Goal: Task Accomplishment & Management: Manage account settings

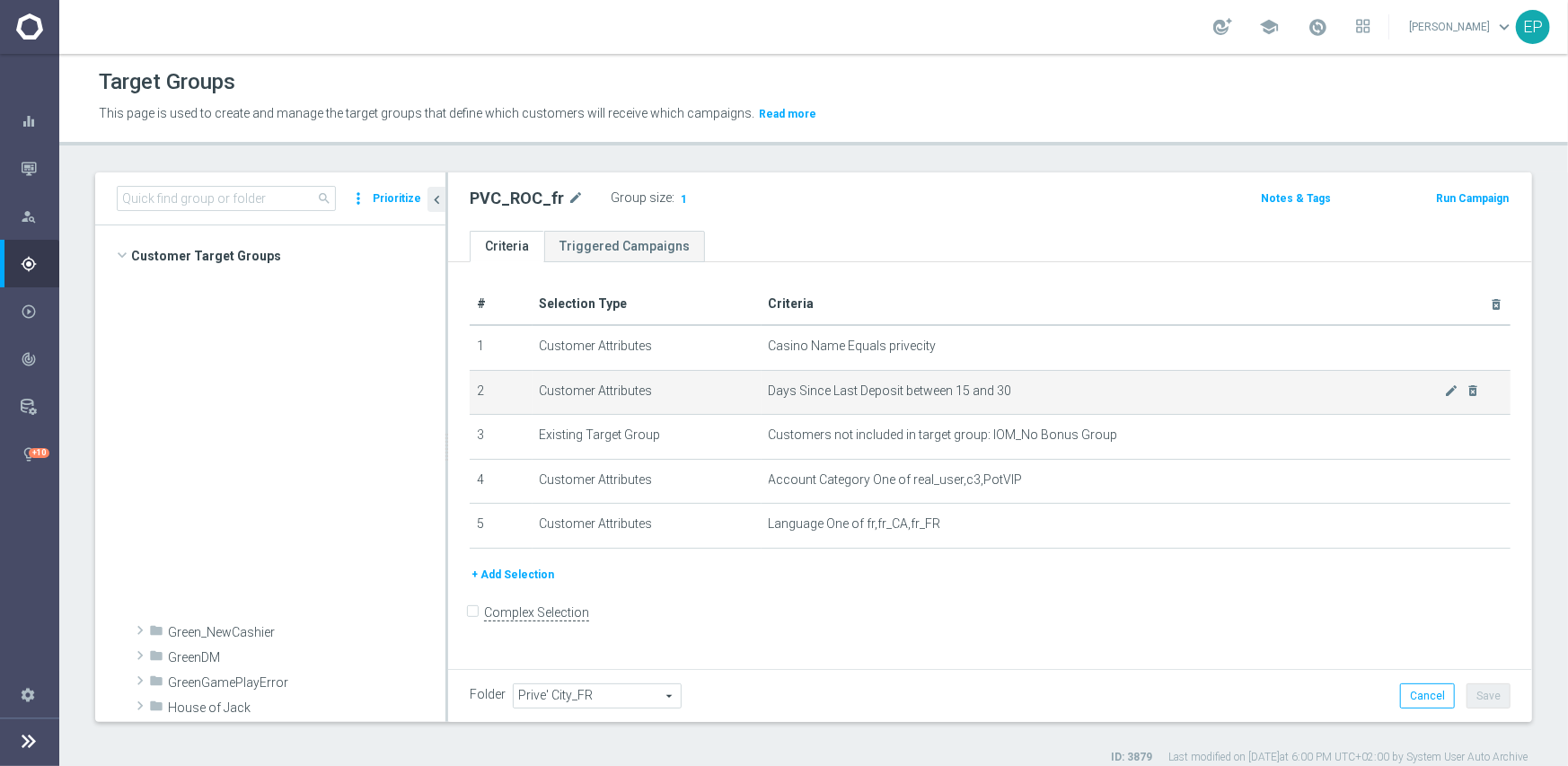
scroll to position [742, 0]
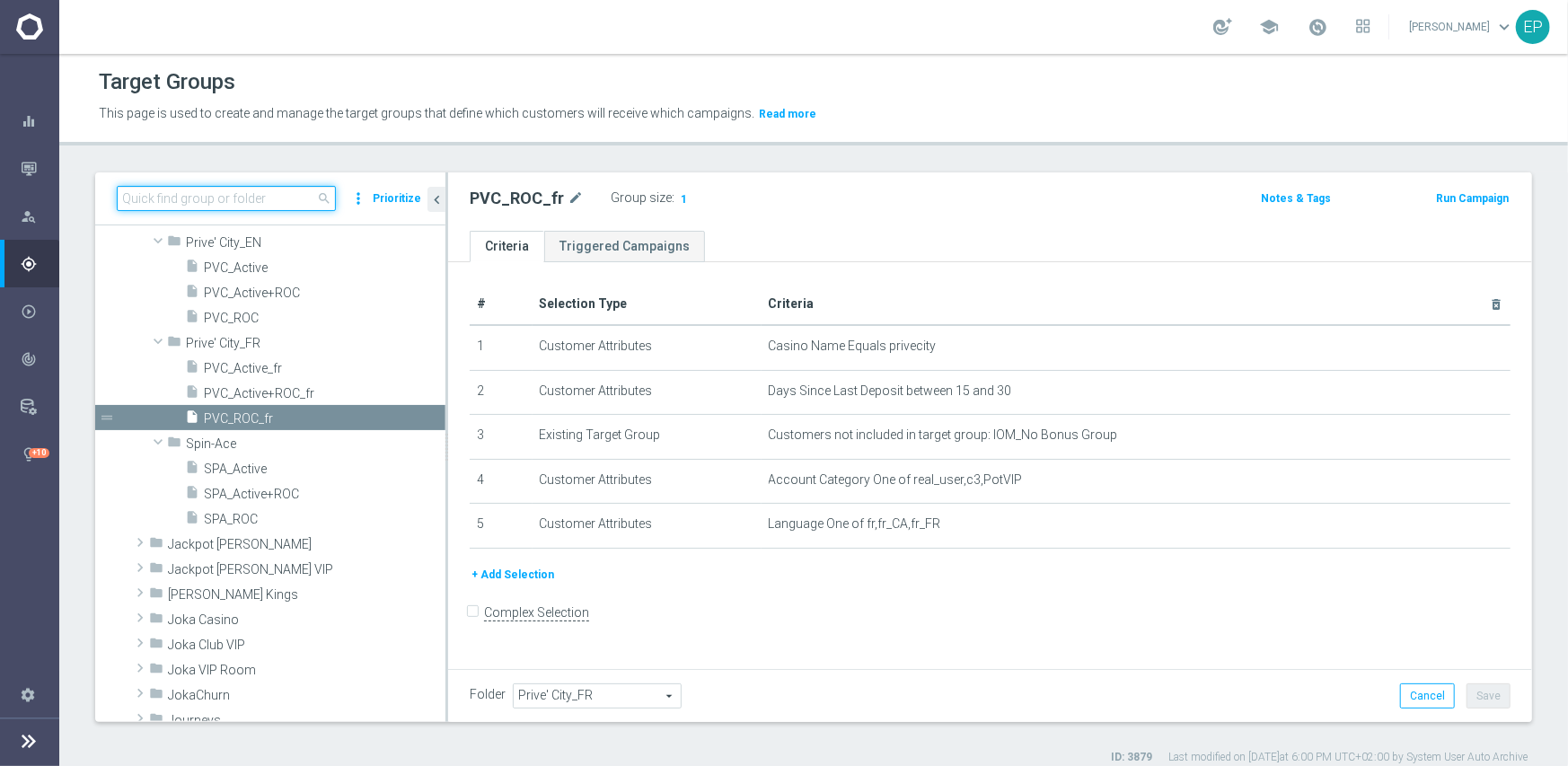
click at [217, 201] on input at bounding box center [226, 199] width 219 height 25
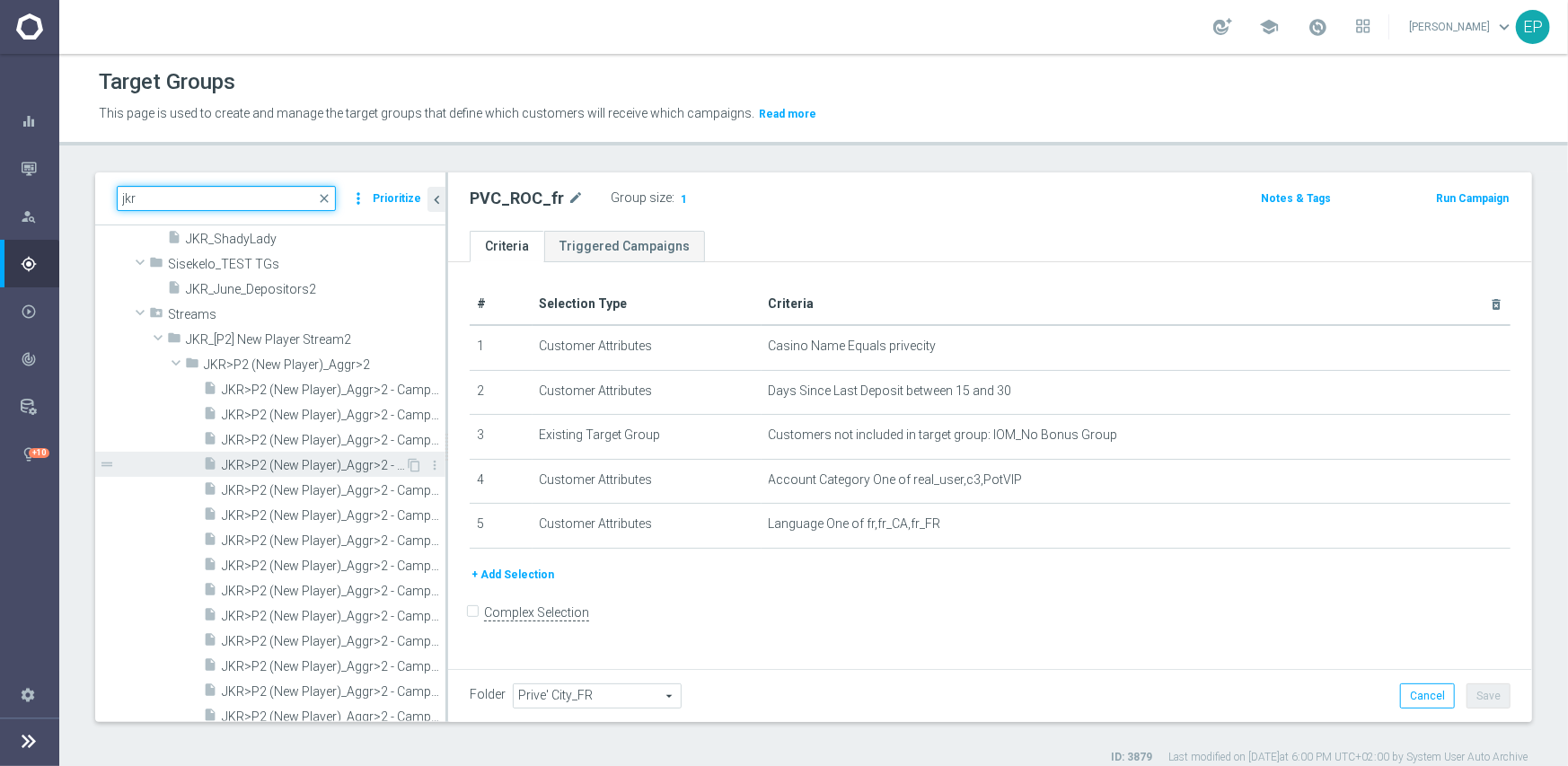
scroll to position [2334, 0]
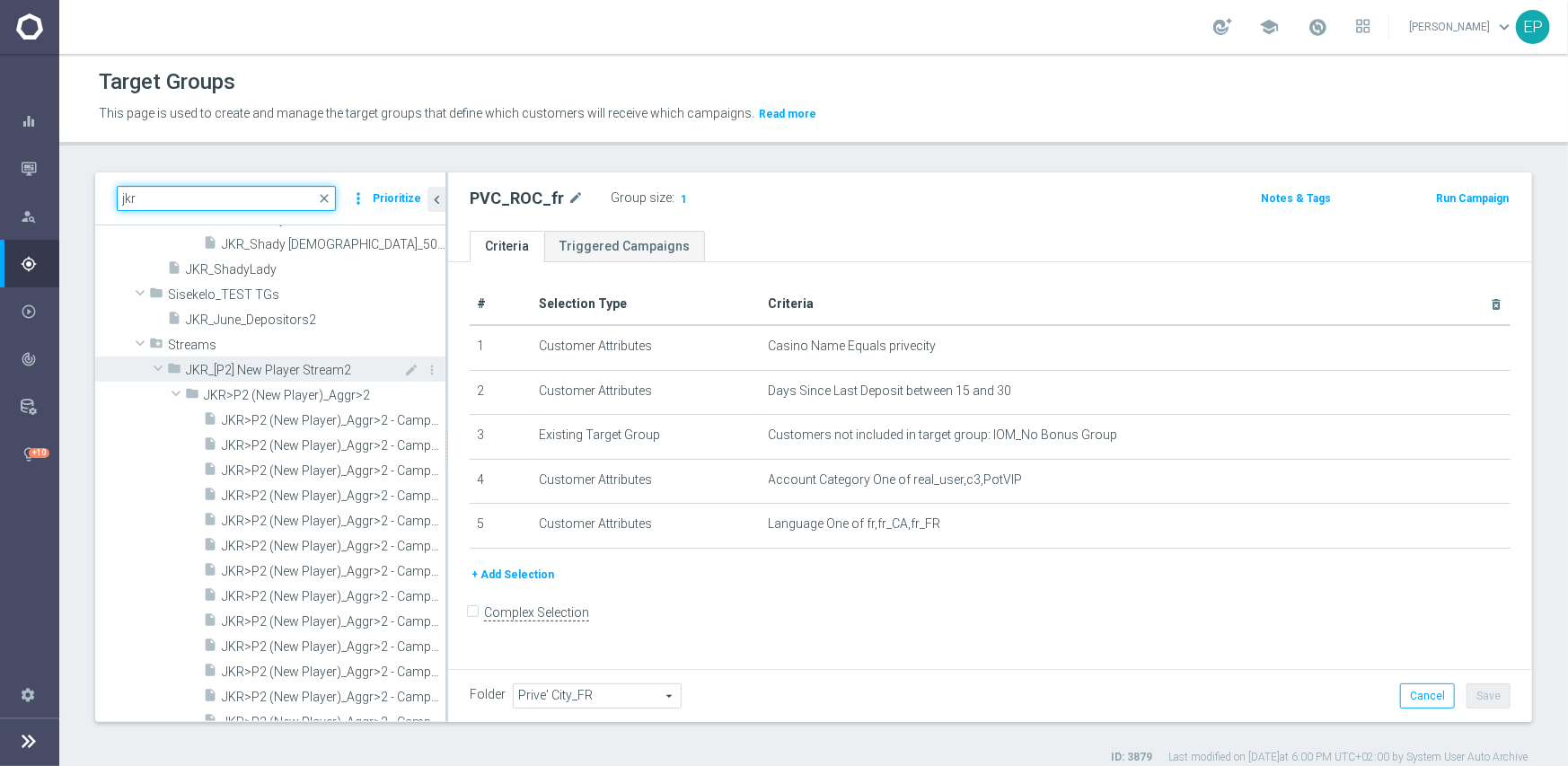
type input "jkr"
click at [160, 370] on span at bounding box center [158, 368] width 22 height 18
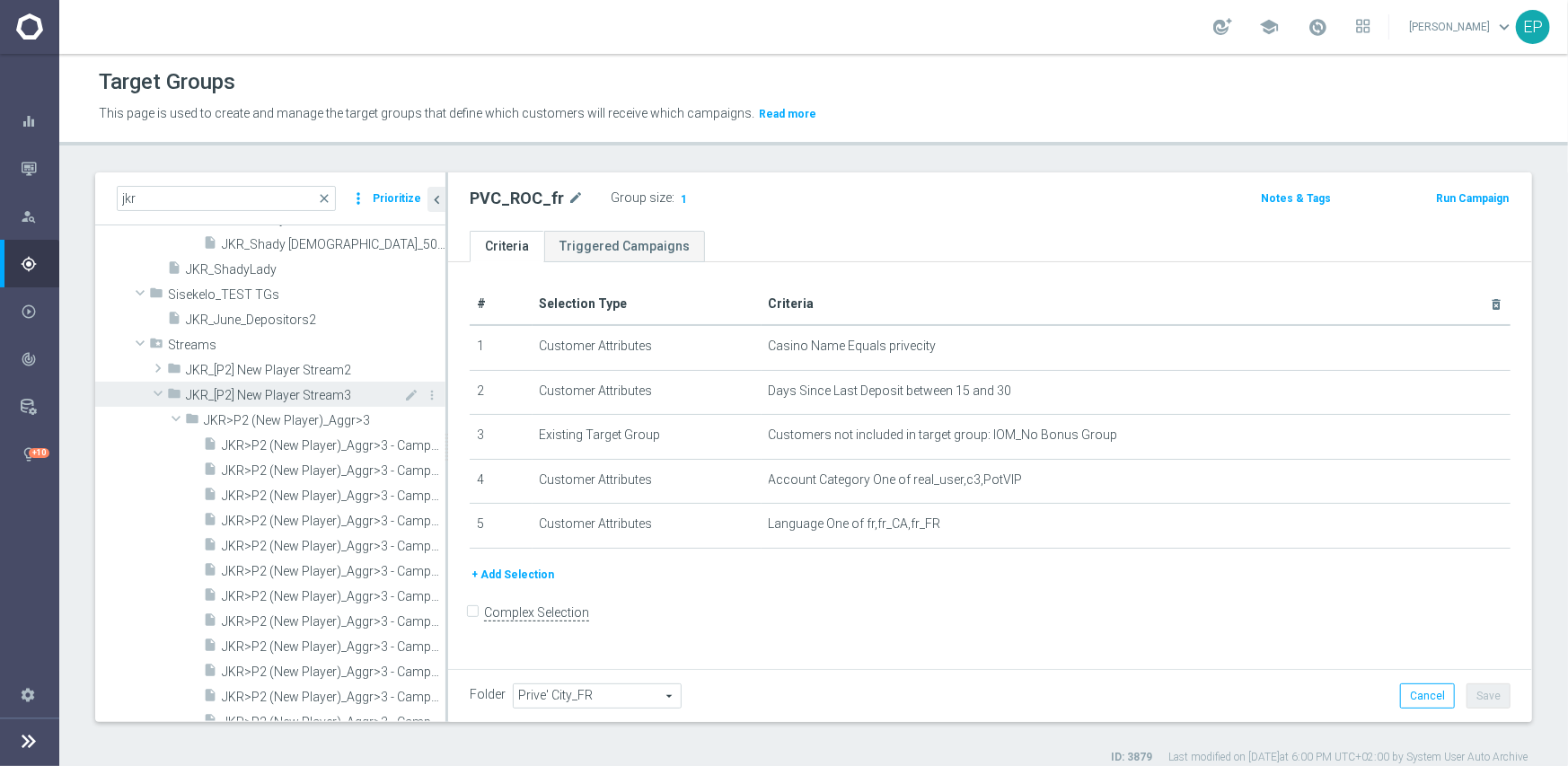
click at [162, 384] on span at bounding box center [158, 393] width 22 height 18
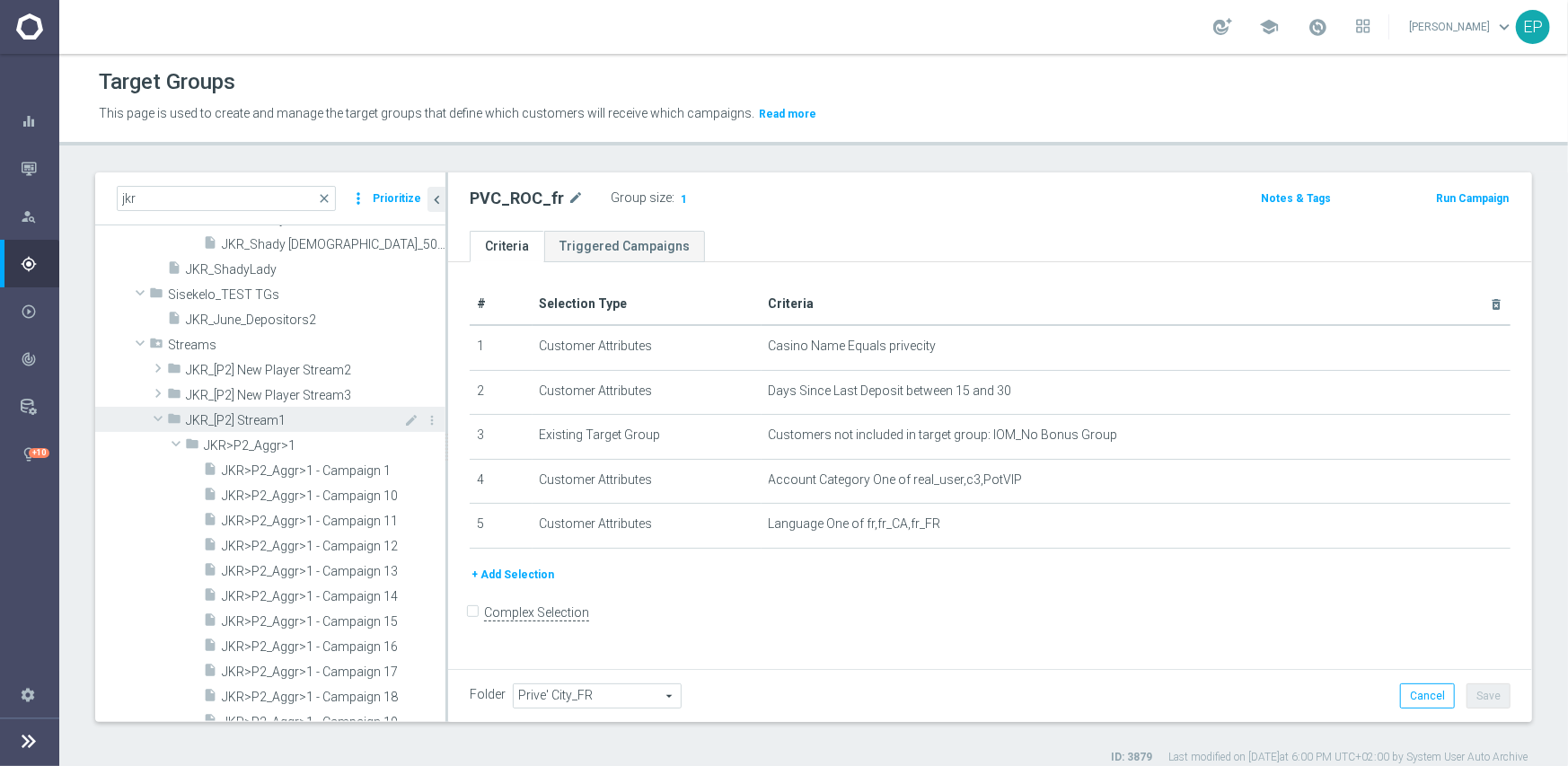
click at [162, 418] on span at bounding box center [158, 419] width 22 height 18
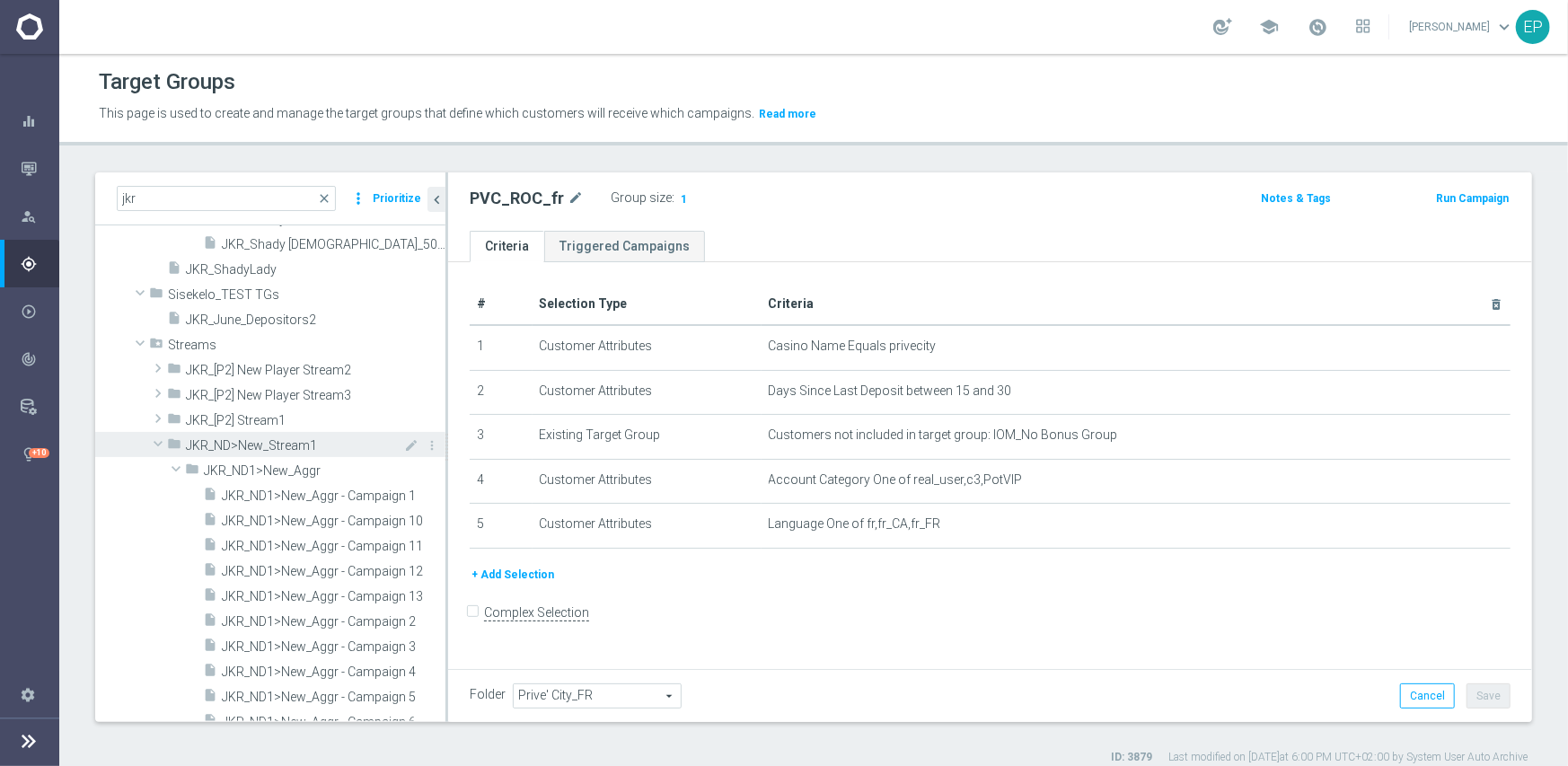
click at [160, 442] on span at bounding box center [158, 444] width 22 height 18
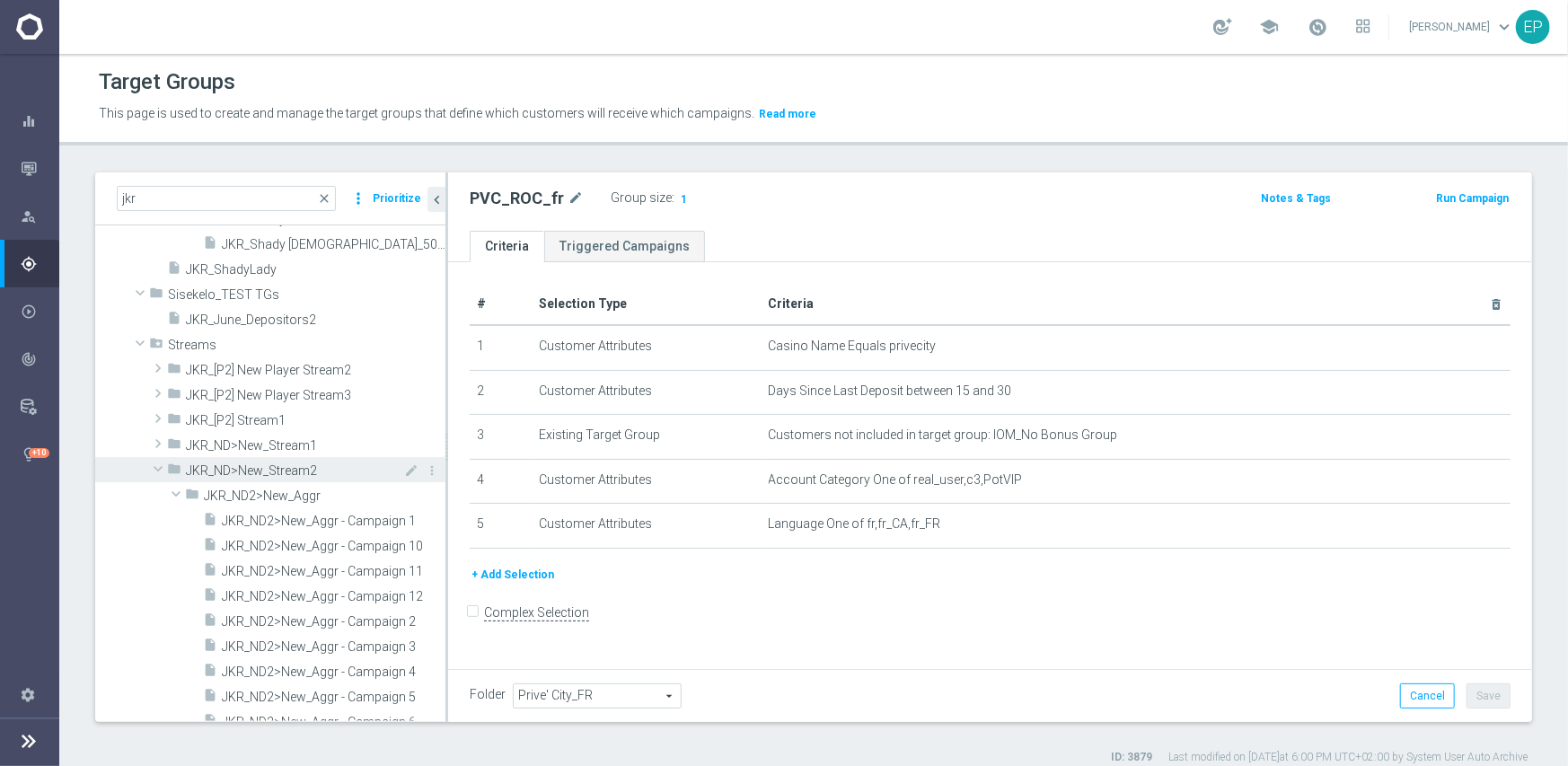
click at [160, 467] on span at bounding box center [158, 468] width 22 height 18
click at [161, 496] on span at bounding box center [158, 494] width 22 height 18
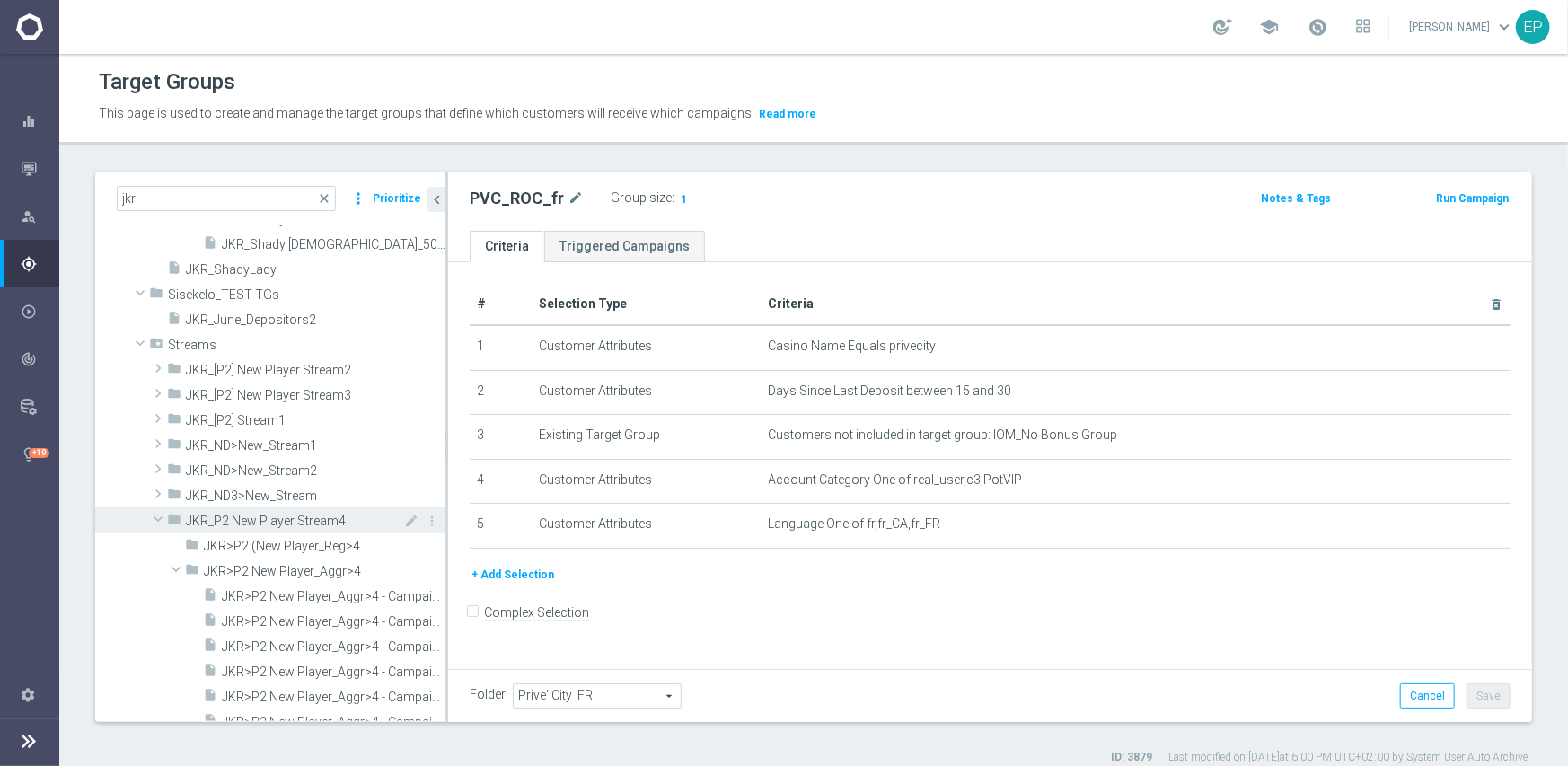
click at [156, 524] on span at bounding box center [158, 519] width 22 height 18
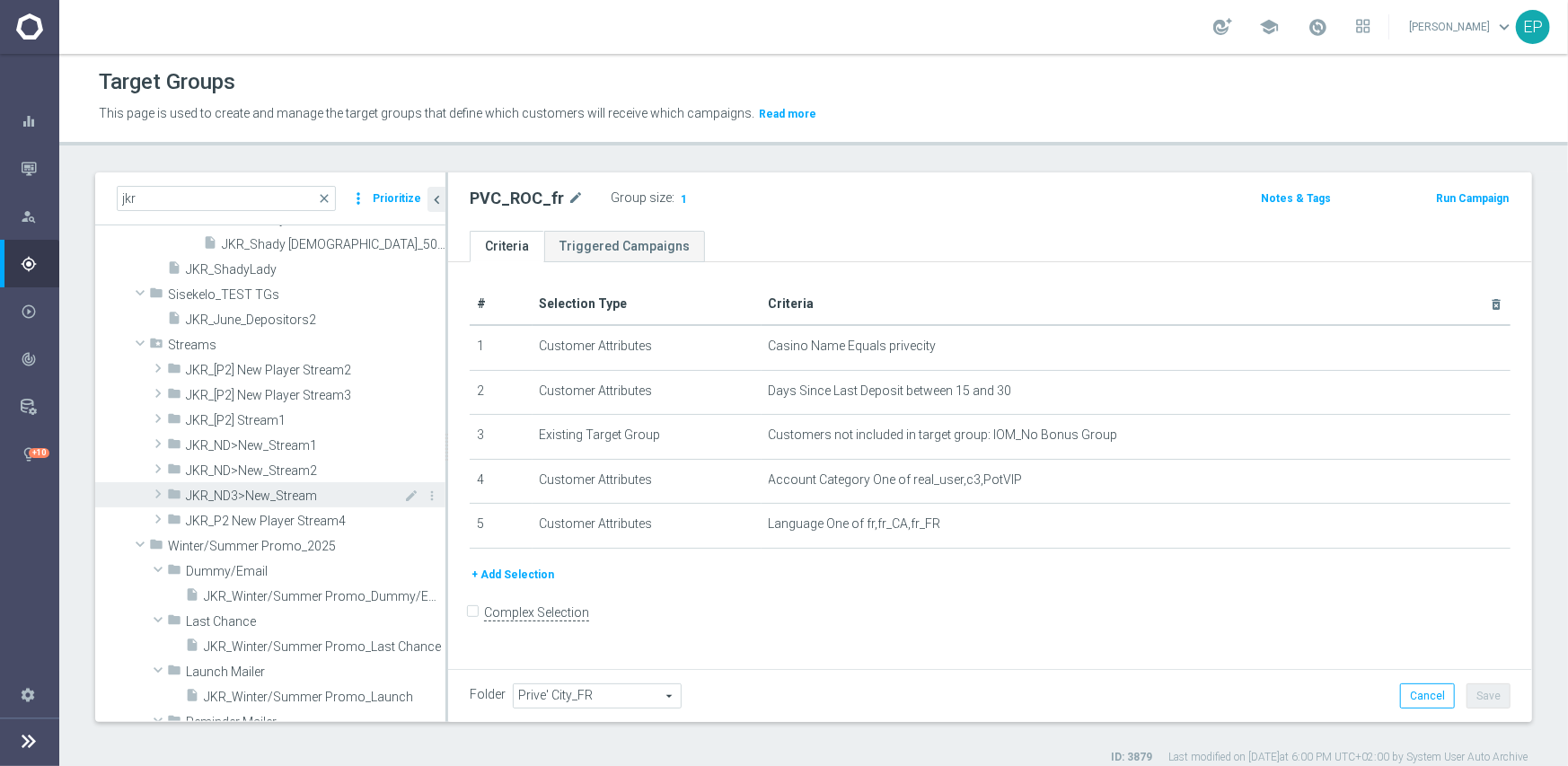
scroll to position [2425, 0]
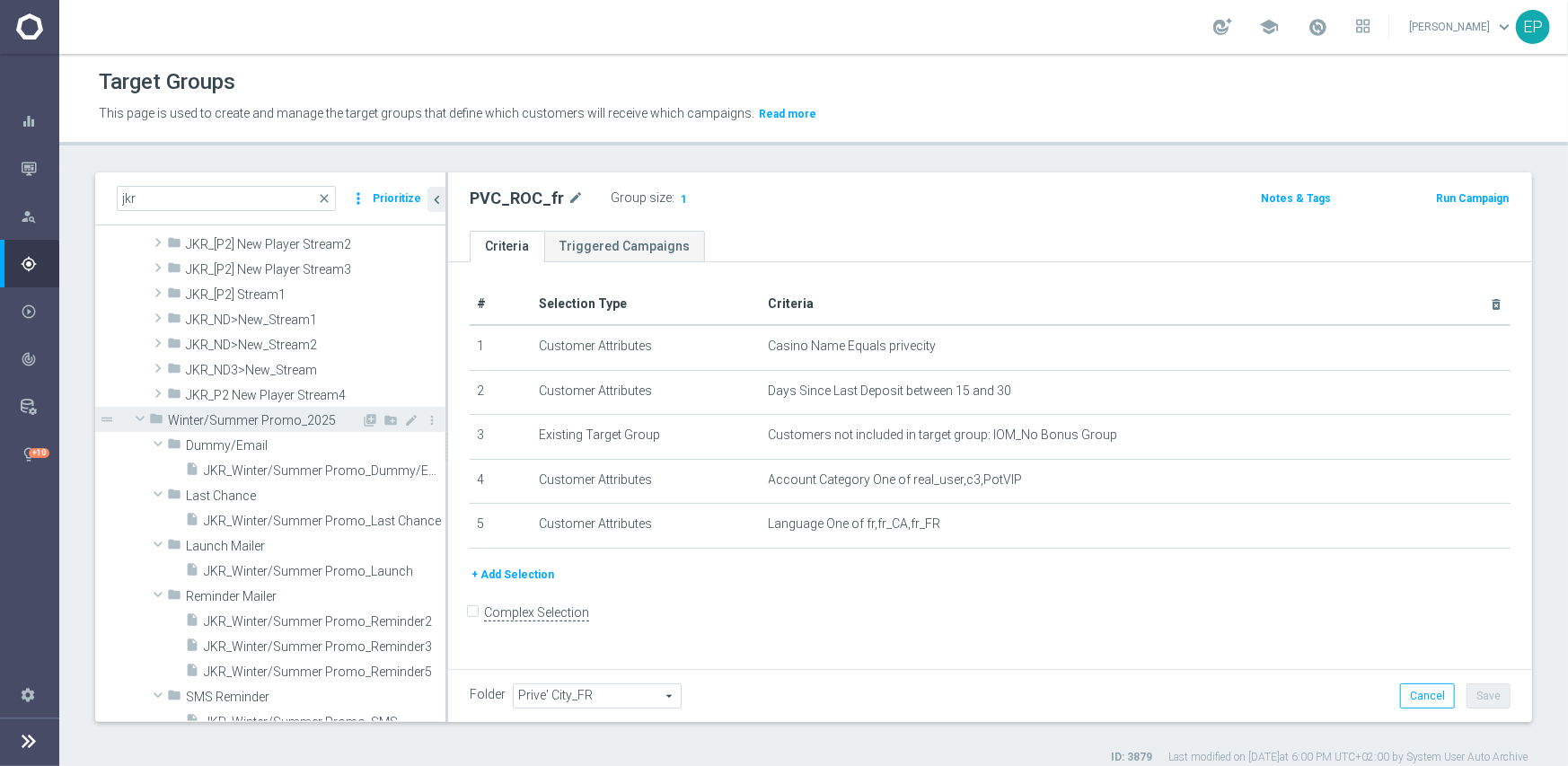
click at [138, 421] on span at bounding box center [140, 419] width 22 height 18
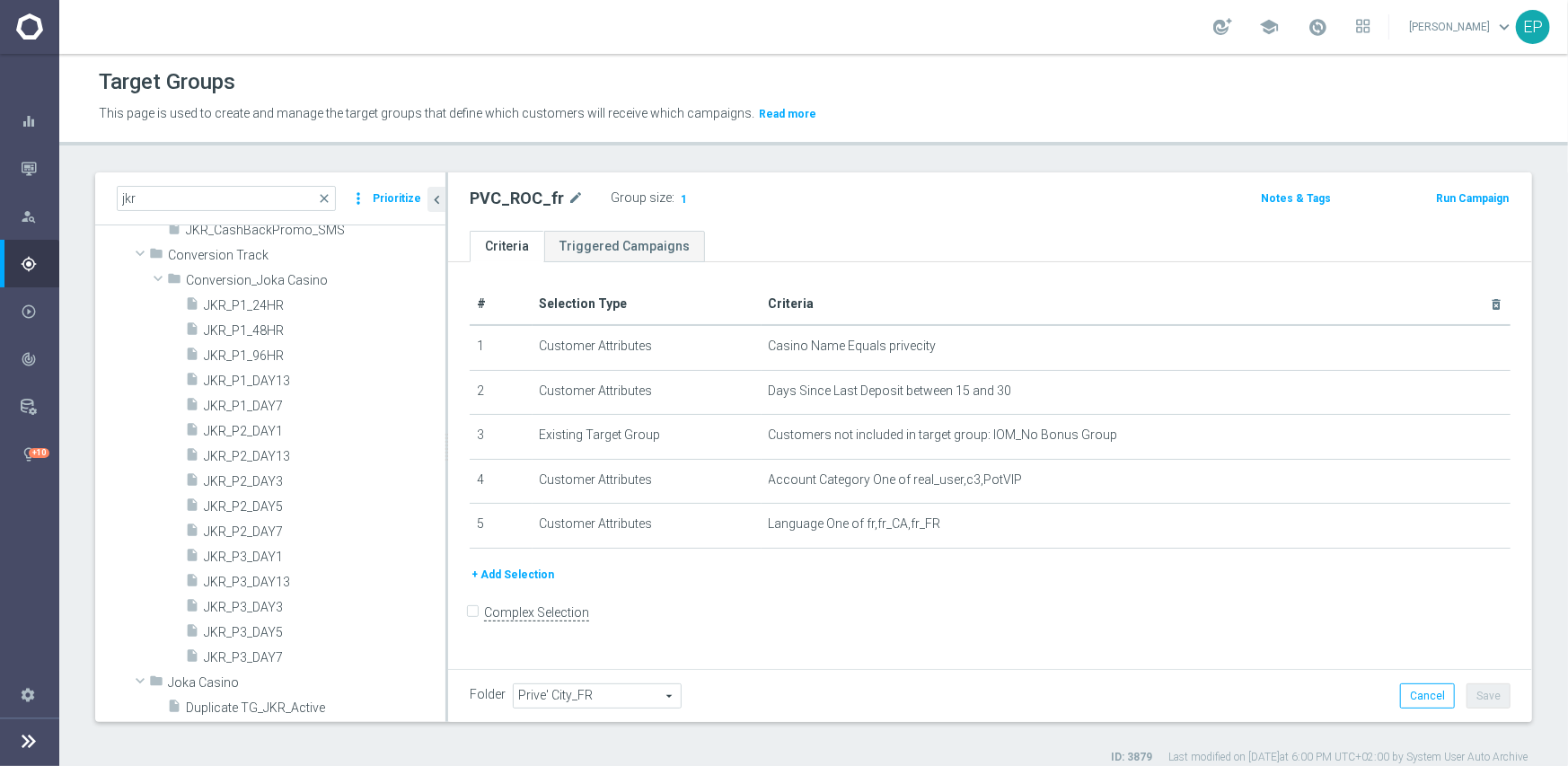
scroll to position [0, 0]
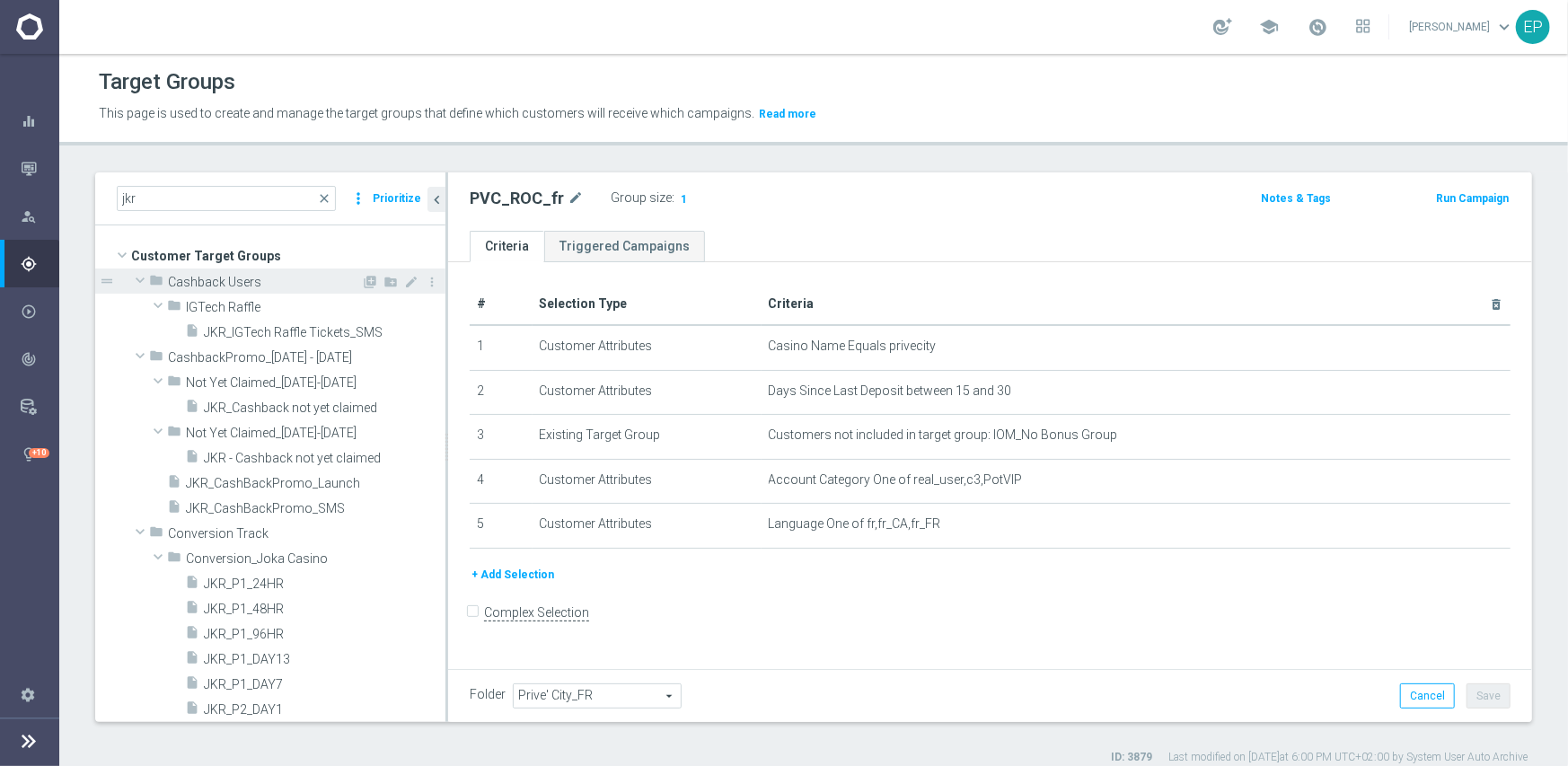
click at [141, 281] on span at bounding box center [140, 280] width 22 height 18
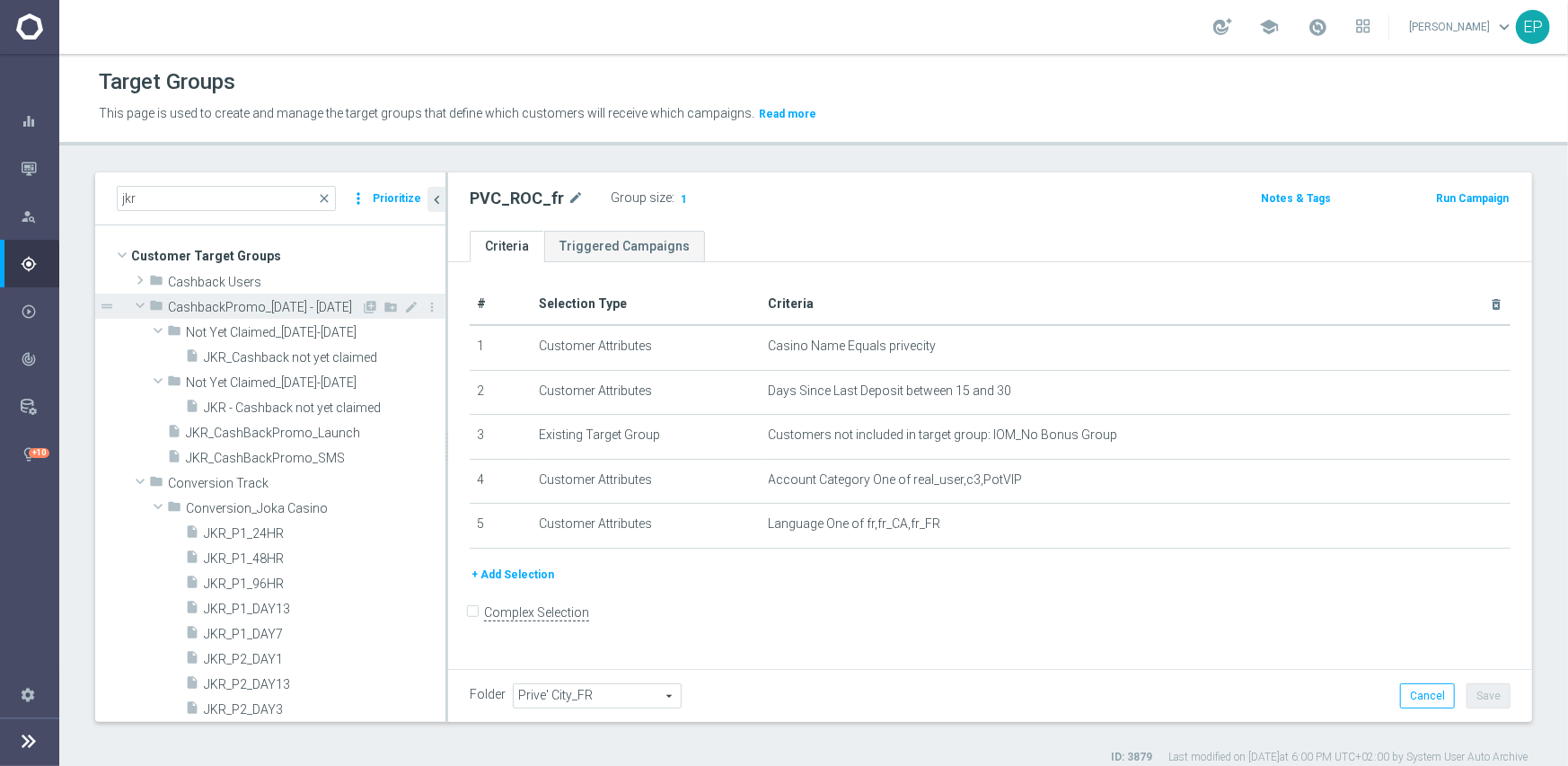
click at [135, 302] on span at bounding box center [140, 306] width 22 height 18
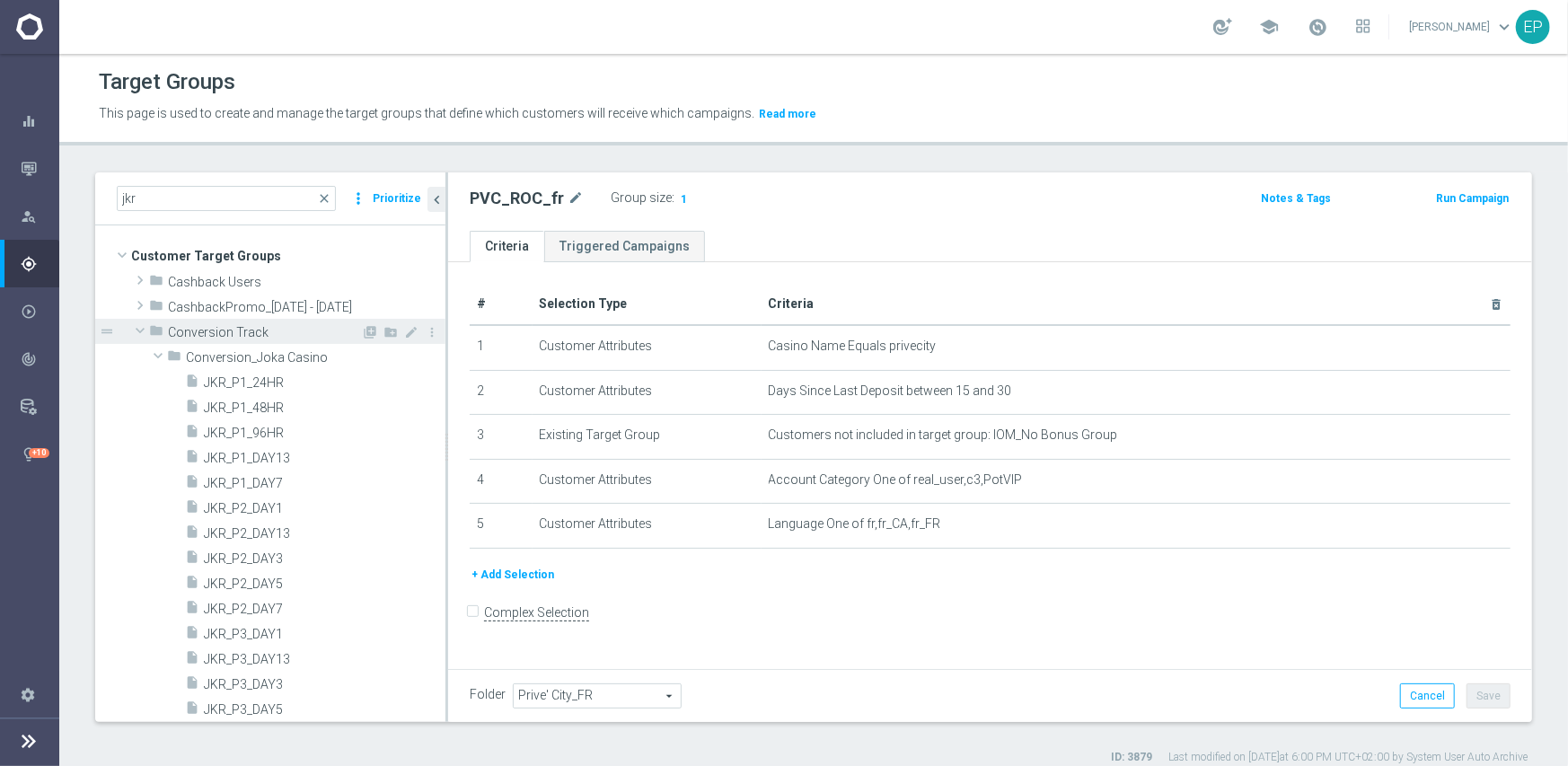
click at [138, 329] on span at bounding box center [140, 330] width 22 height 18
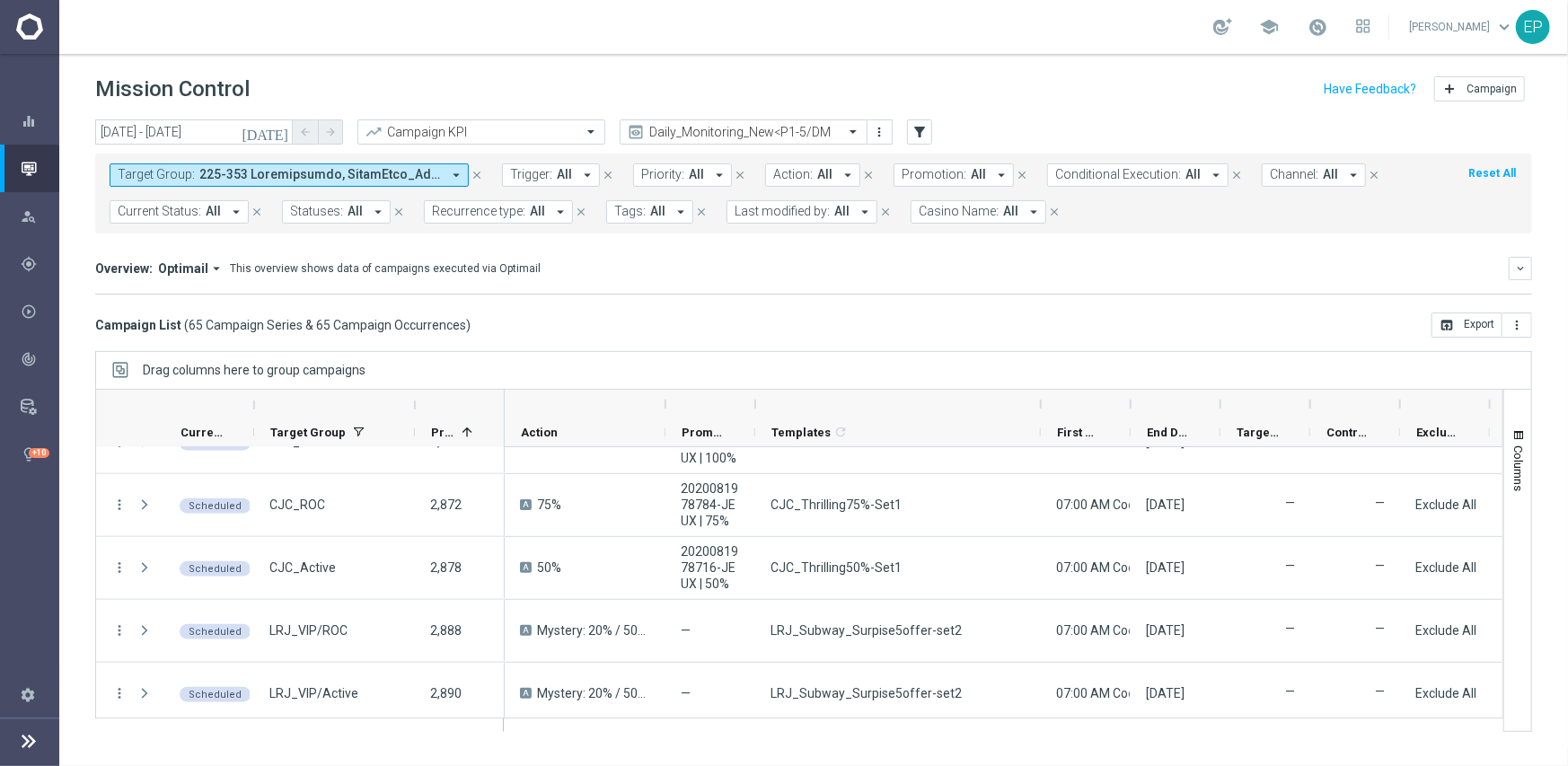
scroll to position [1257, 0]
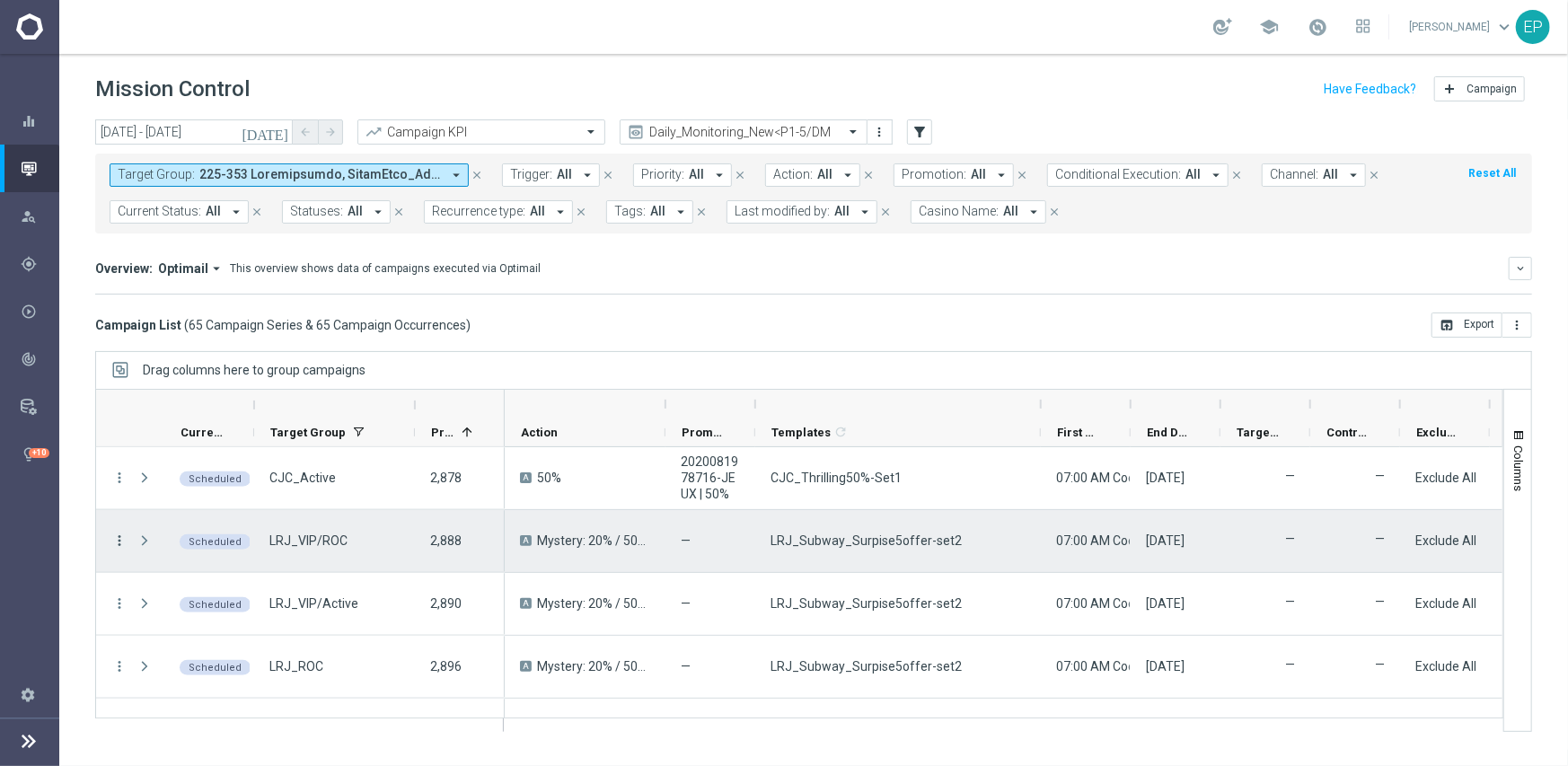
click at [119, 539] on icon "more_vert" at bounding box center [119, 541] width 16 height 16
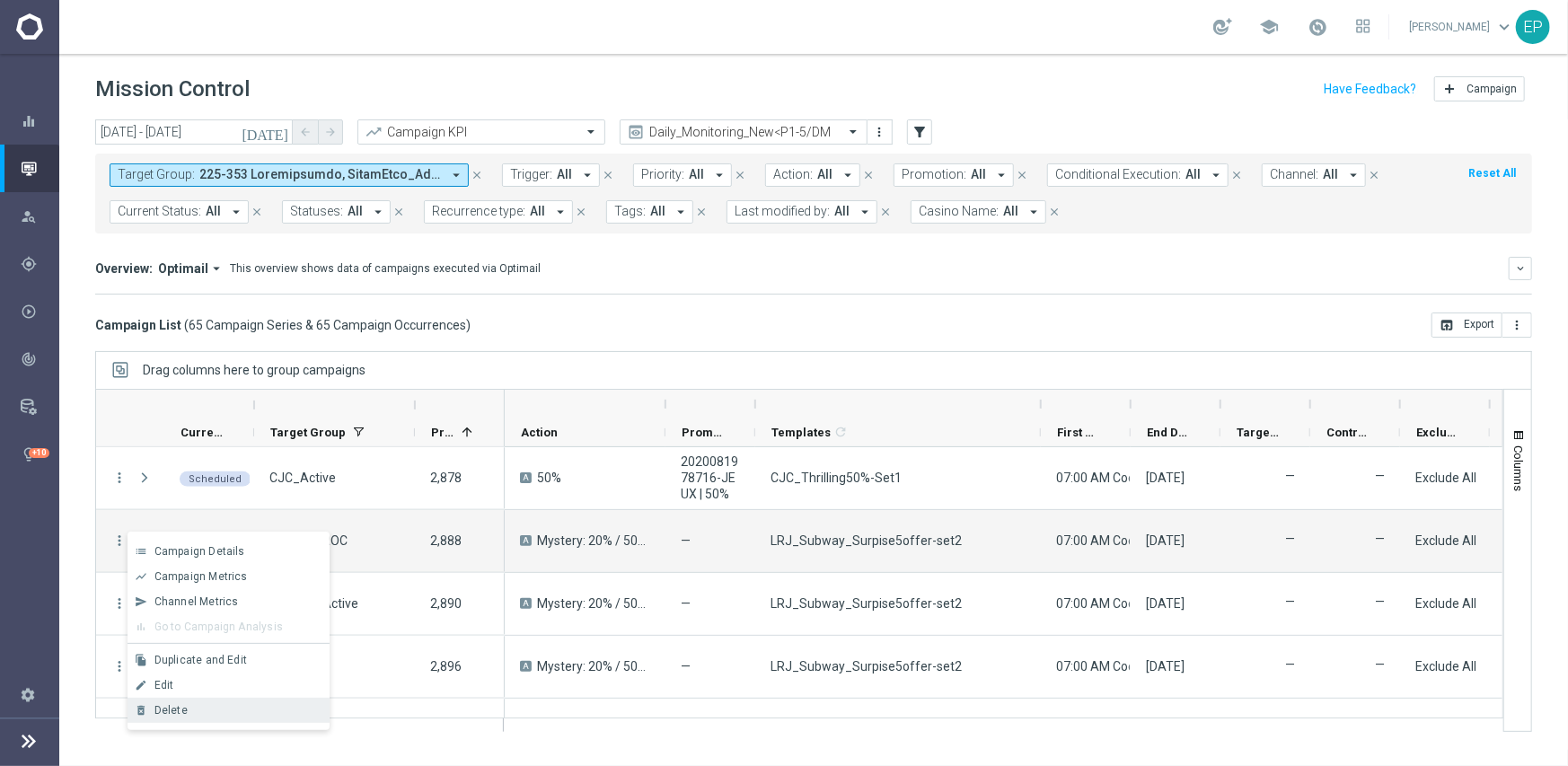
click at [202, 707] on div "Delete" at bounding box center [238, 710] width 167 height 13
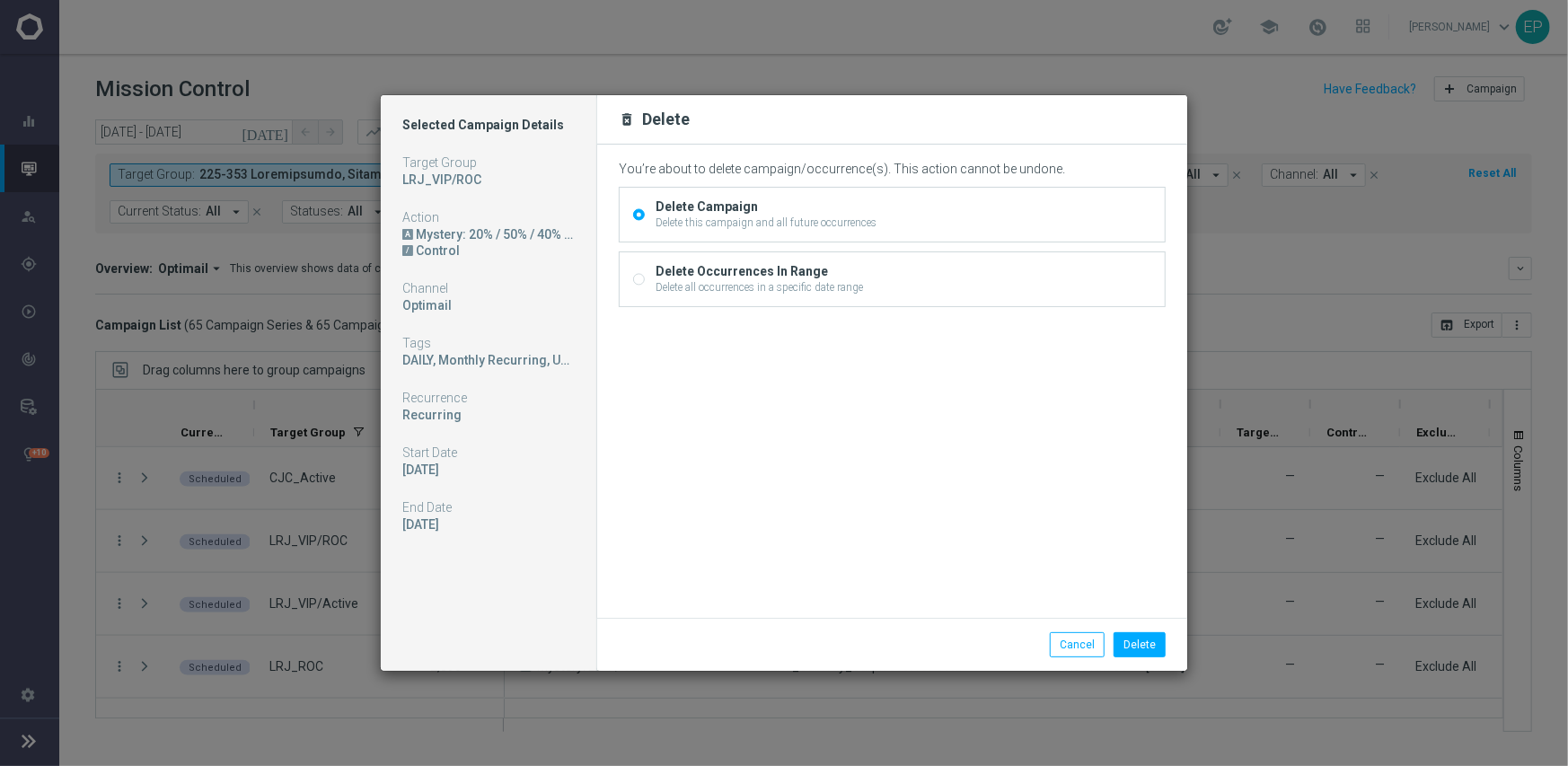
click at [645, 278] on div "Delete Occurrences In Range Delete all occurrences in a specific date range" at bounding box center [892, 279] width 546 height 54
click at [643, 279] on input "Delete Occurrences In Range Delete all occurrences in a specific date range" at bounding box center [639, 280] width 12 height 12
radio input "true"
radio input "false"
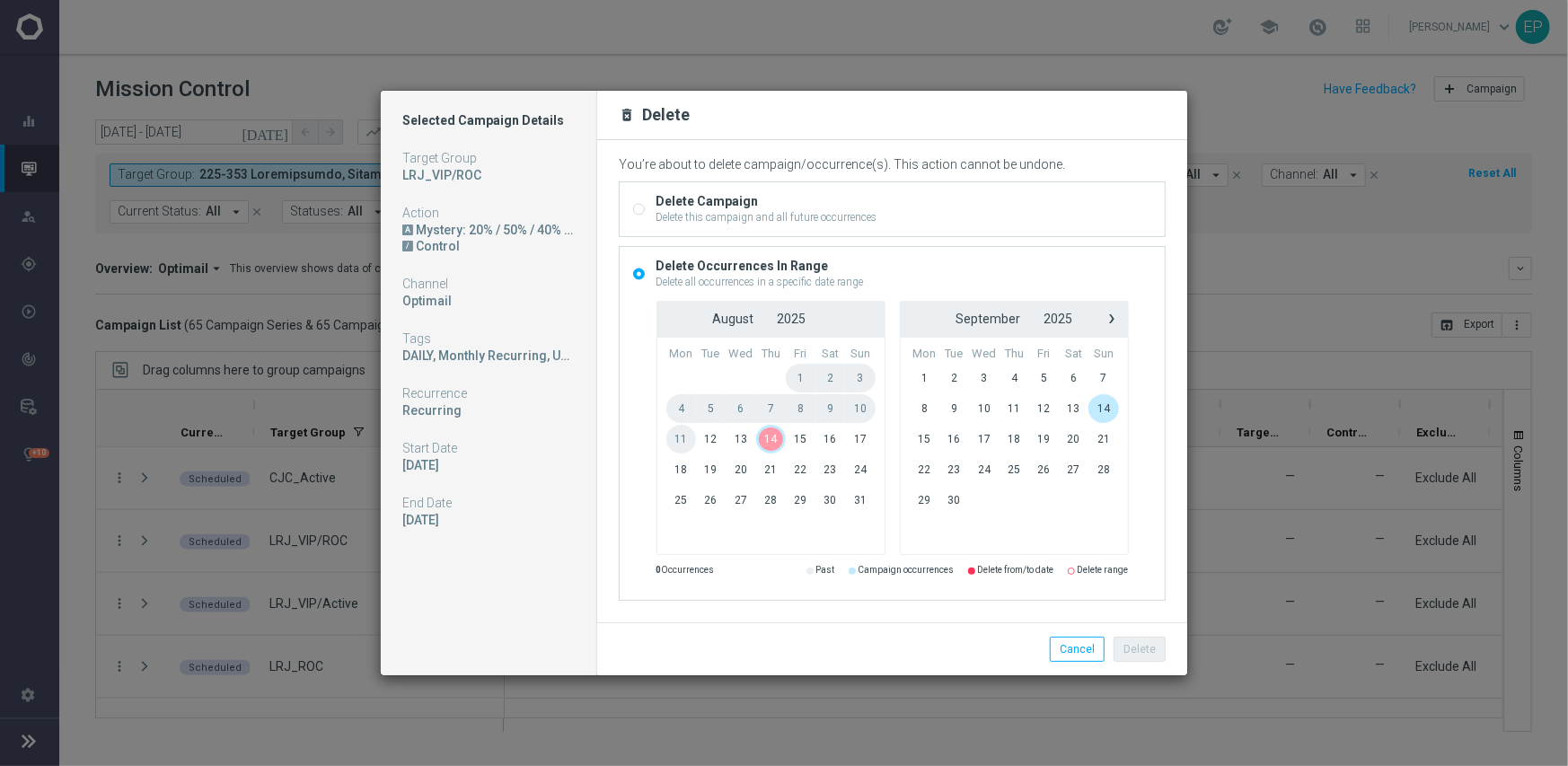
click at [764, 438] on span "14" at bounding box center [771, 440] width 30 height 29
click at [1144, 643] on button "Delete" at bounding box center [1140, 649] width 52 height 25
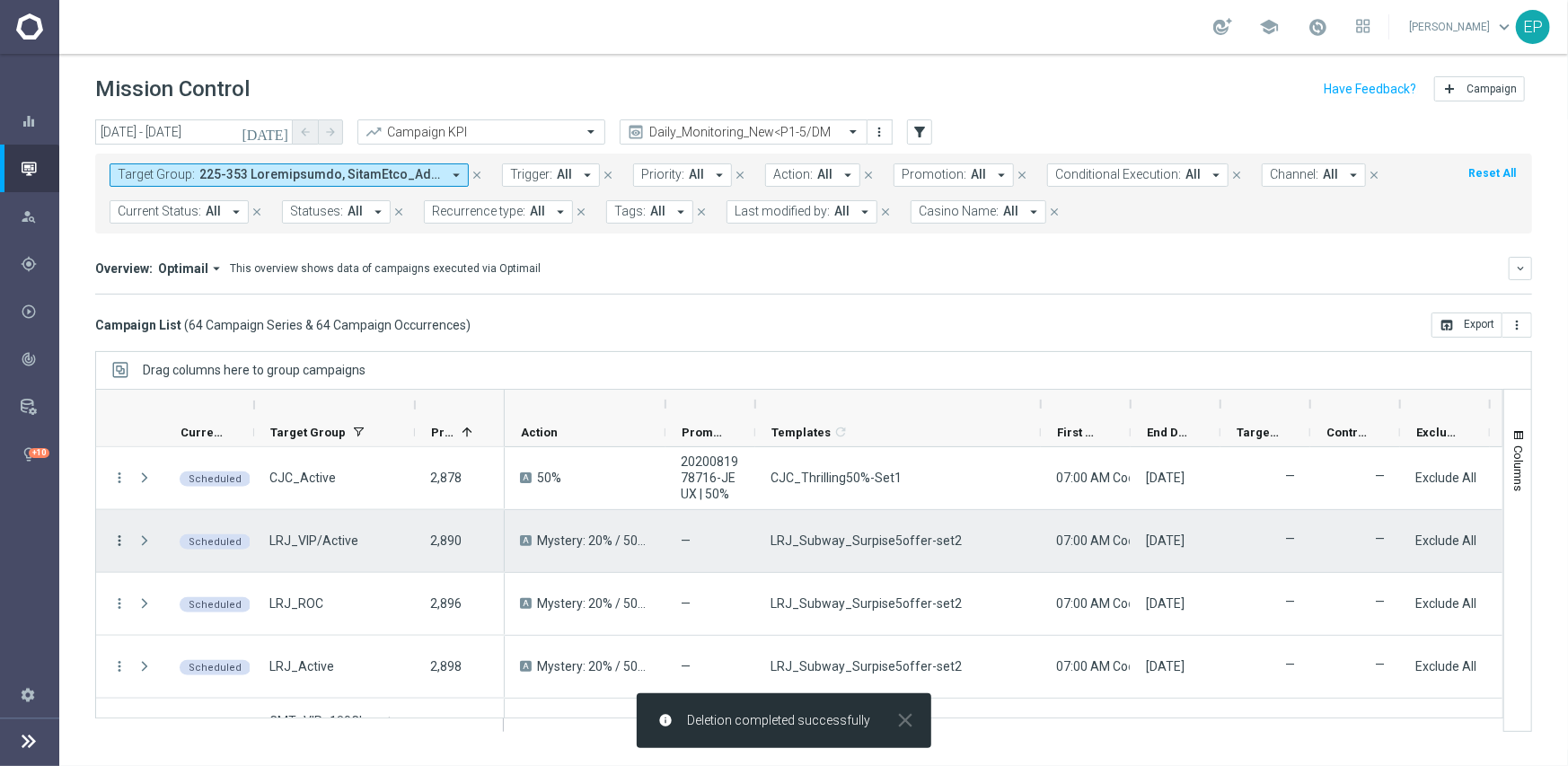
click at [114, 538] on icon "more_vert" at bounding box center [119, 541] width 16 height 16
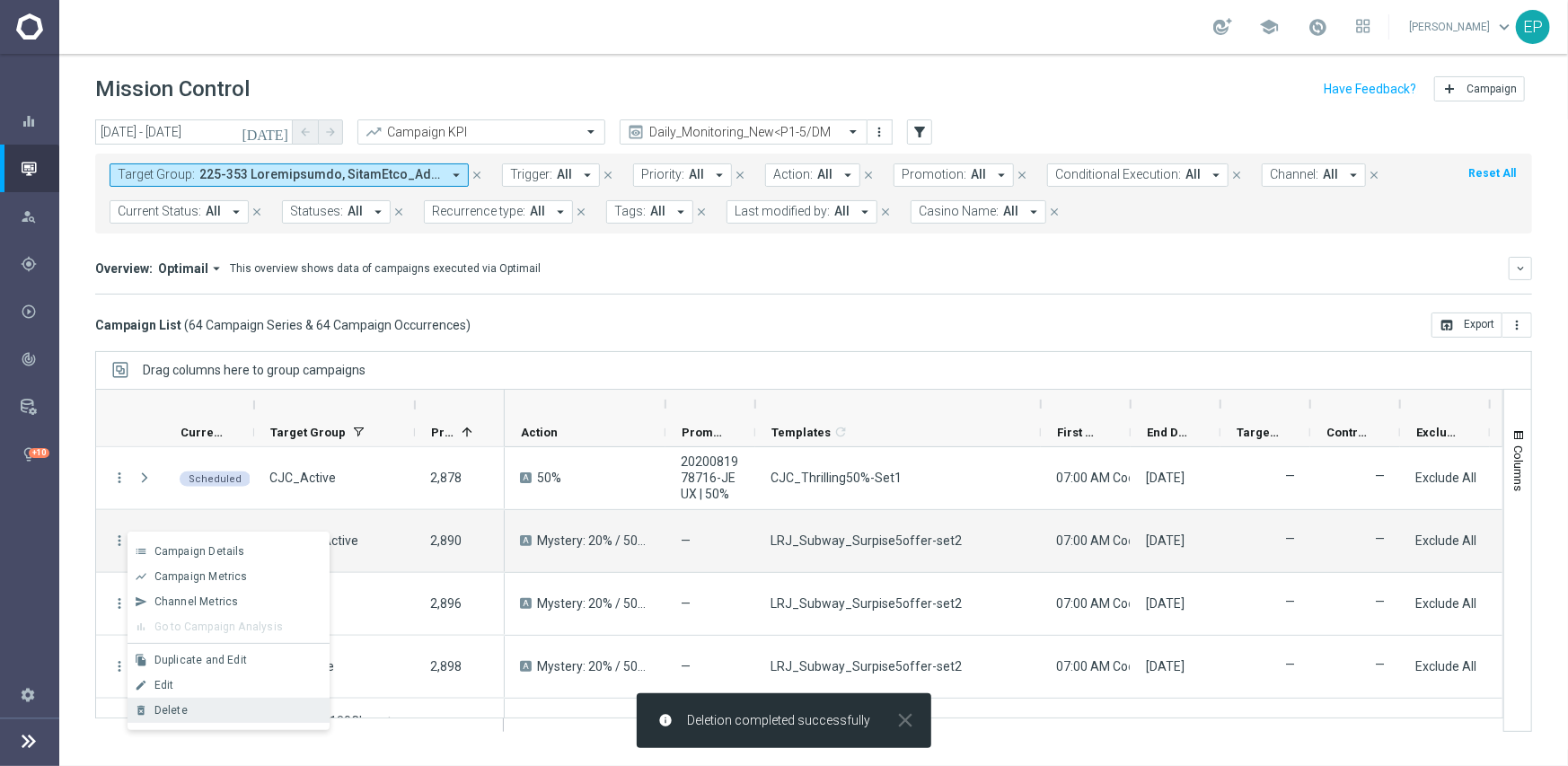
click at [202, 711] on div "Delete" at bounding box center [238, 710] width 167 height 13
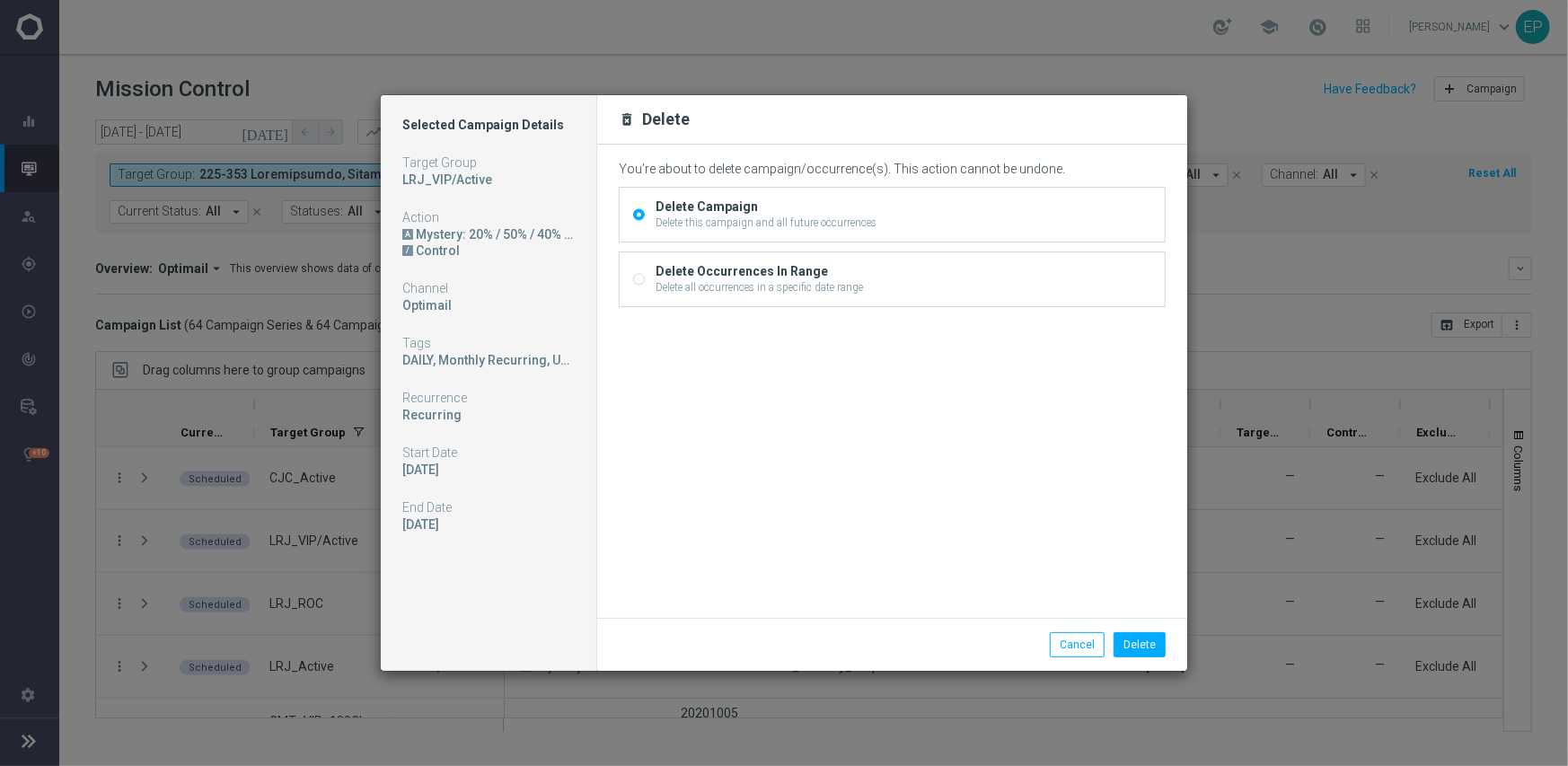
click at [631, 281] on div "Delete Occurrences In Range Delete all occurrences in a specific date range" at bounding box center [892, 279] width 546 height 54
click at [639, 278] on input "Delete Occurrences In Range Delete all occurrences in a specific date range" at bounding box center [639, 280] width 12 height 12
radio input "true"
radio input "false"
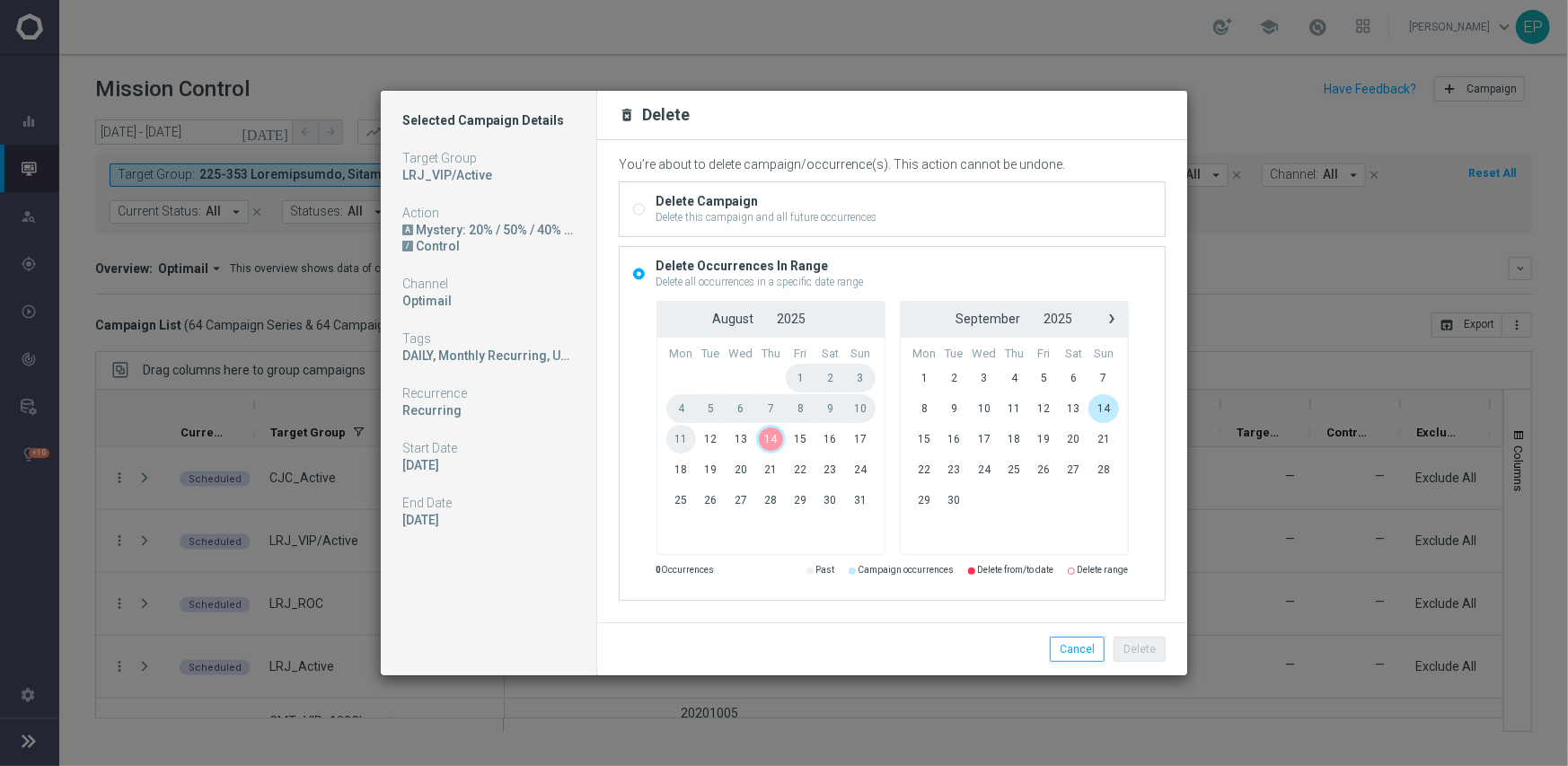
click at [774, 442] on span "14" at bounding box center [771, 440] width 30 height 29
click at [1149, 655] on button "Delete" at bounding box center [1140, 649] width 52 height 25
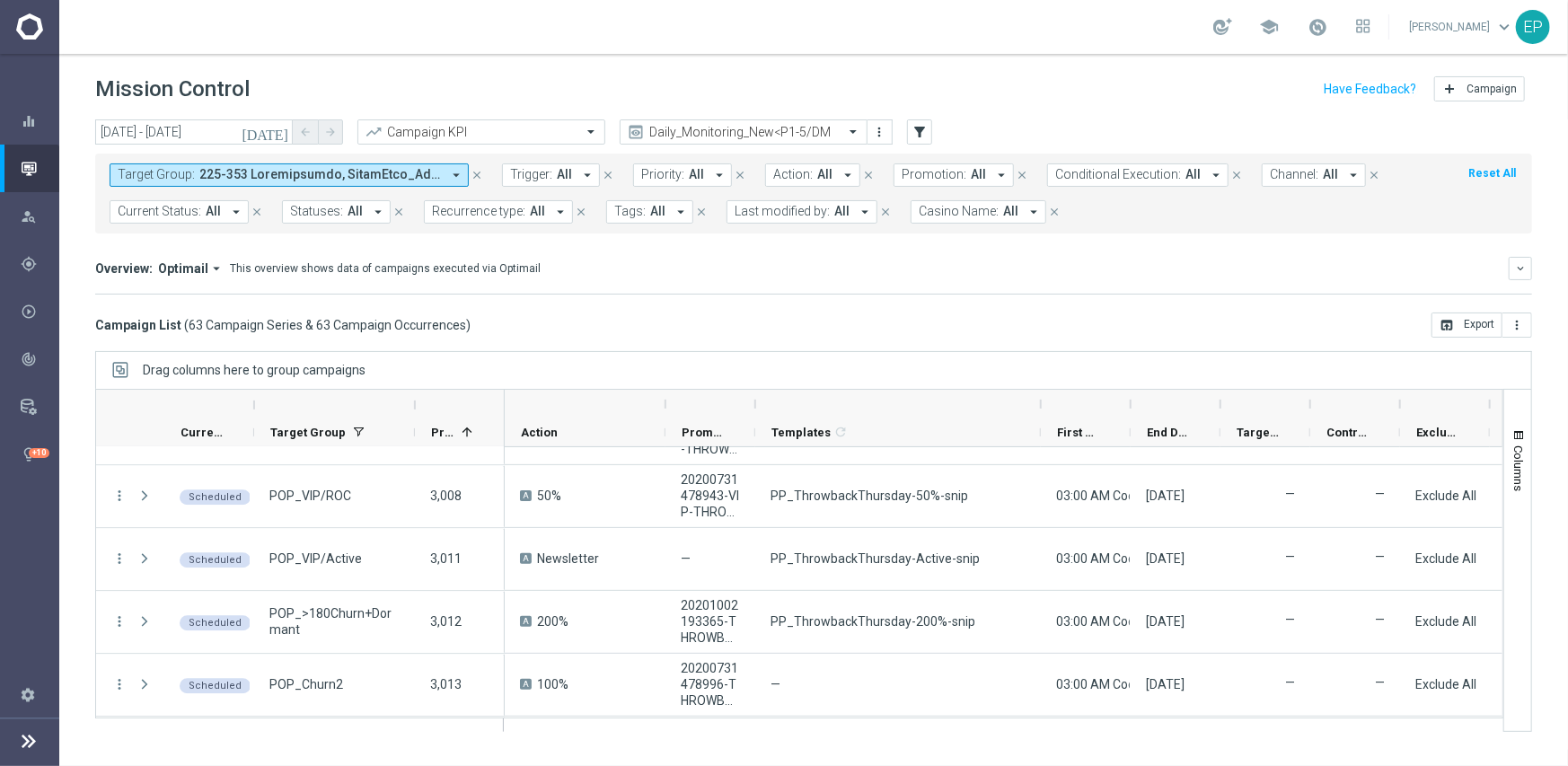
scroll to position [3143, 0]
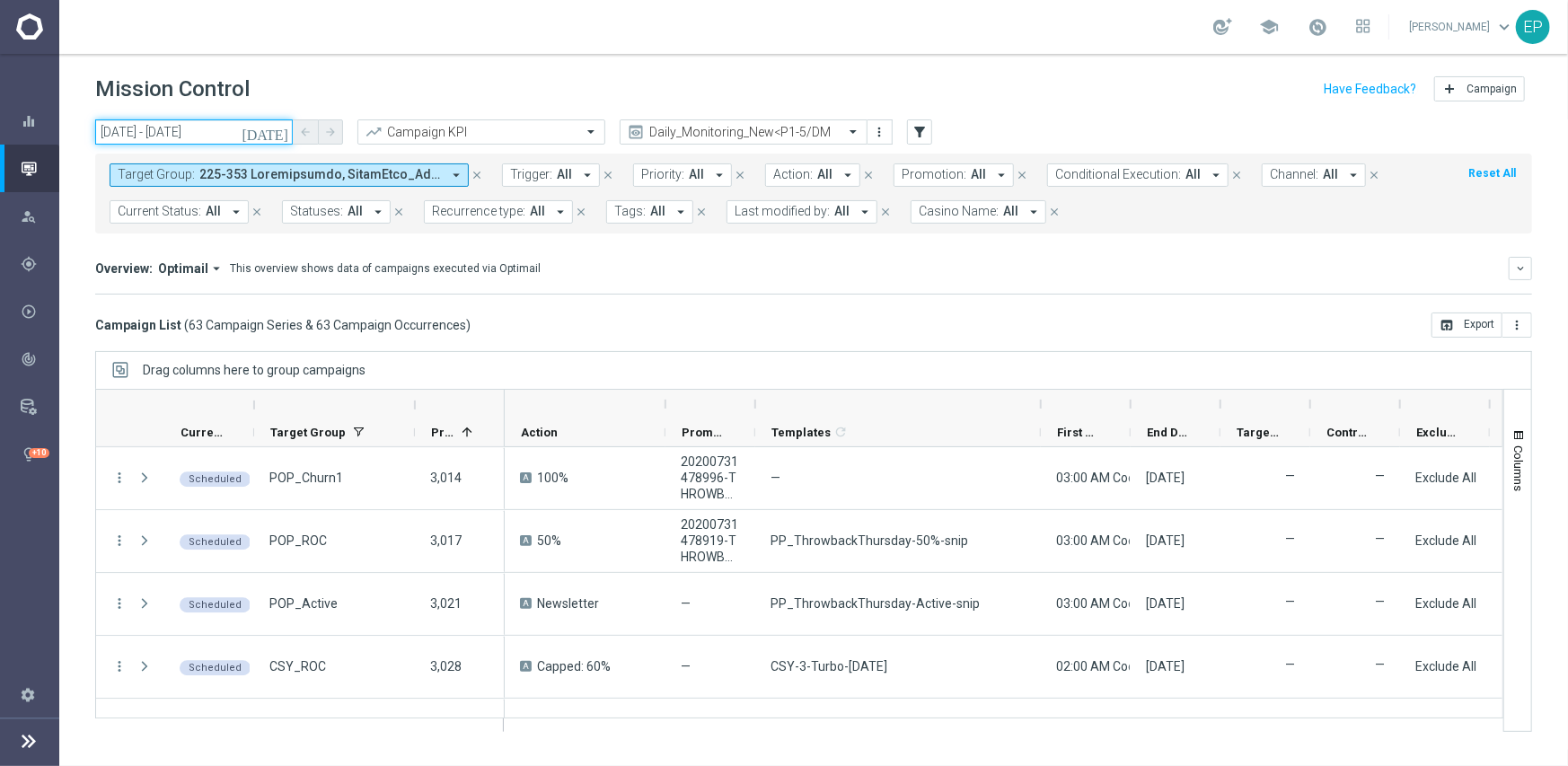
click at [213, 128] on input "14 Aug 2025 - 14 Aug 2025" at bounding box center [194, 132] width 197 height 25
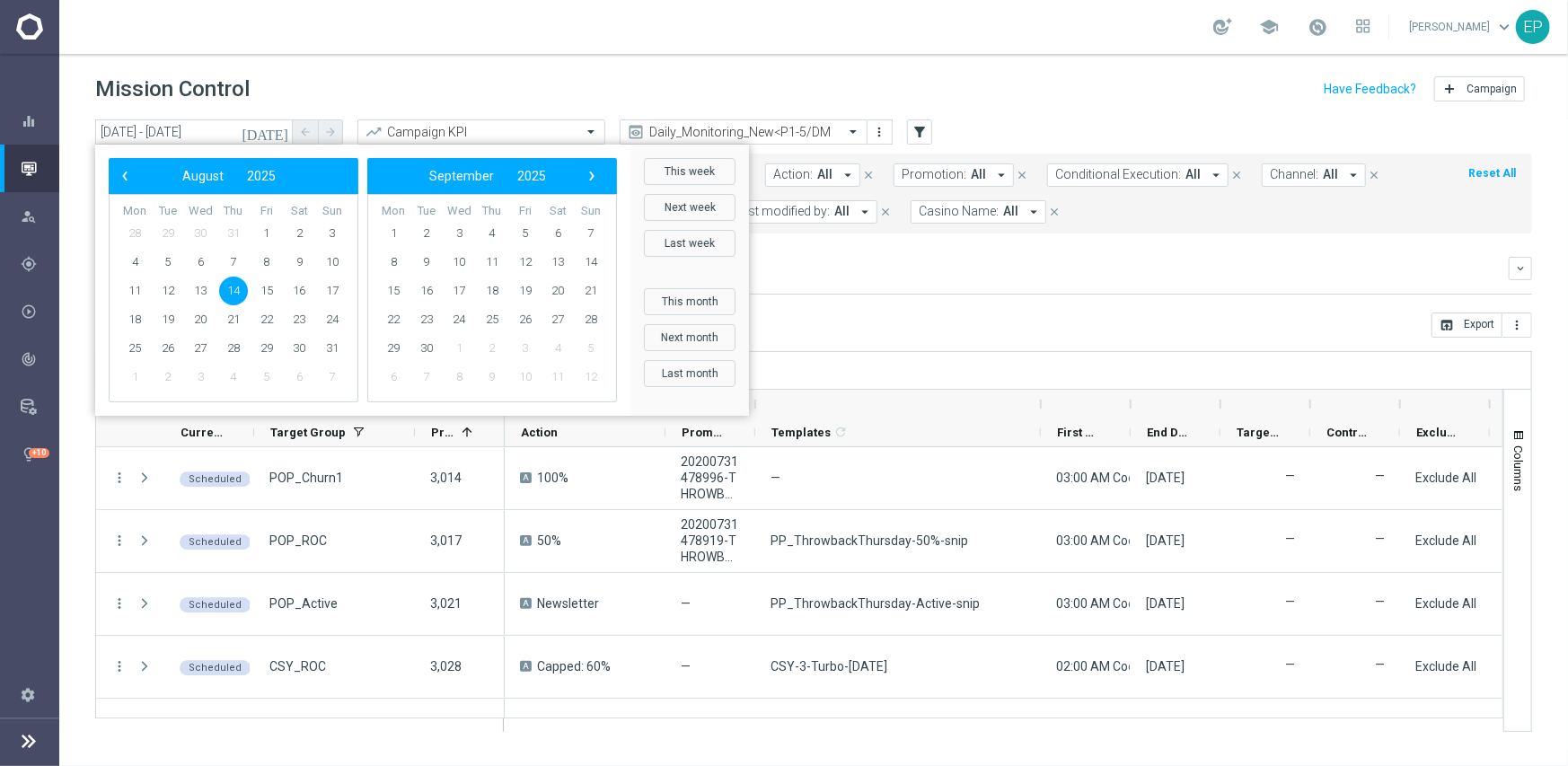
click at [879, 297] on mini-dashboard "Overview: Optimail arrow_drop_down This overview shows data of campaigns execut…" at bounding box center [813, 272] width 1438 height 79
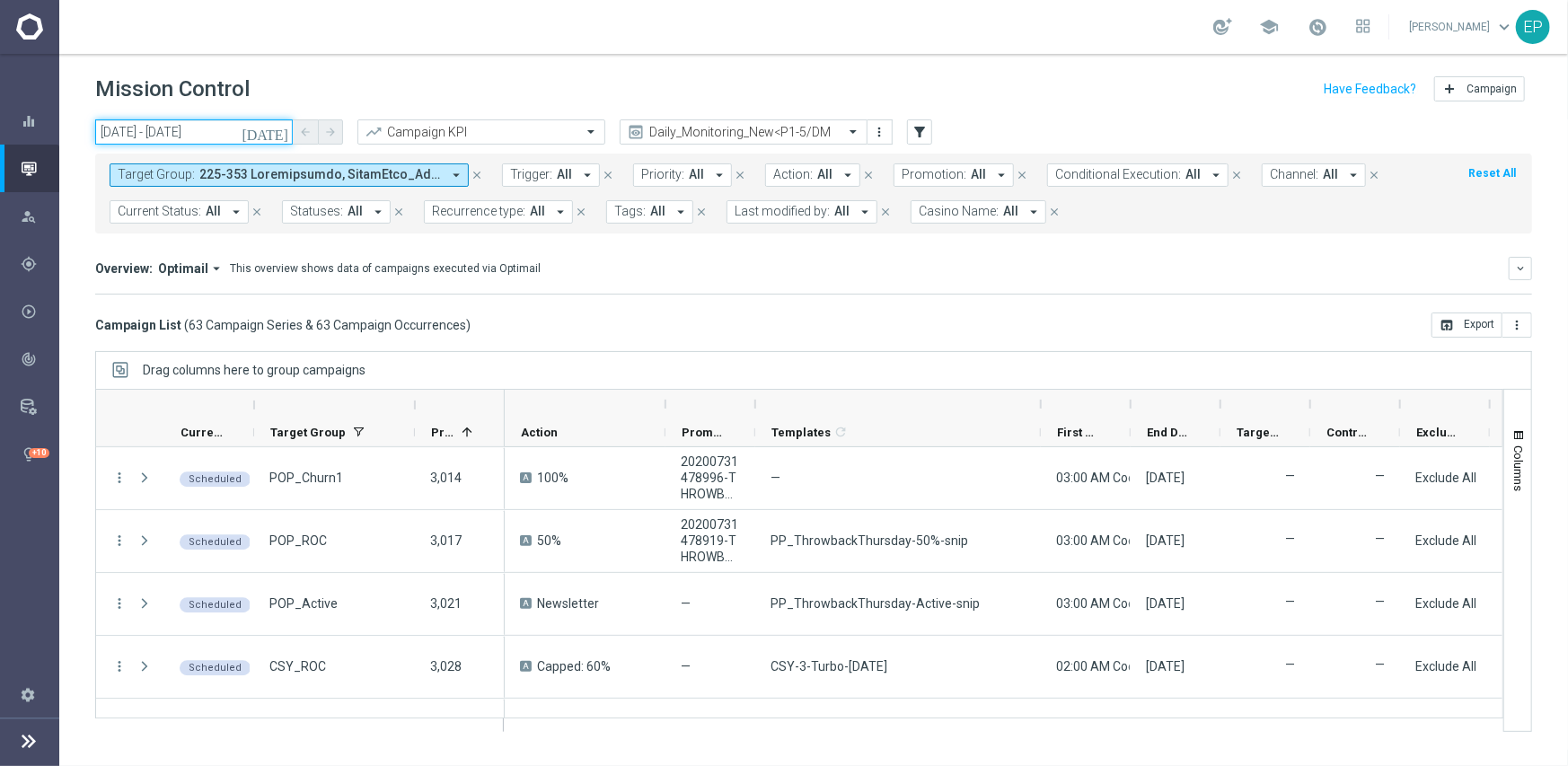
click at [197, 135] on input "14 Aug 2025 - 14 Aug 2025" at bounding box center [194, 132] width 197 height 25
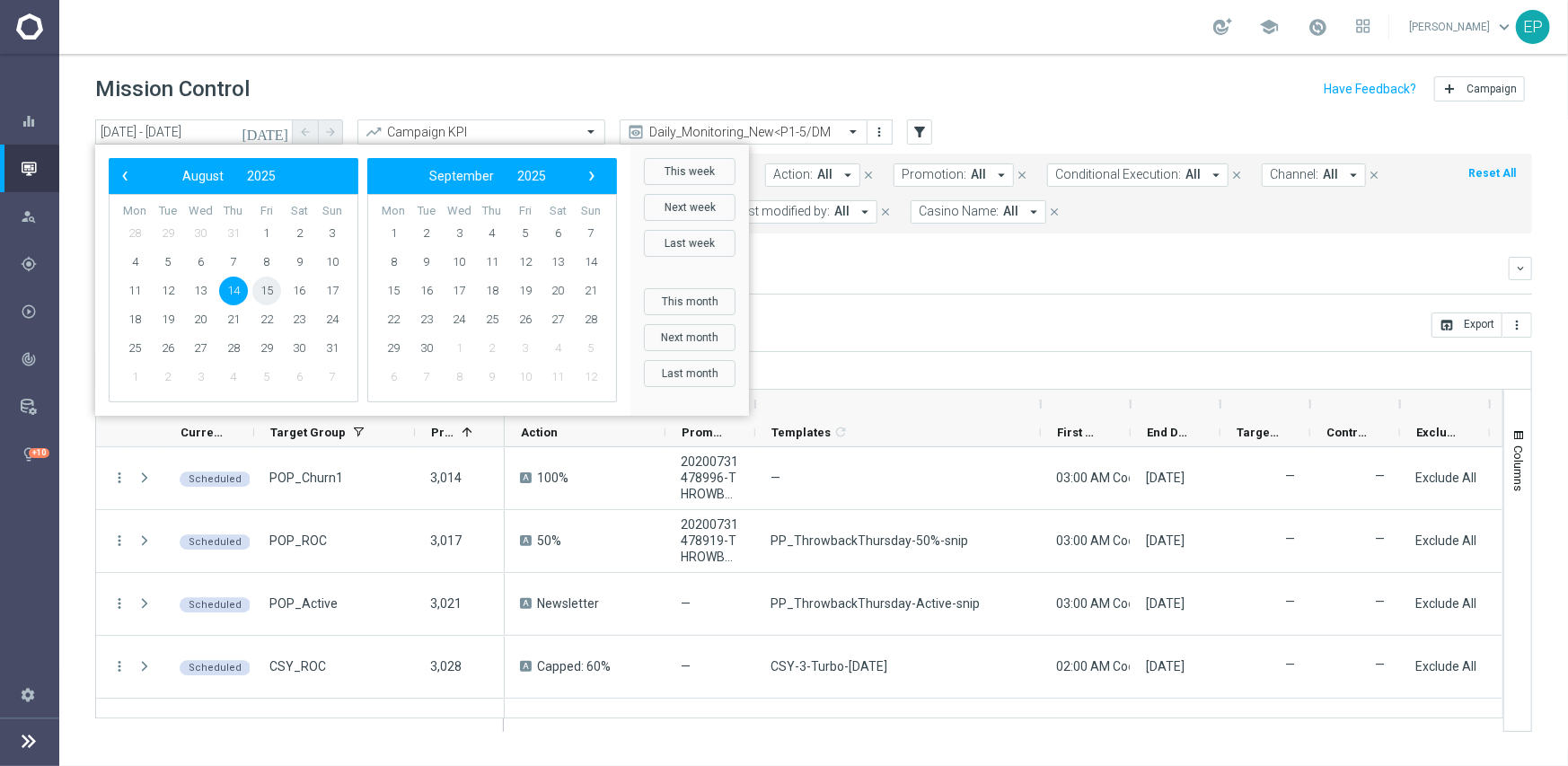
click at [261, 290] on span "15" at bounding box center [267, 291] width 29 height 29
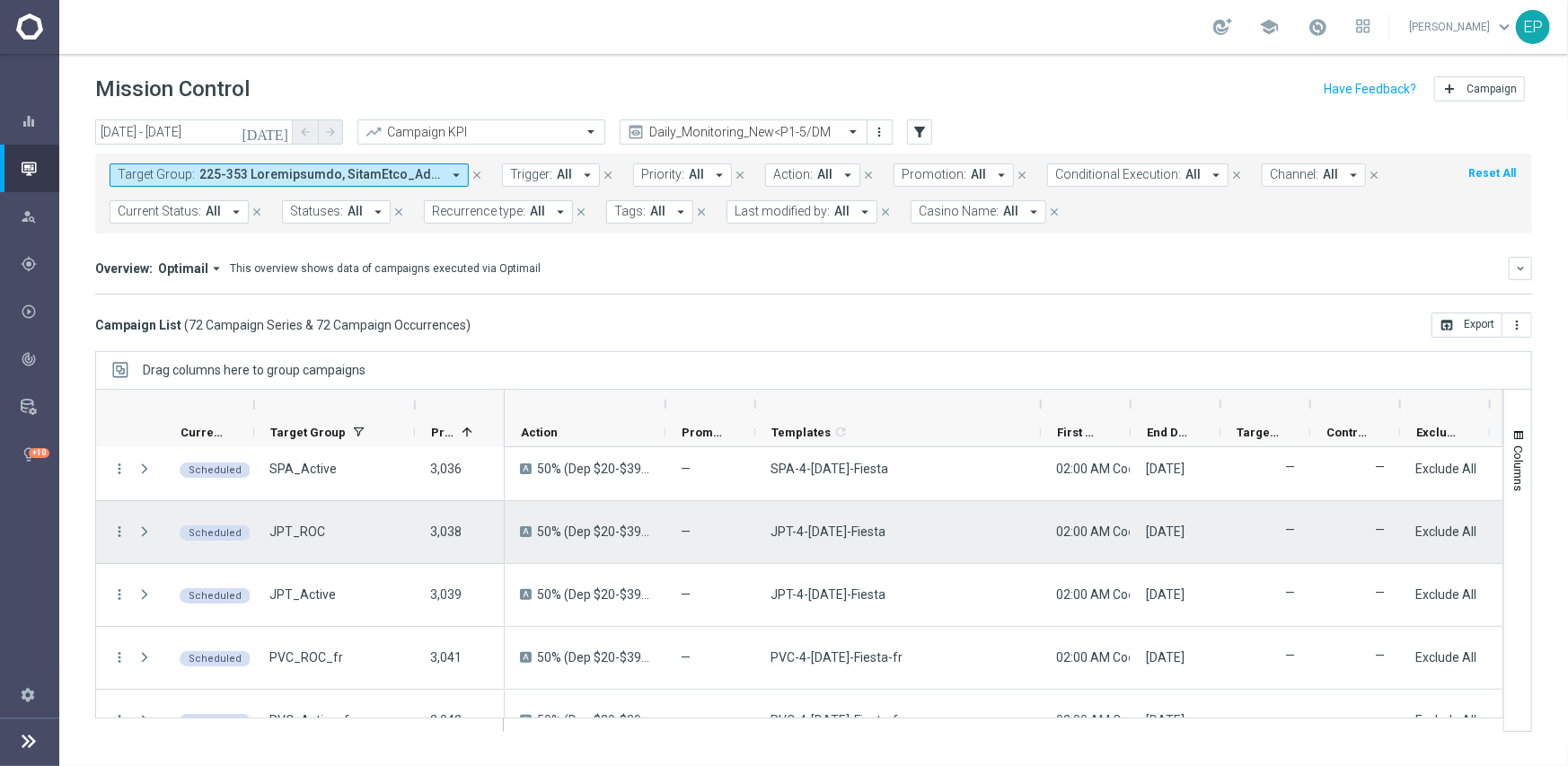
scroll to position [4254, 0]
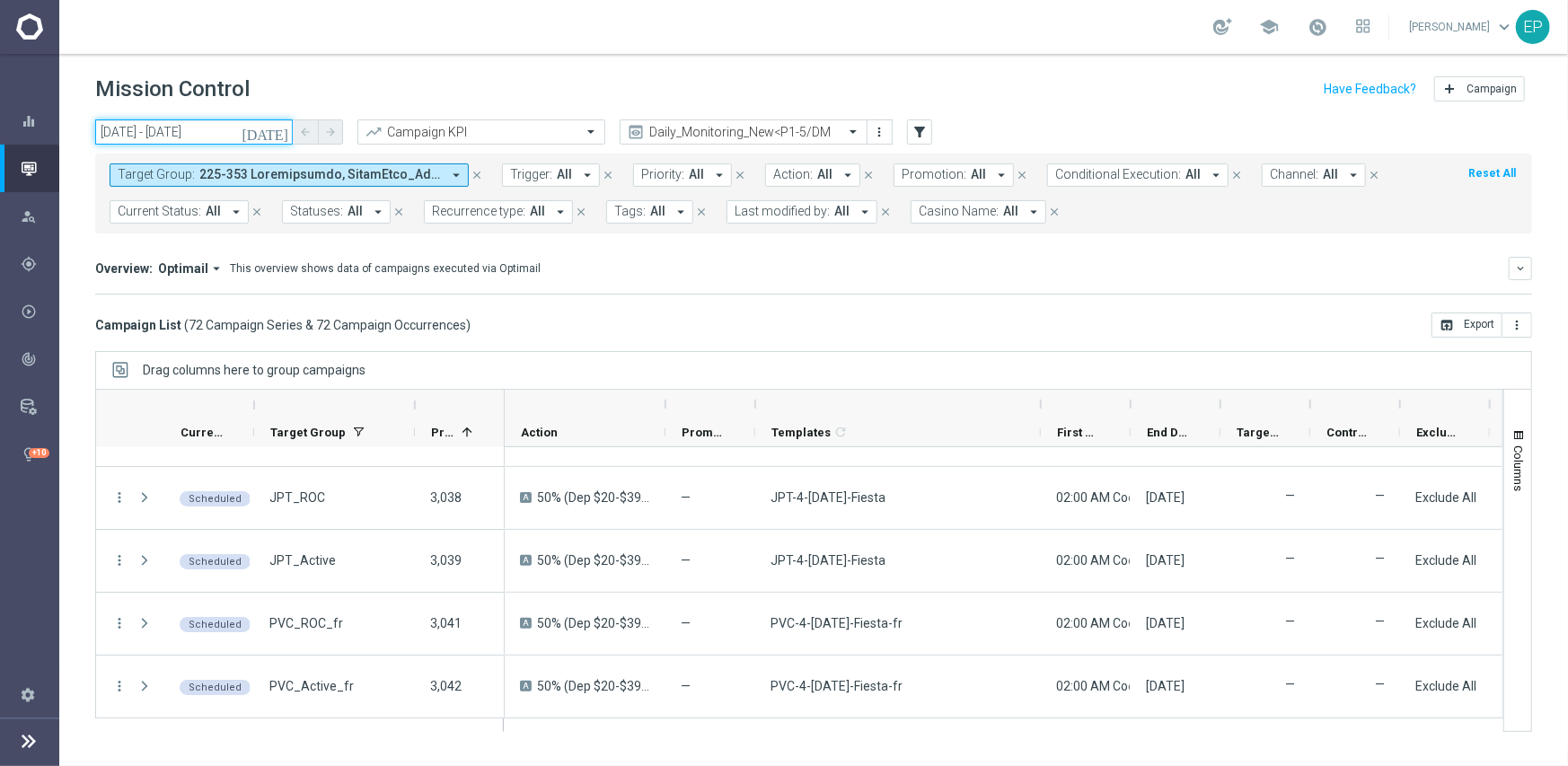
click at [141, 135] on input "15 Aug 2025 - 15 Aug 2025" at bounding box center [194, 132] width 197 height 25
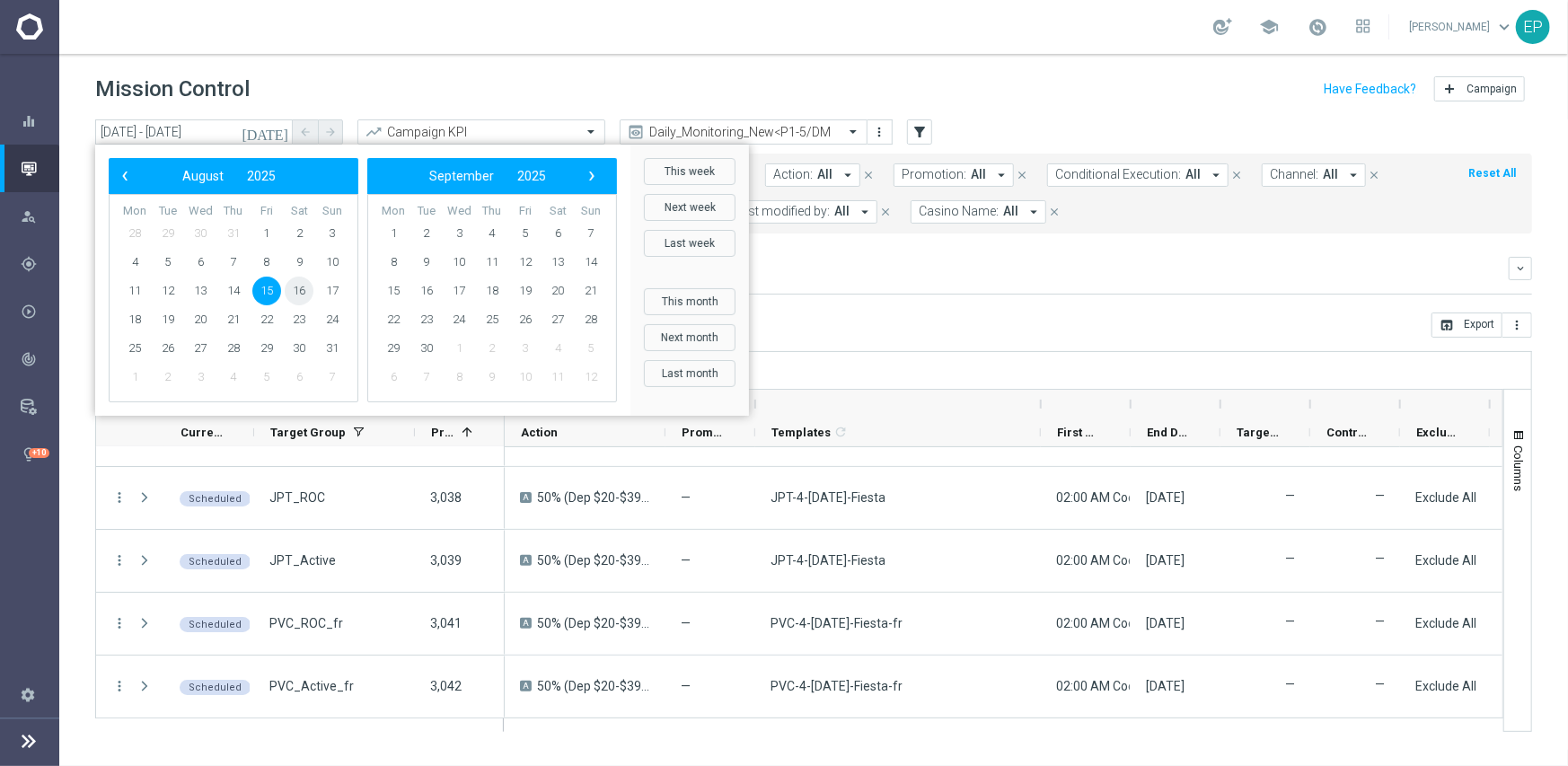
click at [307, 287] on span "16" at bounding box center [299, 291] width 29 height 29
type input "16 Aug 2025 - 16 Aug 2025"
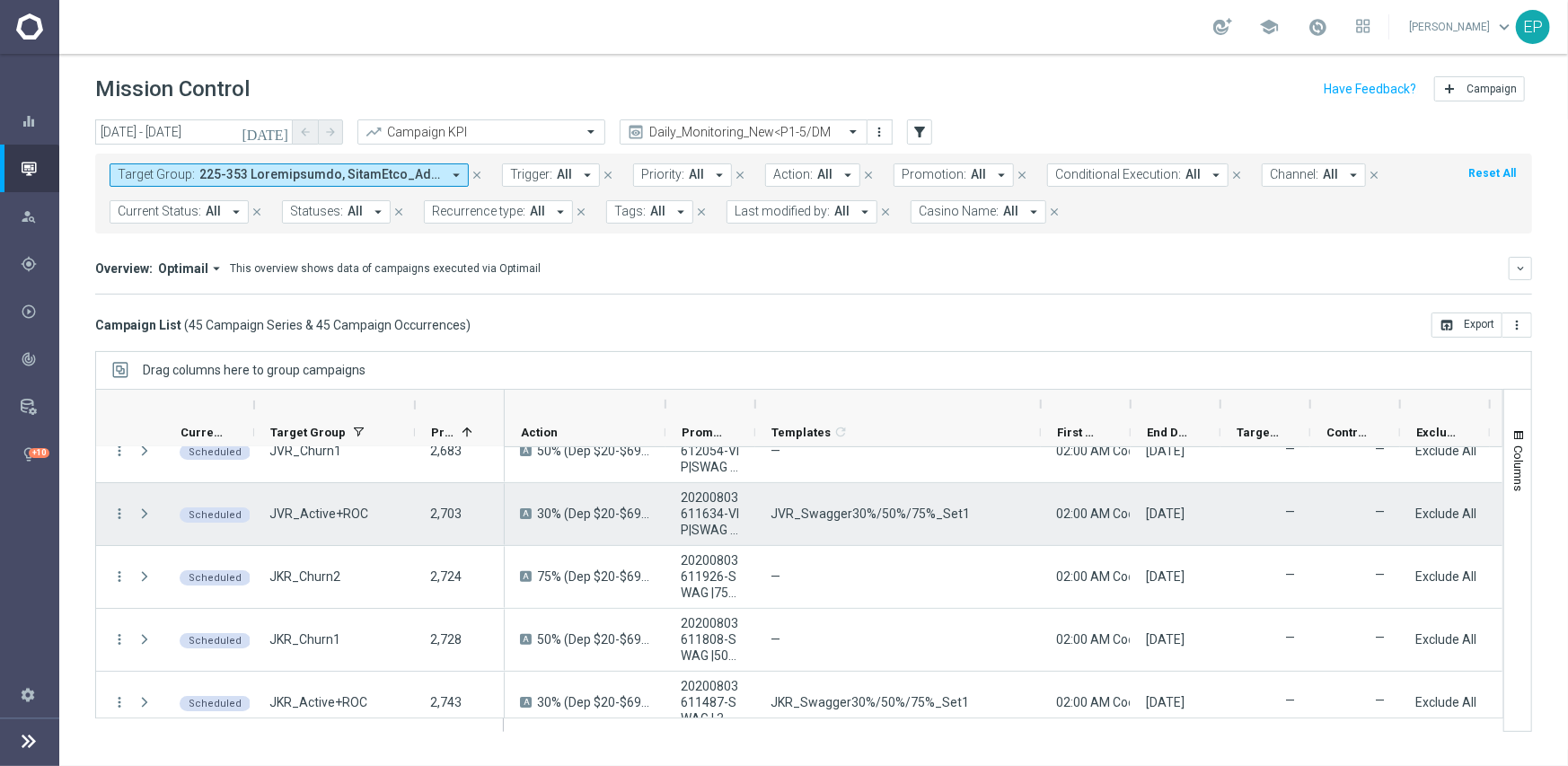
scroll to position [0, 0]
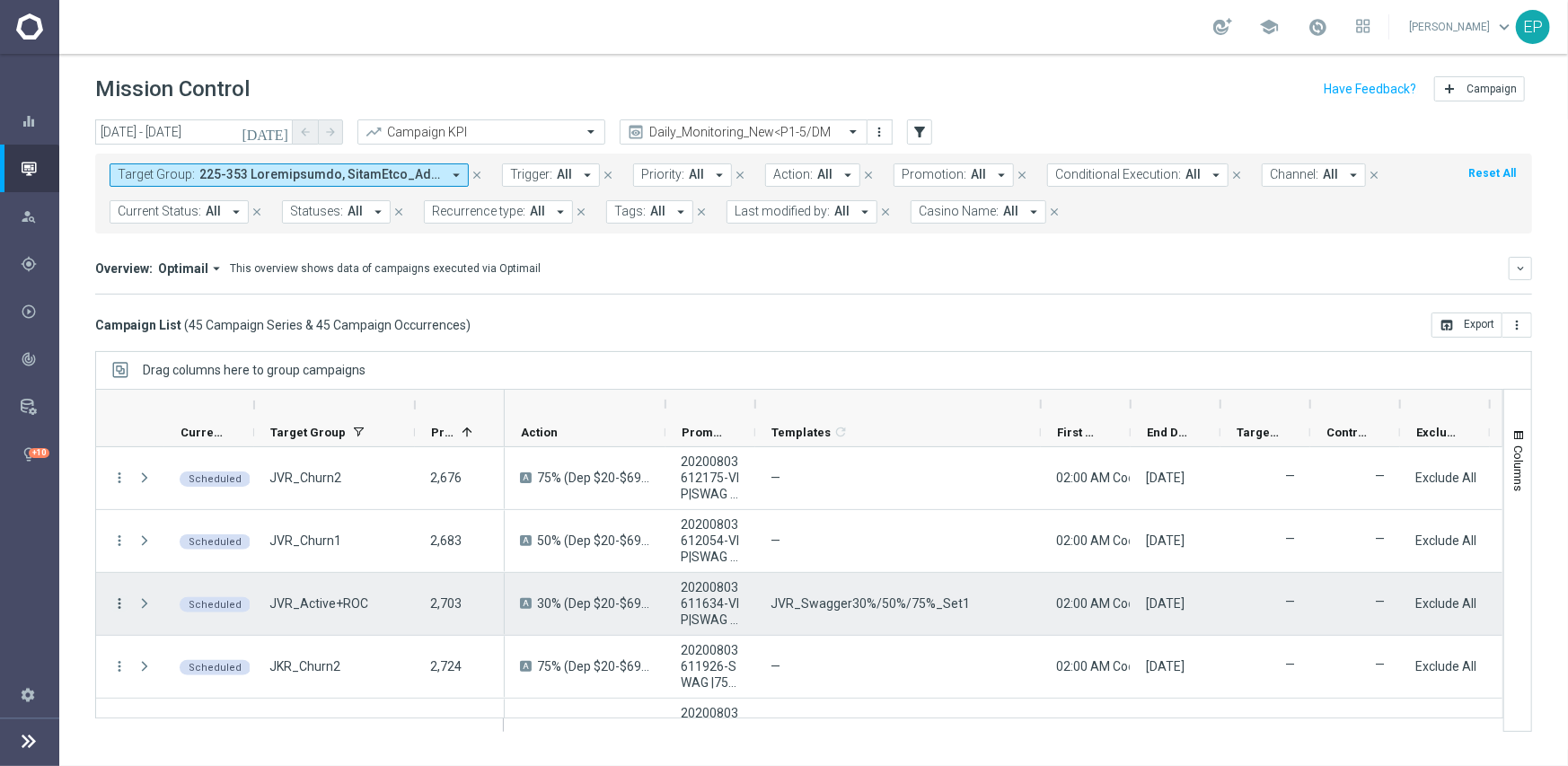
click at [112, 596] on icon "more_vert" at bounding box center [119, 603] width 16 height 16
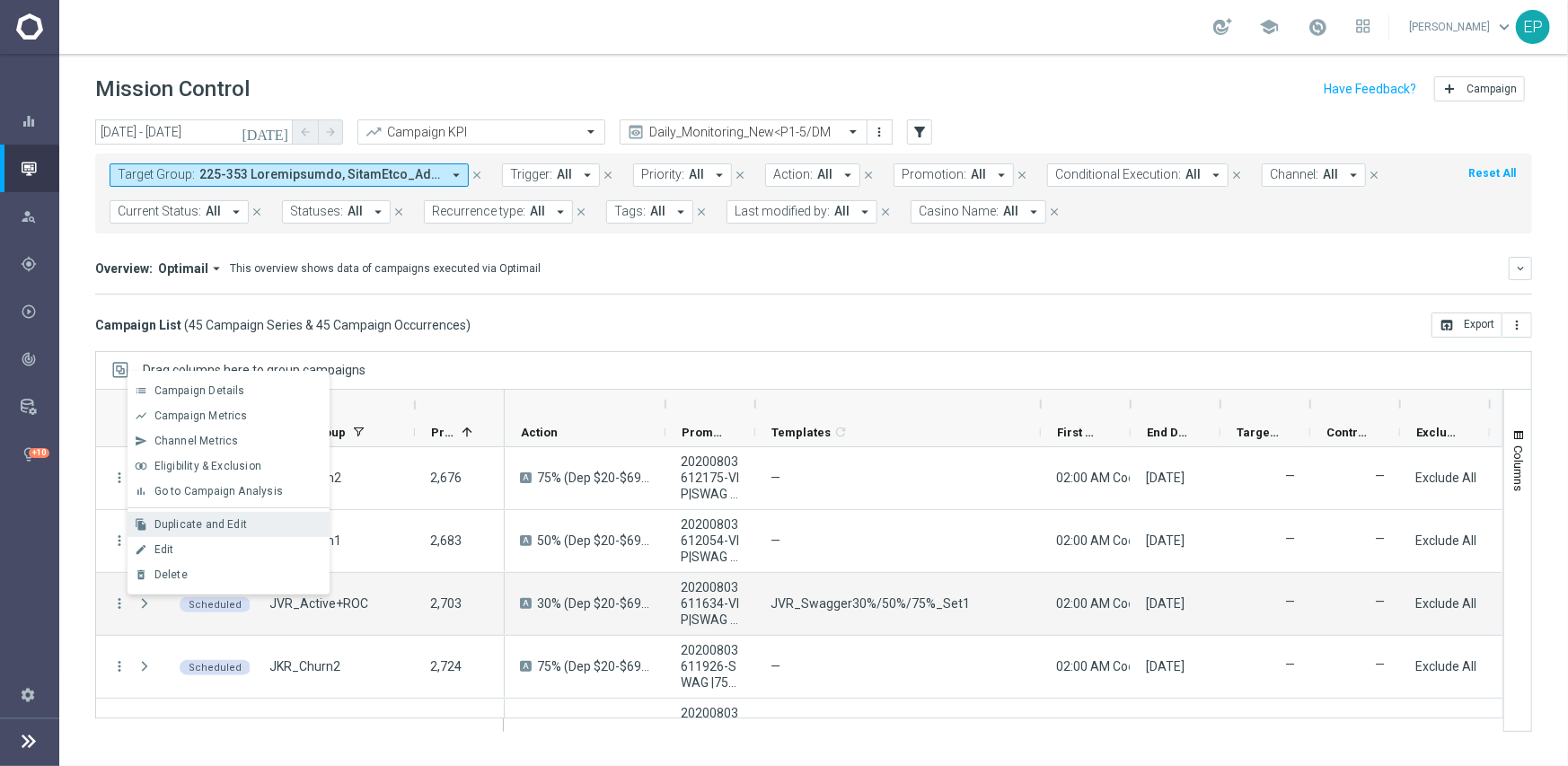
click at [179, 523] on span "Duplicate and Edit" at bounding box center [201, 525] width 92 height 13
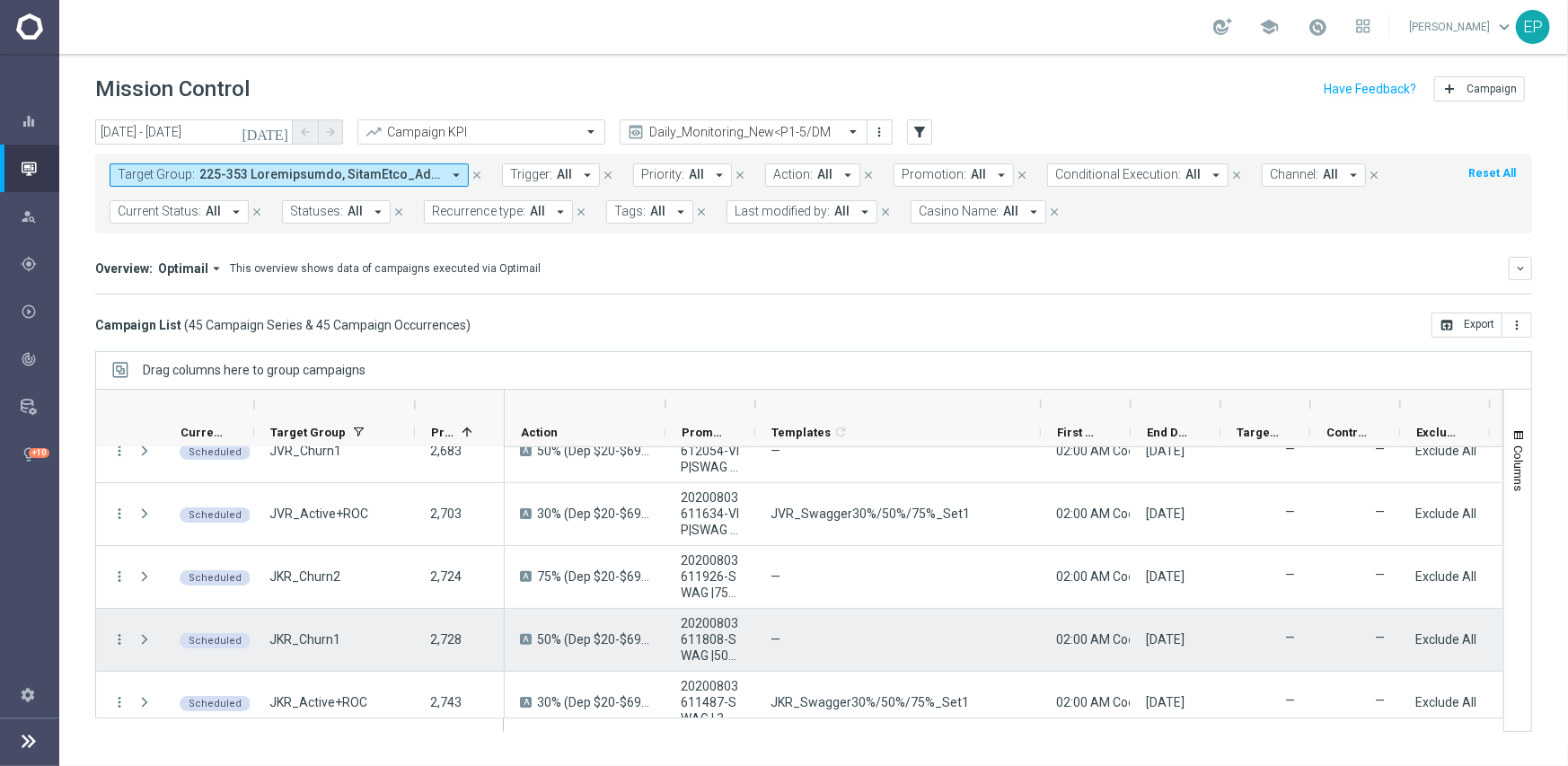
scroll to position [180, 0]
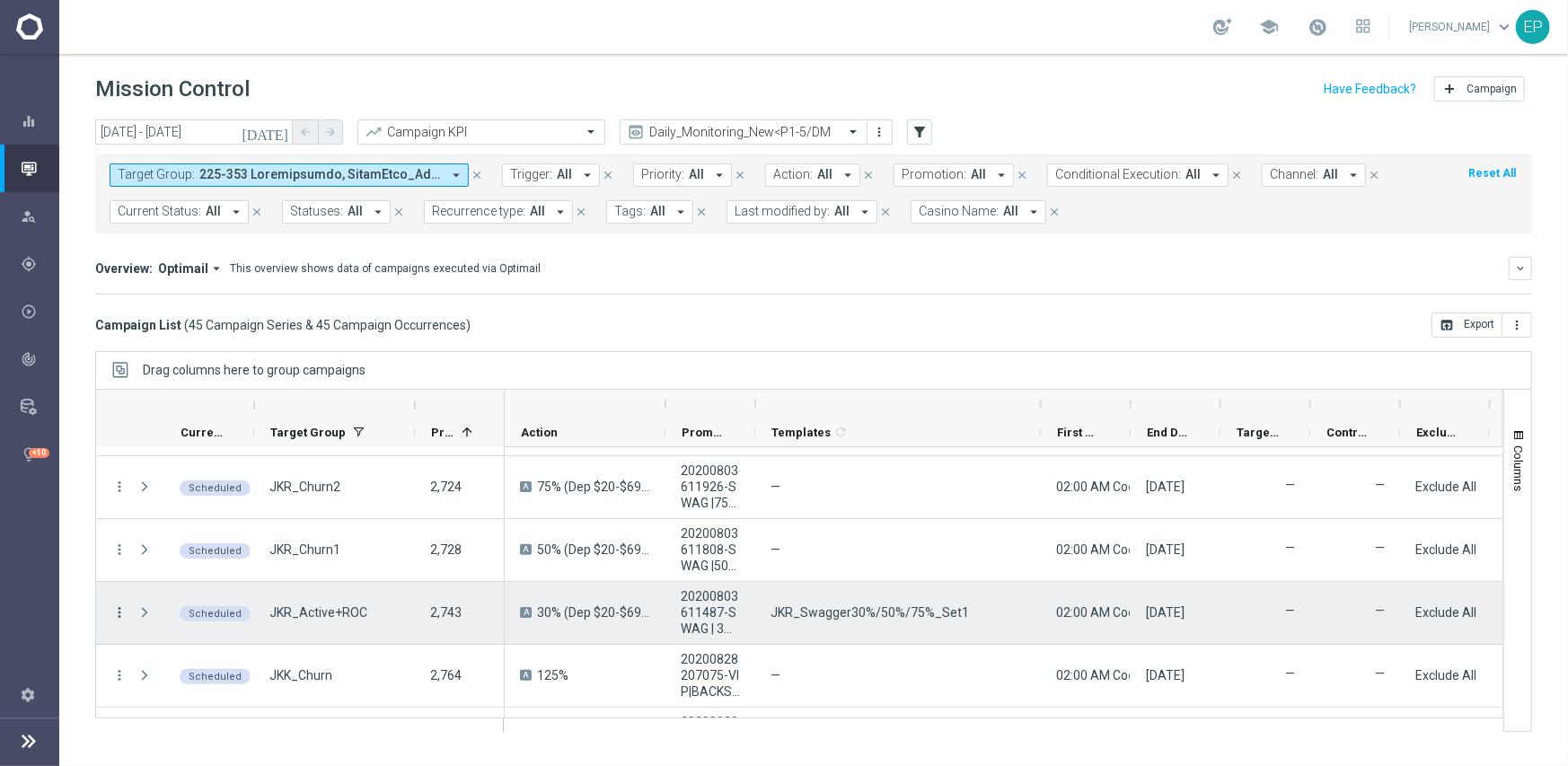
click at [119, 606] on icon "more_vert" at bounding box center [119, 612] width 16 height 16
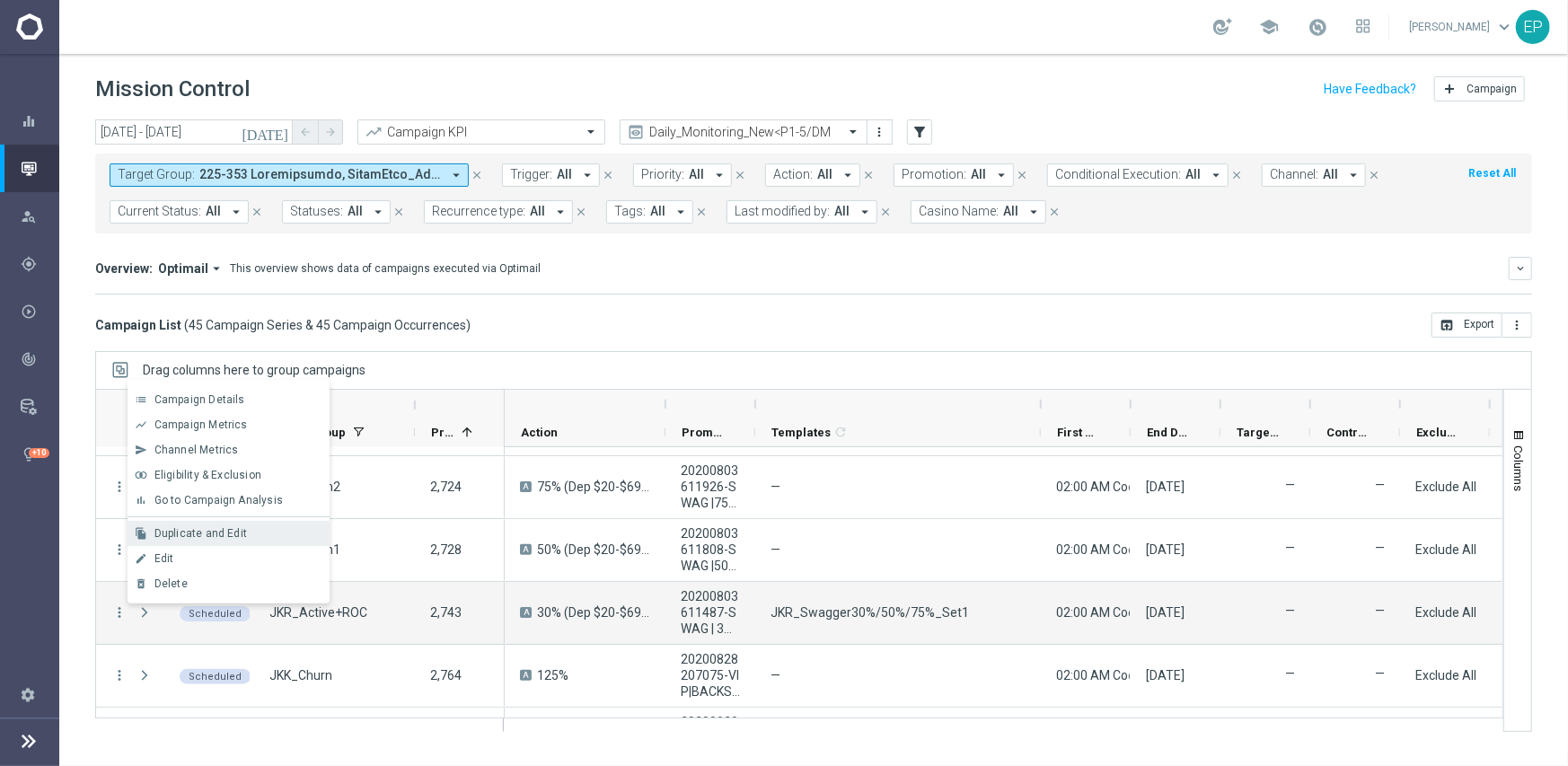
click at [224, 539] on span "Duplicate and Edit" at bounding box center [201, 534] width 92 height 13
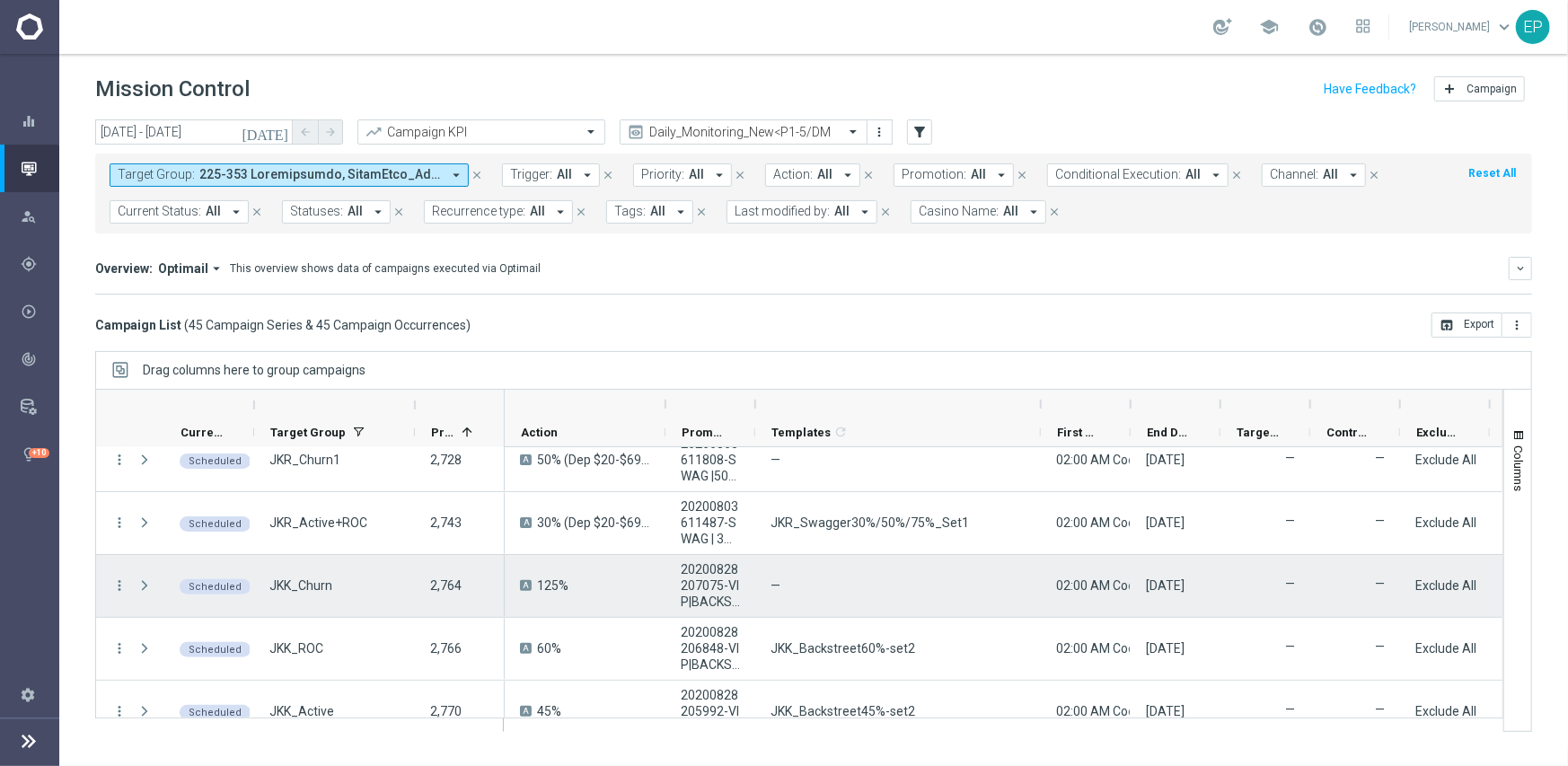
scroll to position [359, 0]
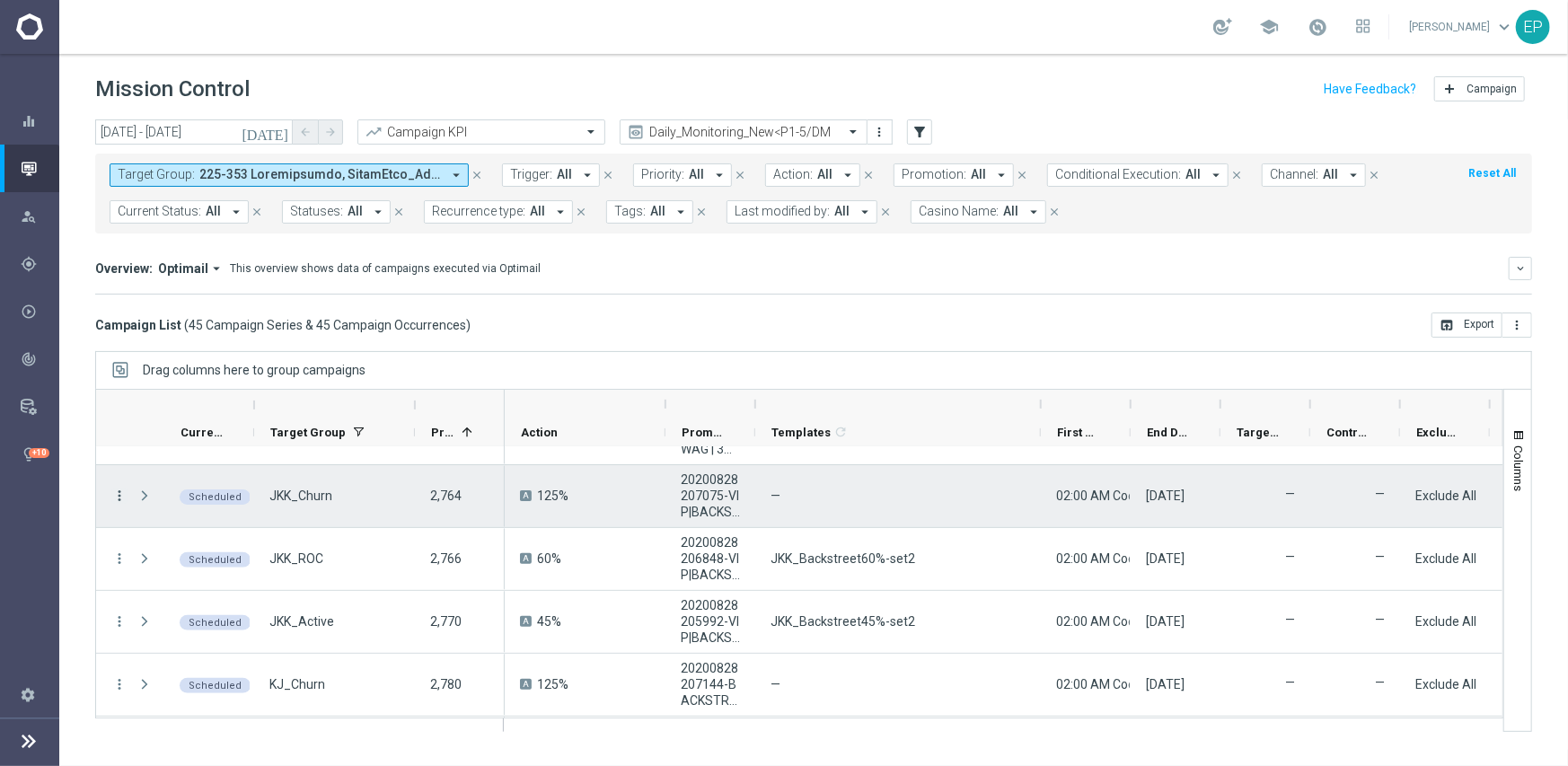
click at [119, 491] on icon "more_vert" at bounding box center [119, 496] width 16 height 16
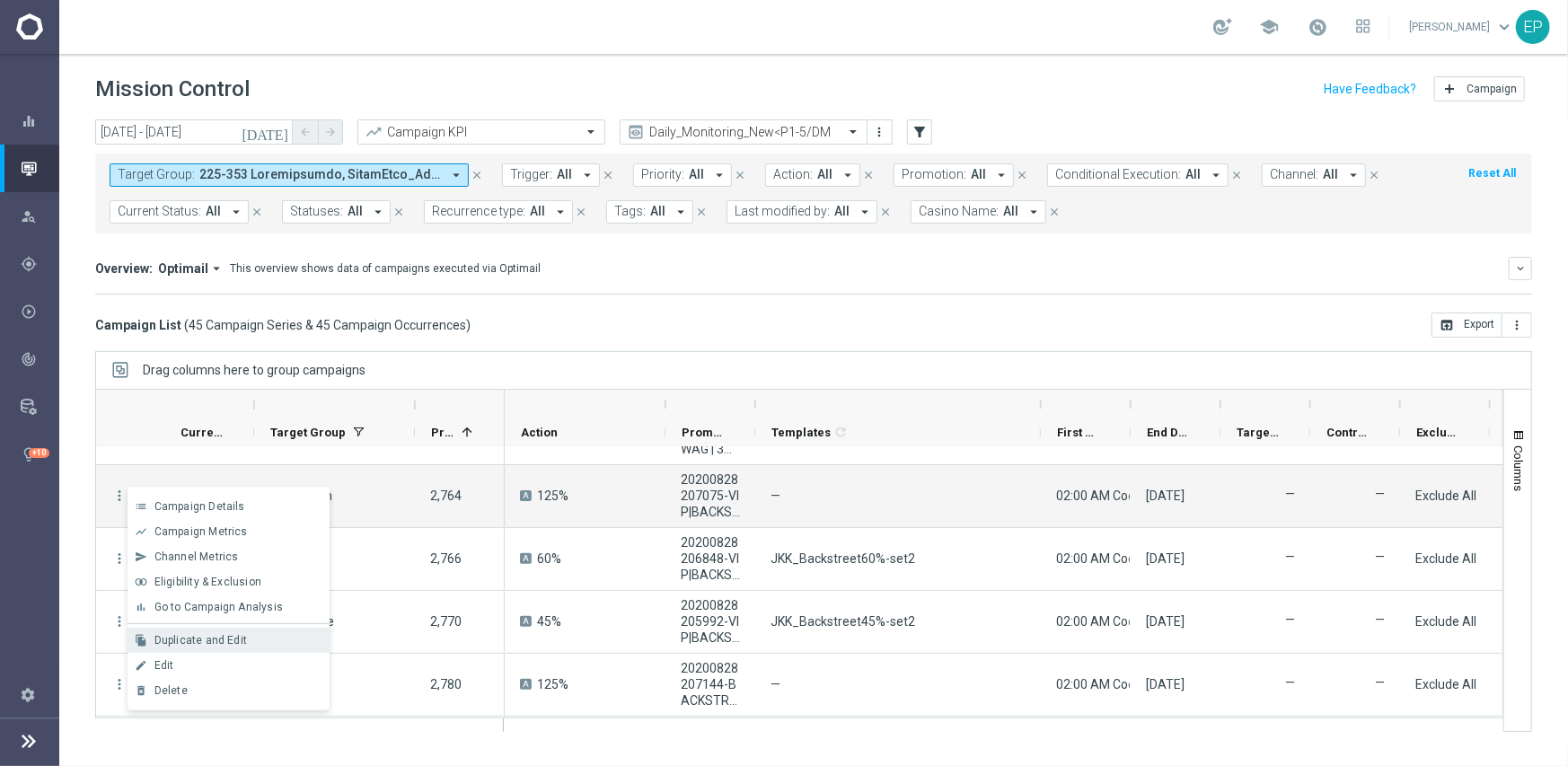
click at [198, 642] on span "Duplicate and Edit" at bounding box center [201, 640] width 92 height 13
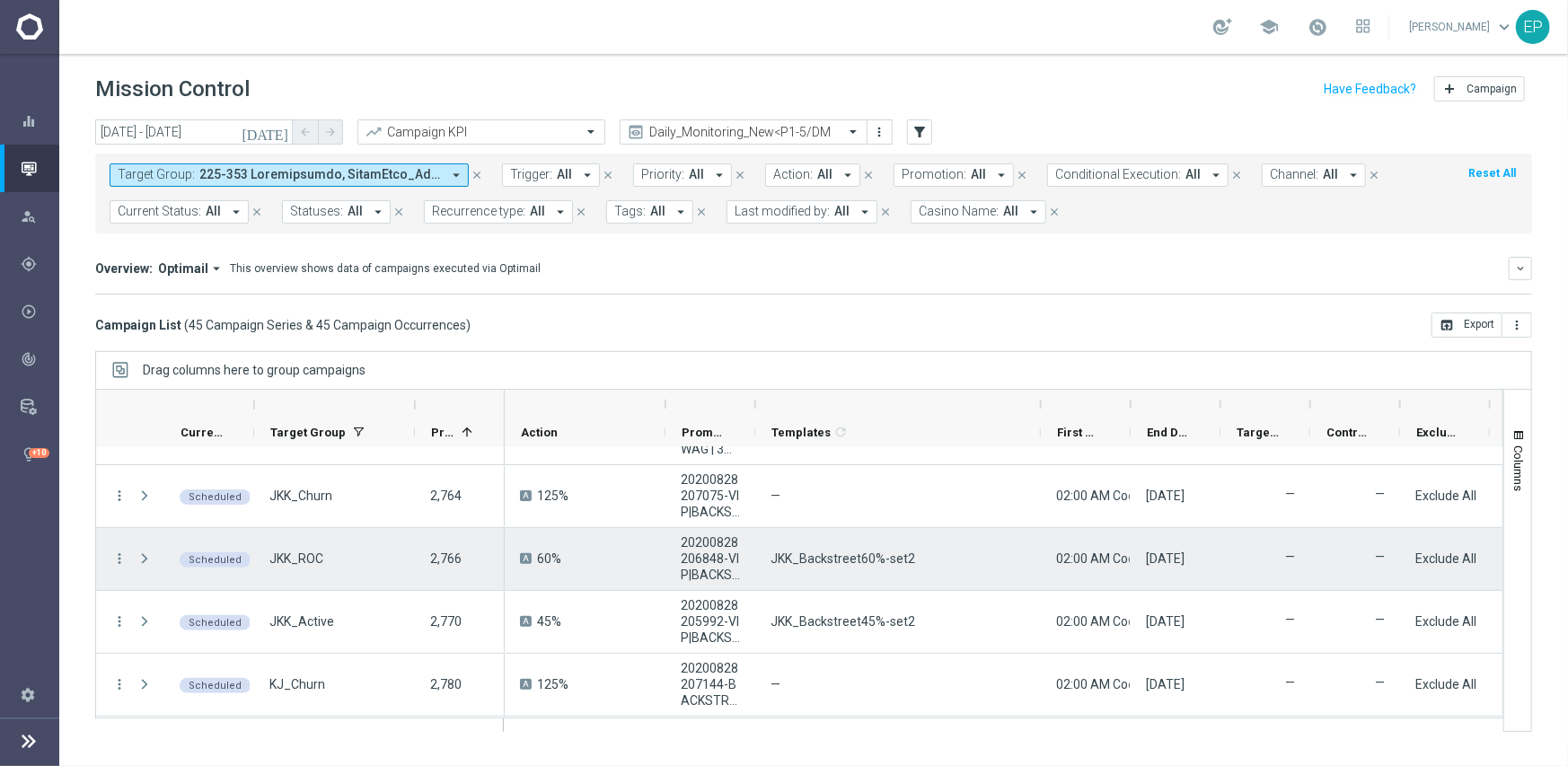
click at [122, 558] on icon "more_vert" at bounding box center [119, 559] width 16 height 16
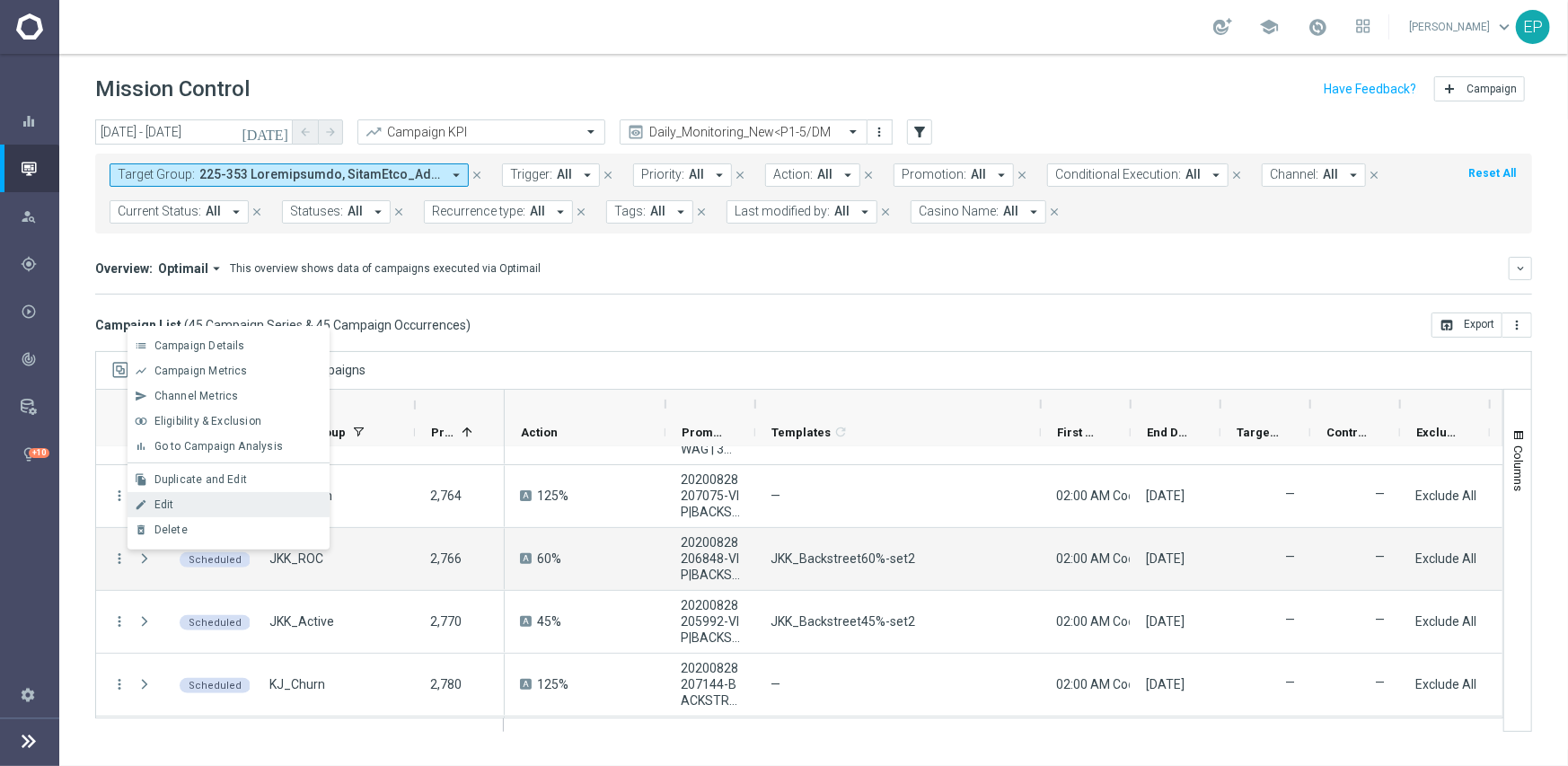
click at [173, 502] on span "Edit" at bounding box center [165, 505] width 20 height 13
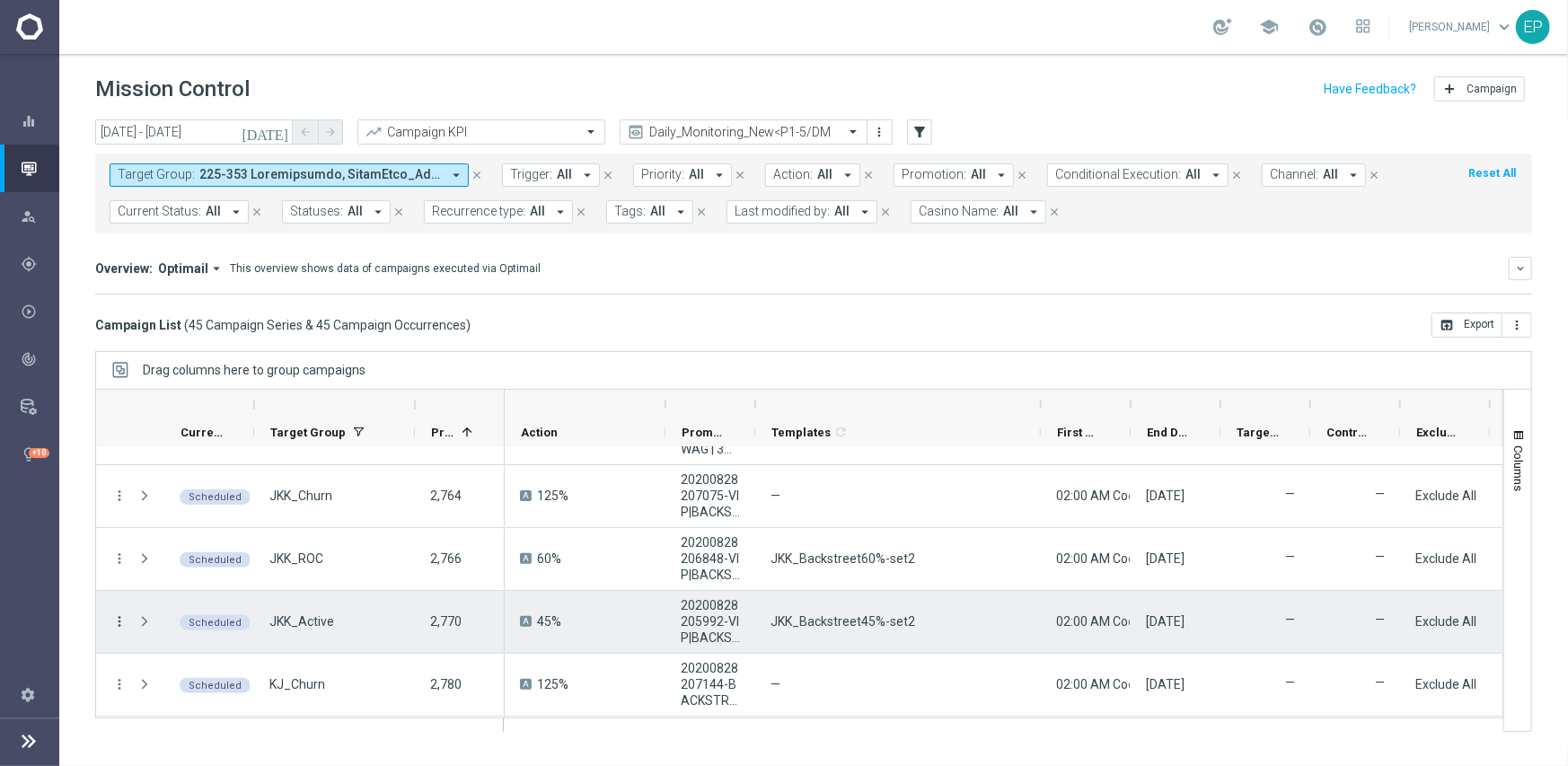
click at [122, 621] on icon "more_vert" at bounding box center [119, 621] width 16 height 16
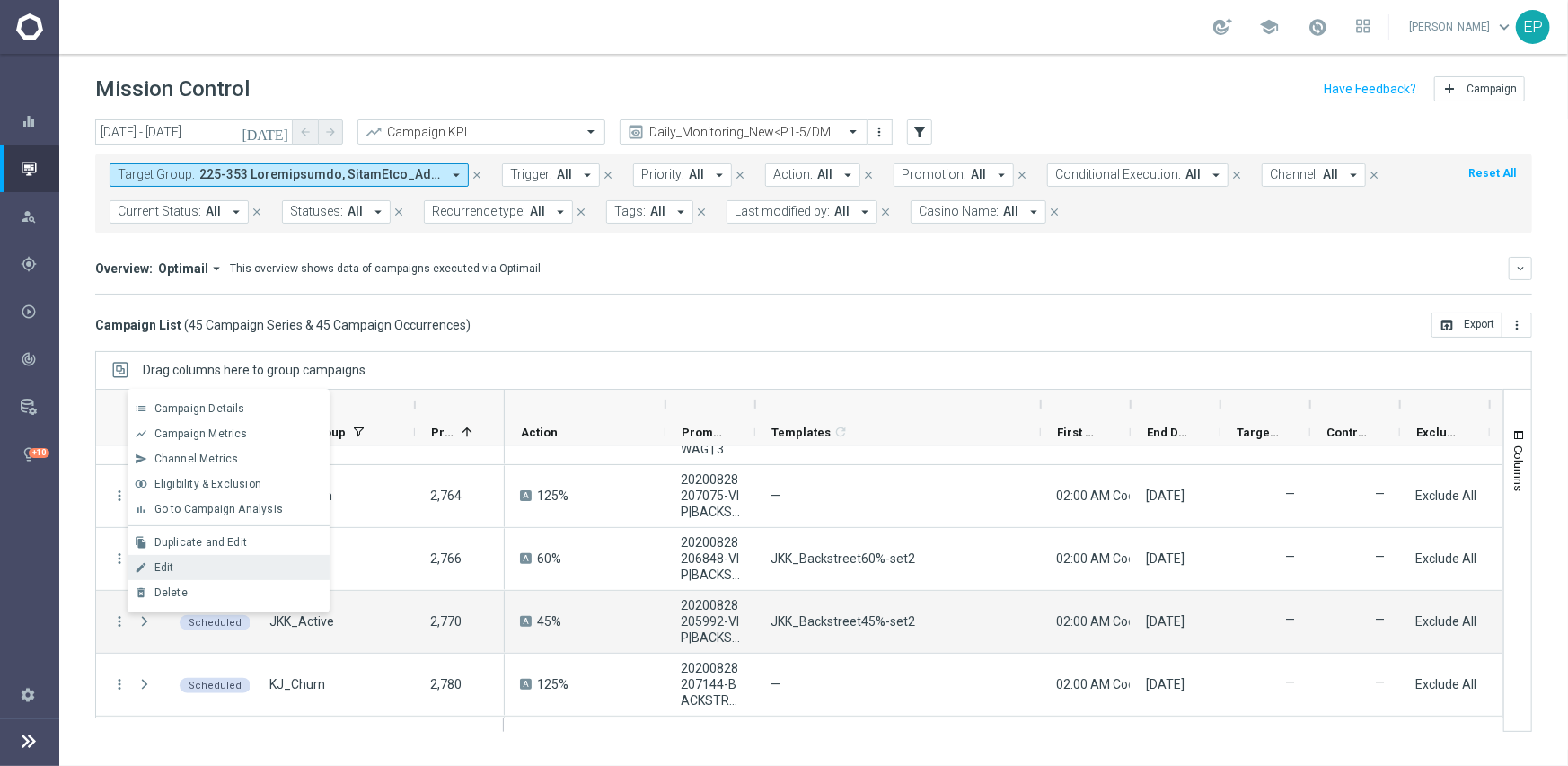
click at [206, 562] on div "Edit" at bounding box center [238, 568] width 167 height 13
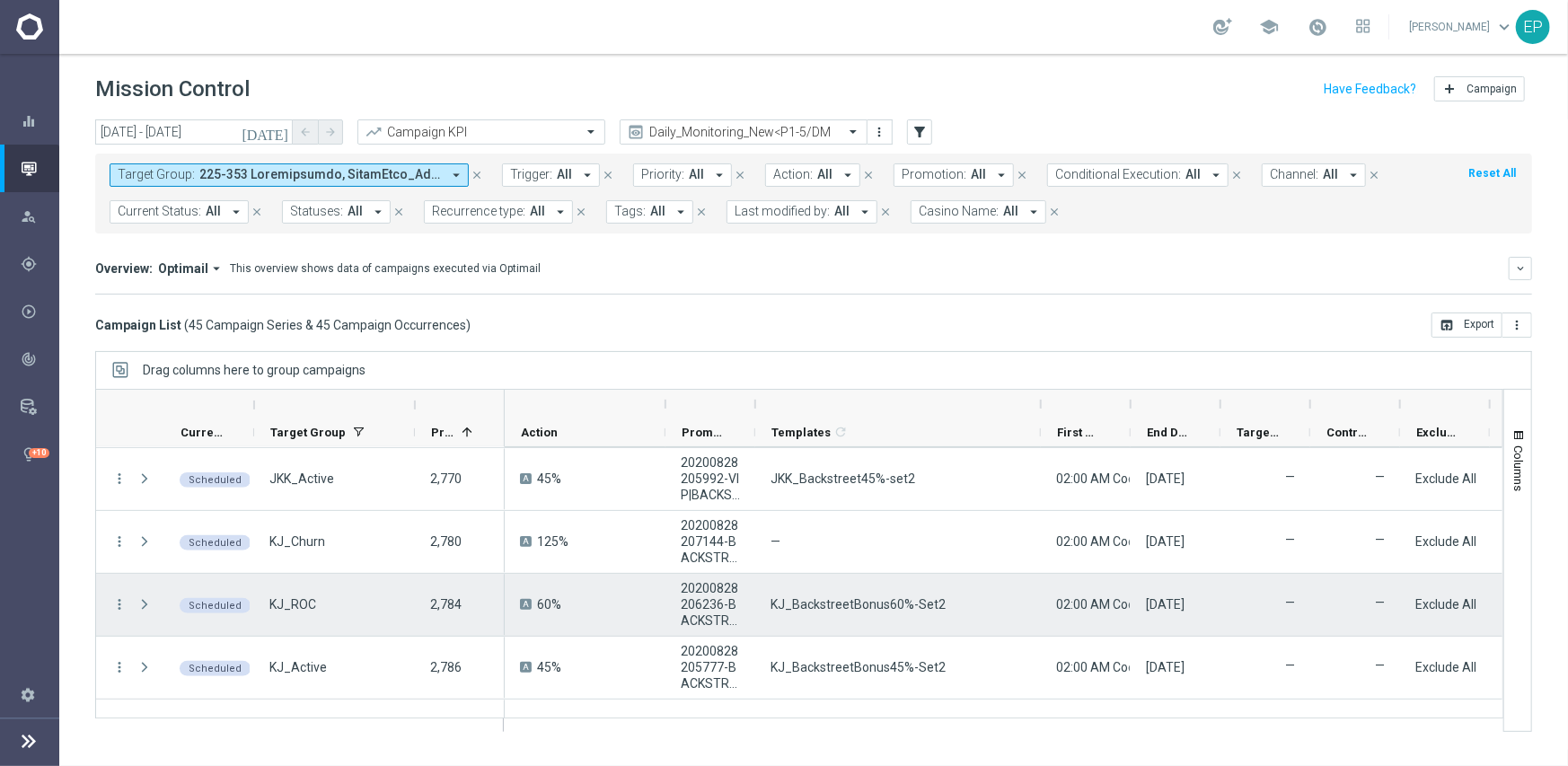
scroll to position [539, 0]
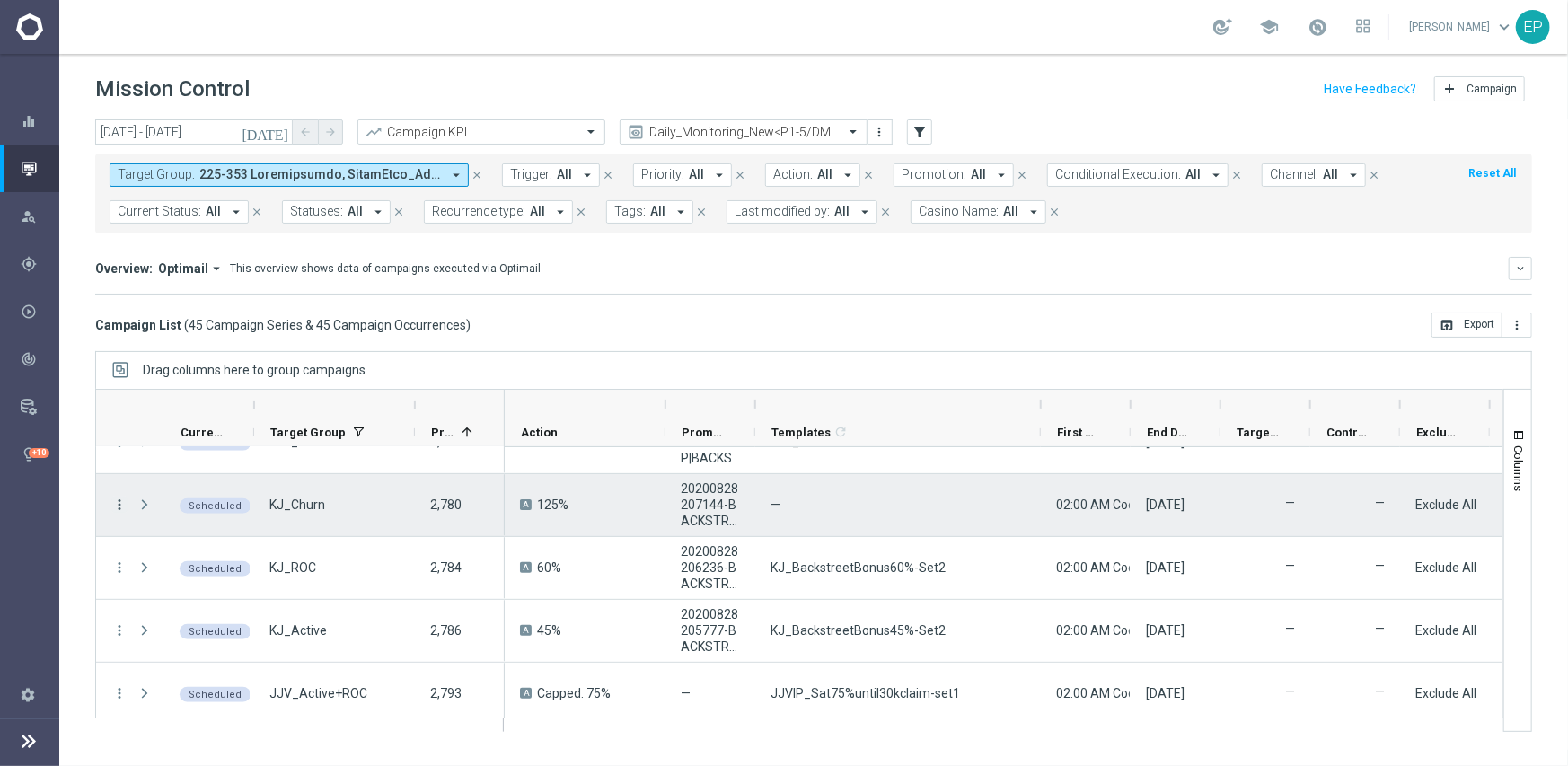
click at [118, 500] on icon "more_vert" at bounding box center [119, 505] width 16 height 16
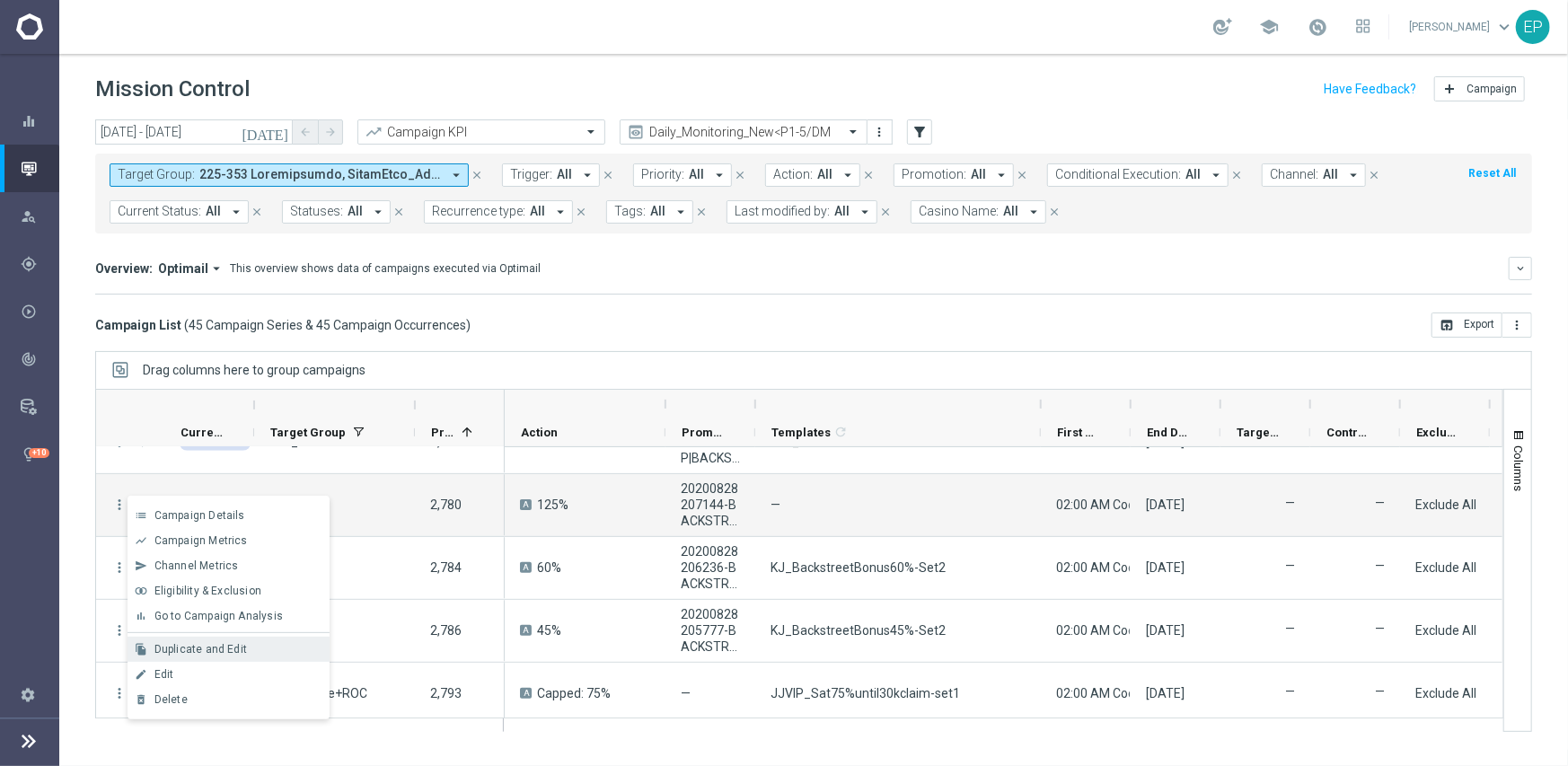
click at [207, 648] on span "Duplicate and Edit" at bounding box center [201, 649] width 92 height 13
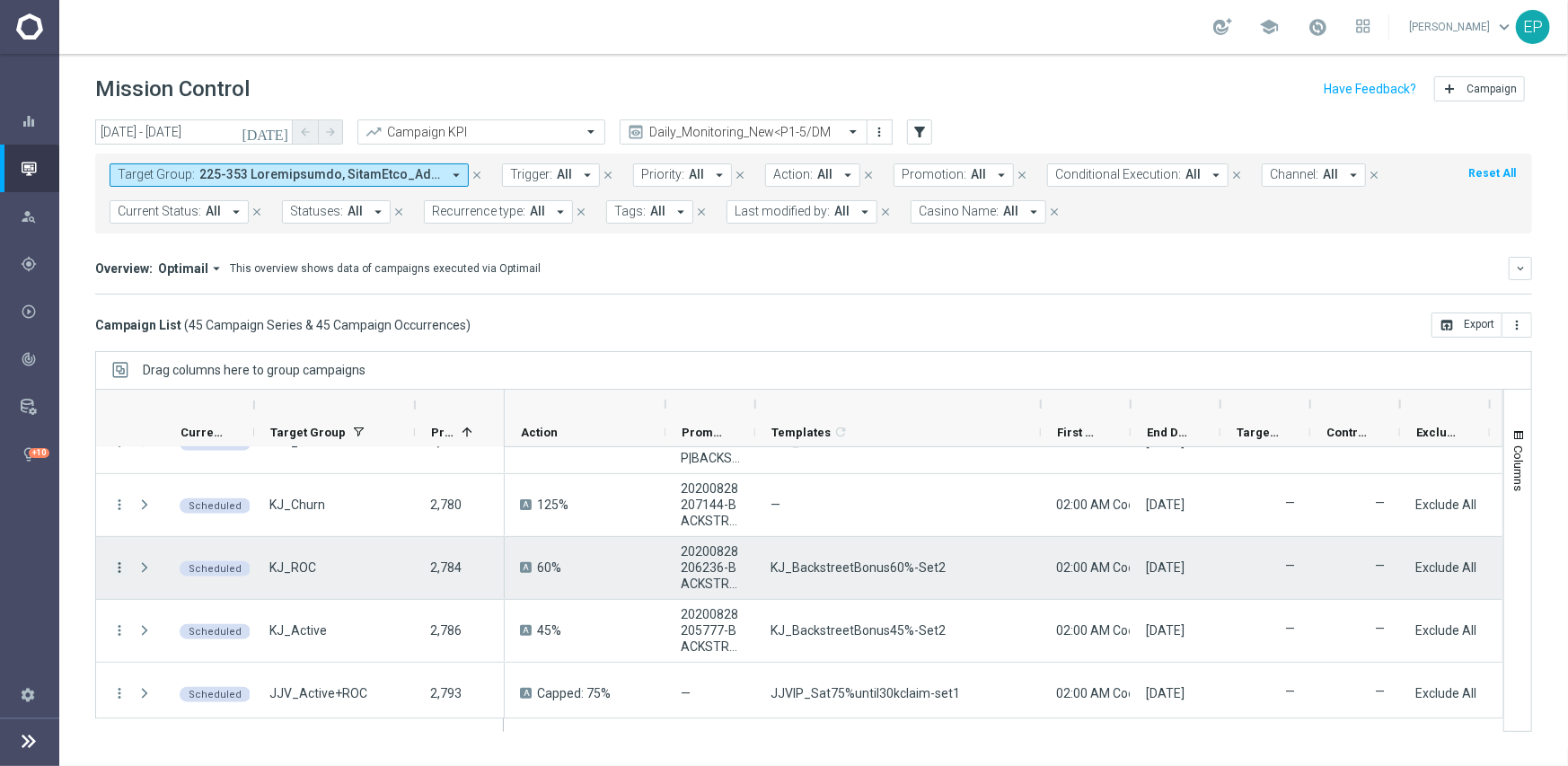
click at [117, 565] on icon "more_vert" at bounding box center [119, 568] width 16 height 16
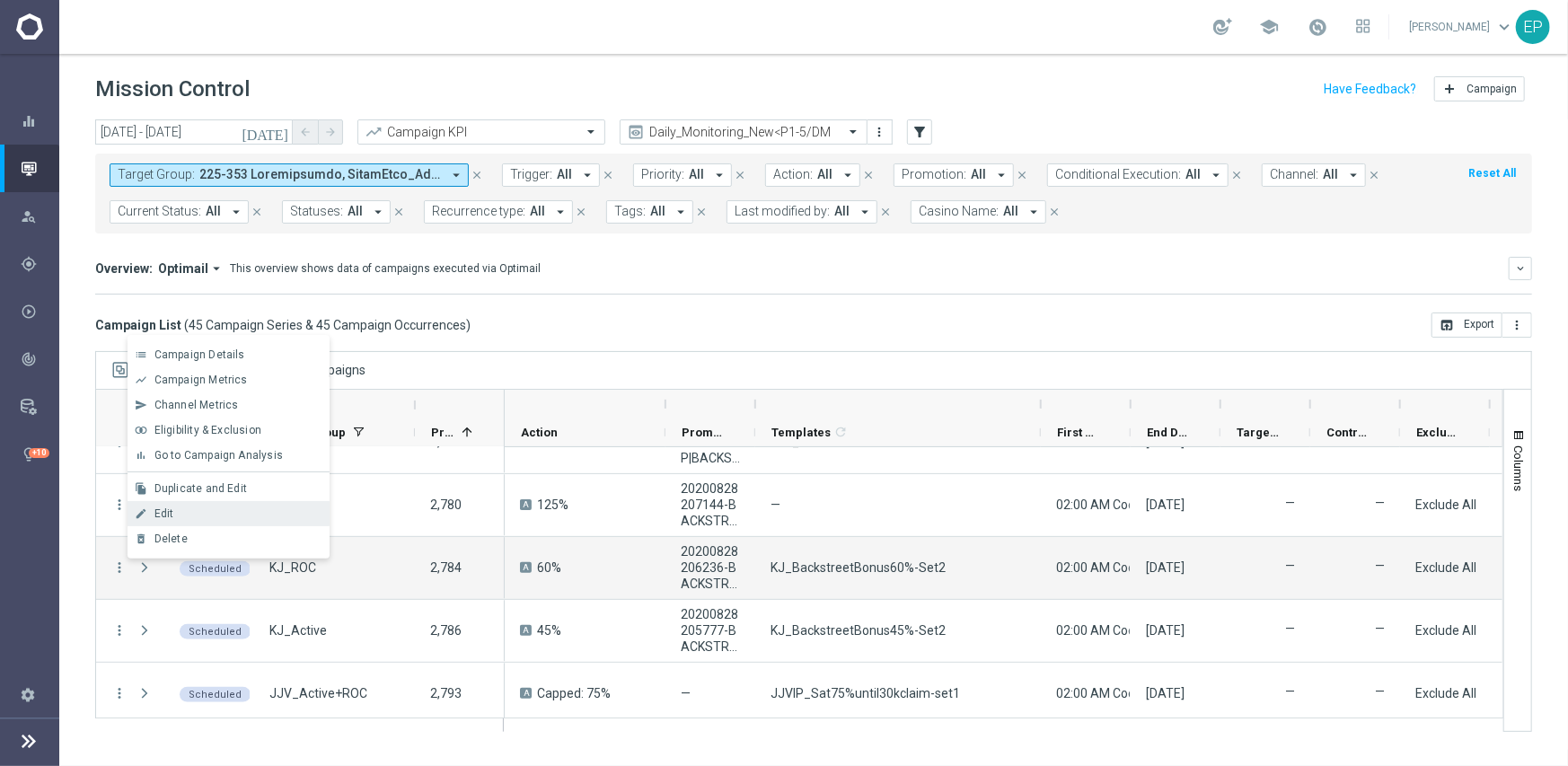
click at [159, 517] on span "Edit" at bounding box center [165, 514] width 20 height 13
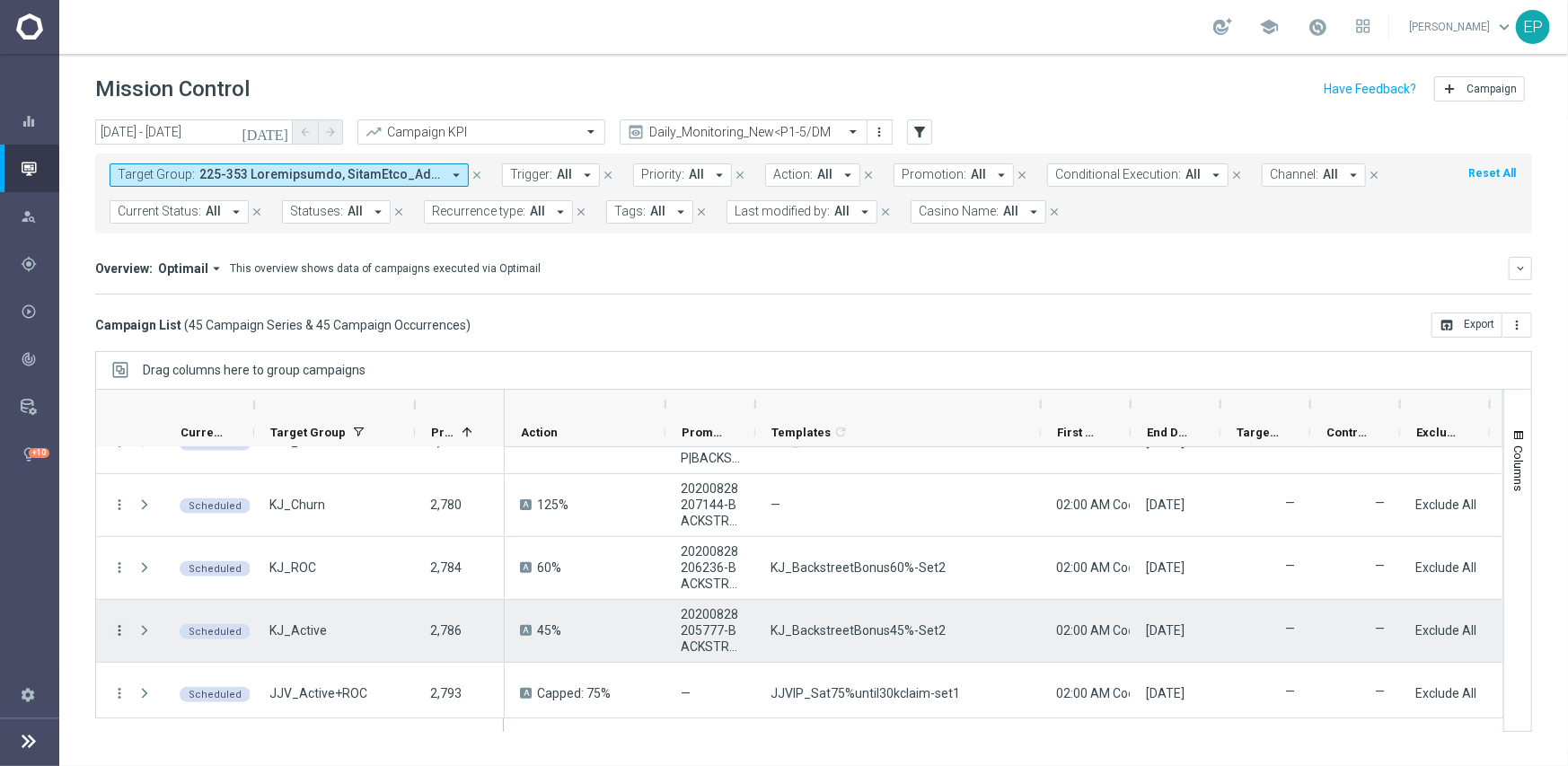
click at [121, 633] on icon "more_vert" at bounding box center [119, 630] width 16 height 16
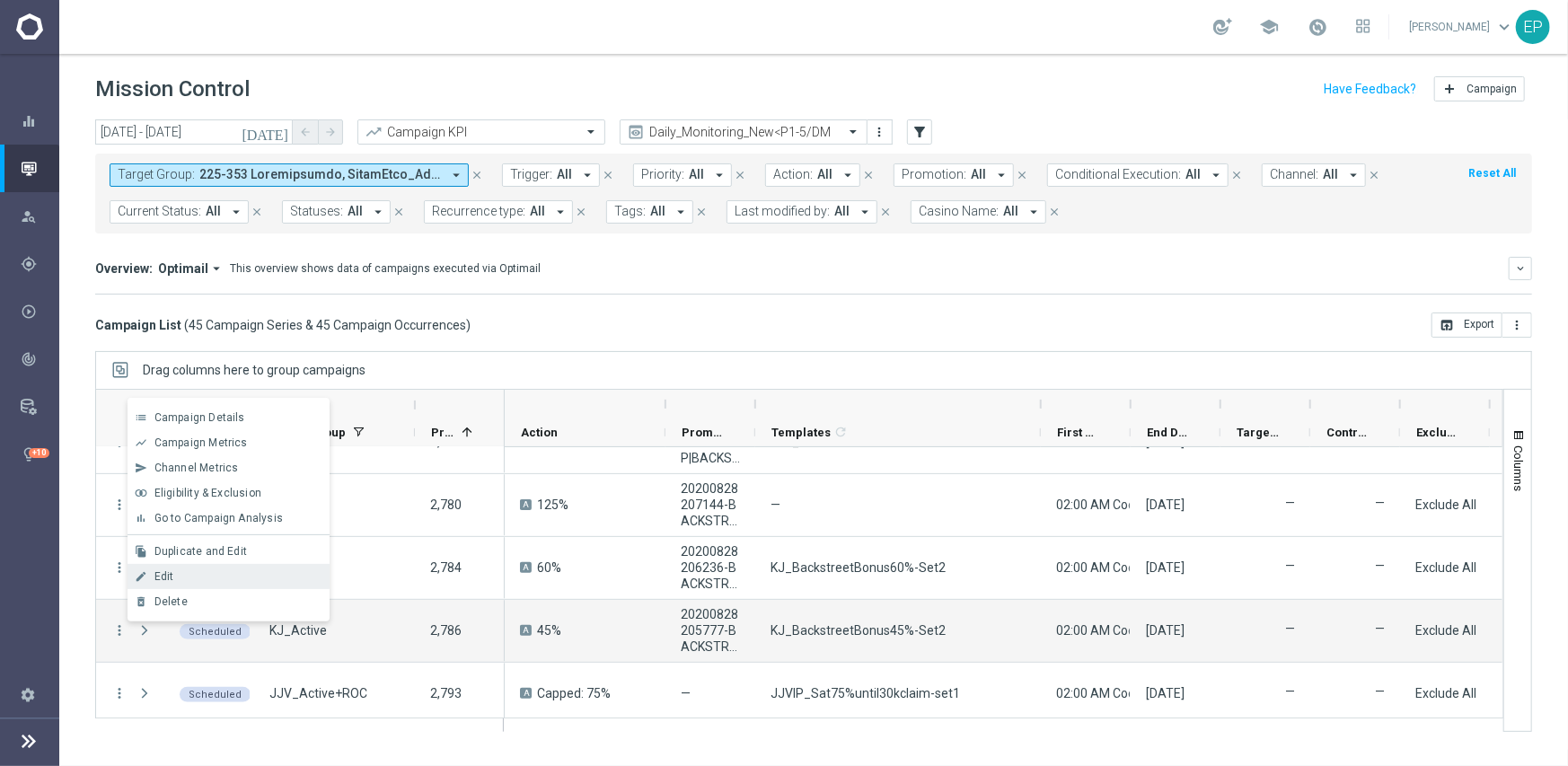
click at [192, 572] on div "Edit" at bounding box center [238, 576] width 167 height 13
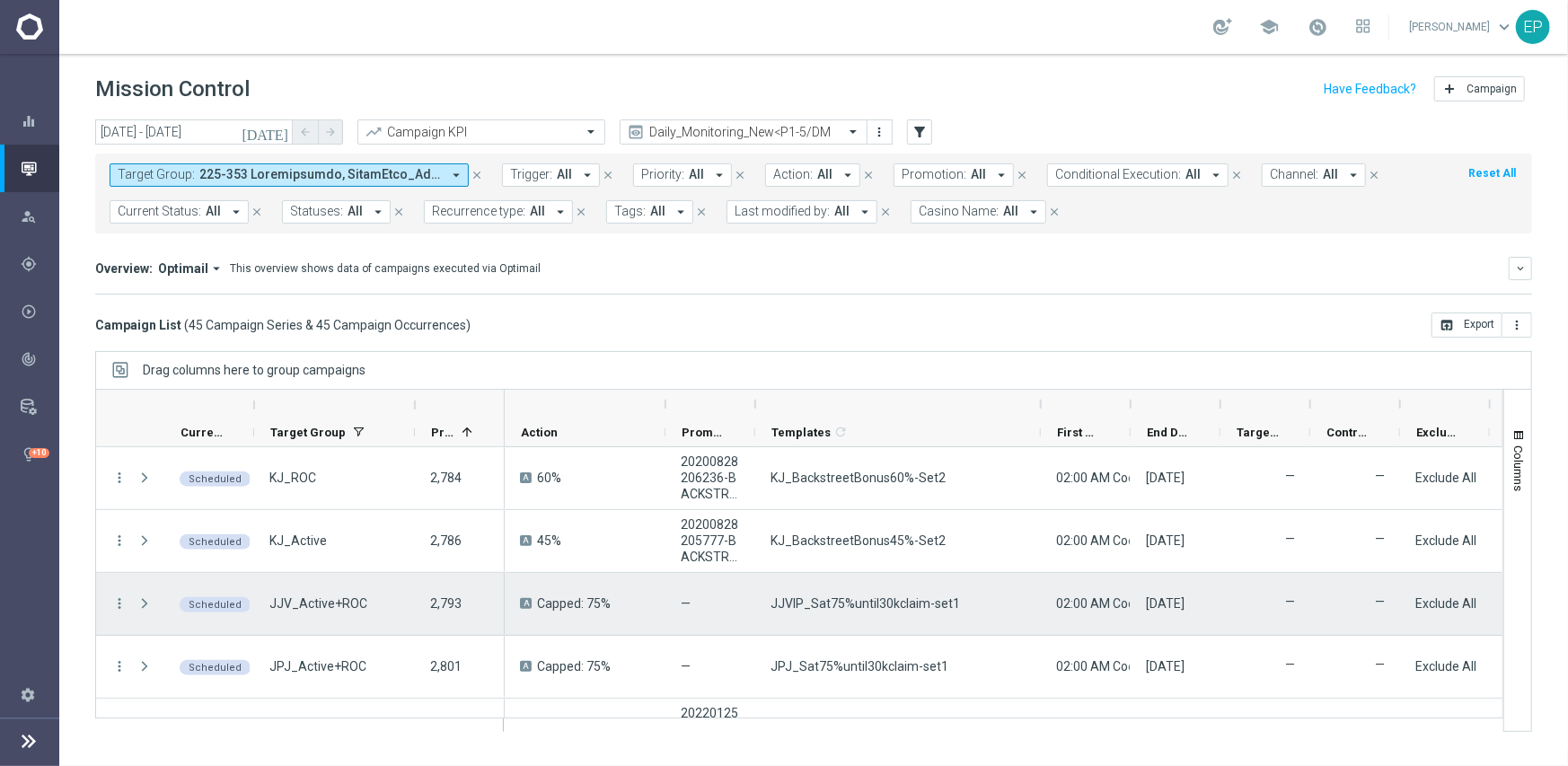
scroll to position [718, 0]
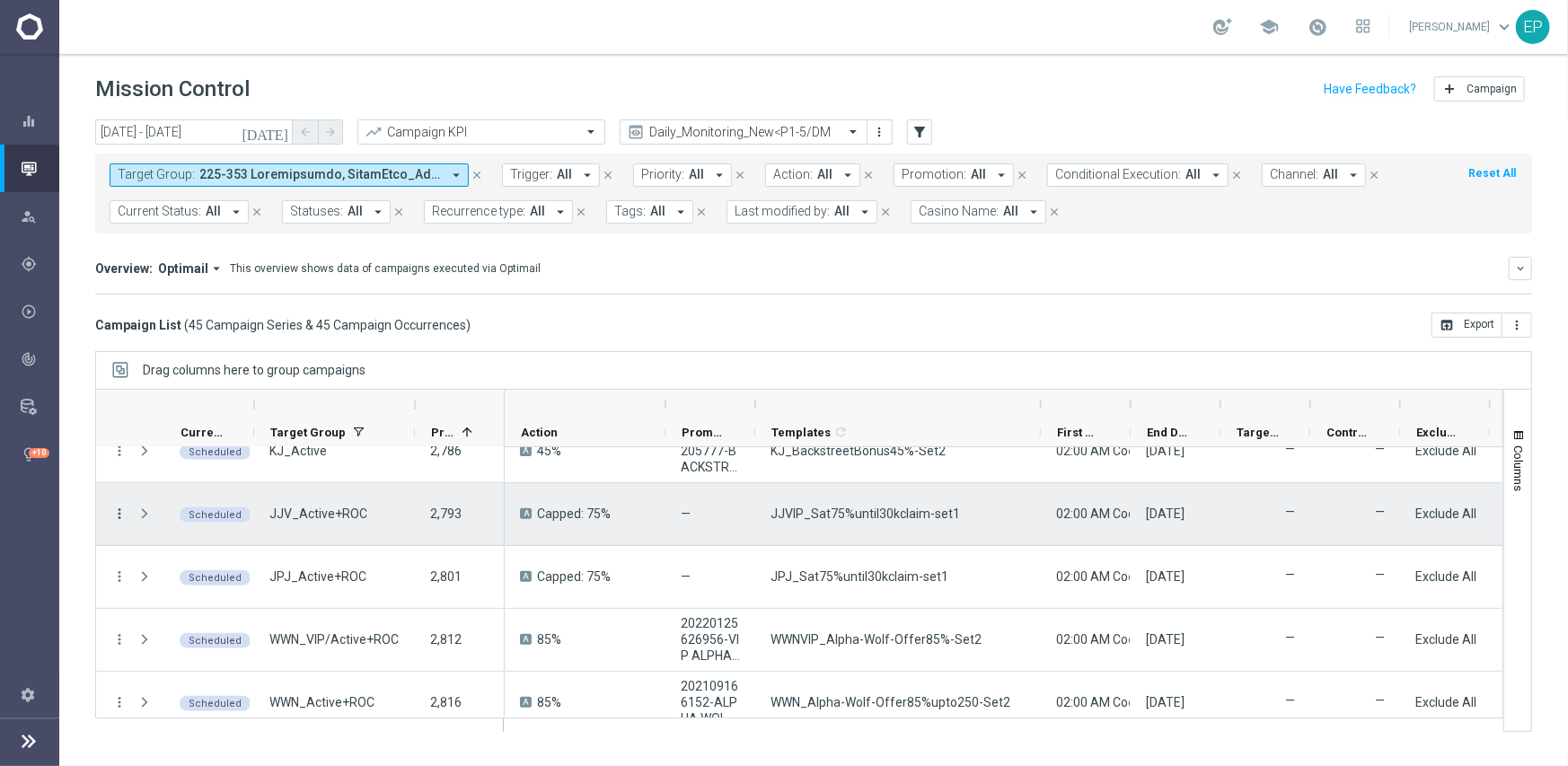
click at [120, 503] on div "more_vert" at bounding box center [112, 514] width 33 height 62
click at [117, 519] on icon "more_vert" at bounding box center [119, 514] width 16 height 16
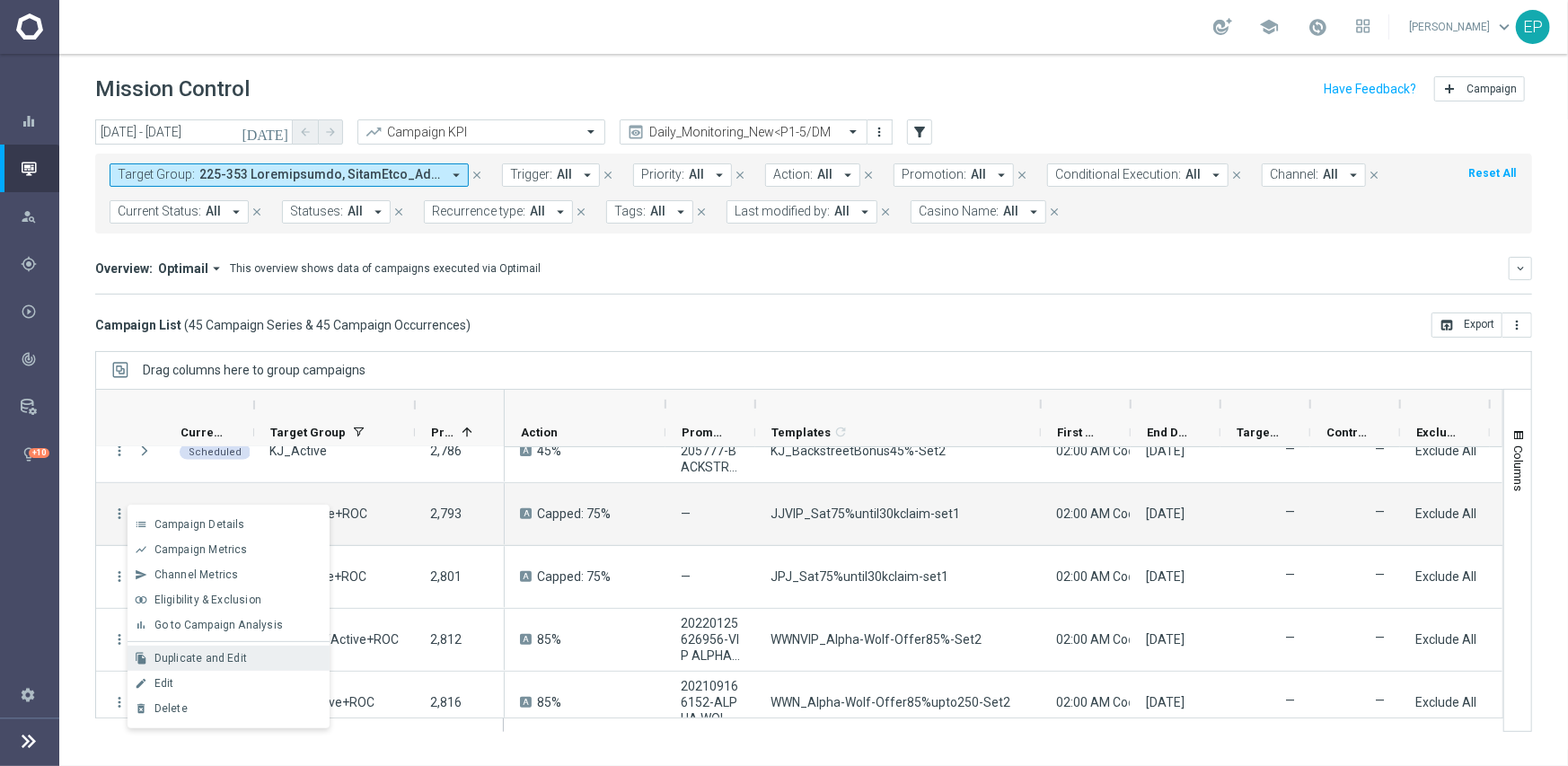
click at [213, 657] on span "Duplicate and Edit" at bounding box center [201, 658] width 92 height 13
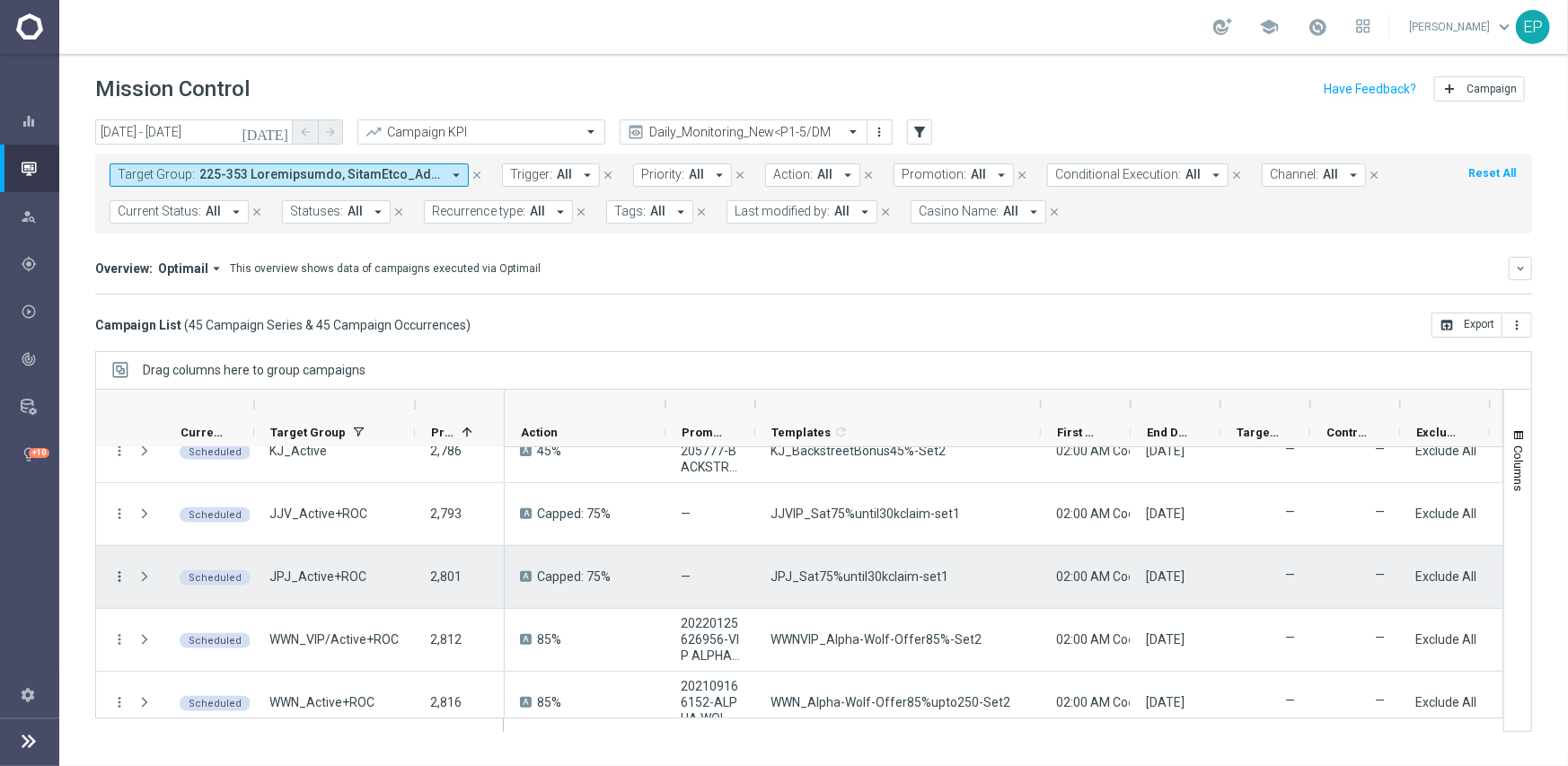
click at [119, 577] on icon "more_vert" at bounding box center [119, 576] width 16 height 16
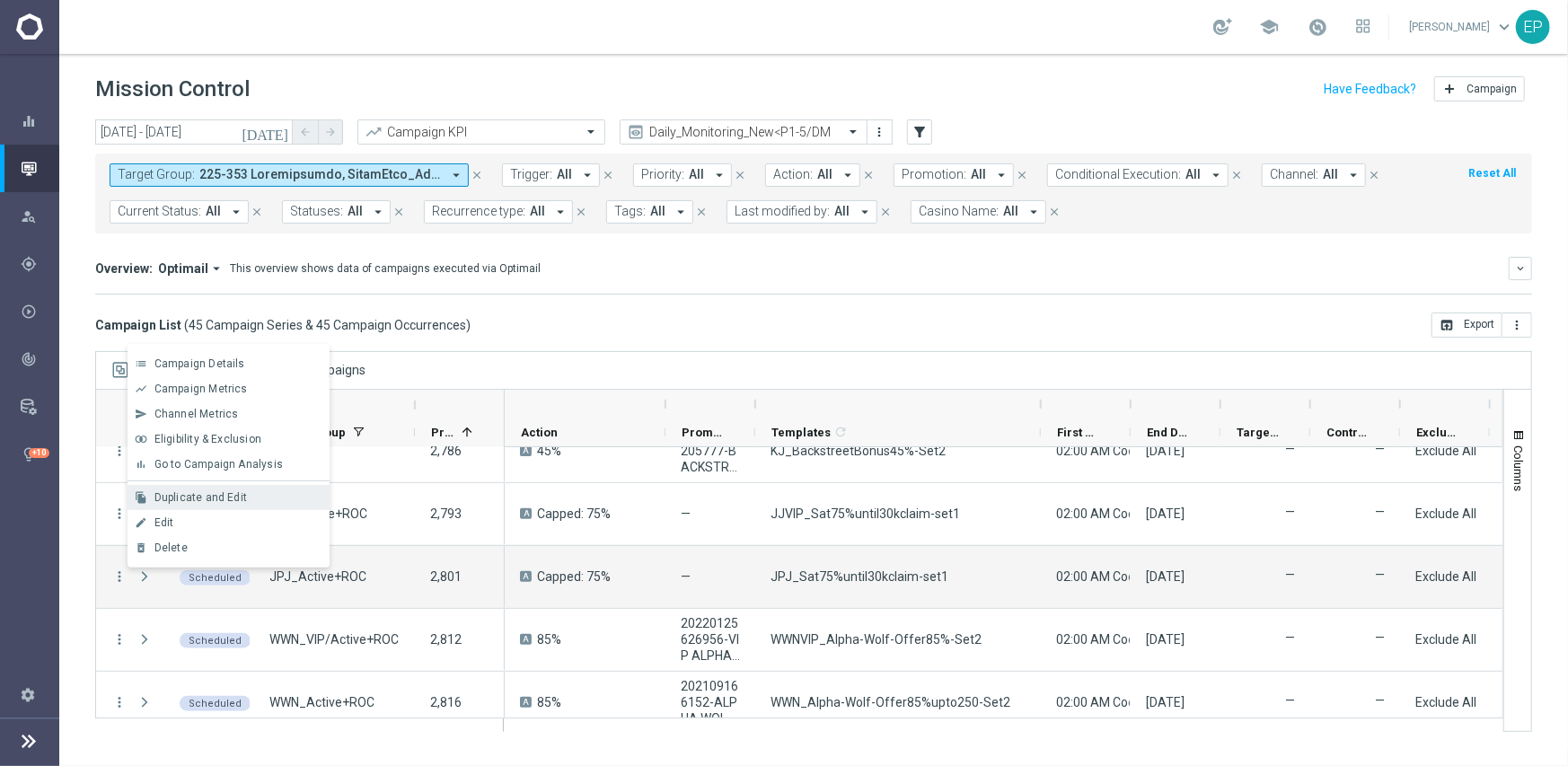
click at [202, 495] on span "Duplicate and Edit" at bounding box center [201, 497] width 92 height 13
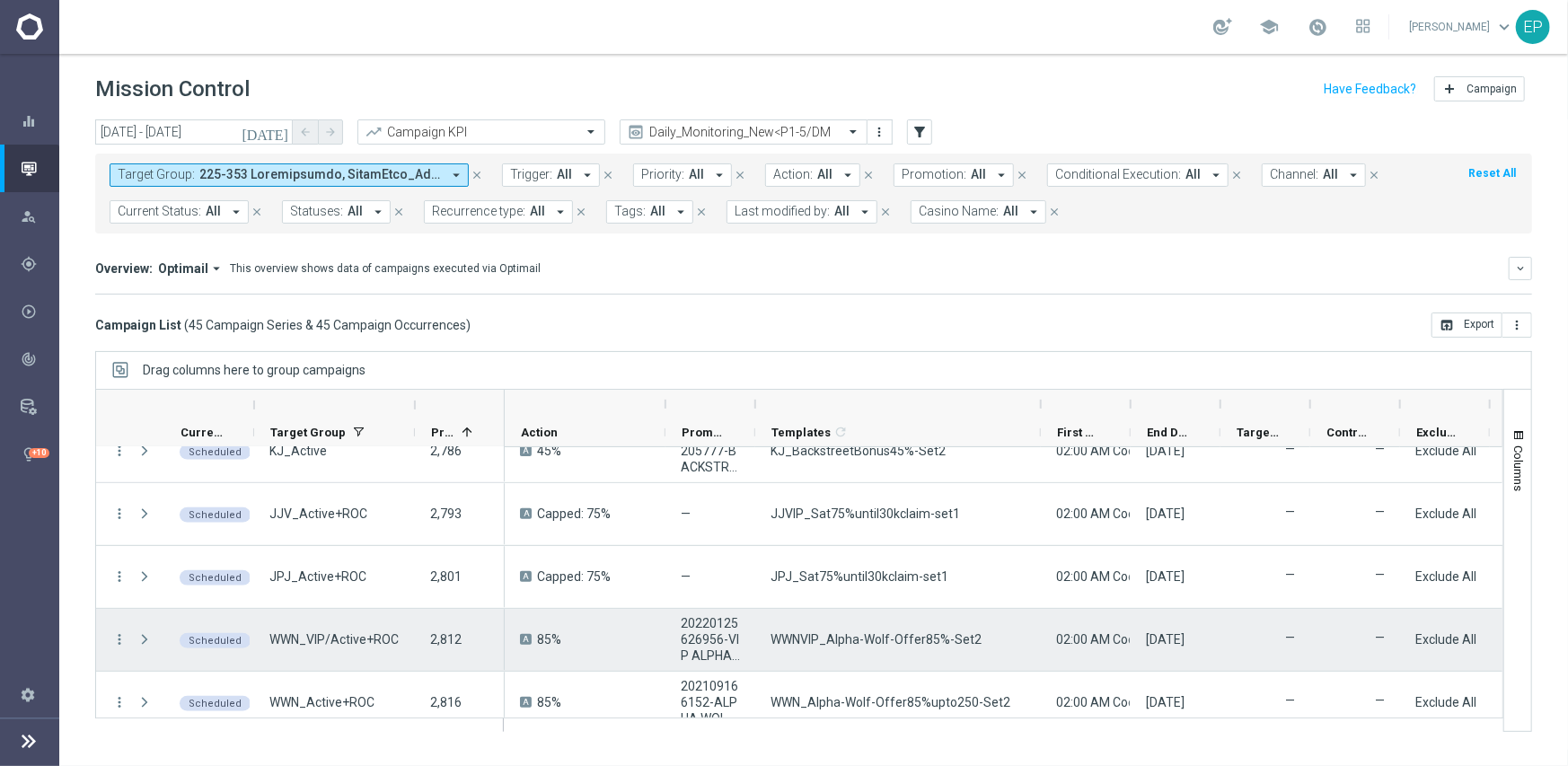
scroll to position [809, 0]
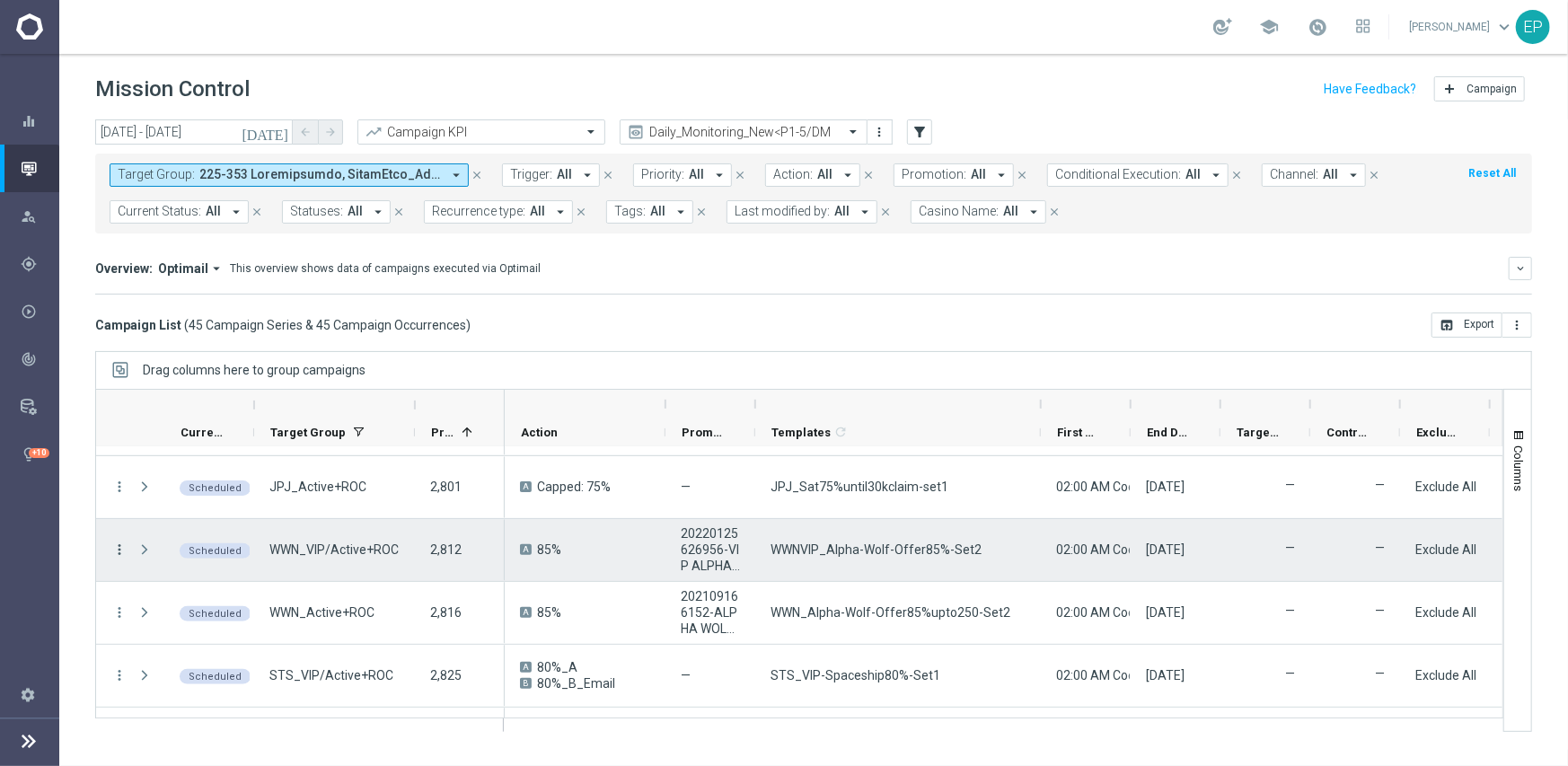
click at [112, 544] on icon "more_vert" at bounding box center [119, 550] width 16 height 16
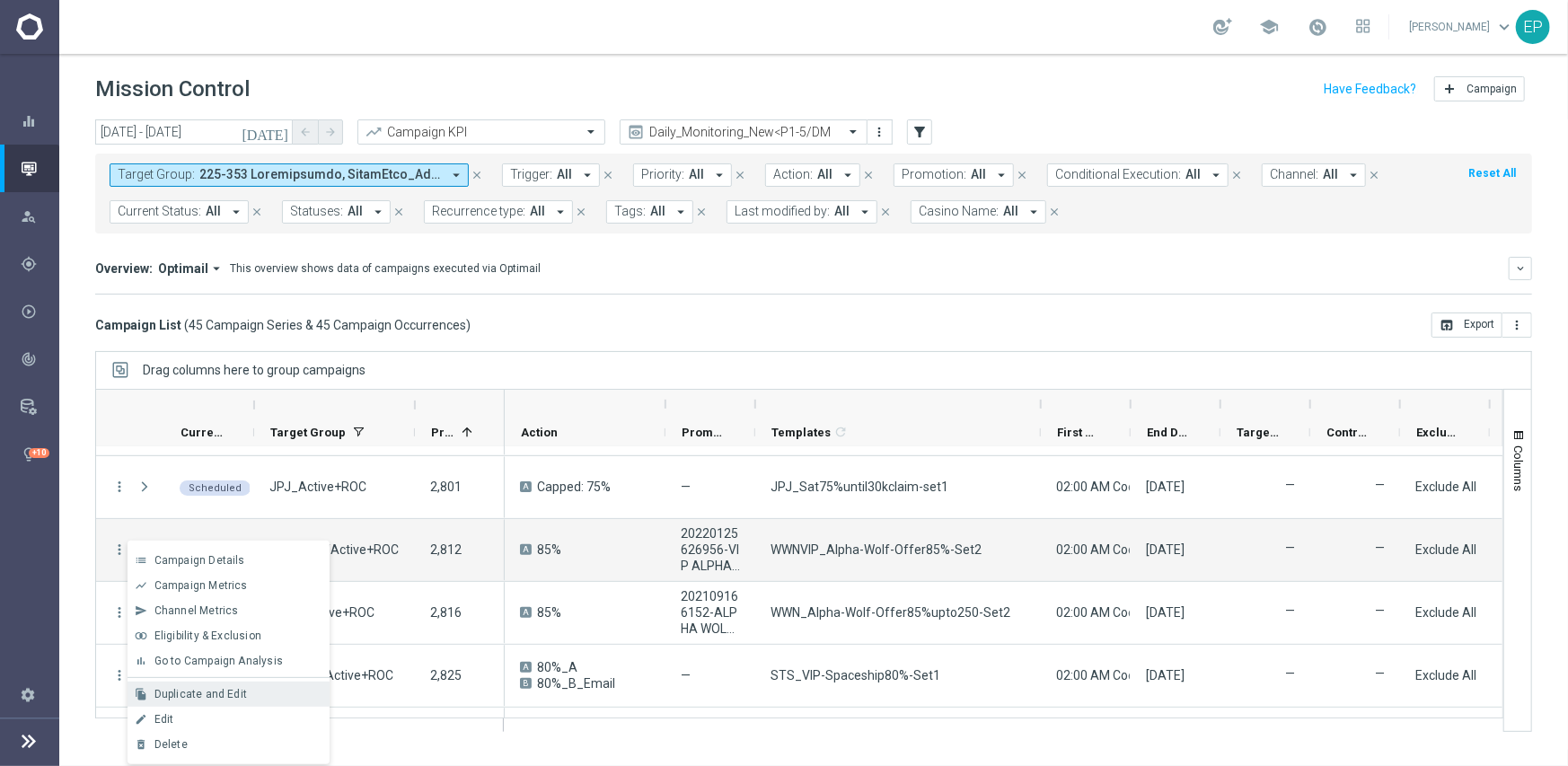
click at [213, 693] on span "Duplicate and Edit" at bounding box center [201, 694] width 92 height 13
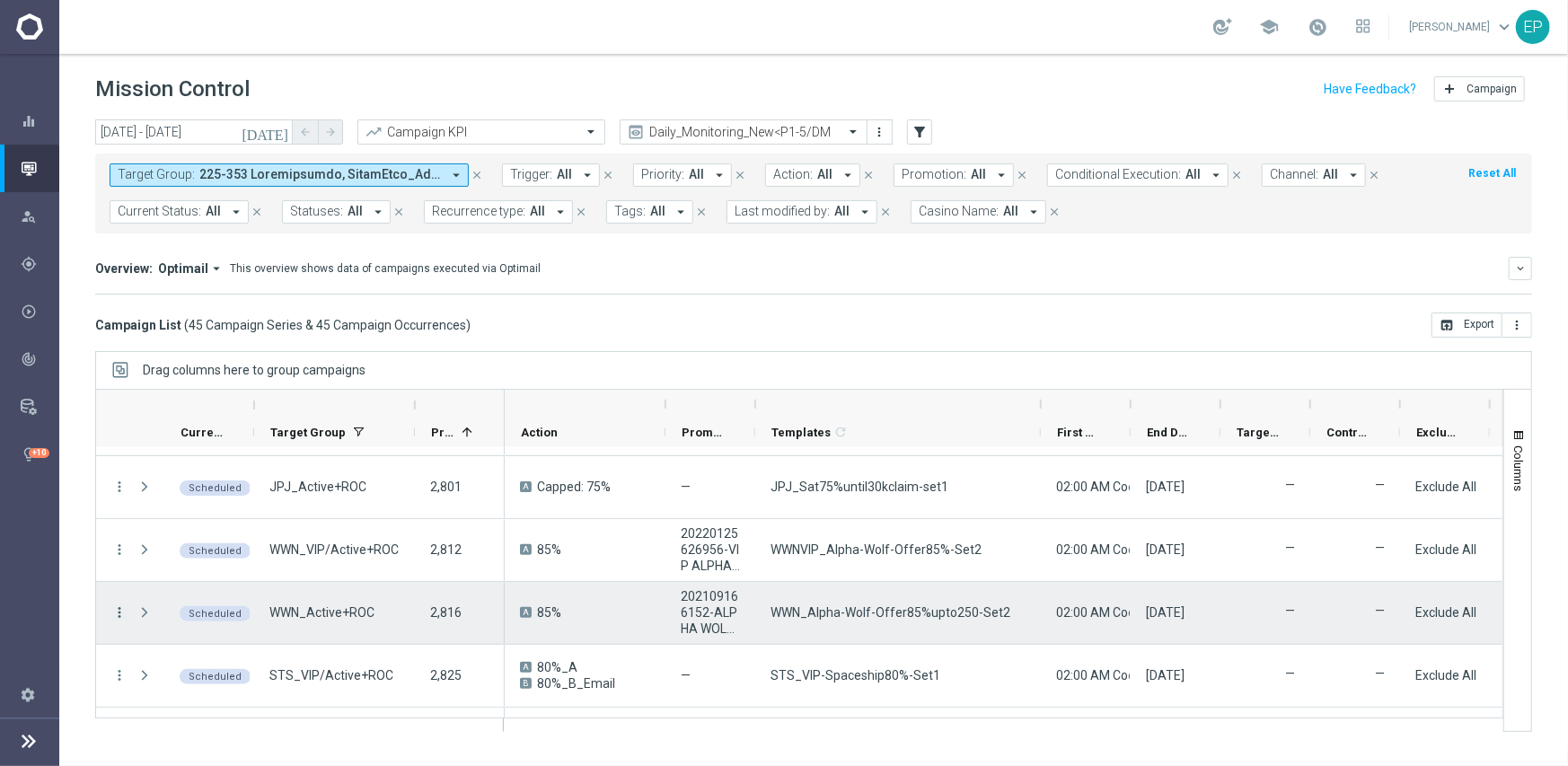
click at [117, 611] on icon "more_vert" at bounding box center [119, 612] width 16 height 16
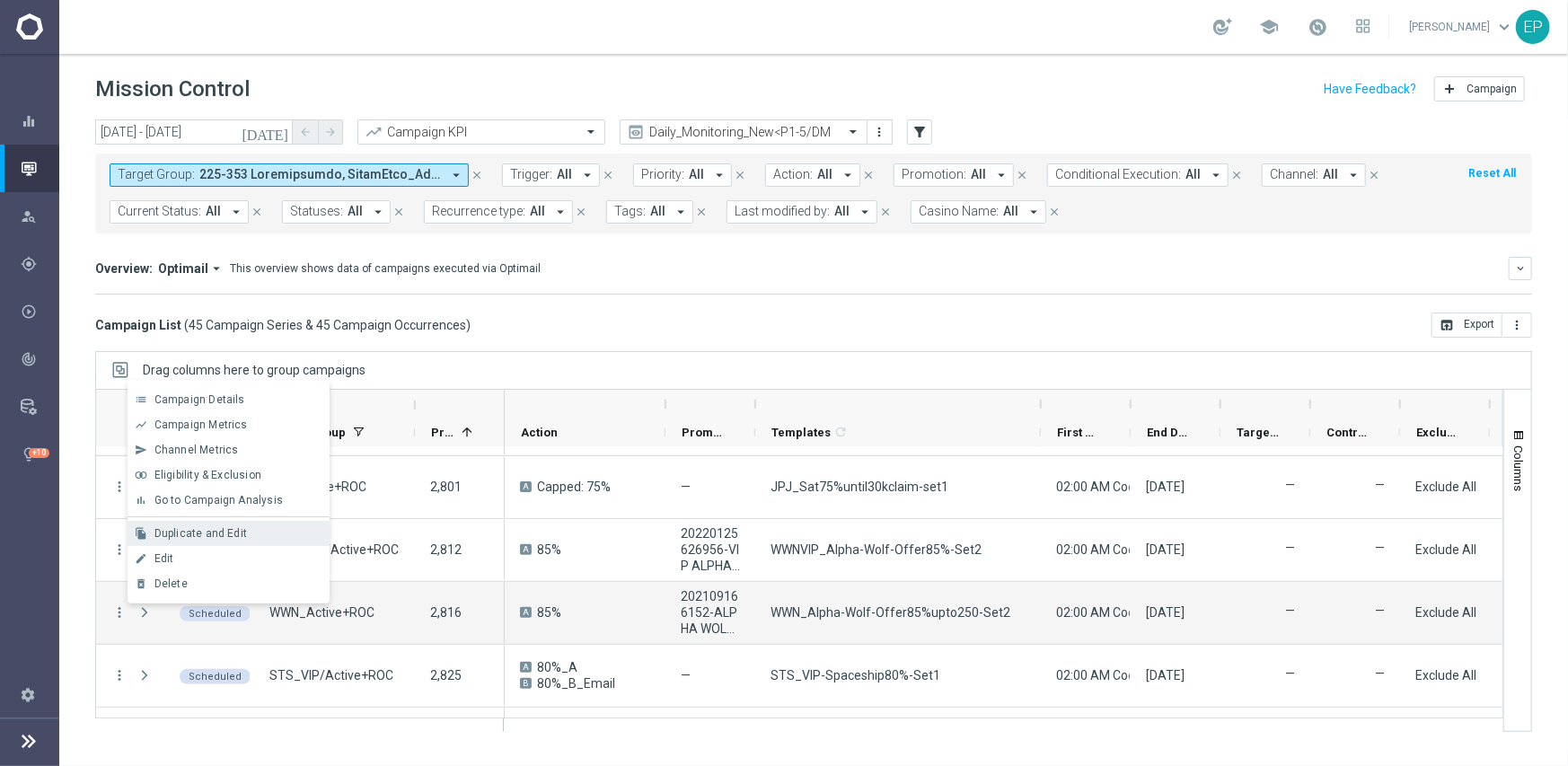
click at [187, 527] on span "Duplicate and Edit" at bounding box center [201, 534] width 92 height 13
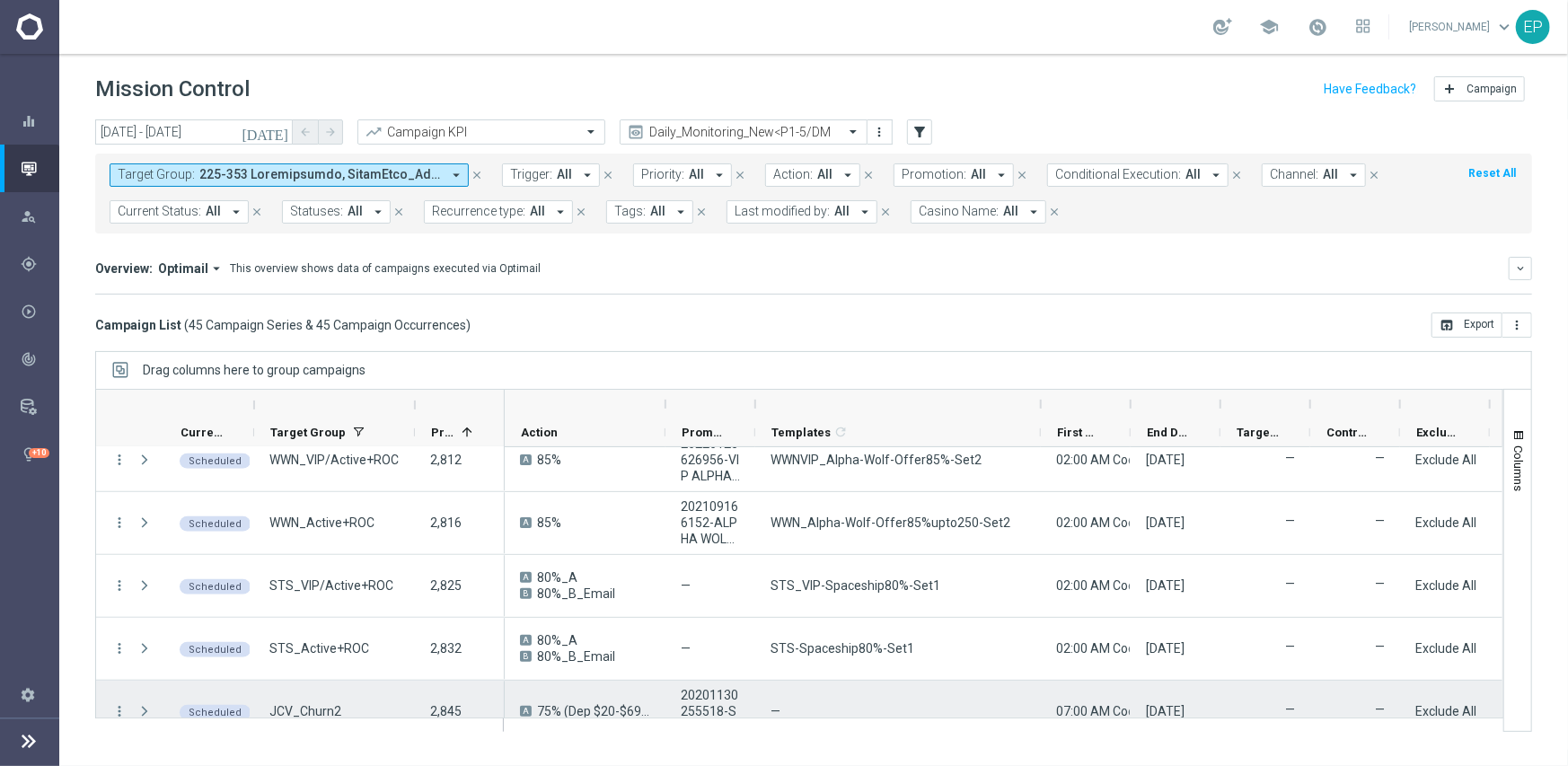
scroll to position [988, 0]
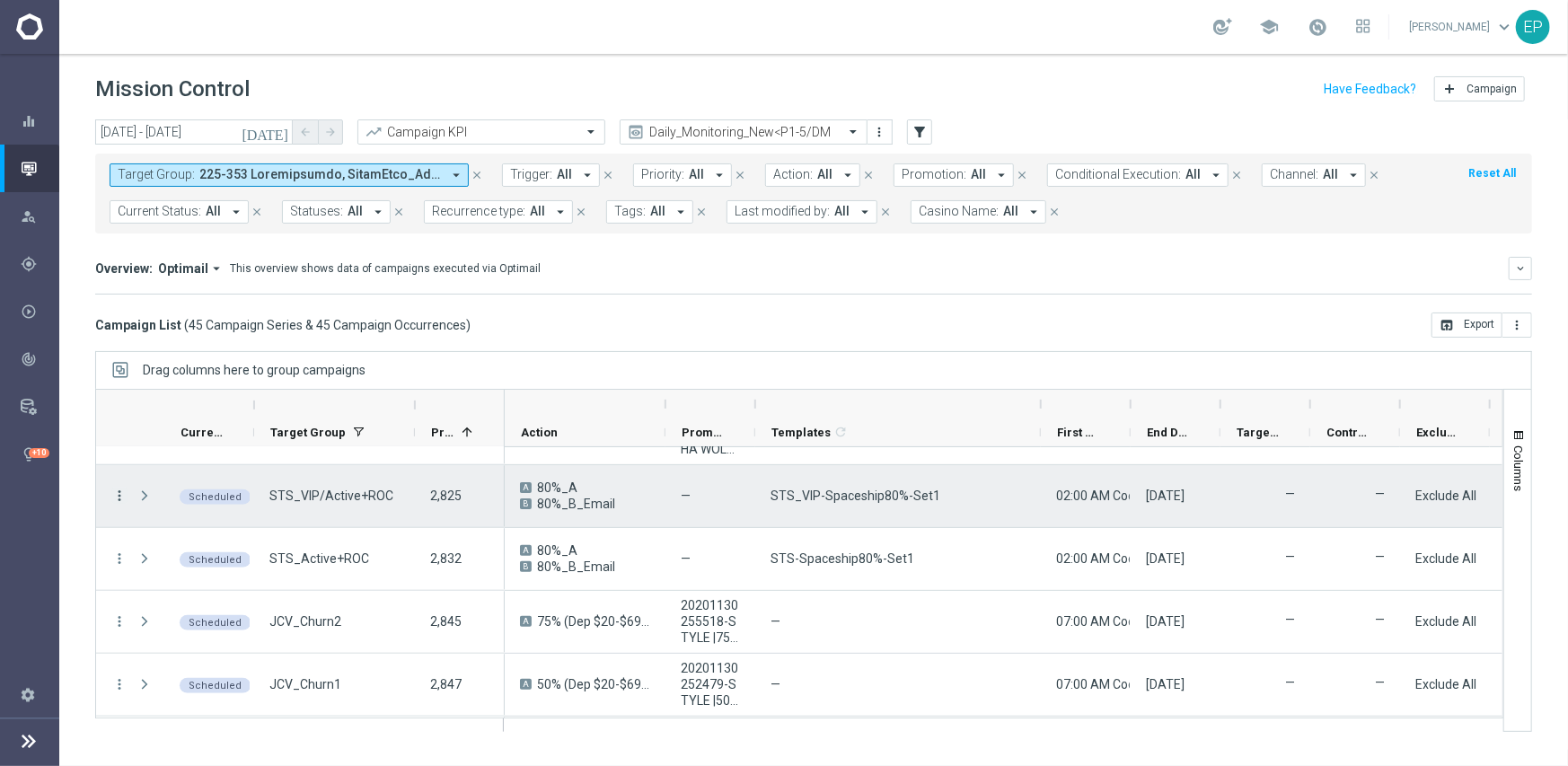
click at [117, 493] on icon "more_vert" at bounding box center [119, 496] width 16 height 16
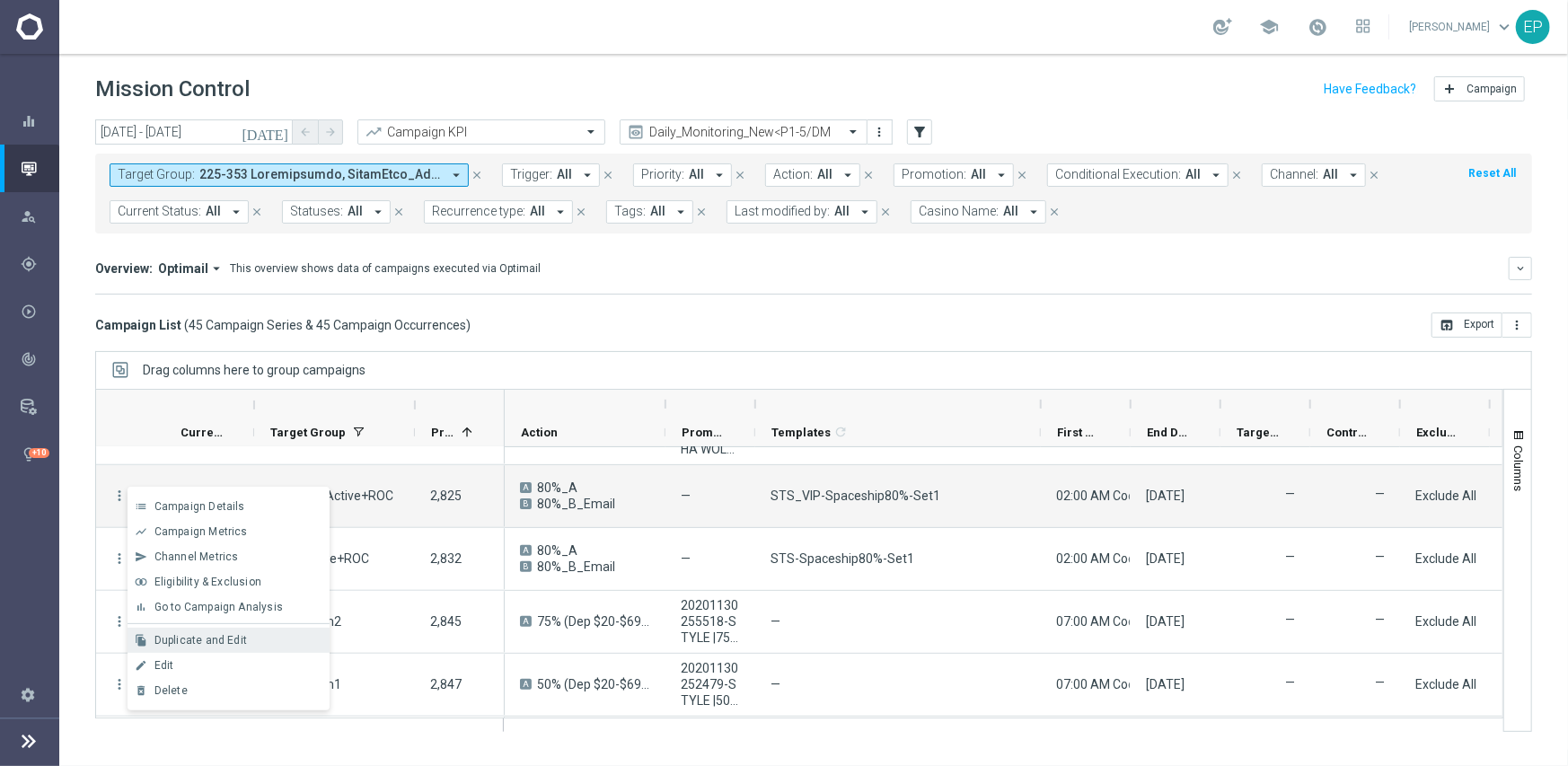
click at [218, 635] on span "Duplicate and Edit" at bounding box center [201, 640] width 92 height 13
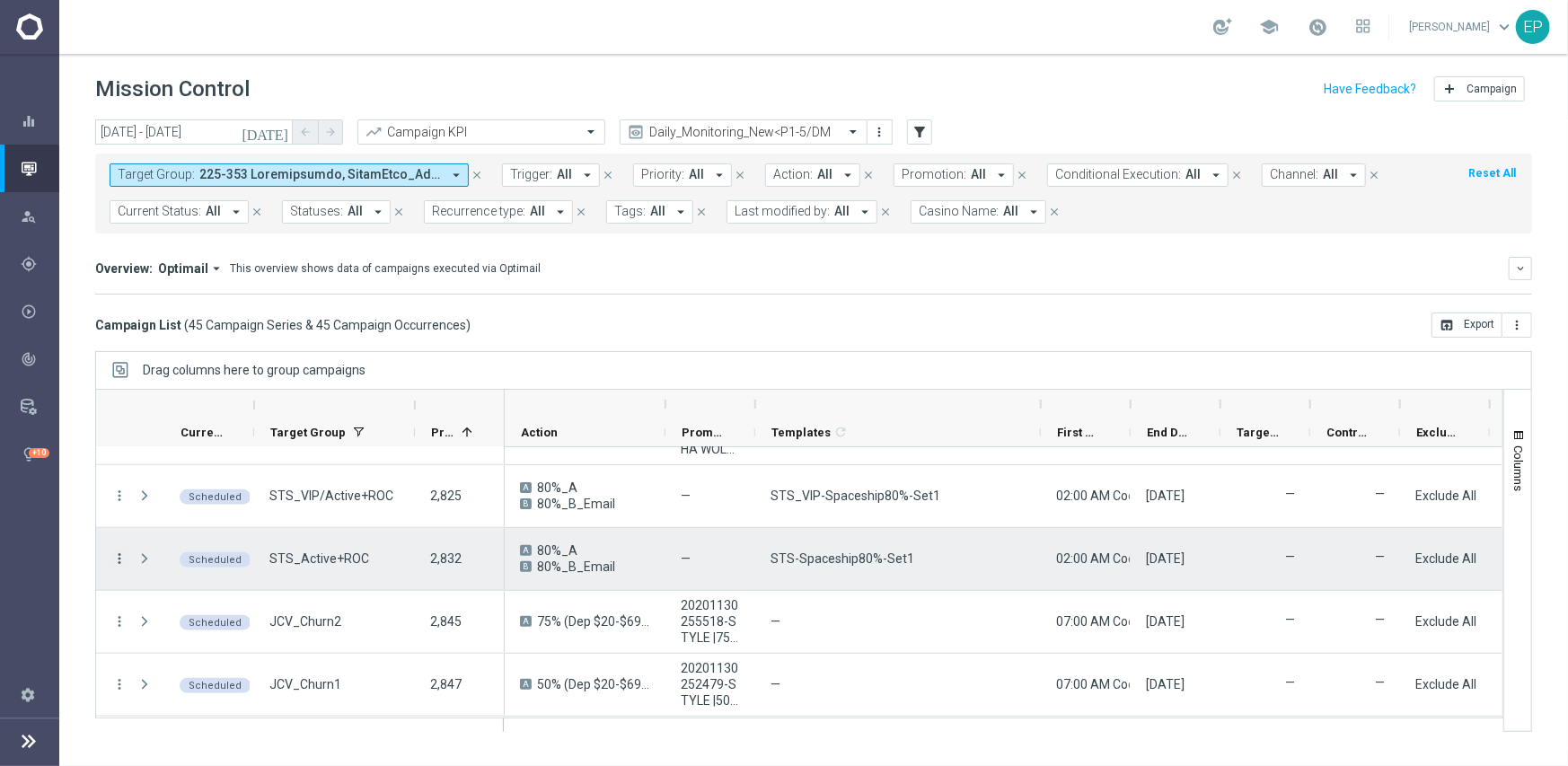
click at [117, 555] on icon "more_vert" at bounding box center [119, 559] width 16 height 16
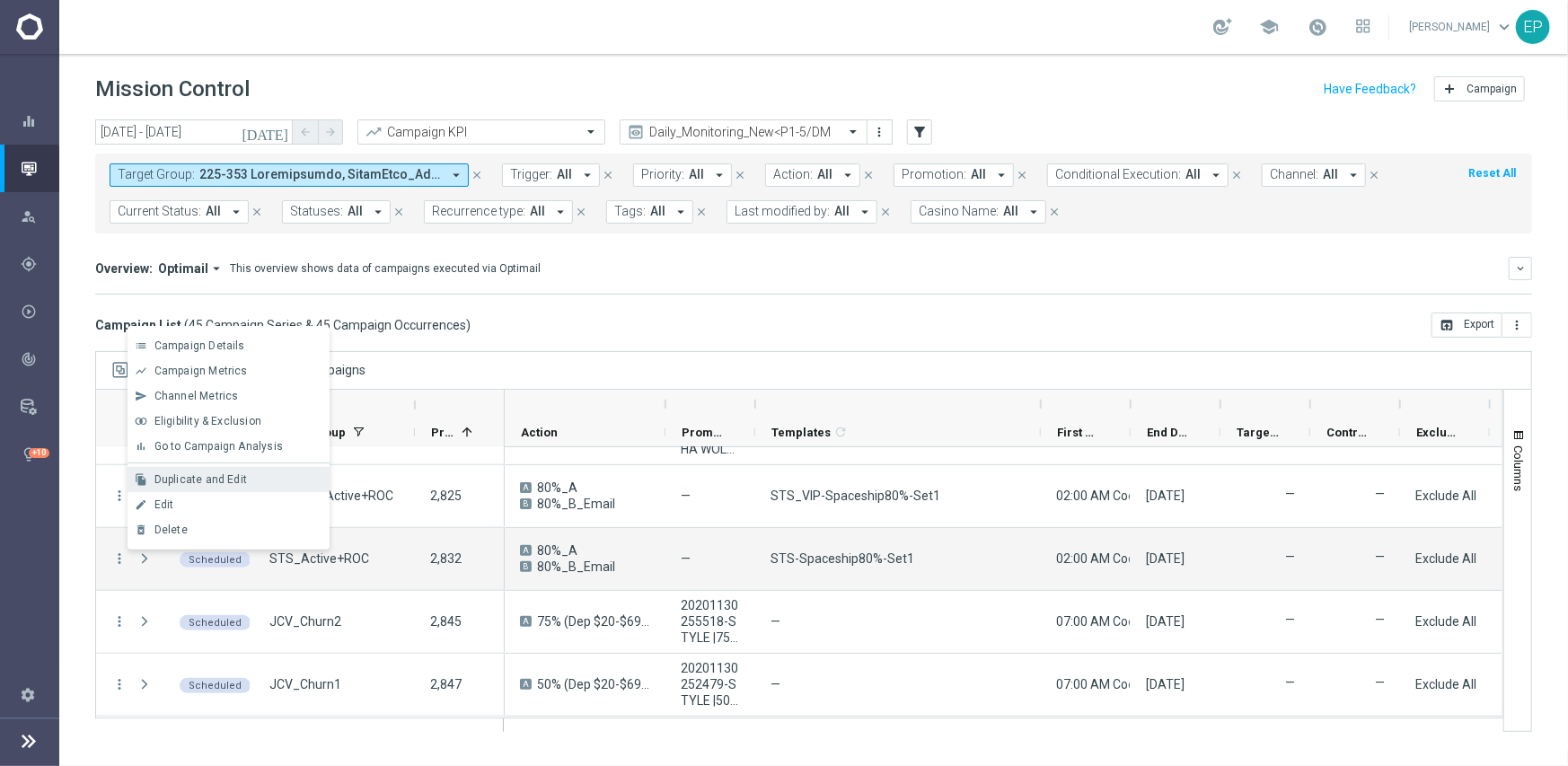
click at [205, 478] on span "Duplicate and Edit" at bounding box center [201, 479] width 92 height 13
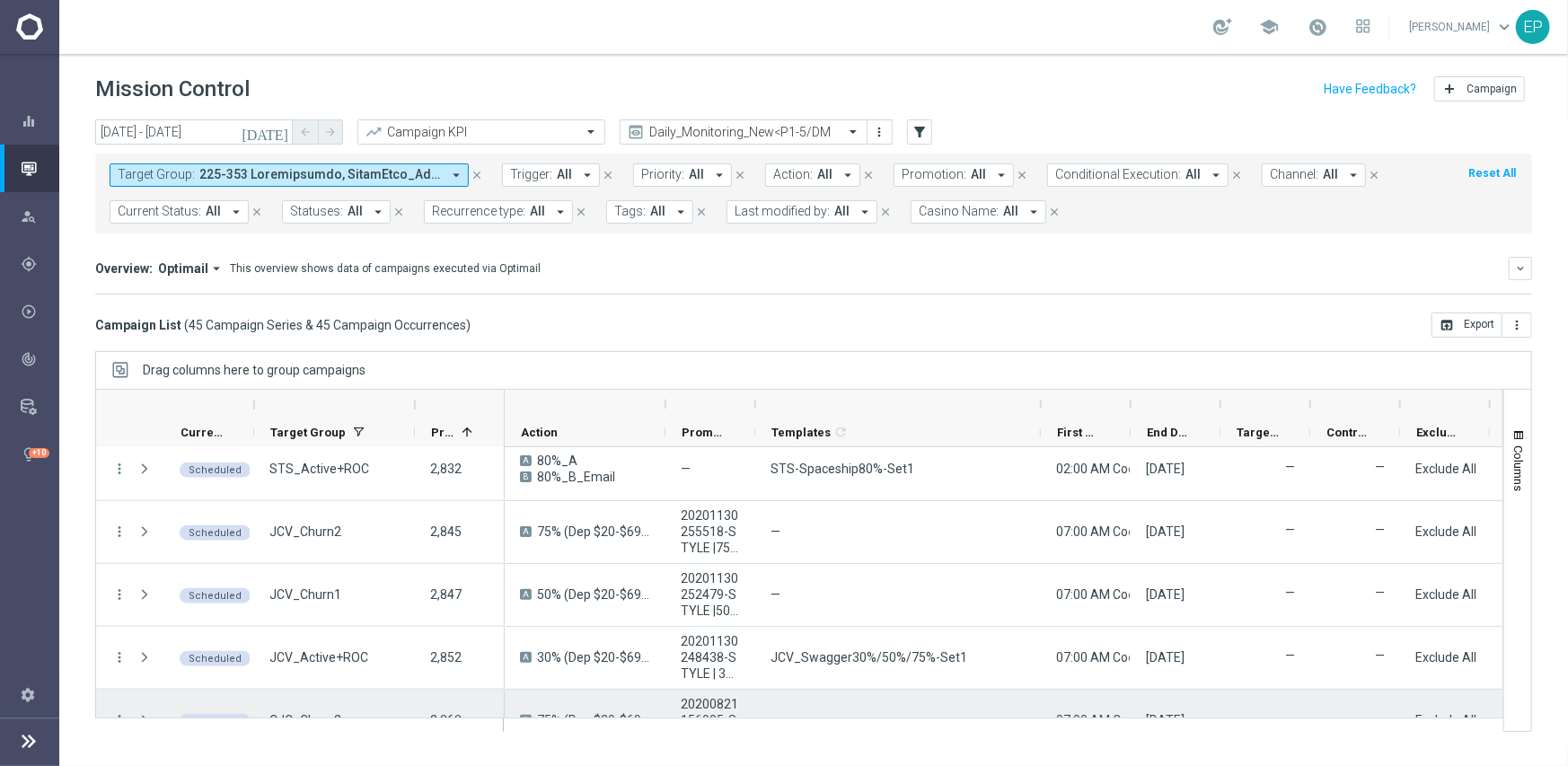
scroll to position [1168, 0]
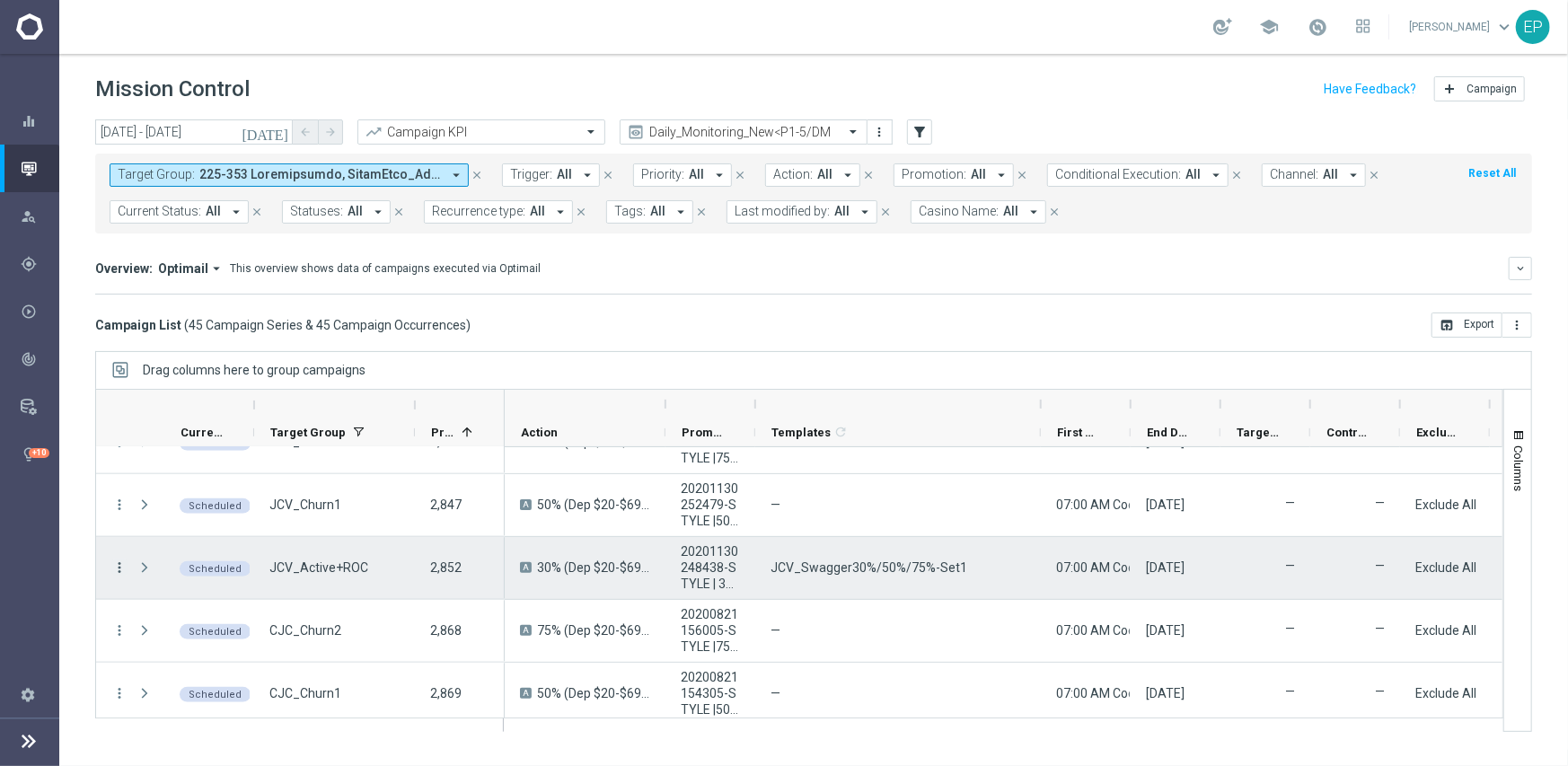
click at [117, 562] on icon "more_vert" at bounding box center [119, 568] width 16 height 16
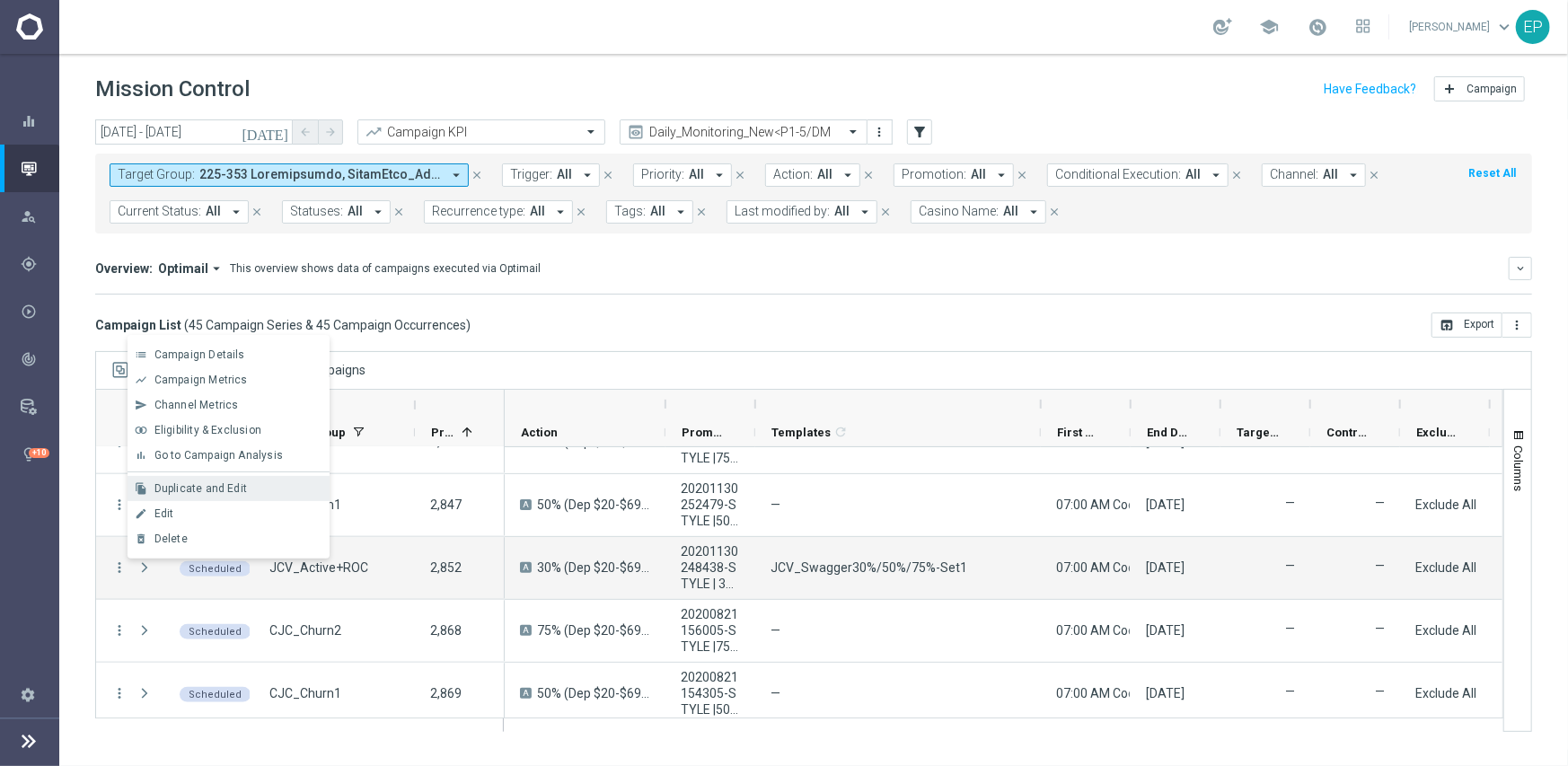
click at [231, 493] on span "Duplicate and Edit" at bounding box center [201, 488] width 92 height 13
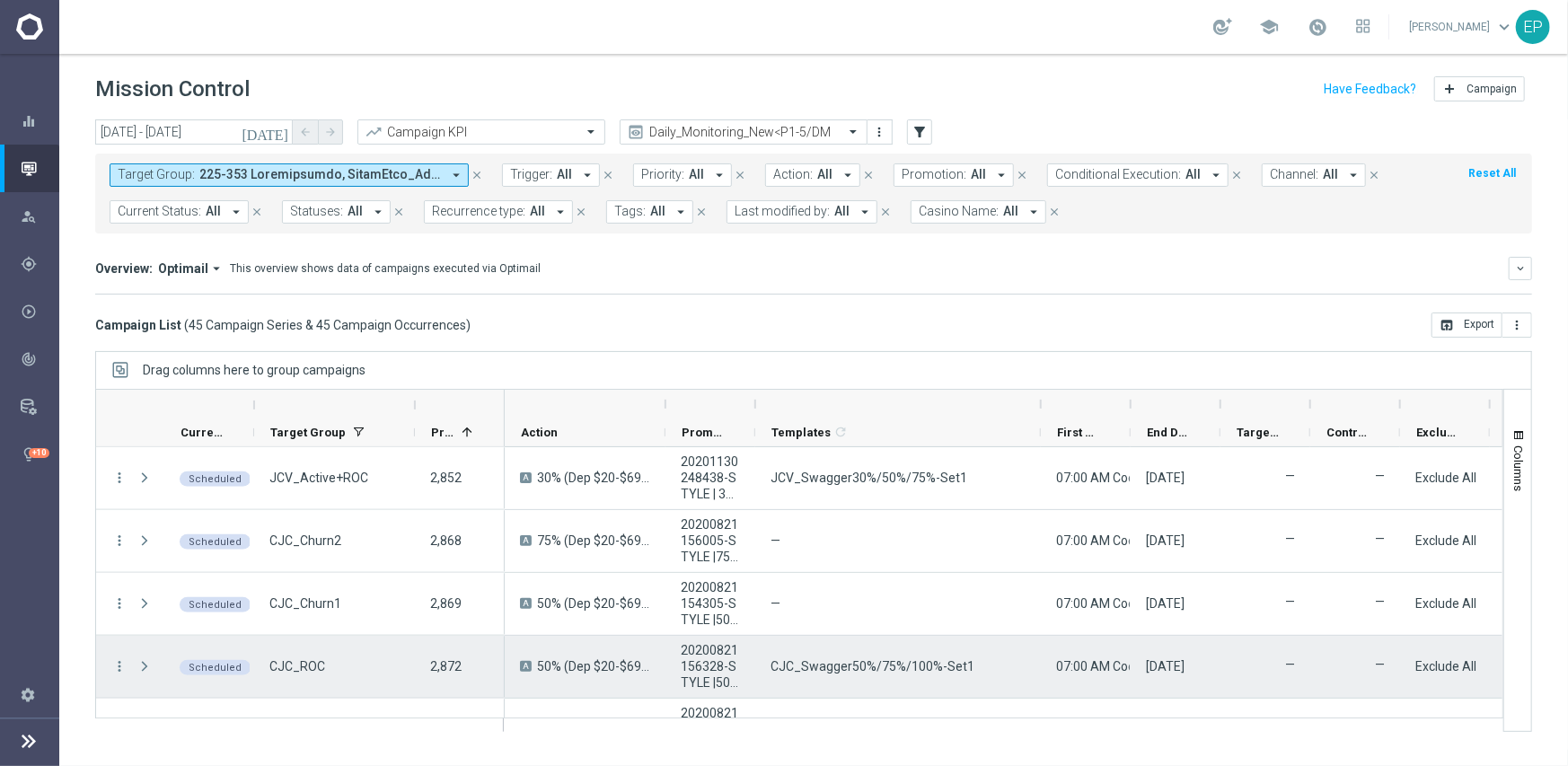
scroll to position [1347, 0]
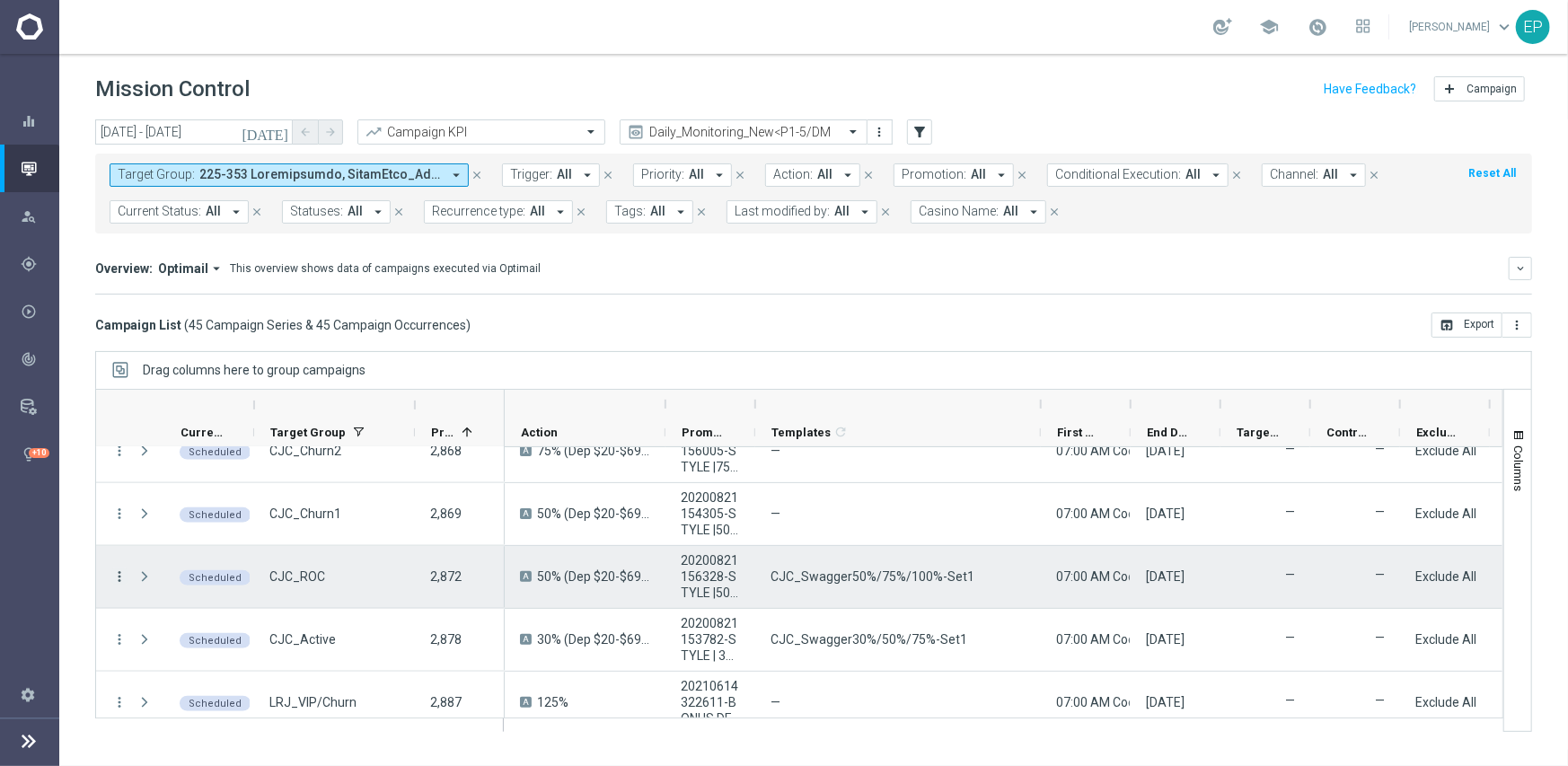
click at [118, 575] on icon "more_vert" at bounding box center [119, 576] width 16 height 16
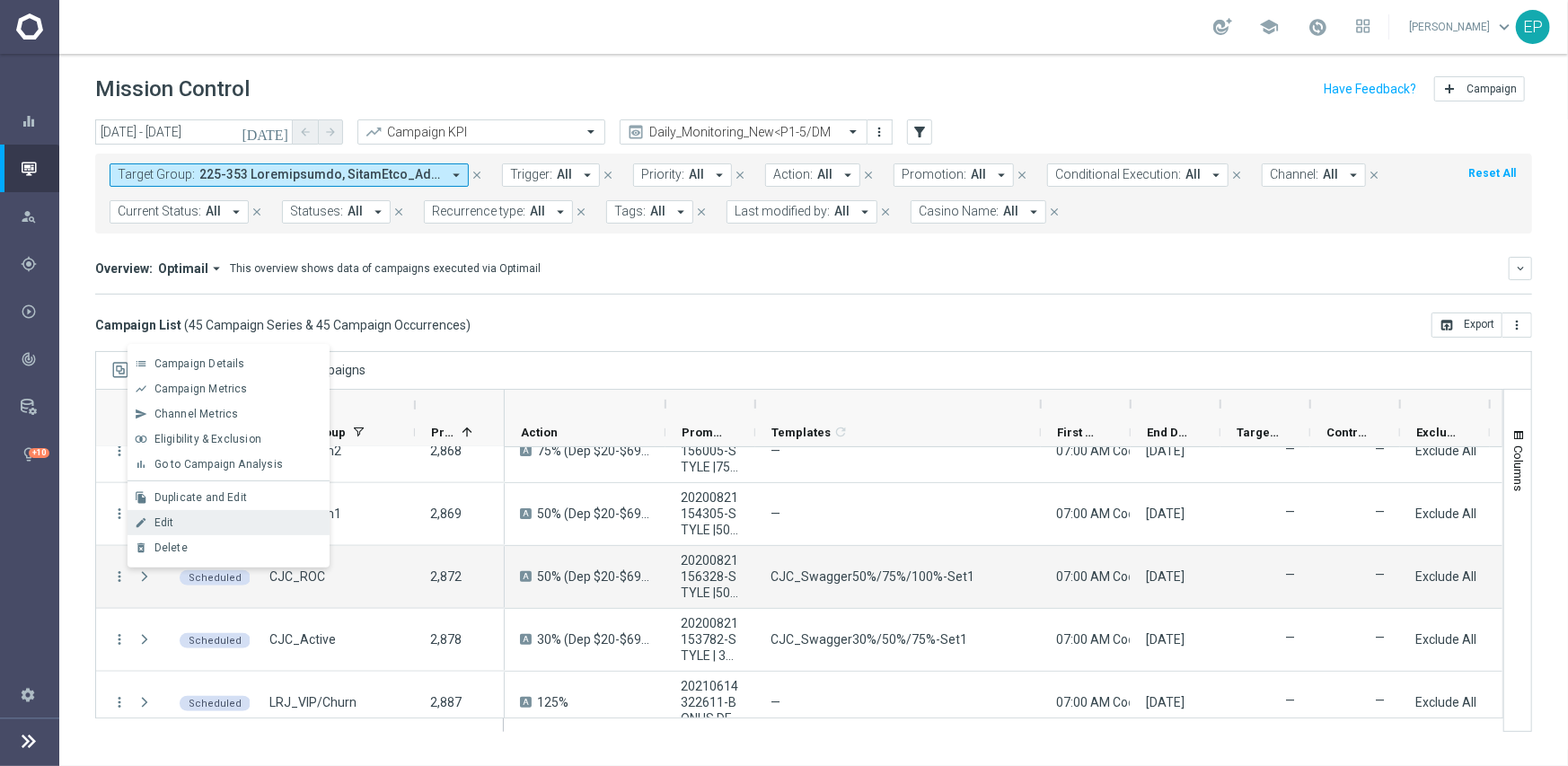
click at [197, 520] on div "Edit" at bounding box center [238, 523] width 167 height 13
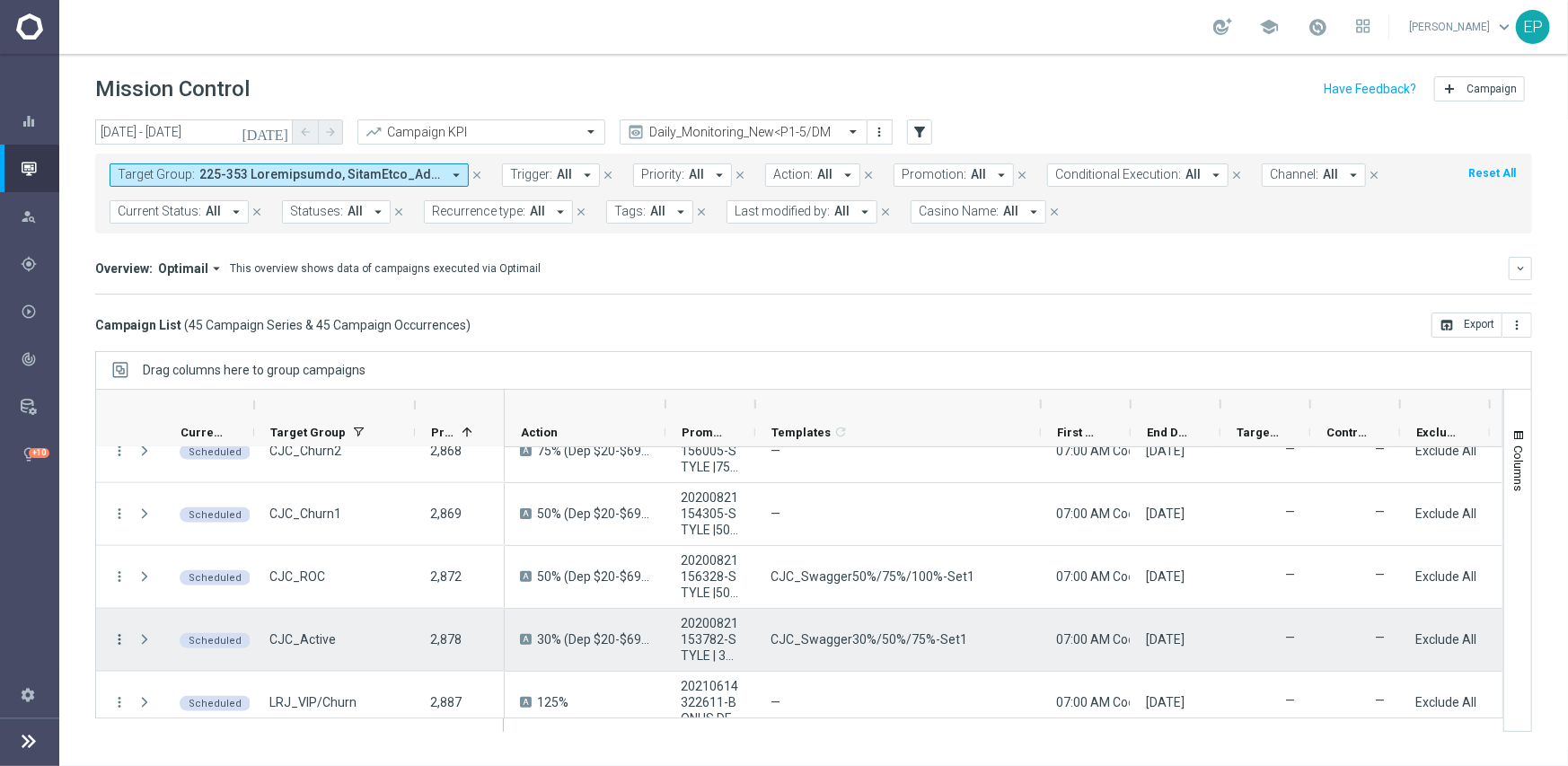
click at [117, 639] on icon "more_vert" at bounding box center [119, 639] width 16 height 16
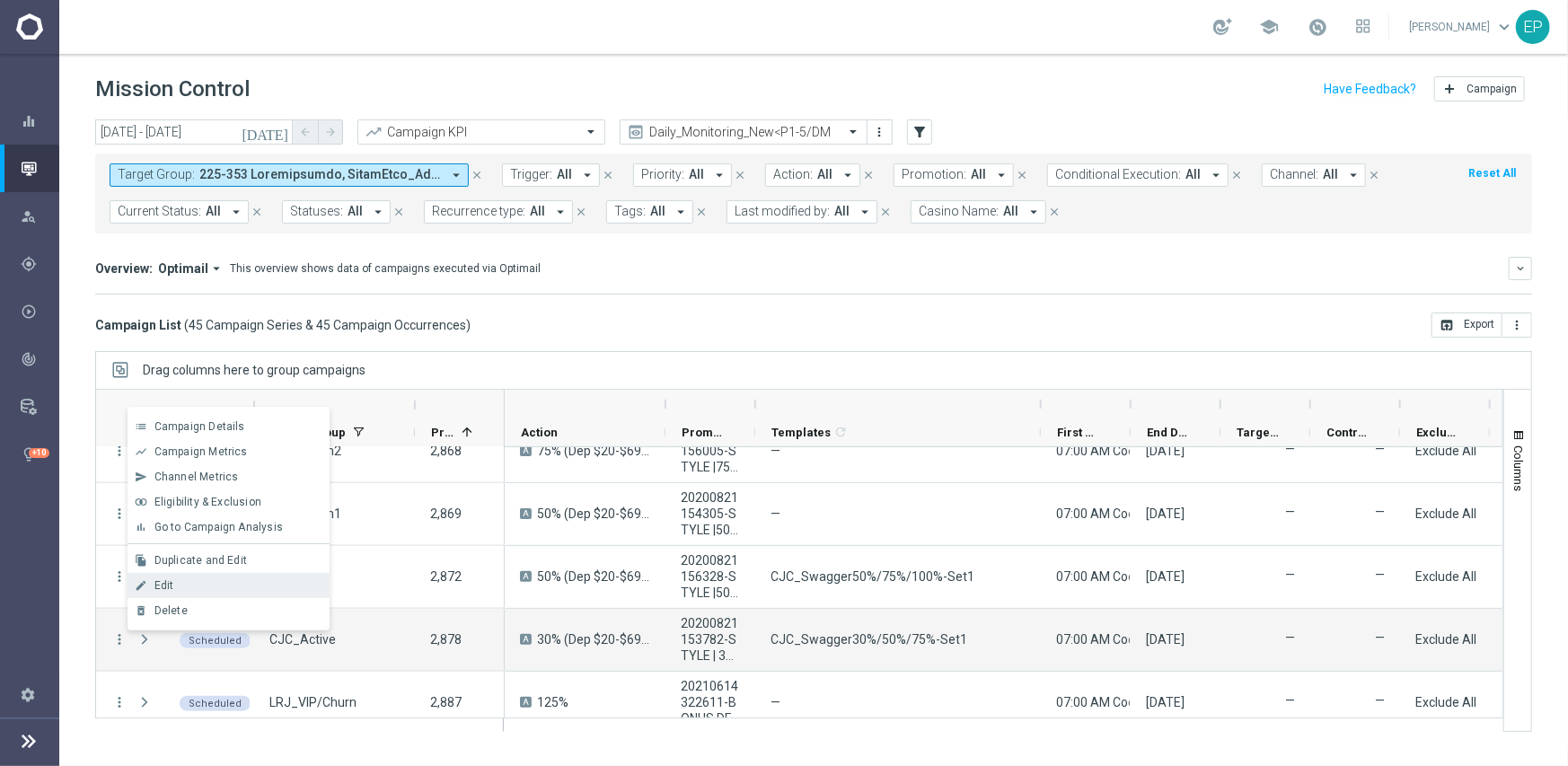
click at [175, 586] on div "Edit" at bounding box center [238, 585] width 167 height 13
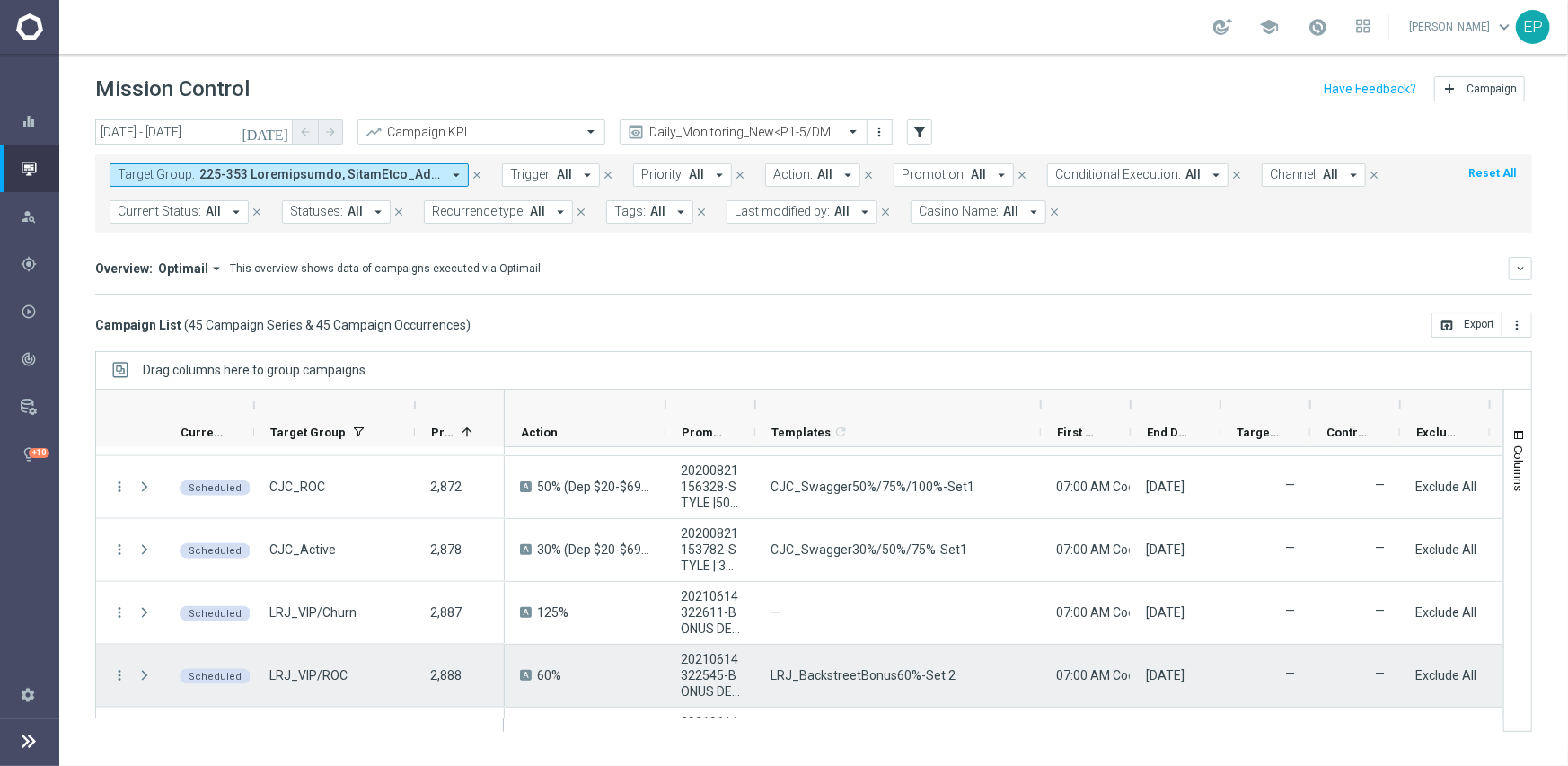
scroll to position [1527, 0]
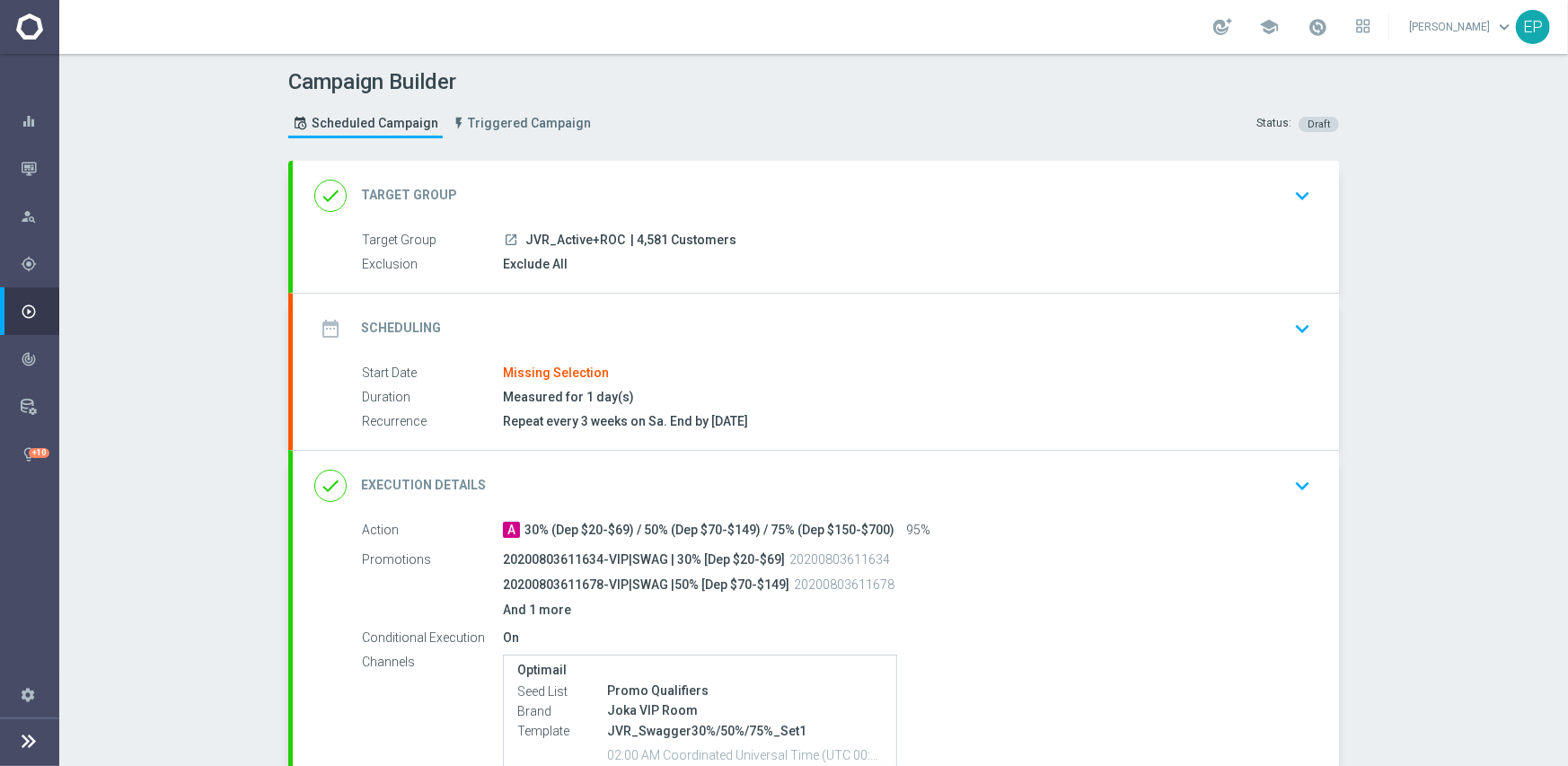
drag, startPoint x: 521, startPoint y: 240, endPoint x: 567, endPoint y: 241, distance: 46.0
click at [567, 241] on span "JVR_Active+ROC" at bounding box center [575, 241] width 100 height 16
copy span "JVR_Acti"
click at [588, 182] on div "done Target Group keyboard_arrow_down" at bounding box center [815, 196] width 1003 height 34
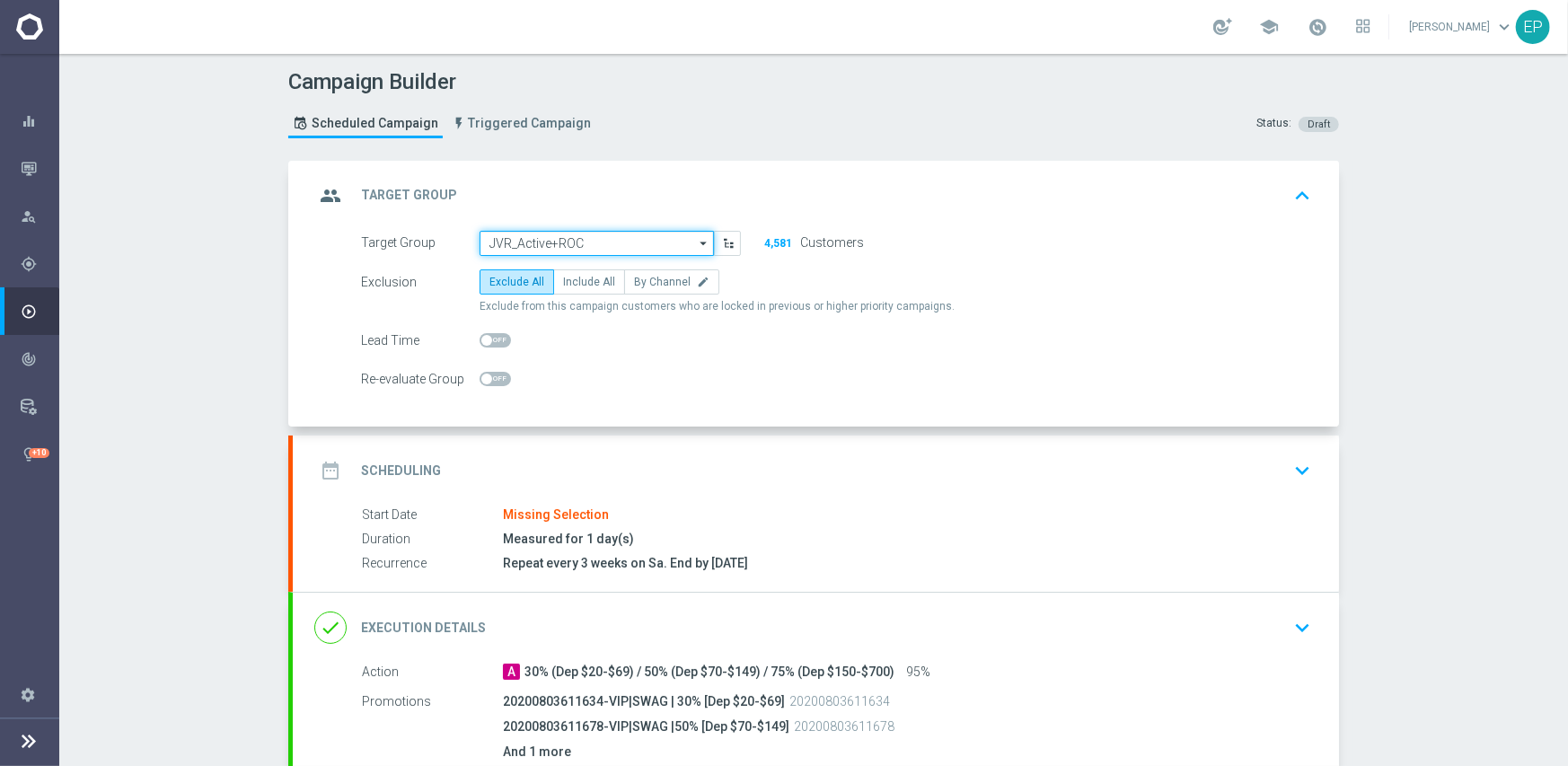
click at [575, 245] on input "JVR_Active+ROC" at bounding box center [596, 243] width 234 height 25
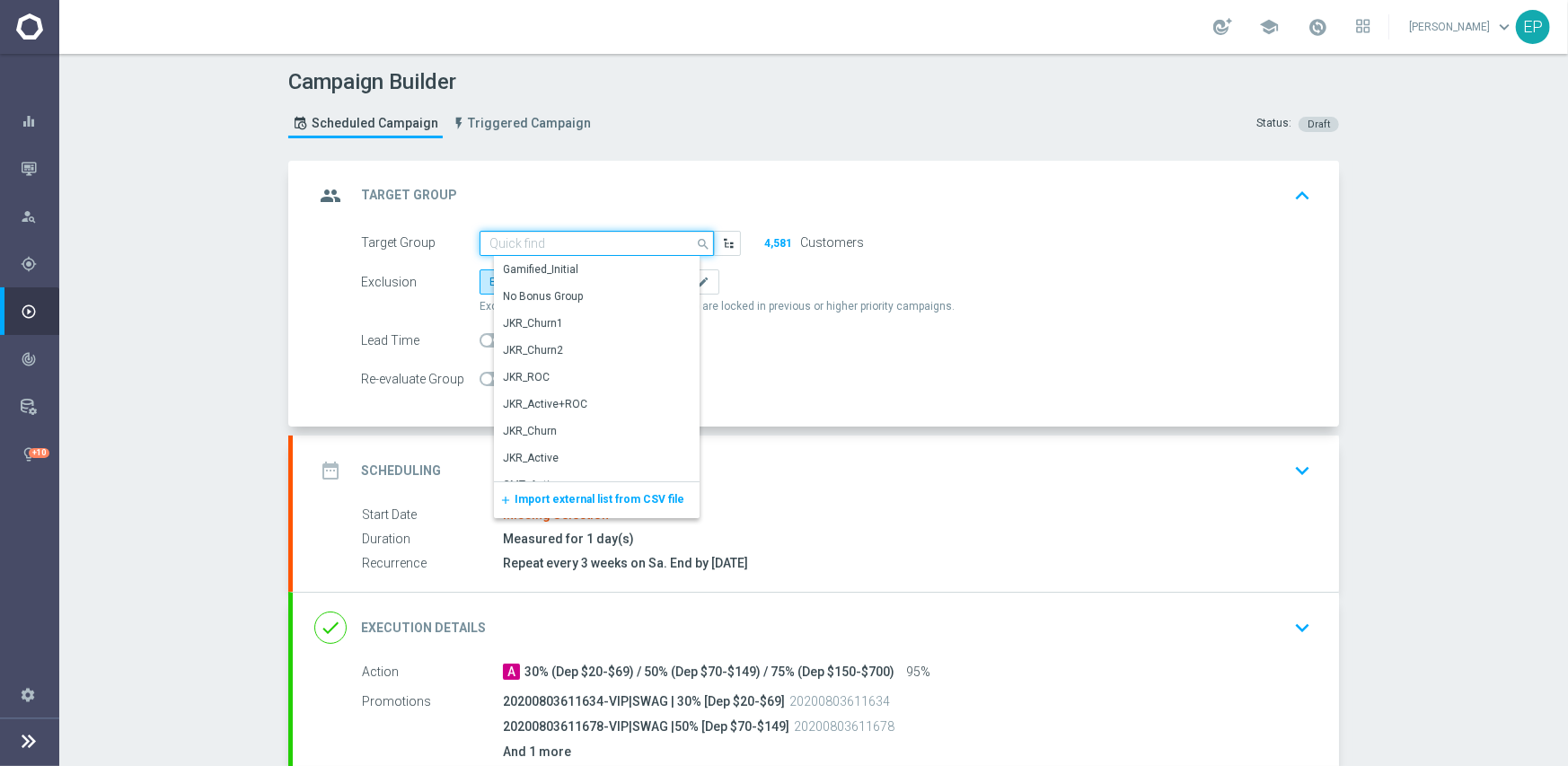
paste input "JVR_Acti"
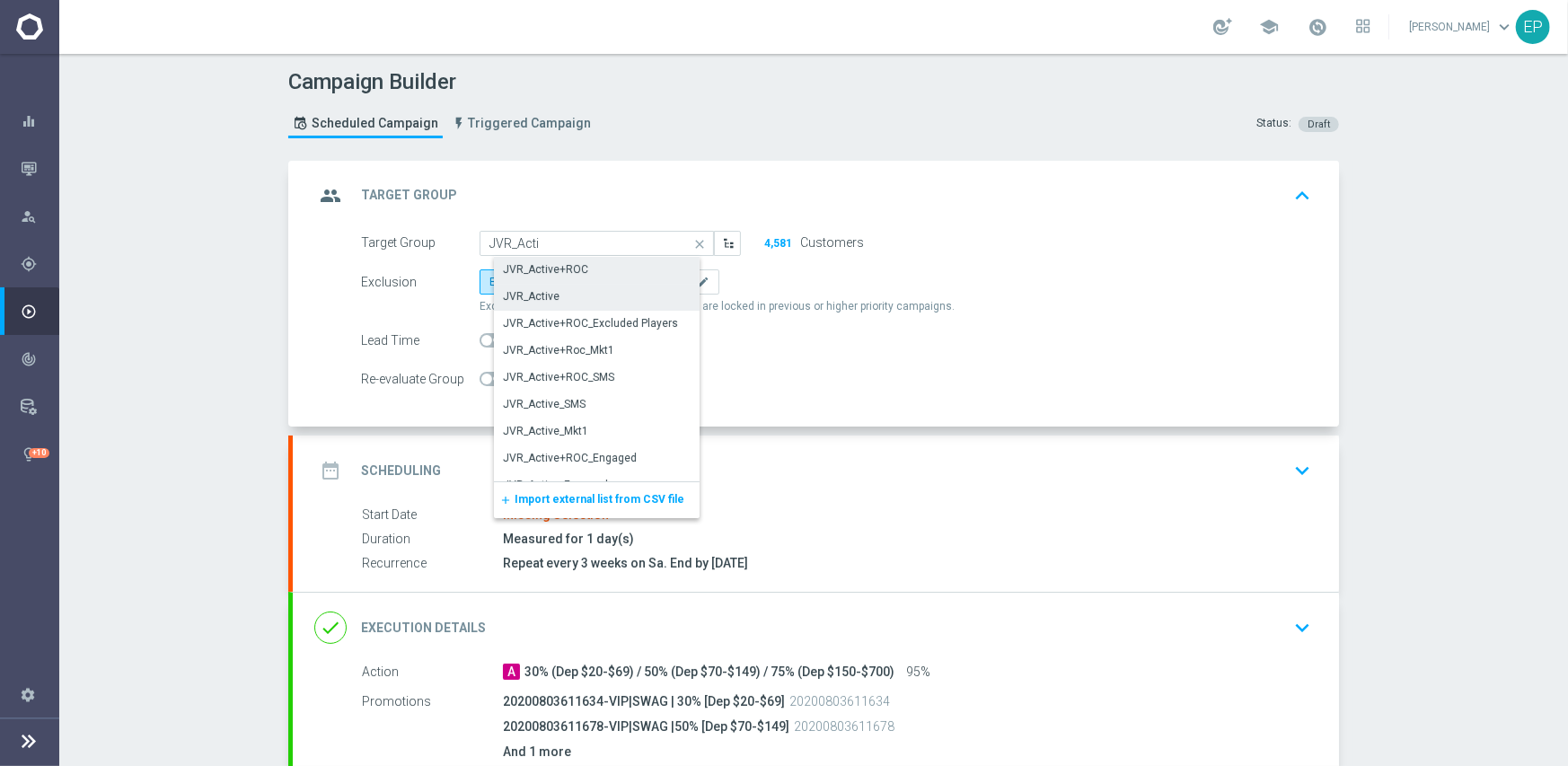
click at [550, 290] on div "JVR_Active" at bounding box center [603, 297] width 220 height 25
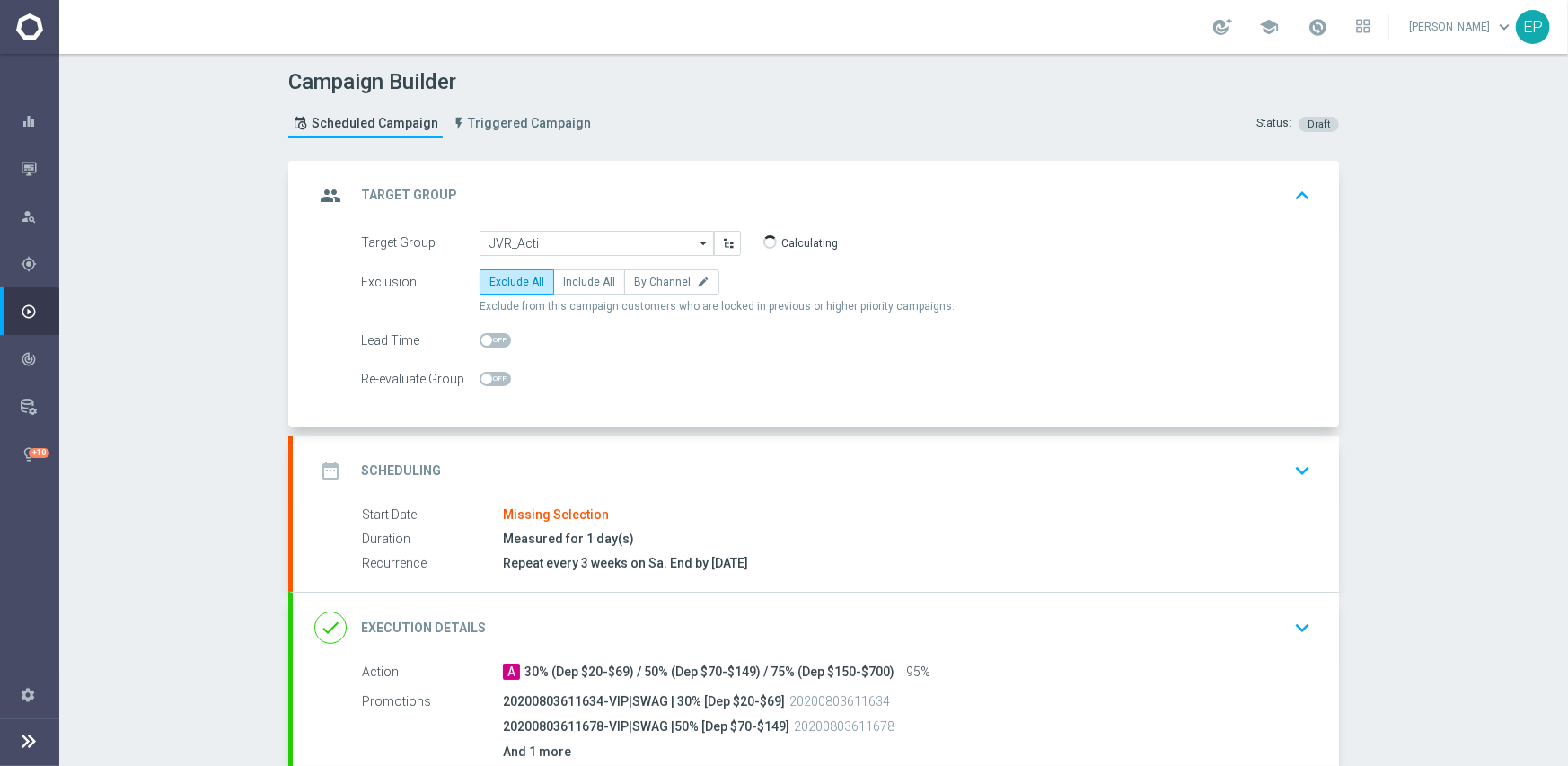
type input "JVR_Active"
click at [660, 447] on div "date_range Scheduling keyboard_arrow_down" at bounding box center [816, 470] width 1047 height 70
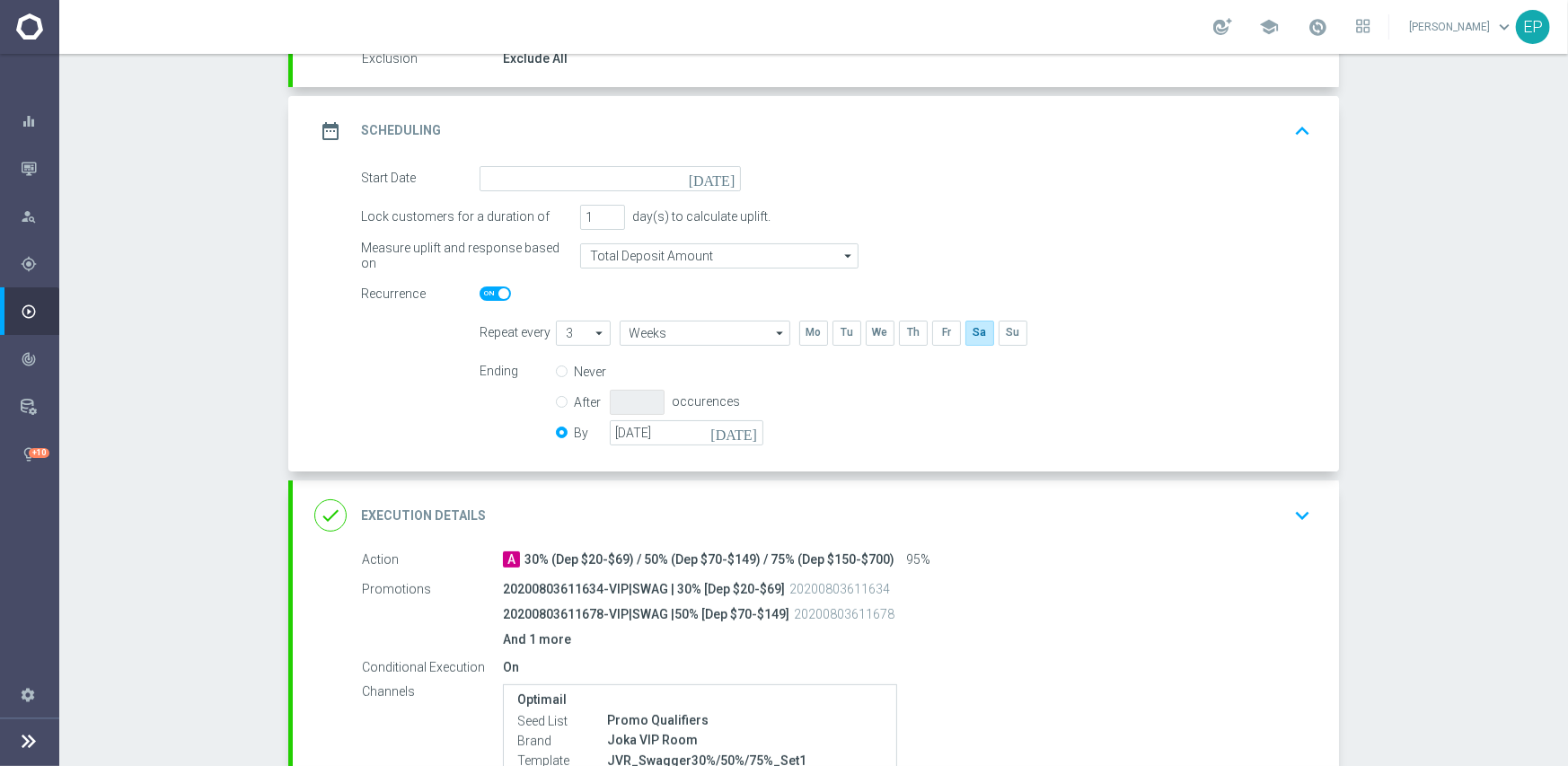
scroll to position [270, 0]
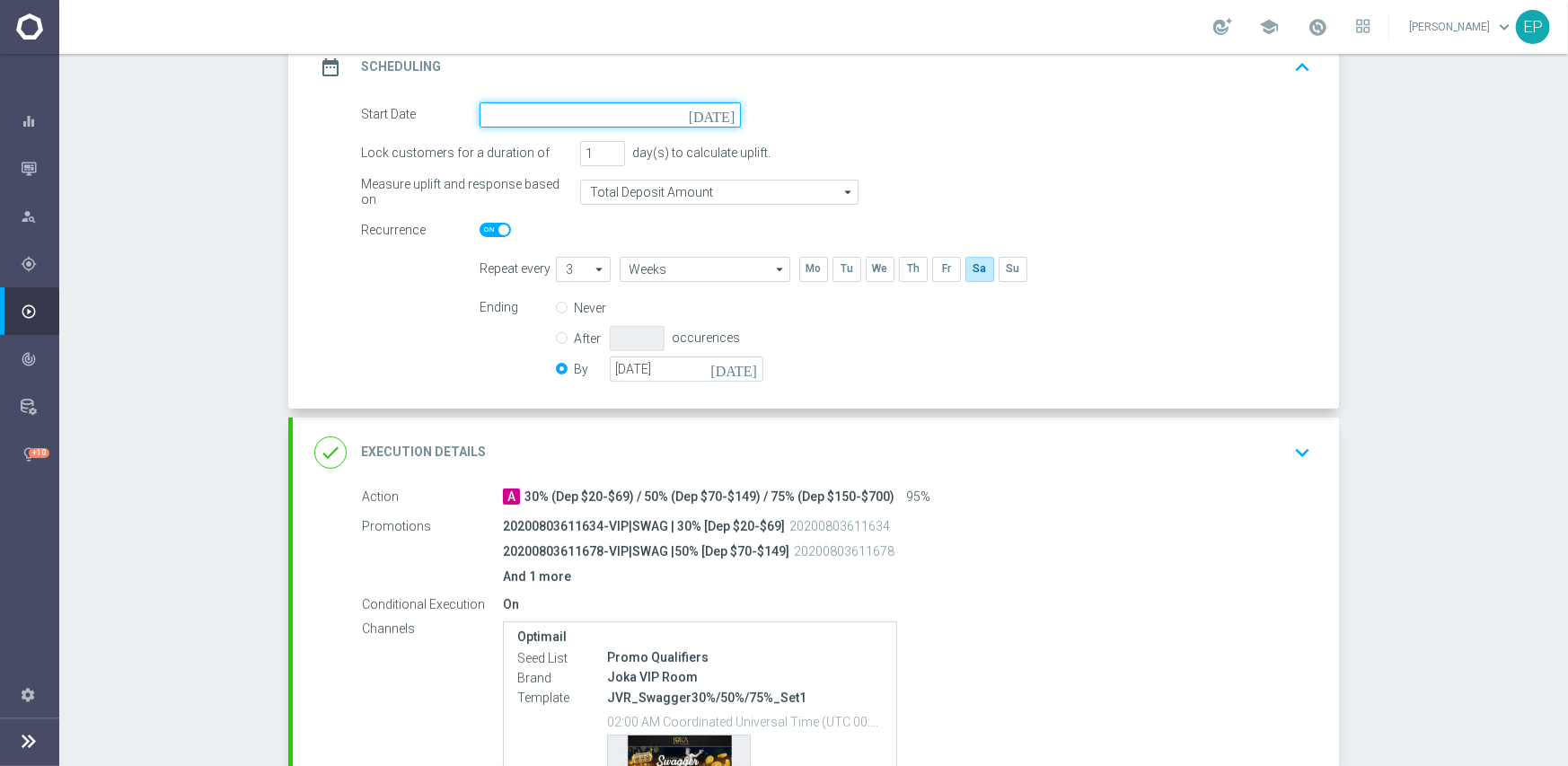
click at [574, 118] on input at bounding box center [610, 115] width 261 height 25
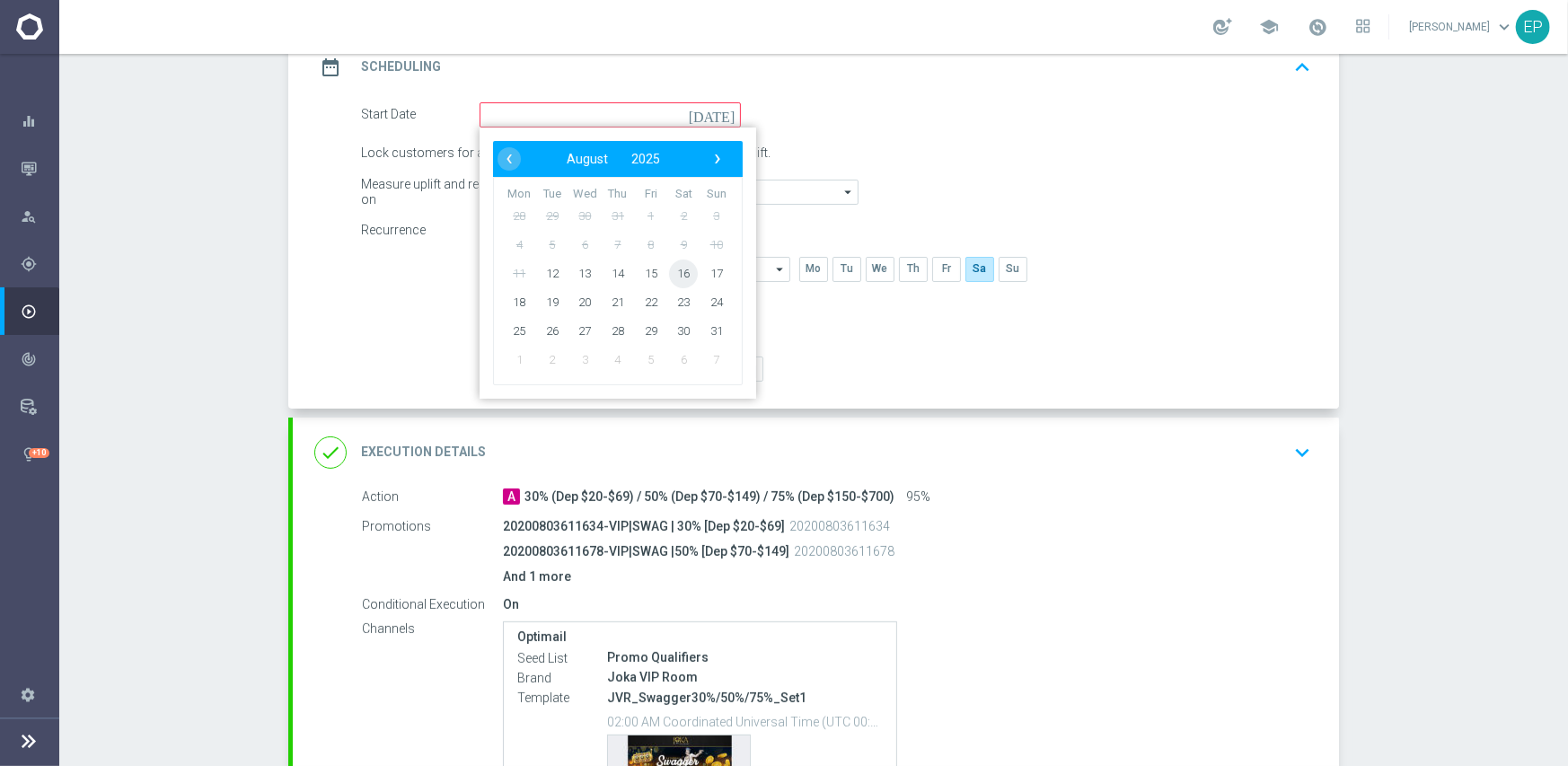
click at [678, 276] on span "16" at bounding box center [684, 273] width 29 height 29
type input "[DATE]"
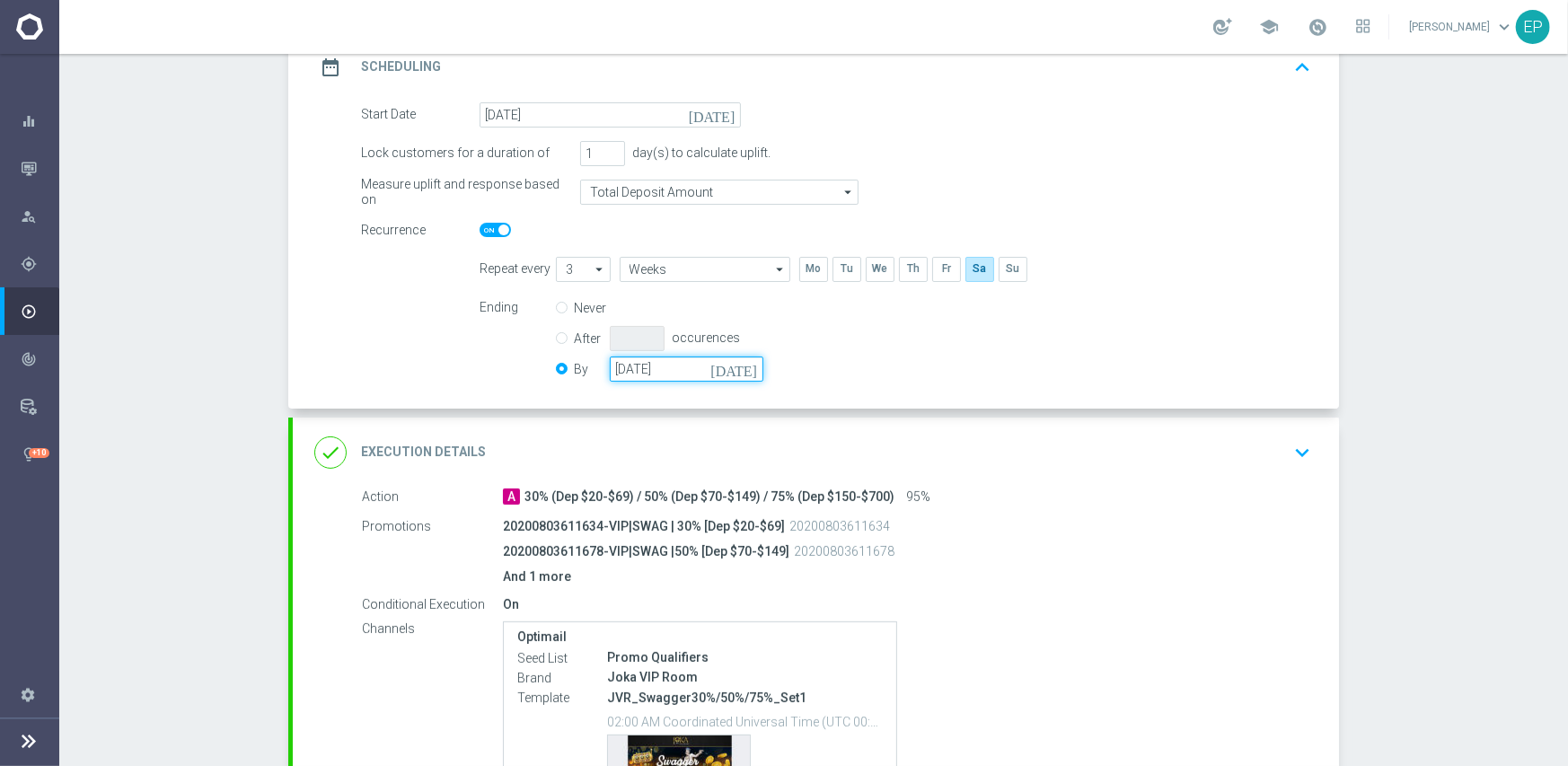
click at [654, 371] on input "31 Oct 2025" at bounding box center [687, 369] width 154 height 25
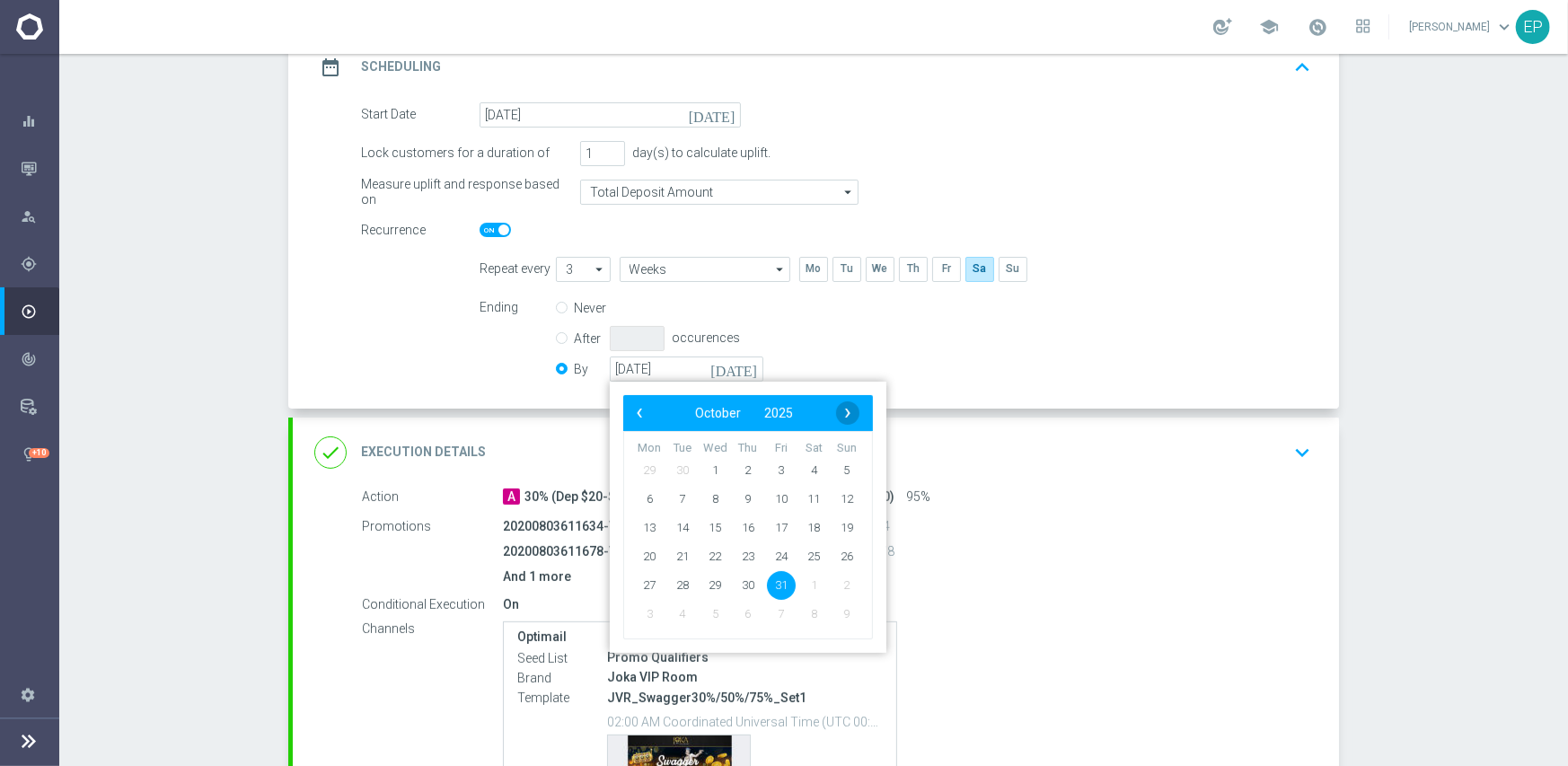
click at [836, 407] on span "›" at bounding box center [848, 413] width 24 height 24
click at [842, 581] on span "30" at bounding box center [847, 584] width 29 height 29
type input "[DATE]"
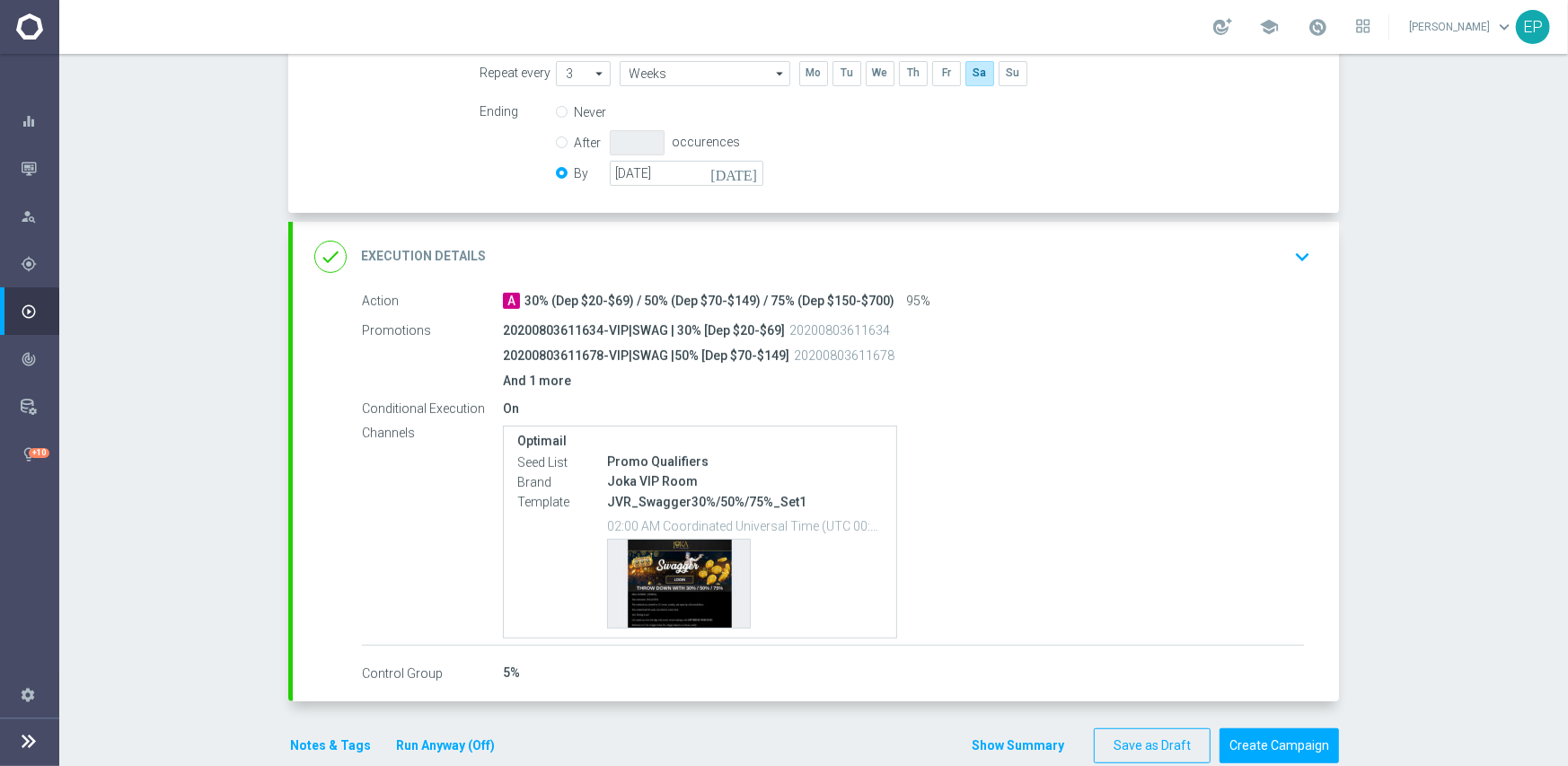
scroll to position [496, 0]
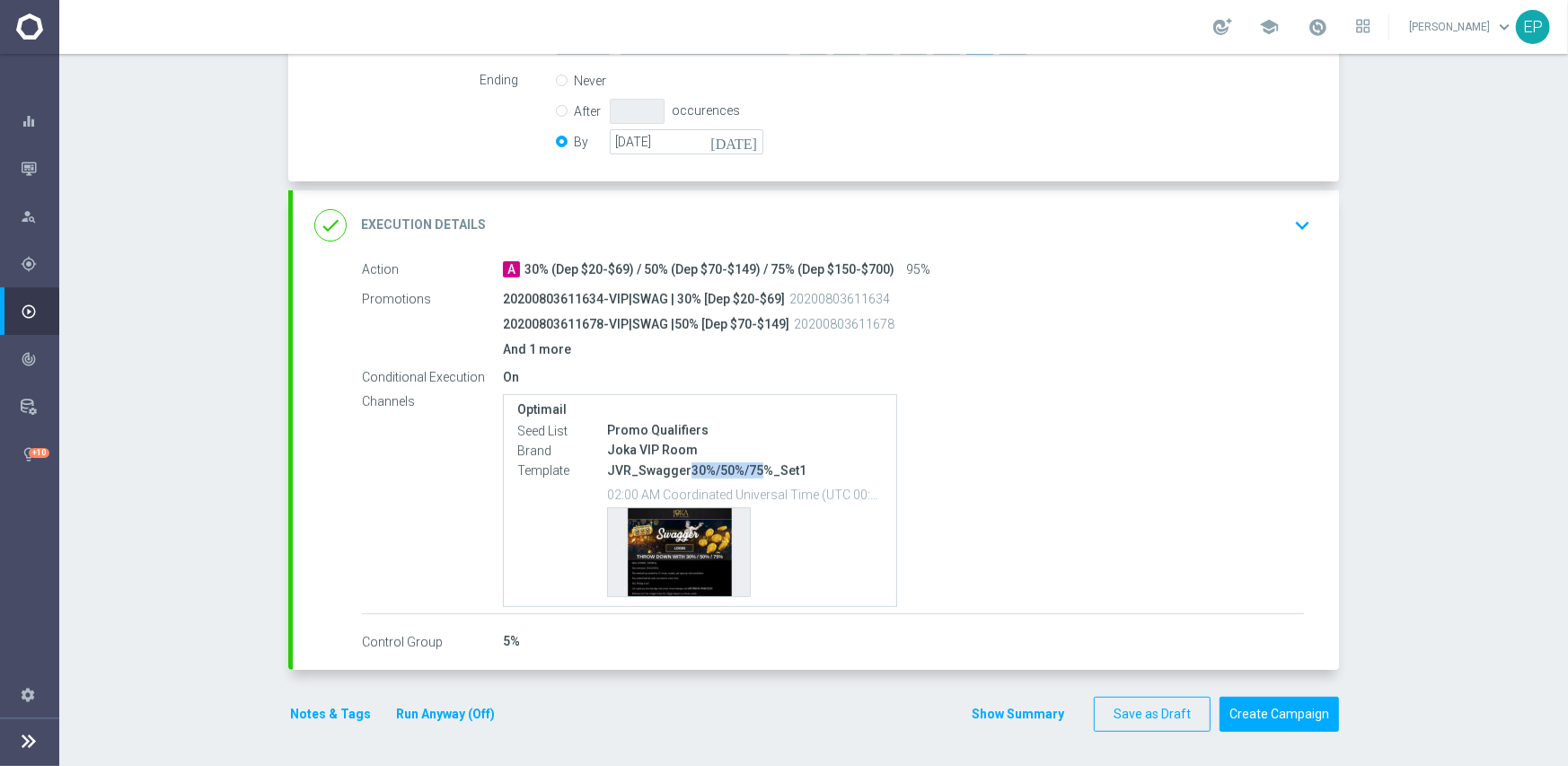
drag, startPoint x: 676, startPoint y: 468, endPoint x: 746, endPoint y: 471, distance: 70.1
click at [746, 471] on p "JVR_Swagger30%/50%/75%_Set1" at bounding box center [745, 470] width 276 height 16
copy p "30%/50%/75"
click at [817, 225] on div "done Execution Details keyboard_arrow_down" at bounding box center [815, 225] width 1003 height 34
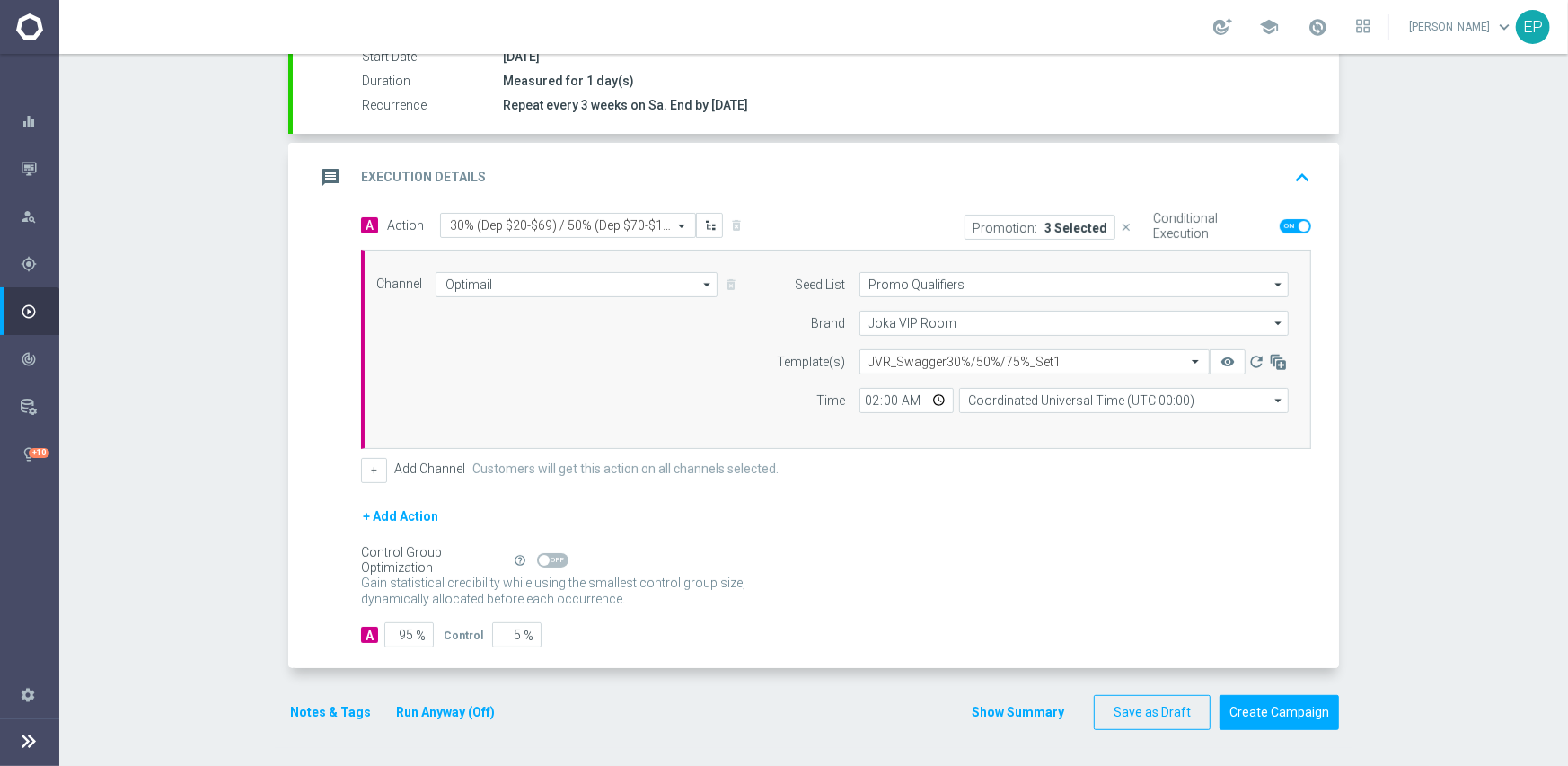
scroll to position [314, 0]
click at [929, 356] on input "text" at bounding box center [1017, 364] width 295 height 15
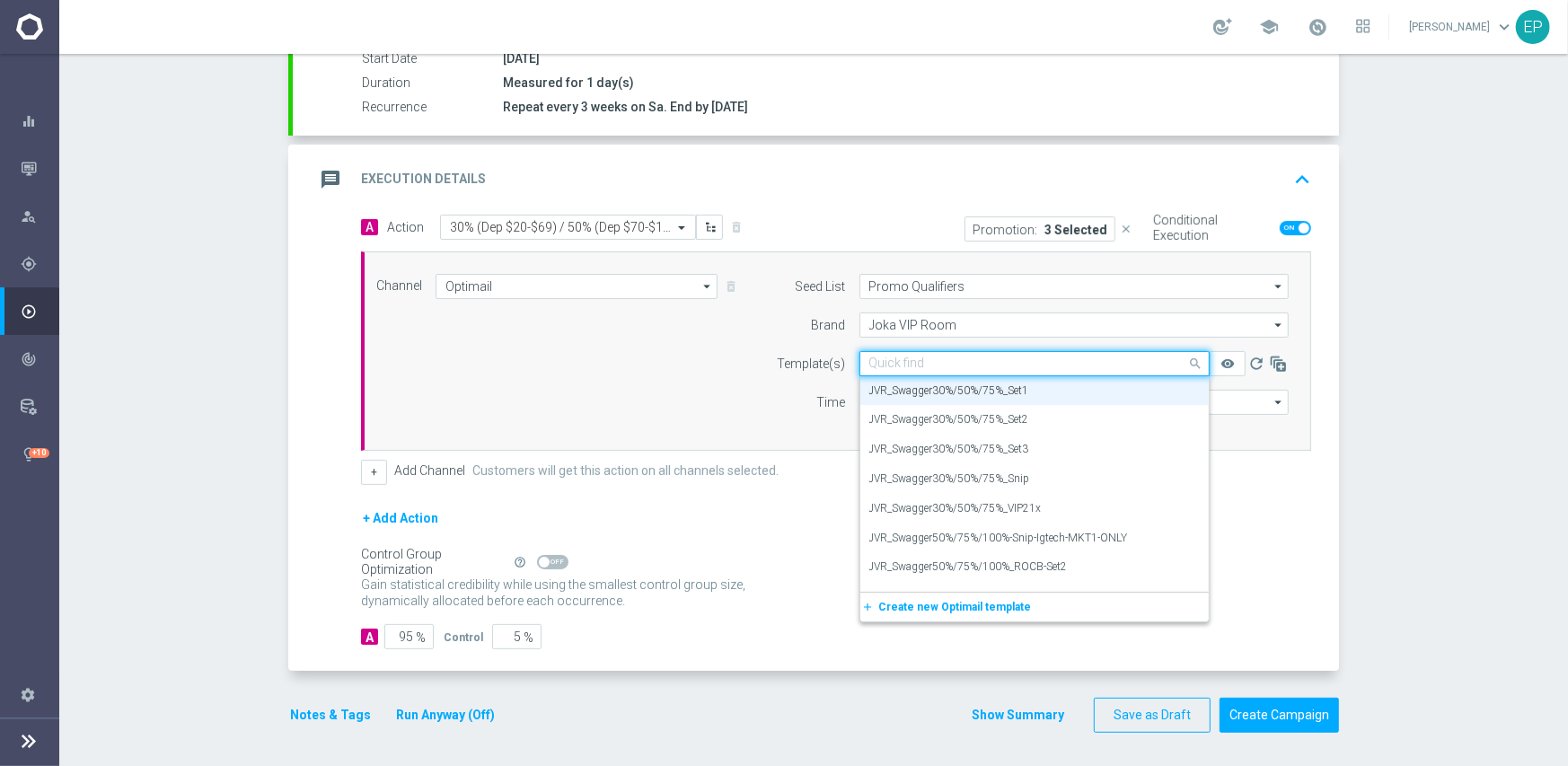
paste input "30%/50%/75"
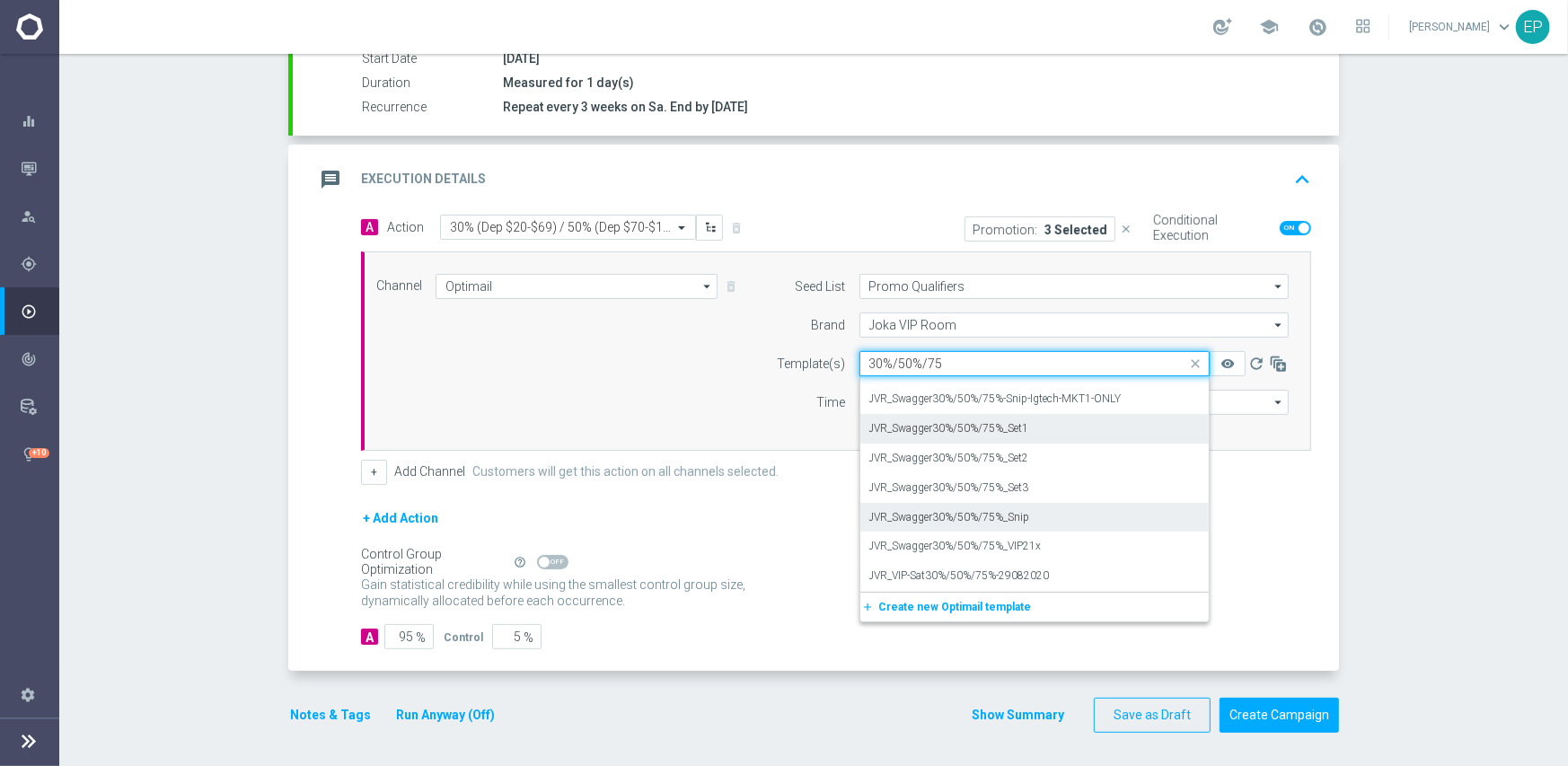
click at [1010, 514] on label "JVR_Swagger30%/50%/75%_Snip" at bounding box center [950, 517] width 161 height 15
type input "30%/50%/75"
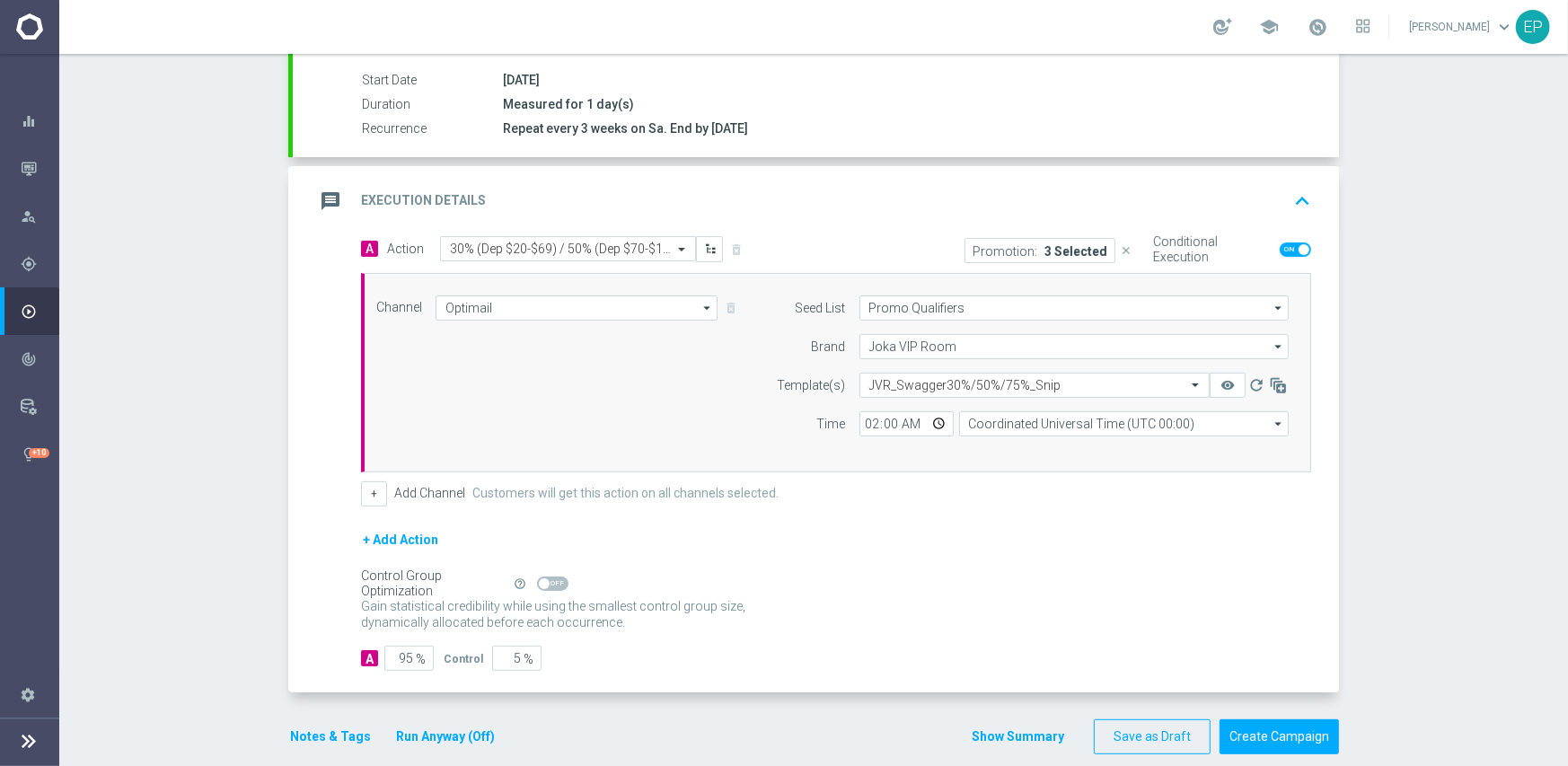
scroll to position [314, 0]
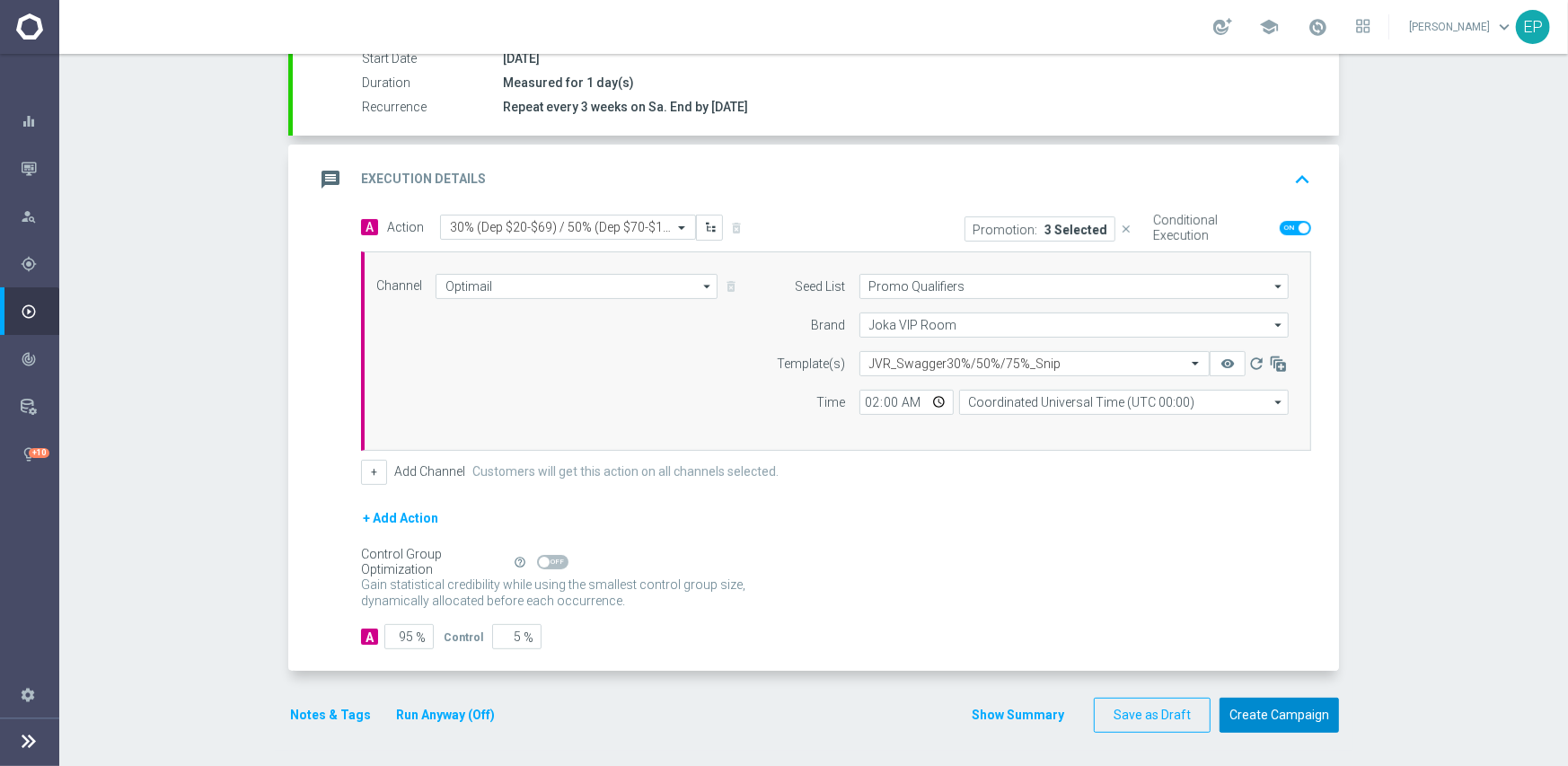
drag, startPoint x: 1266, startPoint y: 709, endPoint x: 1224, endPoint y: 597, distance: 119.6
click at [1225, 602] on form "done Target Group keyboard_arrow_down Target Group launch JVR_Active | 4,025 Cu…" at bounding box center [814, 289] width 1051 height 886
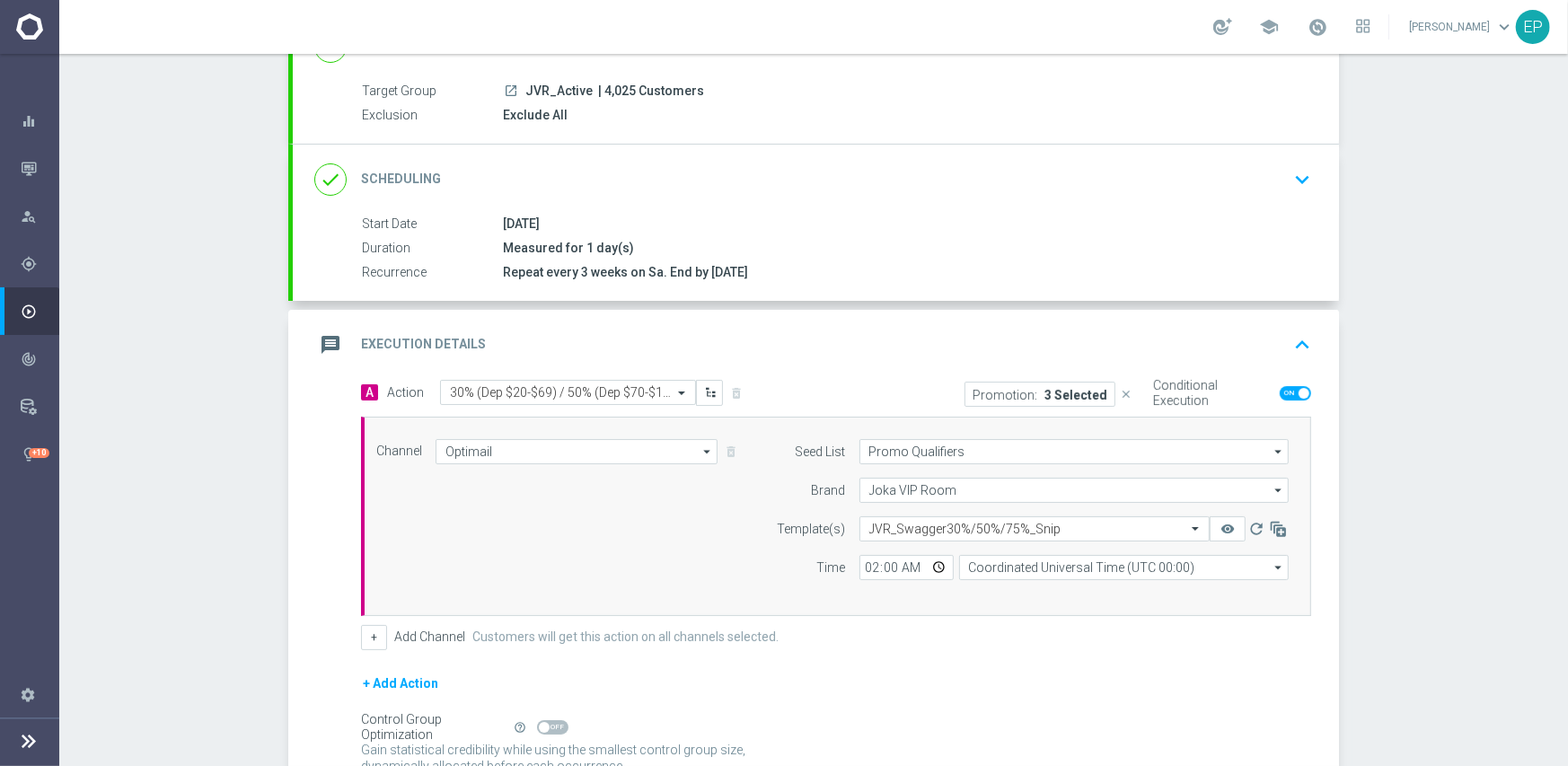
scroll to position [135, 0]
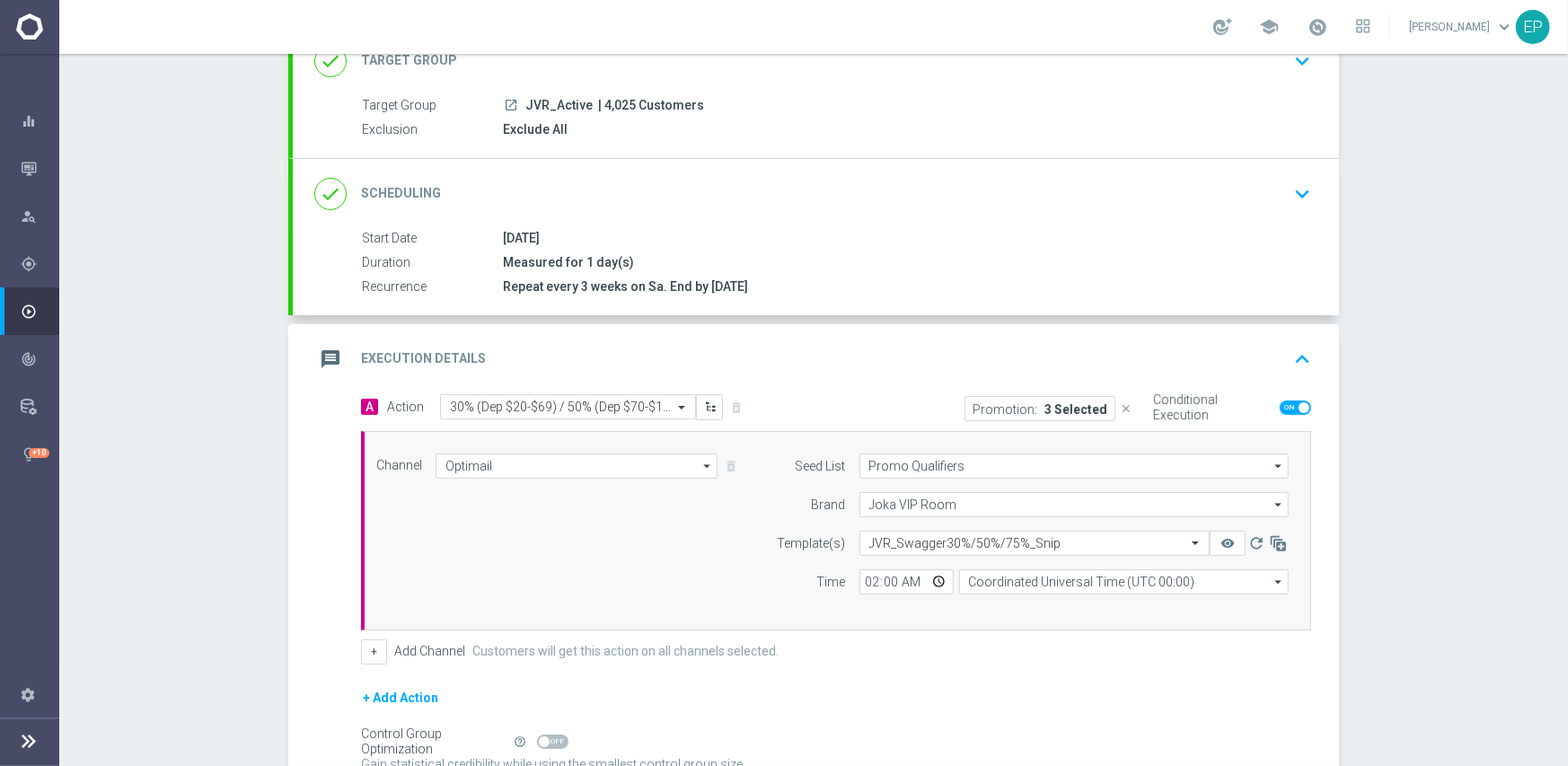
click at [1060, 655] on div "+ Add Channel Customers will get this action on all channels selected." at bounding box center [836, 652] width 950 height 25
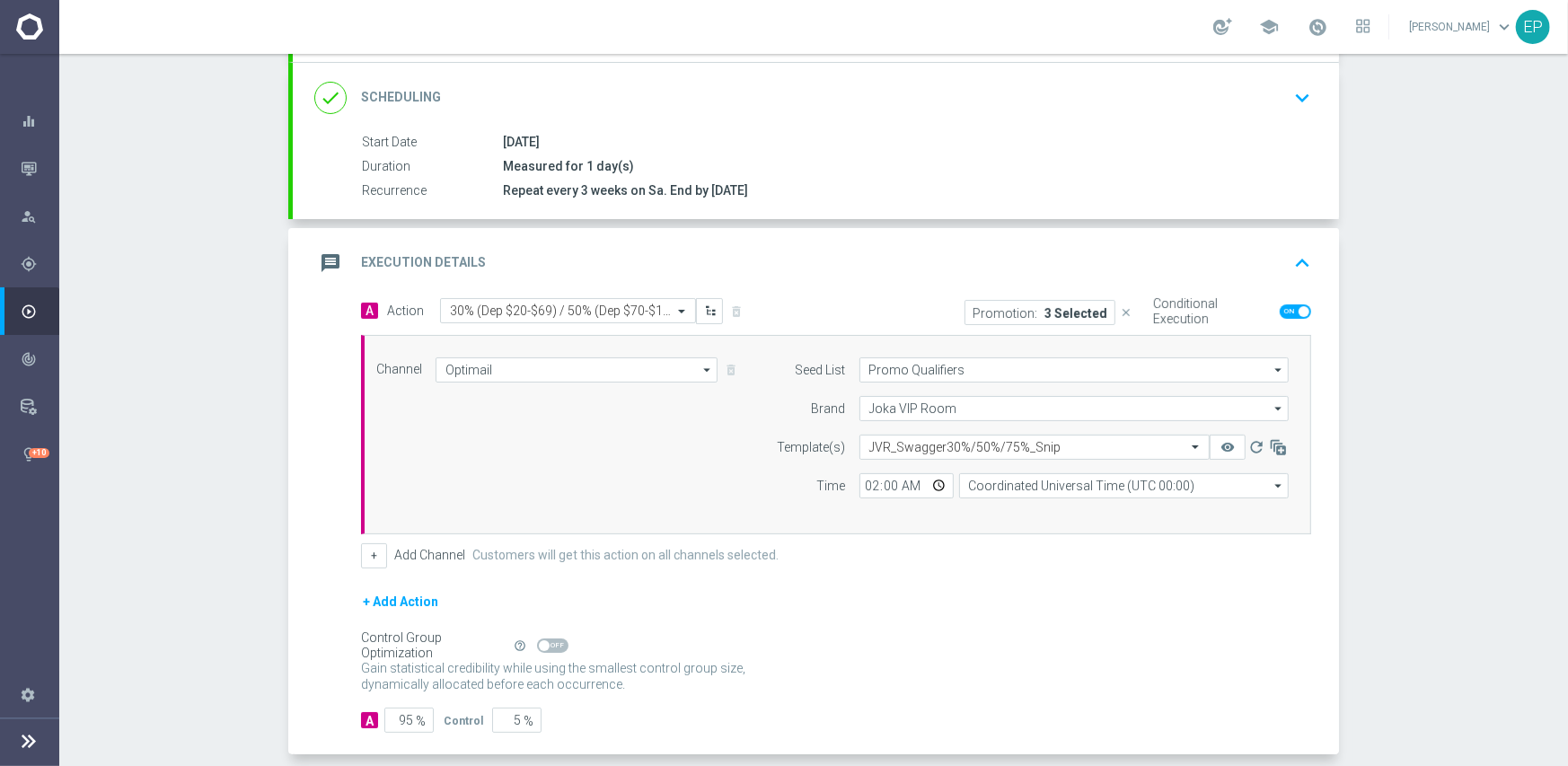
scroll to position [314, 0]
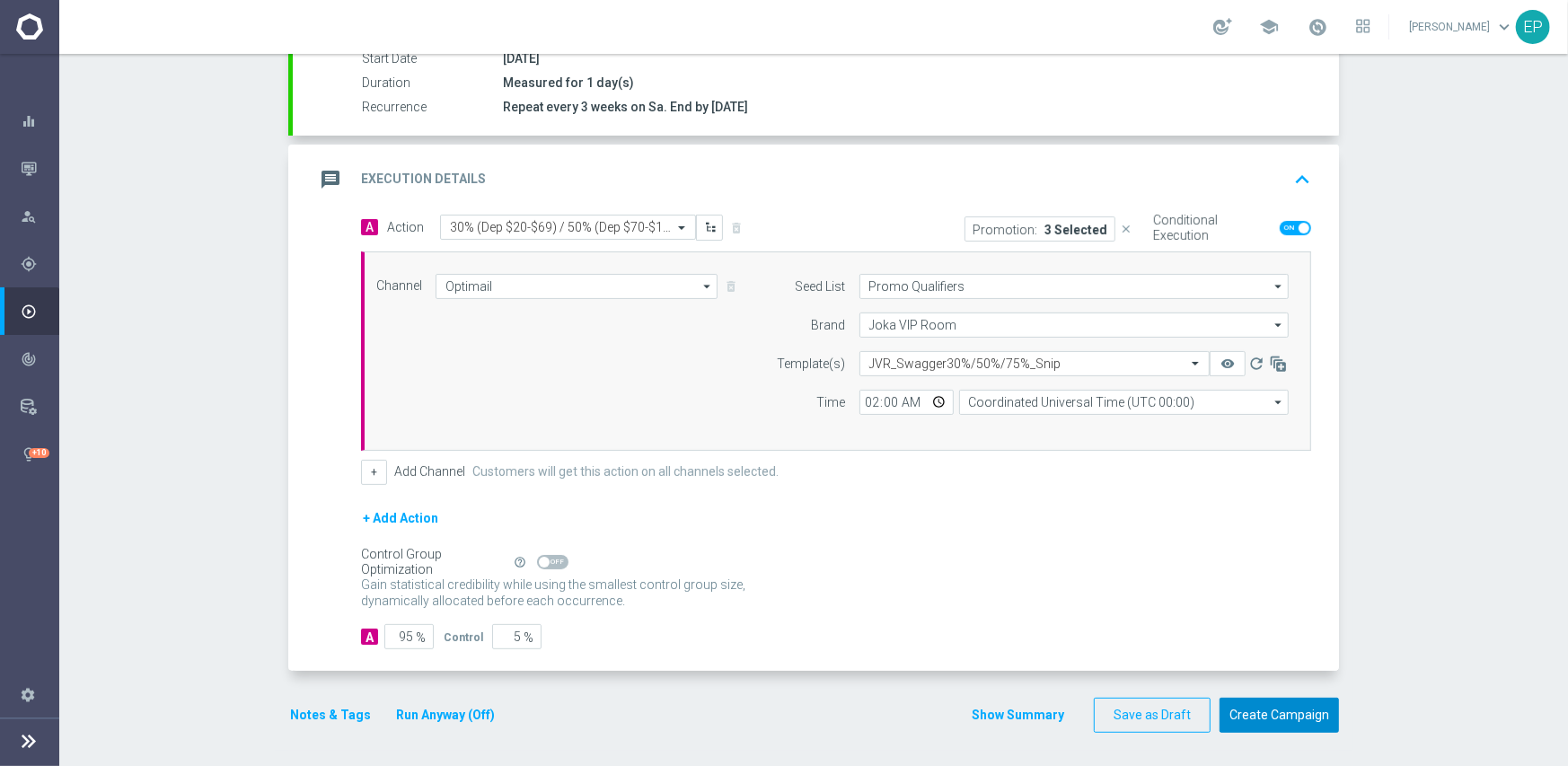
click at [1264, 712] on button "Create Campaign" at bounding box center [1279, 714] width 119 height 35
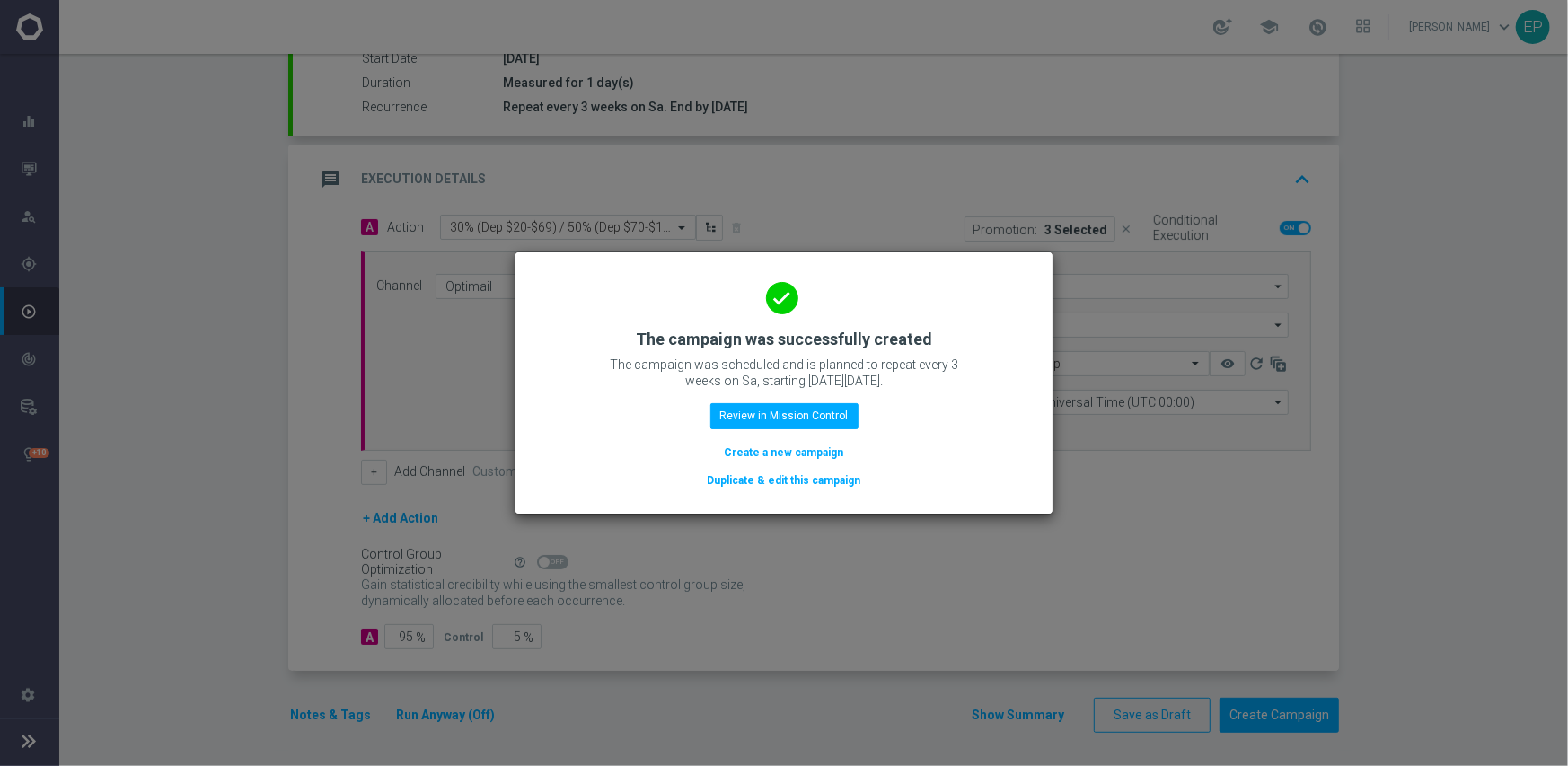
click at [771, 478] on button "Duplicate & edit this campaign" at bounding box center [784, 480] width 157 height 20
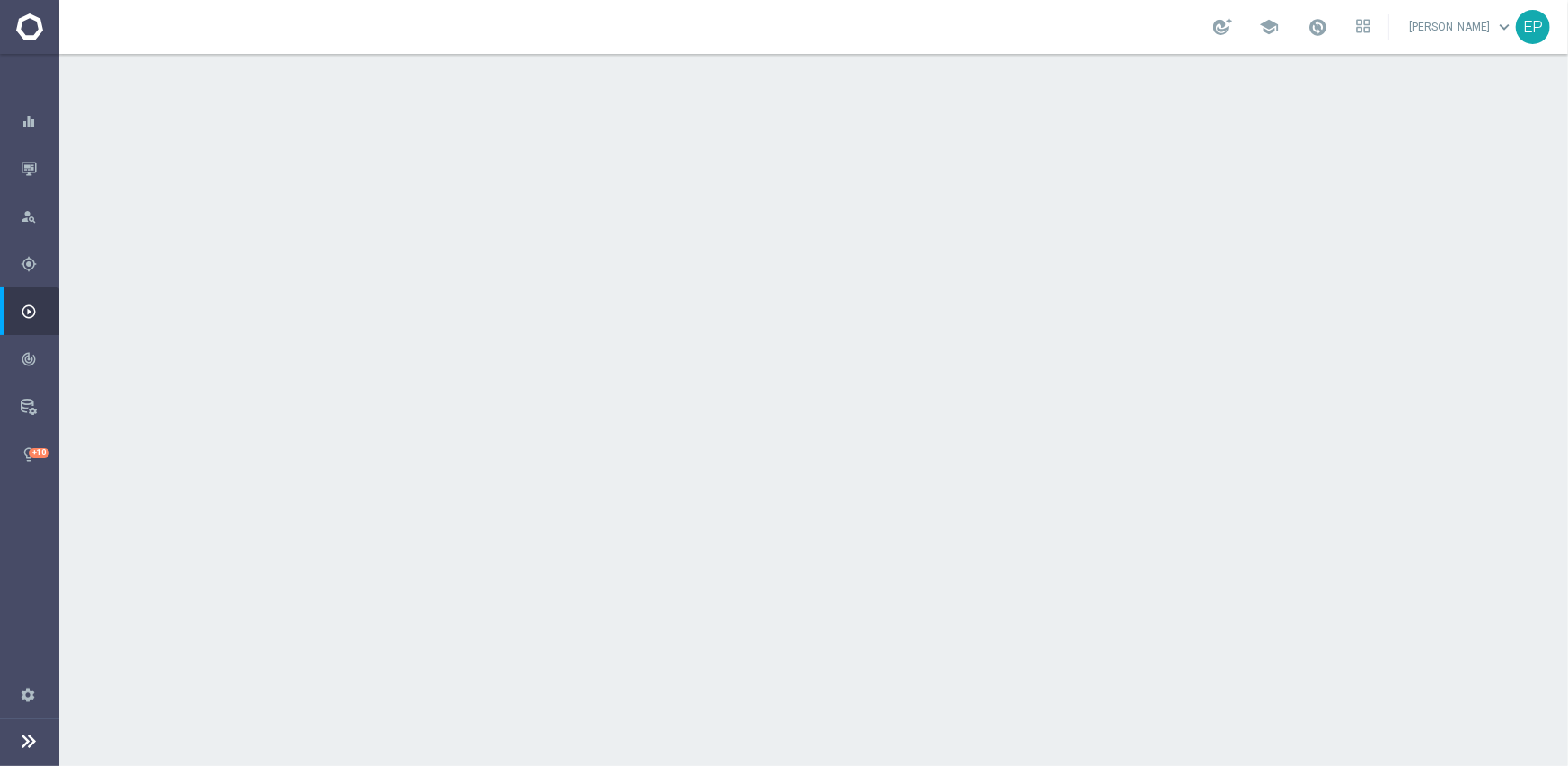
drag, startPoint x: 519, startPoint y: 239, endPoint x: 543, endPoint y: 239, distance: 24.0
click at [543, 239] on span "JVR_Active" at bounding box center [559, 241] width 67 height 16
copy span "JVR"
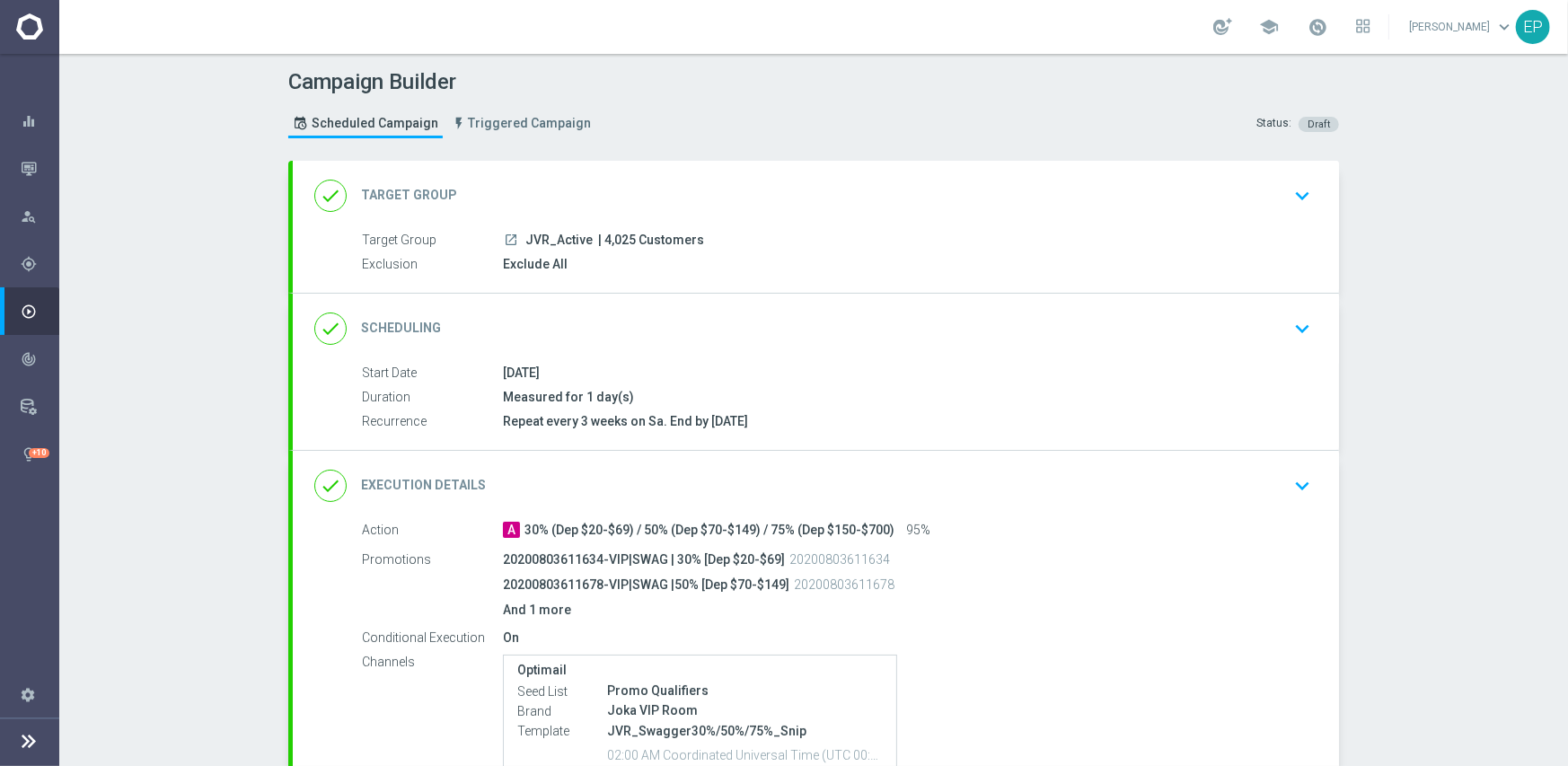
drag, startPoint x: 829, startPoint y: 237, endPoint x: 643, endPoint y: 237, distance: 186.0
click at [830, 237] on div "launch JVR_Active | 4,025 Customers" at bounding box center [904, 240] width 802 height 18
drag, startPoint x: 517, startPoint y: 240, endPoint x: 546, endPoint y: 241, distance: 29.0
click at [546, 241] on div "launch JVR_Active | 4,025 Customers" at bounding box center [904, 240] width 802 height 18
copy span "JVR_"
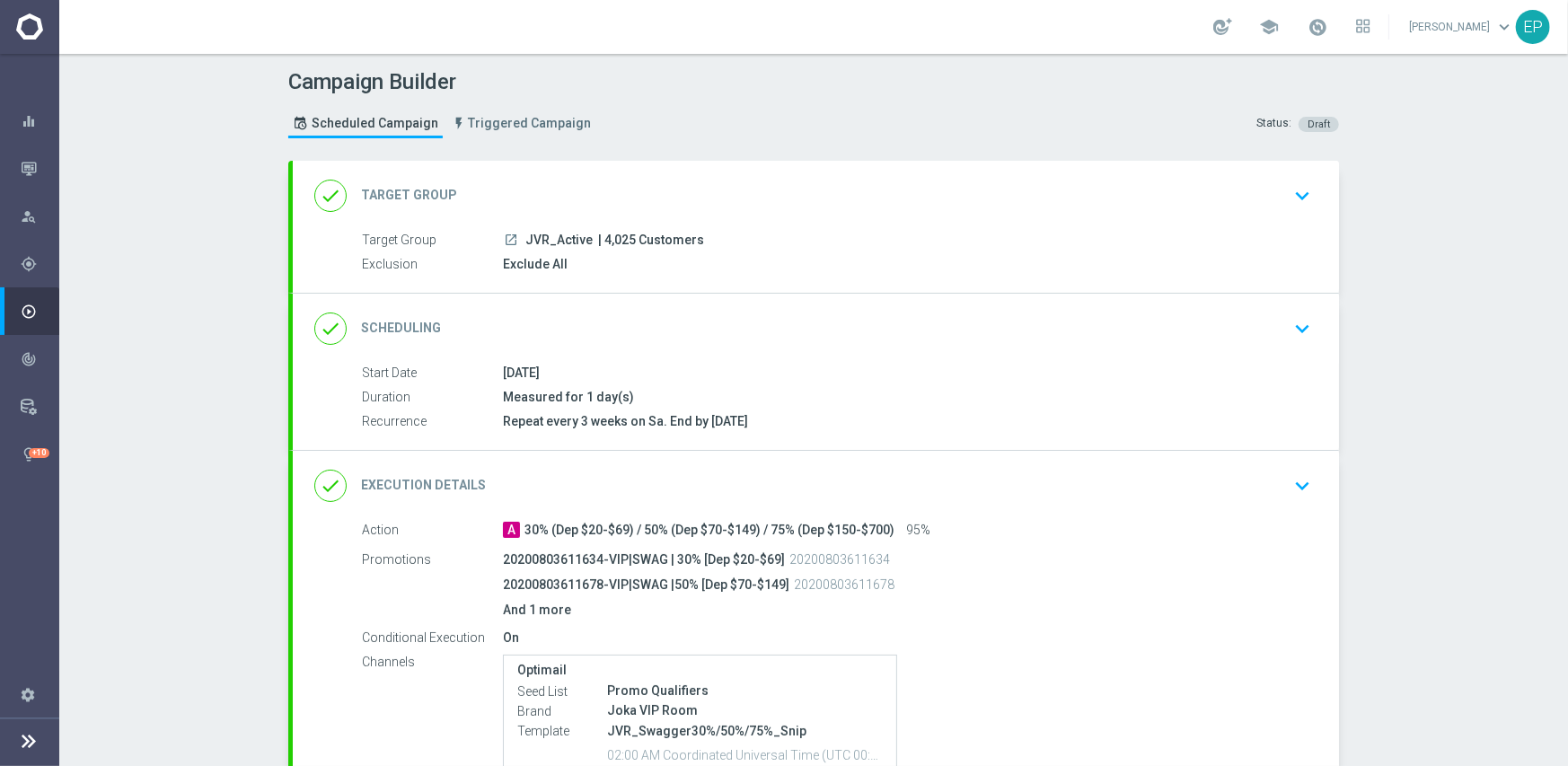
click at [574, 176] on div "done Target Group keyboard_arrow_down" at bounding box center [816, 195] width 1047 height 70
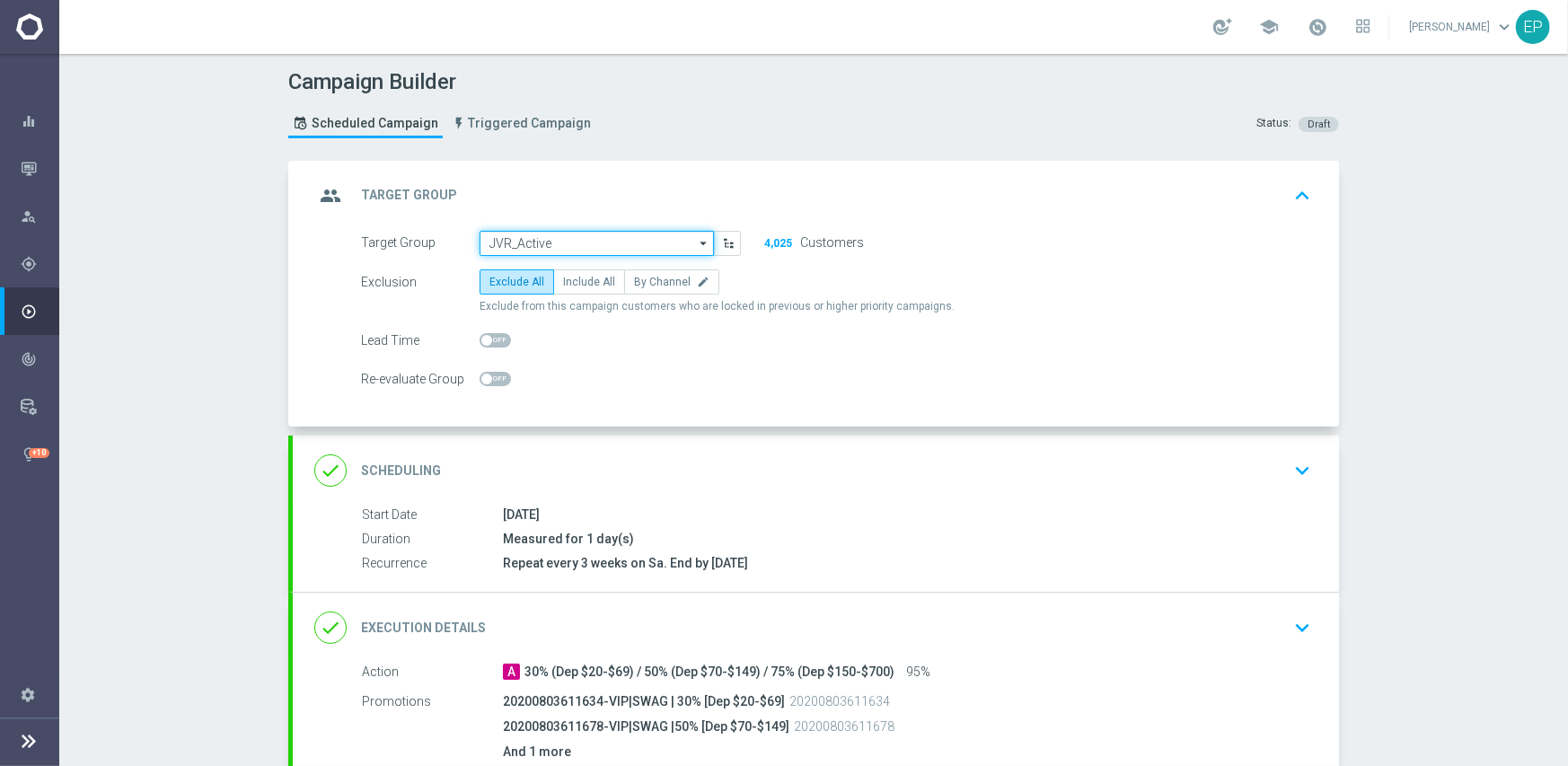
click at [559, 239] on input "JVR_Active" at bounding box center [596, 243] width 234 height 25
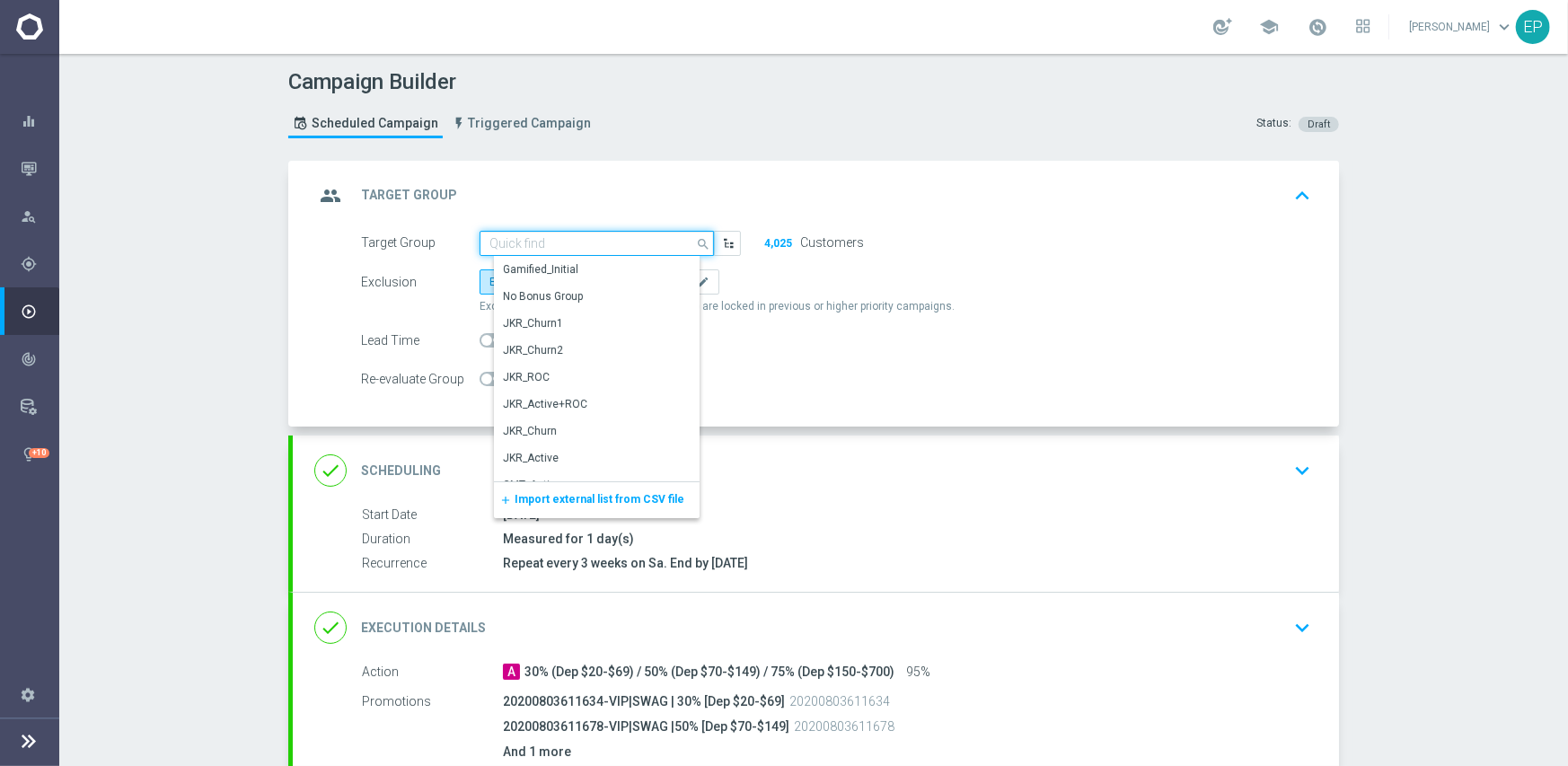
paste input "JVR_"
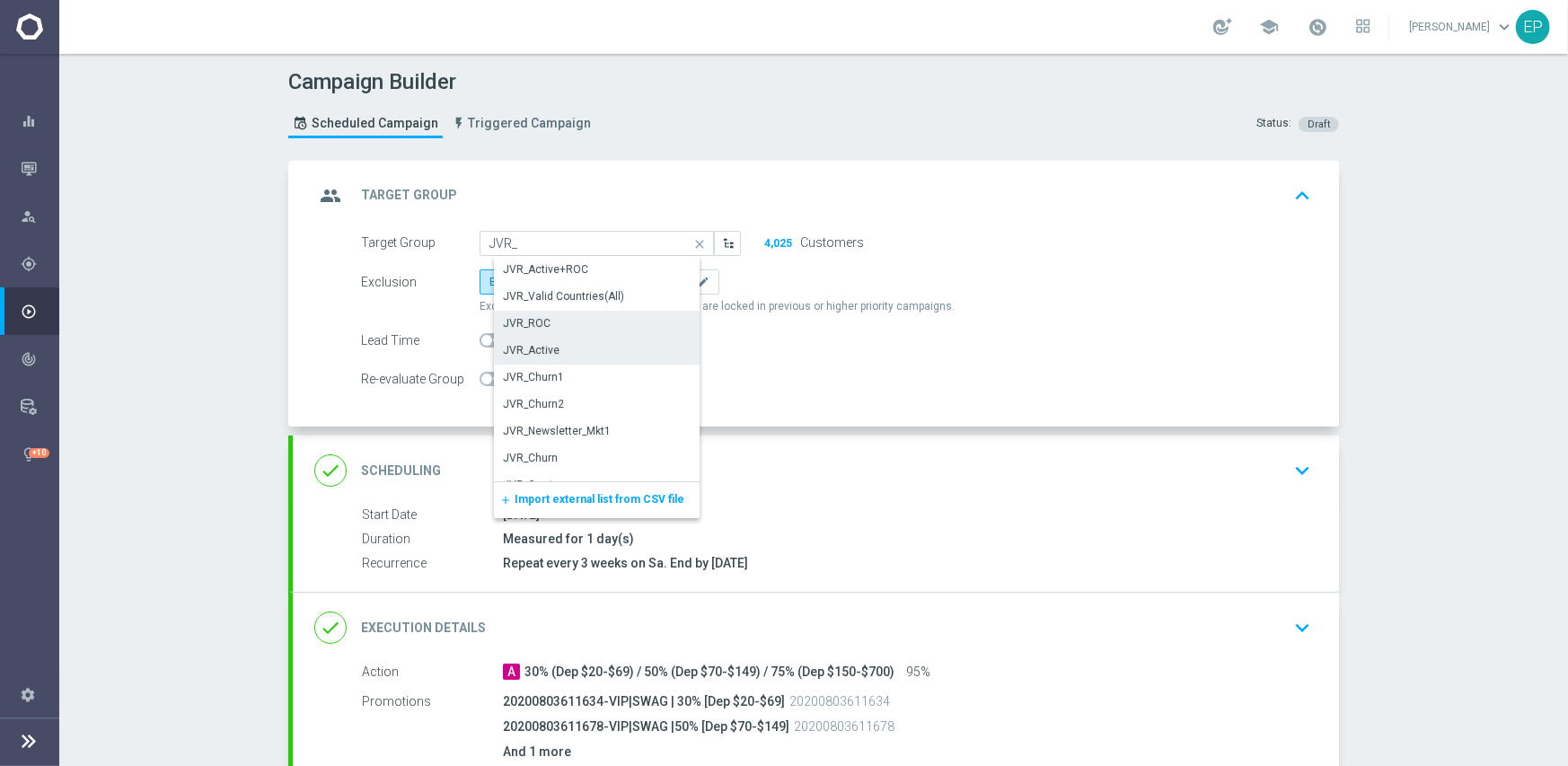
click at [522, 323] on div "JVR_ROC" at bounding box center [527, 323] width 48 height 16
type input "JVR_ROC"
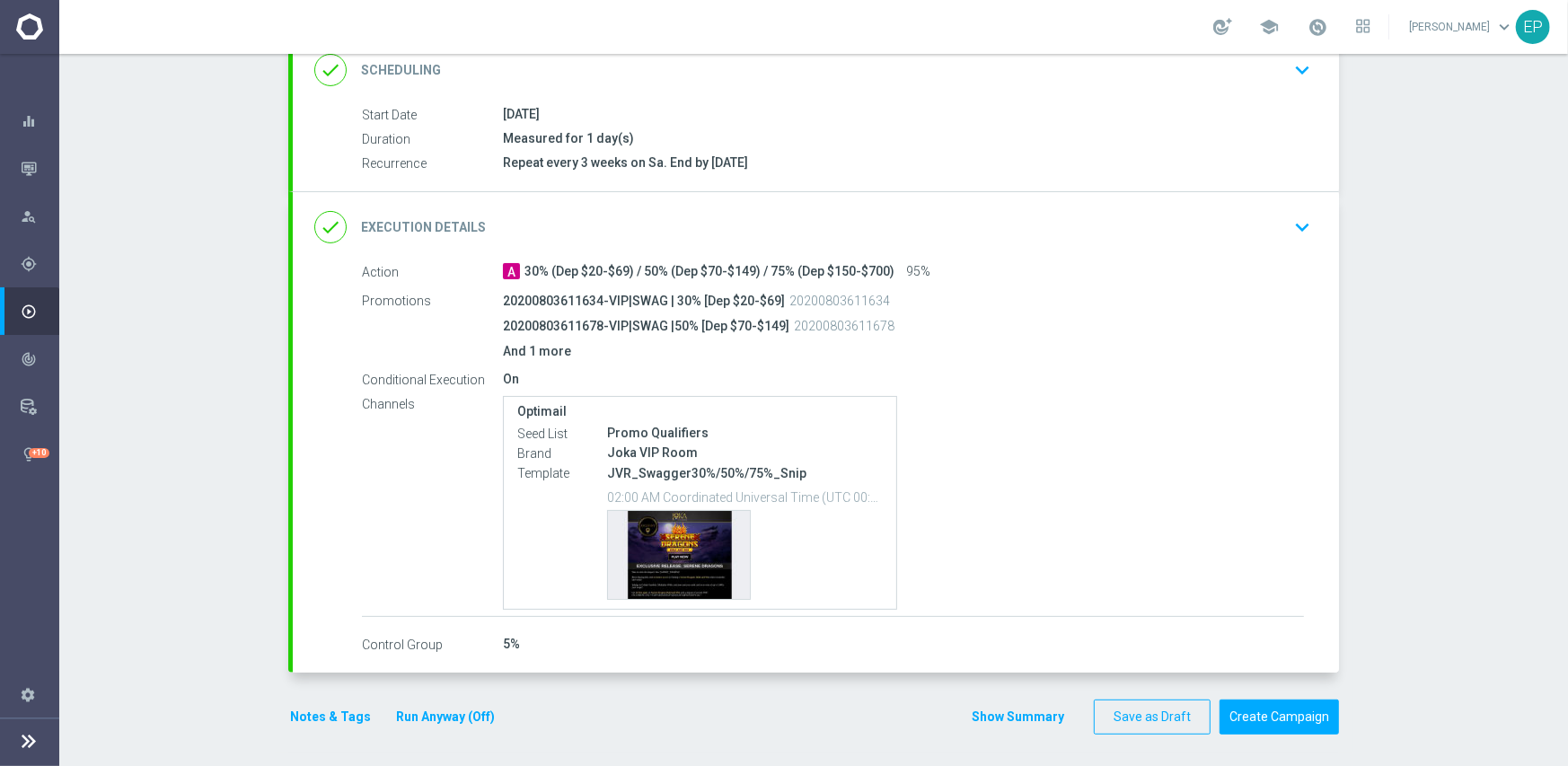
scroll to position [403, 0]
click at [1259, 702] on button "Create Campaign" at bounding box center [1279, 714] width 119 height 35
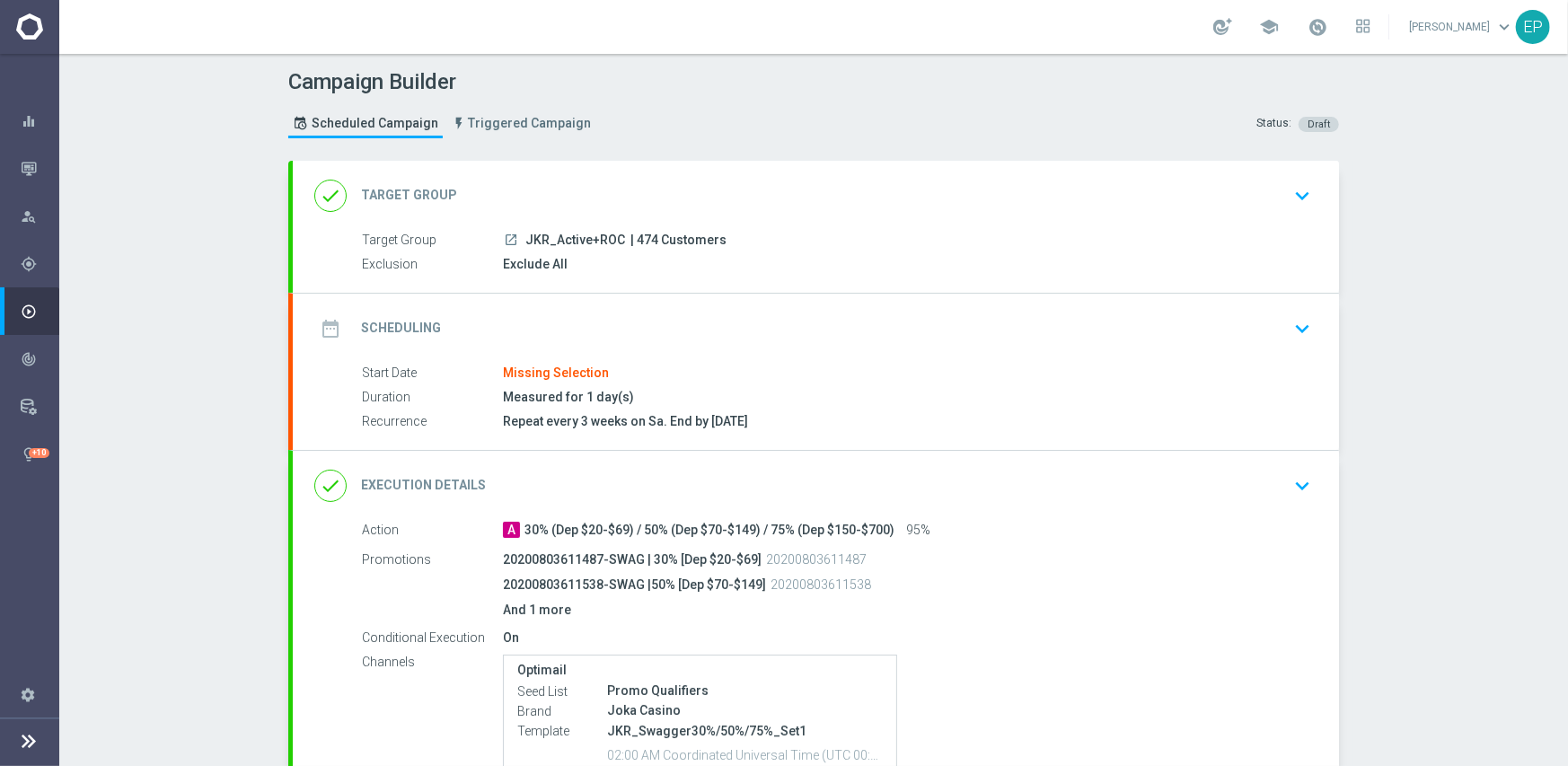
drag, startPoint x: 522, startPoint y: 237, endPoint x: 565, endPoint y: 239, distance: 43.0
click at [565, 239] on span "JKR_Active+ROC" at bounding box center [575, 241] width 100 height 16
copy span "KR_Act"
click at [639, 175] on div "done Target Group keyboard_arrow_down" at bounding box center [816, 195] width 1047 height 70
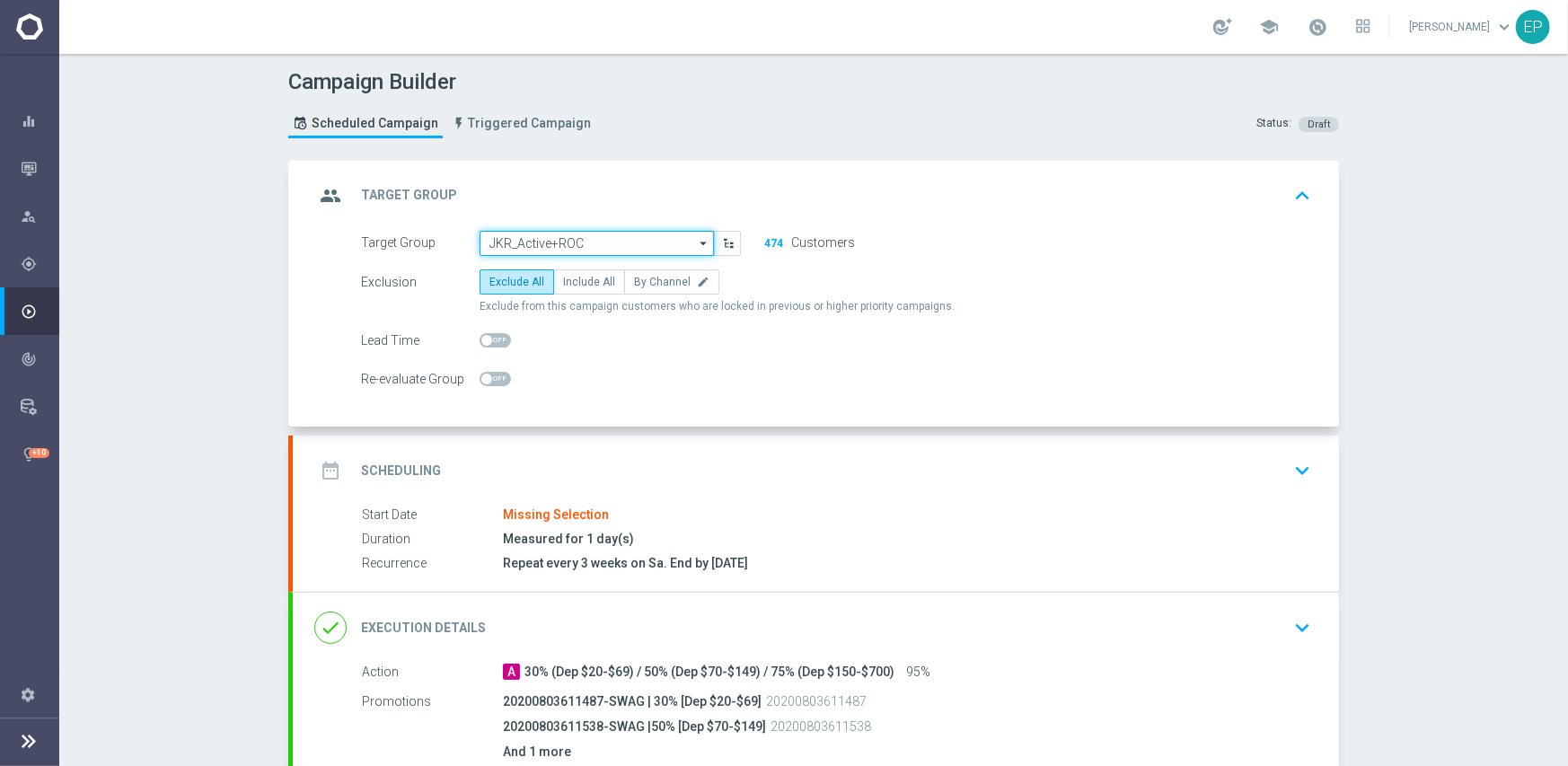
click at [575, 237] on input "JKR_Active+ROC" at bounding box center [596, 243] width 234 height 25
paste input "KR_Act"
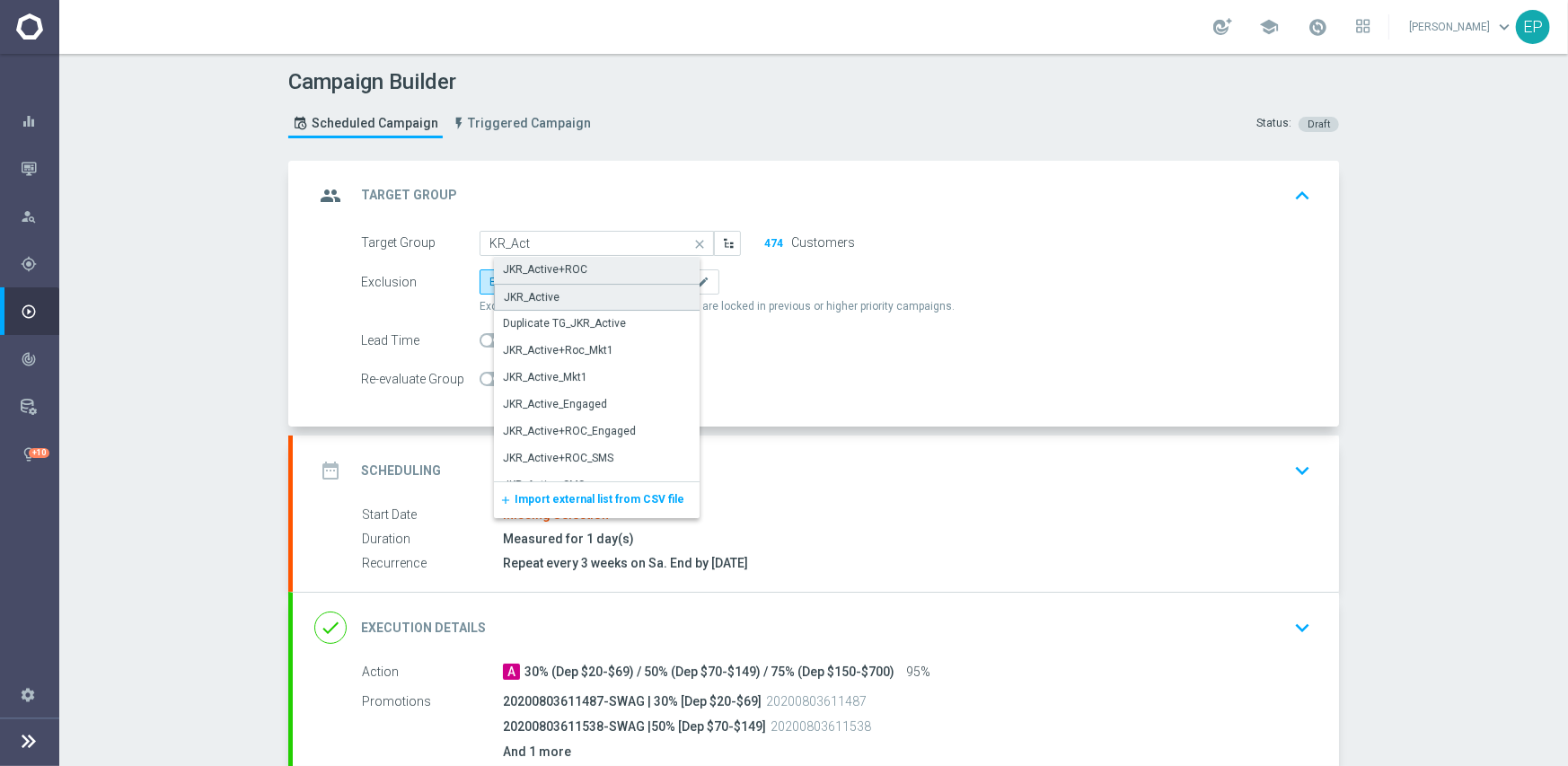
click at [539, 298] on div "JKR_Active" at bounding box center [532, 298] width 56 height 16
type input "JKR_Active"
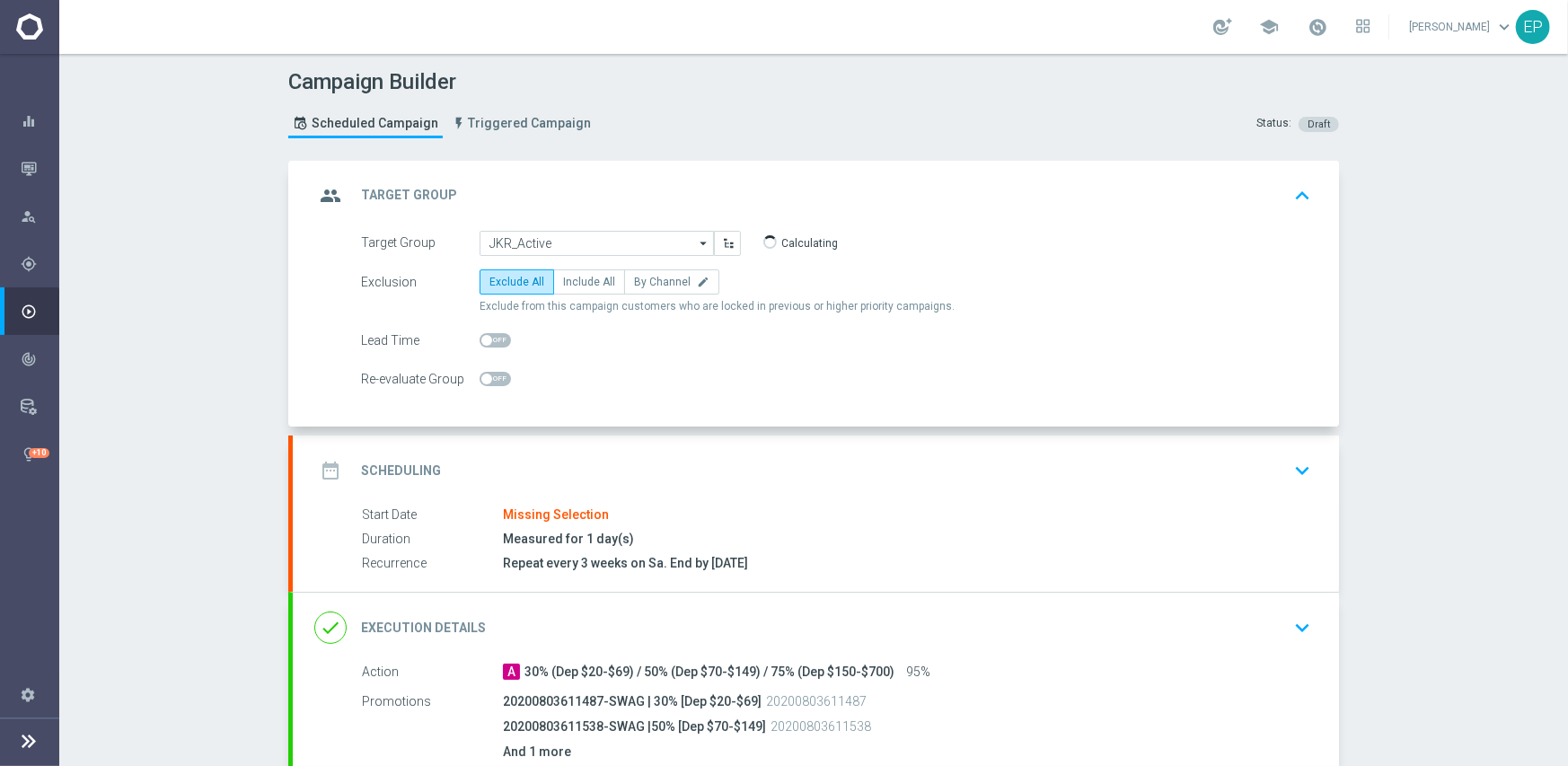
click at [620, 450] on div "date_range Scheduling keyboard_arrow_down" at bounding box center [816, 470] width 1047 height 70
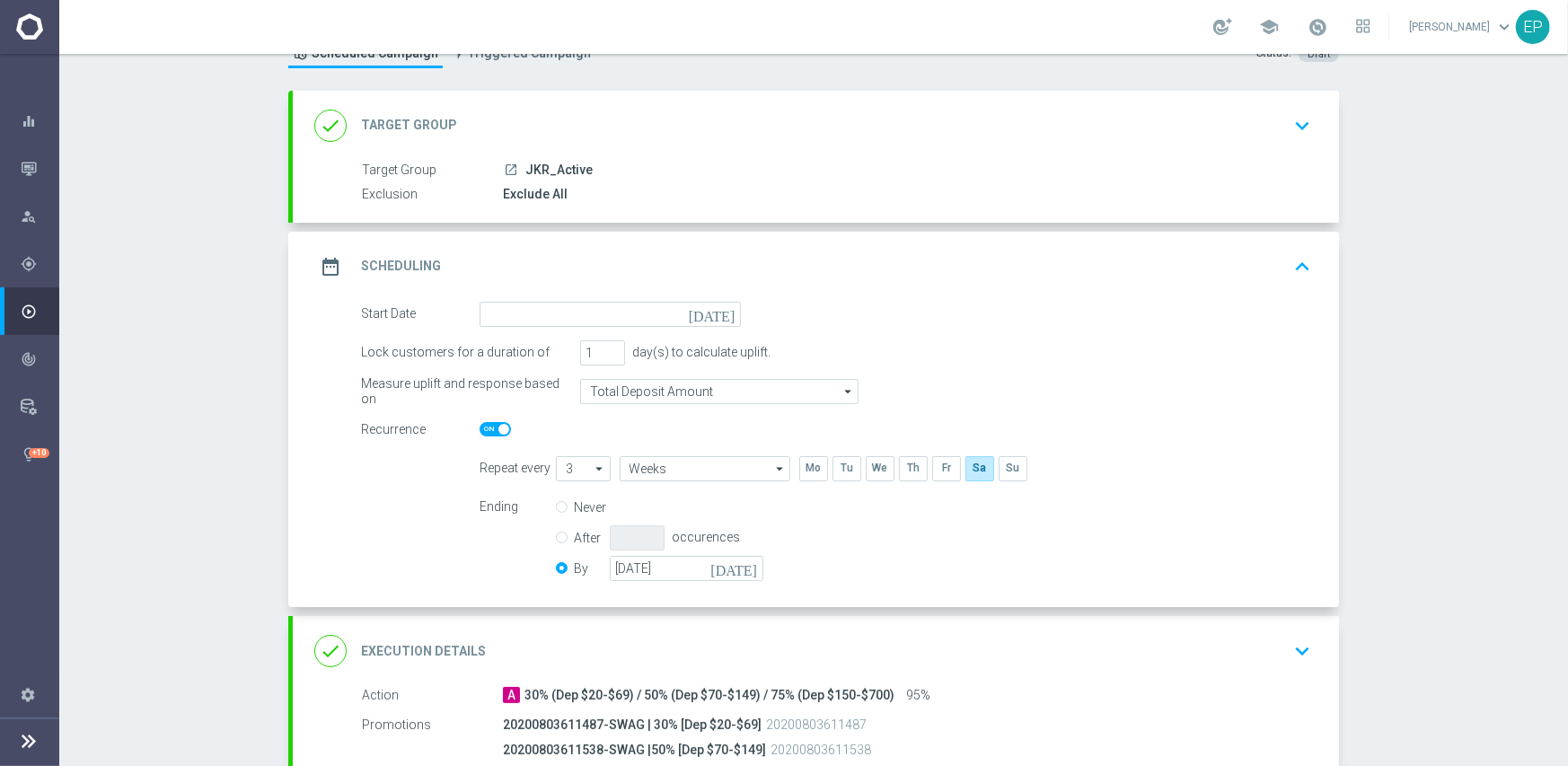
scroll to position [180, 0]
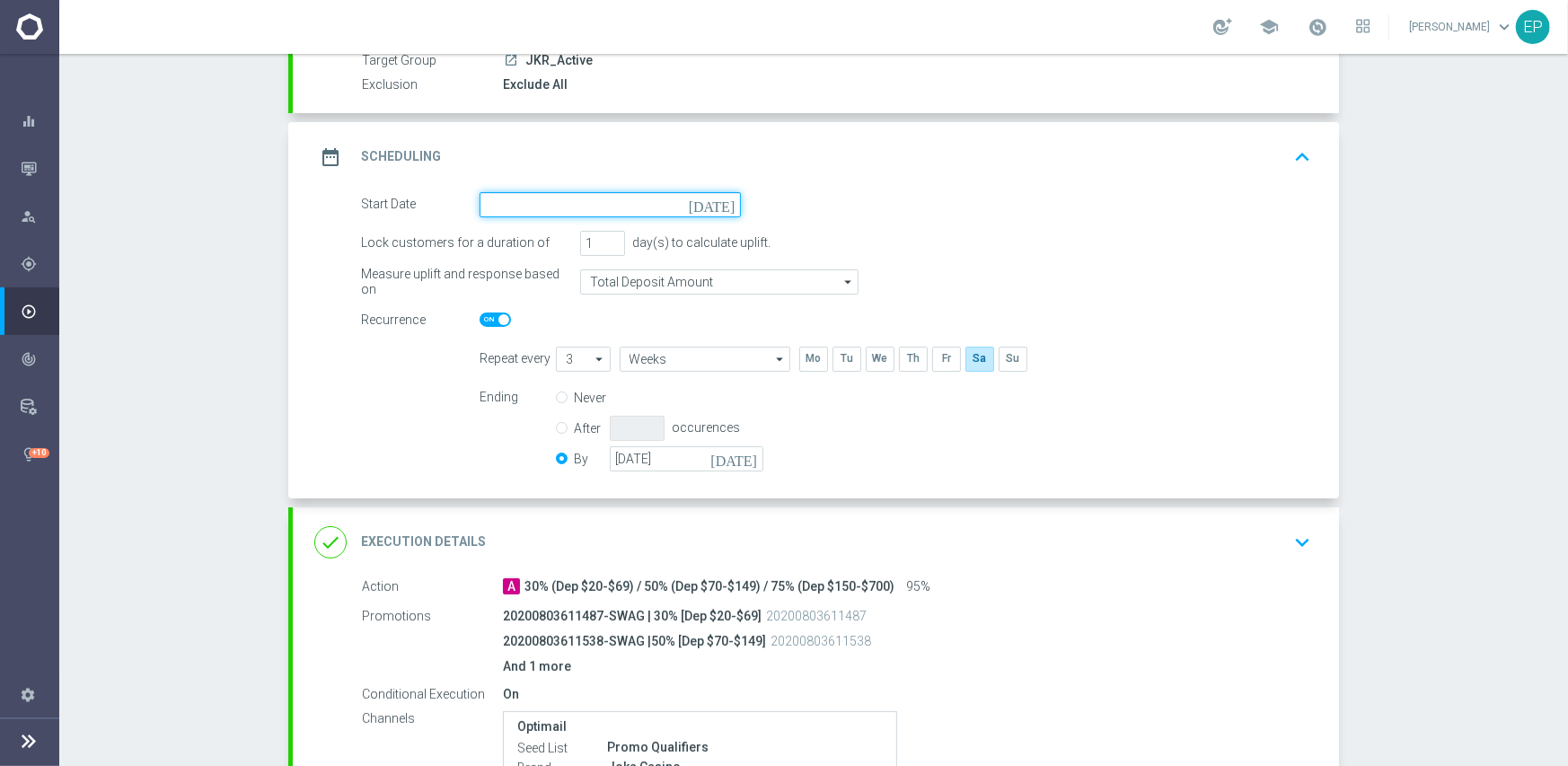
click at [570, 206] on input at bounding box center [610, 204] width 261 height 25
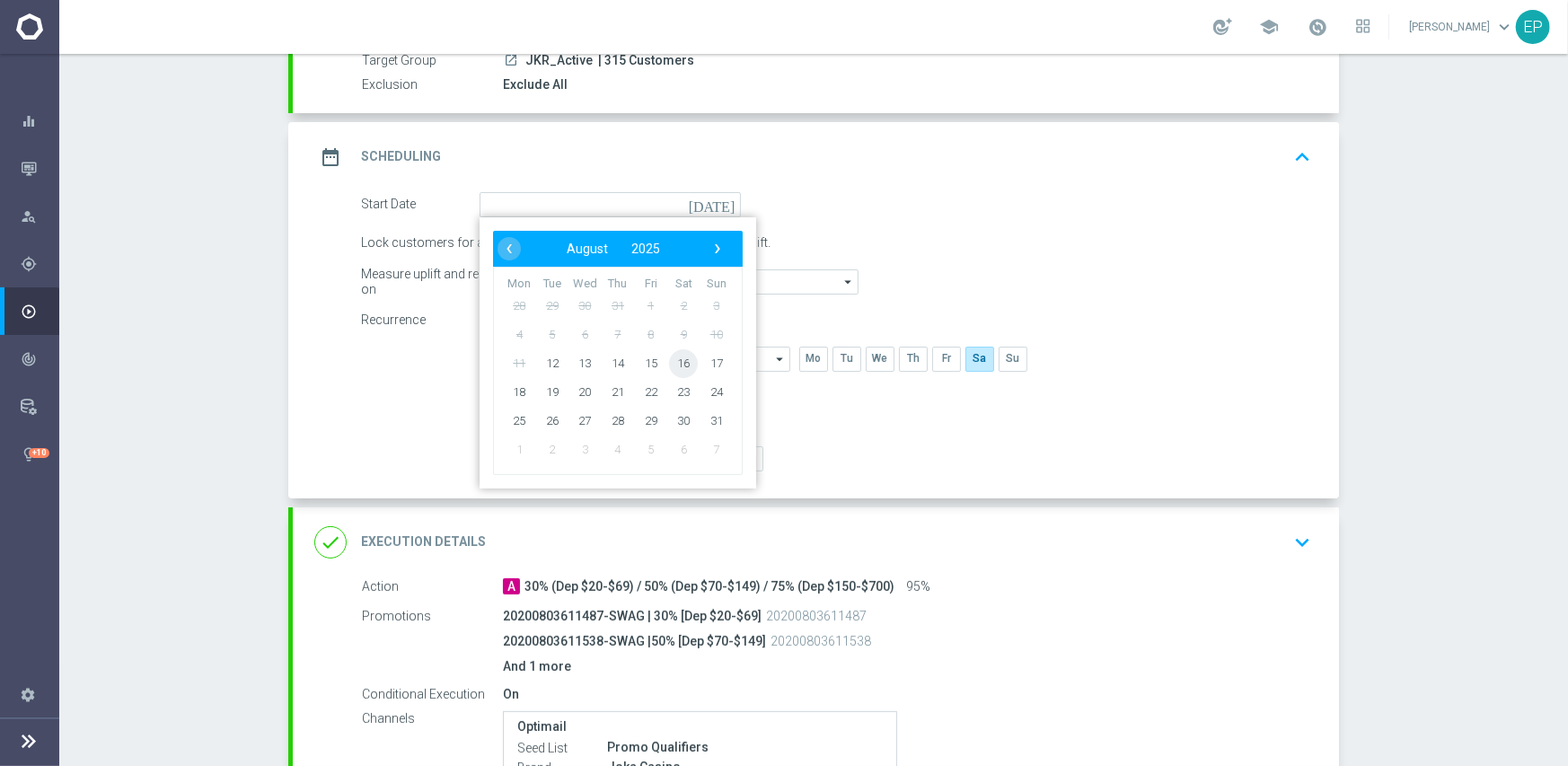
click at [672, 363] on span "16" at bounding box center [684, 363] width 29 height 29
type input "[DATE]"
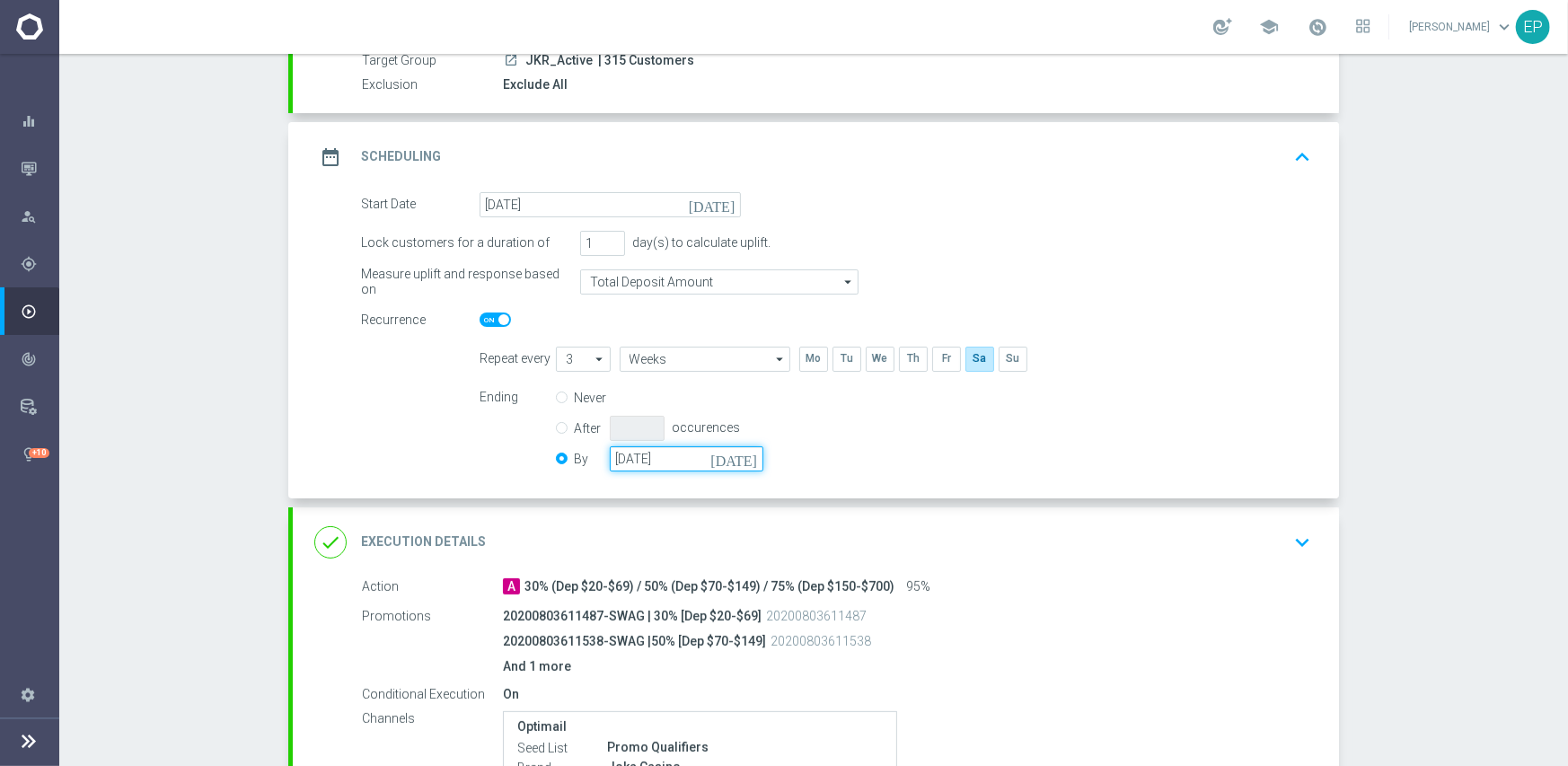
click at [652, 459] on input "[DATE]" at bounding box center [687, 459] width 154 height 25
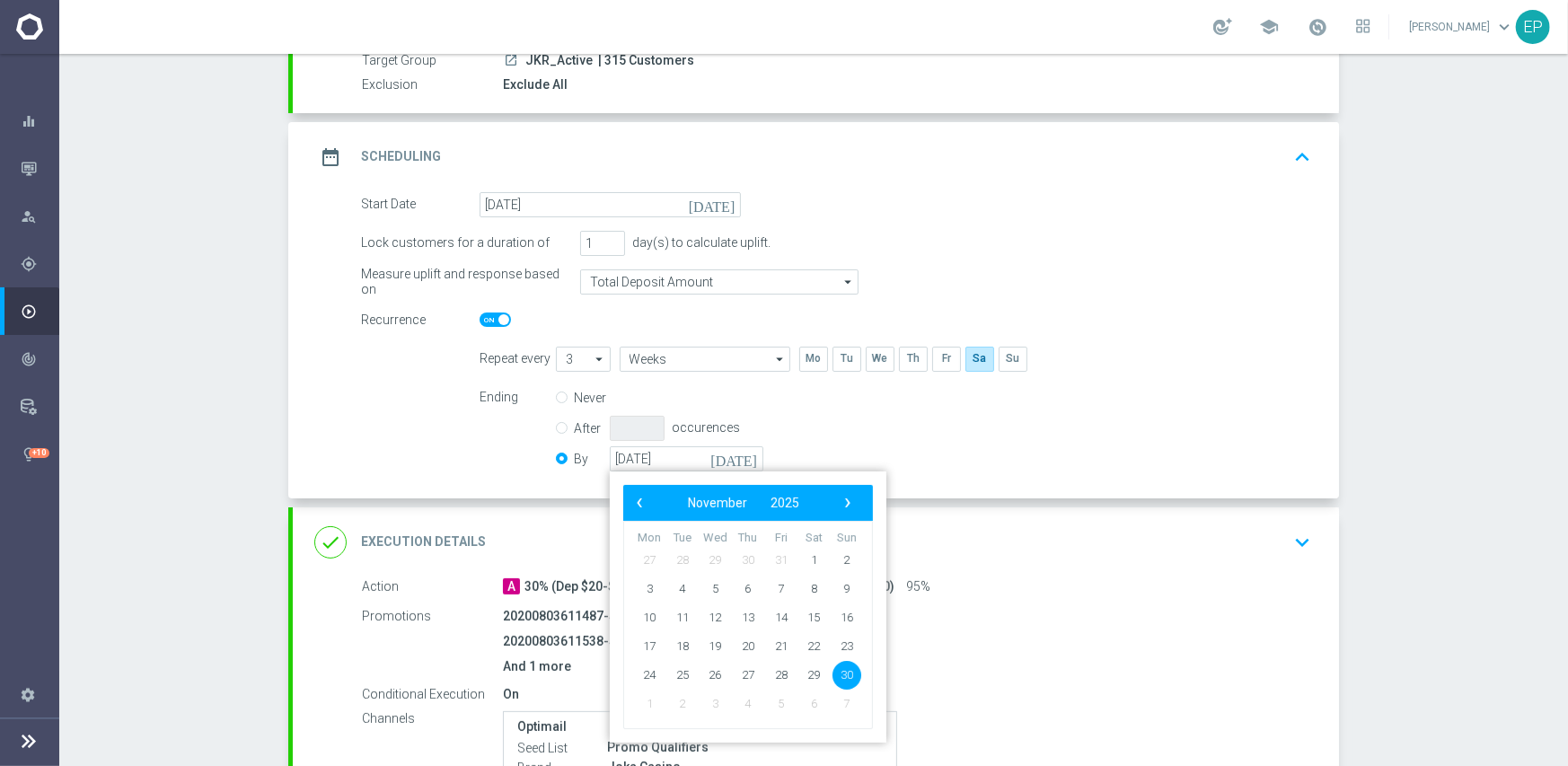
click at [1088, 548] on div "done Execution Details keyboard_arrow_down" at bounding box center [815, 543] width 1003 height 34
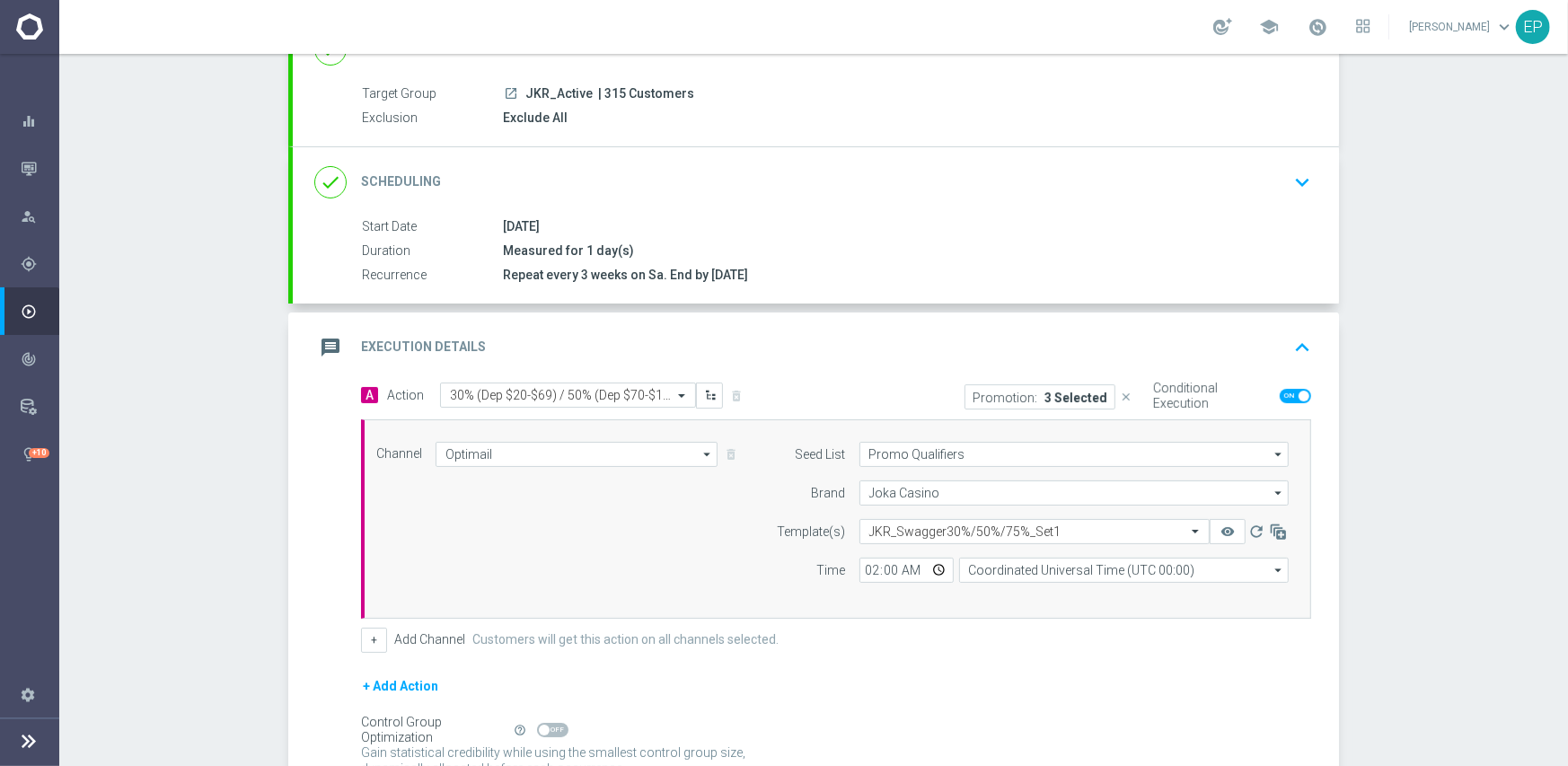
scroll to position [135, 0]
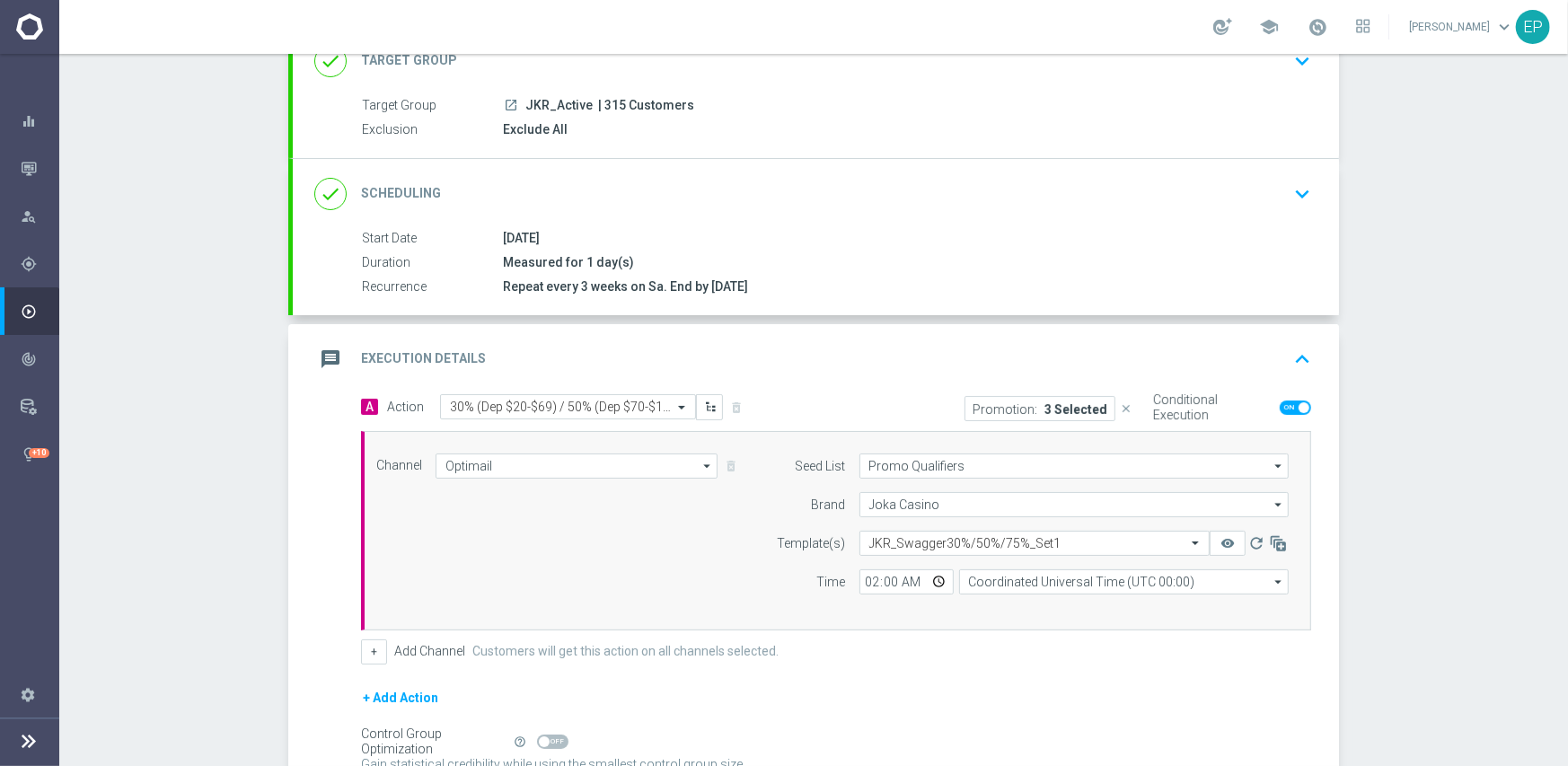
click at [787, 187] on div "done Scheduling keyboard_arrow_down" at bounding box center [815, 194] width 1003 height 34
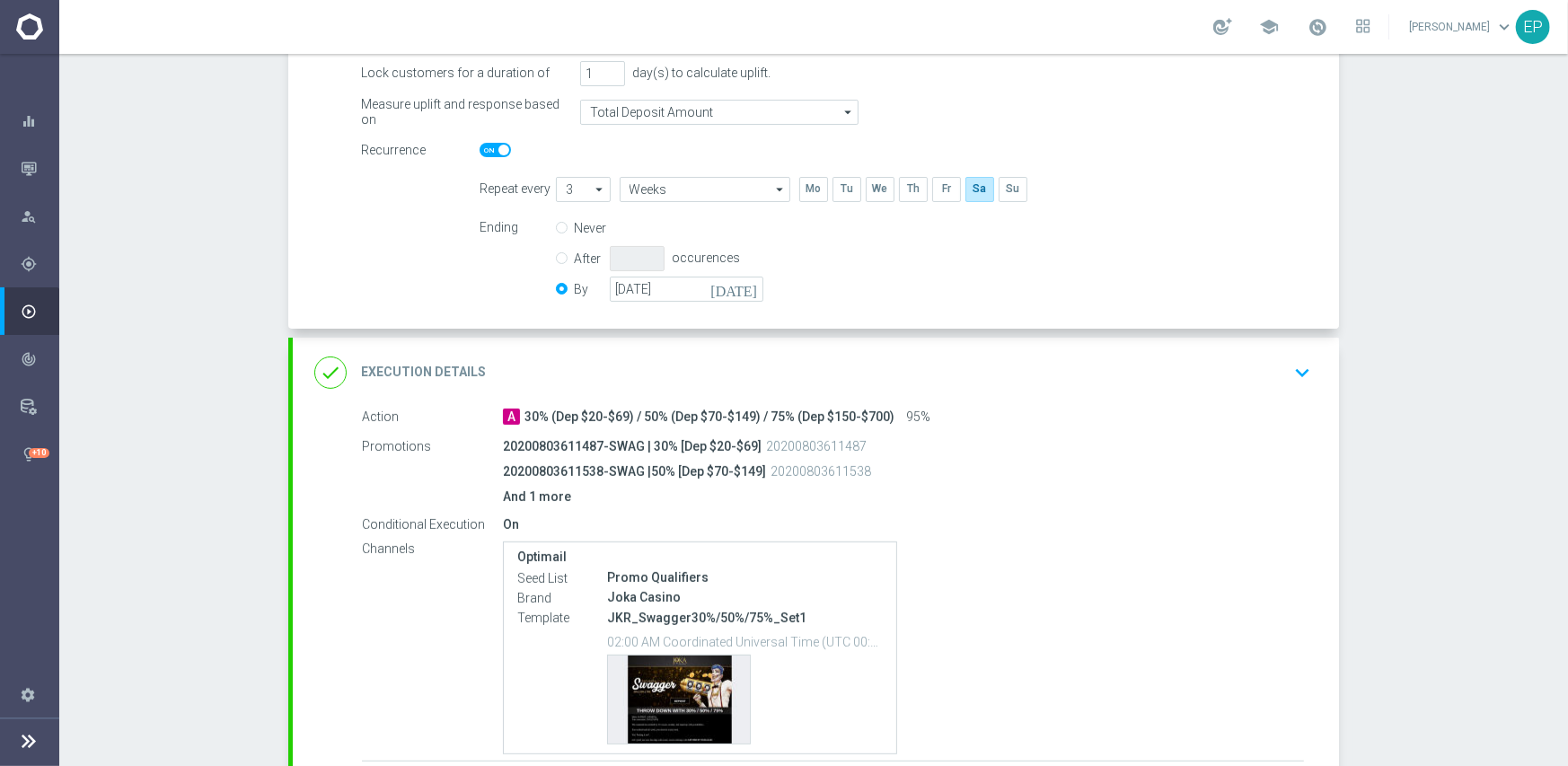
scroll to position [494, 0]
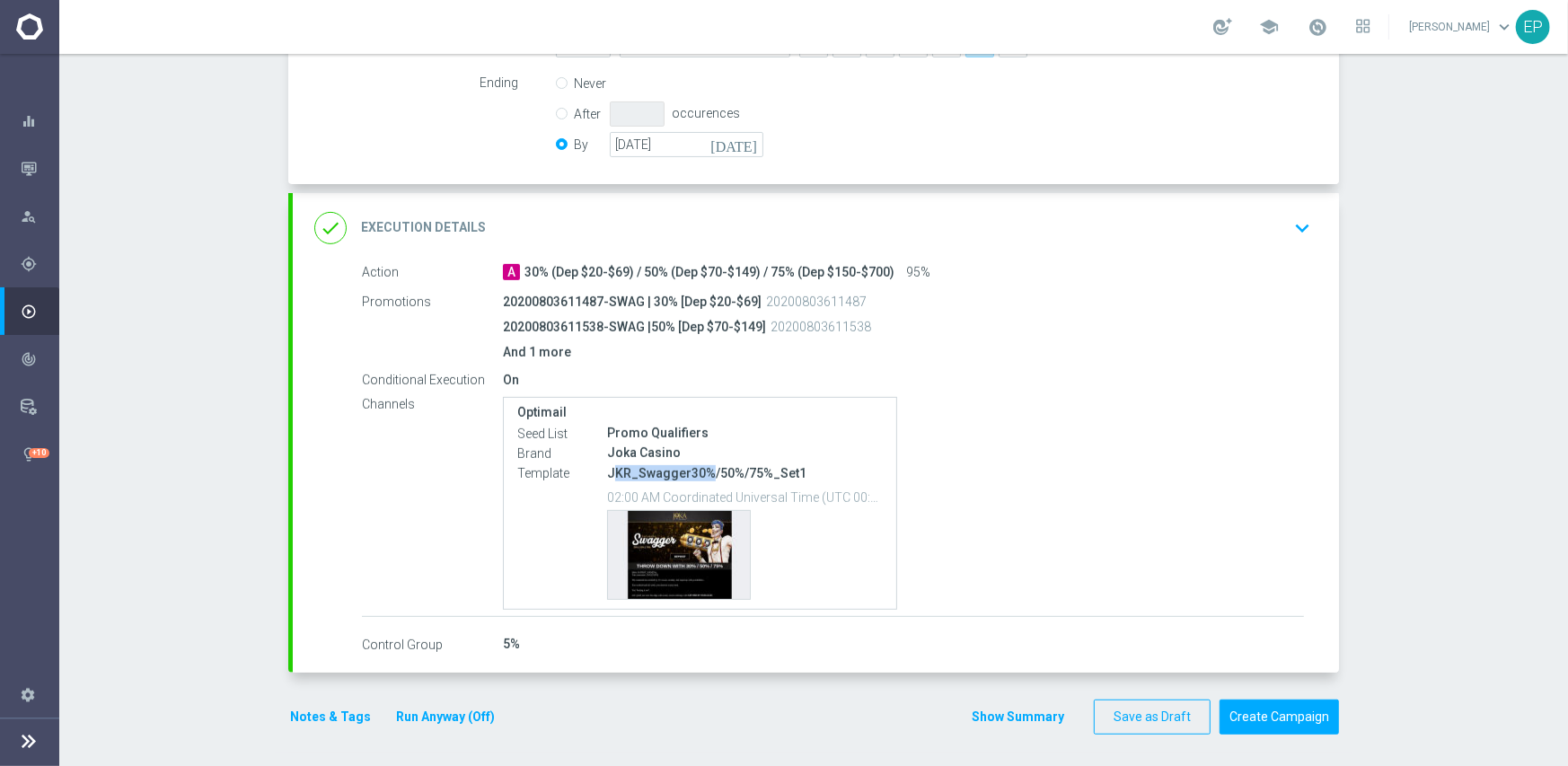
drag, startPoint x: 632, startPoint y: 472, endPoint x: 701, endPoint y: 477, distance: 69.2
click at [701, 477] on p "JKR_Swagger30%/50%/75%_Set1" at bounding box center [745, 473] width 276 height 16
copy p "KR_Swagger30%"
click at [818, 215] on div "done Execution Details keyboard_arrow_down" at bounding box center [815, 228] width 1003 height 34
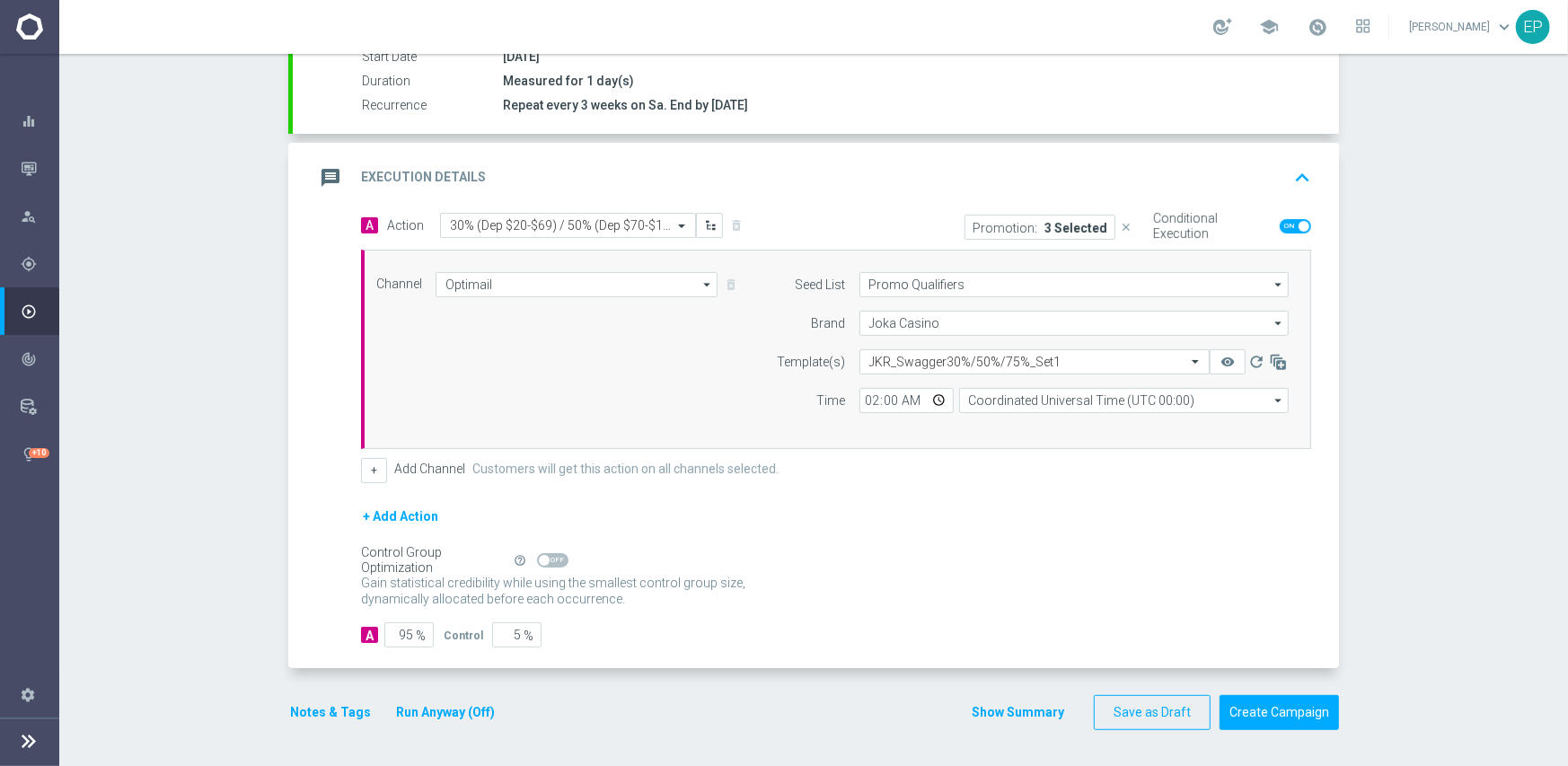
scroll to position [314, 0]
click at [917, 365] on input "text" at bounding box center [1017, 364] width 295 height 15
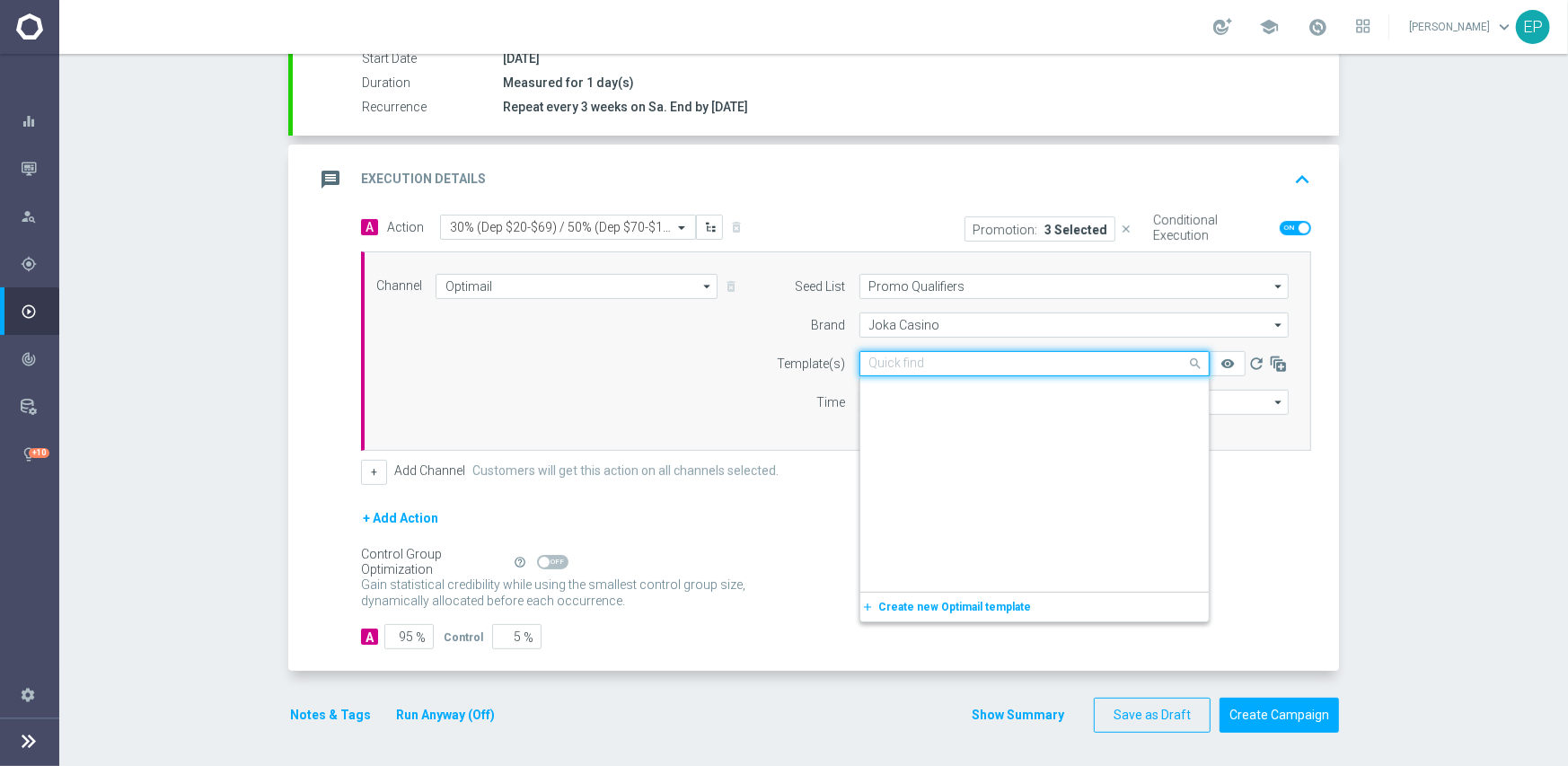
scroll to position [5481, 0]
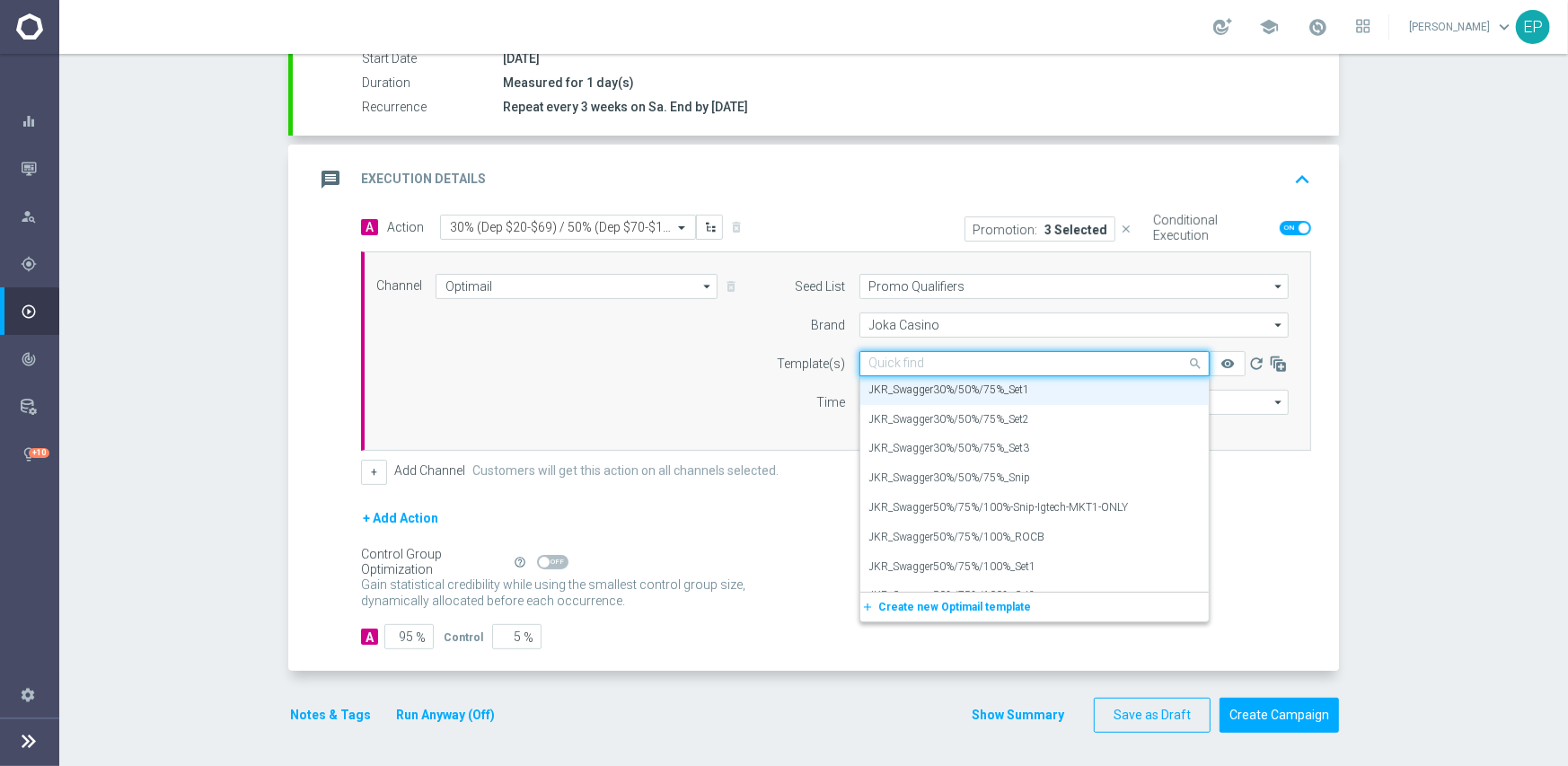
paste input "KR_Swagger30%"
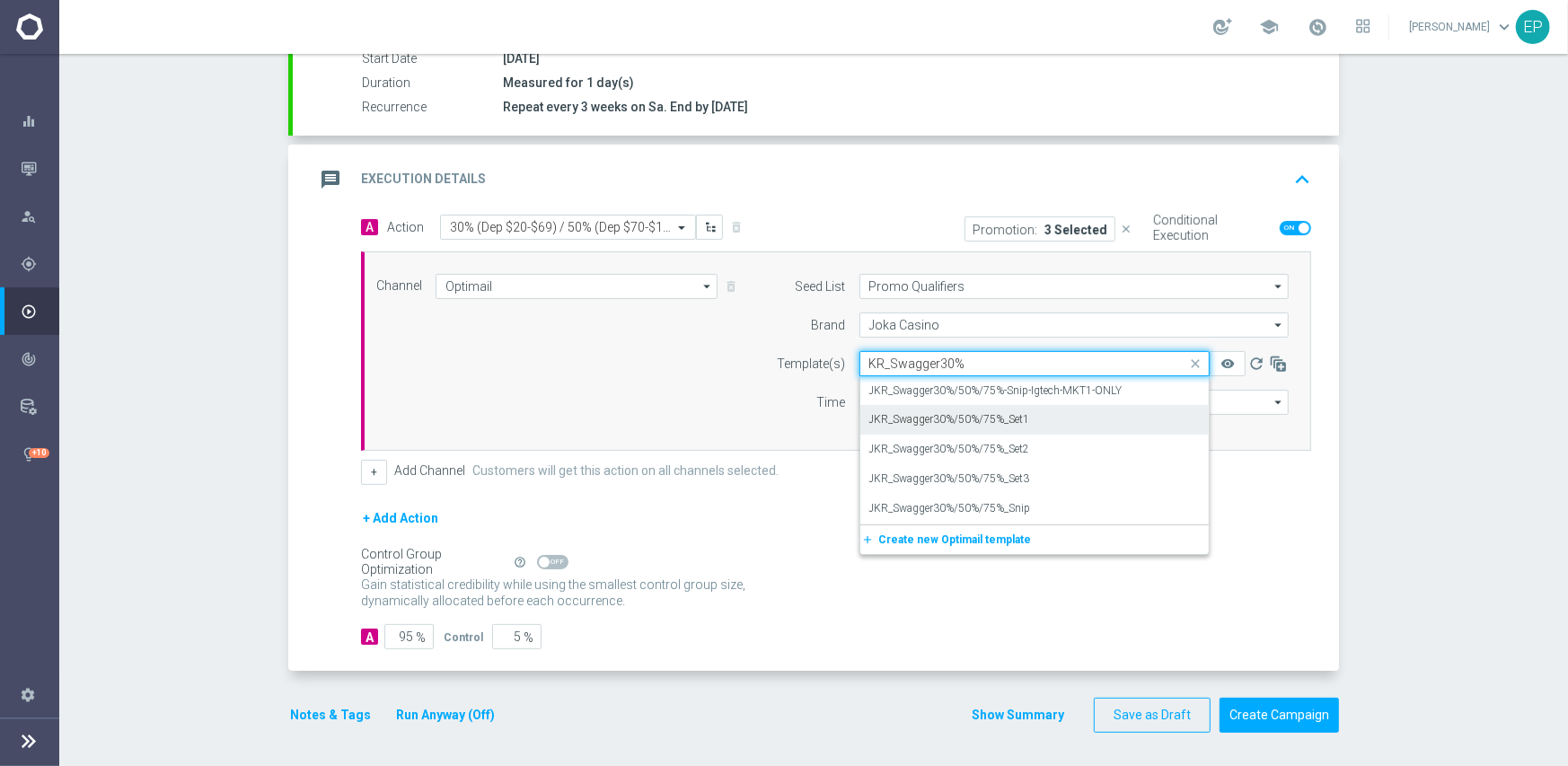
scroll to position [0, 0]
click at [973, 505] on label "JKR_Swagger30%/50%/75%_Snip" at bounding box center [950, 508] width 162 height 15
type input "KR_Swagger30%"
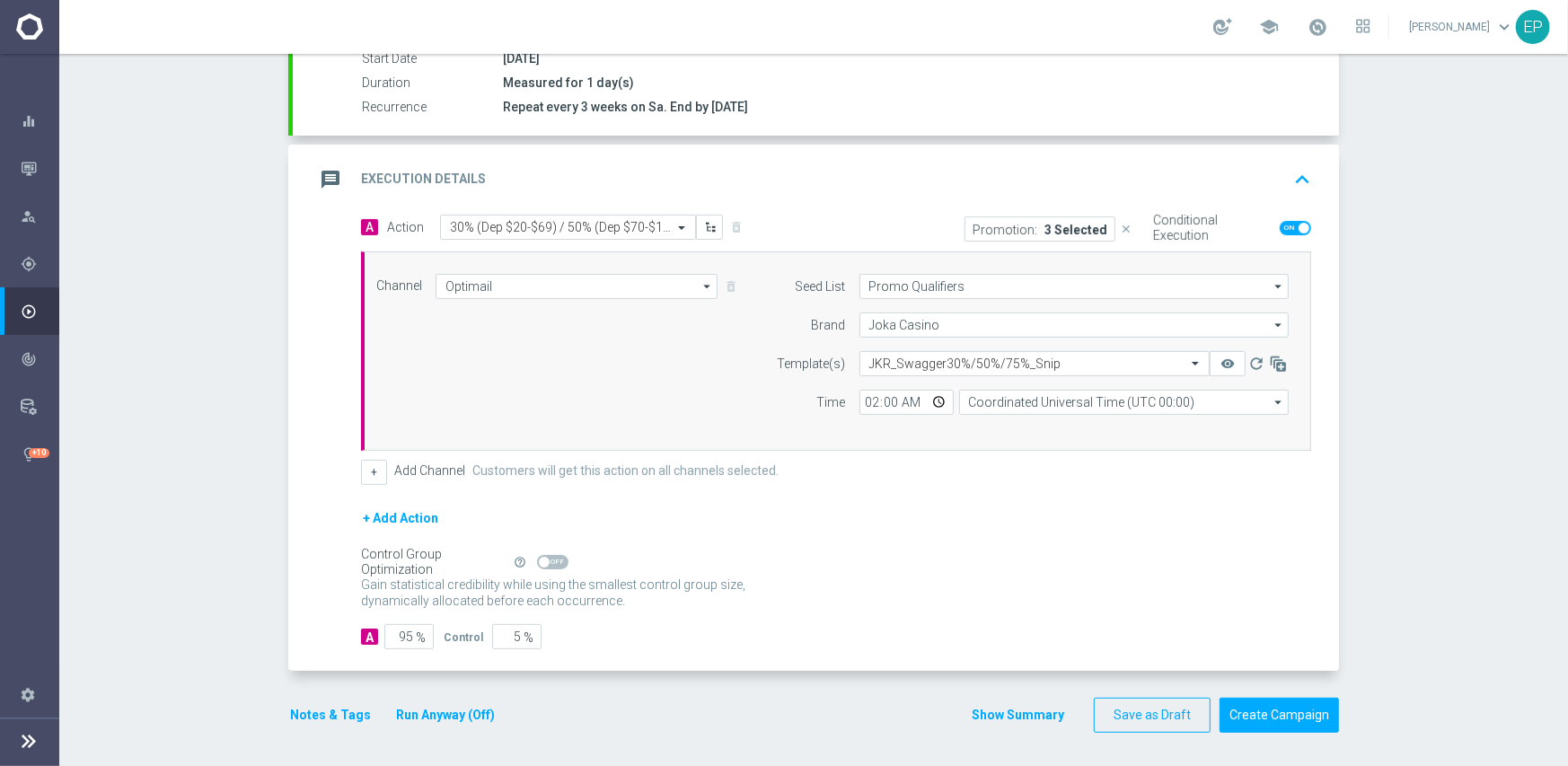
click at [864, 547] on div "+ Add Action" at bounding box center [836, 530] width 950 height 45
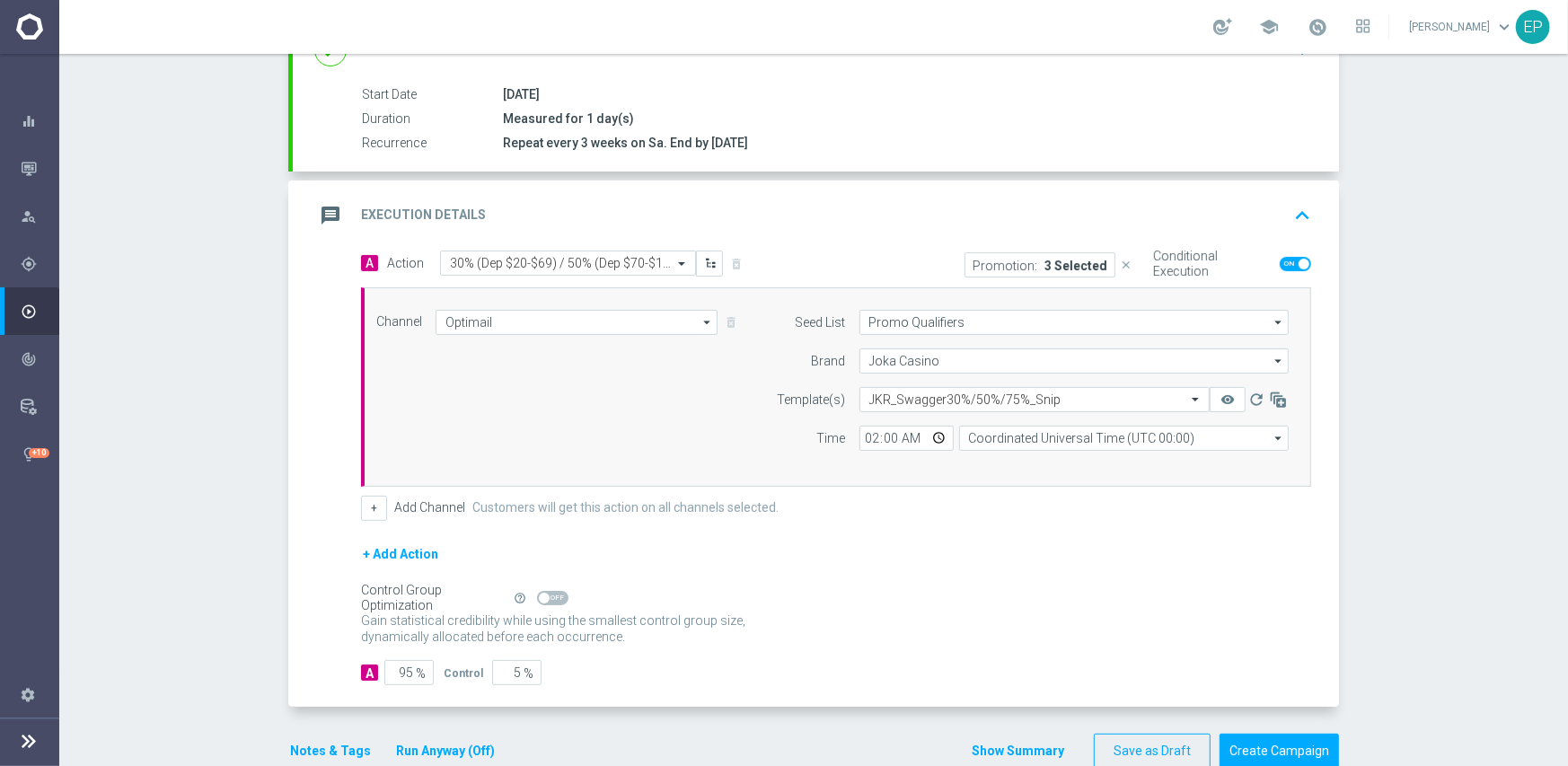
scroll to position [314, 0]
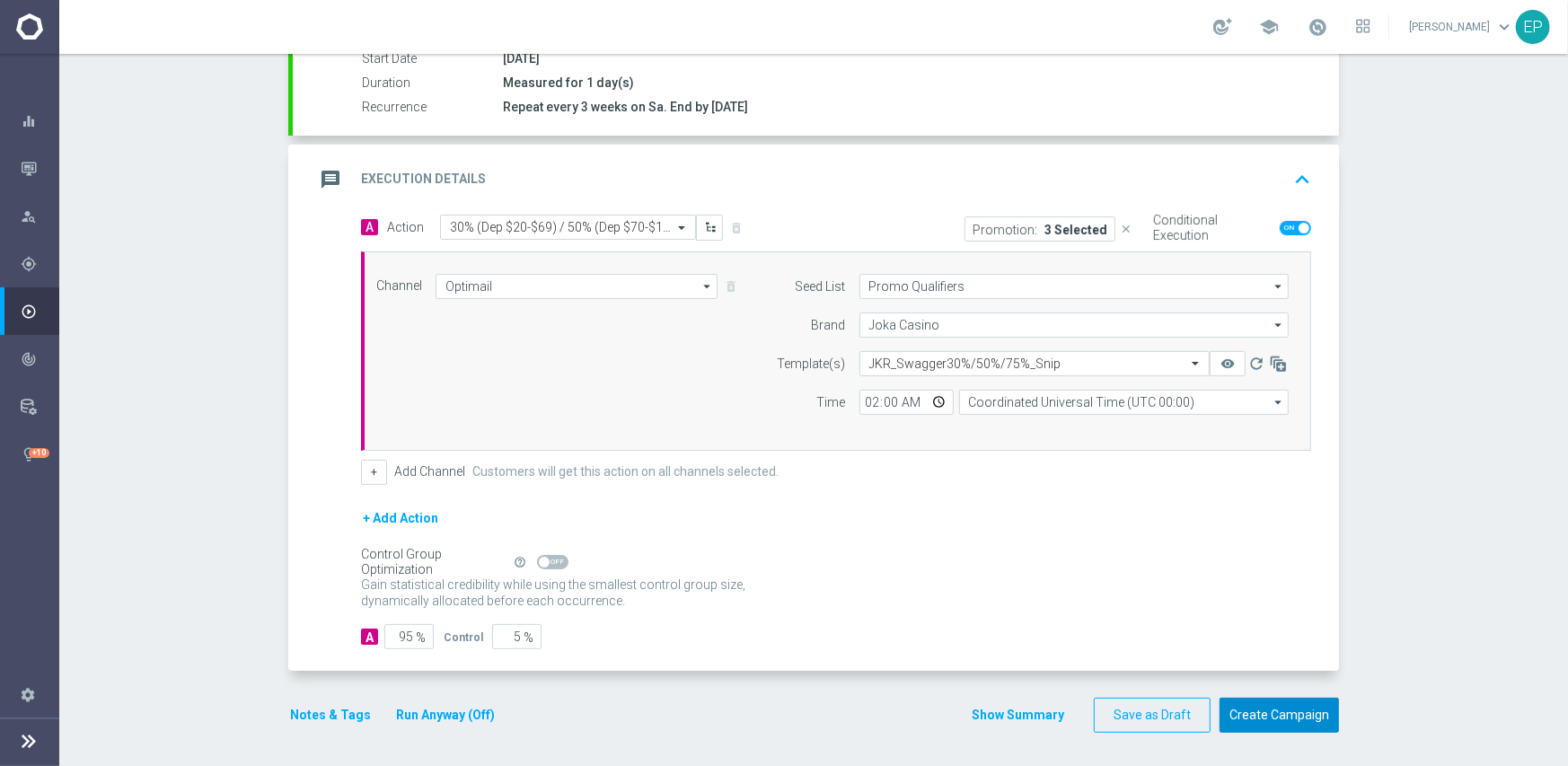
click at [1275, 715] on button "Create Campaign" at bounding box center [1279, 714] width 119 height 35
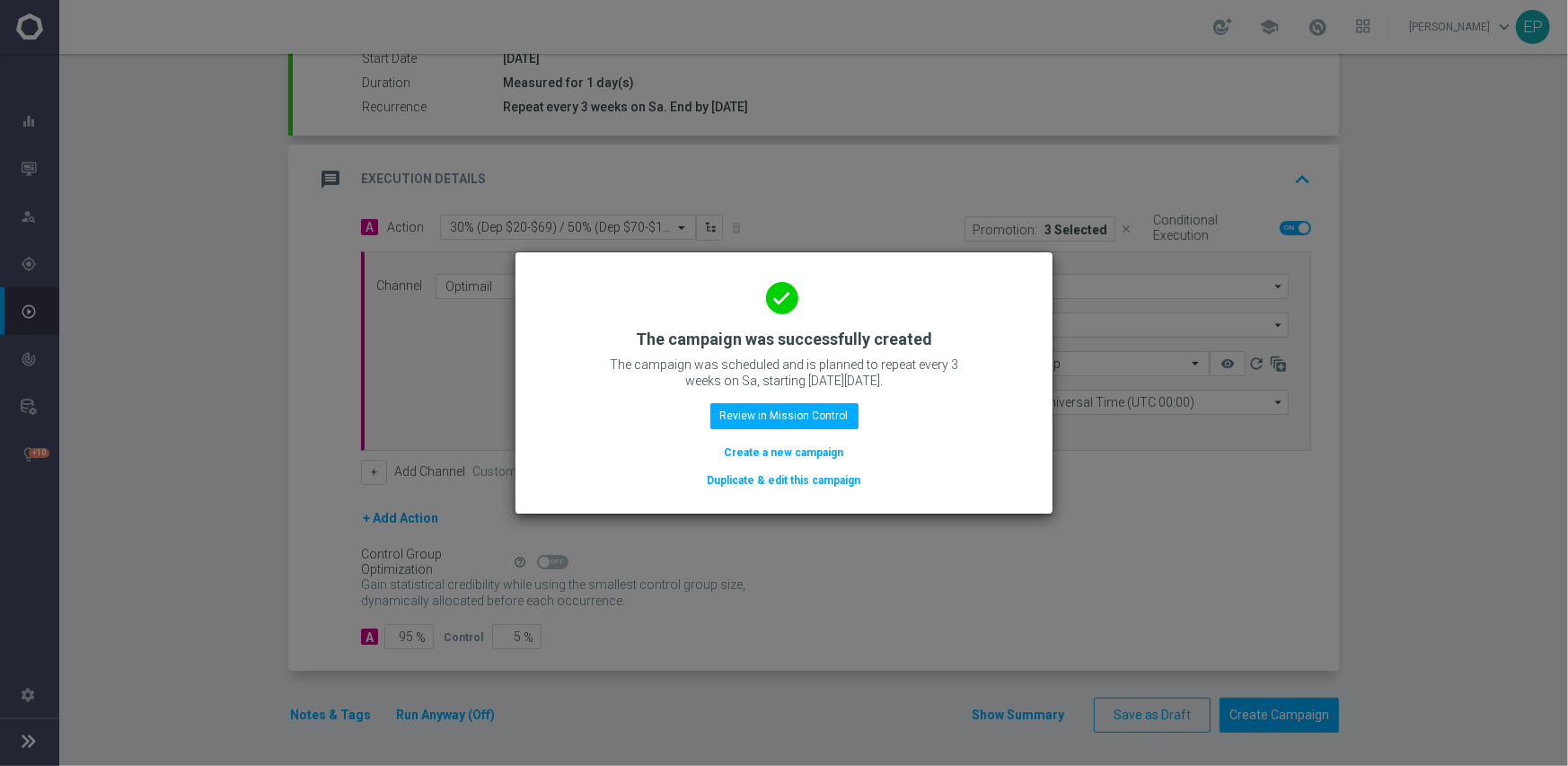
drag, startPoint x: 743, startPoint y: 474, endPoint x: 767, endPoint y: 470, distance: 24.3
click at [743, 474] on button "Duplicate & edit this campaign" at bounding box center [784, 480] width 157 height 20
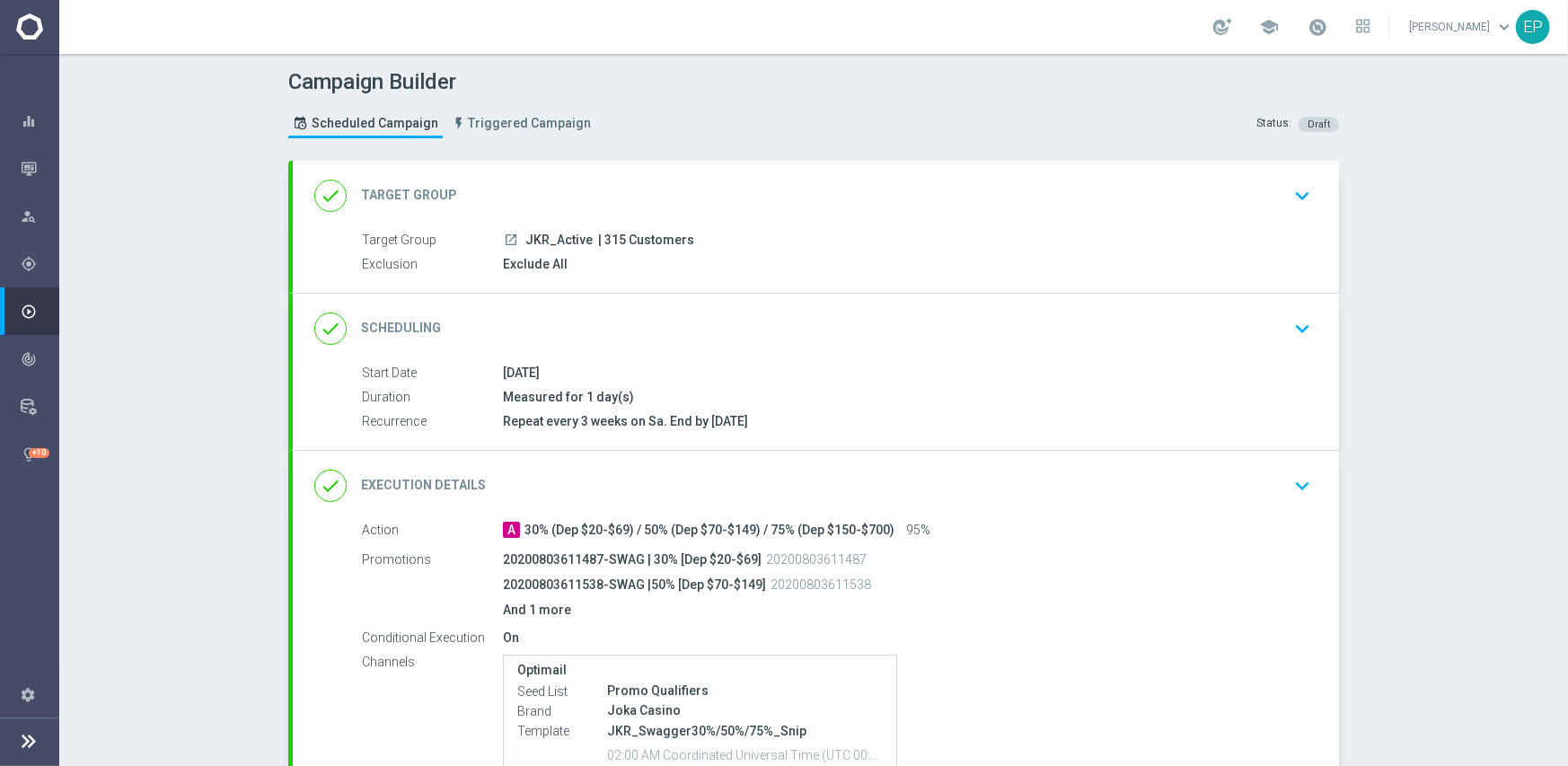
drag, startPoint x: 521, startPoint y: 240, endPoint x: 546, endPoint y: 245, distance: 25.5
click at [546, 245] on span "JKR_Active" at bounding box center [559, 241] width 67 height 16
copy span "JKR_"
click at [583, 188] on div "done Target Group keyboard_arrow_down" at bounding box center [815, 196] width 1003 height 34
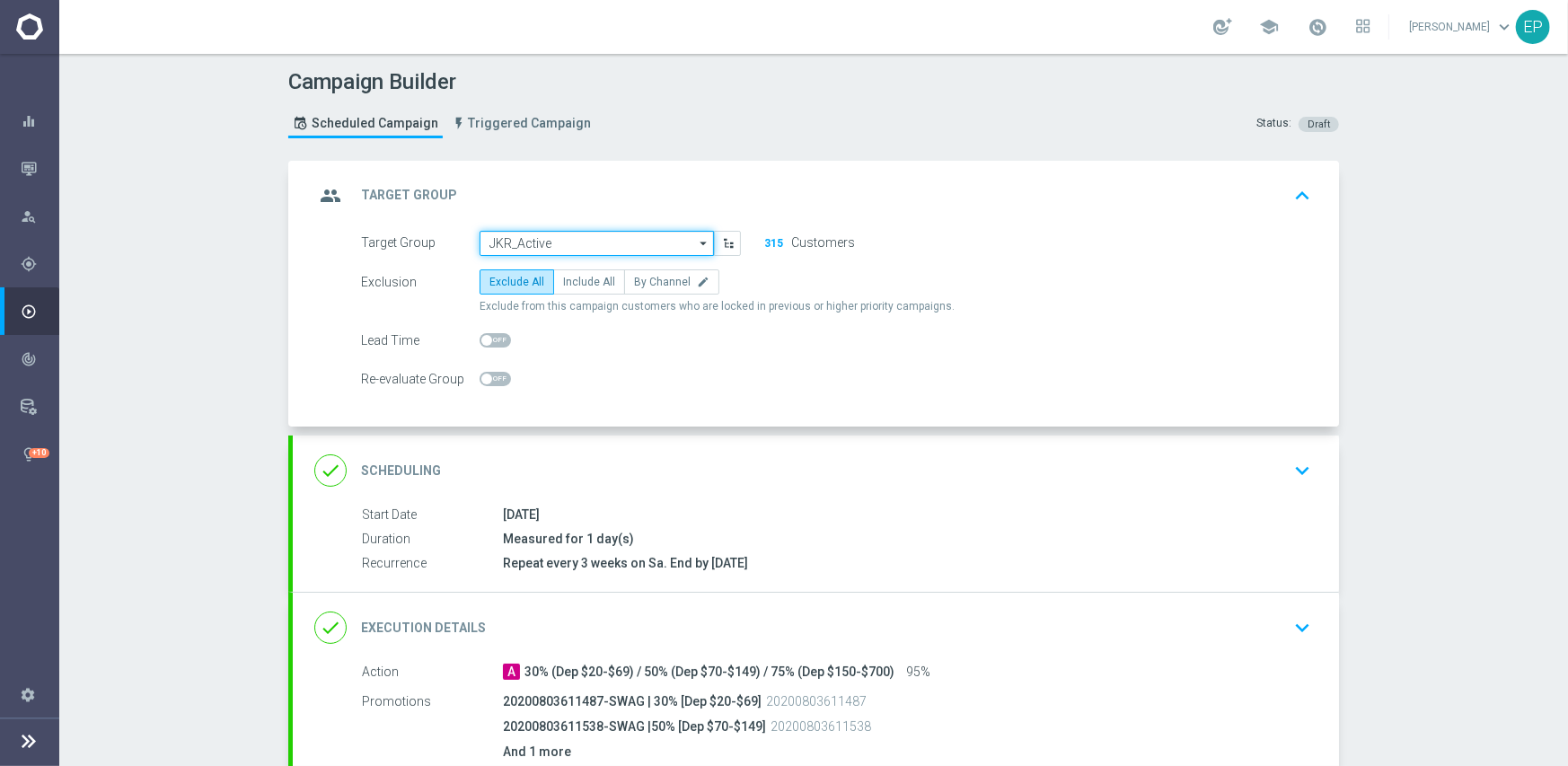
click at [565, 241] on input "JKR_Active" at bounding box center [596, 243] width 234 height 25
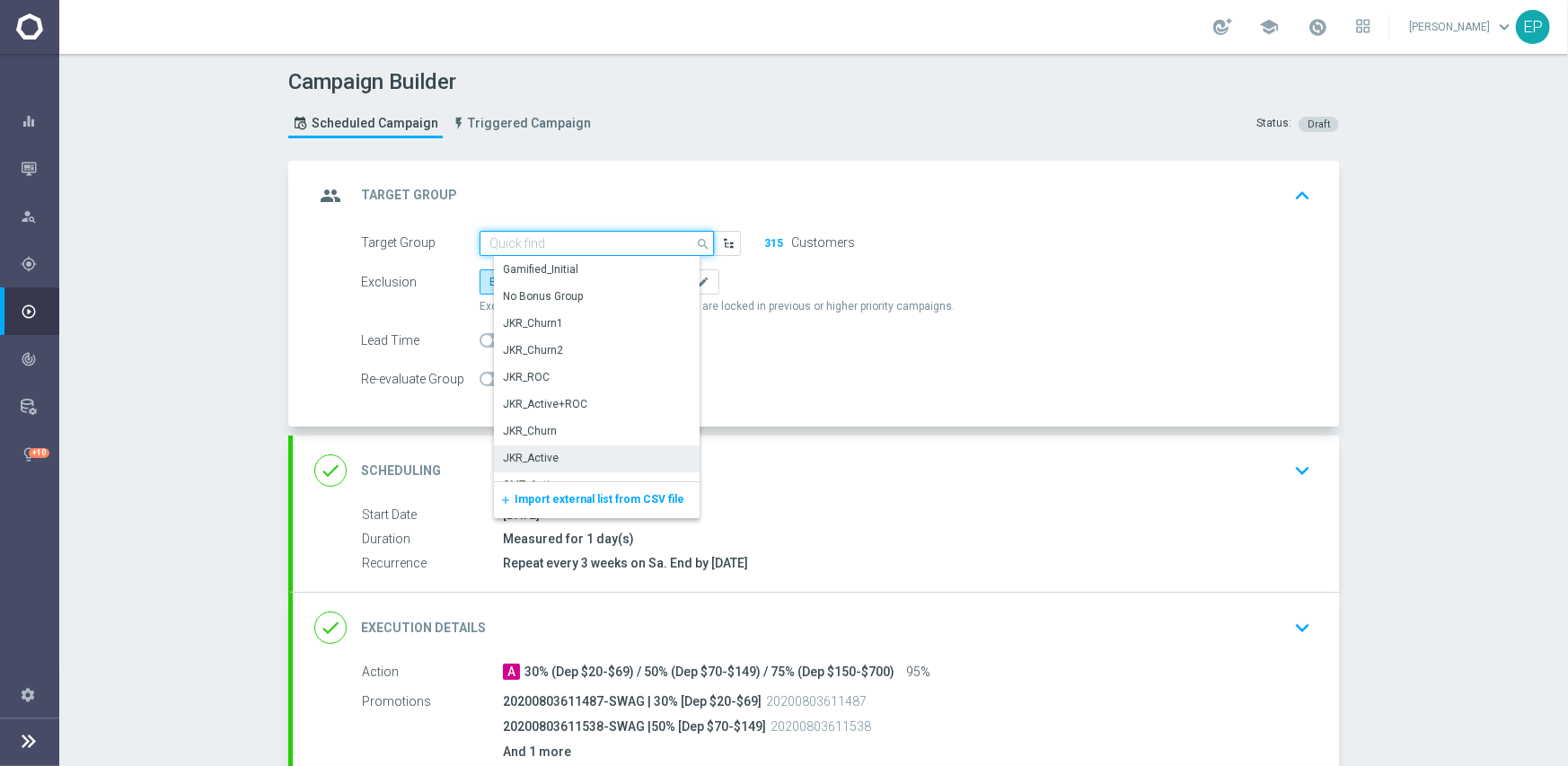
paste input "JKR_"
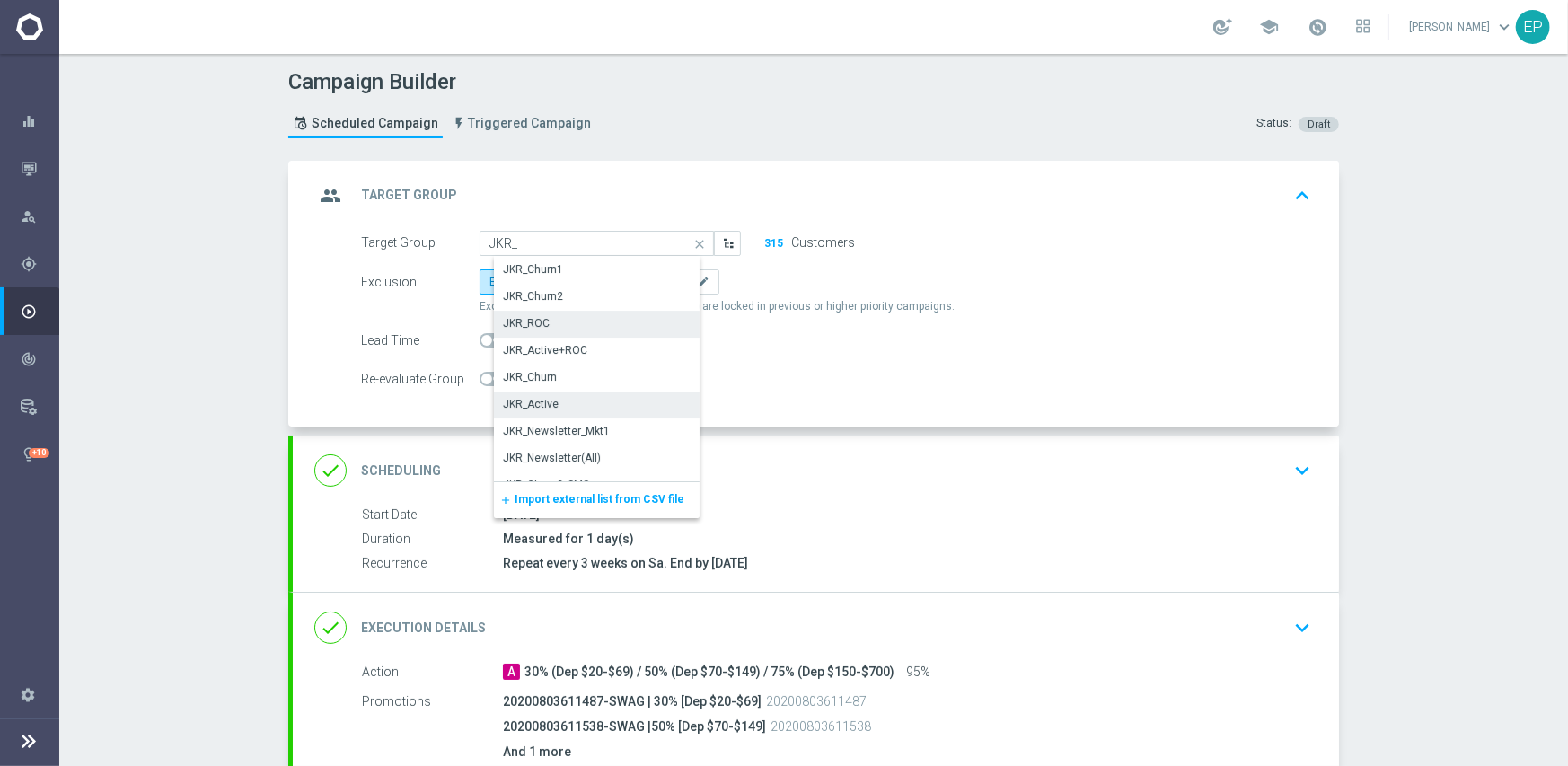
click at [527, 324] on div "JKR_ROC" at bounding box center [527, 323] width 47 height 16
type input "JKR_ROC"
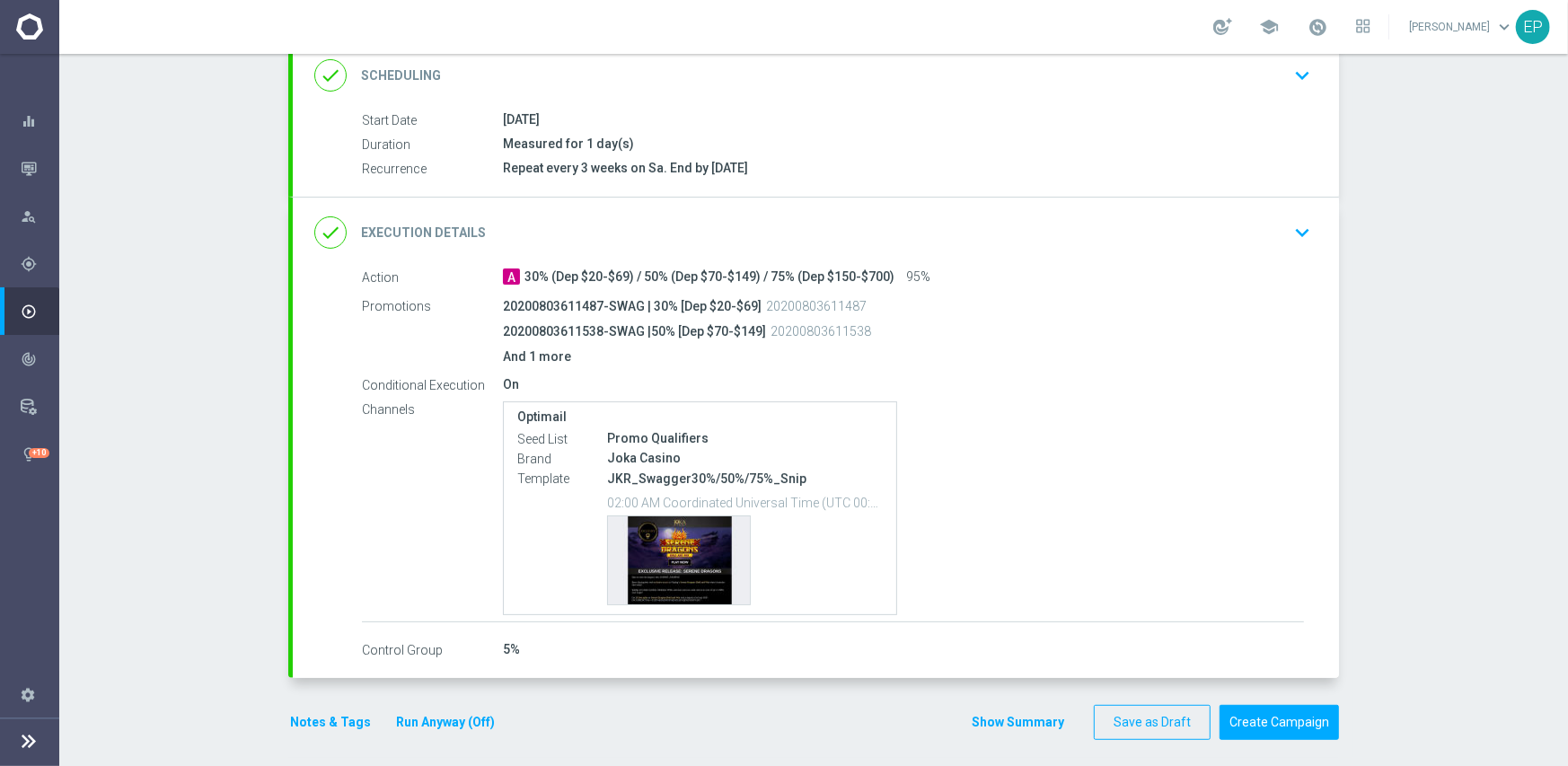
scroll to position [403, 0]
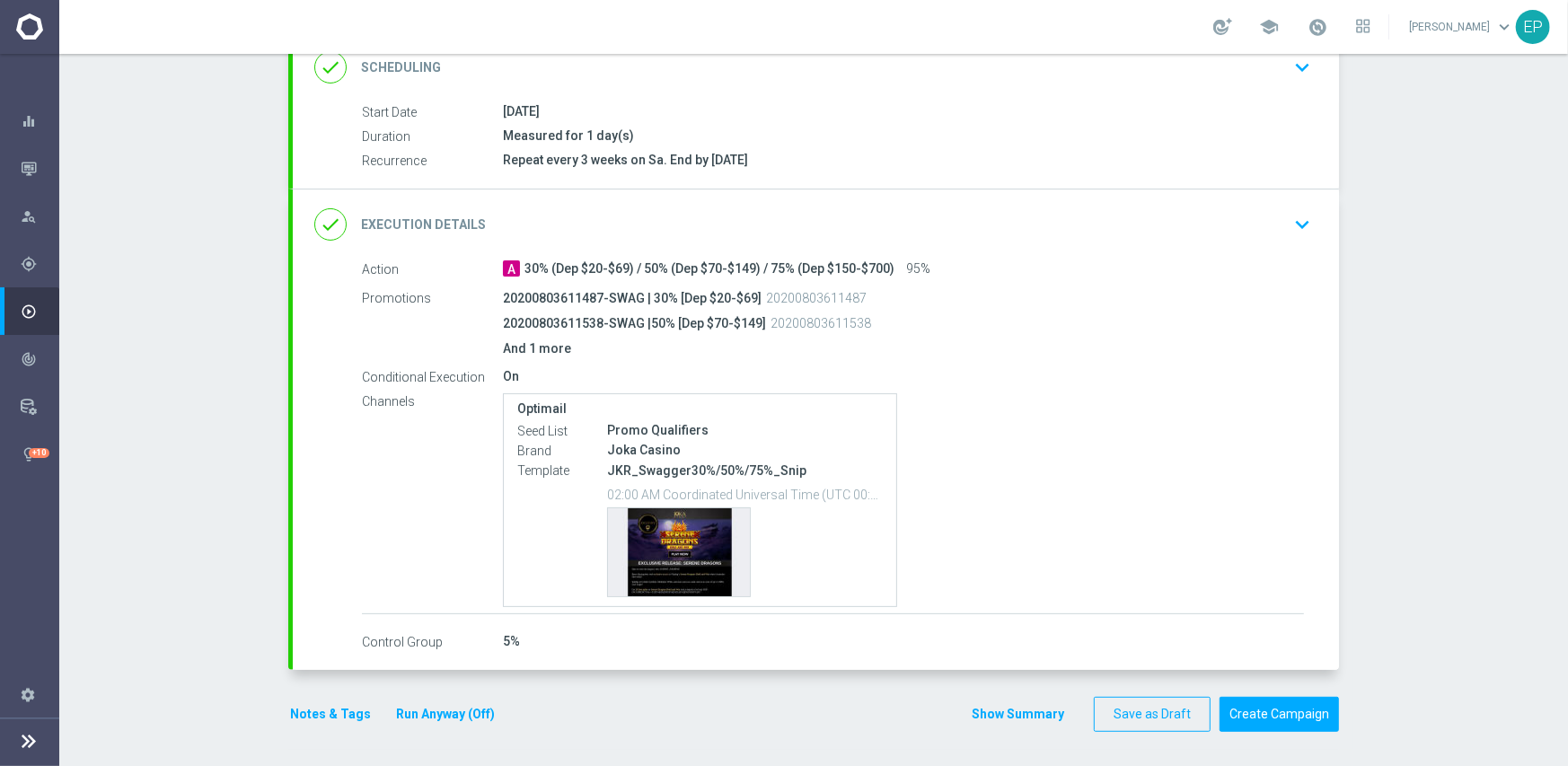
click at [821, 213] on div "done Execution Details keyboard_arrow_down" at bounding box center [815, 224] width 1003 height 34
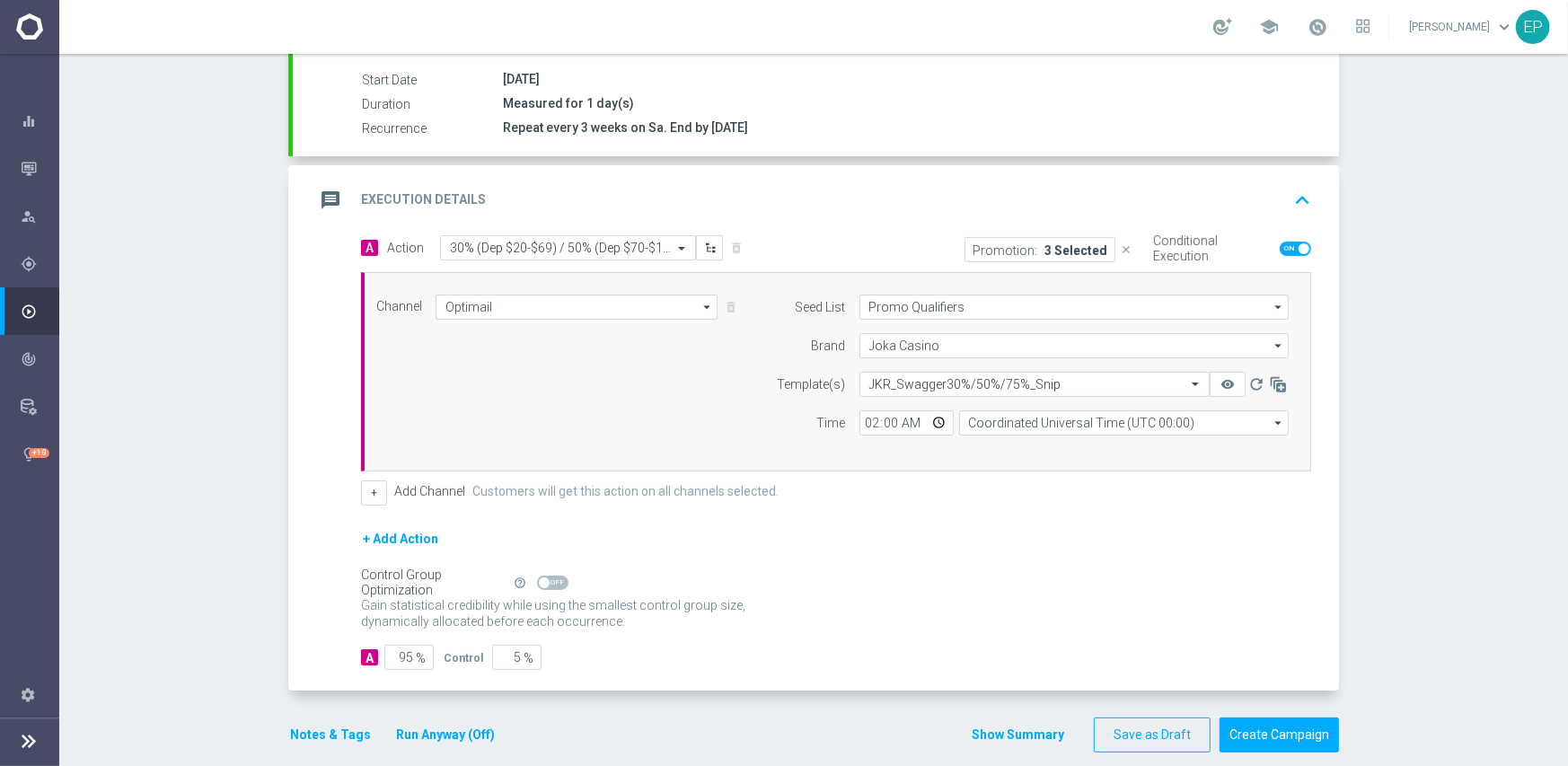
scroll to position [309, 0]
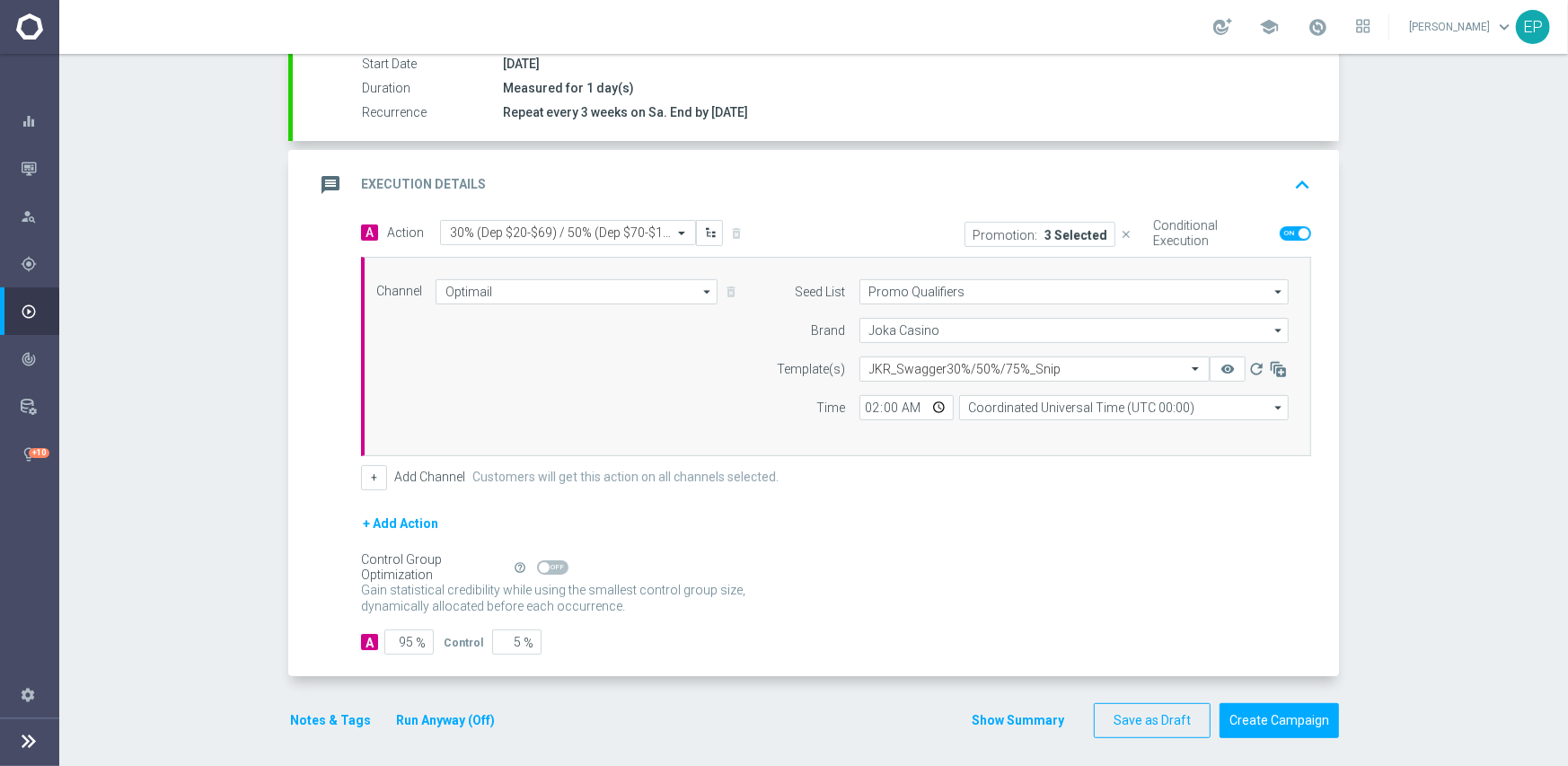
click at [546, 563] on span at bounding box center [553, 568] width 32 height 14
click at [546, 563] on input "checkbox" at bounding box center [553, 568] width 32 height 14
checkbox input "true"
click at [1283, 719] on button "Create Campaign" at bounding box center [1279, 720] width 119 height 35
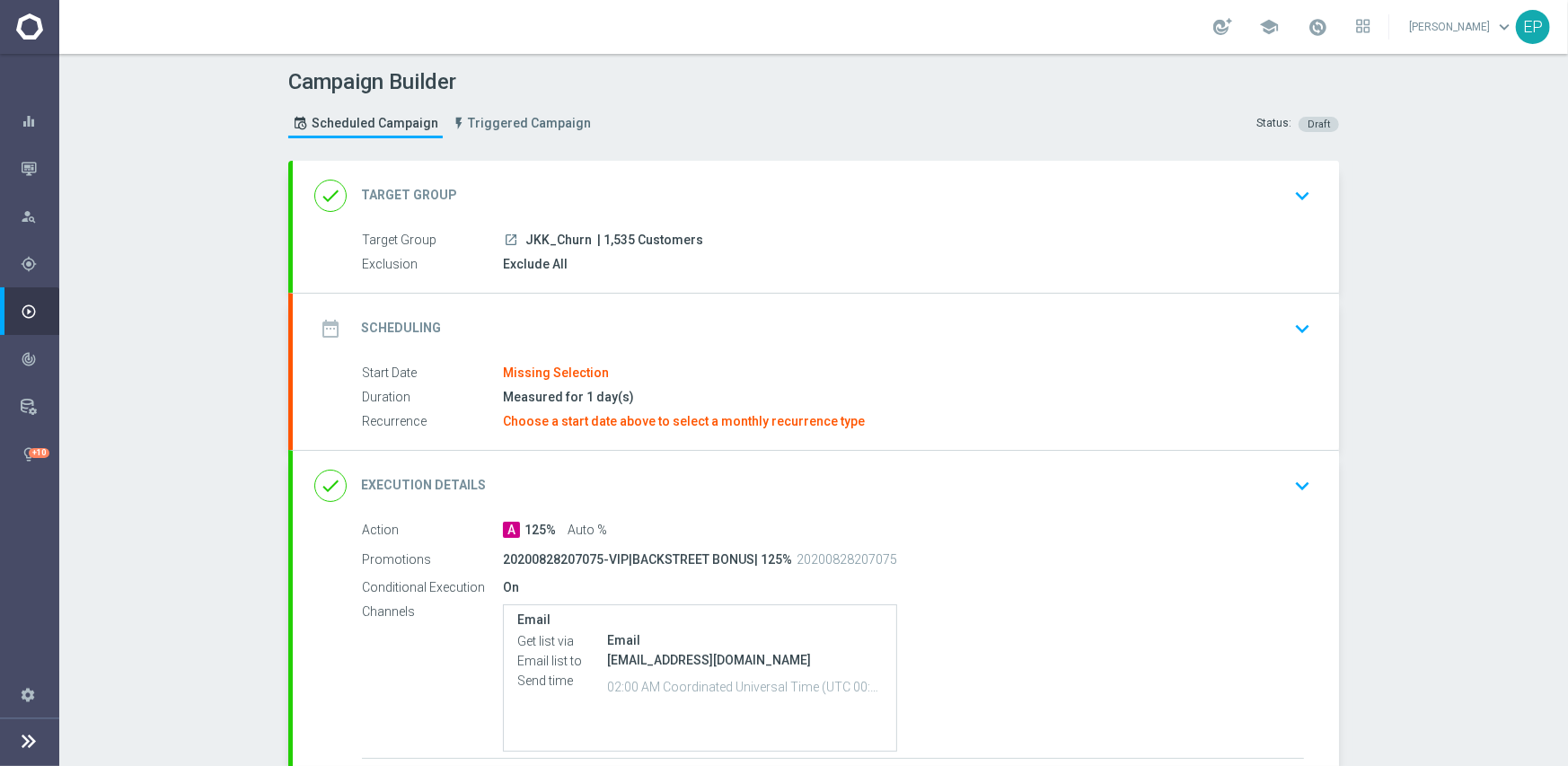
drag, startPoint x: 527, startPoint y: 236, endPoint x: 563, endPoint y: 236, distance: 36.0
click at [563, 236] on span "JKK_Churn" at bounding box center [558, 241] width 66 height 16
copy span "KK_Ch"
click at [608, 182] on div "done Target Group keyboard_arrow_down" at bounding box center [815, 196] width 1003 height 34
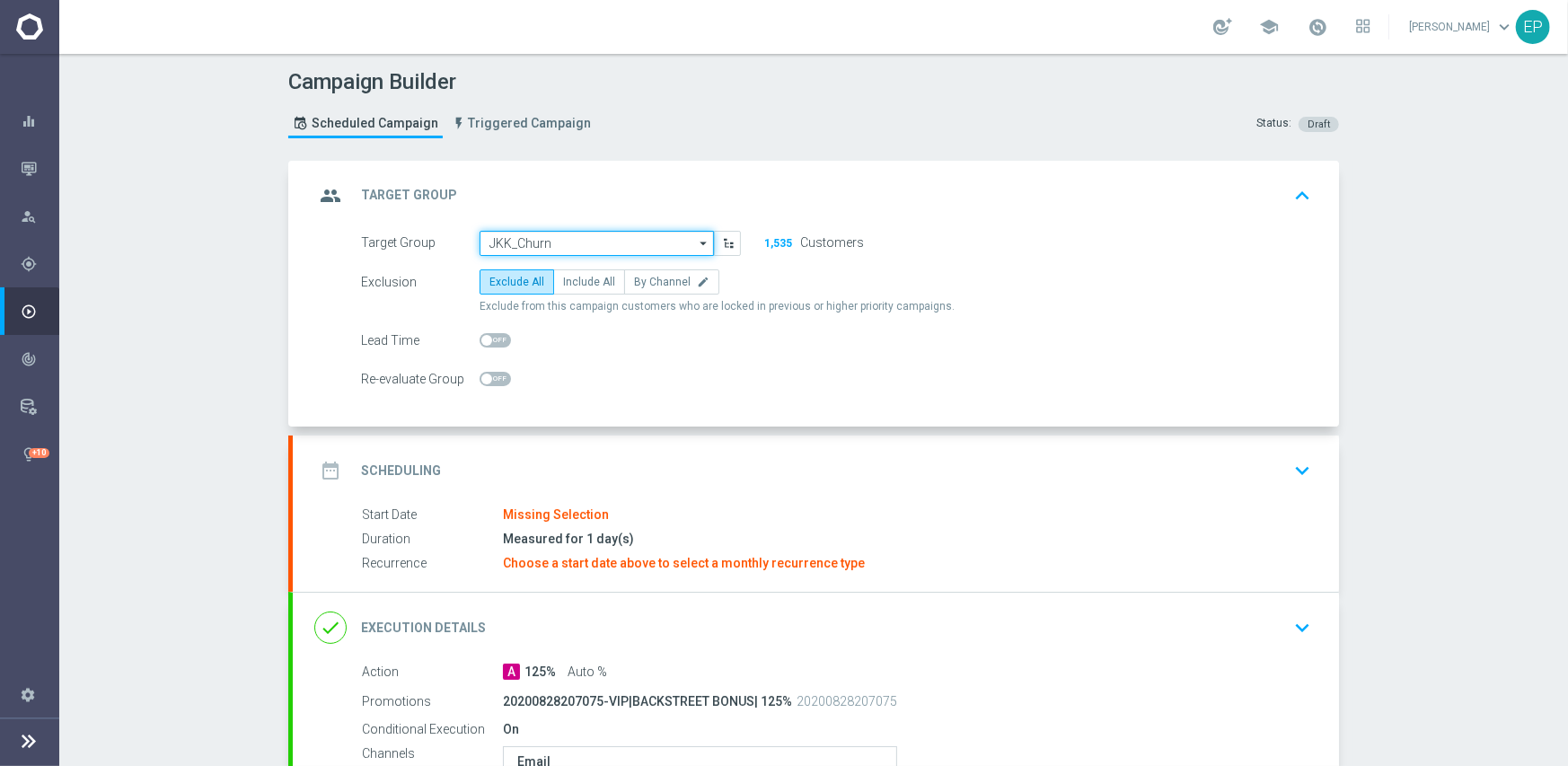
click at [586, 247] on input "JKK_Churn" at bounding box center [596, 243] width 234 height 25
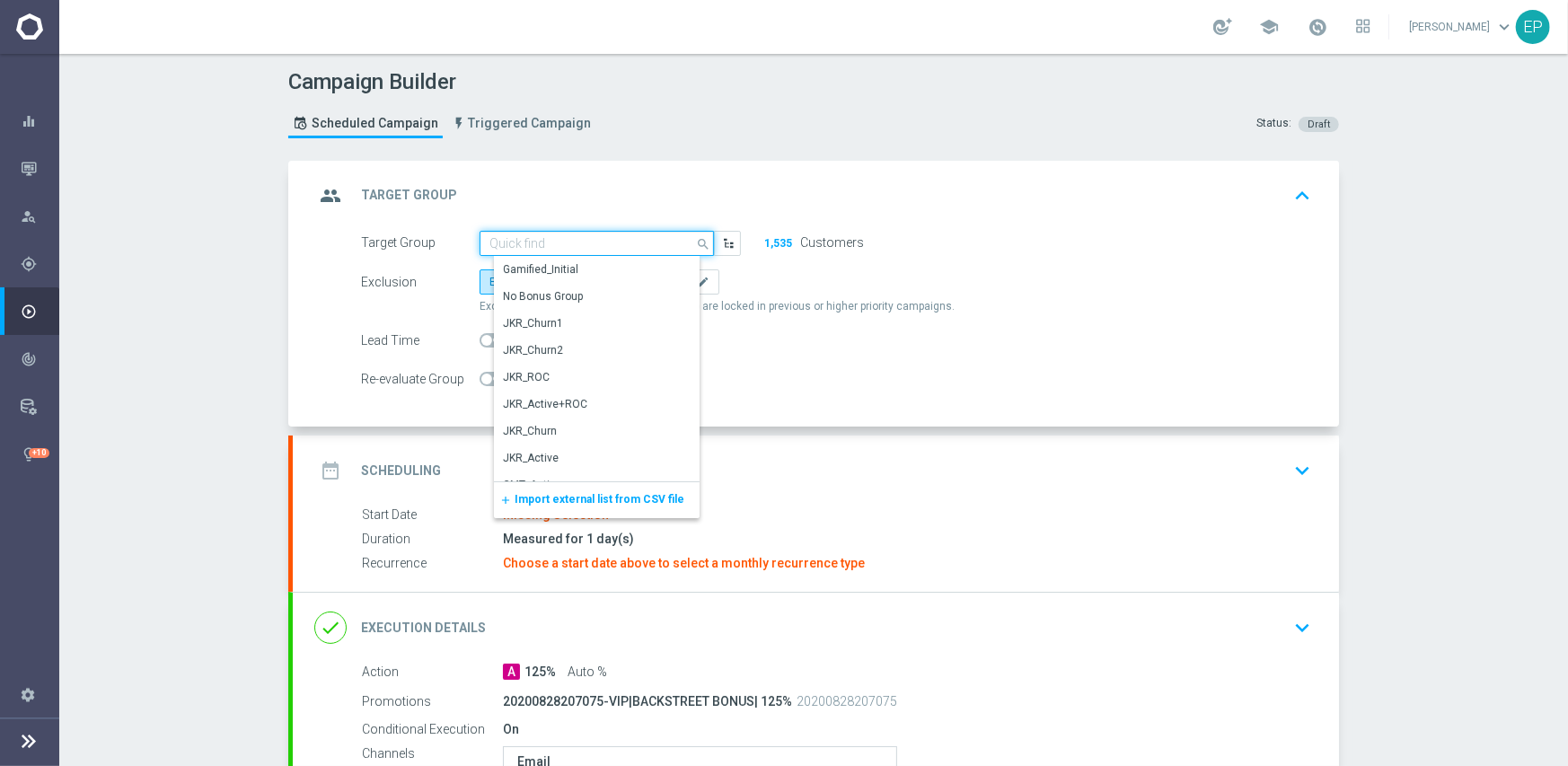
paste input "KK_Ch"
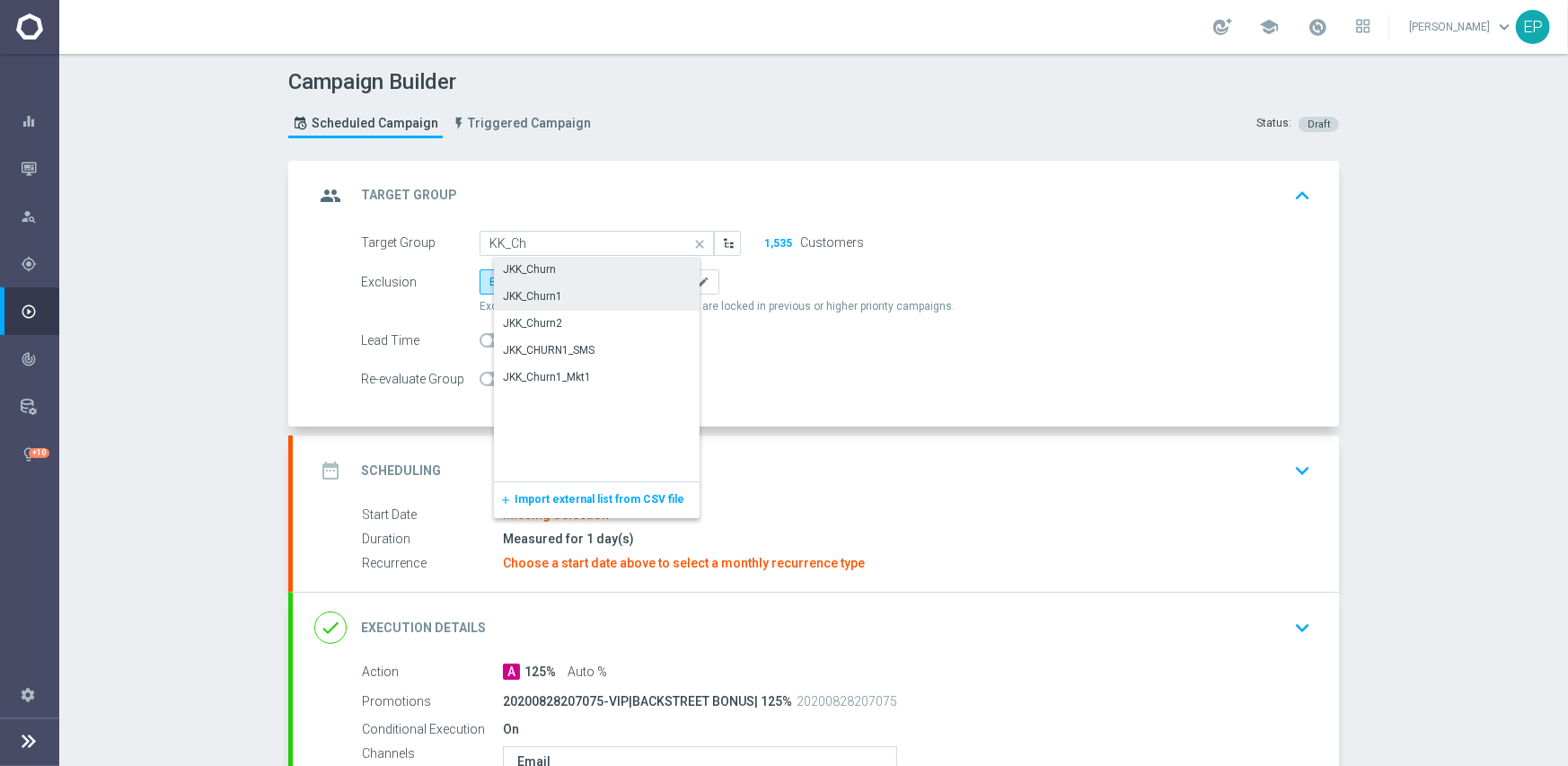
click at [554, 300] on div "JKK_Churn1" at bounding box center [533, 297] width 60 height 16
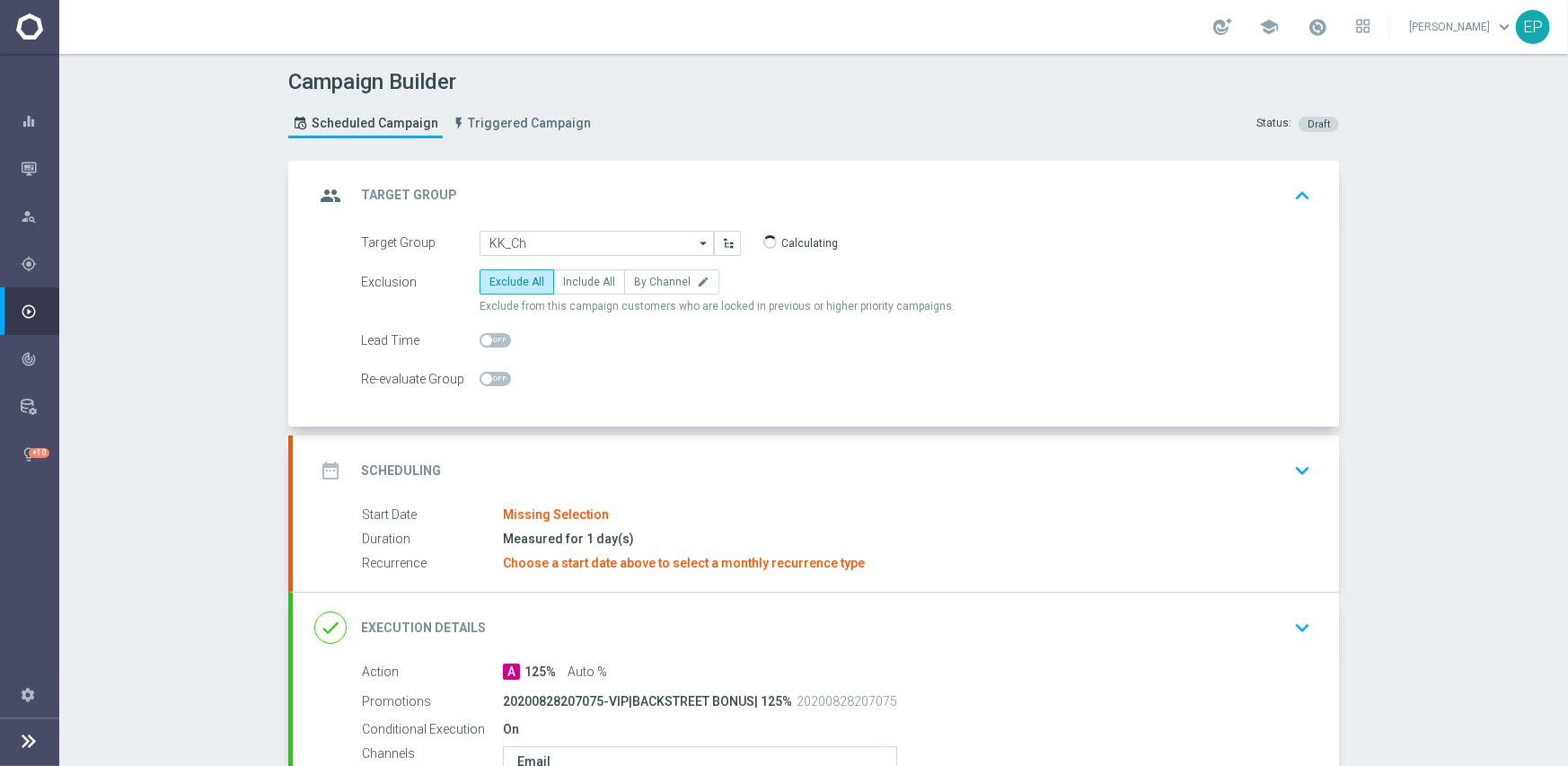
type input "JKK_Churn1"
click at [677, 471] on div "date_range Scheduling keyboard_arrow_down" at bounding box center [815, 470] width 1003 height 34
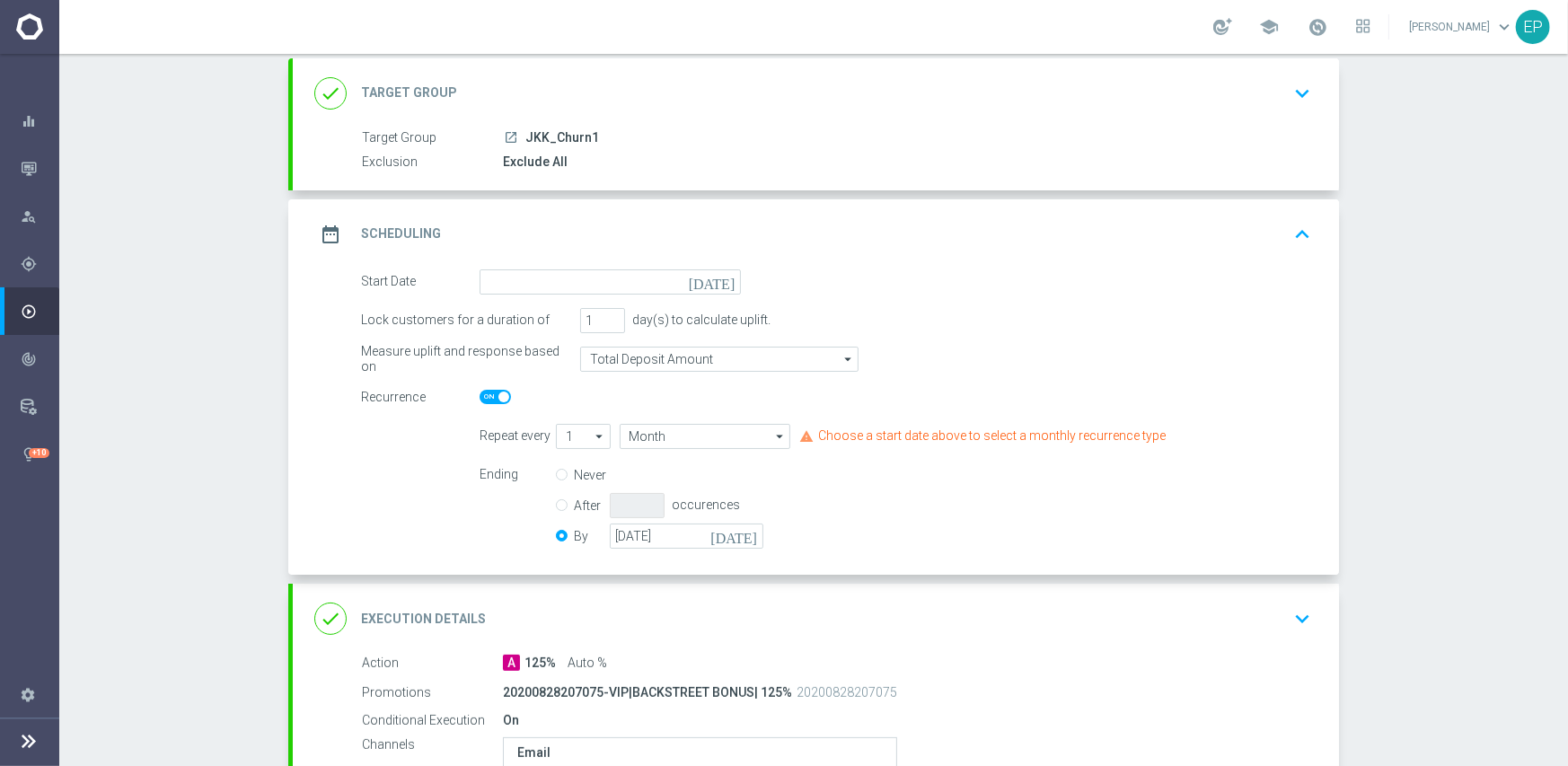
scroll to position [270, 0]
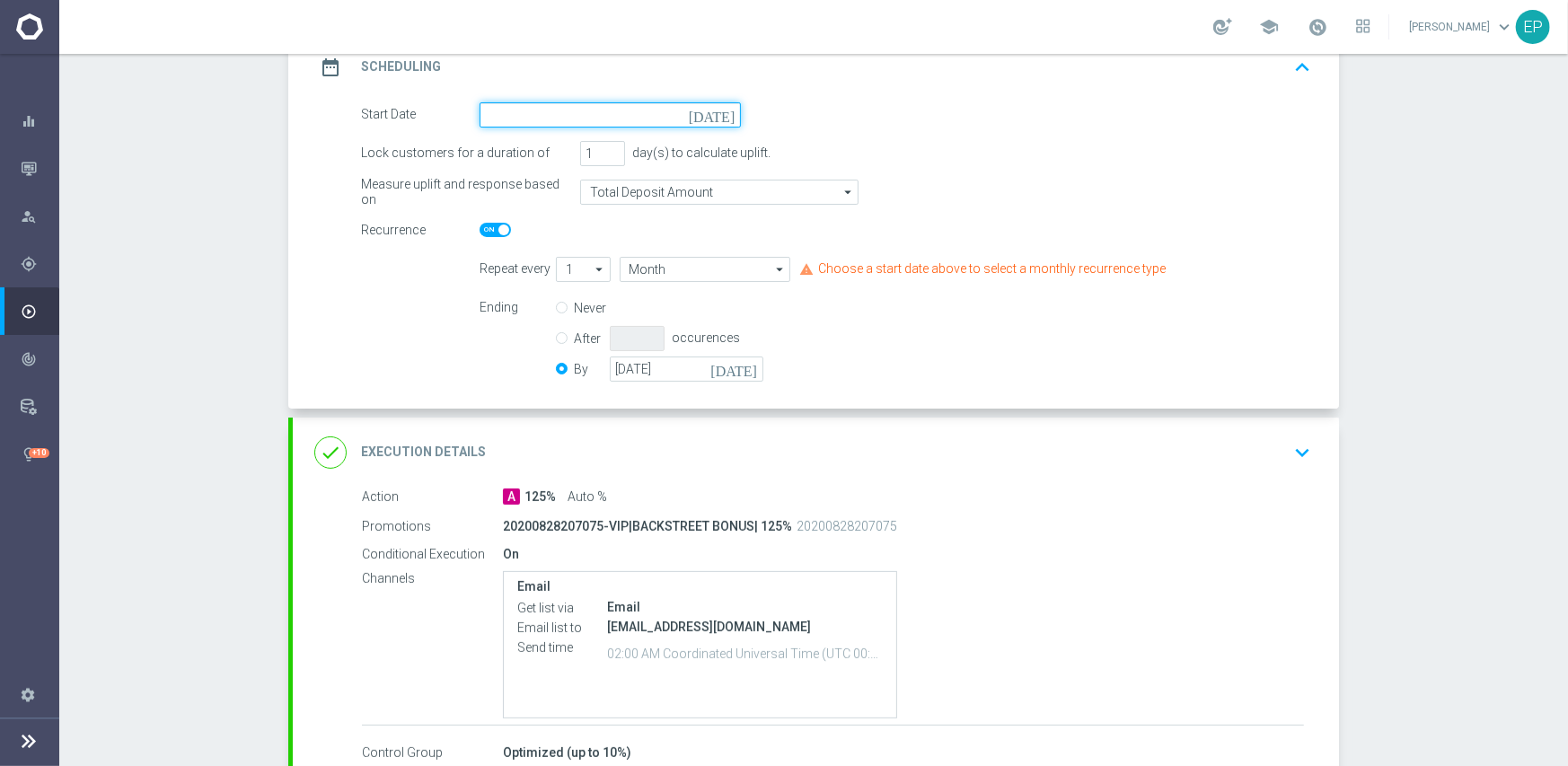
click at [584, 112] on input at bounding box center [610, 115] width 261 height 25
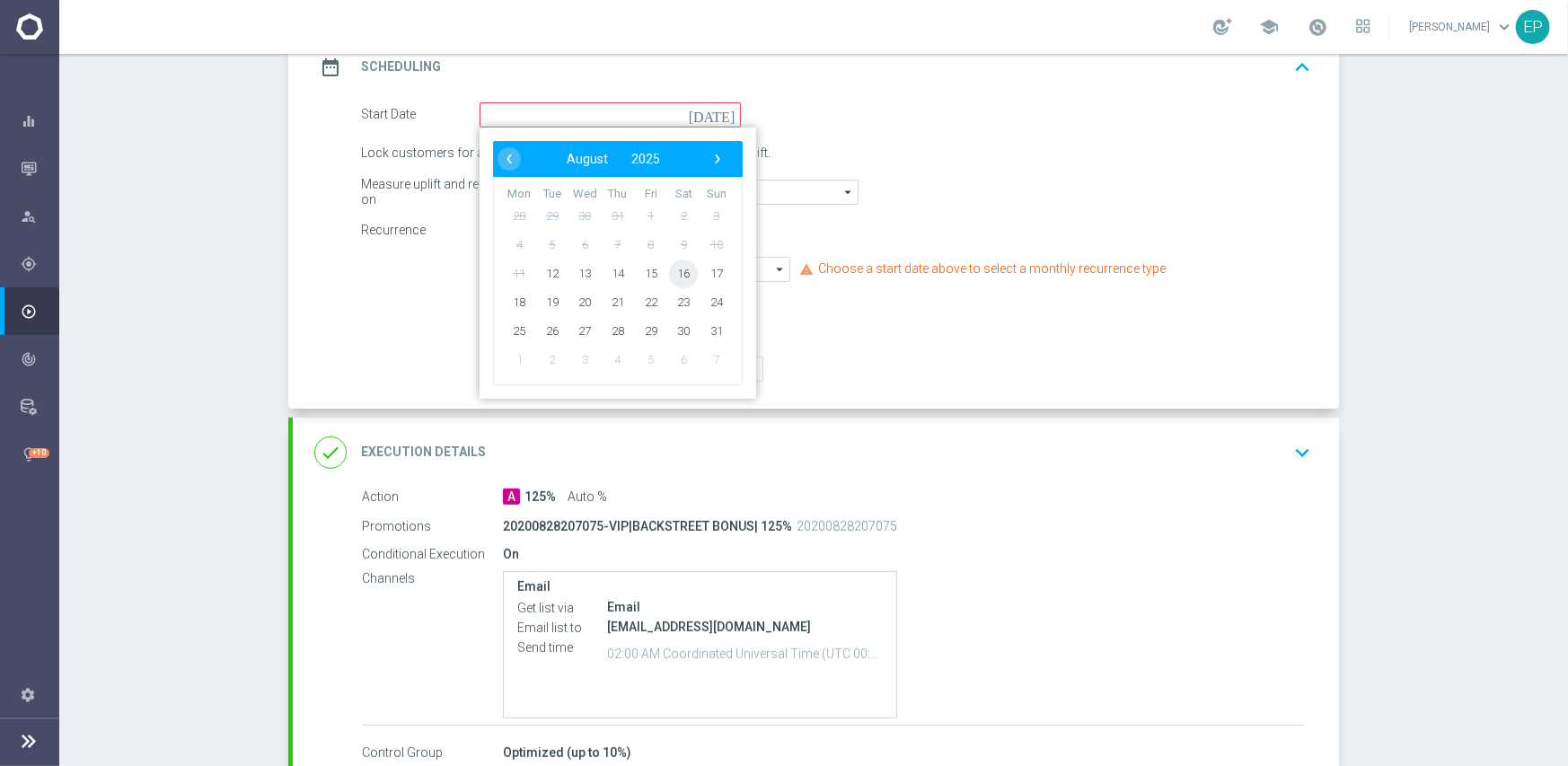
click at [672, 272] on span "16" at bounding box center [684, 273] width 29 height 29
type input "[DATE]"
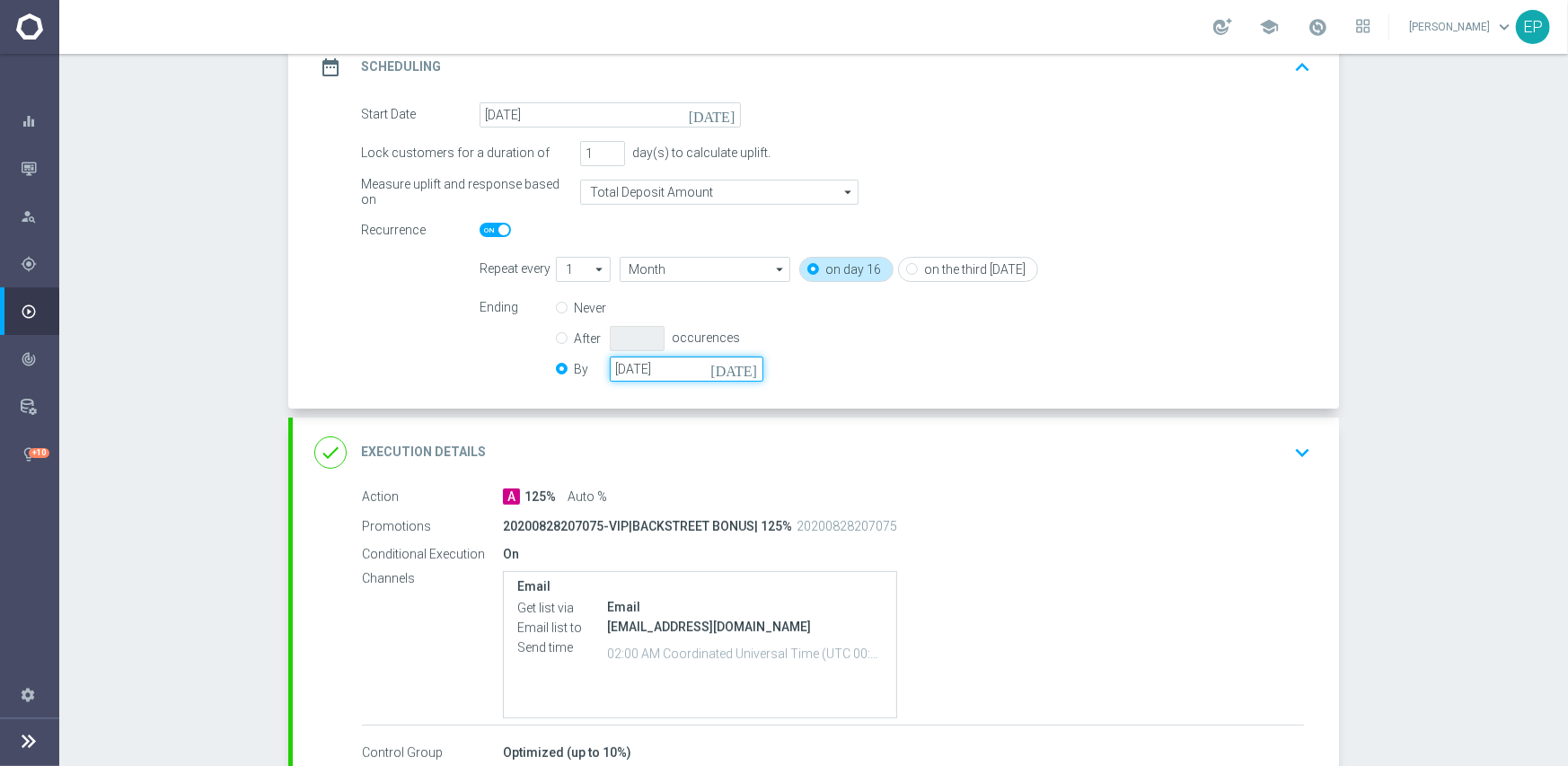
click at [656, 371] on input "[DATE]" at bounding box center [687, 369] width 154 height 25
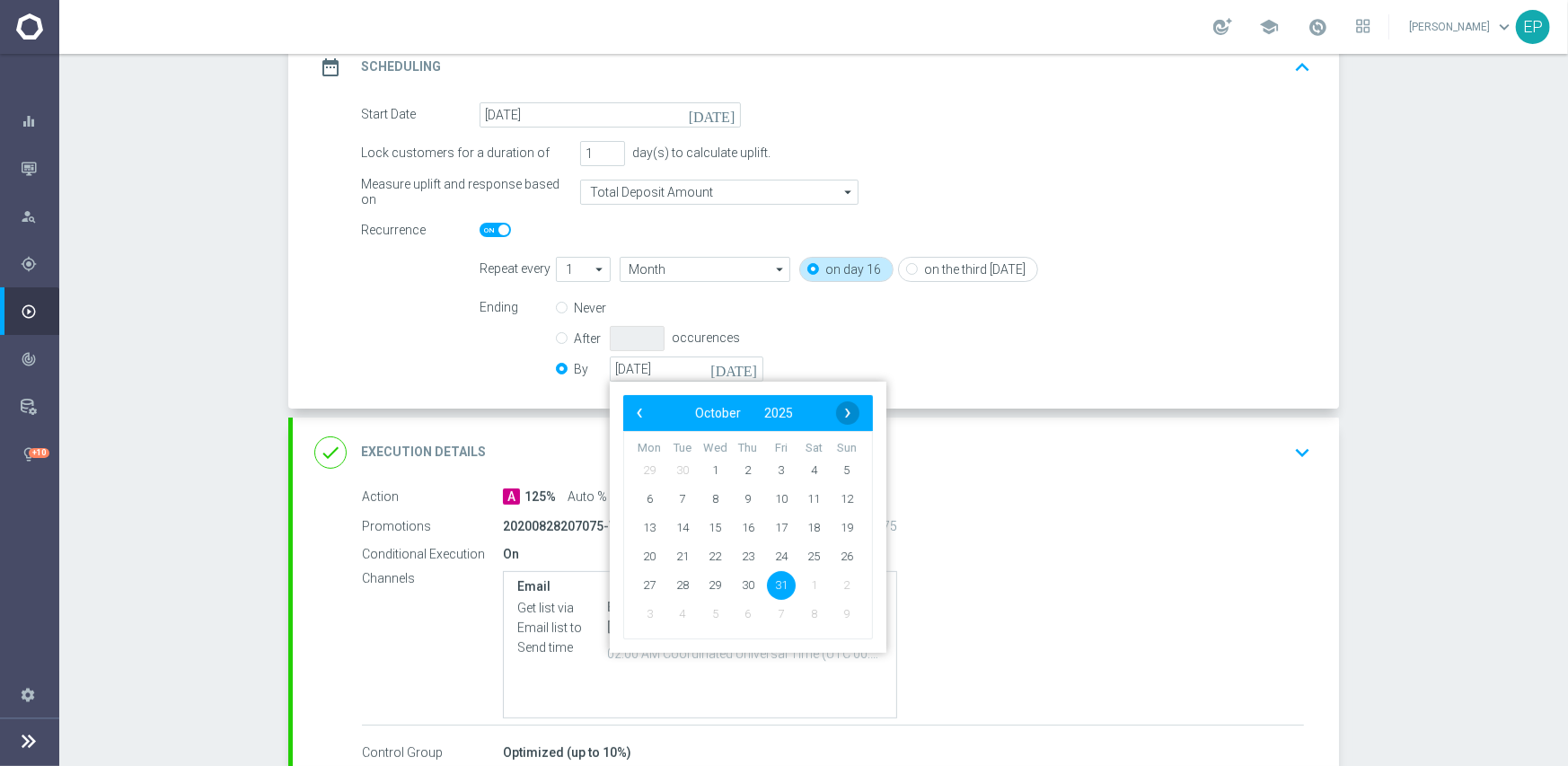
click at [837, 413] on span "›" at bounding box center [848, 413] width 24 height 24
click at [834, 582] on span "30" at bounding box center [847, 584] width 29 height 29
type input "[DATE]"
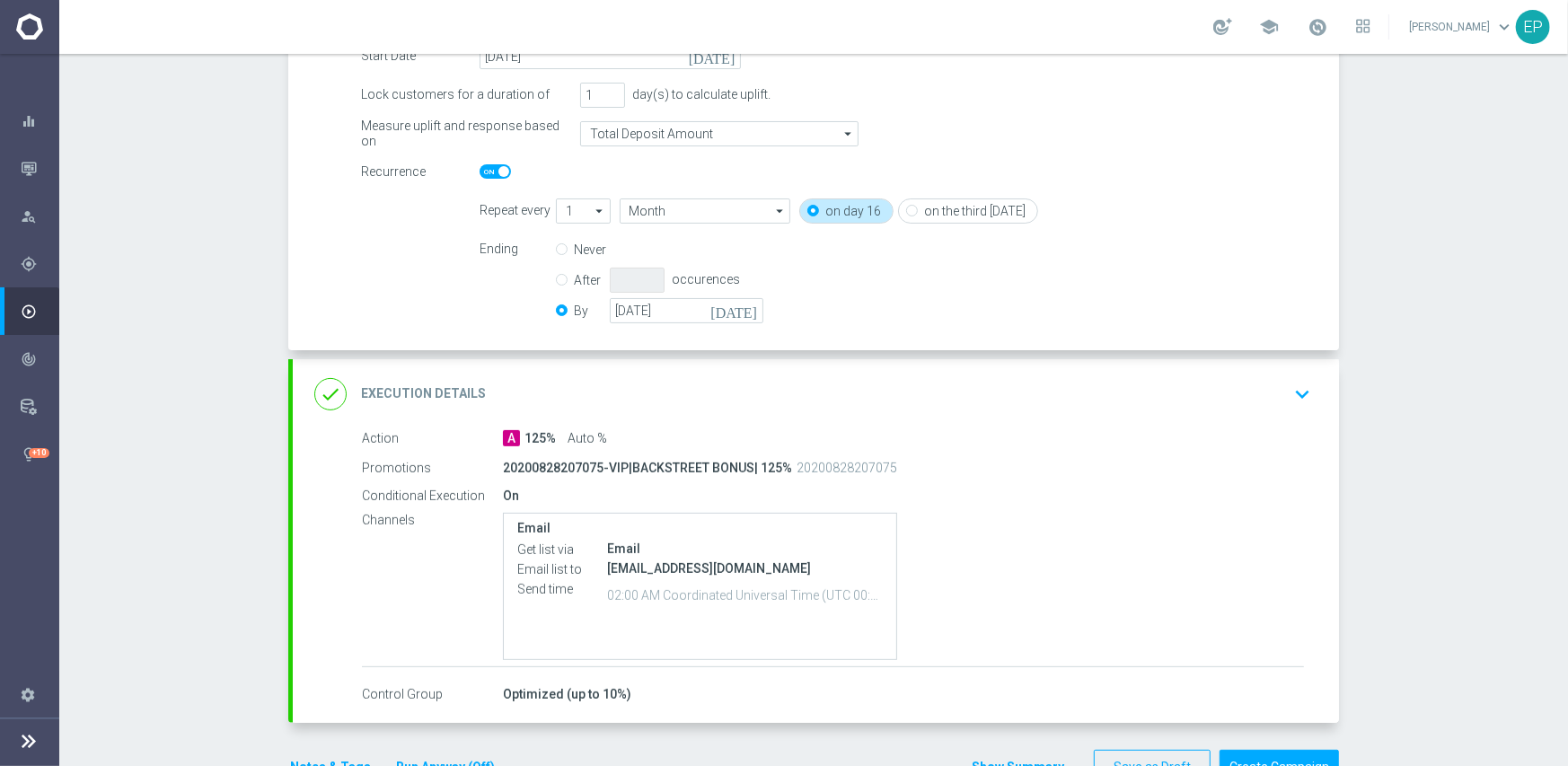
scroll to position [380, 0]
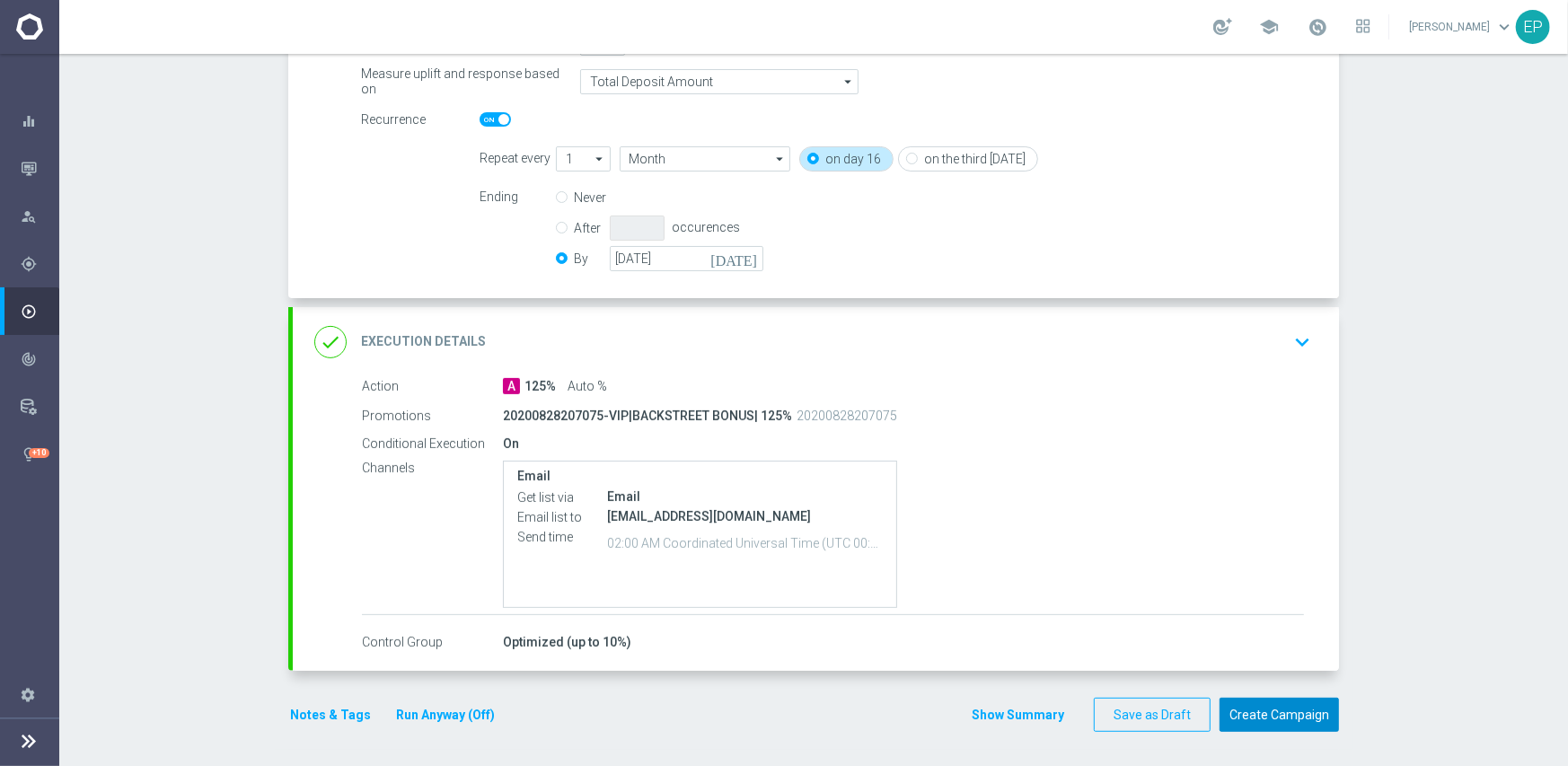
click at [1275, 709] on button "Create Campaign" at bounding box center [1279, 714] width 119 height 35
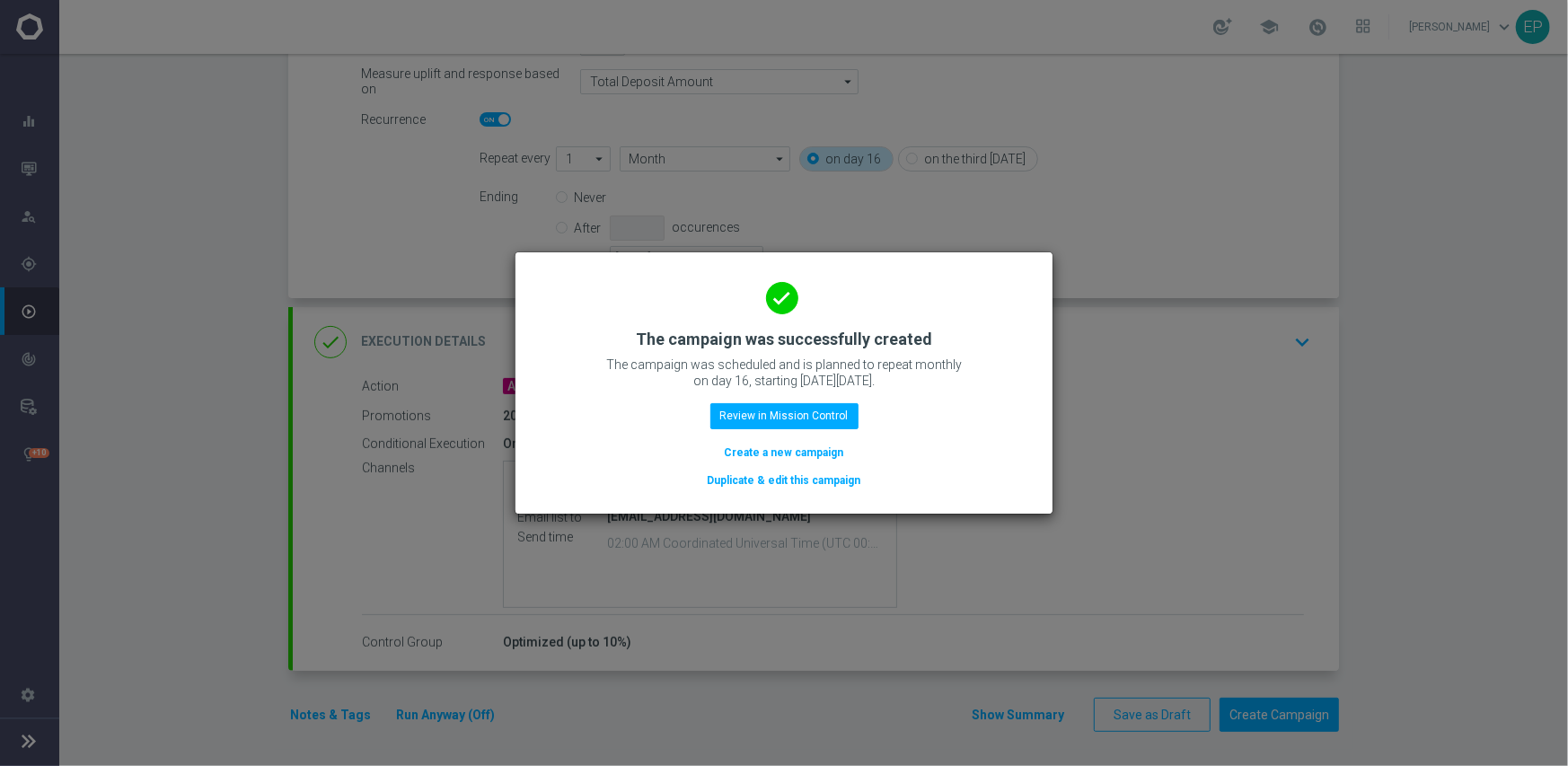
click at [780, 481] on button "Duplicate & edit this campaign" at bounding box center [784, 480] width 157 height 20
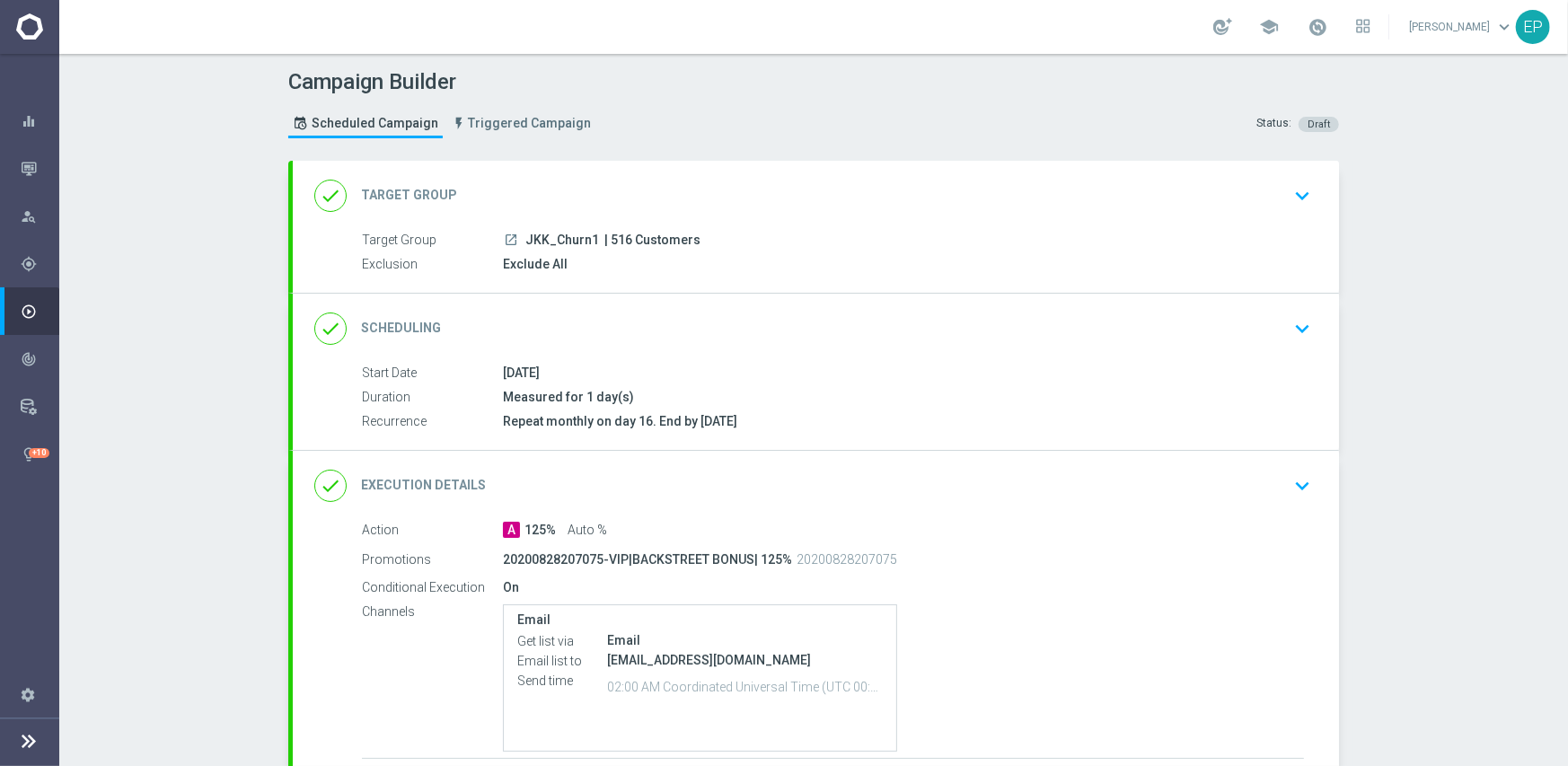
drag, startPoint x: 523, startPoint y: 237, endPoint x: 565, endPoint y: 241, distance: 42.2
click at [565, 241] on span "JKK_Churn1" at bounding box center [562, 241] width 73 height 16
copy span "KK_Chu"
click at [585, 174] on div "done Target Group keyboard_arrow_down" at bounding box center [816, 195] width 1047 height 70
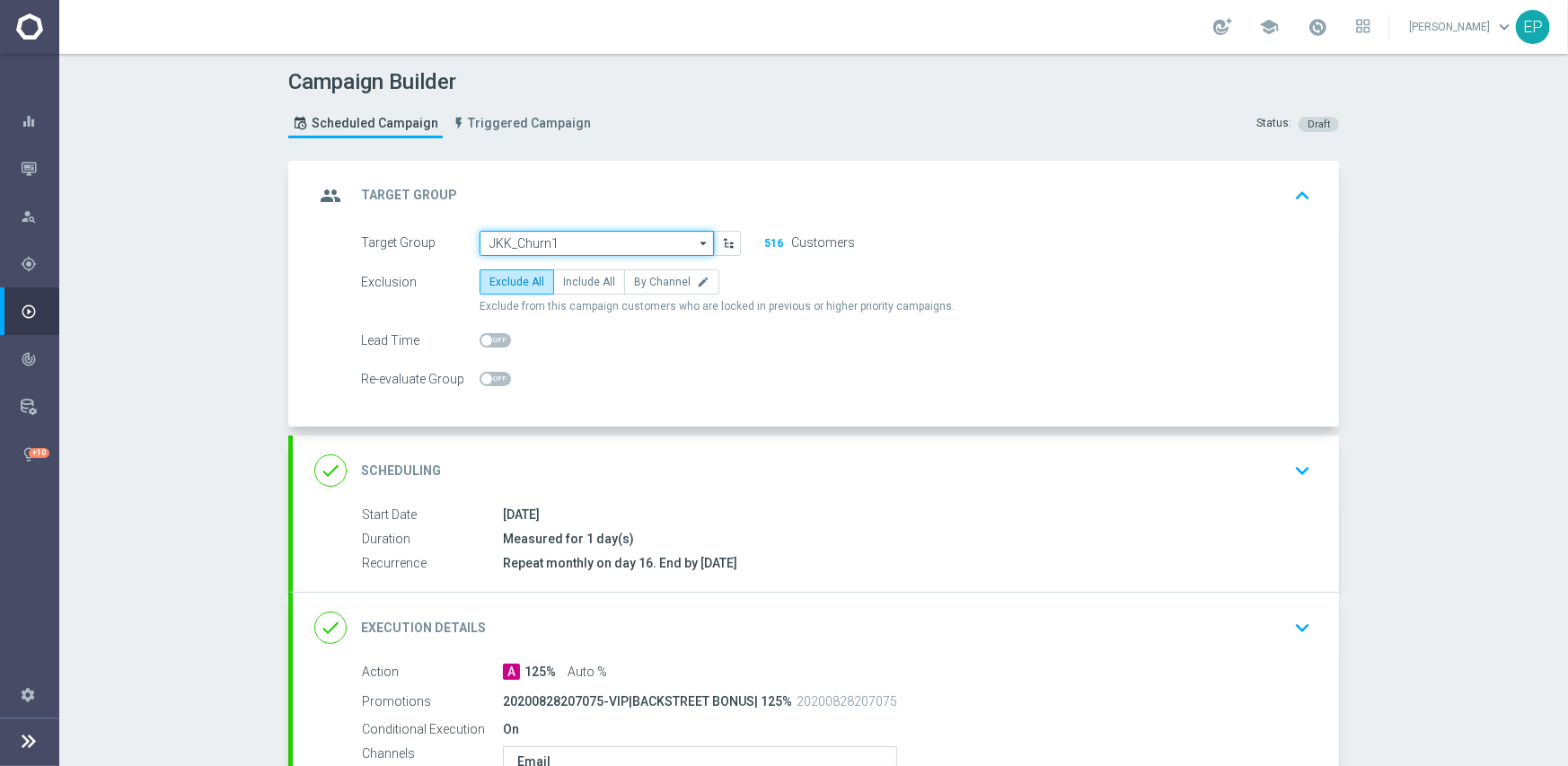
click at [585, 246] on input "JKK_Churn1" at bounding box center [596, 243] width 234 height 25
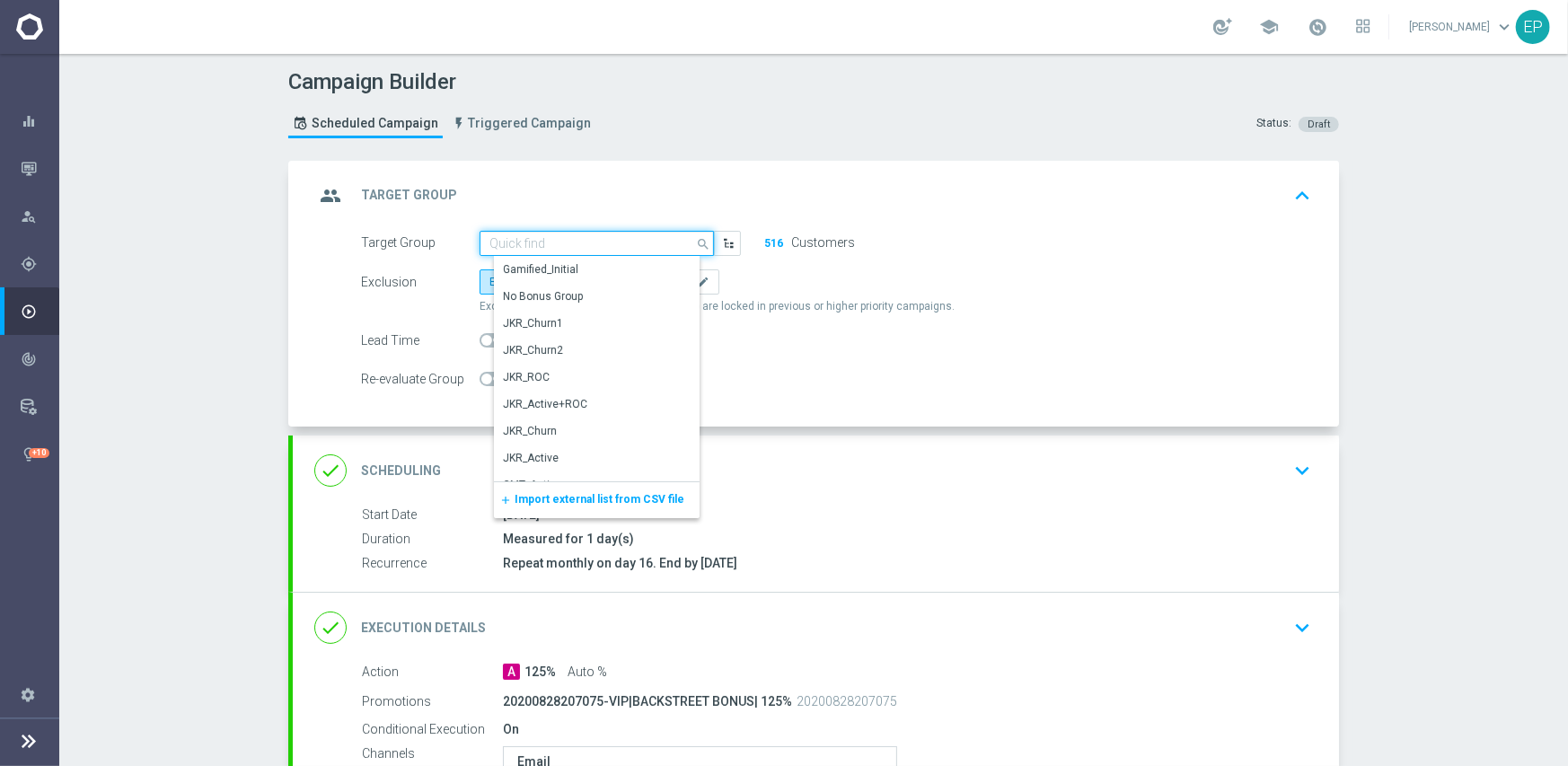
paste input "KK_Chu"
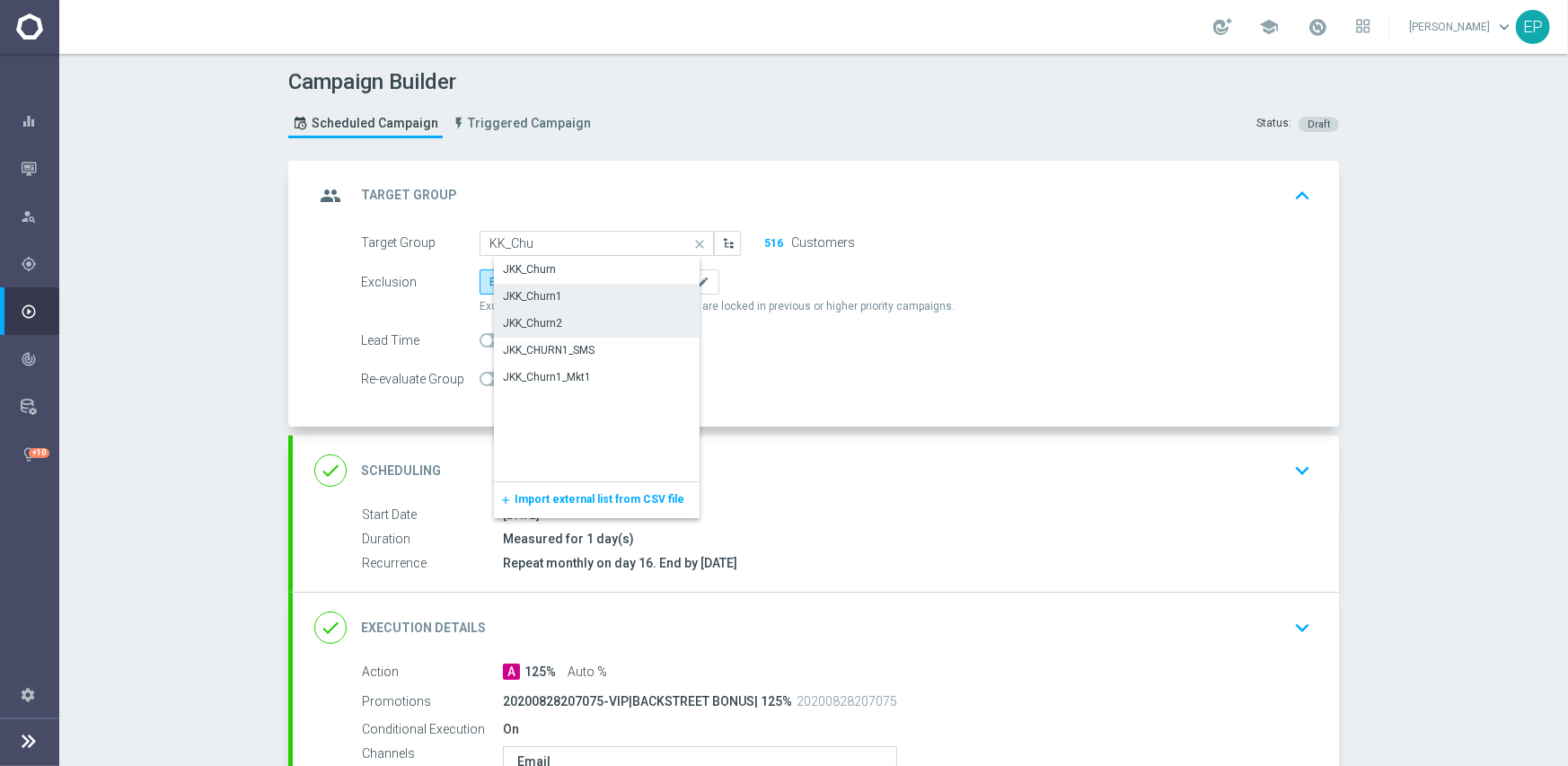
click at [561, 316] on div "JKK_Churn2" at bounding box center [612, 324] width 235 height 25
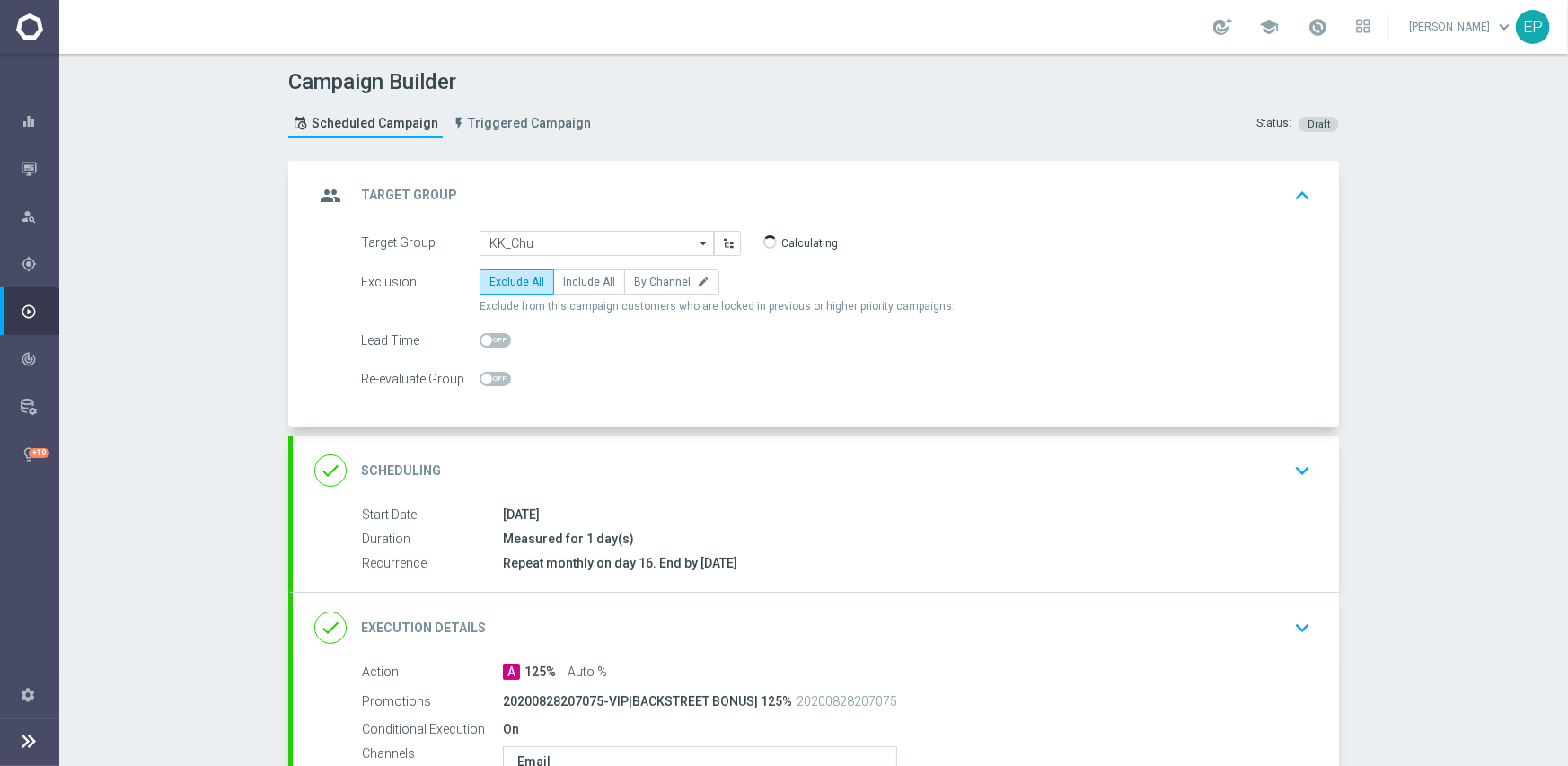
type input "JKK_Churn2"
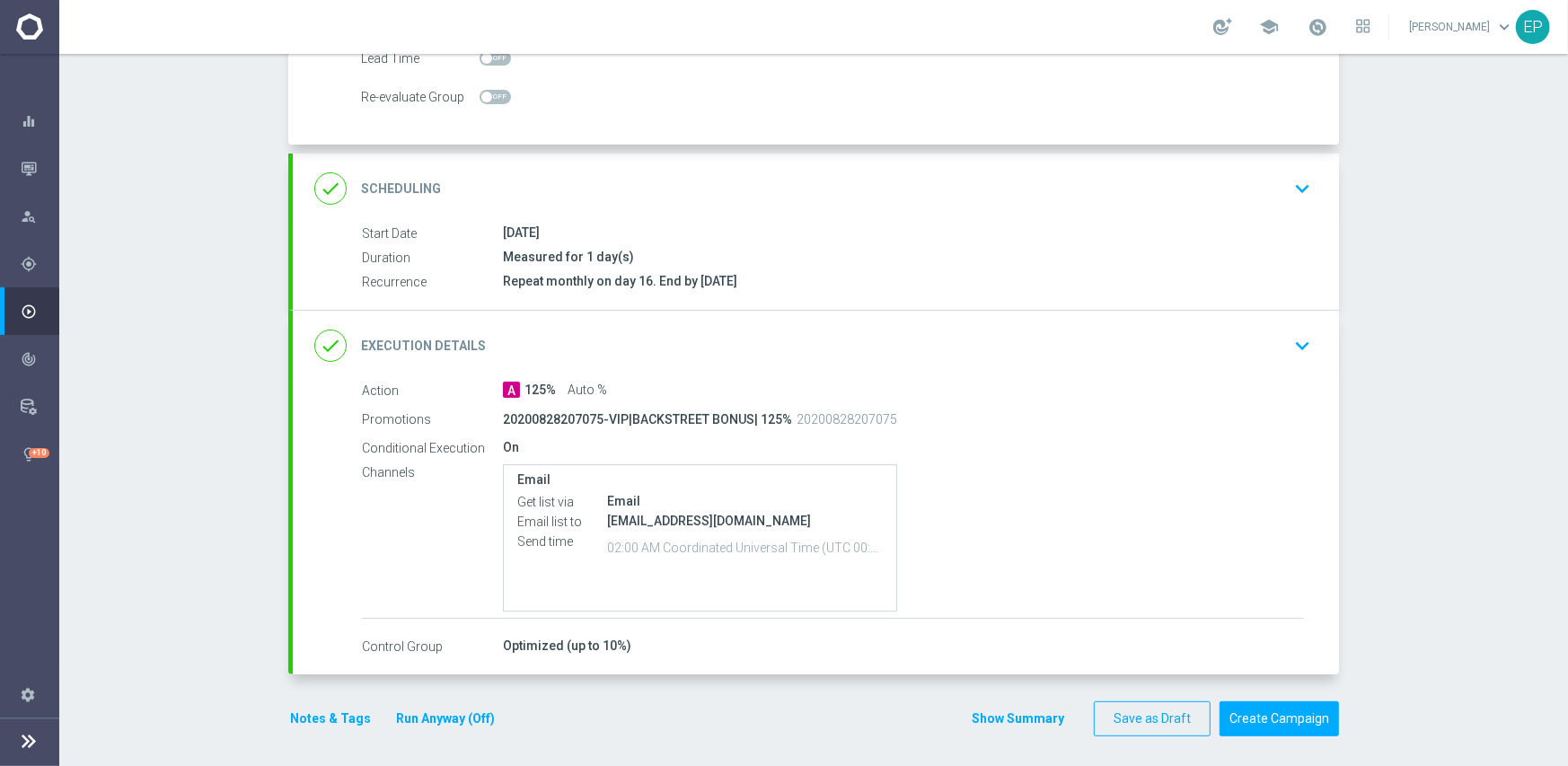
scroll to position [287, 0]
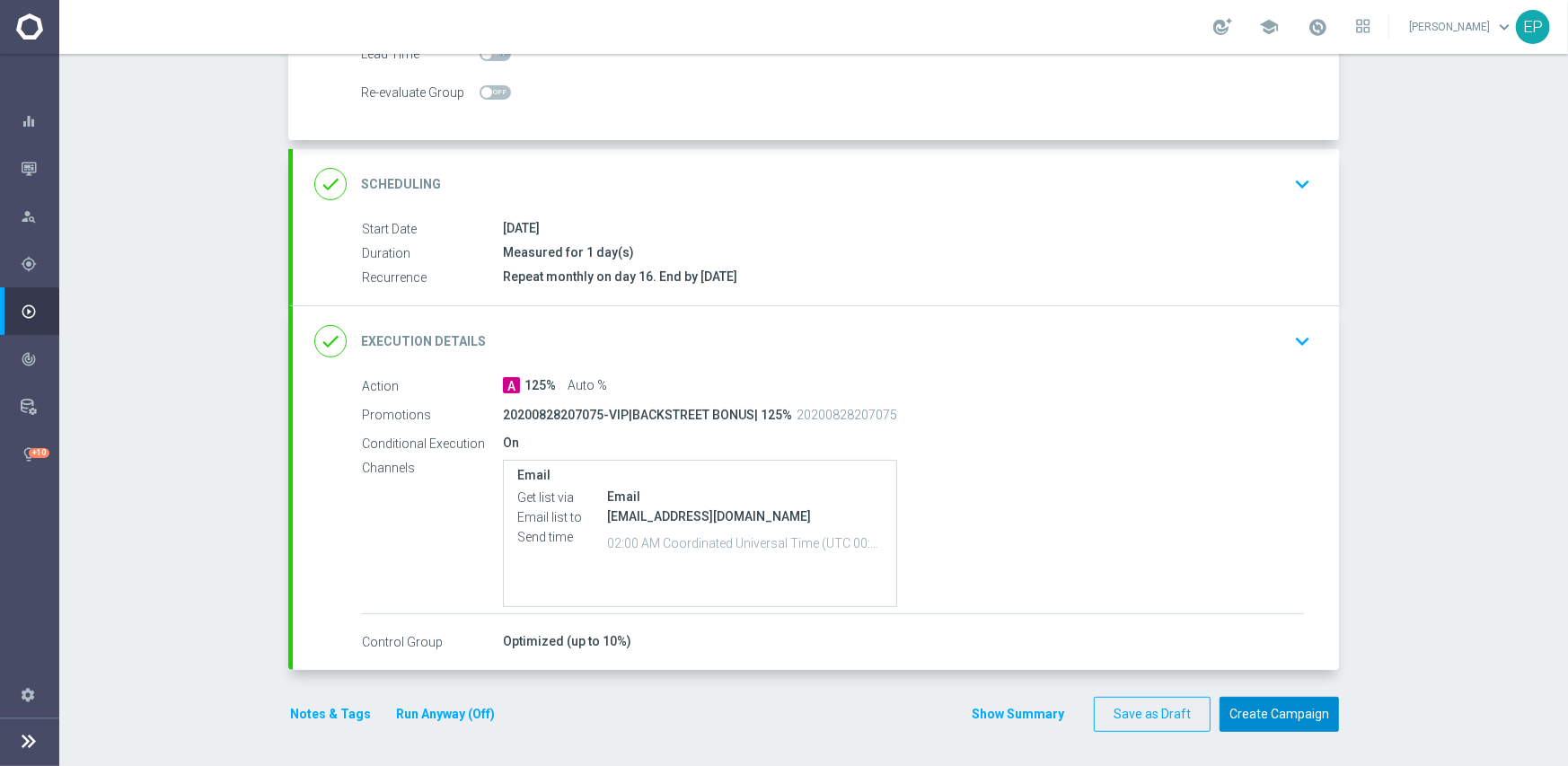
click at [1268, 721] on button "Create Campaign" at bounding box center [1279, 714] width 119 height 35
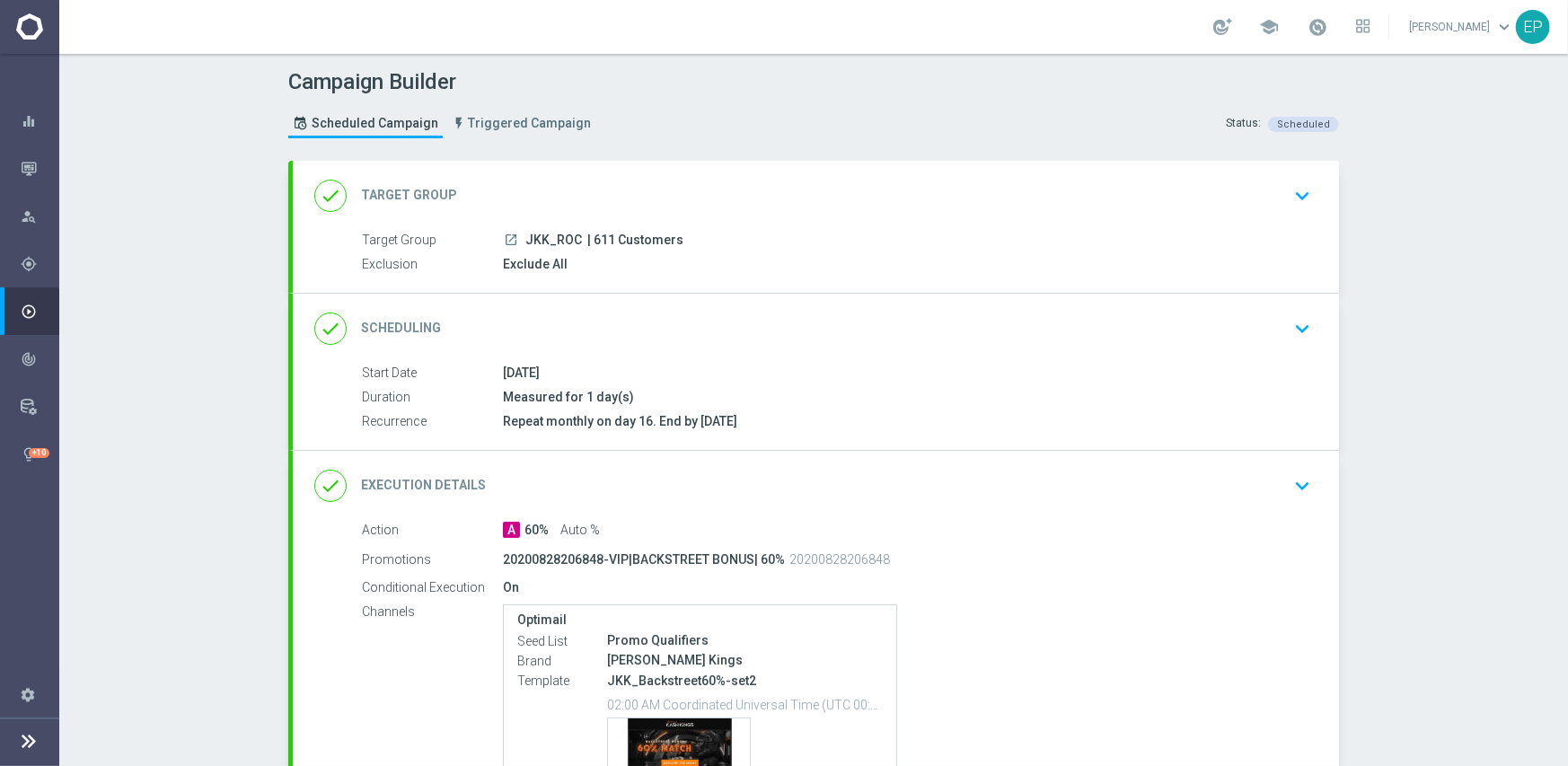
click at [716, 335] on div "done Scheduling keyboard_arrow_down" at bounding box center [815, 329] width 1003 height 34
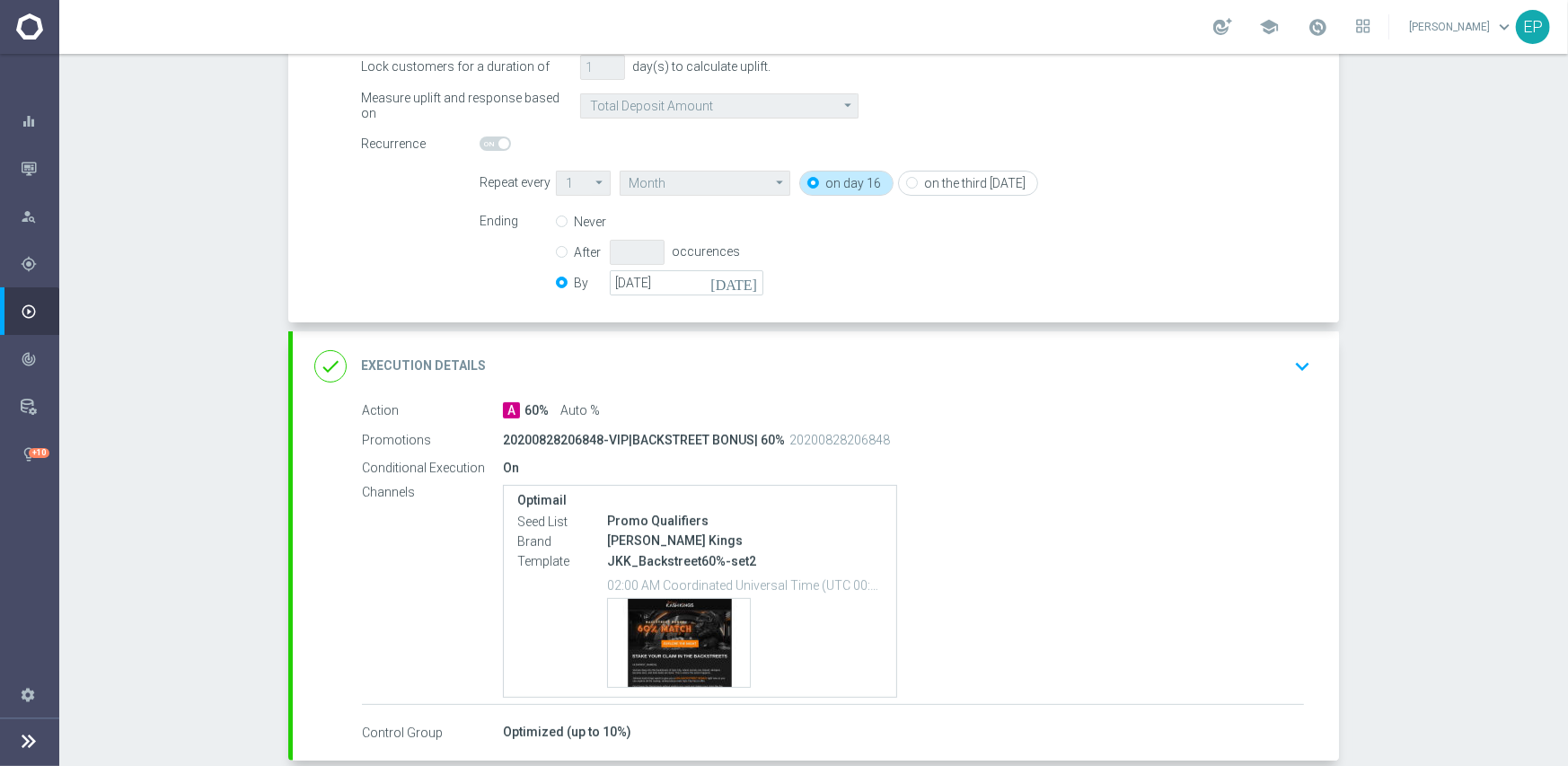
scroll to position [359, 0]
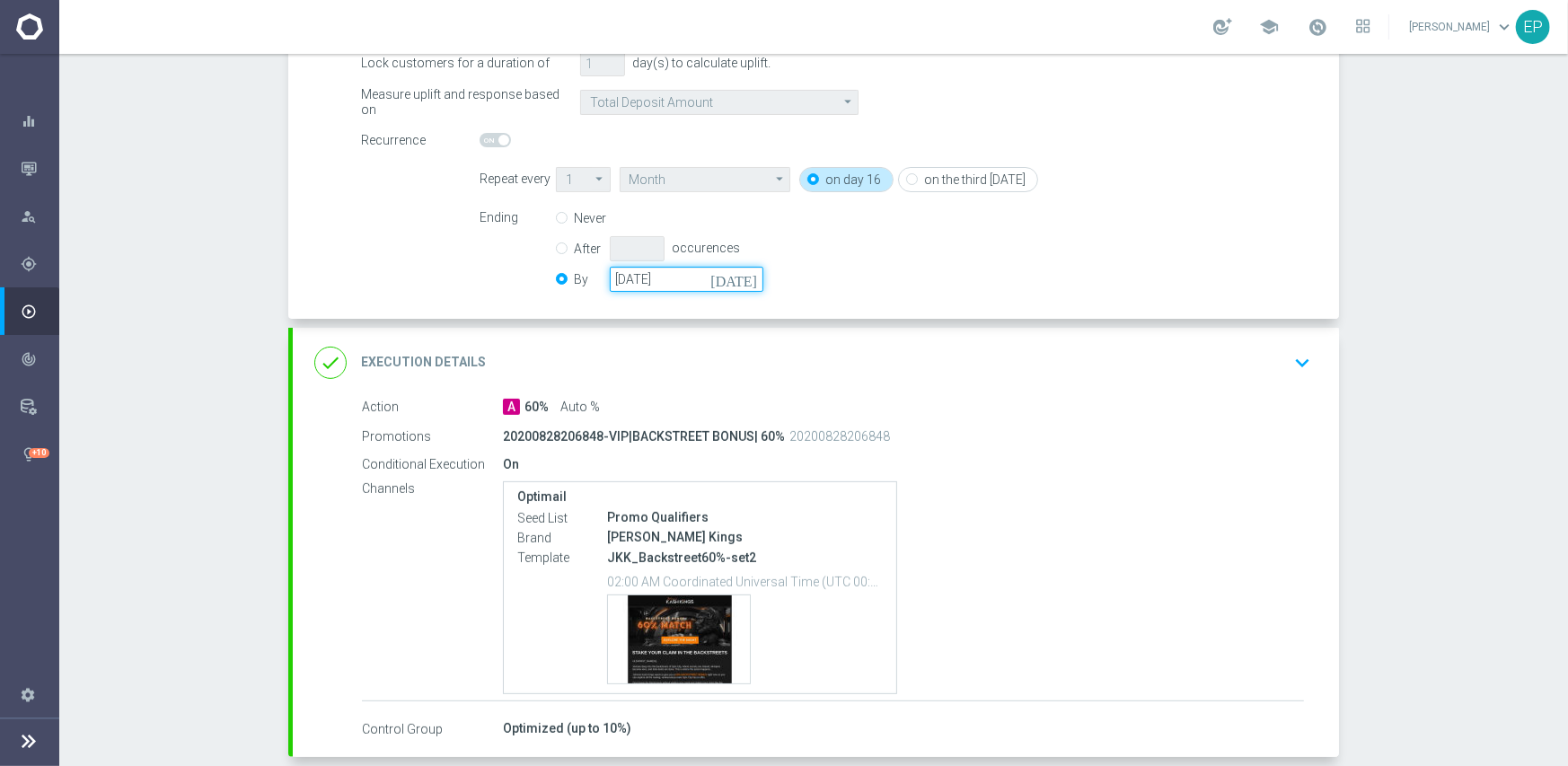
click at [638, 285] on input "[DATE]" at bounding box center [687, 279] width 154 height 25
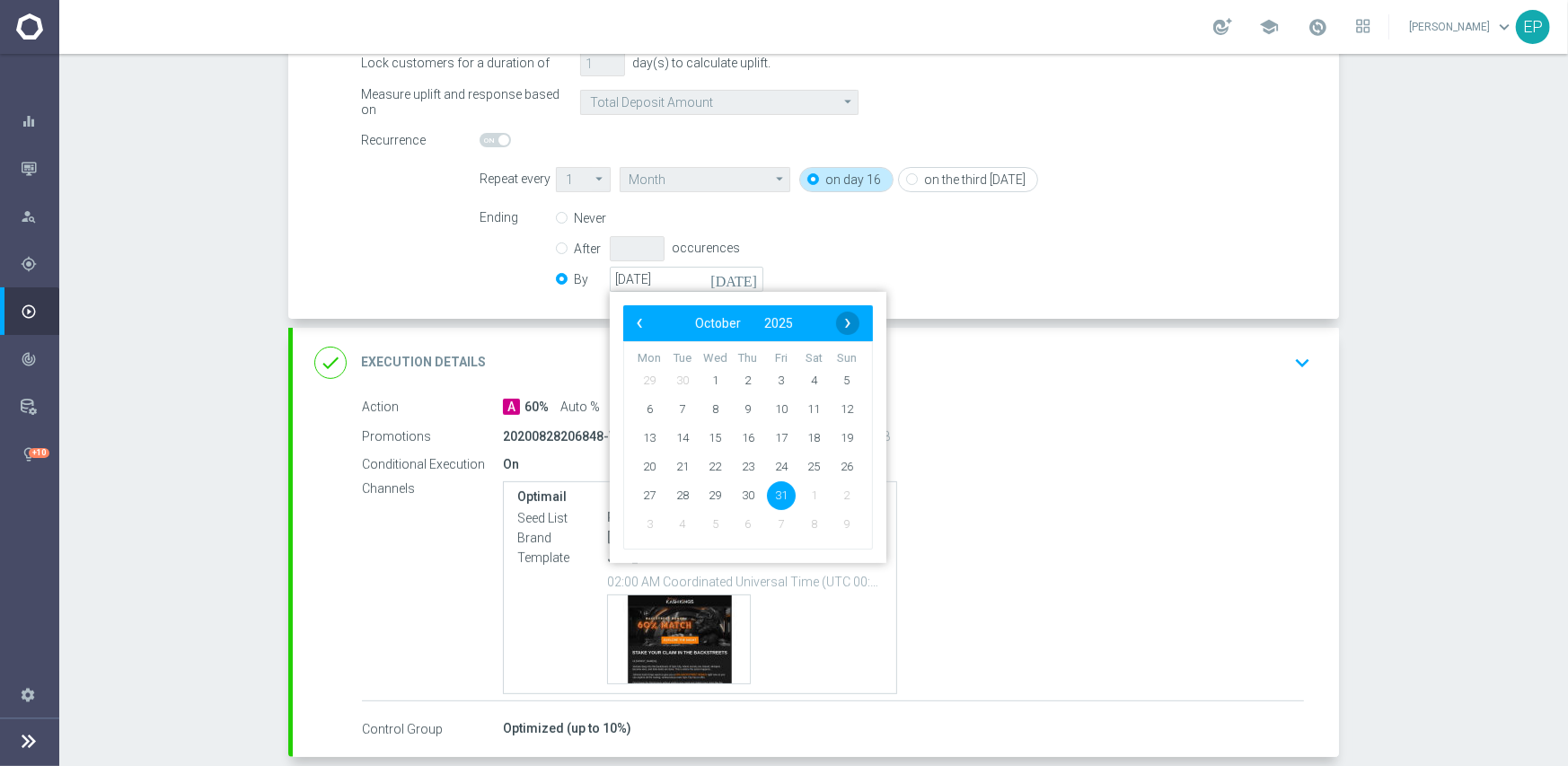
click at [838, 318] on span "›" at bounding box center [848, 324] width 24 height 24
click at [832, 496] on span "30" at bounding box center [847, 495] width 29 height 29
type input "[DATE]"
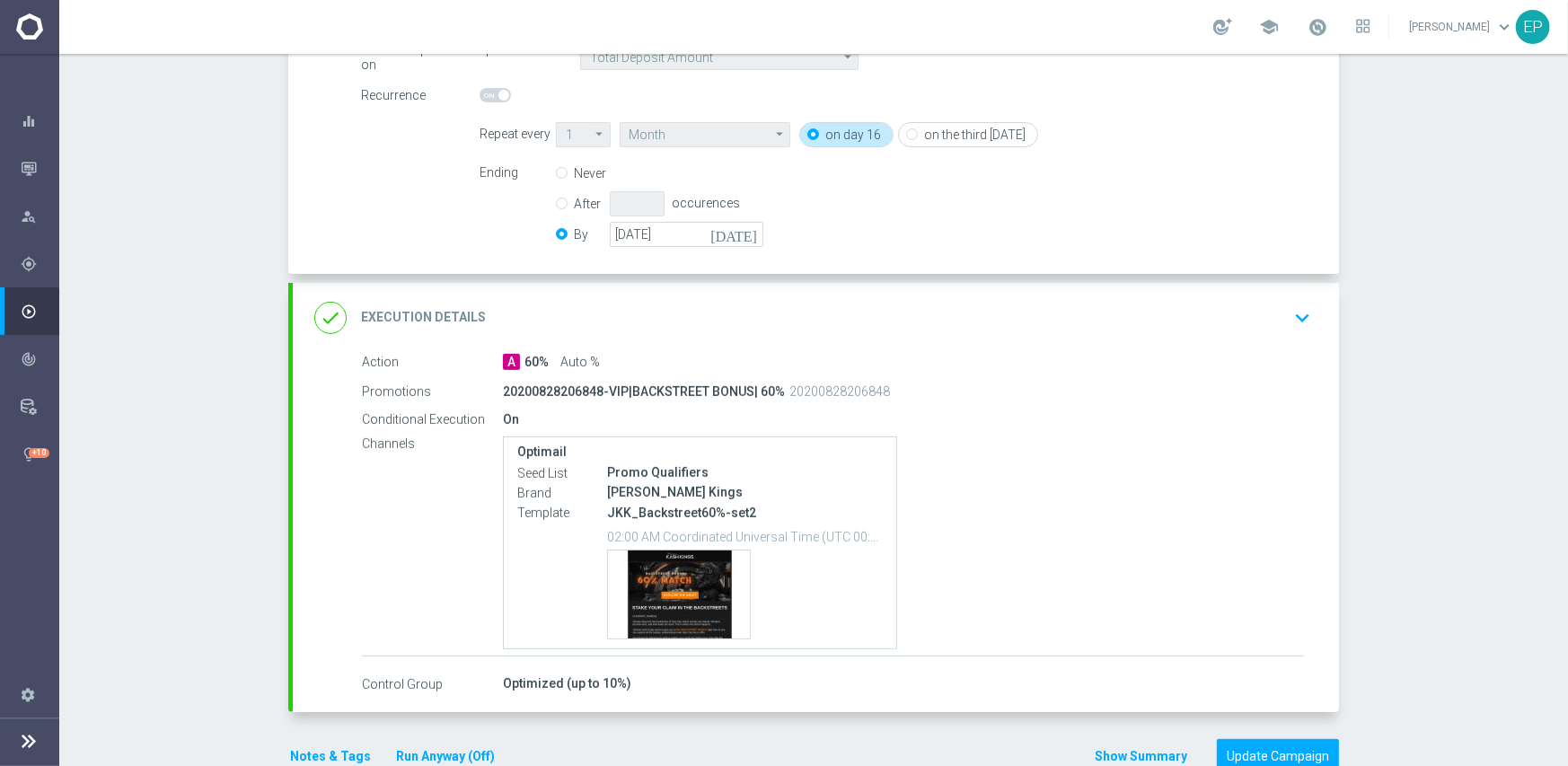
scroll to position [446, 0]
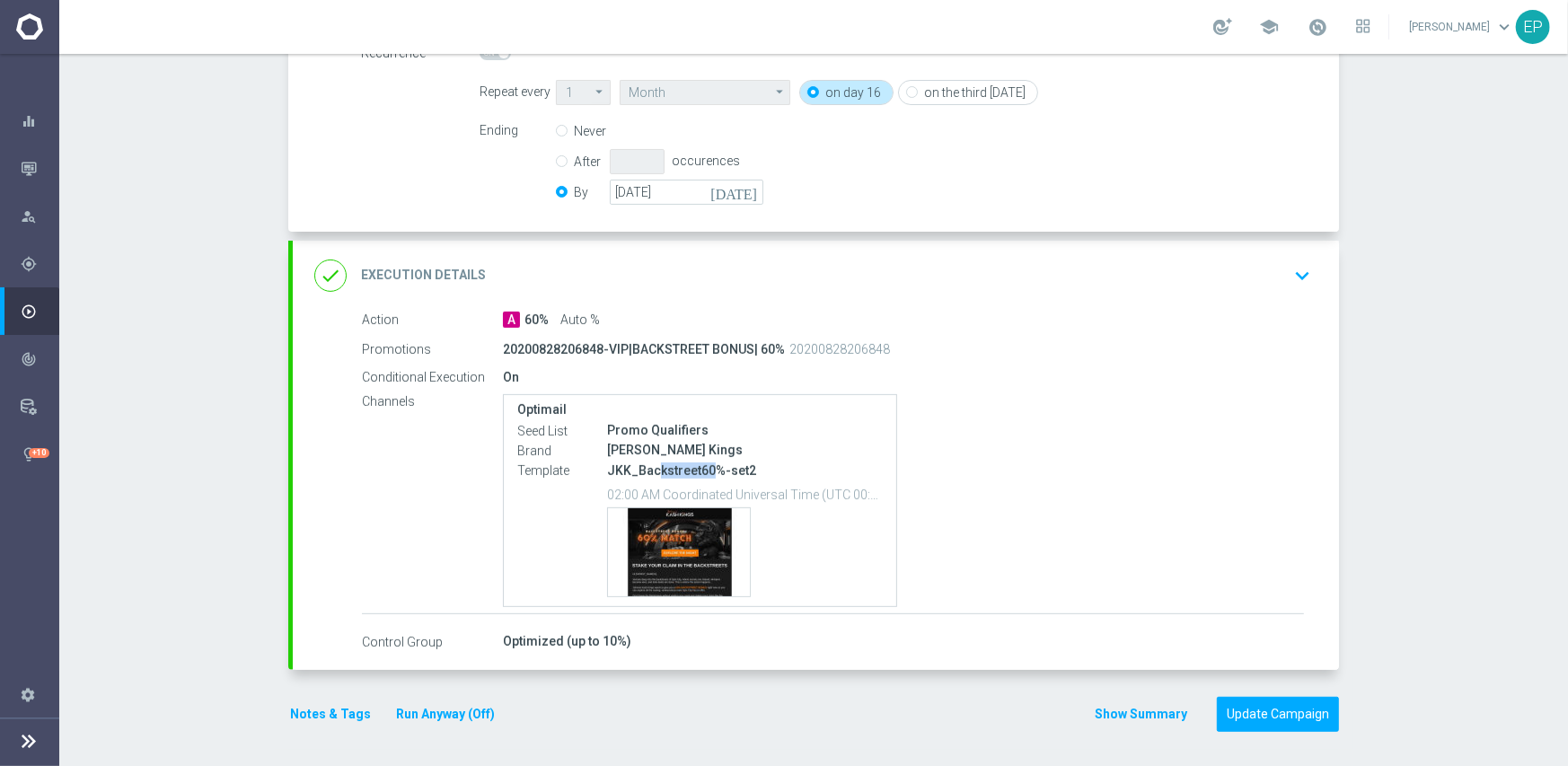
drag, startPoint x: 647, startPoint y: 469, endPoint x: 707, endPoint y: 475, distance: 60.3
click at [707, 475] on p "JKK_Backstreet60%-set2" at bounding box center [745, 470] width 276 height 16
copy p "kstreet60"
click at [749, 276] on div "done Execution Details keyboard_arrow_down" at bounding box center [815, 276] width 1003 height 34
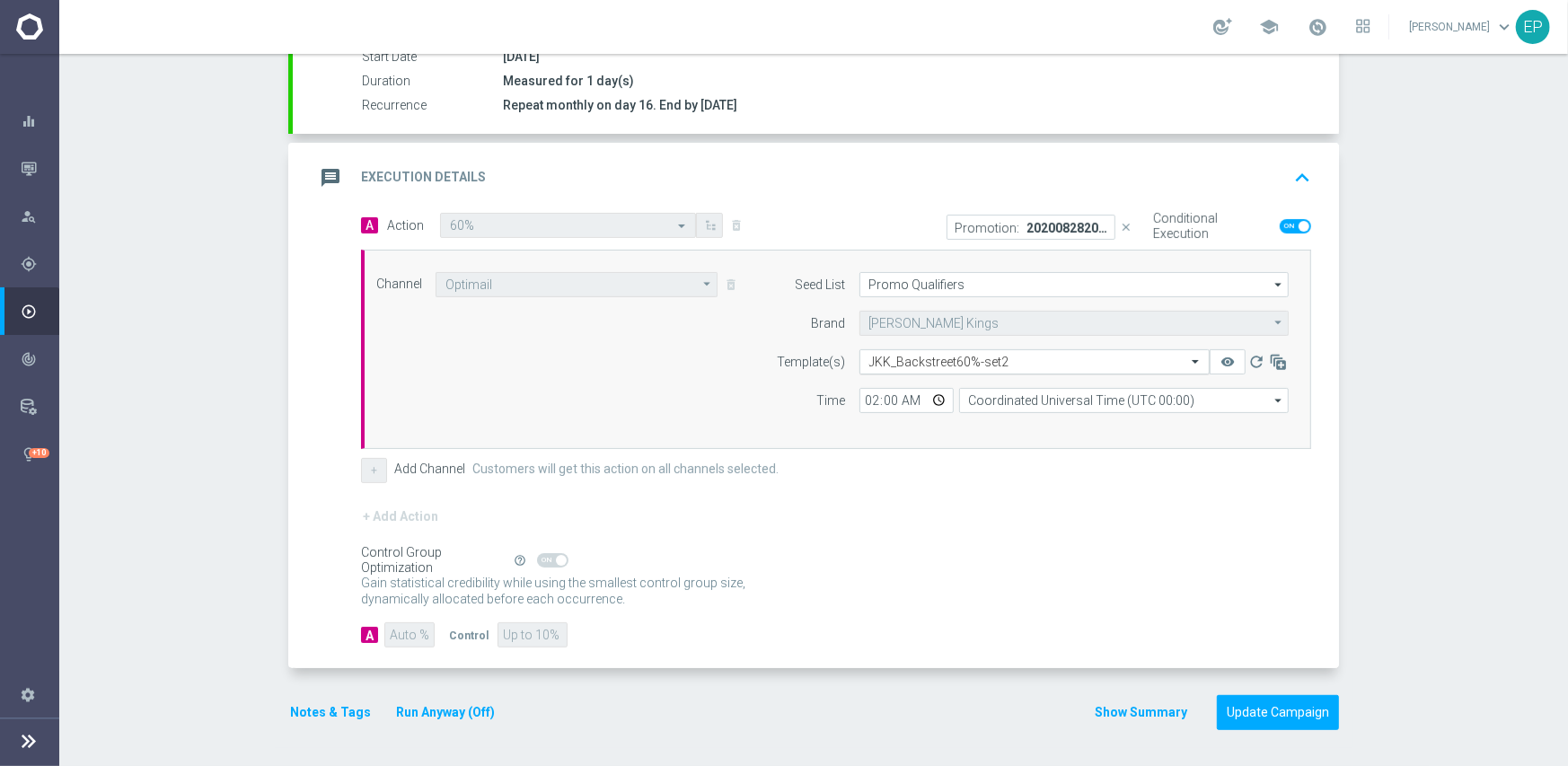
scroll to position [314, 0]
click at [919, 364] on input "text" at bounding box center [1017, 364] width 295 height 15
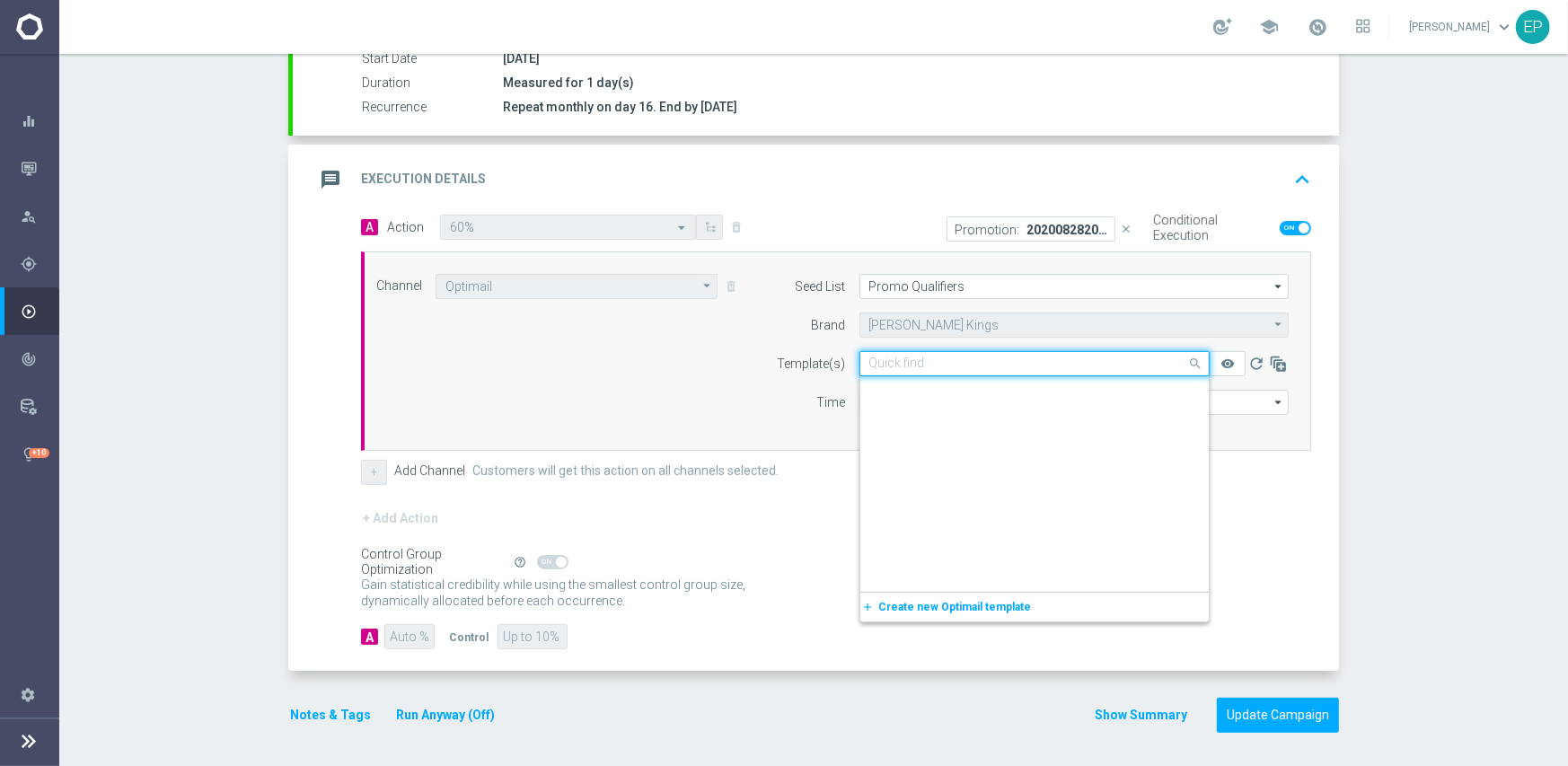
scroll to position [14251, 0]
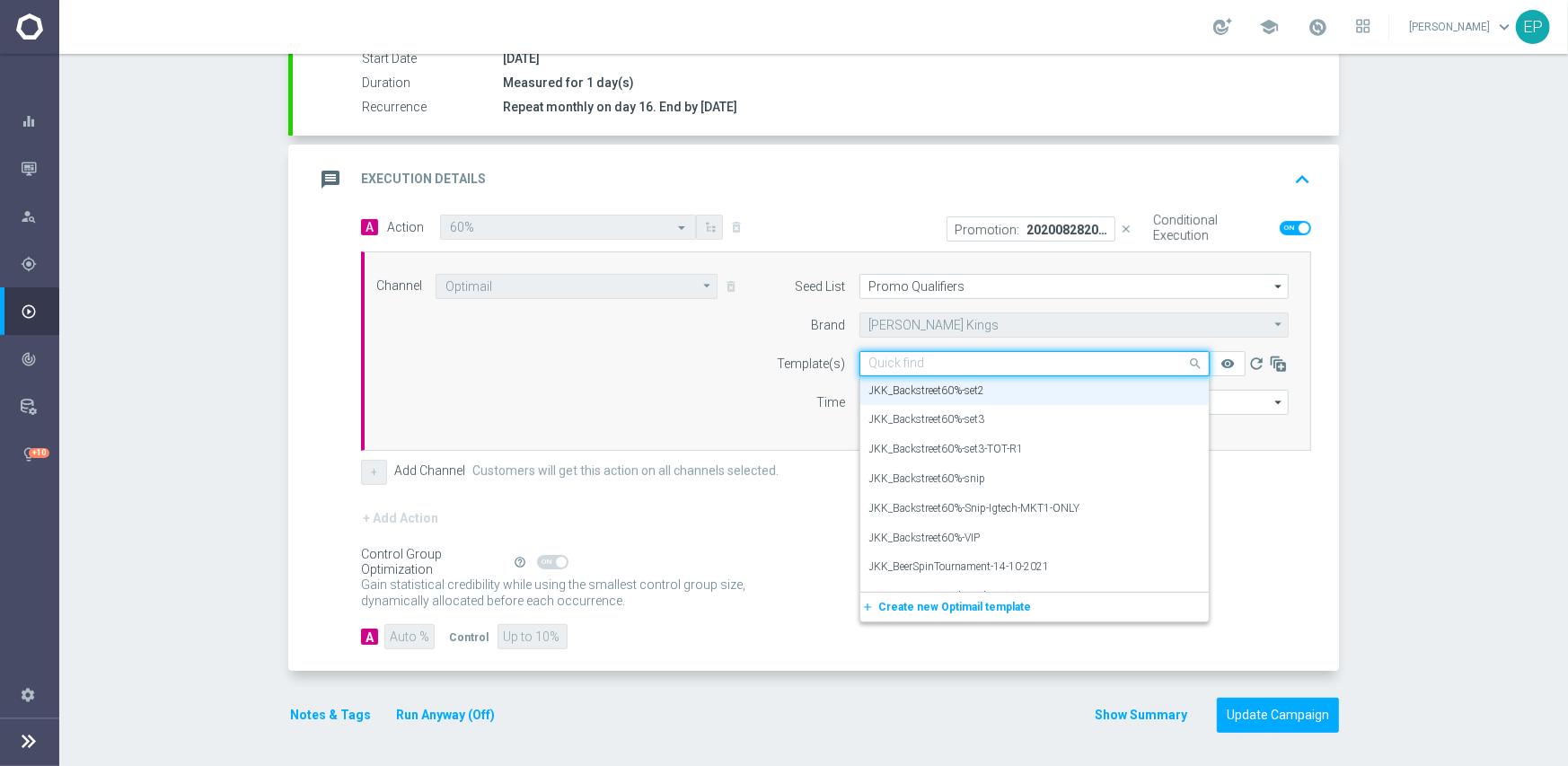
paste input "kstreet60"
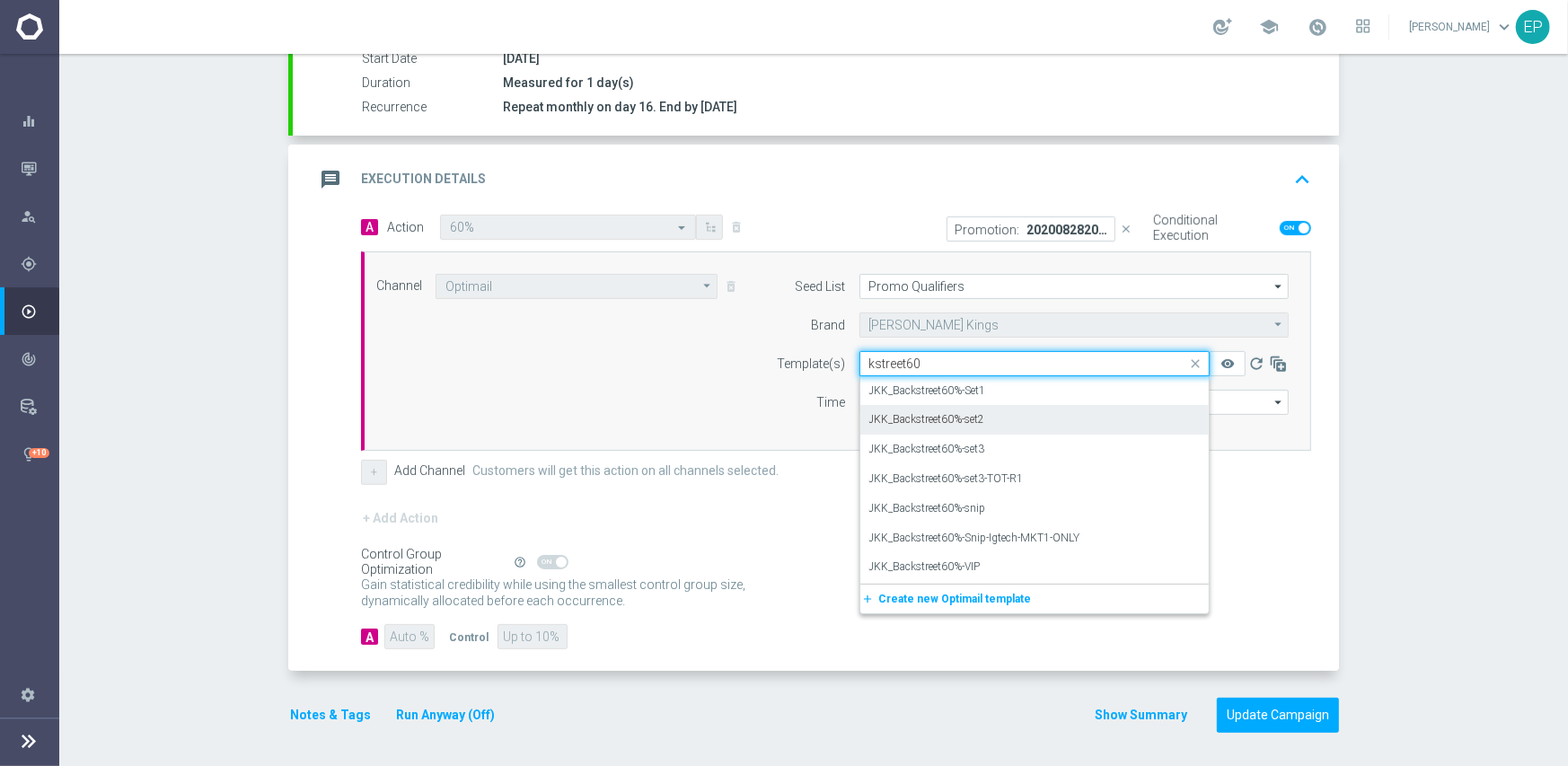
scroll to position [0, 0]
click at [971, 511] on label "JKK_Backstreet60%-snip" at bounding box center [927, 508] width 117 height 15
type input "kstreet60"
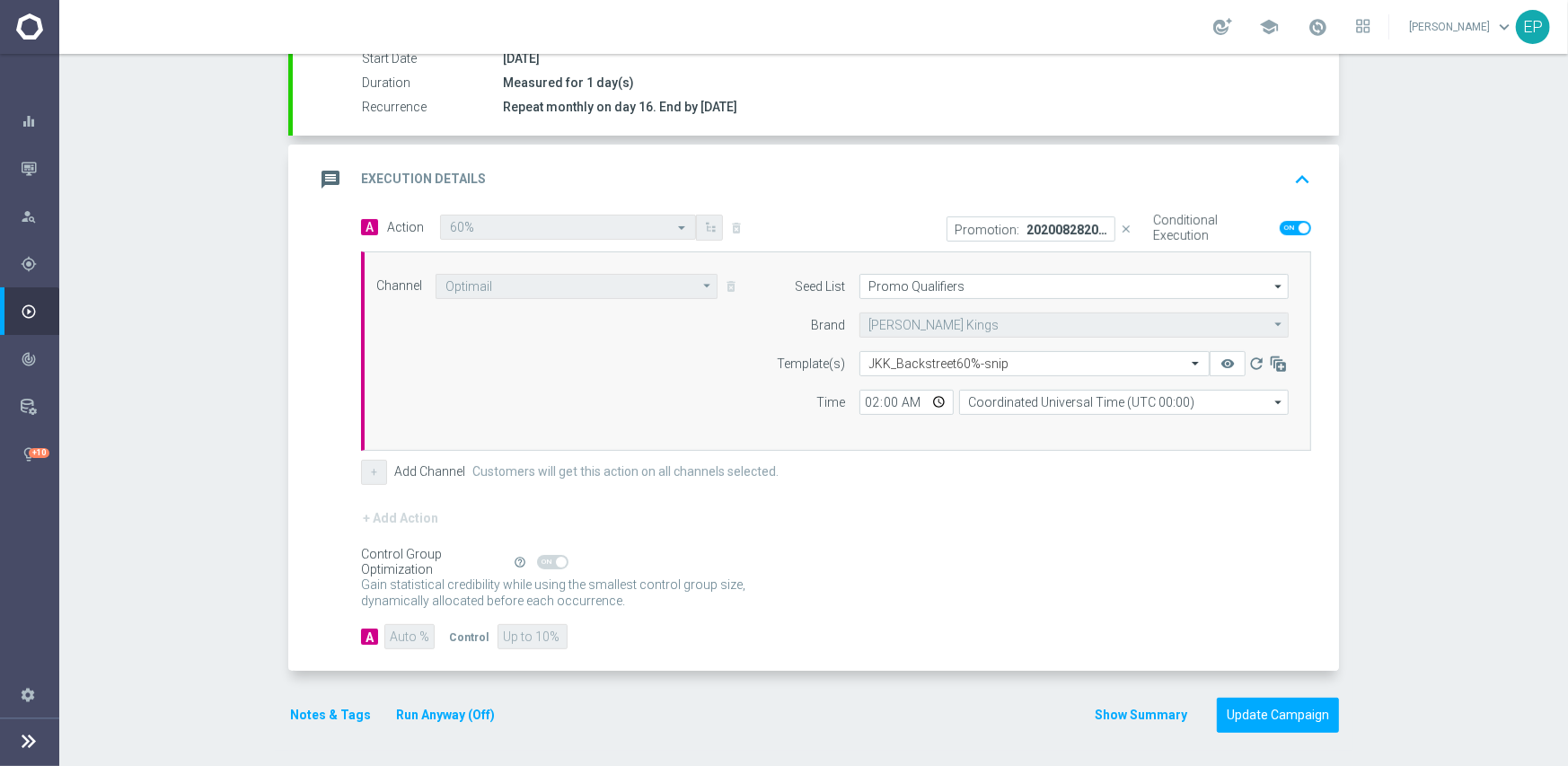
click at [917, 534] on div "+ Add Action" at bounding box center [836, 530] width 950 height 45
click at [1263, 702] on button "Update Campaign" at bounding box center [1278, 714] width 122 height 35
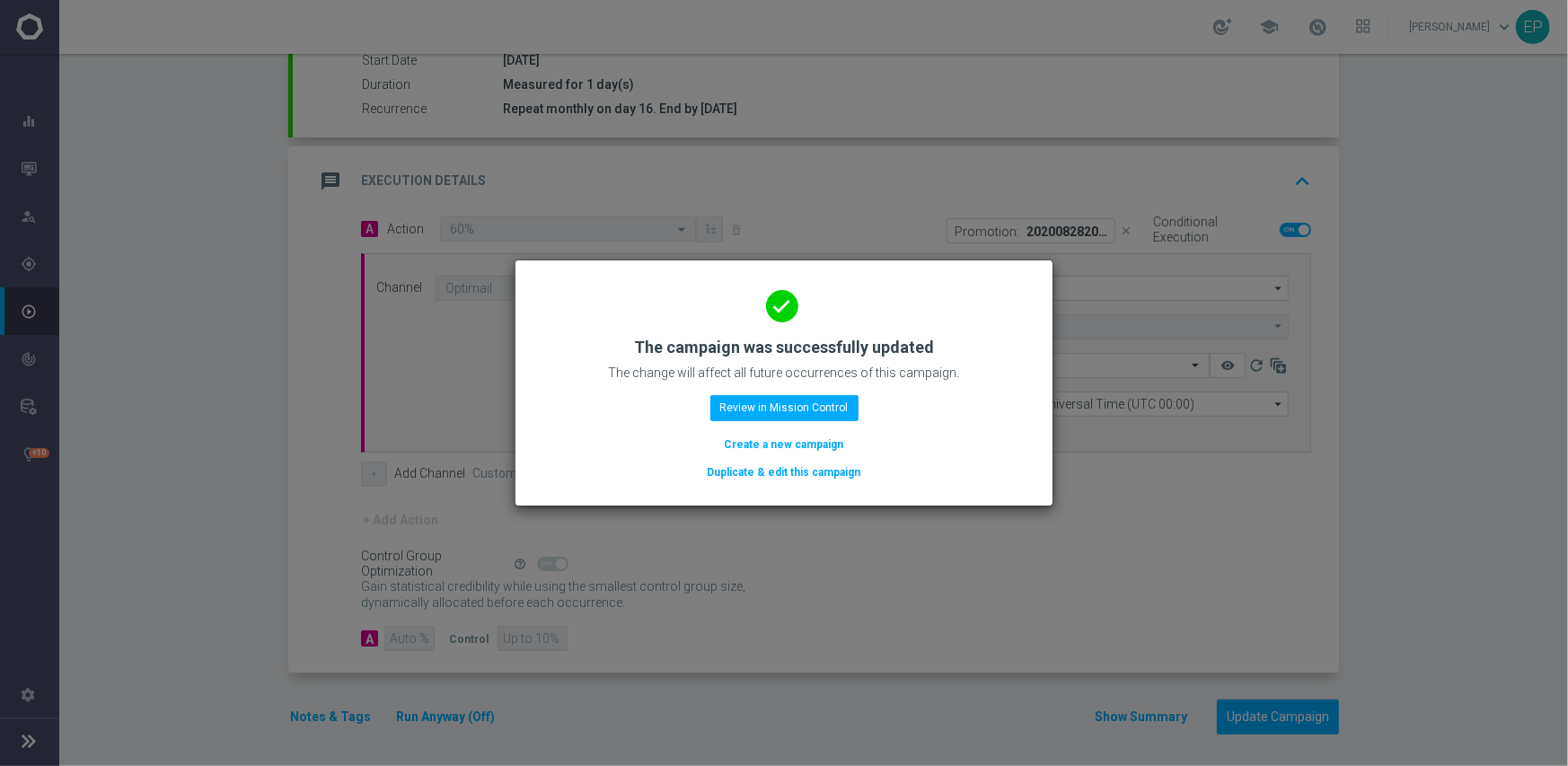
scroll to position [314, 0]
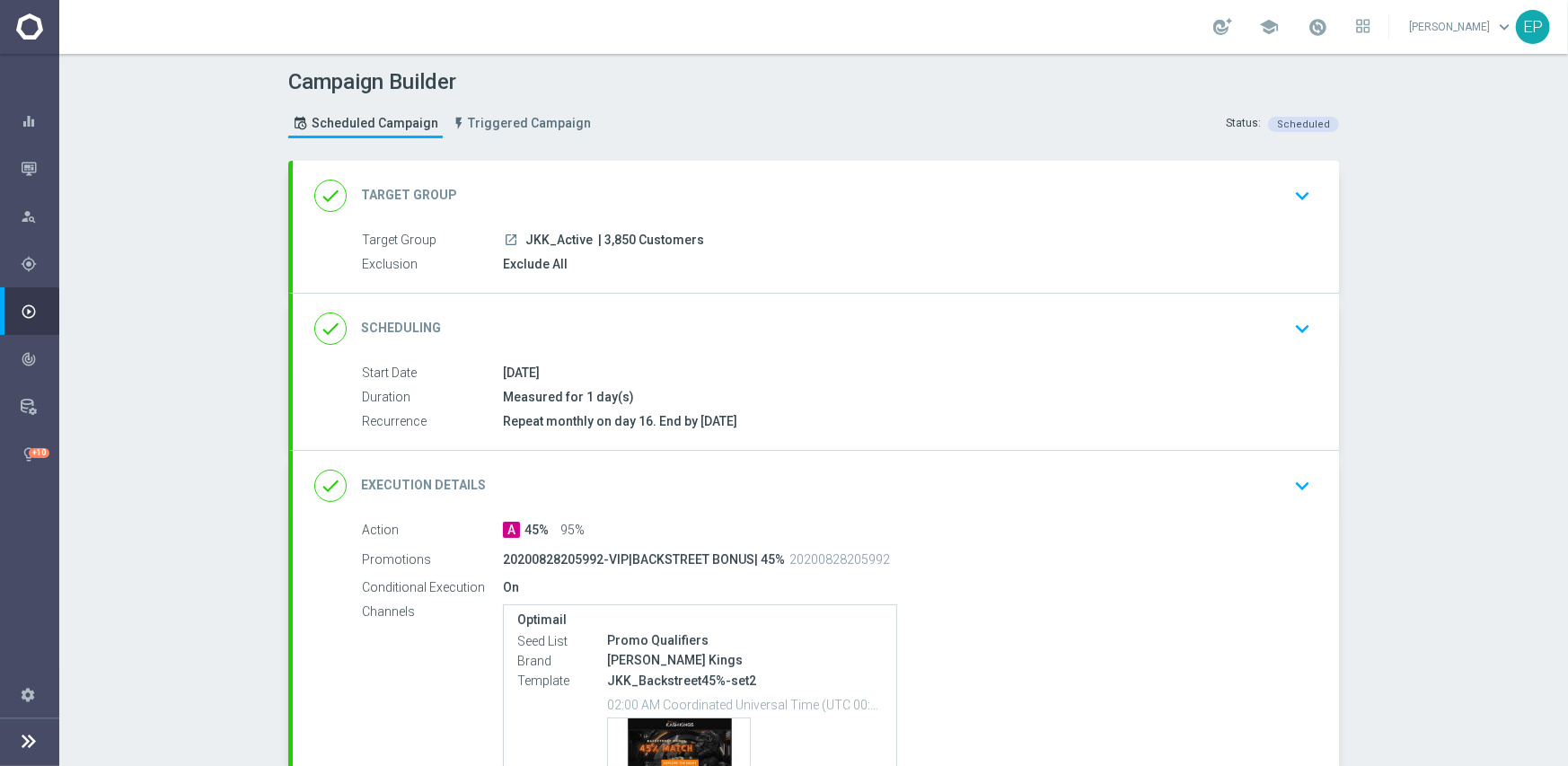
click at [640, 314] on div "done Scheduling keyboard_arrow_down" at bounding box center [815, 329] width 1003 height 34
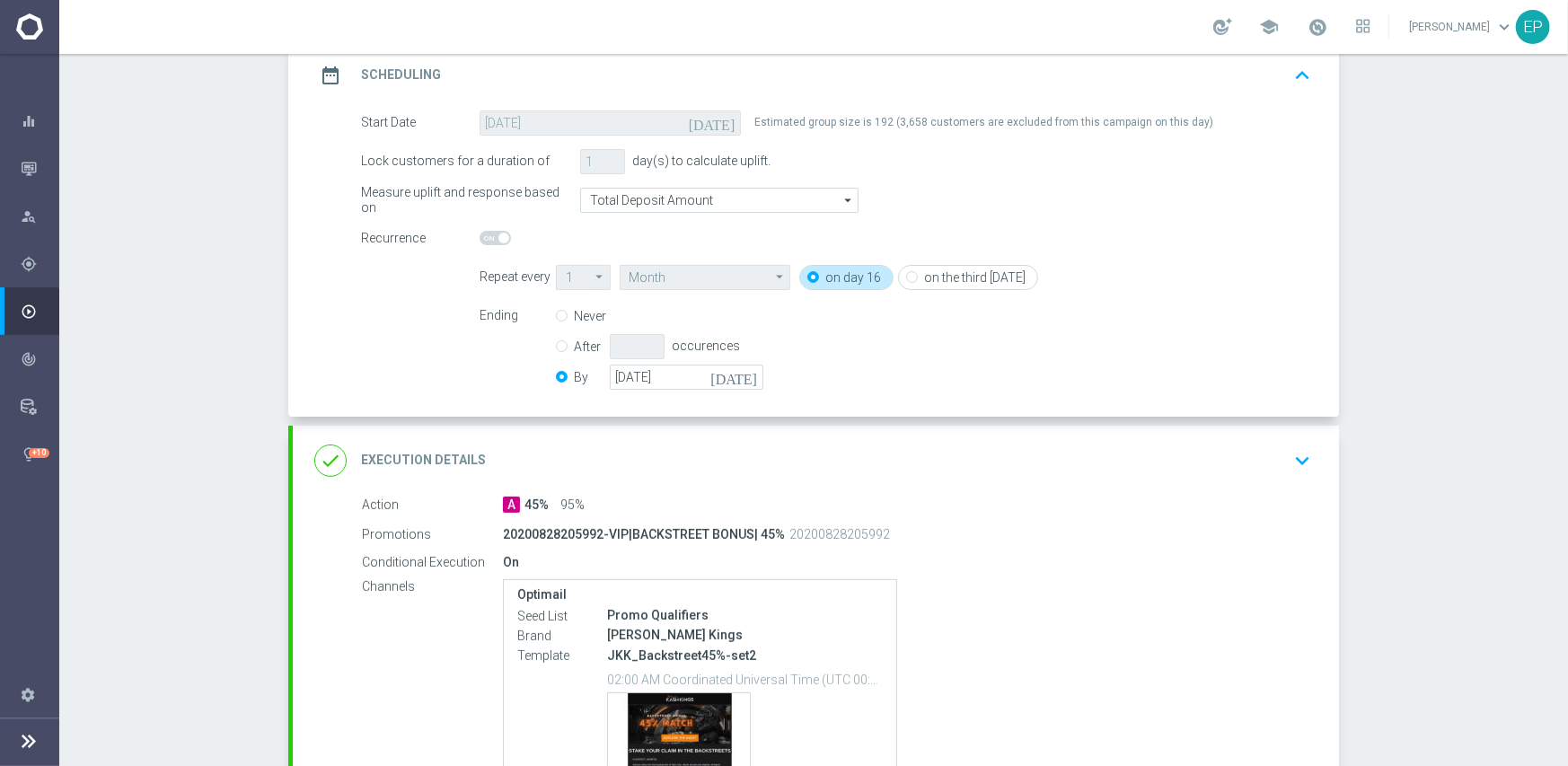
scroll to position [270, 0]
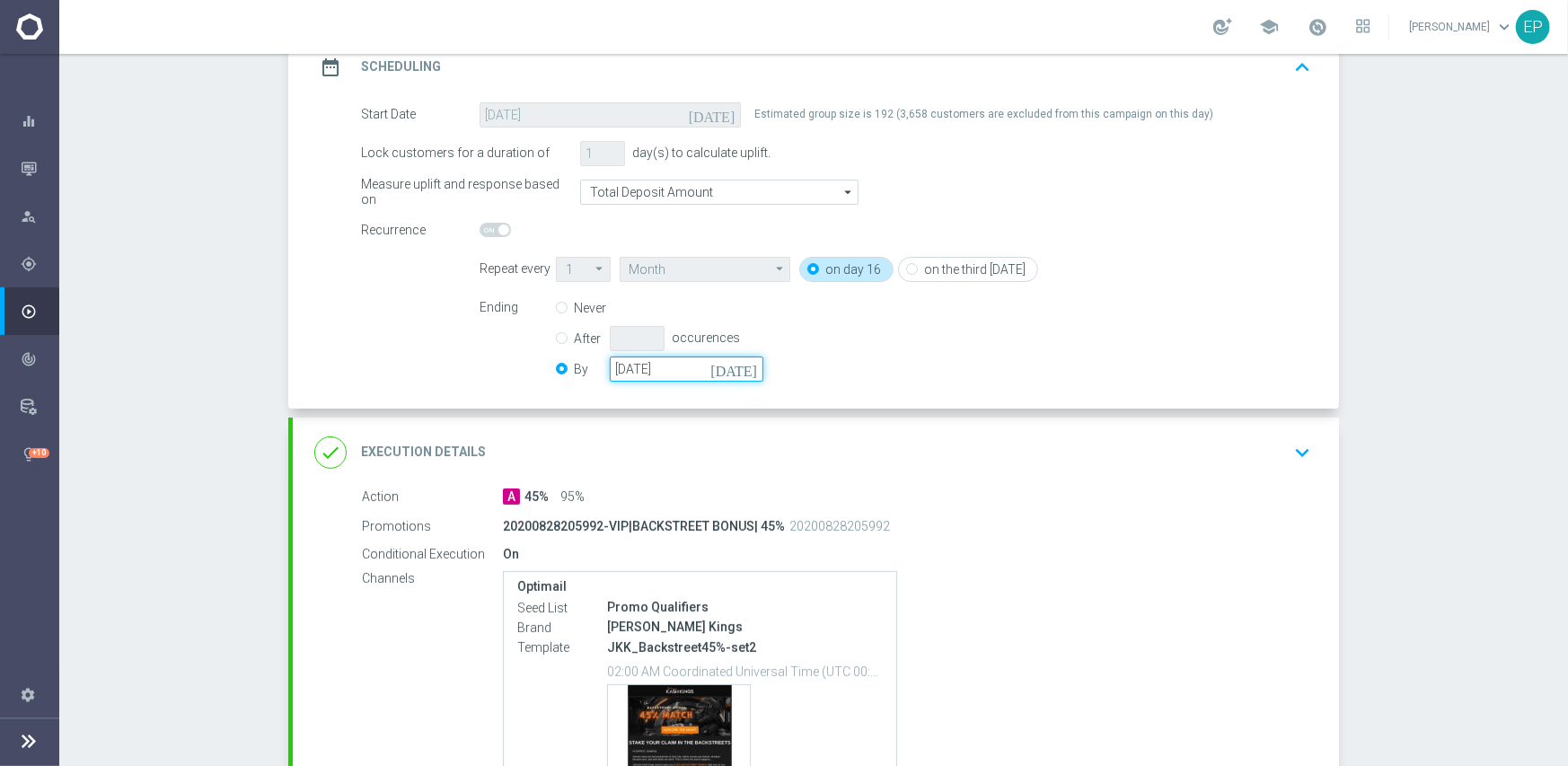
click at [641, 363] on input "[DATE]" at bounding box center [687, 369] width 154 height 25
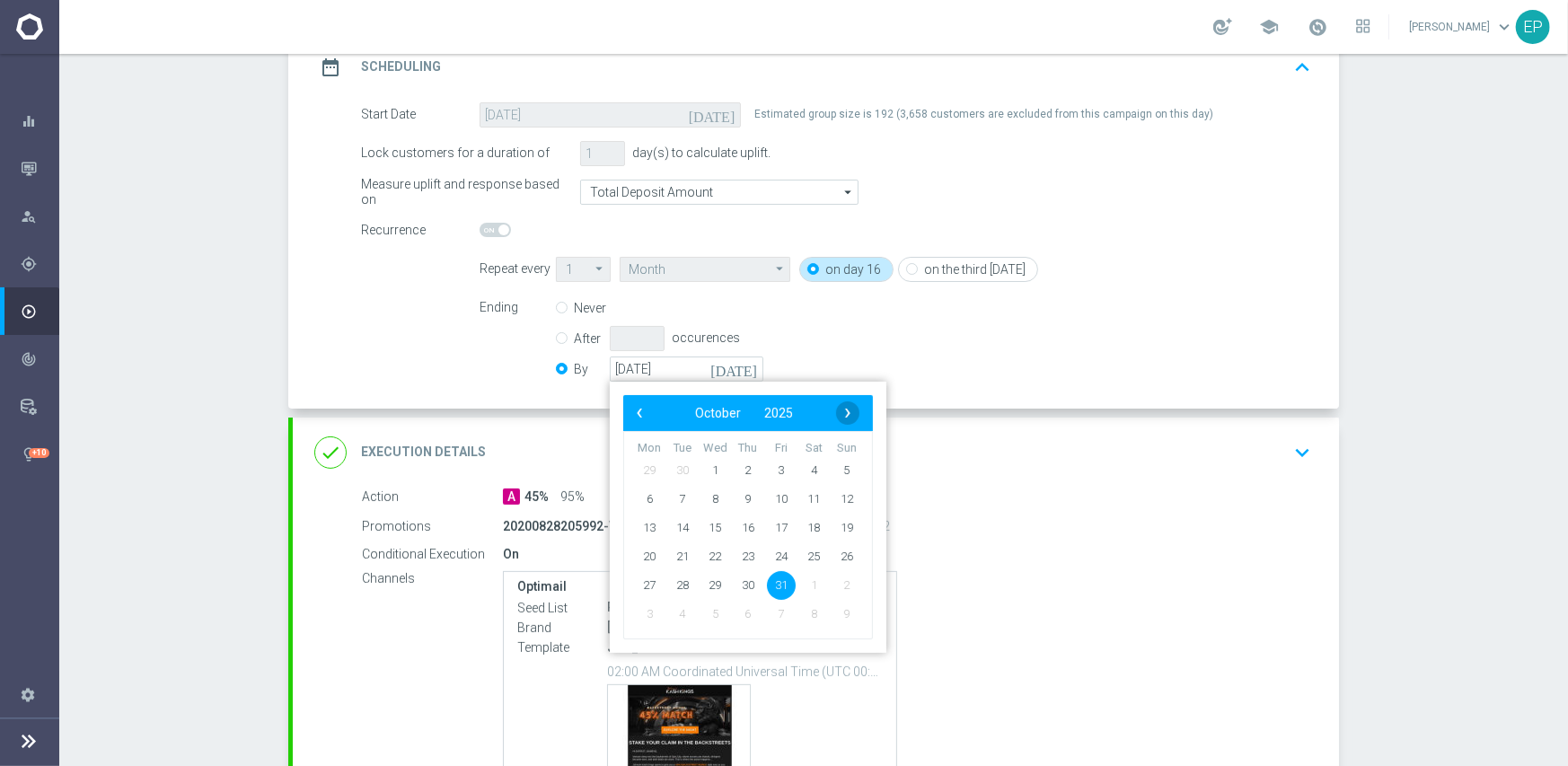
click at [846, 409] on span "›" at bounding box center [848, 413] width 24 height 24
click at [842, 581] on span "30" at bounding box center [847, 584] width 29 height 29
type input "[DATE]"
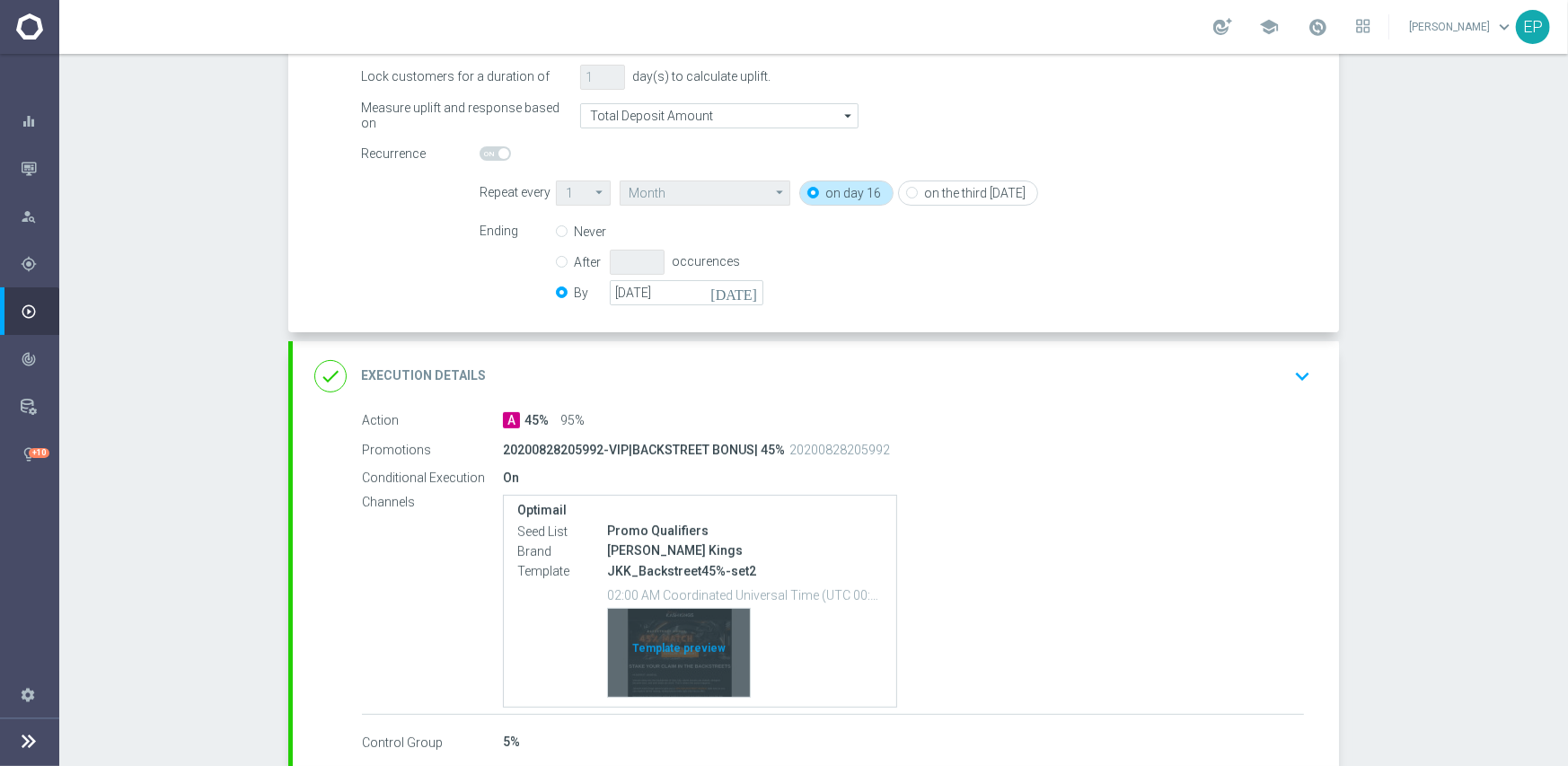
scroll to position [446, 0]
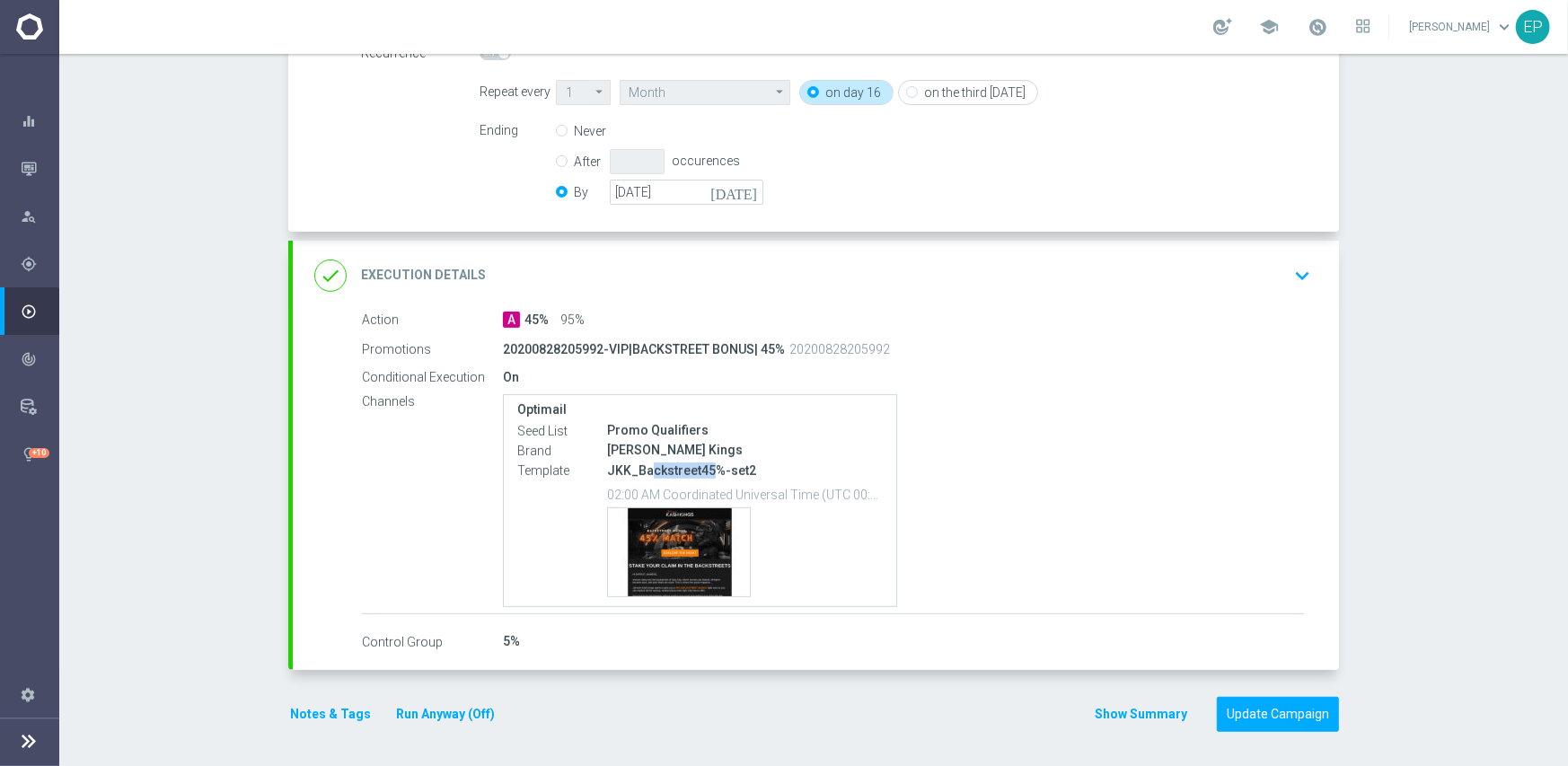
drag, startPoint x: 641, startPoint y: 463, endPoint x: 702, endPoint y: 468, distance: 61.2
click at [702, 468] on p "JKK_Backstreet45%-set2" at bounding box center [745, 470] width 276 height 16
copy p "ckstreet45"
click at [825, 272] on div "done Execution Details keyboard_arrow_down" at bounding box center [815, 276] width 1003 height 34
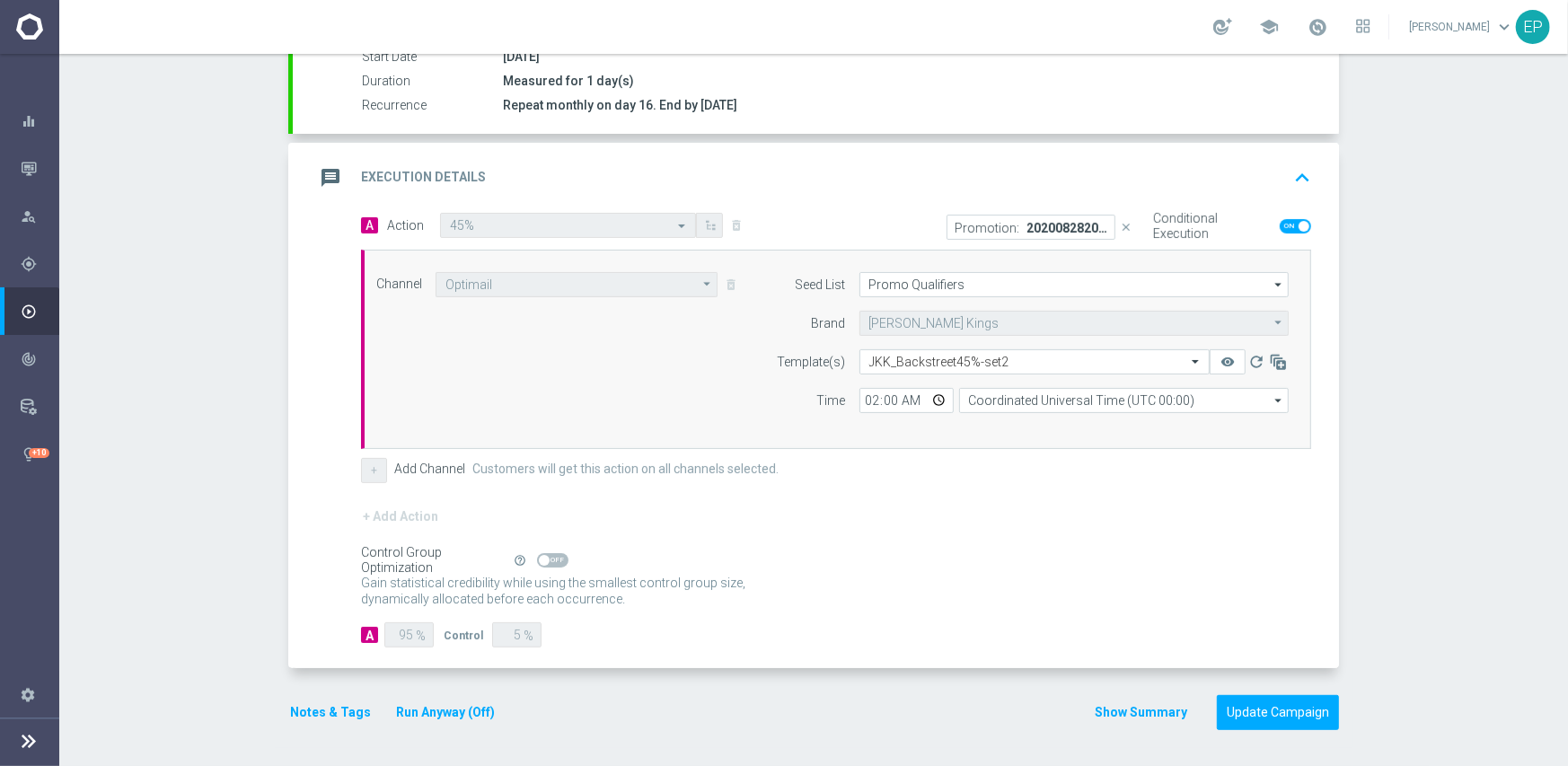
scroll to position [314, 0]
click at [949, 361] on input "text" at bounding box center [1017, 364] width 295 height 15
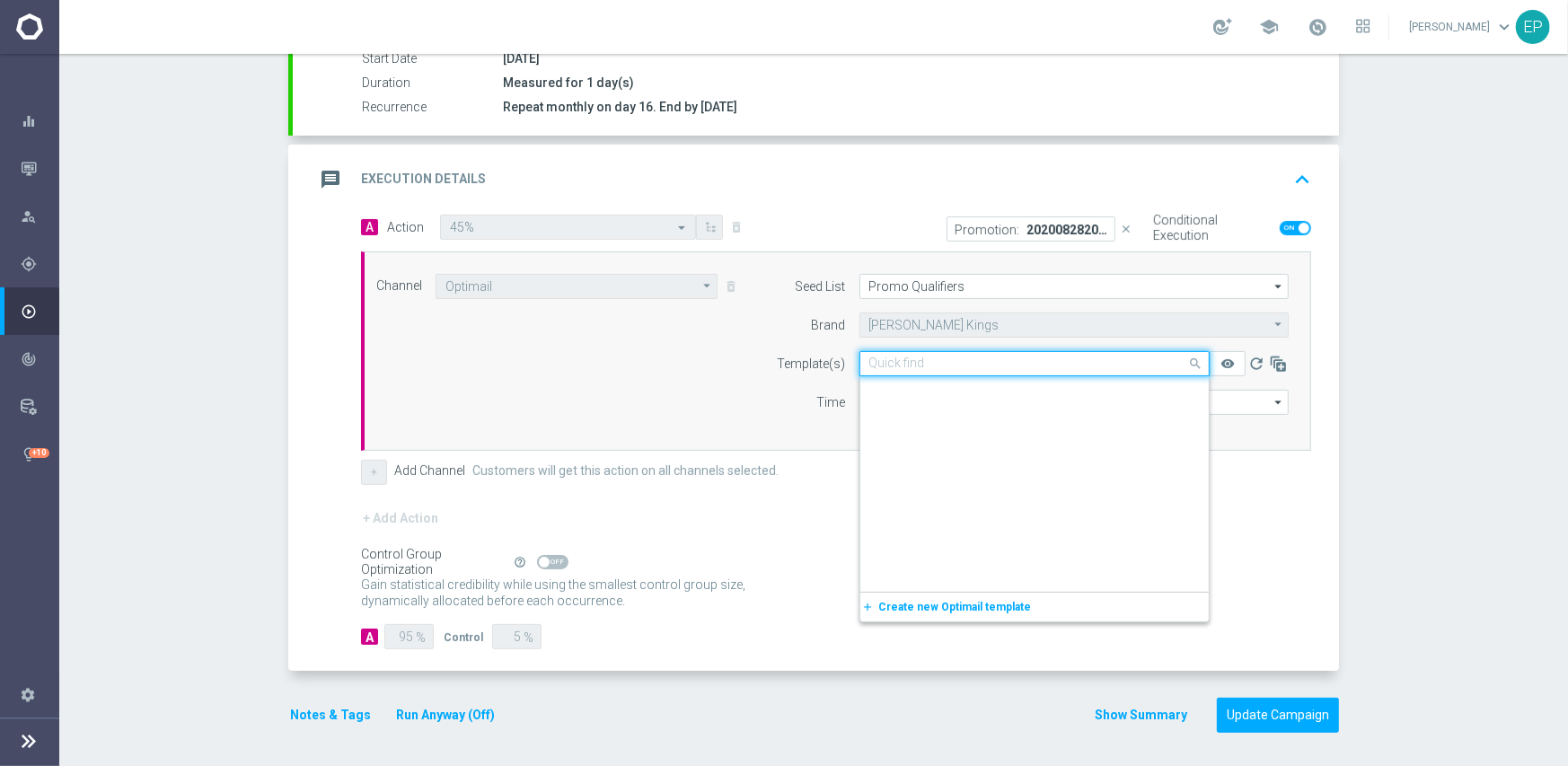
paste input "ckstreet45"
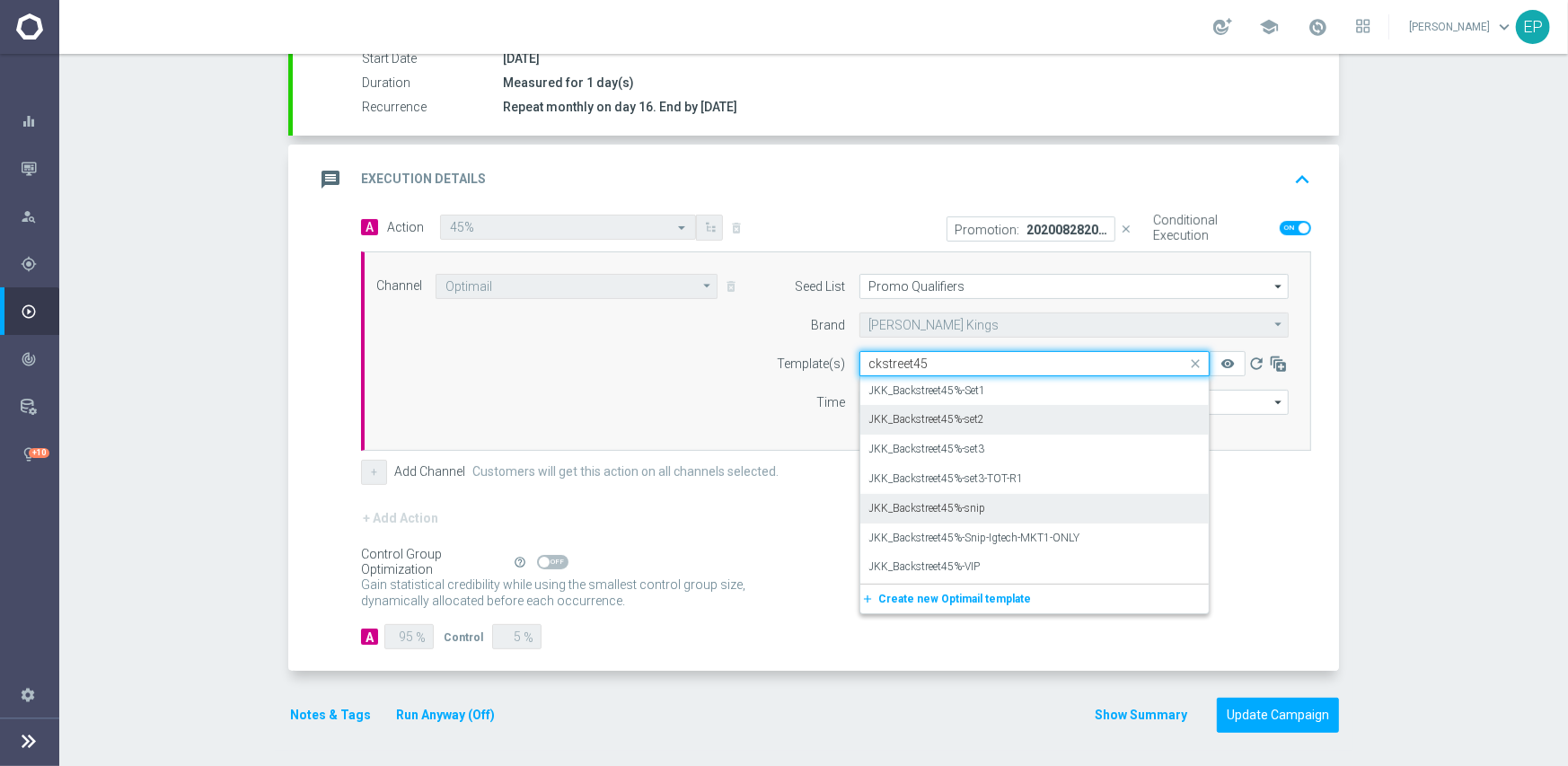
click at [963, 505] on label "JKK_Backstreet45%-snip" at bounding box center [927, 508] width 117 height 15
type input "ckstreet45"
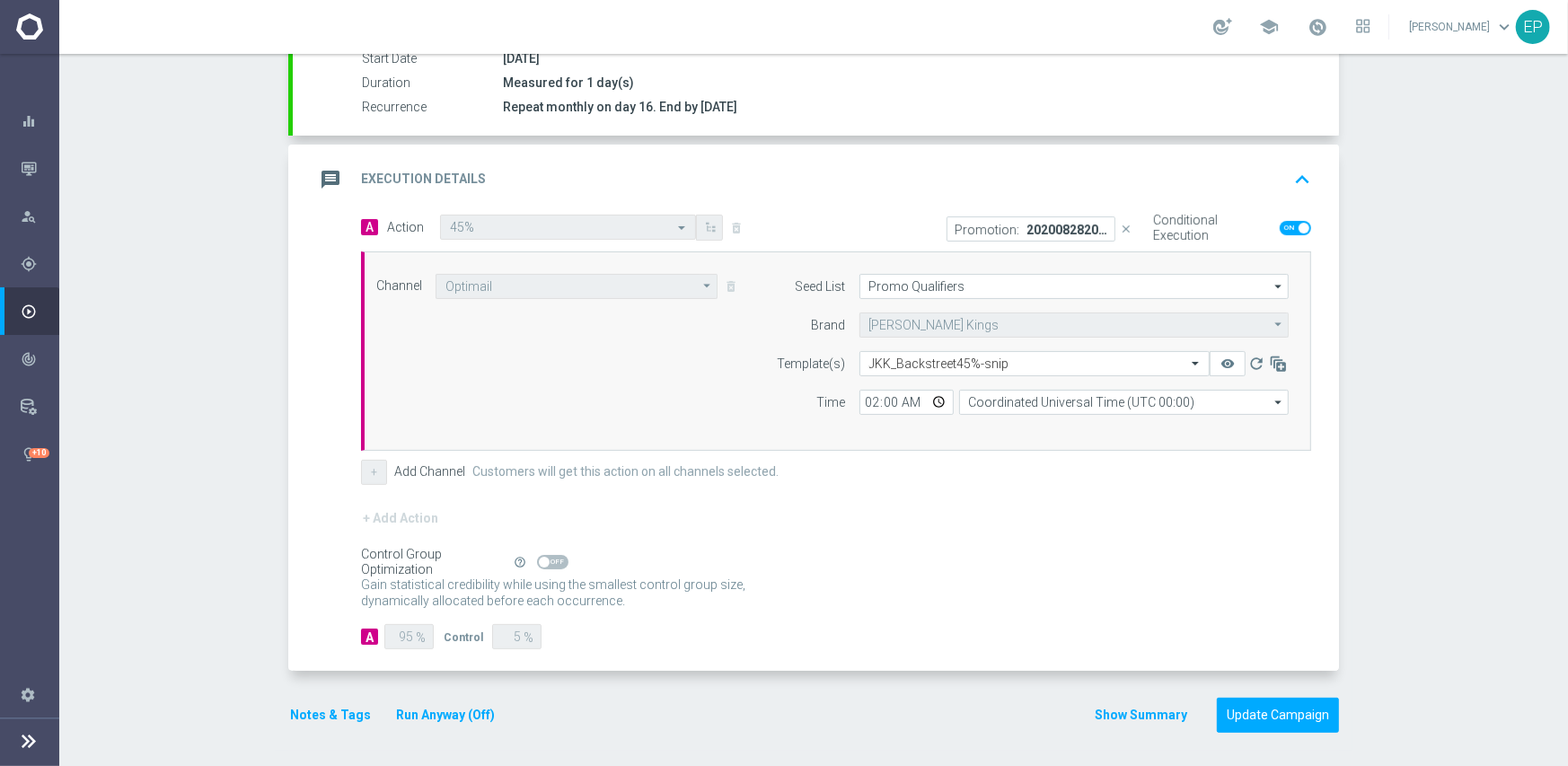
click at [968, 553] on div "Control Group Optimization Self Optimizing Campaign help_outline" at bounding box center [836, 563] width 950 height 20
click at [1283, 723] on button "Update Campaign" at bounding box center [1278, 714] width 122 height 35
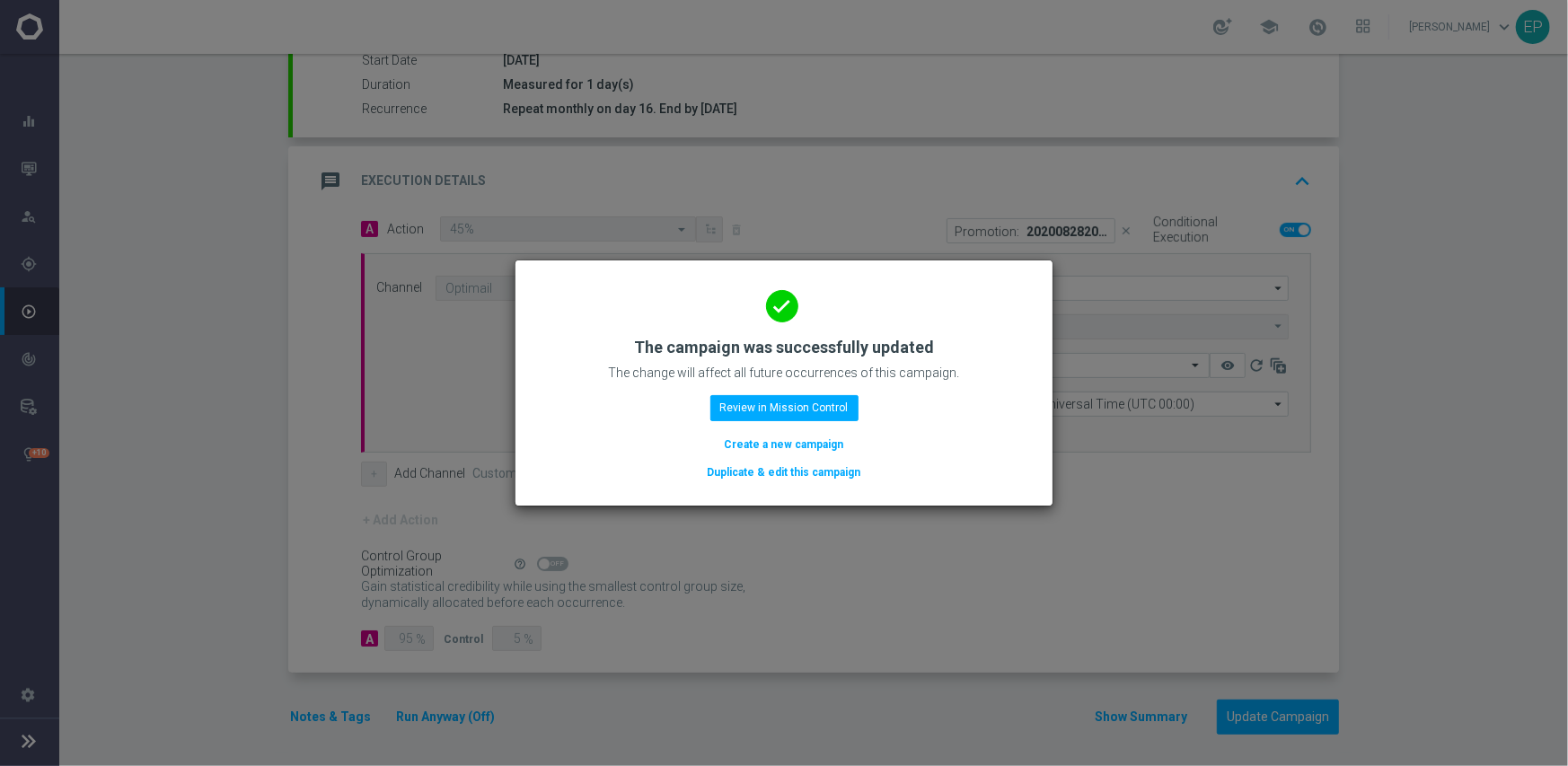
scroll to position [314, 0]
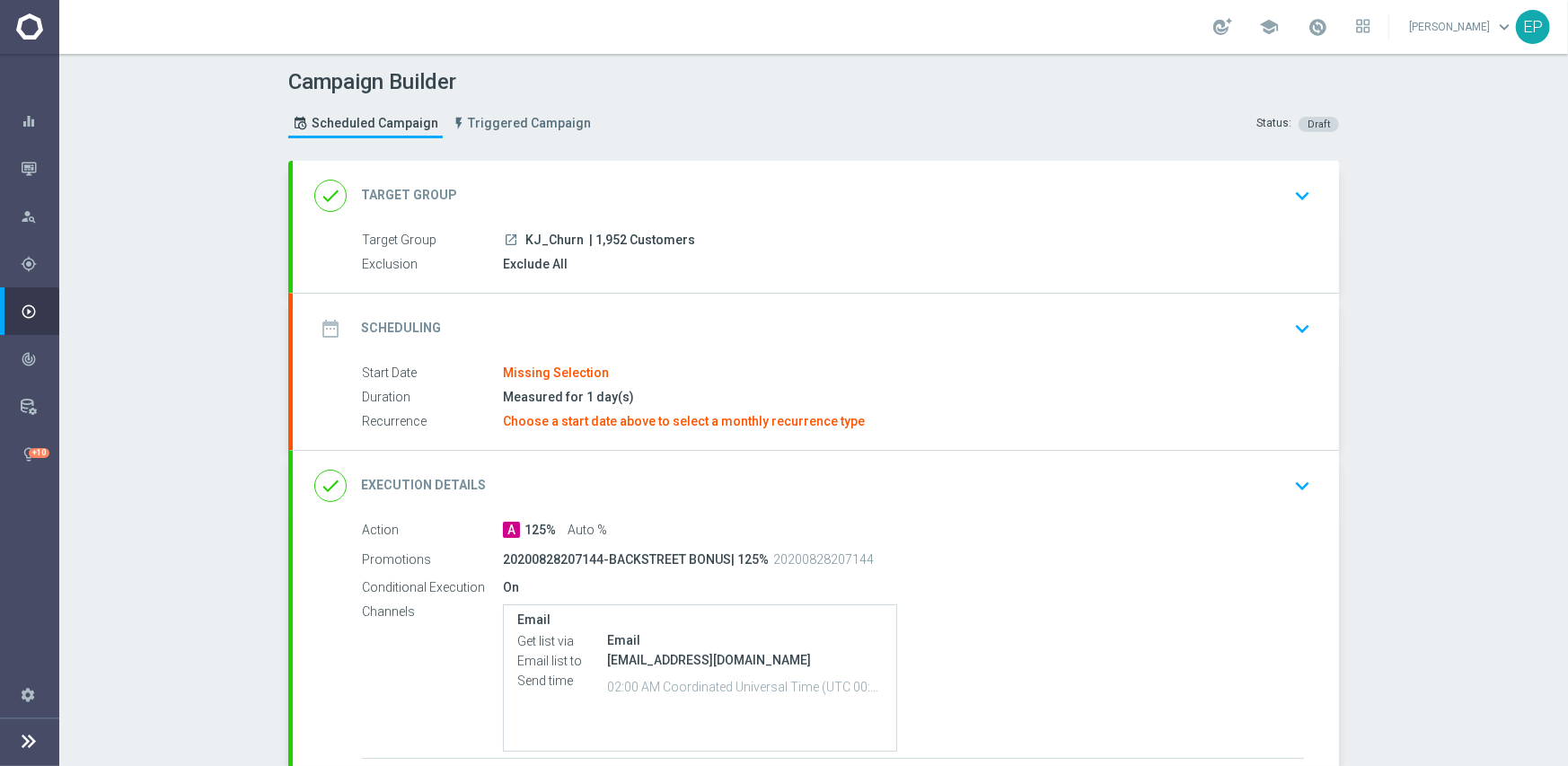
drag, startPoint x: 519, startPoint y: 237, endPoint x: 557, endPoint y: 239, distance: 38.1
click at [557, 239] on span "KJ_Churn" at bounding box center [555, 241] width 59 height 16
click at [594, 179] on div "done Target Group keyboard_arrow_down" at bounding box center [815, 196] width 1003 height 34
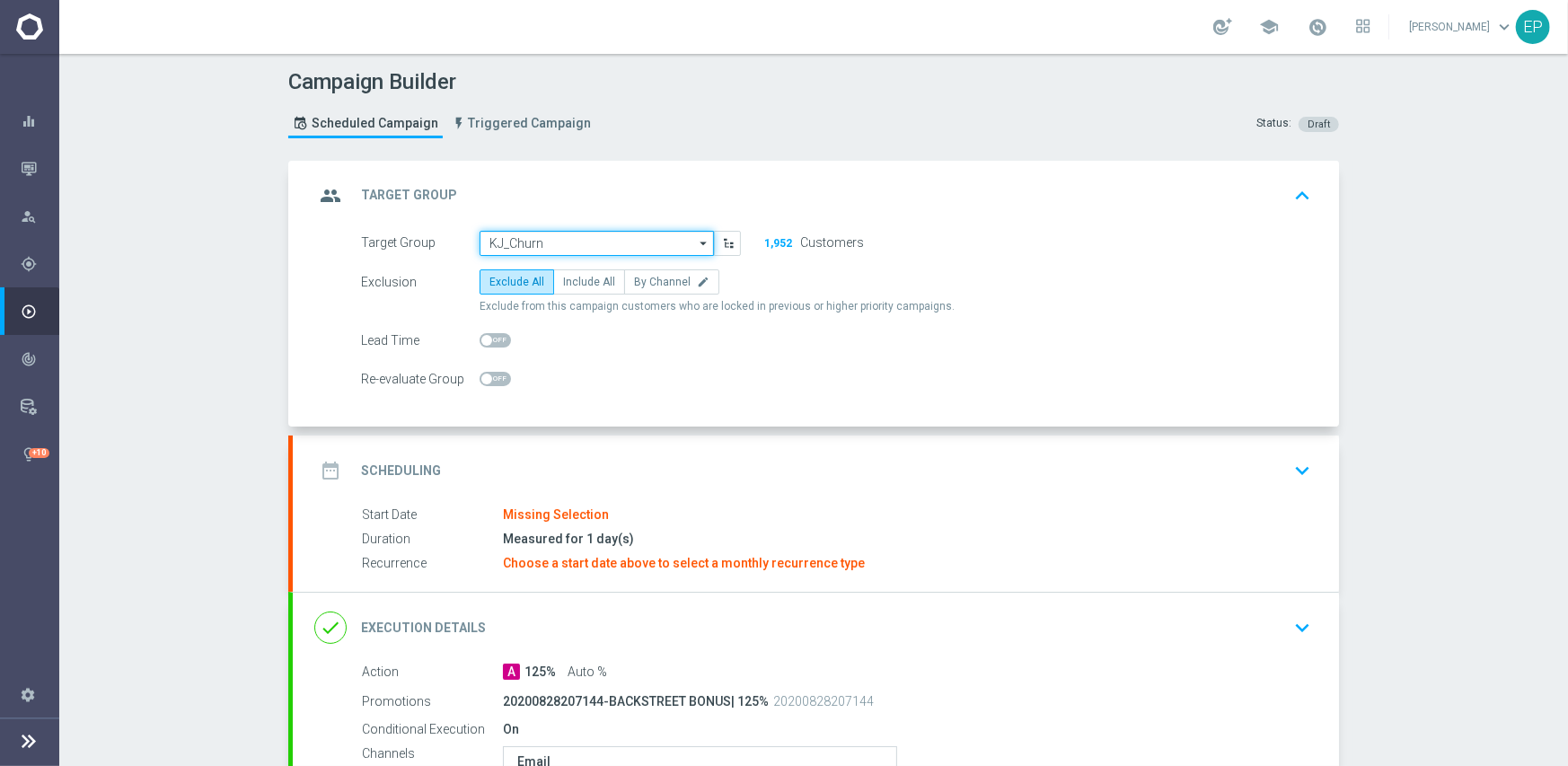
click at [575, 244] on input "KJ_Churn" at bounding box center [596, 243] width 234 height 25
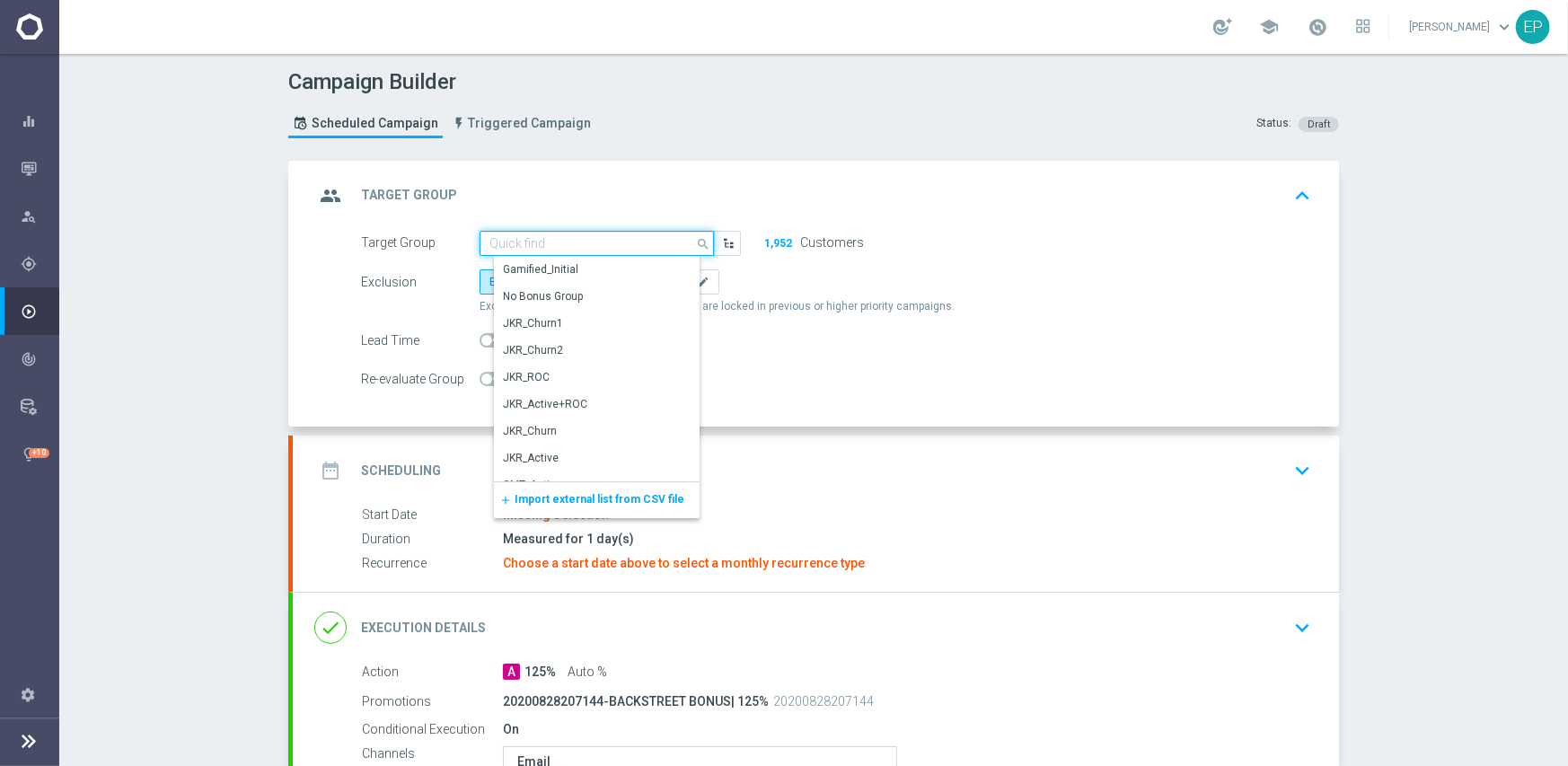
paste input "KJ_Ch"
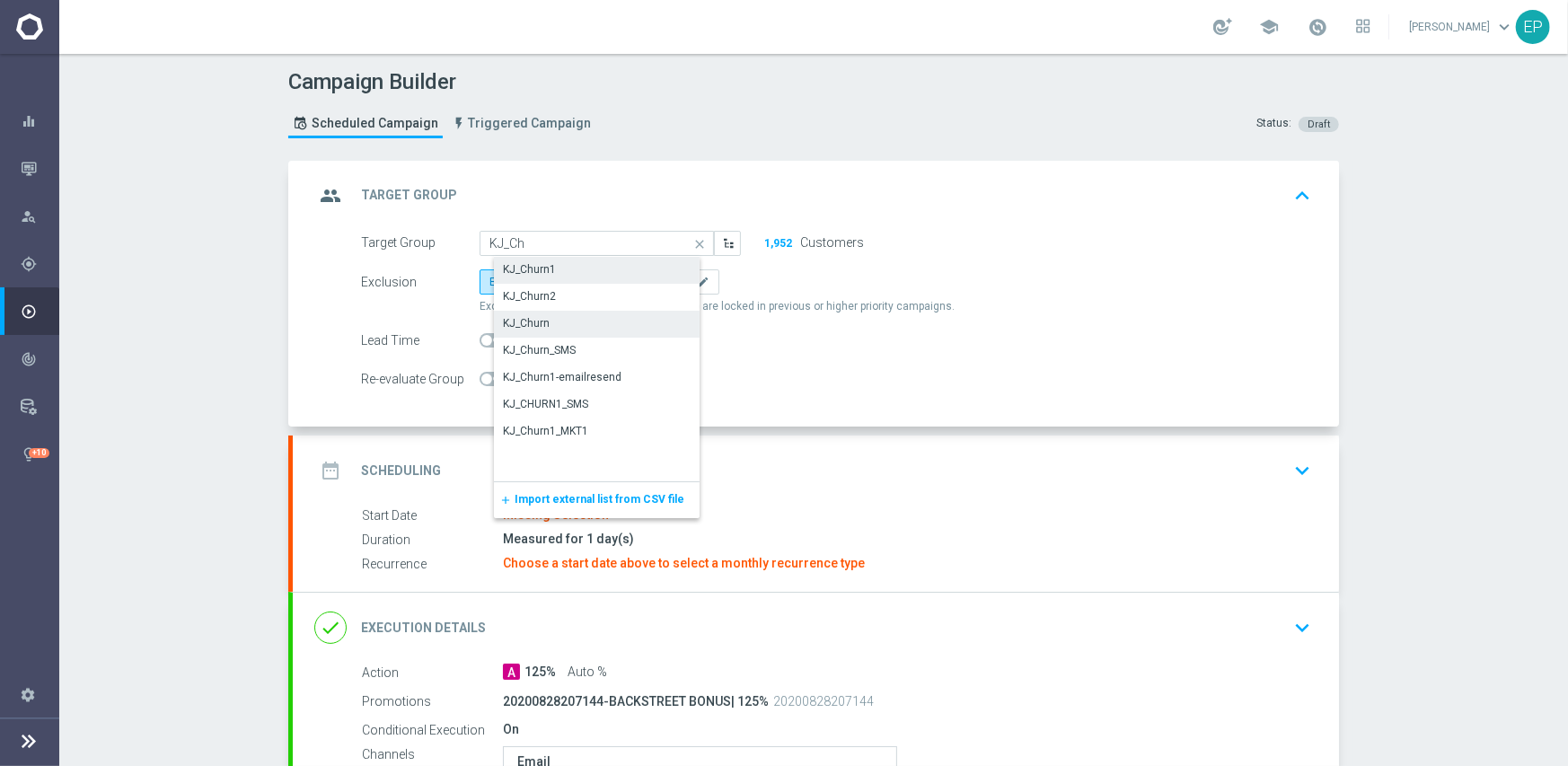
click at [539, 275] on div "KJ_Churn1" at bounding box center [529, 270] width 53 height 16
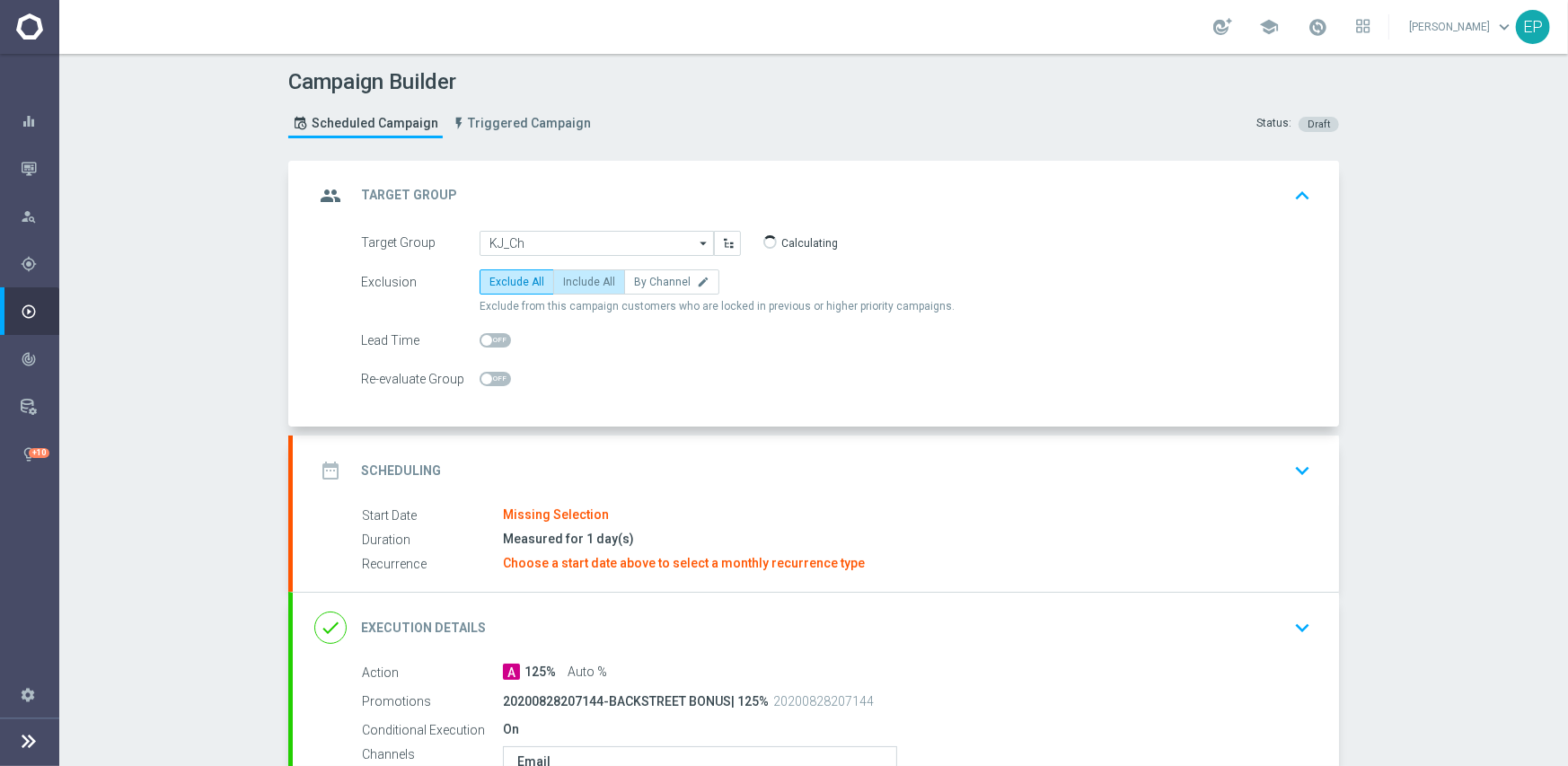
type input "KJ_Churn1"
click at [718, 446] on div "date_range Scheduling keyboard_arrow_down" at bounding box center [816, 470] width 1047 height 70
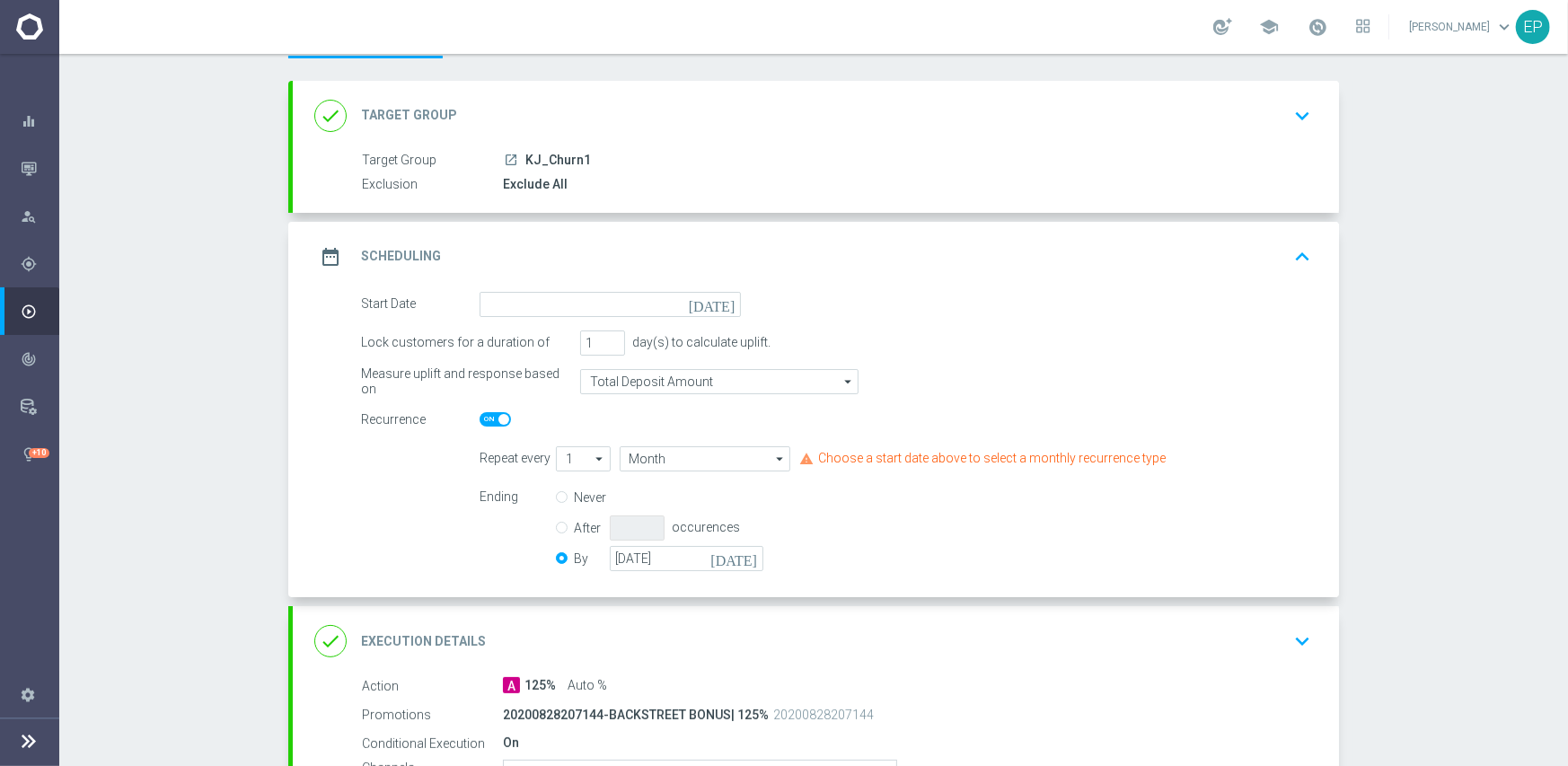
scroll to position [180, 0]
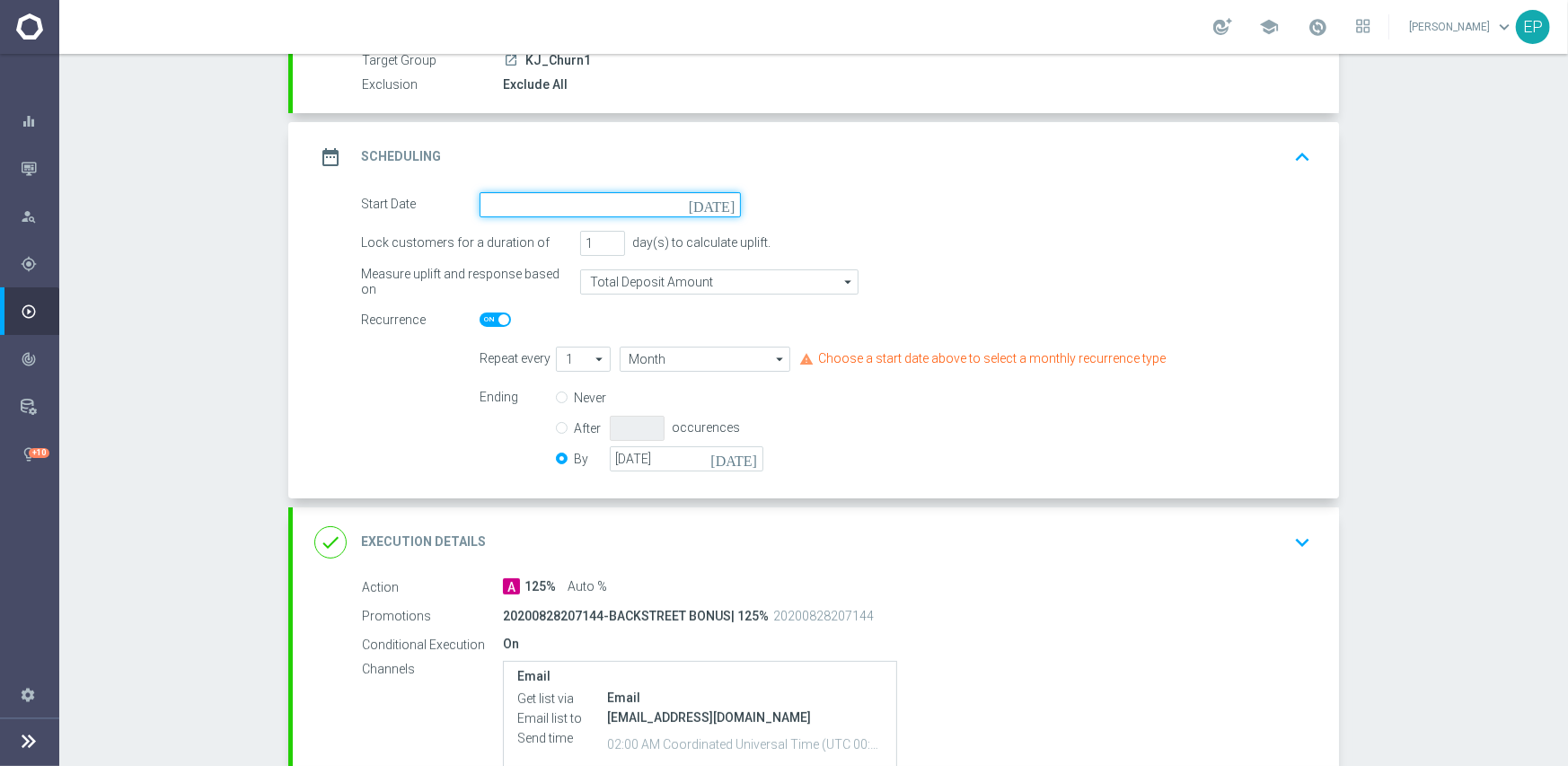
click at [590, 206] on input at bounding box center [610, 204] width 261 height 25
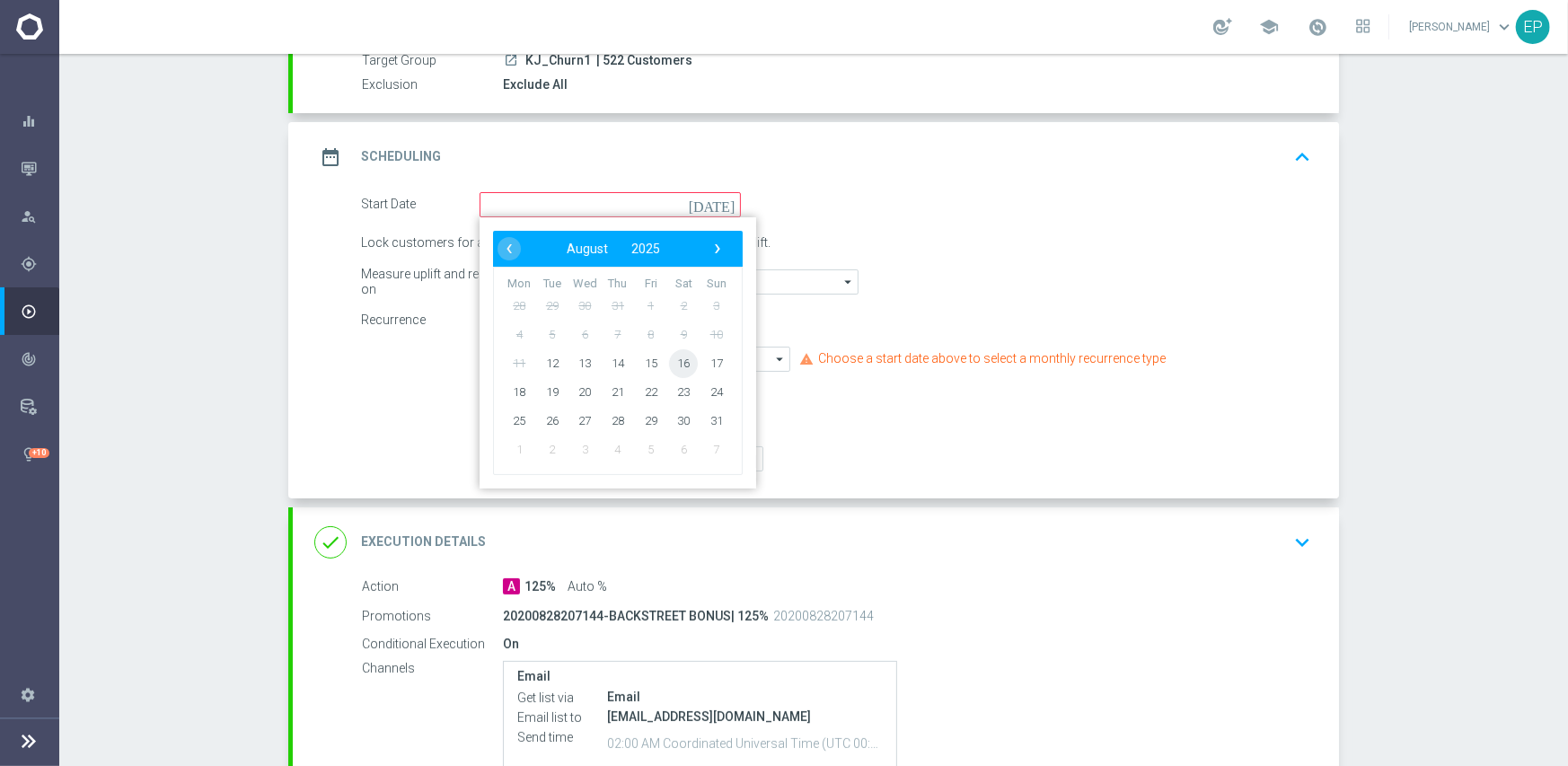
click at [673, 361] on span "16" at bounding box center [684, 363] width 29 height 29
type input "[DATE]"
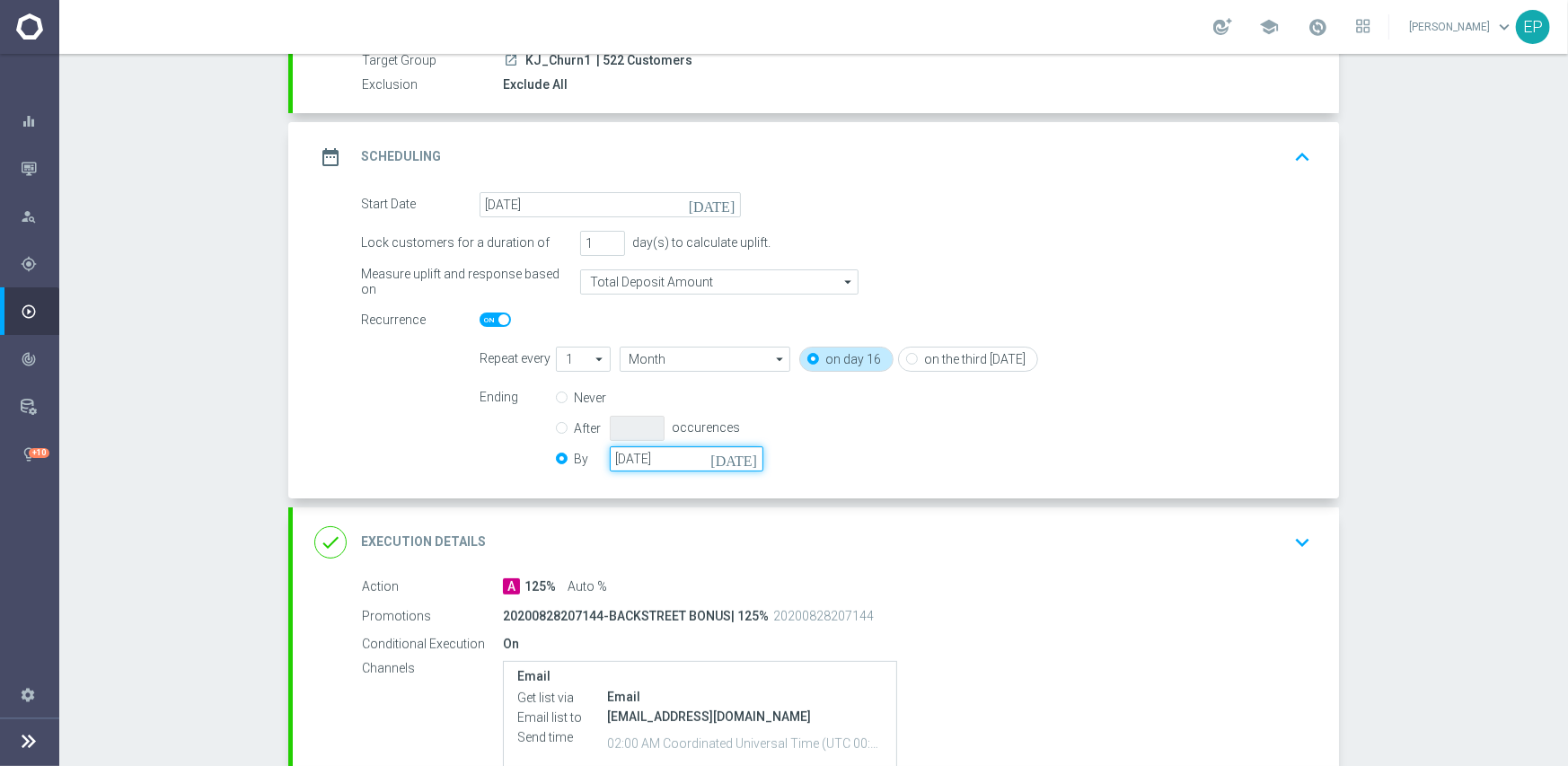
click at [667, 459] on input "[DATE]" at bounding box center [687, 459] width 154 height 25
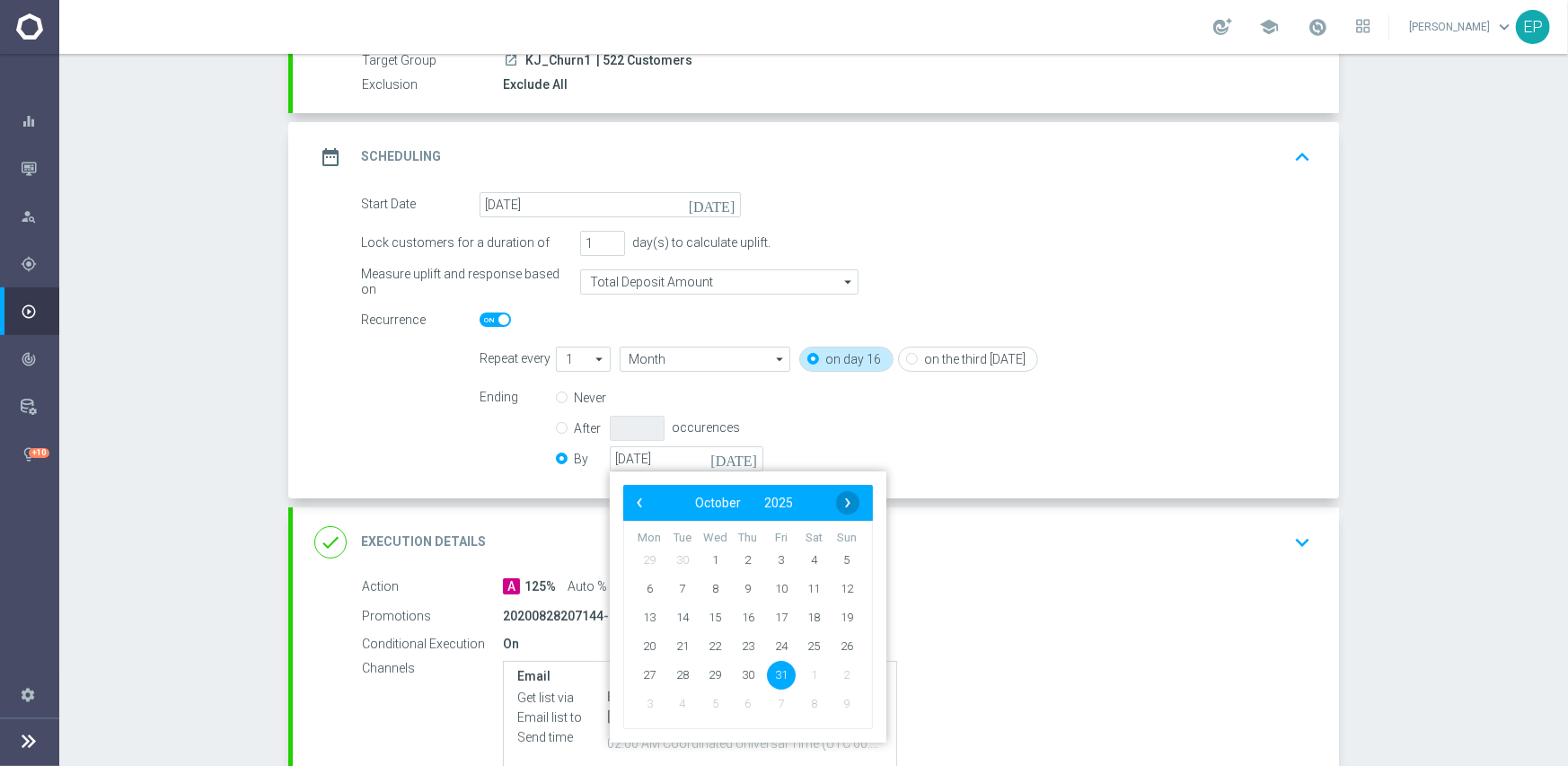
click at [839, 506] on span "›" at bounding box center [848, 503] width 24 height 24
click at [836, 676] on span "30" at bounding box center [847, 675] width 29 height 29
type input "[DATE]"
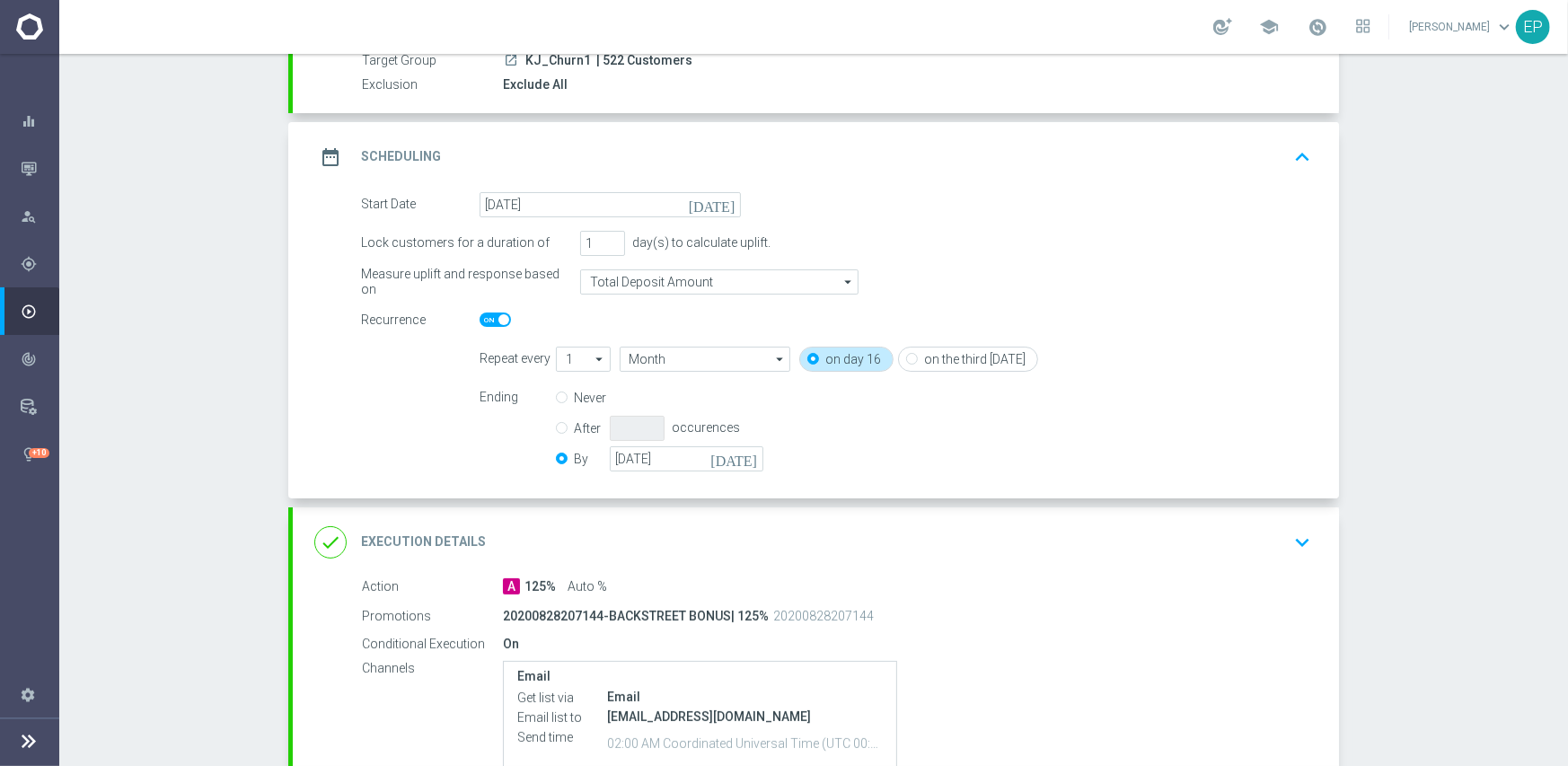
scroll to position [359, 0]
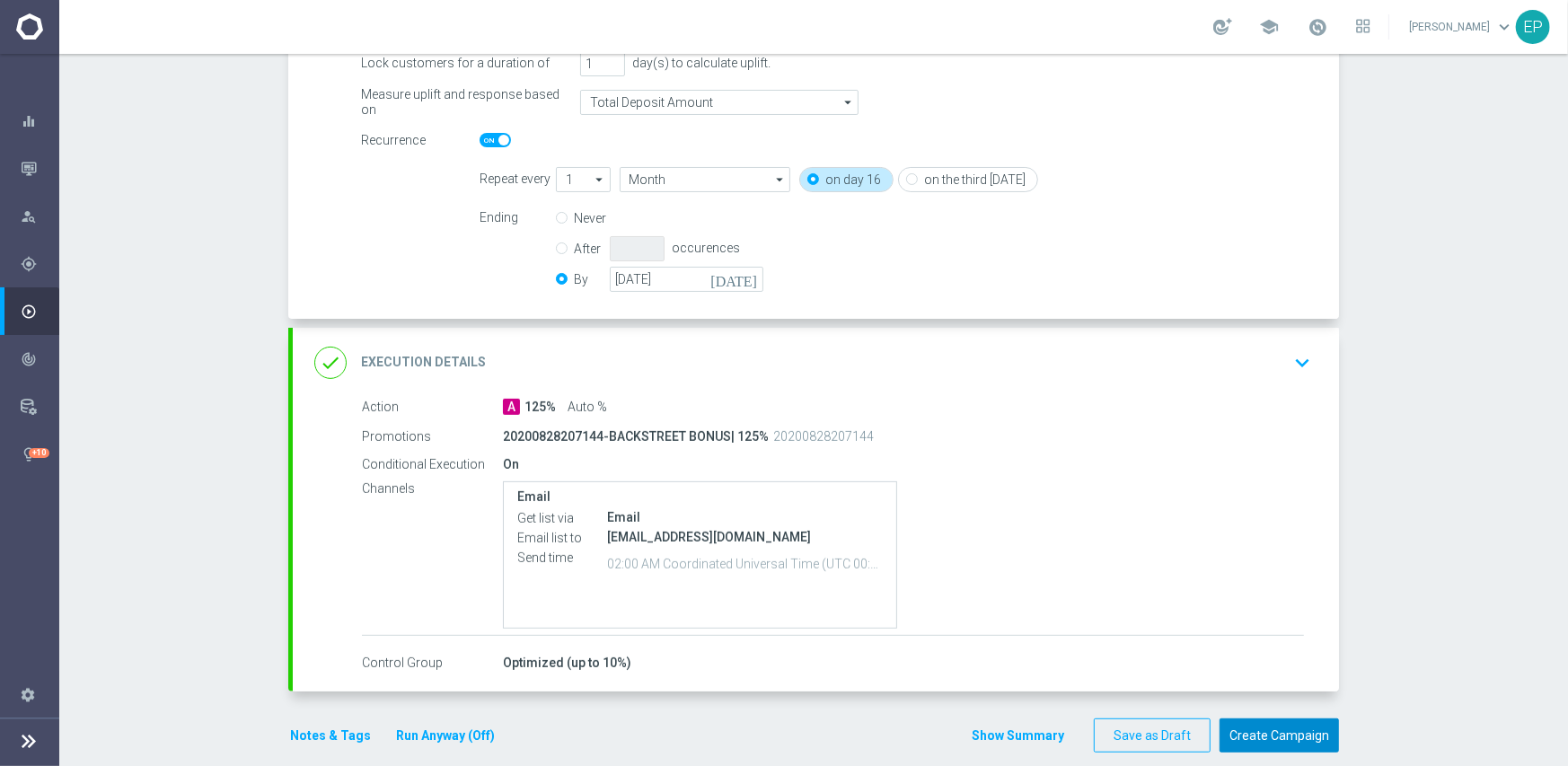
click at [1262, 729] on button "Create Campaign" at bounding box center [1279, 735] width 119 height 35
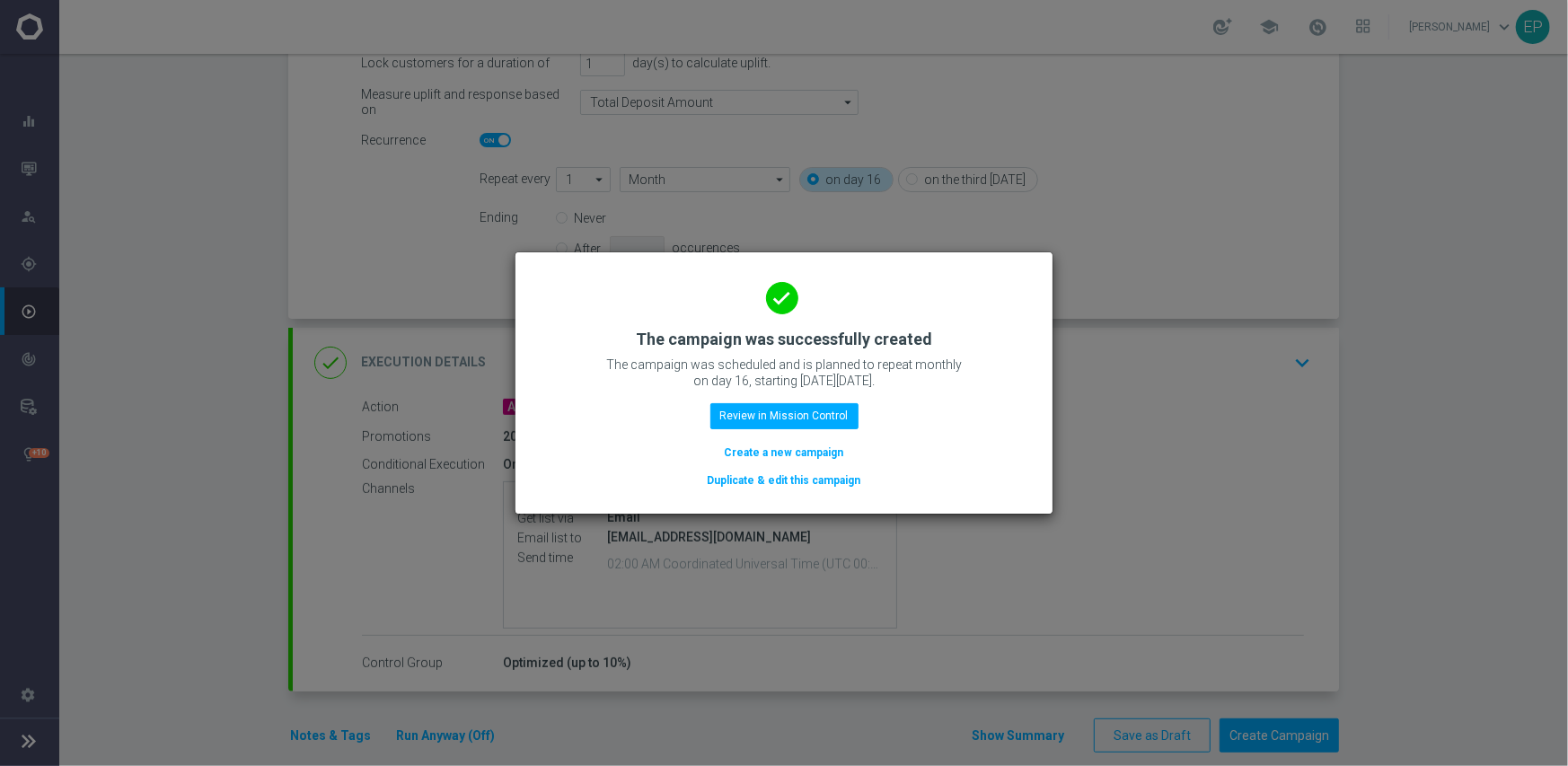
click at [779, 474] on button "Duplicate & edit this campaign" at bounding box center [784, 480] width 157 height 20
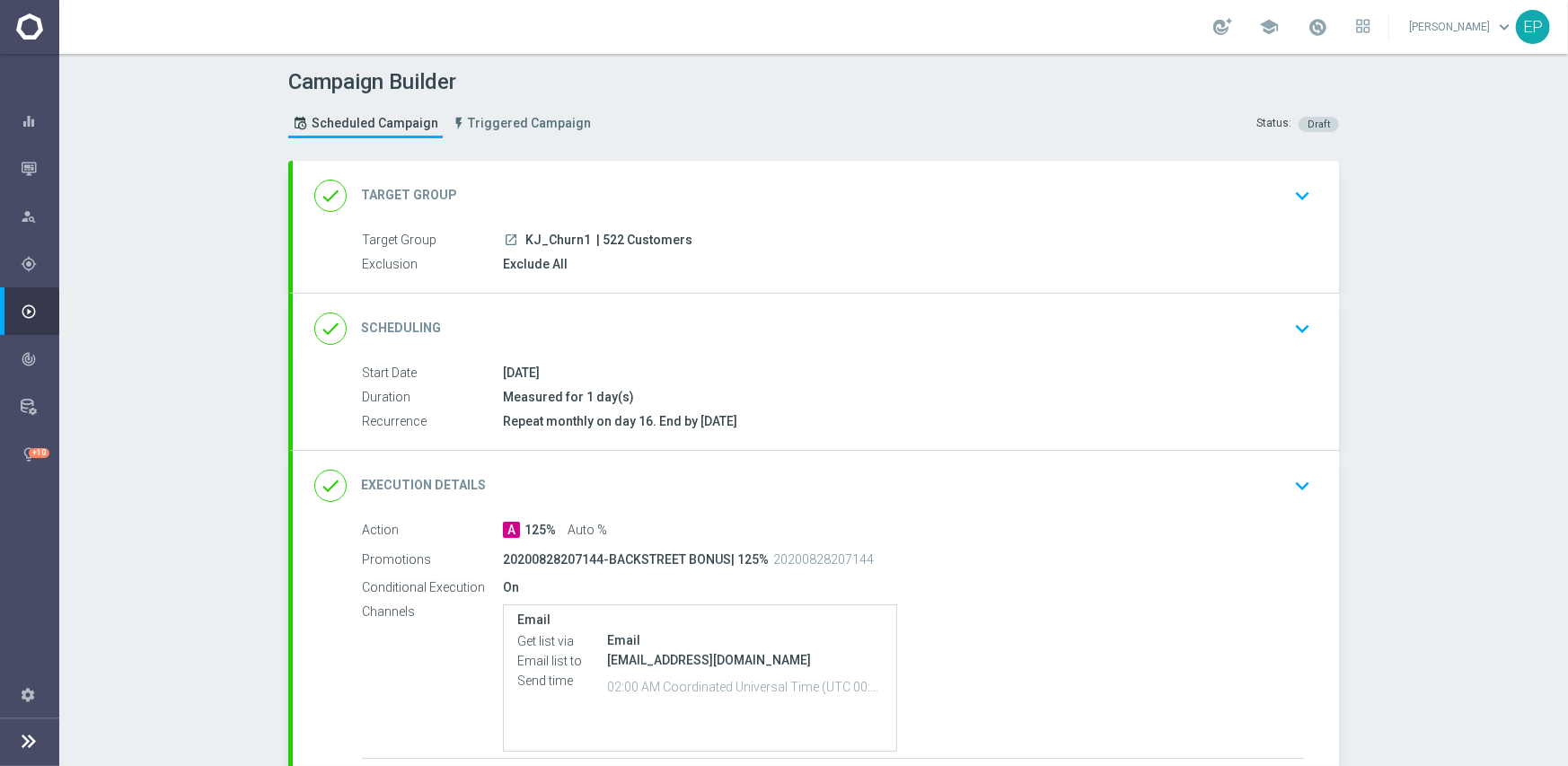
drag, startPoint x: 521, startPoint y: 232, endPoint x: 558, endPoint y: 237, distance: 37.3
click at [558, 237] on span "KJ_Churn1" at bounding box center [558, 241] width 65 height 16
copy span "KJ_Chu"
click at [603, 165] on div "done Target Group keyboard_arrow_down" at bounding box center [816, 195] width 1047 height 70
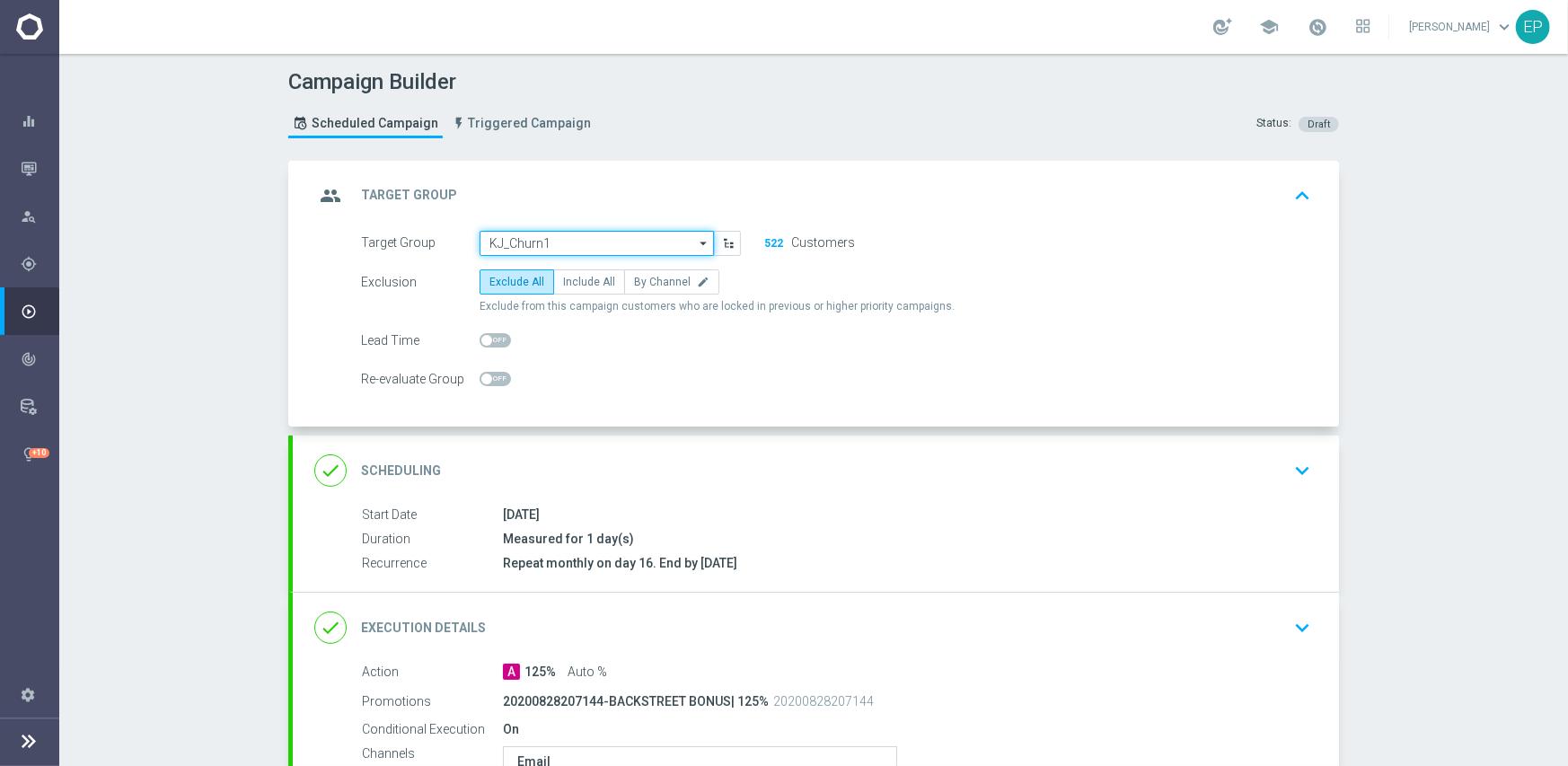
click at [607, 236] on input "KJ_Churn1" at bounding box center [596, 243] width 234 height 25
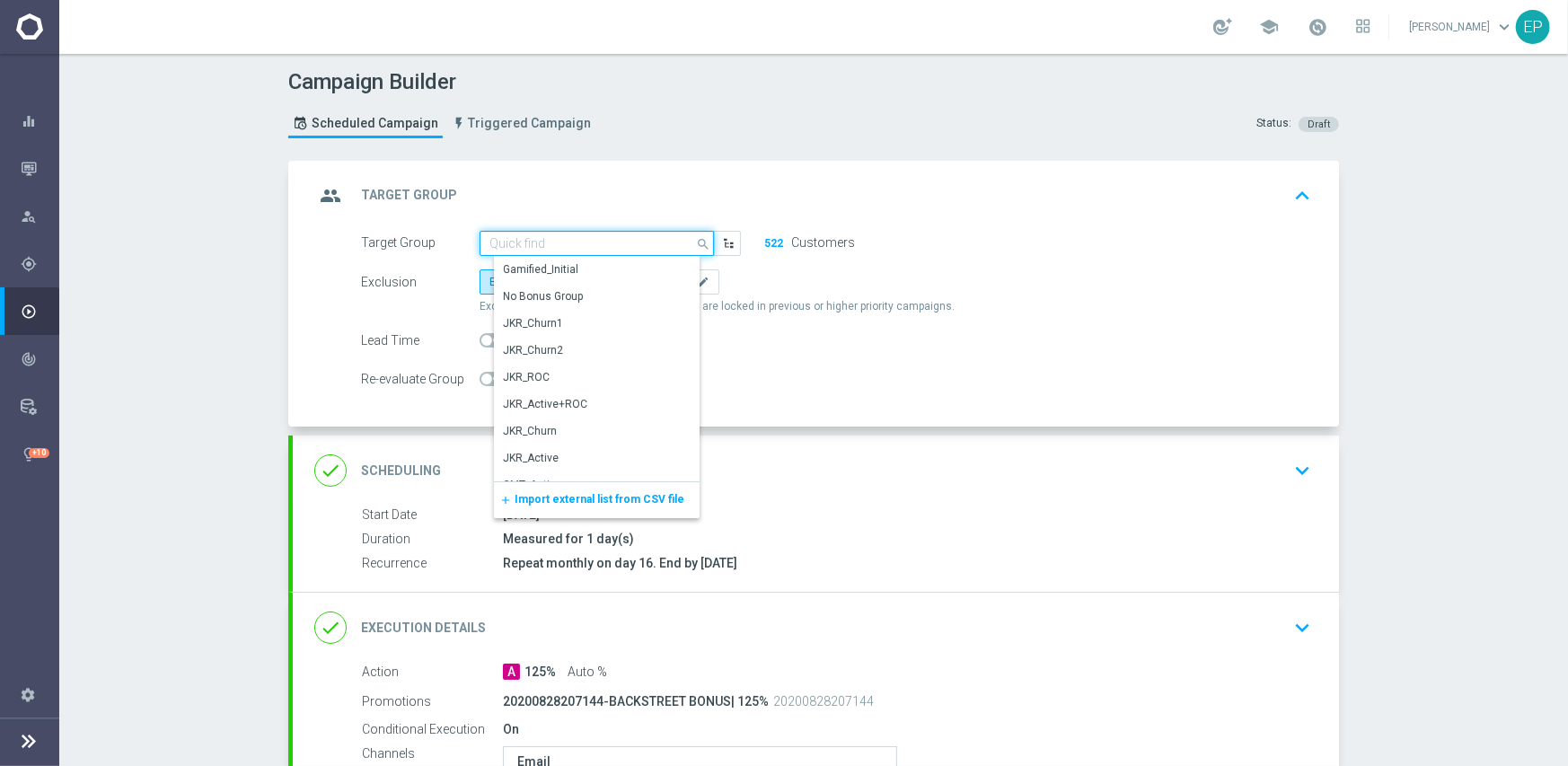
paste input "KJ_Chu"
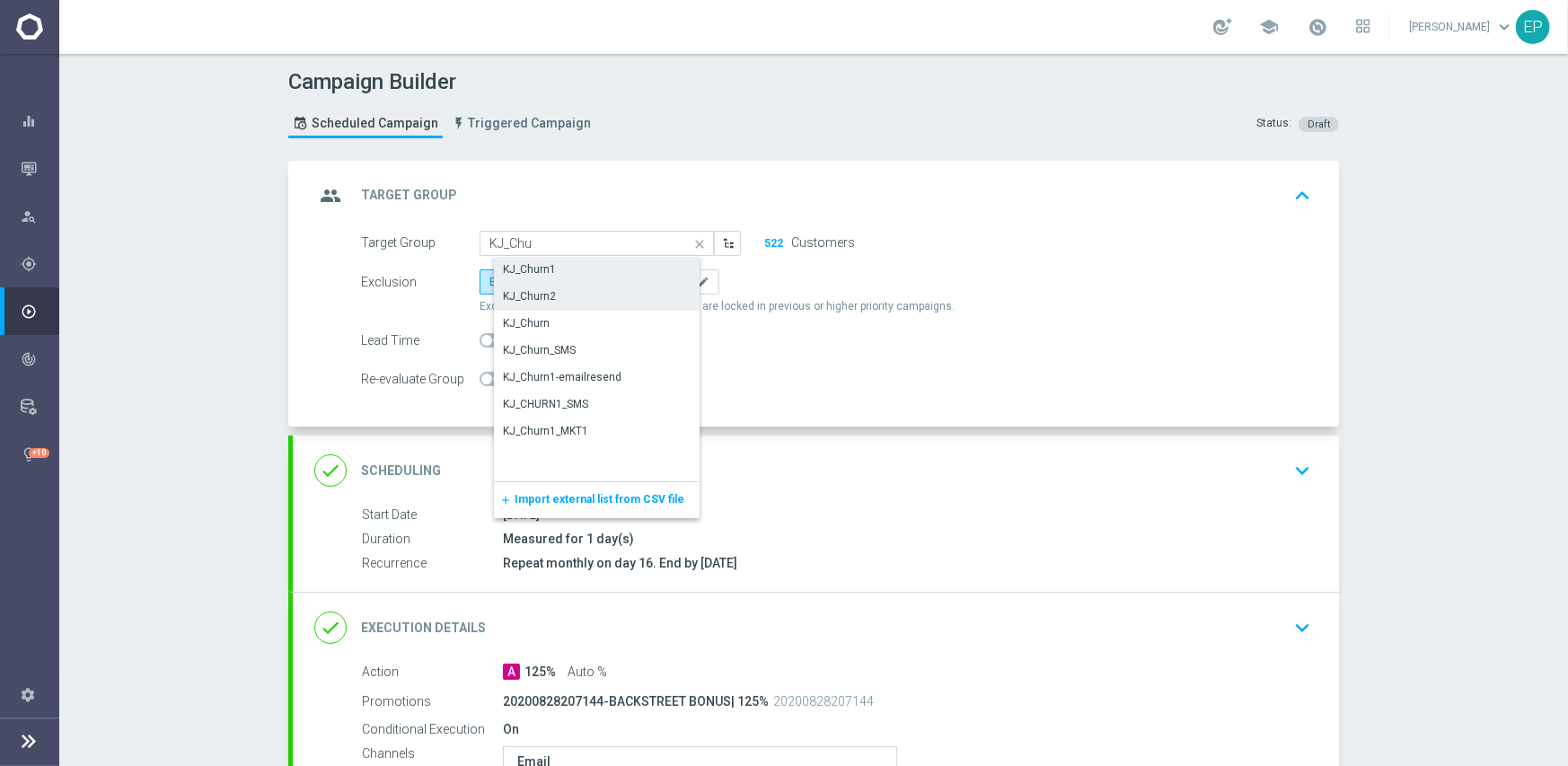
click at [549, 296] on div "KJ_Churn2" at bounding box center [612, 297] width 235 height 25
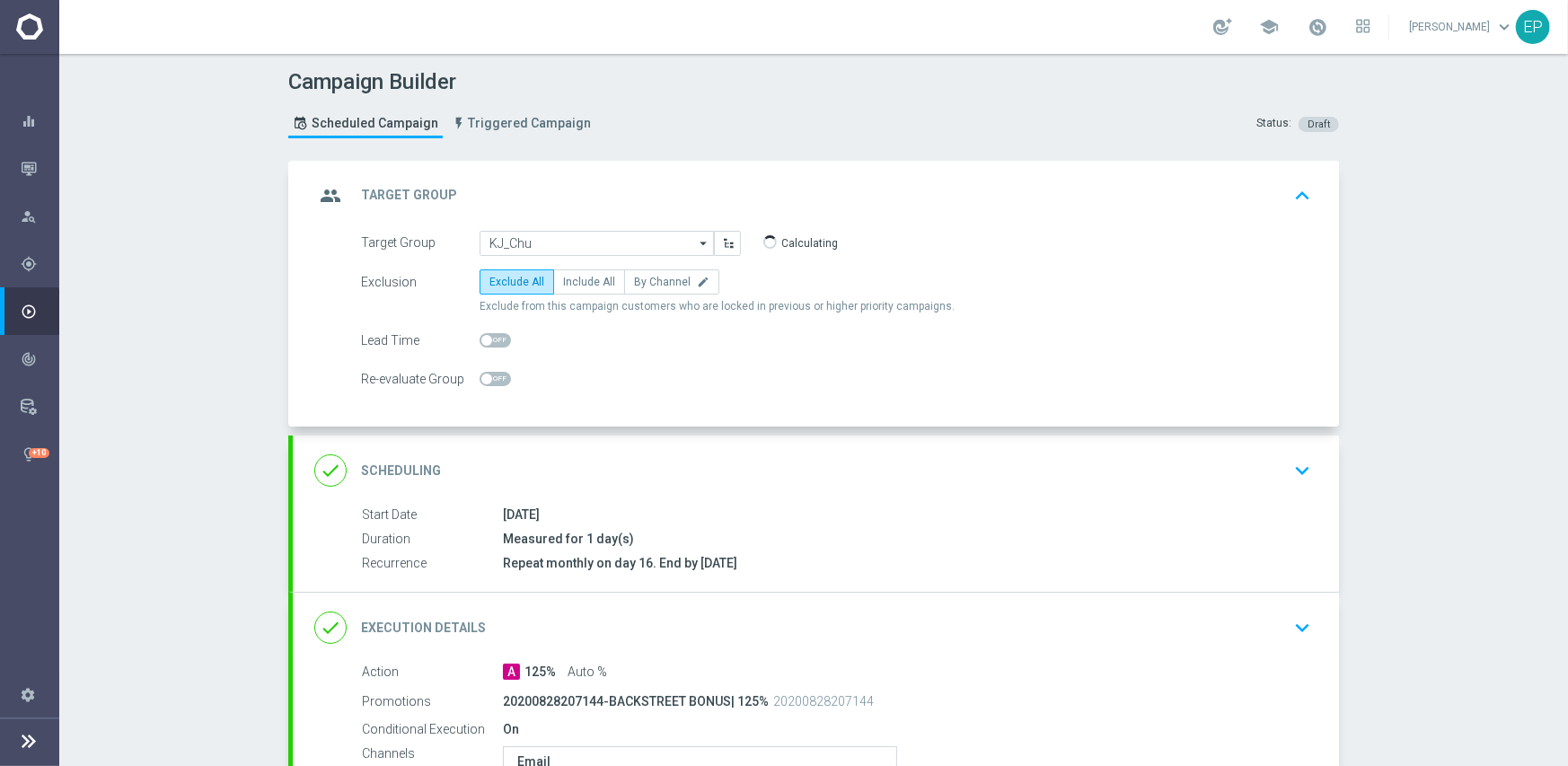
type input "KJ_Churn2"
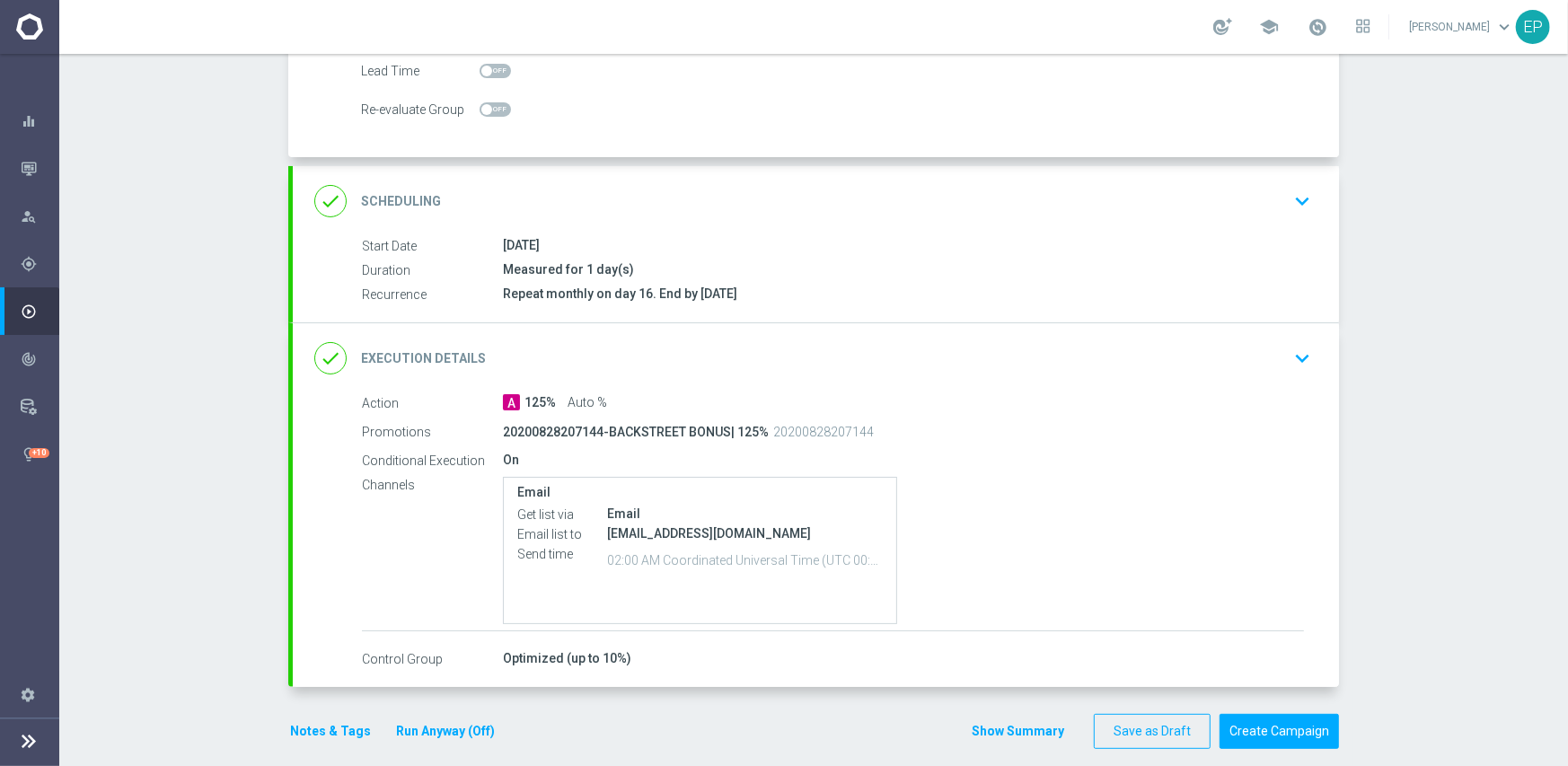
scroll to position [287, 0]
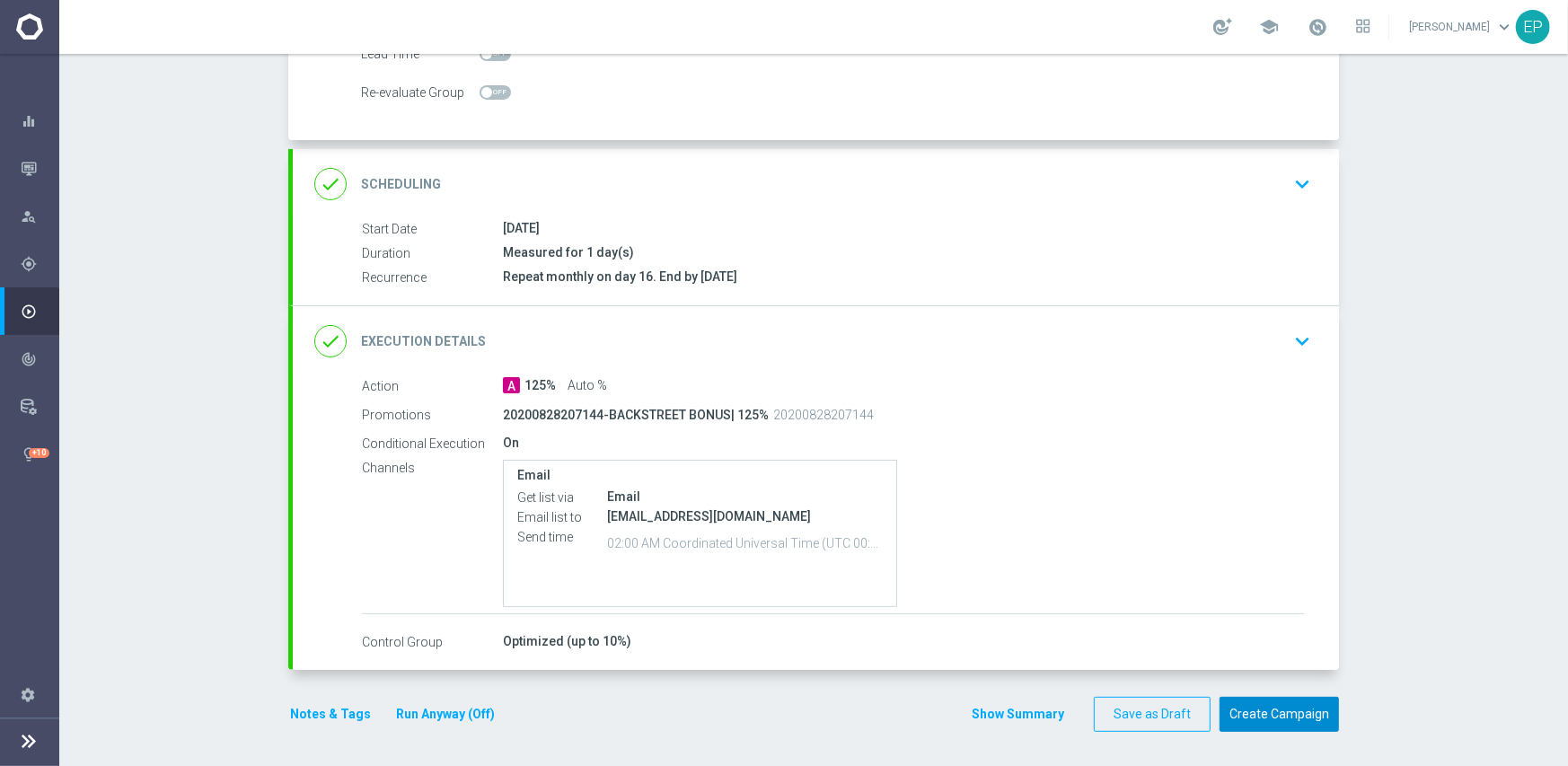
click at [1275, 708] on button "Create Campaign" at bounding box center [1279, 714] width 119 height 35
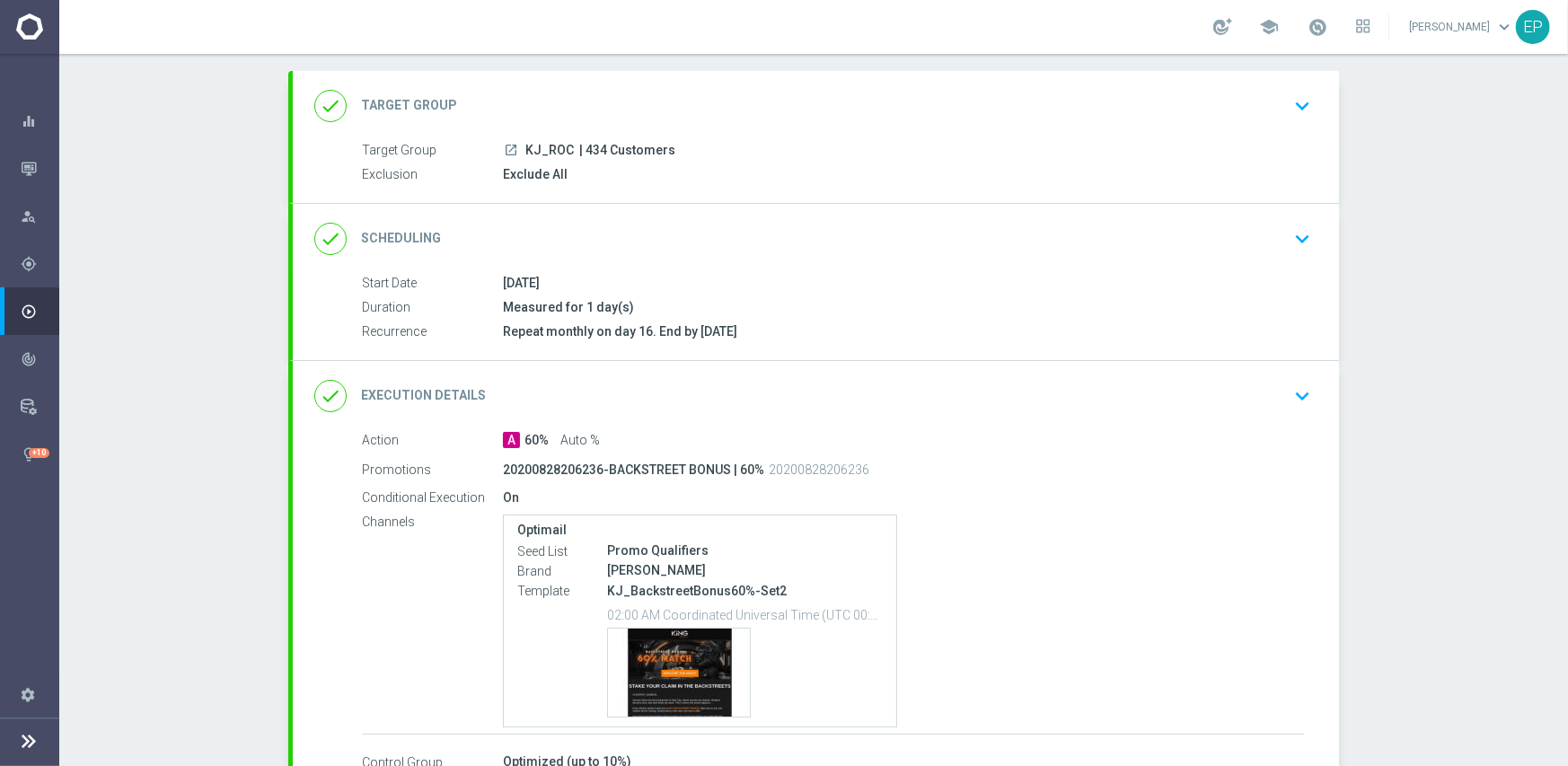
drag, startPoint x: 727, startPoint y: 213, endPoint x: 850, endPoint y: 220, distance: 123.2
click at [727, 212] on div "done Scheduling keyboard_arrow_down" at bounding box center [816, 238] width 1047 height 70
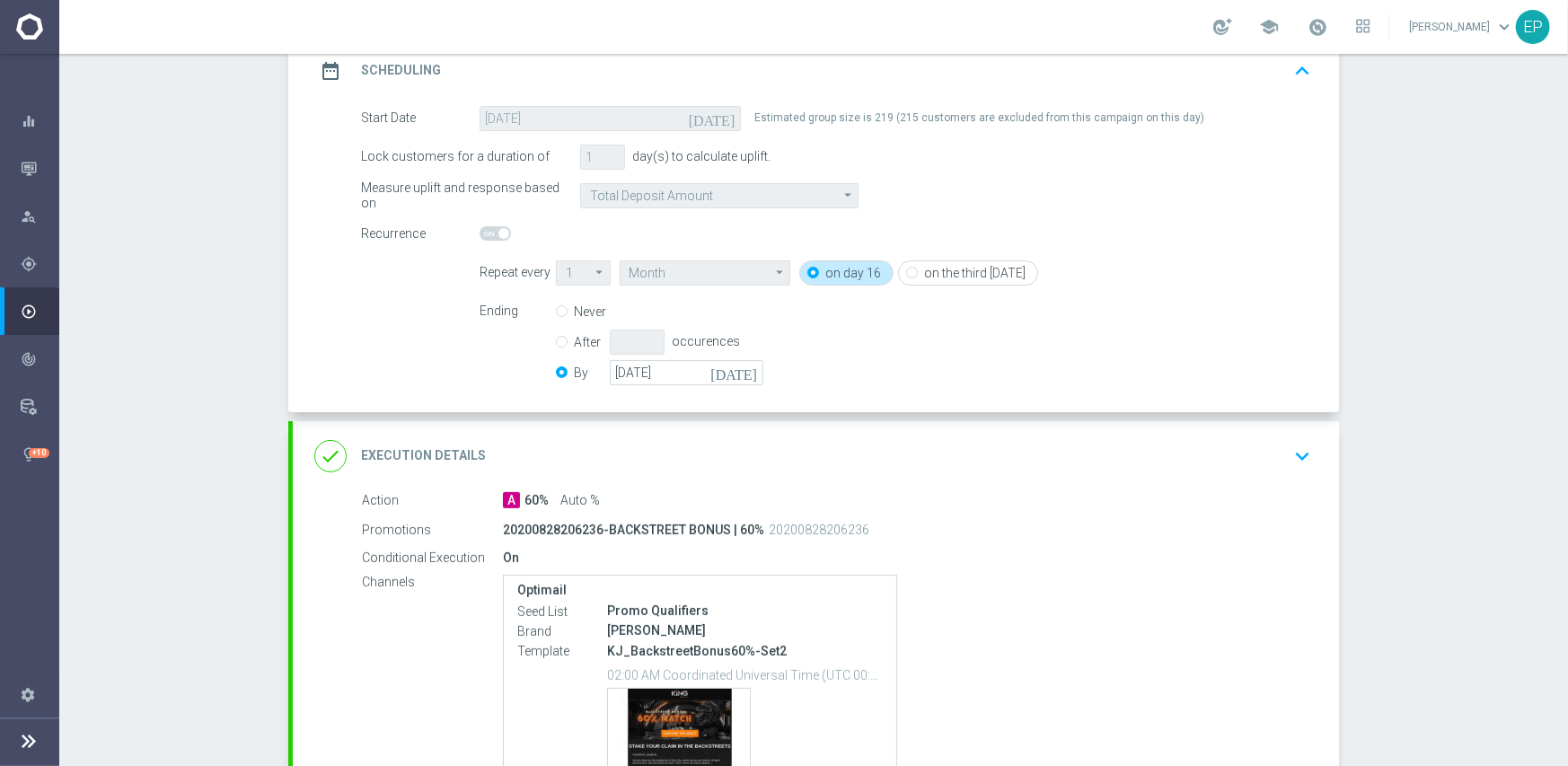
scroll to position [270, 0]
click at [682, 364] on input "[DATE]" at bounding box center [687, 369] width 154 height 25
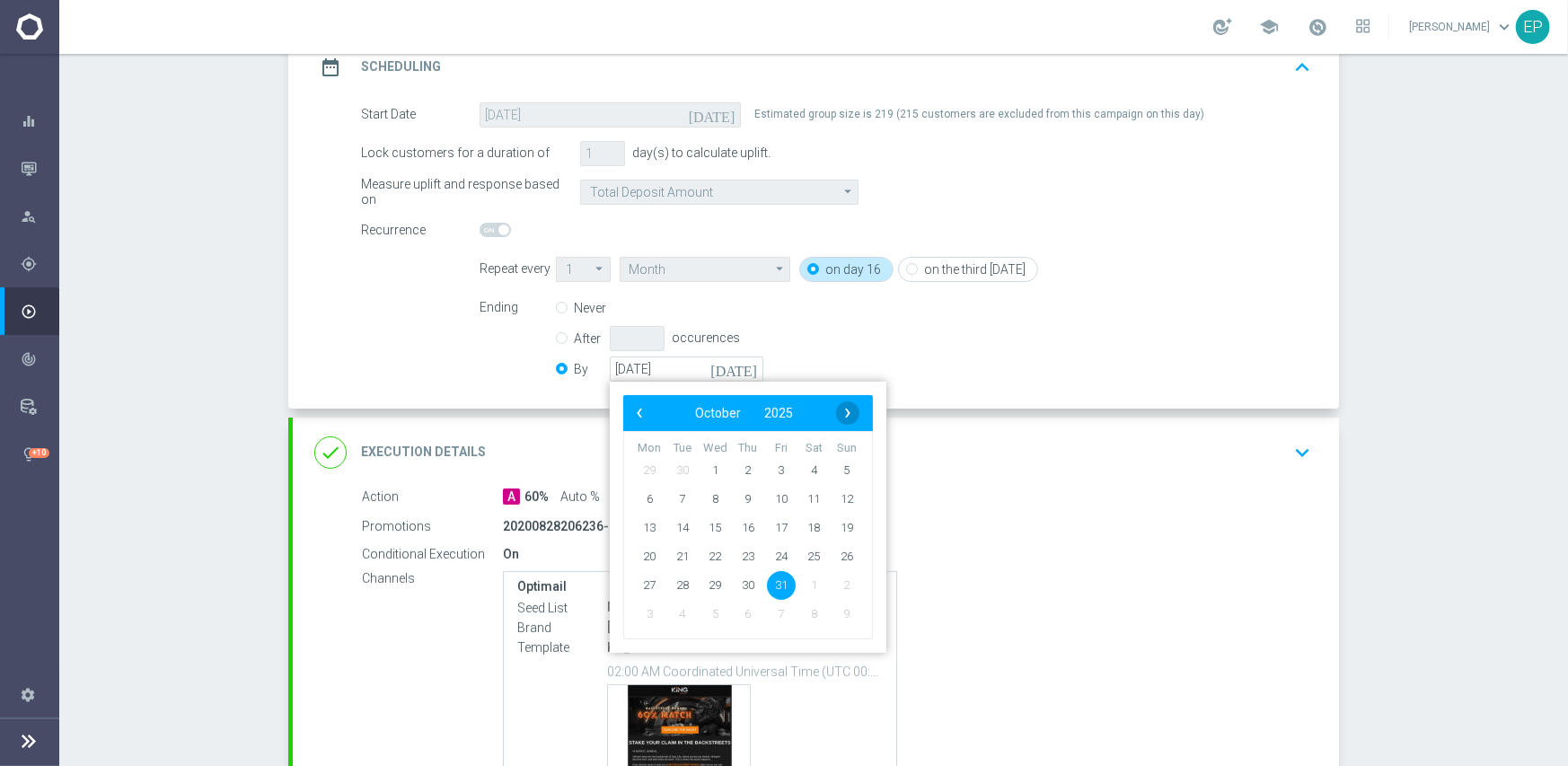
click at [843, 410] on span "›" at bounding box center [848, 413] width 24 height 24
click at [833, 584] on span "30" at bounding box center [847, 584] width 29 height 29
type input "[DATE]"
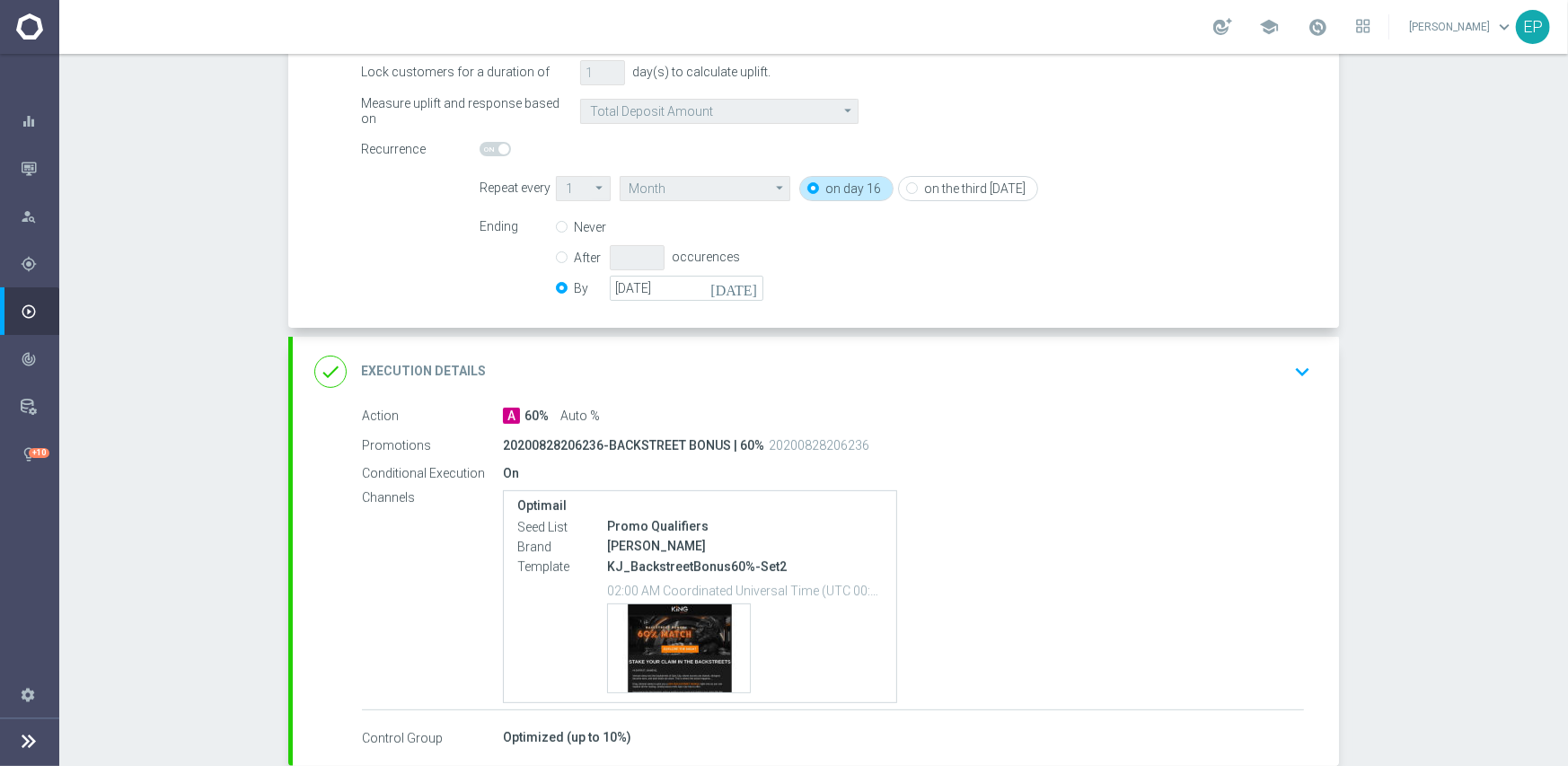
scroll to position [446, 0]
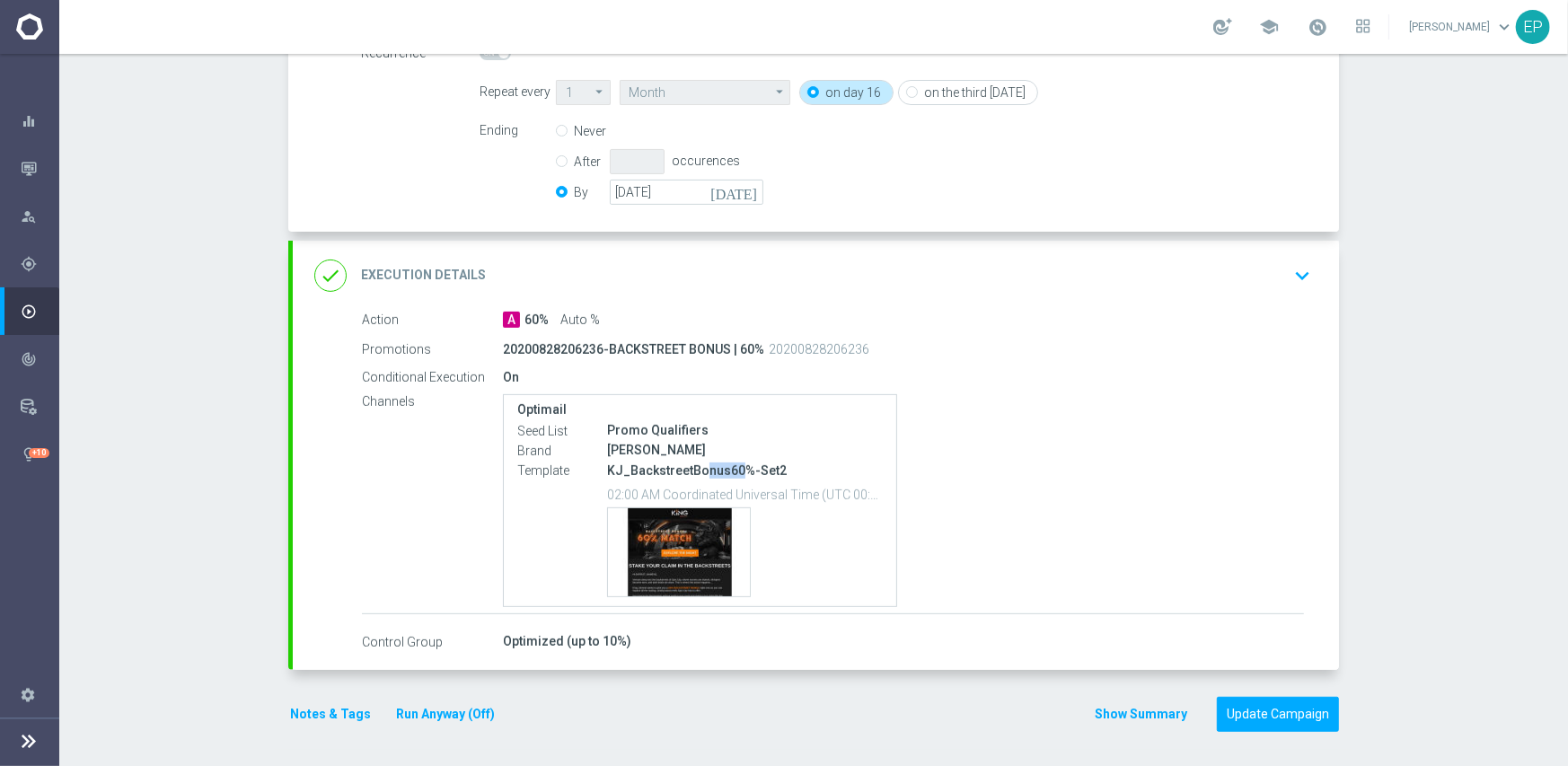
drag, startPoint x: 693, startPoint y: 469, endPoint x: 727, endPoint y: 468, distance: 34.0
click at [727, 468] on p "KJ_BackstreetBonus60%-Set2" at bounding box center [745, 470] width 276 height 16
copy p "nus60"
click at [760, 326] on div "A 60% Auto %" at bounding box center [904, 320] width 802 height 18
drag, startPoint x: 790, startPoint y: 275, endPoint x: 983, endPoint y: 363, distance: 212.1
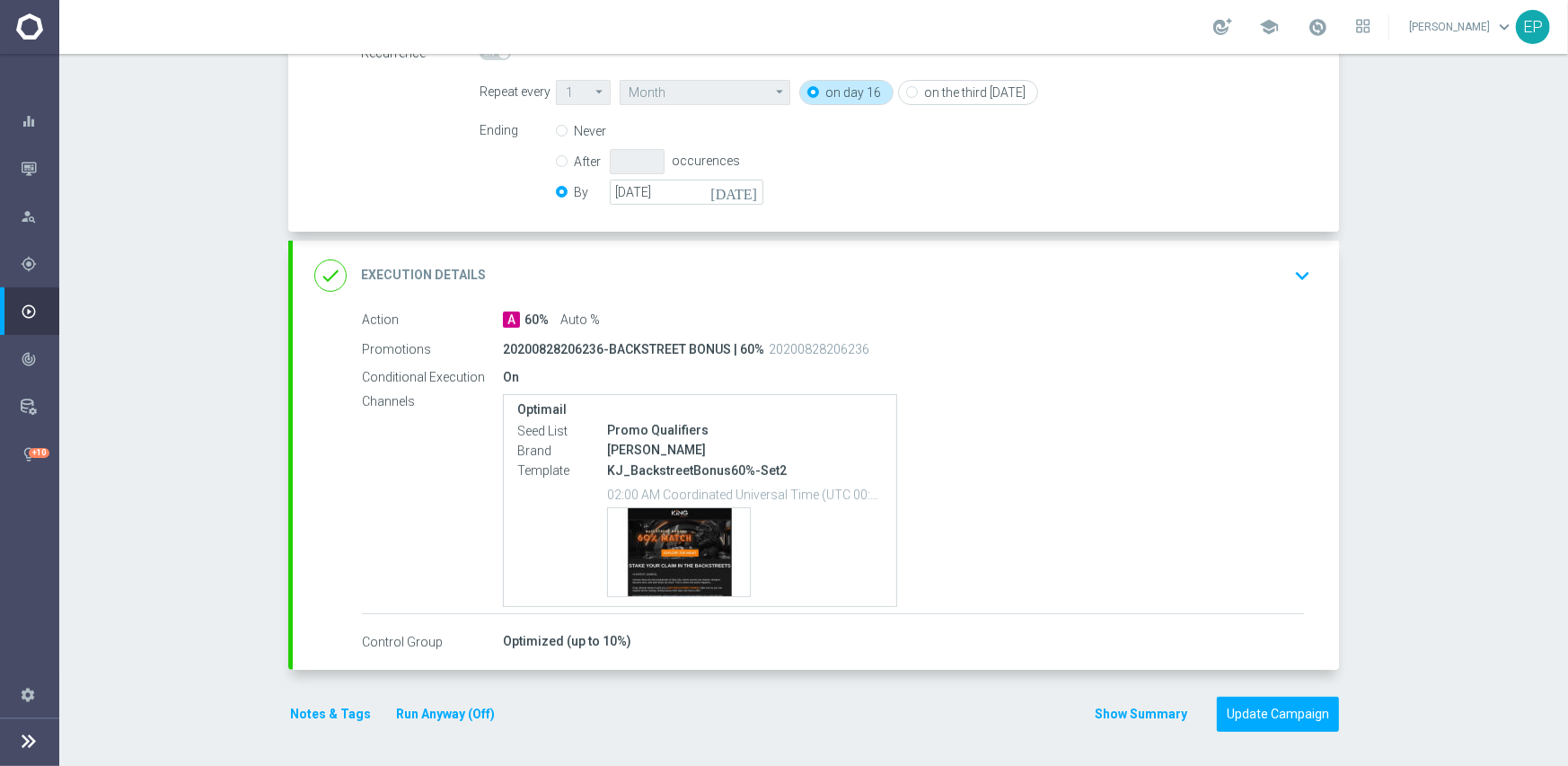
click at [794, 274] on div "done Execution Details keyboard_arrow_down" at bounding box center [815, 276] width 1003 height 34
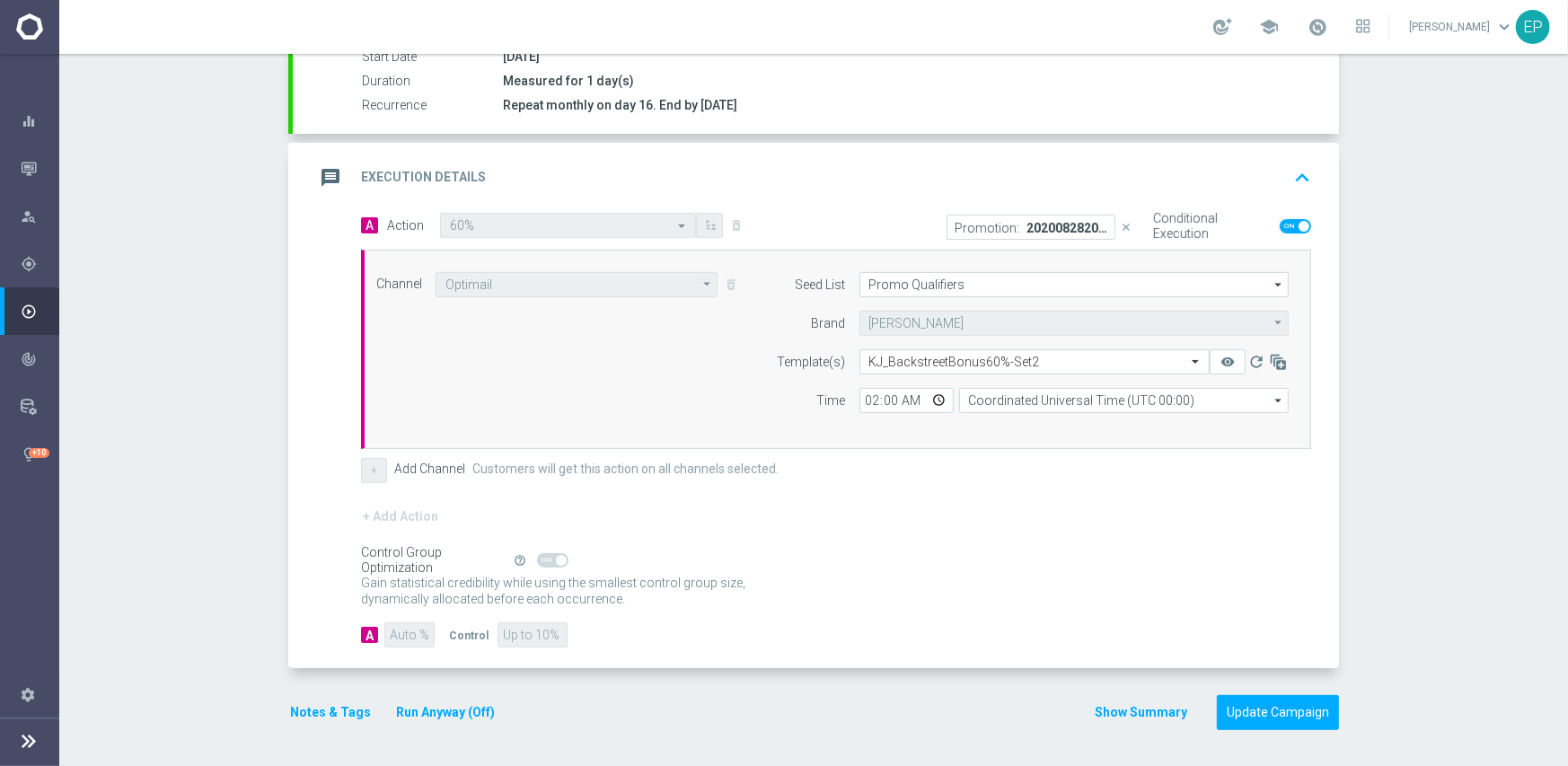
scroll to position [314, 0]
click at [940, 358] on input "text" at bounding box center [1017, 364] width 295 height 15
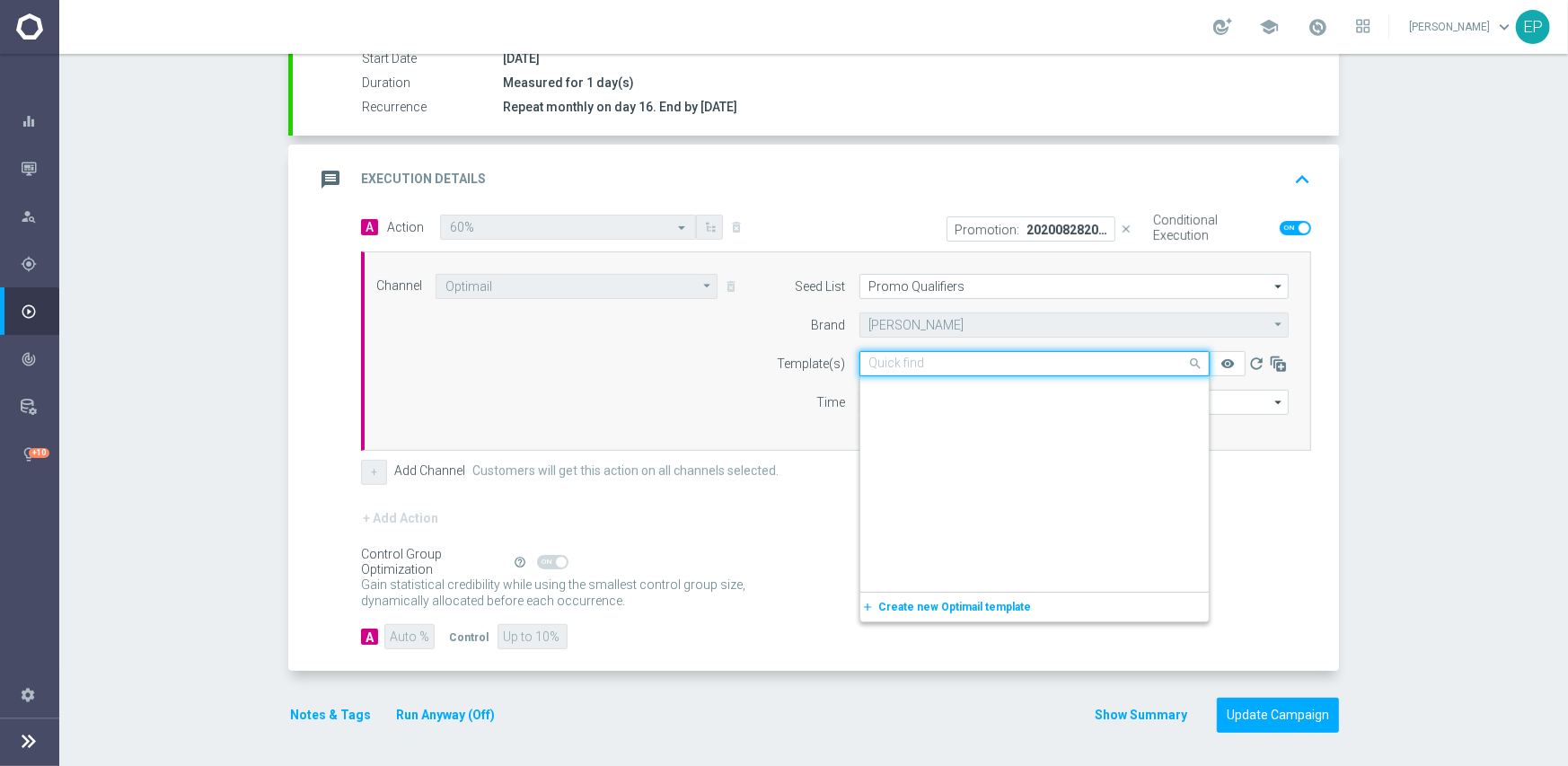
scroll to position [13186, 0]
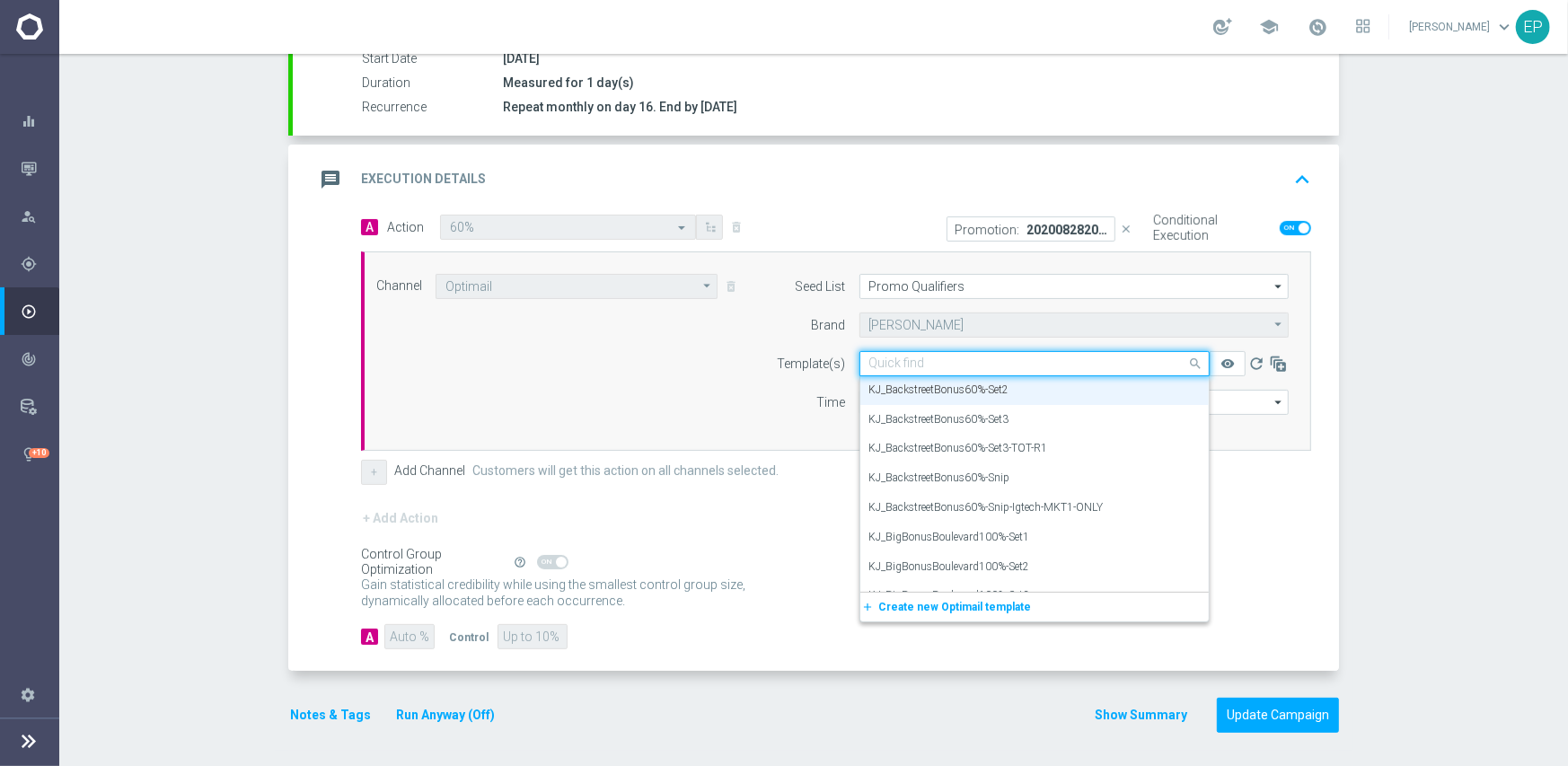
paste input "nus60"
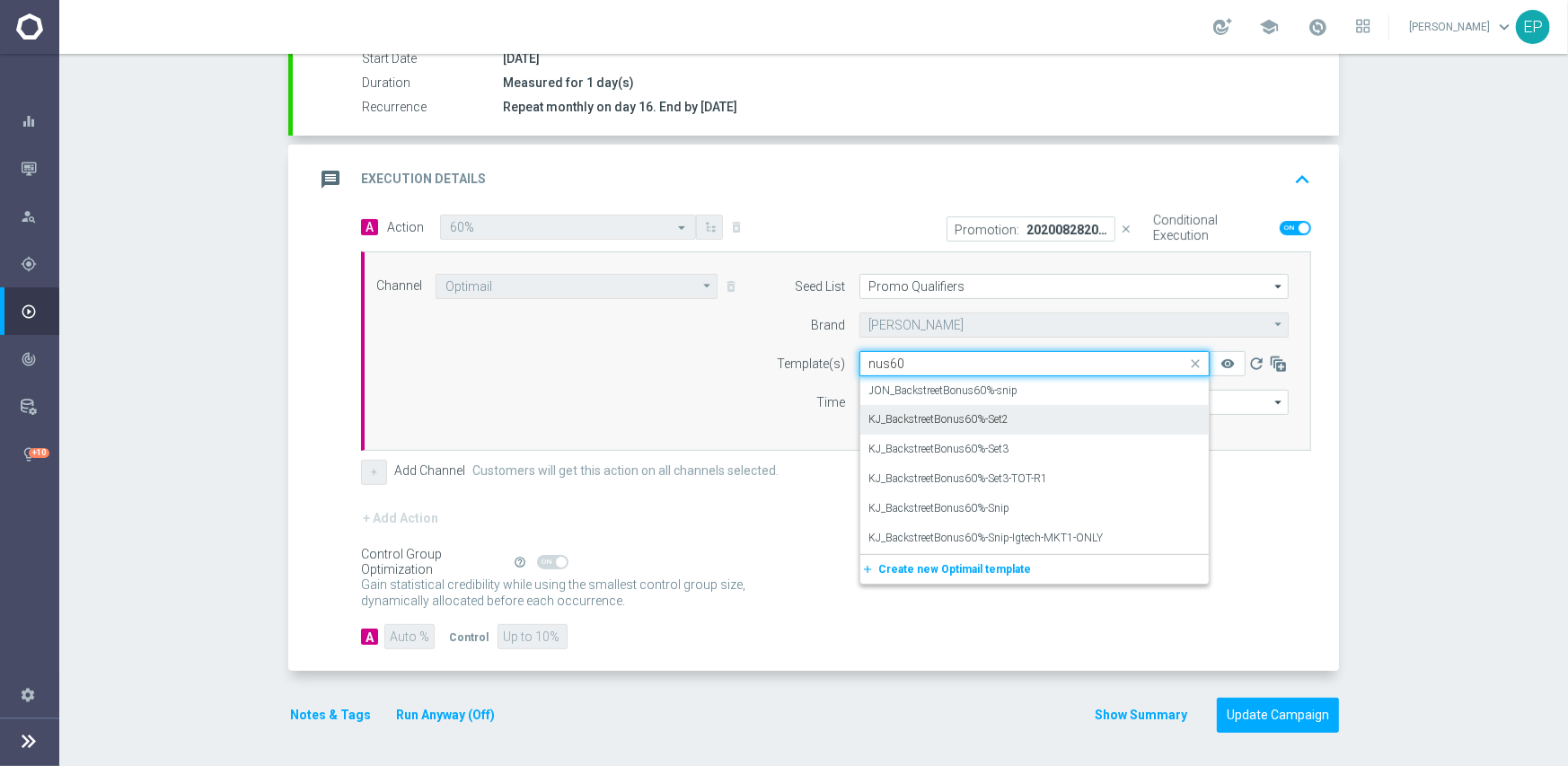
scroll to position [0, 0]
click at [1006, 510] on div "KJ_BackstreetBonus60%-Snip" at bounding box center [1034, 508] width 330 height 30
type input "nus60"
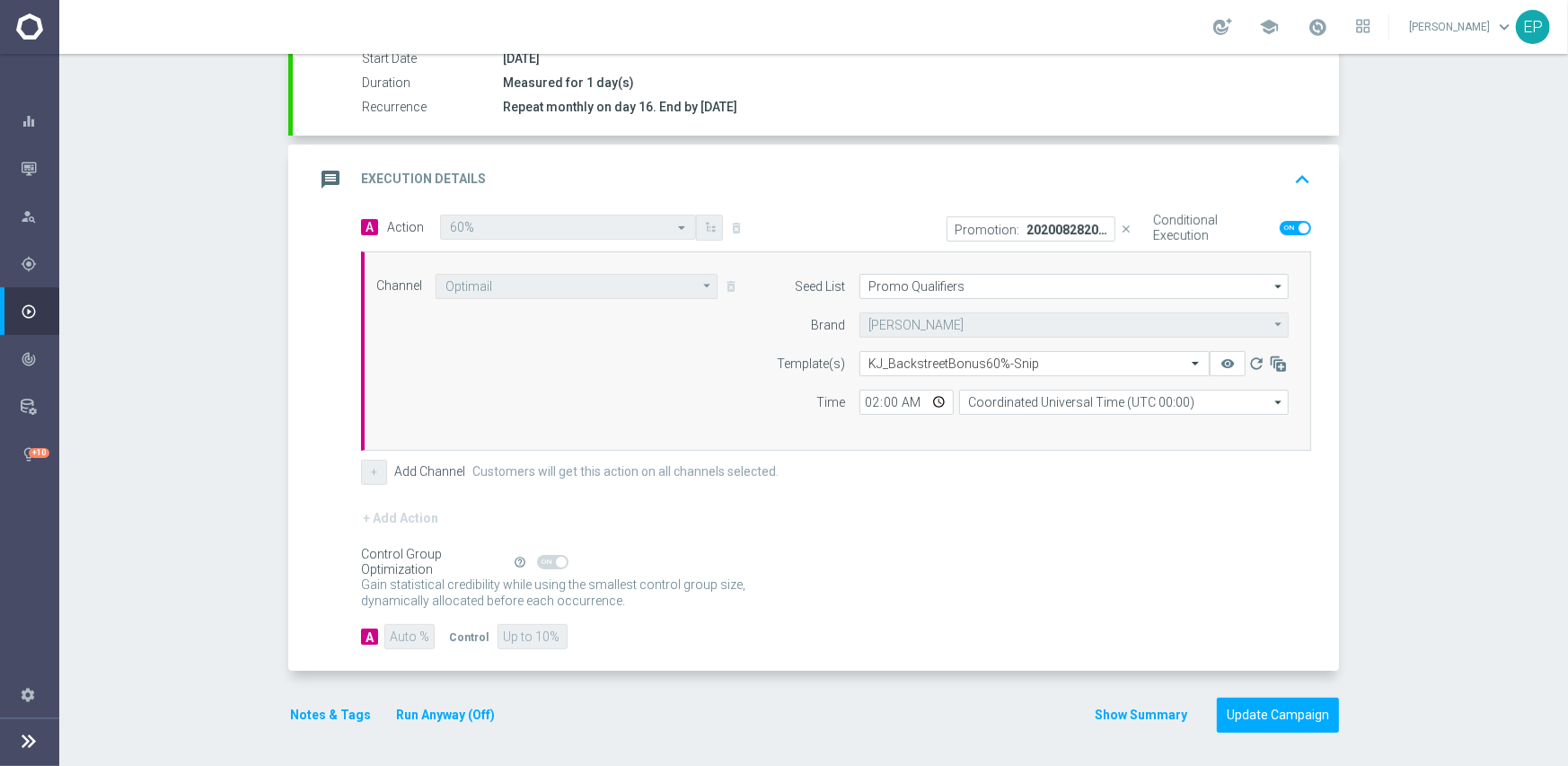
click at [996, 591] on div "Gain statistical credibility while using the smallest control group size, dynam…" at bounding box center [836, 593] width 950 height 43
click at [1246, 720] on button "Update Campaign" at bounding box center [1278, 714] width 122 height 35
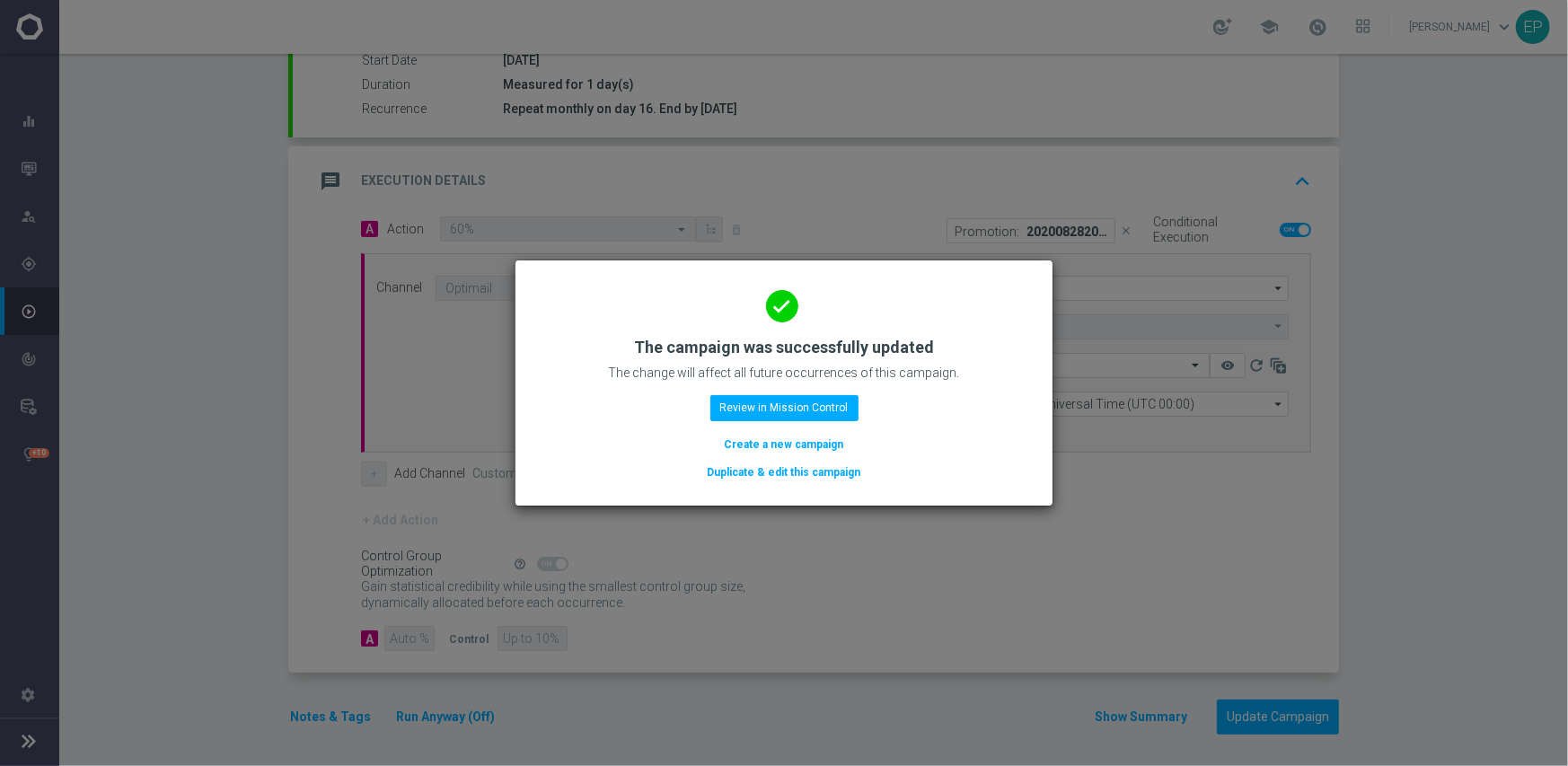
scroll to position [314, 0]
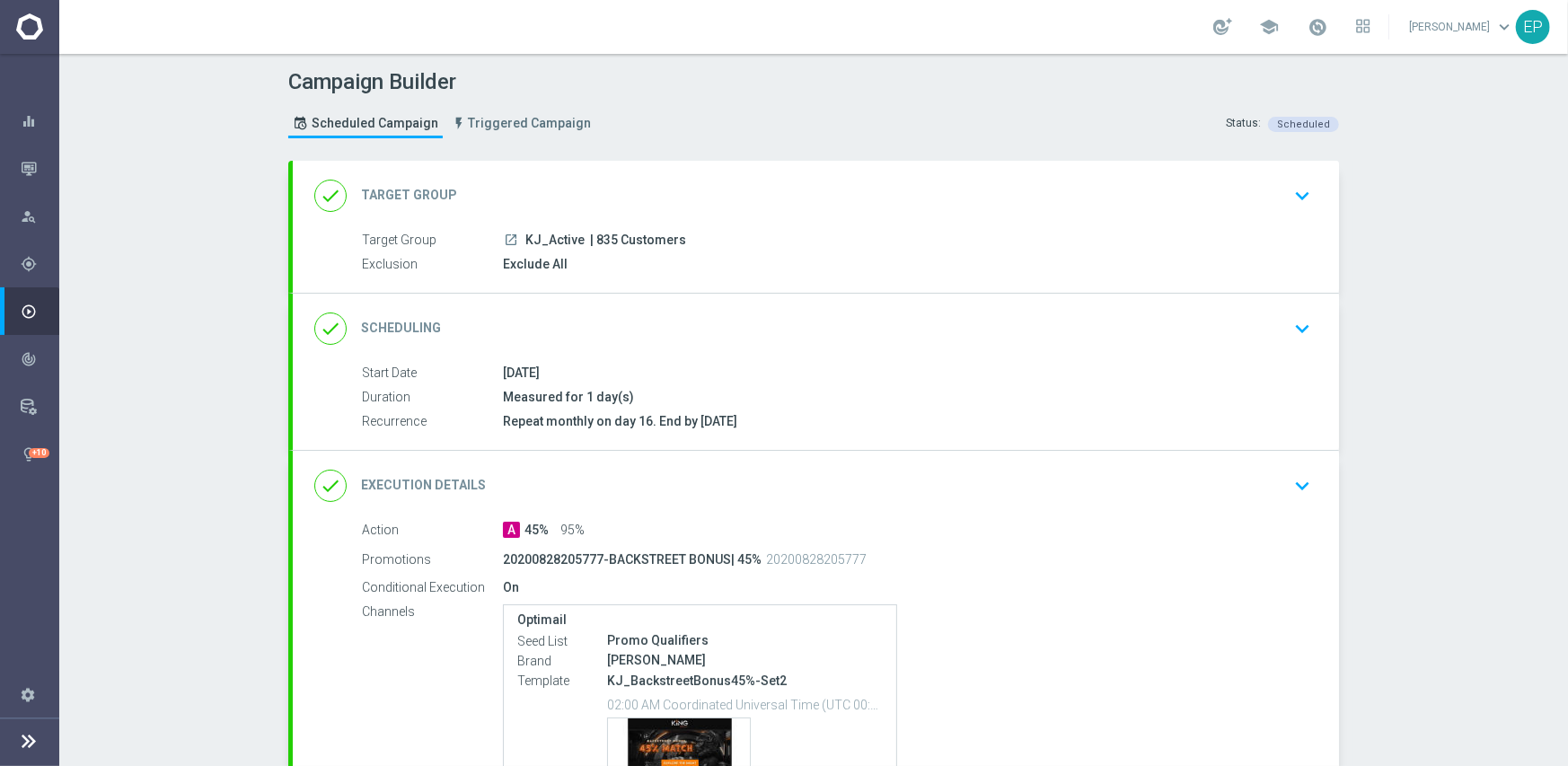
click at [696, 320] on div "done Scheduling keyboard_arrow_down" at bounding box center [815, 329] width 1003 height 34
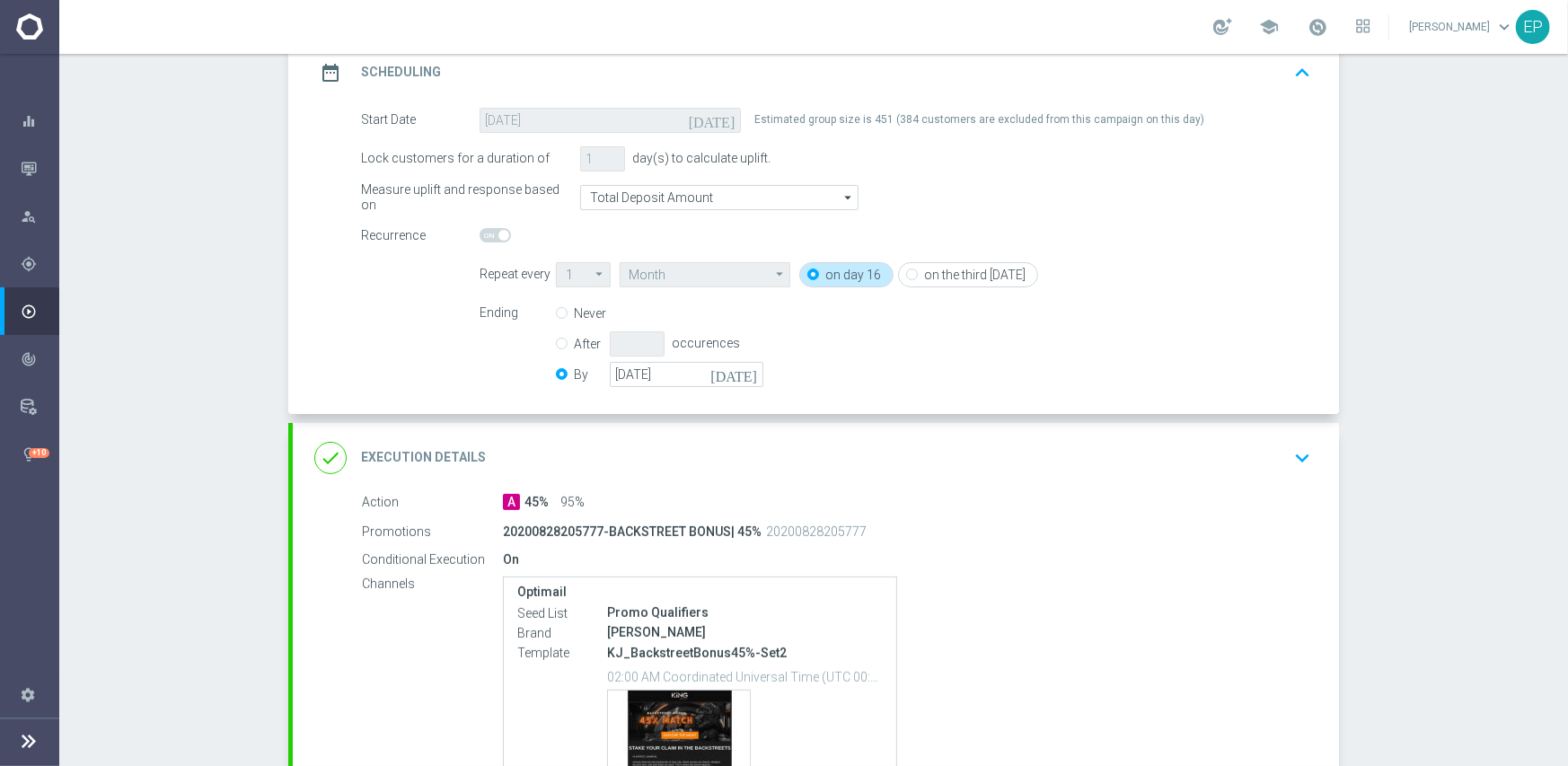
scroll to position [270, 0]
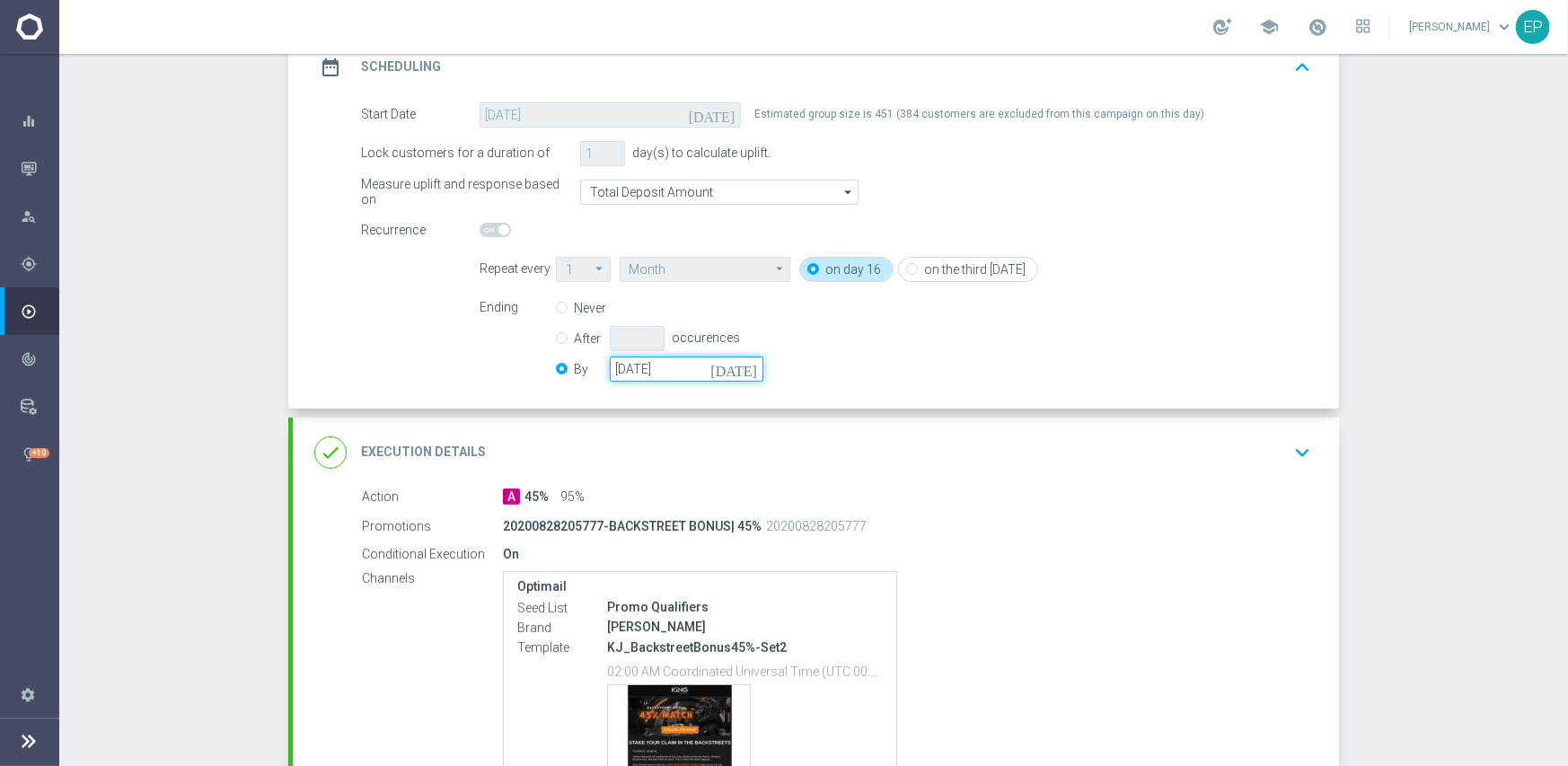
click at [651, 366] on input "[DATE]" at bounding box center [687, 369] width 154 height 25
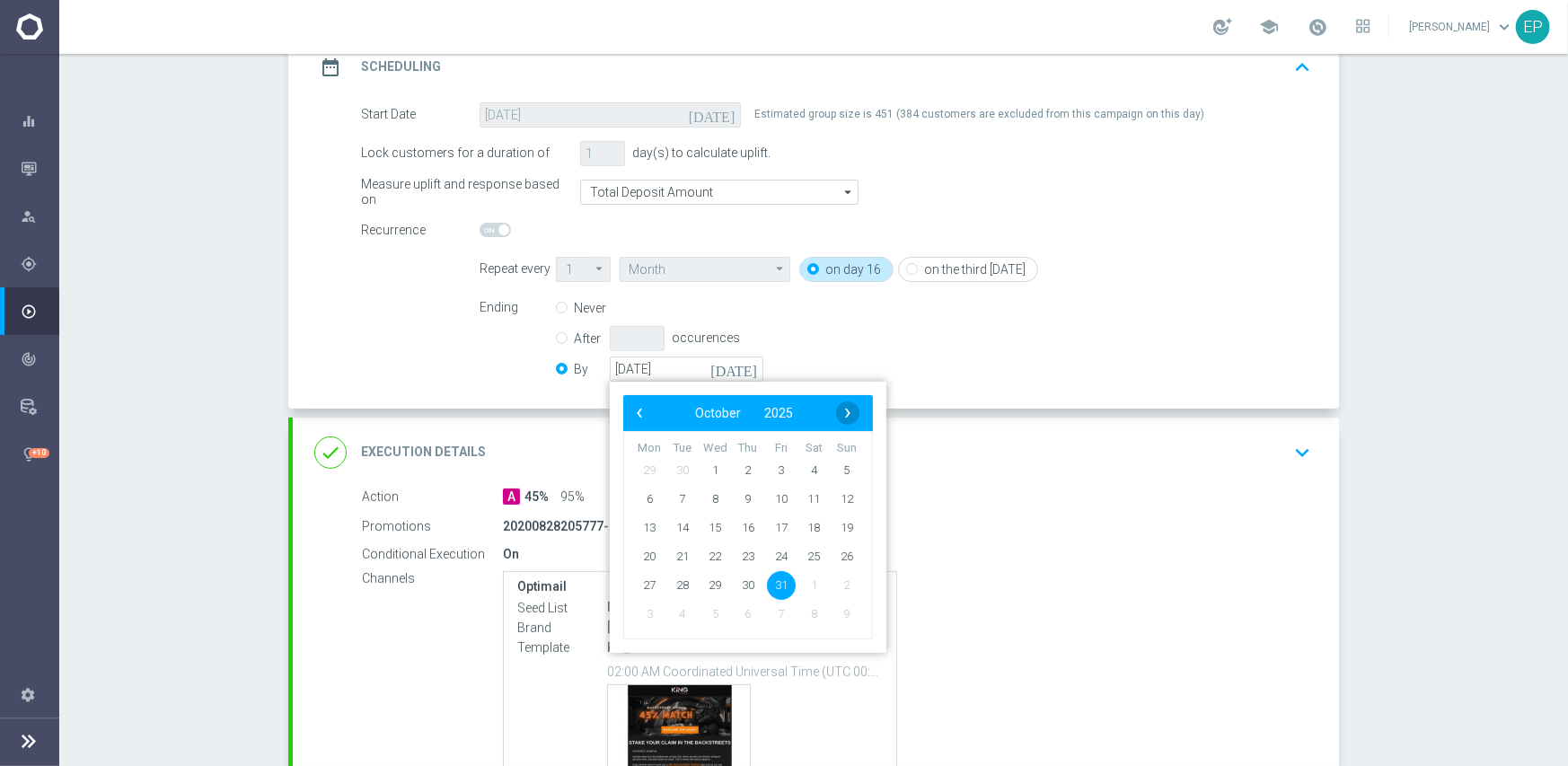
click at [840, 407] on span "›" at bounding box center [848, 413] width 24 height 24
click at [839, 581] on span "30" at bounding box center [847, 584] width 29 height 29
type input "[DATE]"
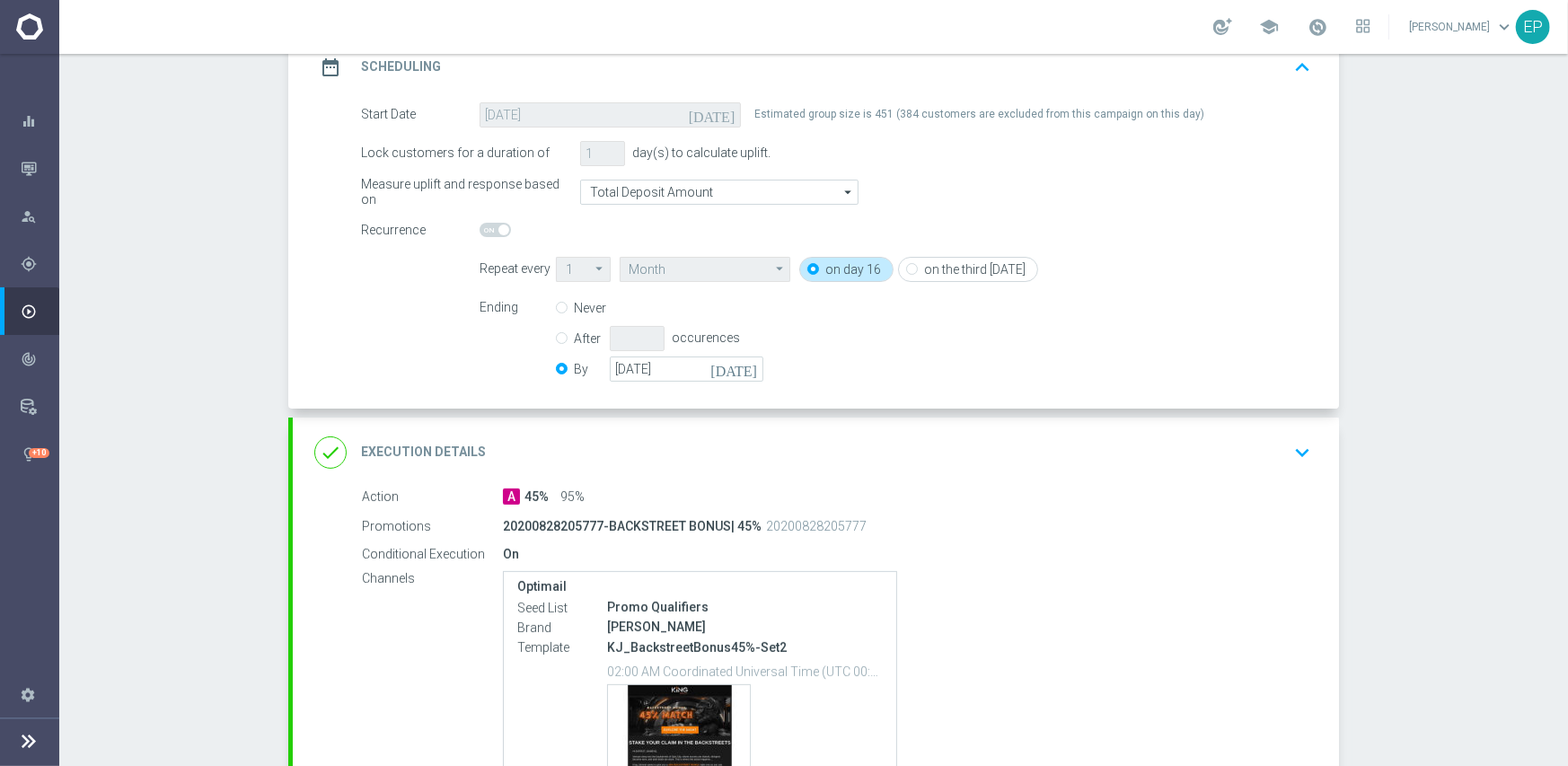
scroll to position [446, 0]
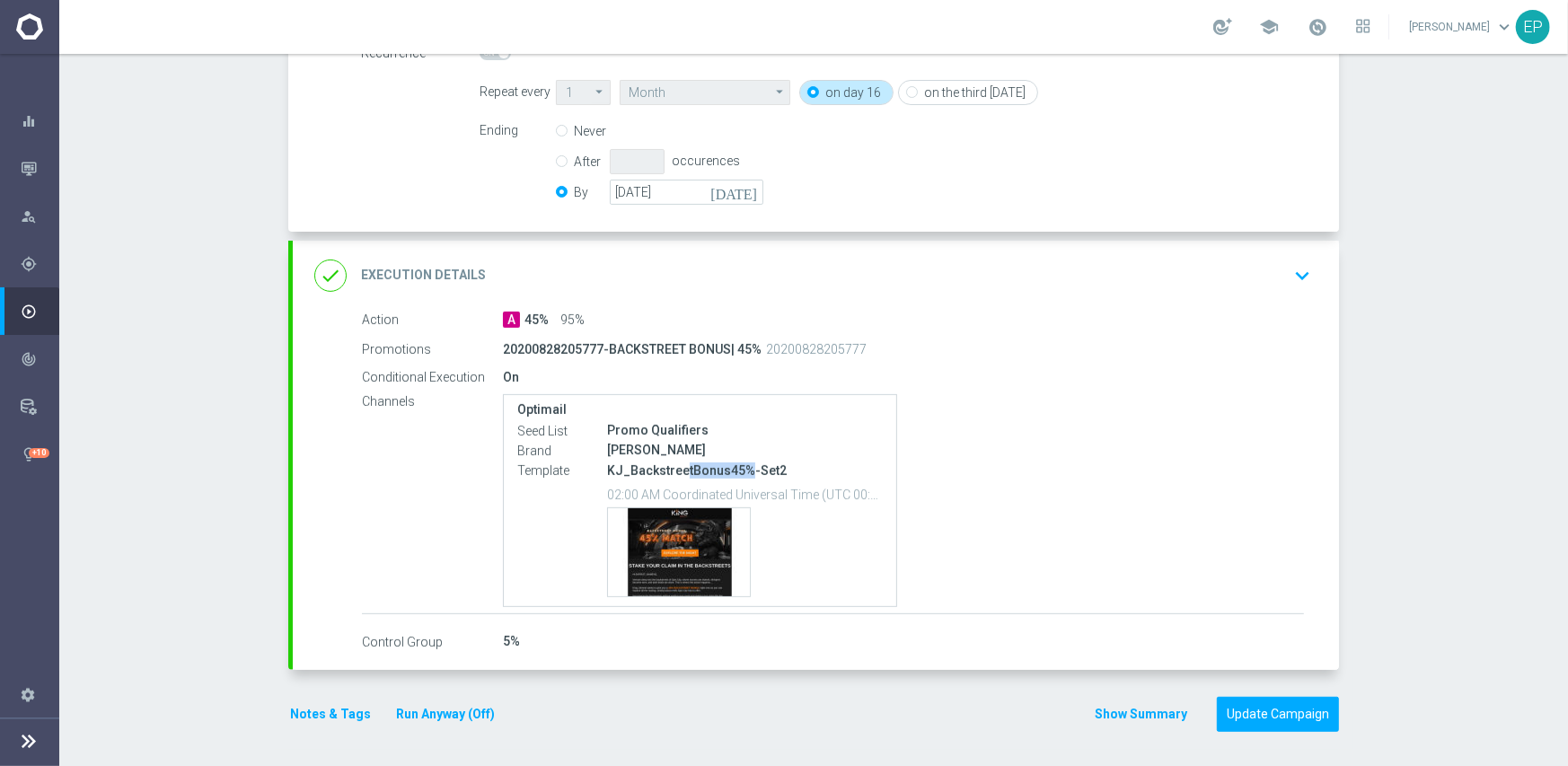
drag, startPoint x: 674, startPoint y: 469, endPoint x: 737, endPoint y: 469, distance: 63.0
click at [737, 469] on p "KJ_BackstreetBonus45%-Set2" at bounding box center [745, 470] width 276 height 16
copy p "tBonus45%"
drag, startPoint x: 790, startPoint y: 287, endPoint x: 806, endPoint y: 295, distance: 17.9
click at [791, 287] on div "done Execution Details keyboard_arrow_down" at bounding box center [815, 276] width 1003 height 34
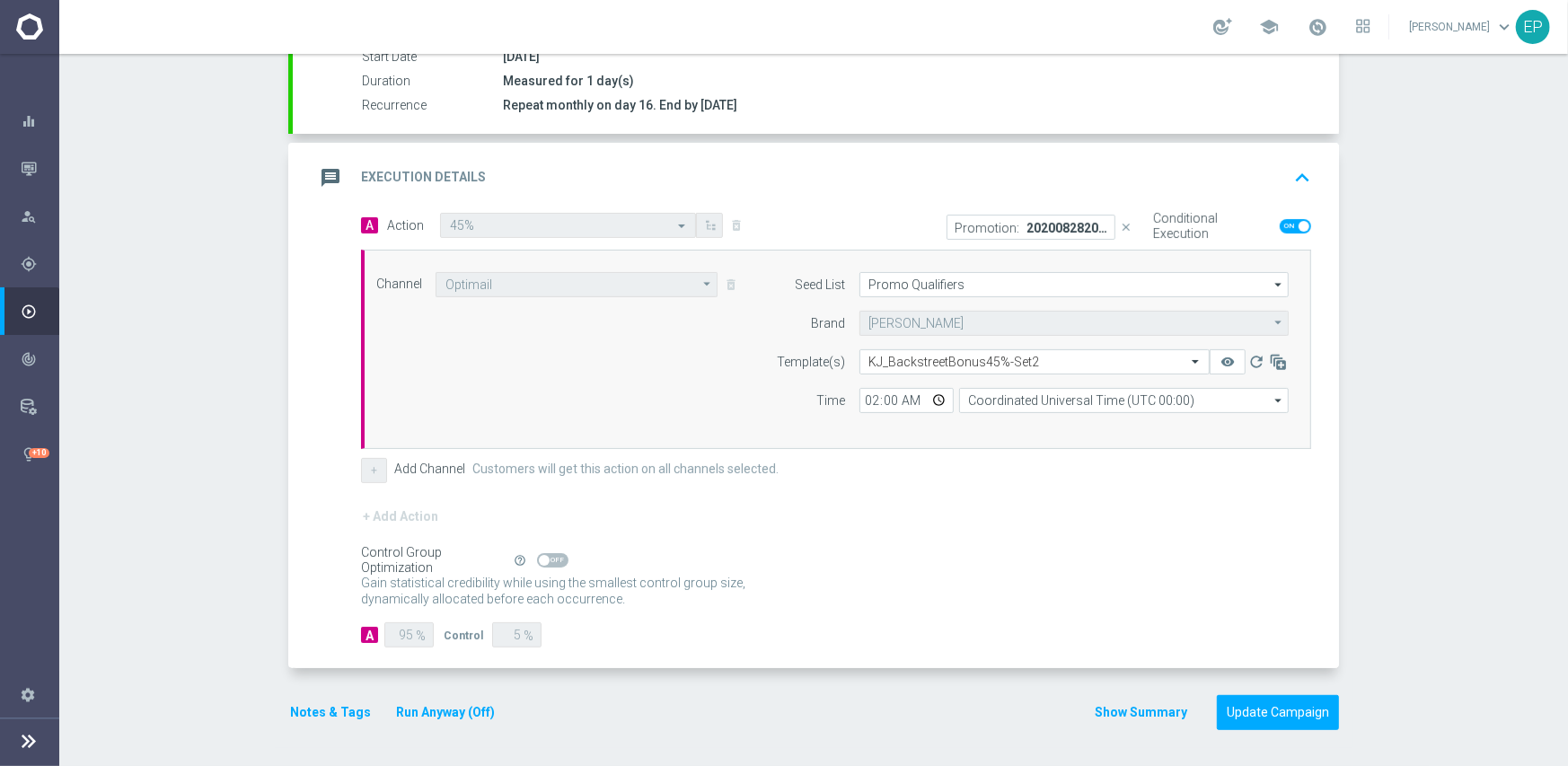
scroll to position [314, 0]
click at [984, 363] on input "text" at bounding box center [1017, 364] width 295 height 15
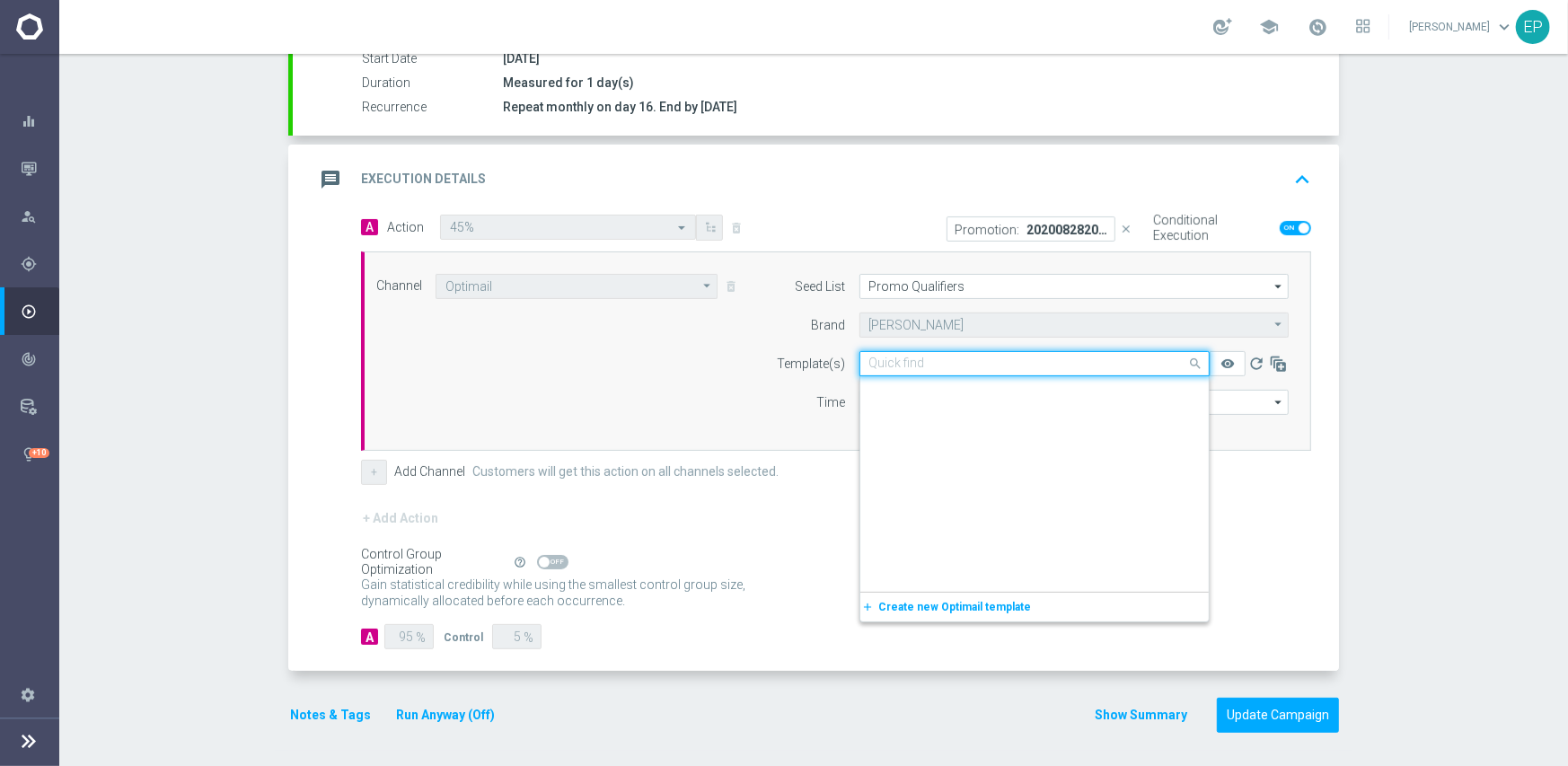
scroll to position [13037, 0]
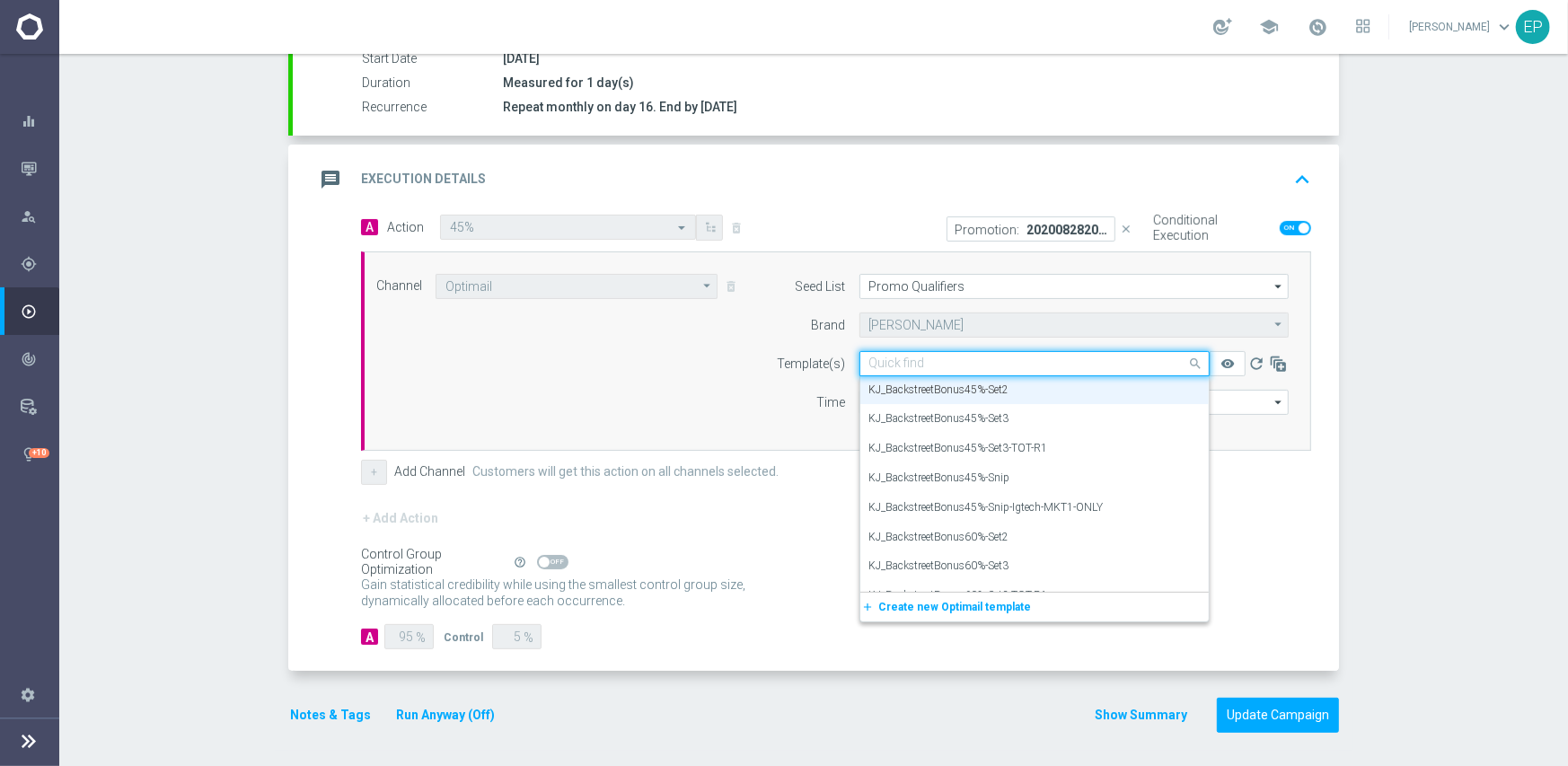
paste input "tBonus45%"
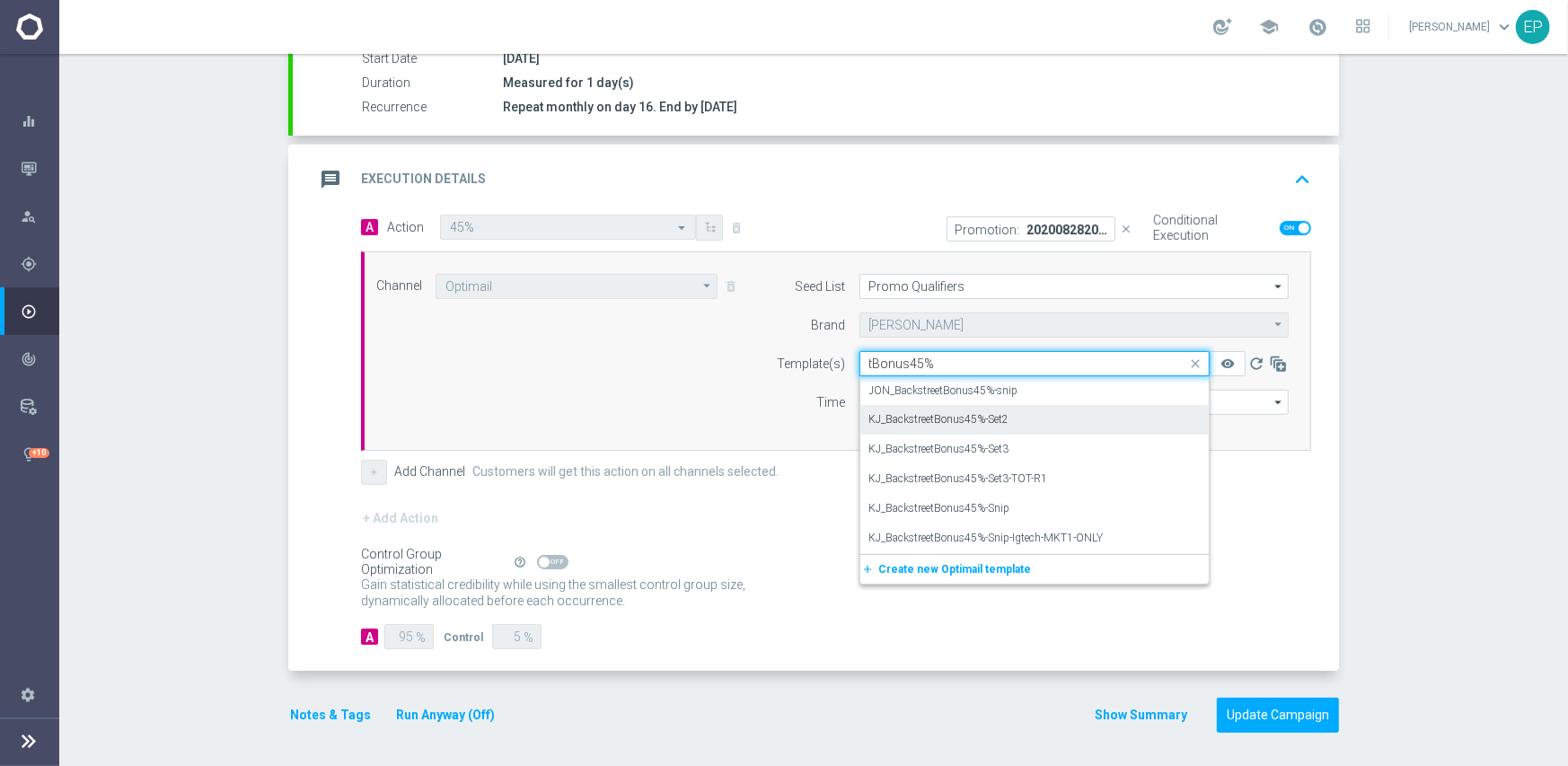
scroll to position [0, 0]
click at [1000, 503] on label "KJ_BackstreetBonus45%-Snip" at bounding box center [940, 508] width 141 height 15
type input "tBonus45%"
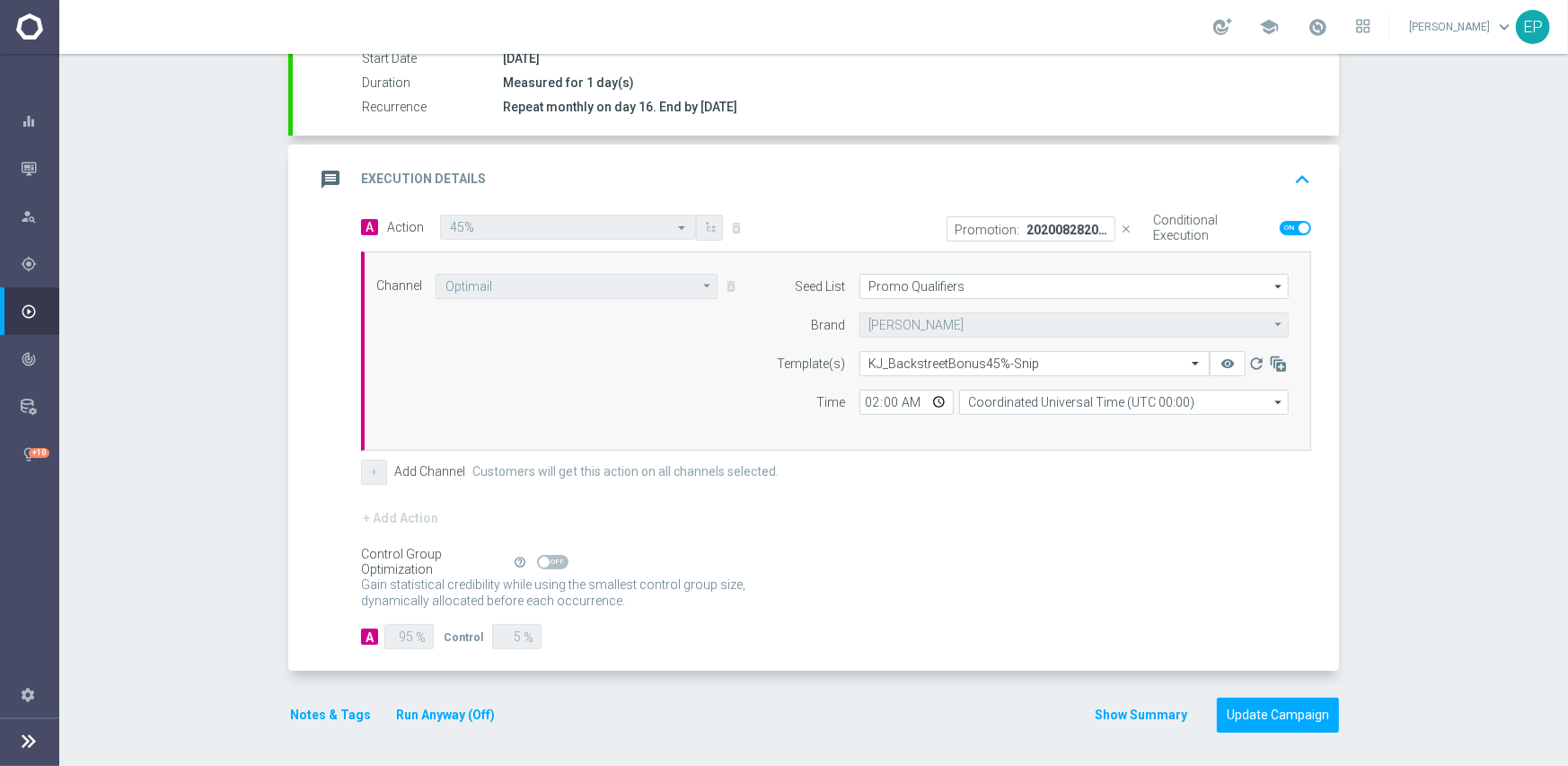
click at [992, 560] on div "Control Group Optimization Self Optimizing Campaign help_outline" at bounding box center [836, 563] width 950 height 20
click at [1279, 711] on button "Update Campaign" at bounding box center [1278, 714] width 122 height 35
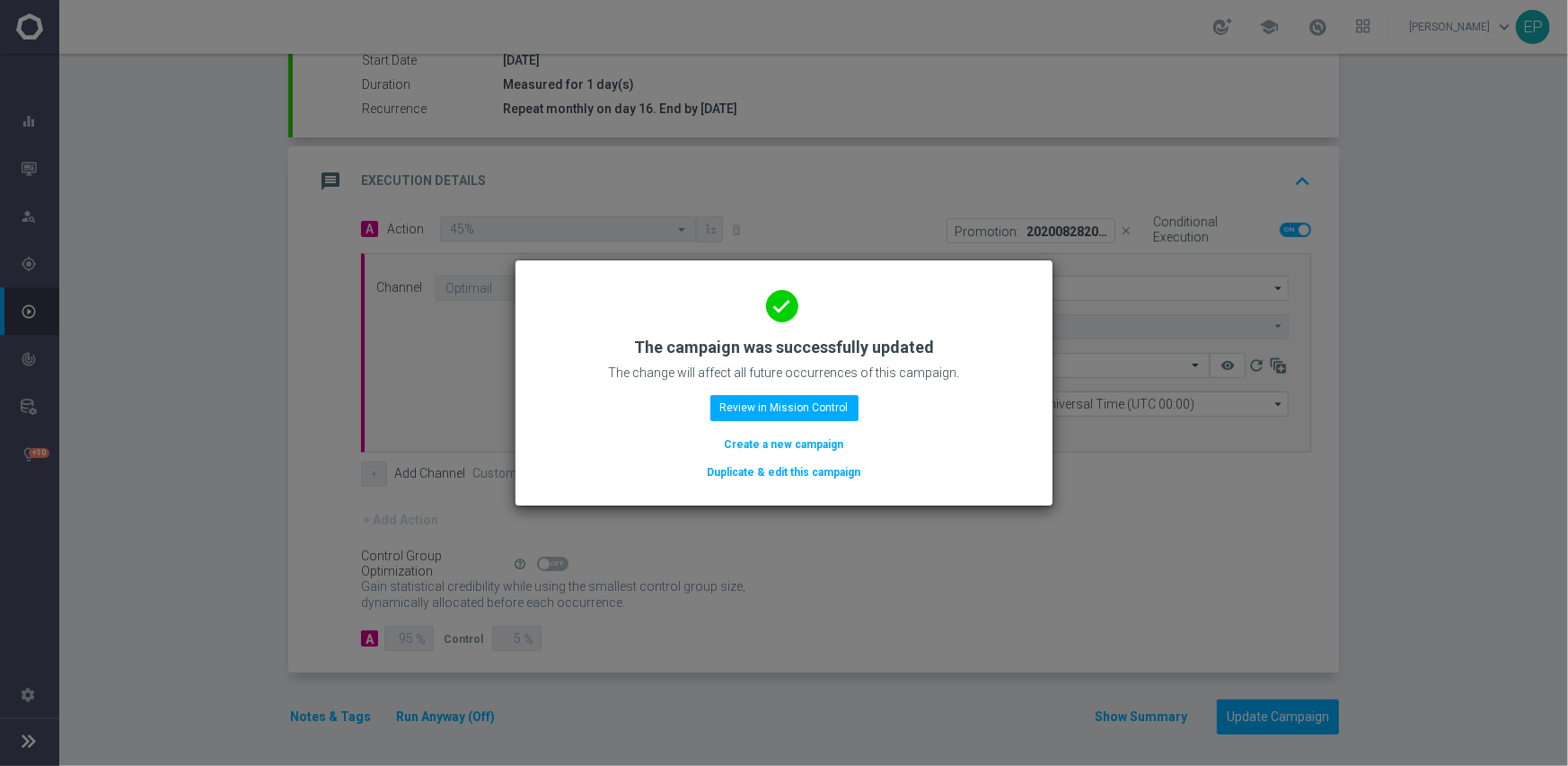
scroll to position [314, 0]
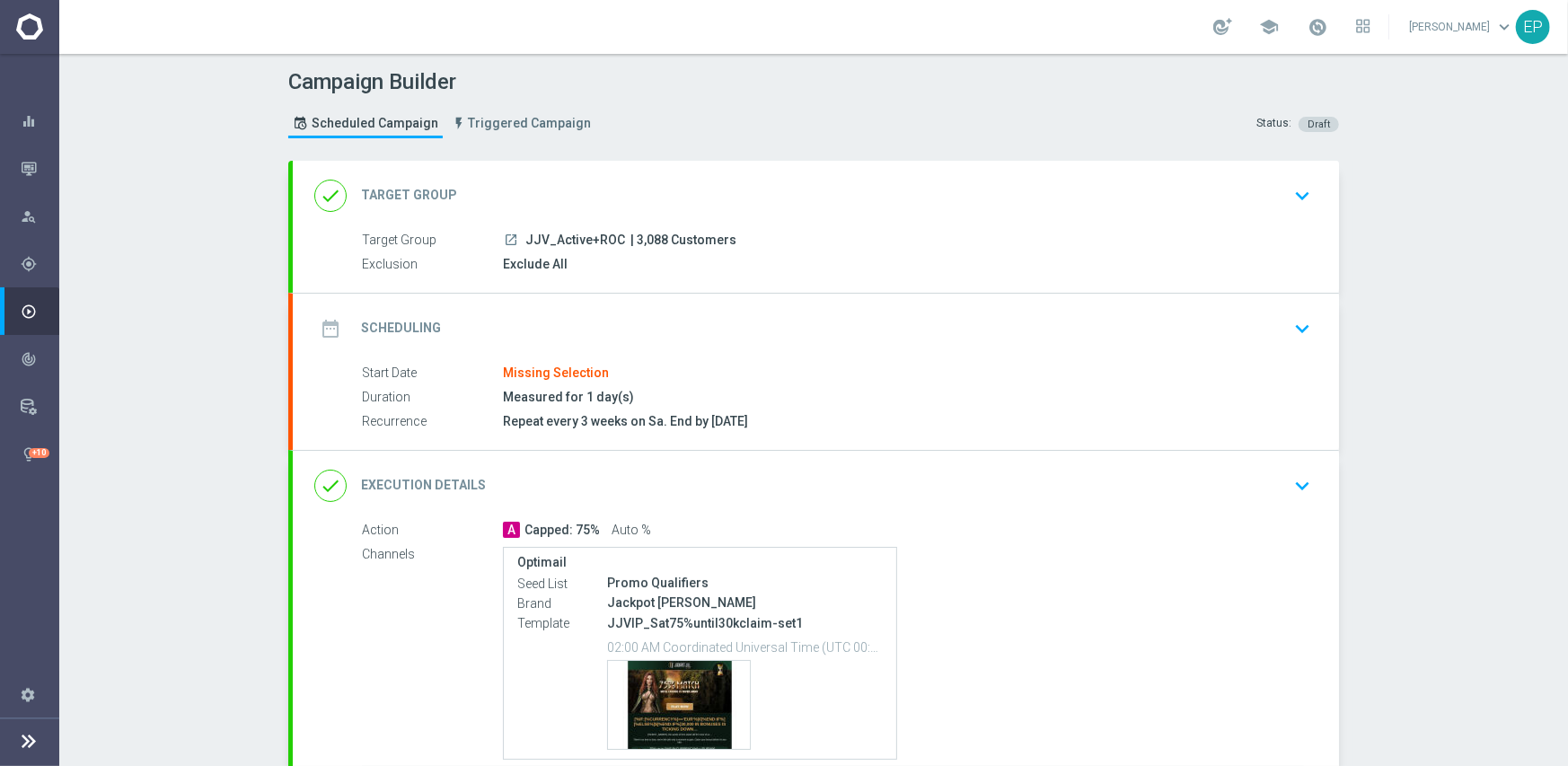
drag, startPoint x: 521, startPoint y: 241, endPoint x: 570, endPoint y: 241, distance: 49.0
click at [570, 241] on span "JJV_Active+ROC" at bounding box center [575, 241] width 100 height 16
copy span "JV_Acti"
click at [615, 186] on div "done Target Group keyboard_arrow_down" at bounding box center [815, 196] width 1003 height 34
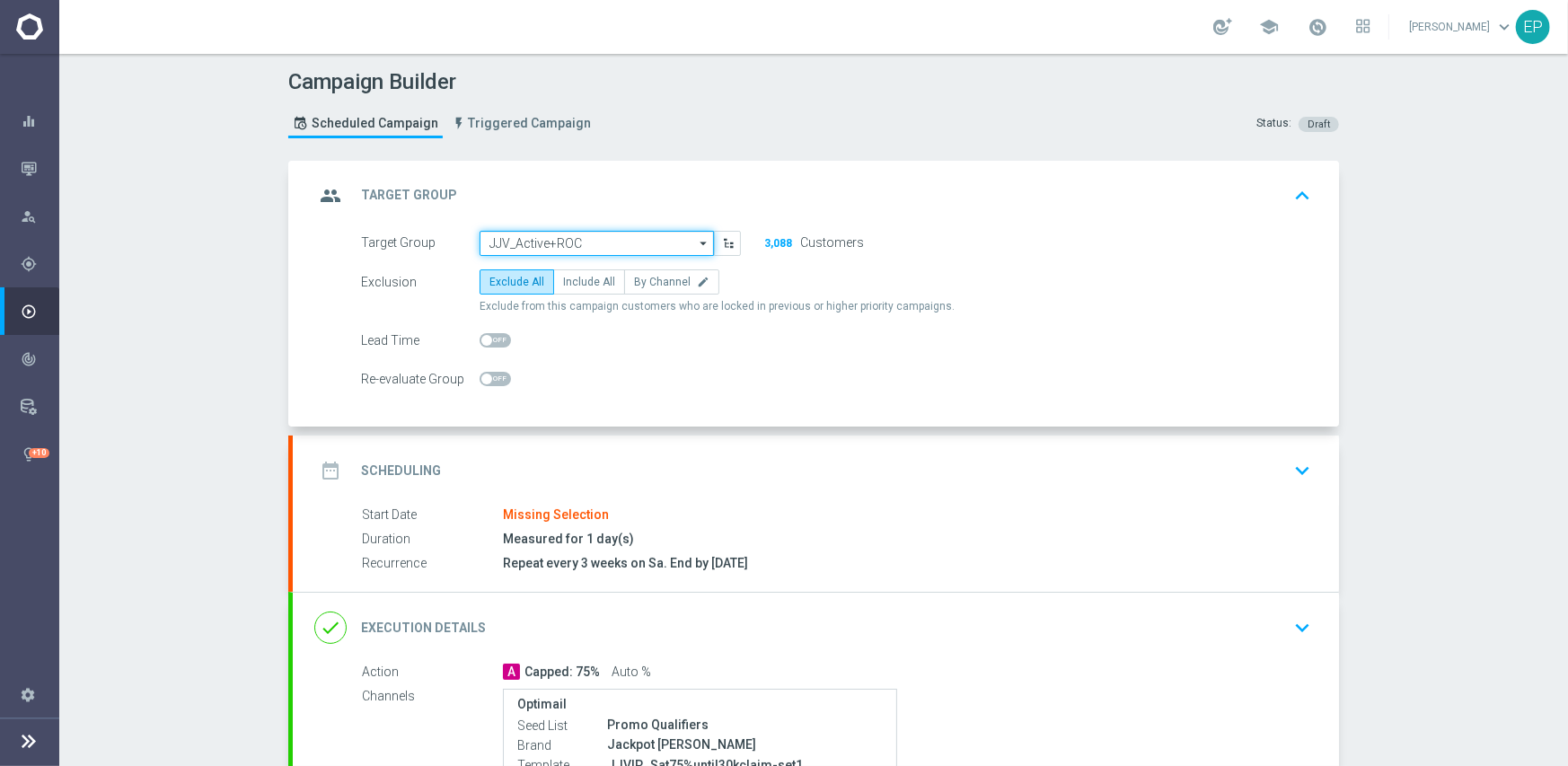
click at [629, 248] on input "JJV_Active+ROC" at bounding box center [596, 243] width 234 height 25
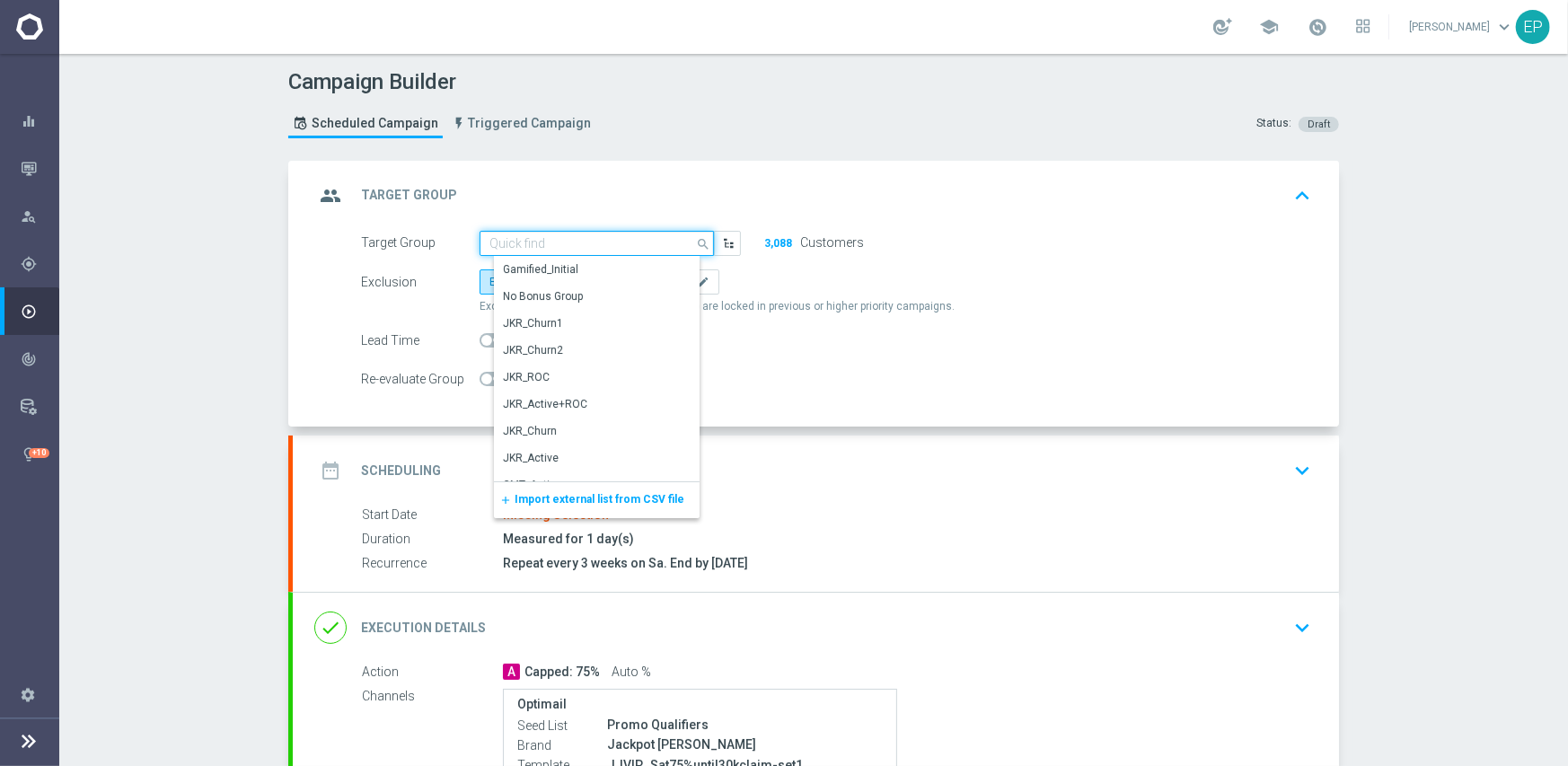
paste input "JV_Acti"
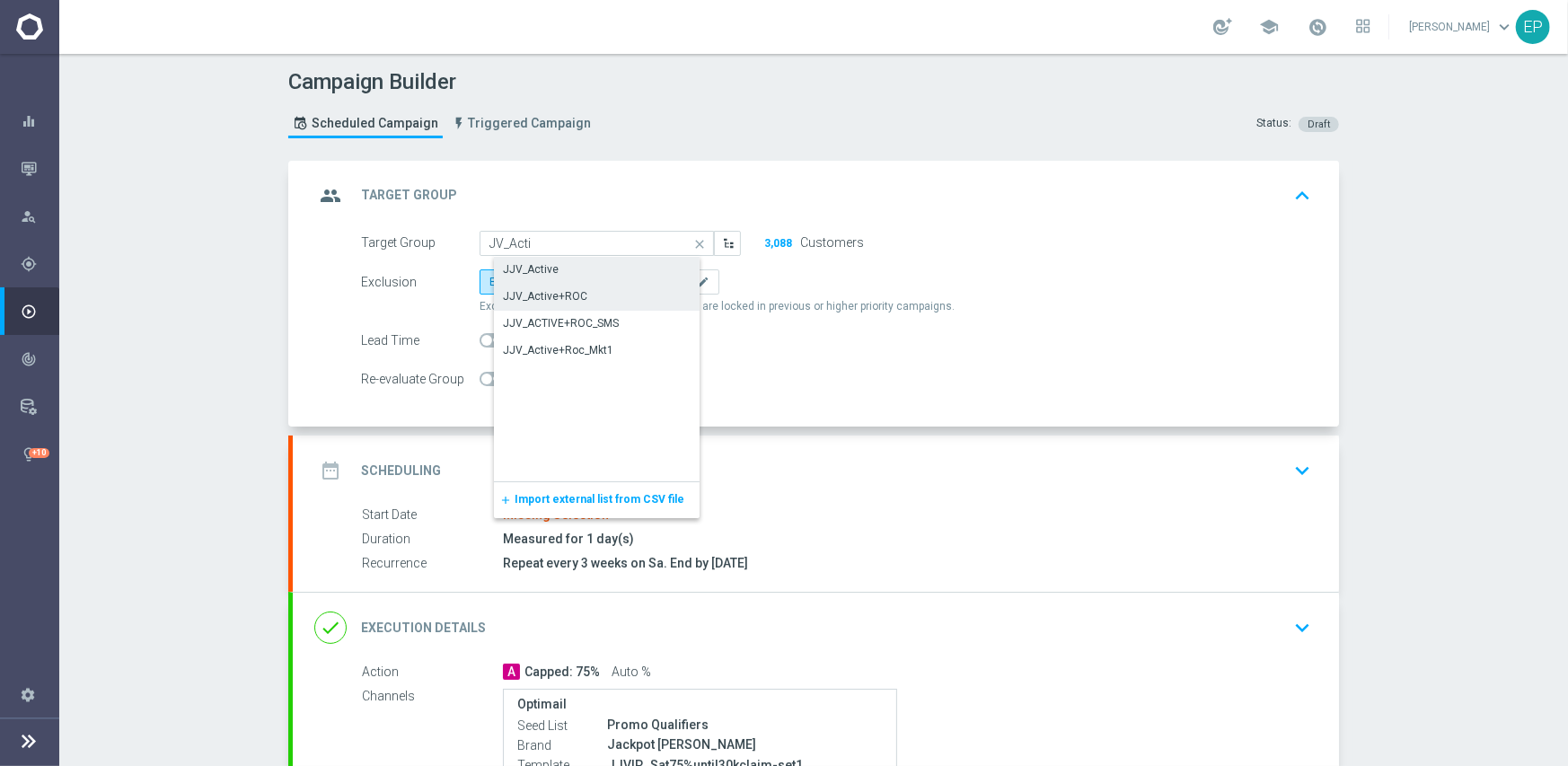
click at [536, 265] on div "JJV_Active" at bounding box center [531, 270] width 56 height 16
type input "JJV_Active"
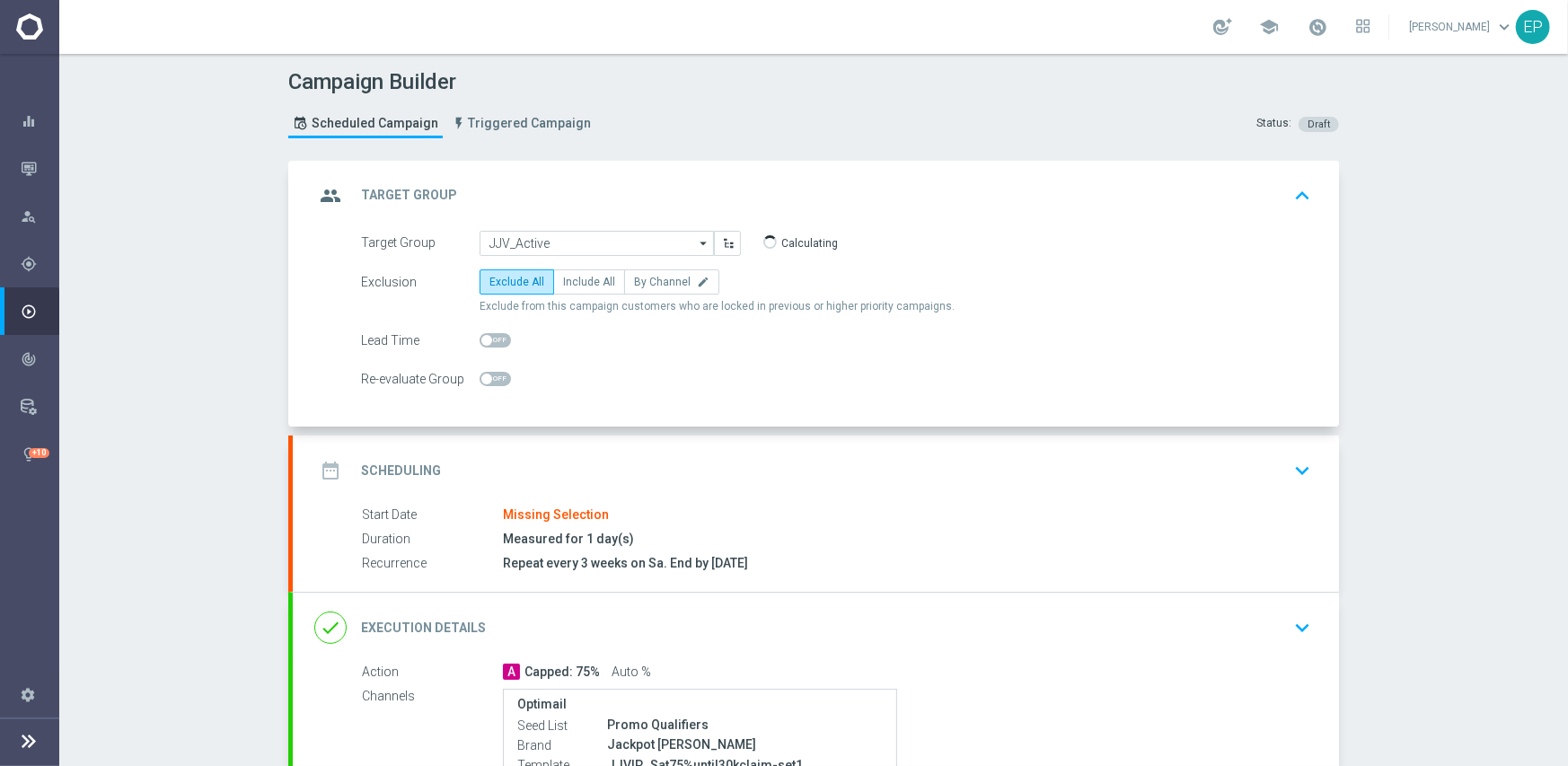
click at [604, 456] on div "date_range Scheduling keyboard_arrow_down" at bounding box center [815, 470] width 1003 height 34
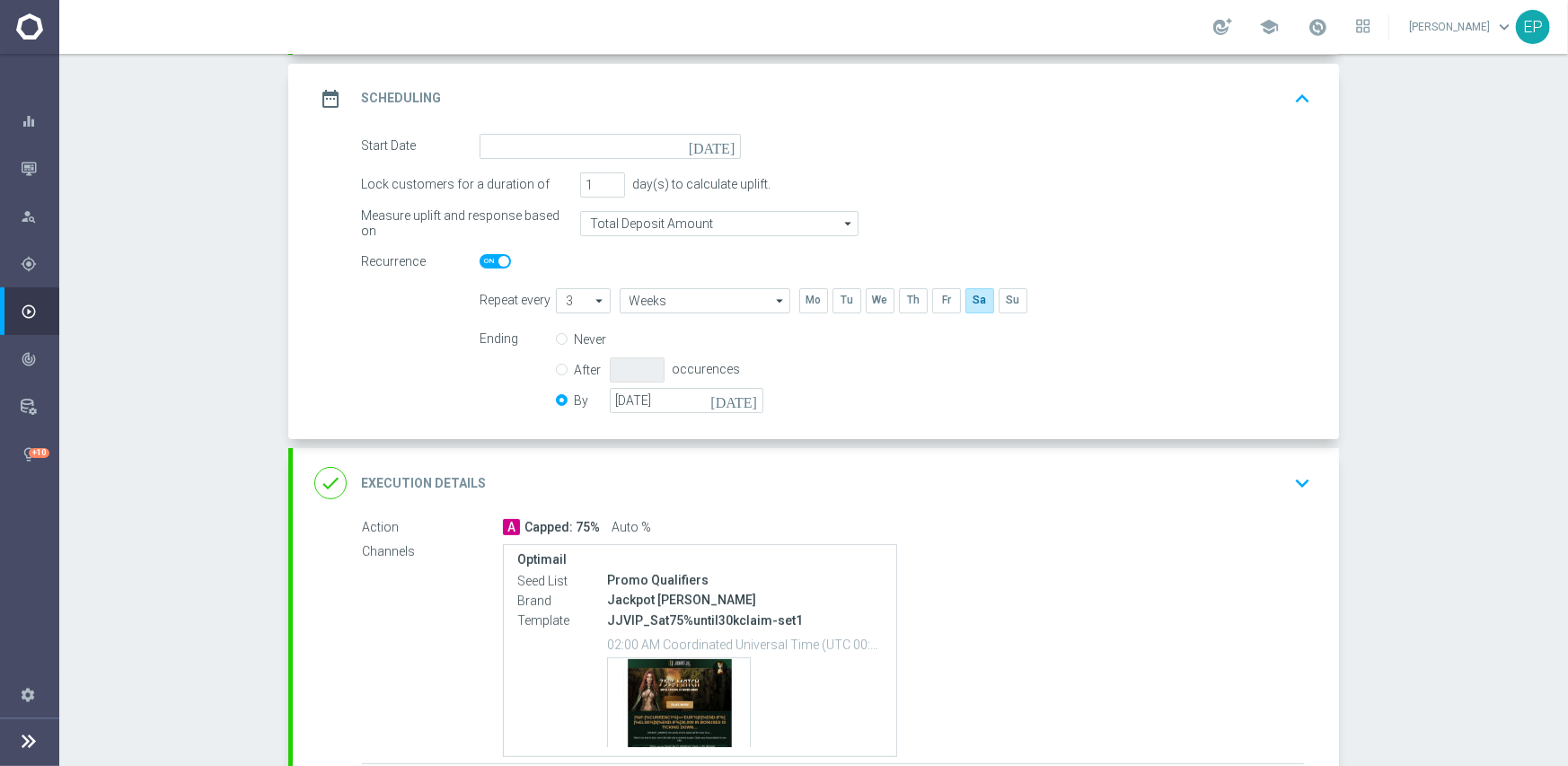
scroll to position [270, 0]
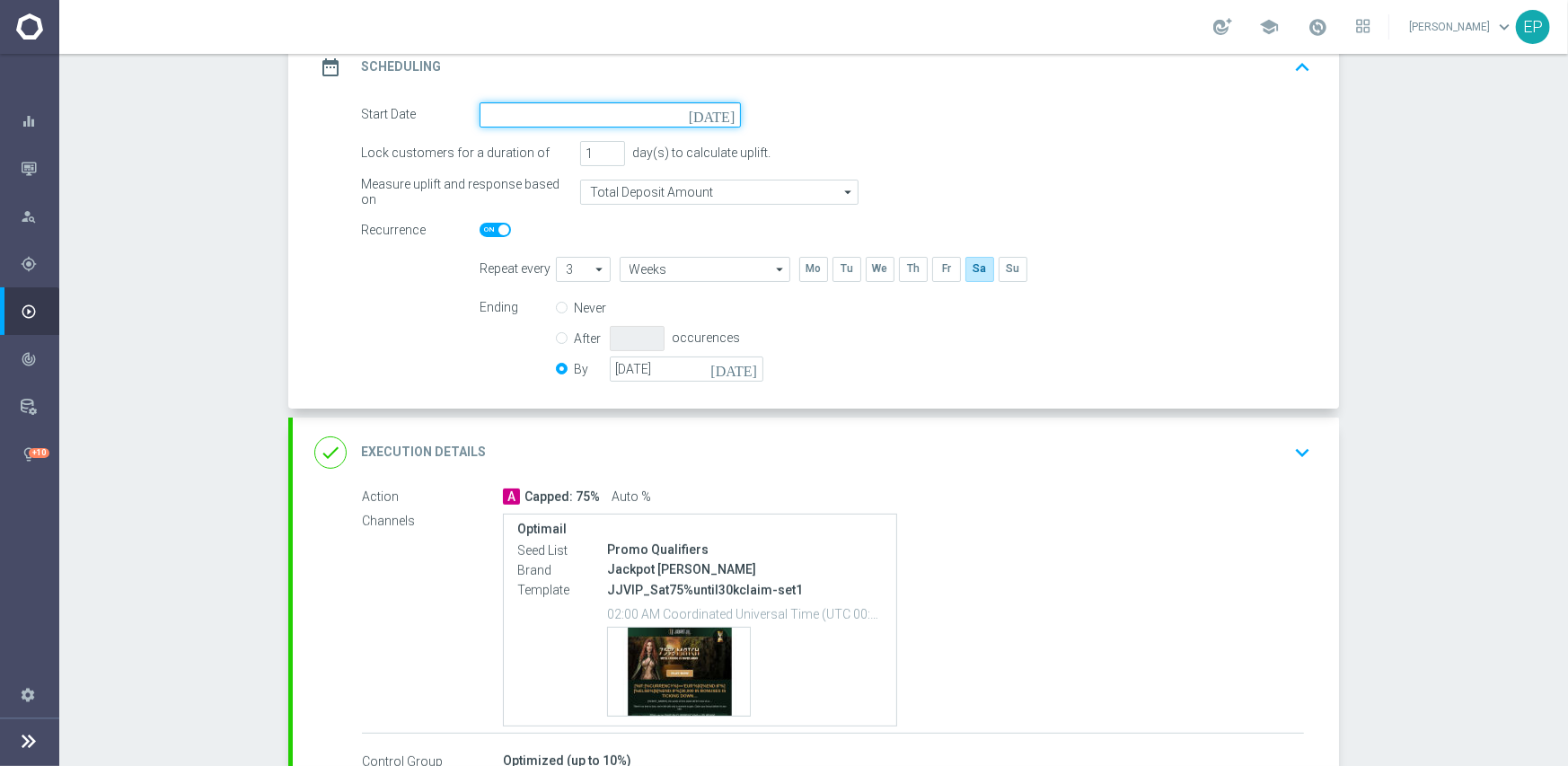
click at [637, 104] on input at bounding box center [610, 115] width 261 height 25
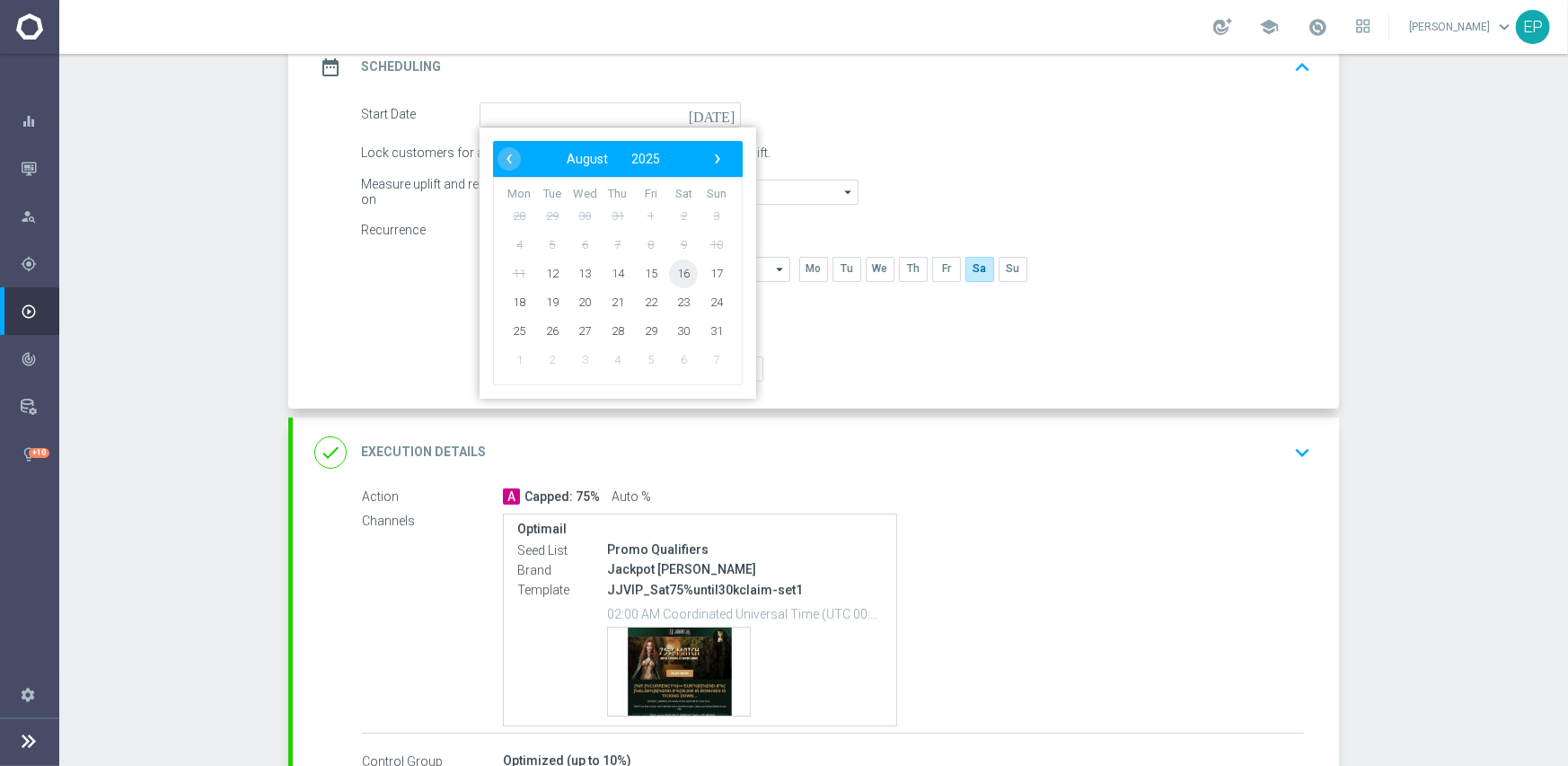
click at [674, 274] on span "16" at bounding box center [684, 273] width 29 height 29
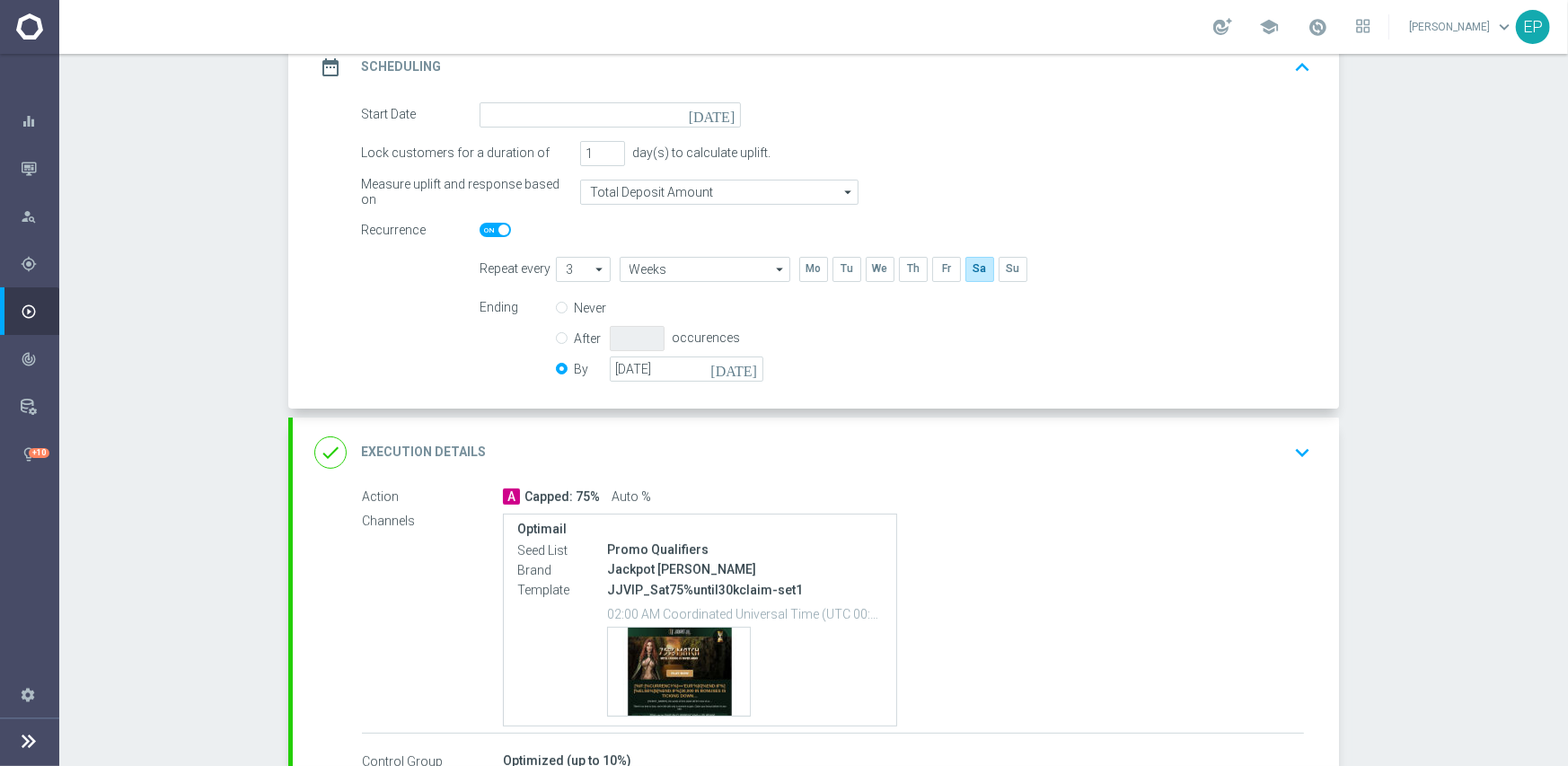
type input "[DATE]"
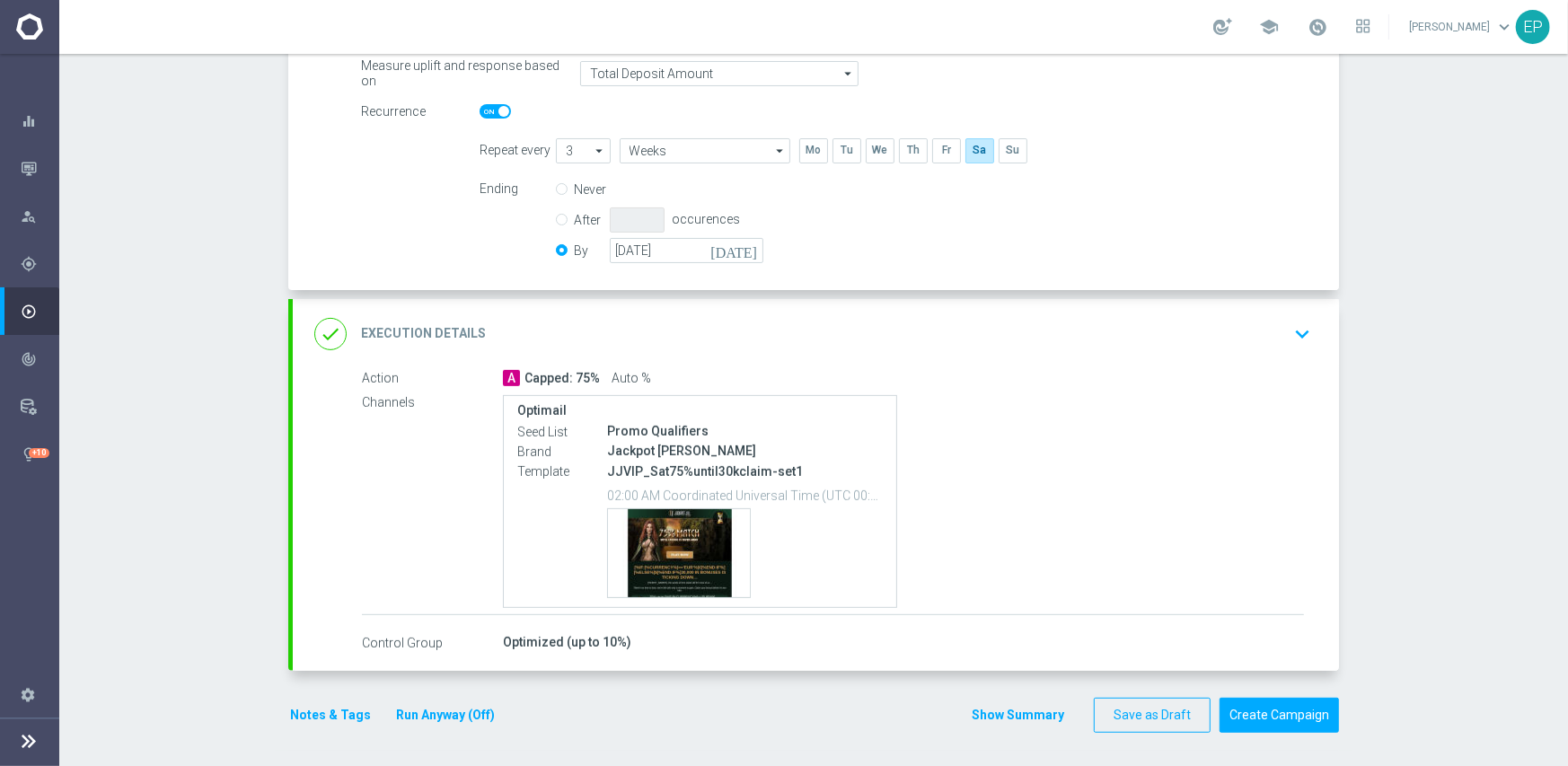
scroll to position [389, 0]
drag, startPoint x: 642, startPoint y: 468, endPoint x: 665, endPoint y: 469, distance: 23.0
click at [692, 469] on p "JJVIP_Sat75%until30kclaim-set1" at bounding box center [745, 470] width 276 height 16
drag, startPoint x: 609, startPoint y: 468, endPoint x: 711, endPoint y: 468, distance: 102.0
click at [711, 468] on p "JJVIP_Sat75%until30kclaim-set1" at bounding box center [745, 470] width 276 height 16
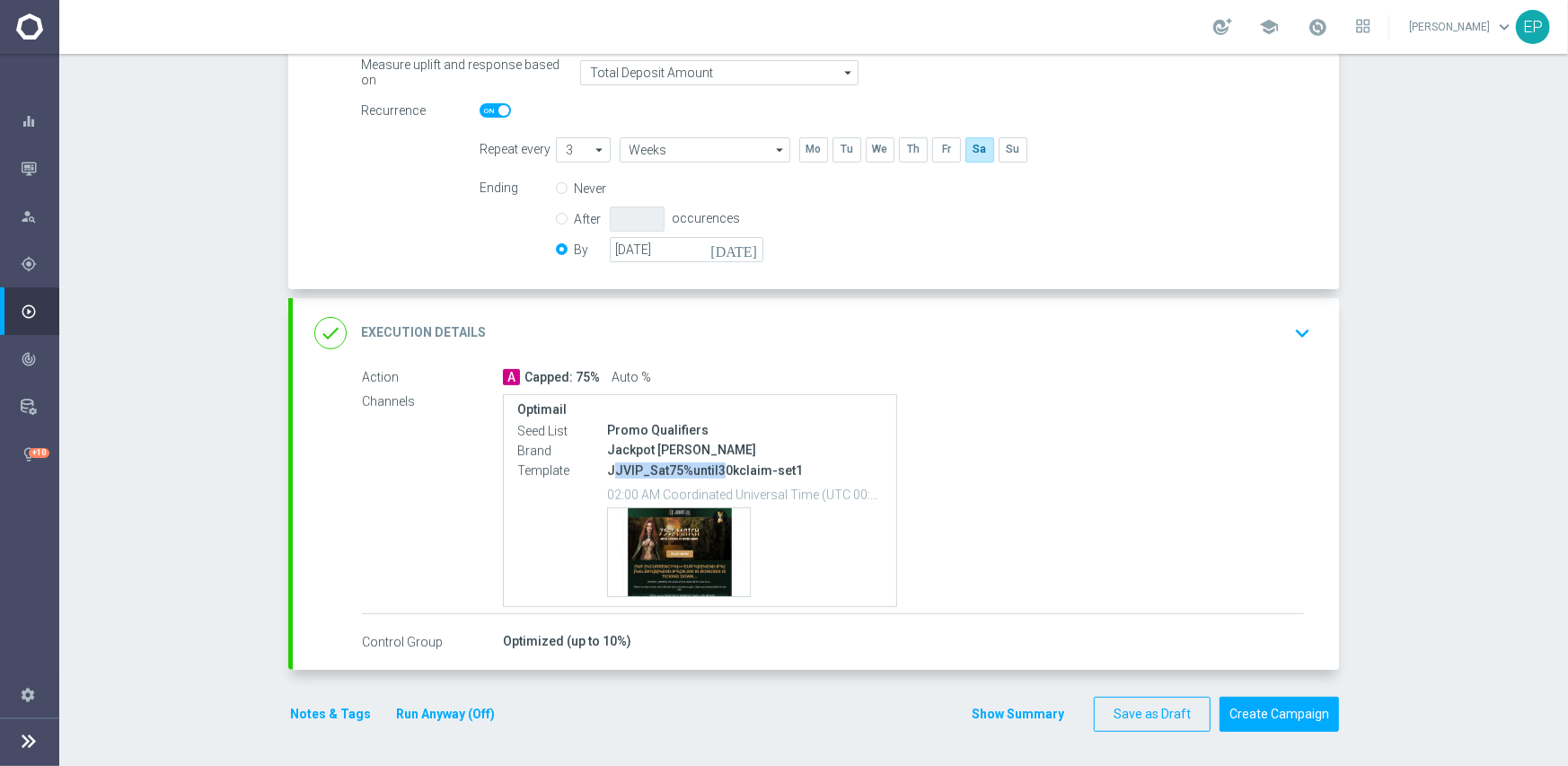
copy p "JVIP_Sat75%until3"
click at [794, 341] on div "done Execution Details keyboard_arrow_down" at bounding box center [815, 333] width 1003 height 34
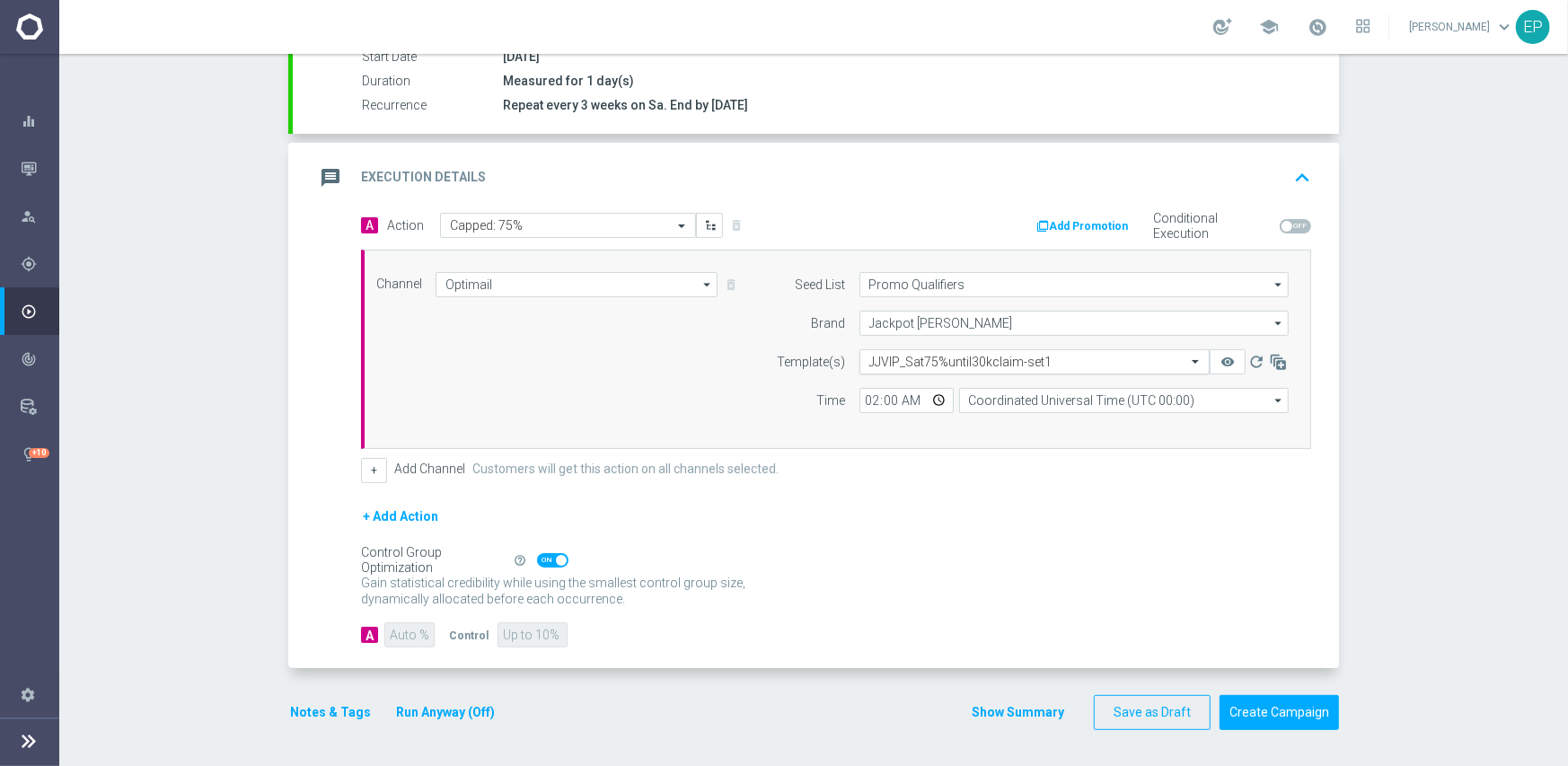
scroll to position [314, 0]
click at [976, 362] on input "text" at bounding box center [1017, 364] width 295 height 15
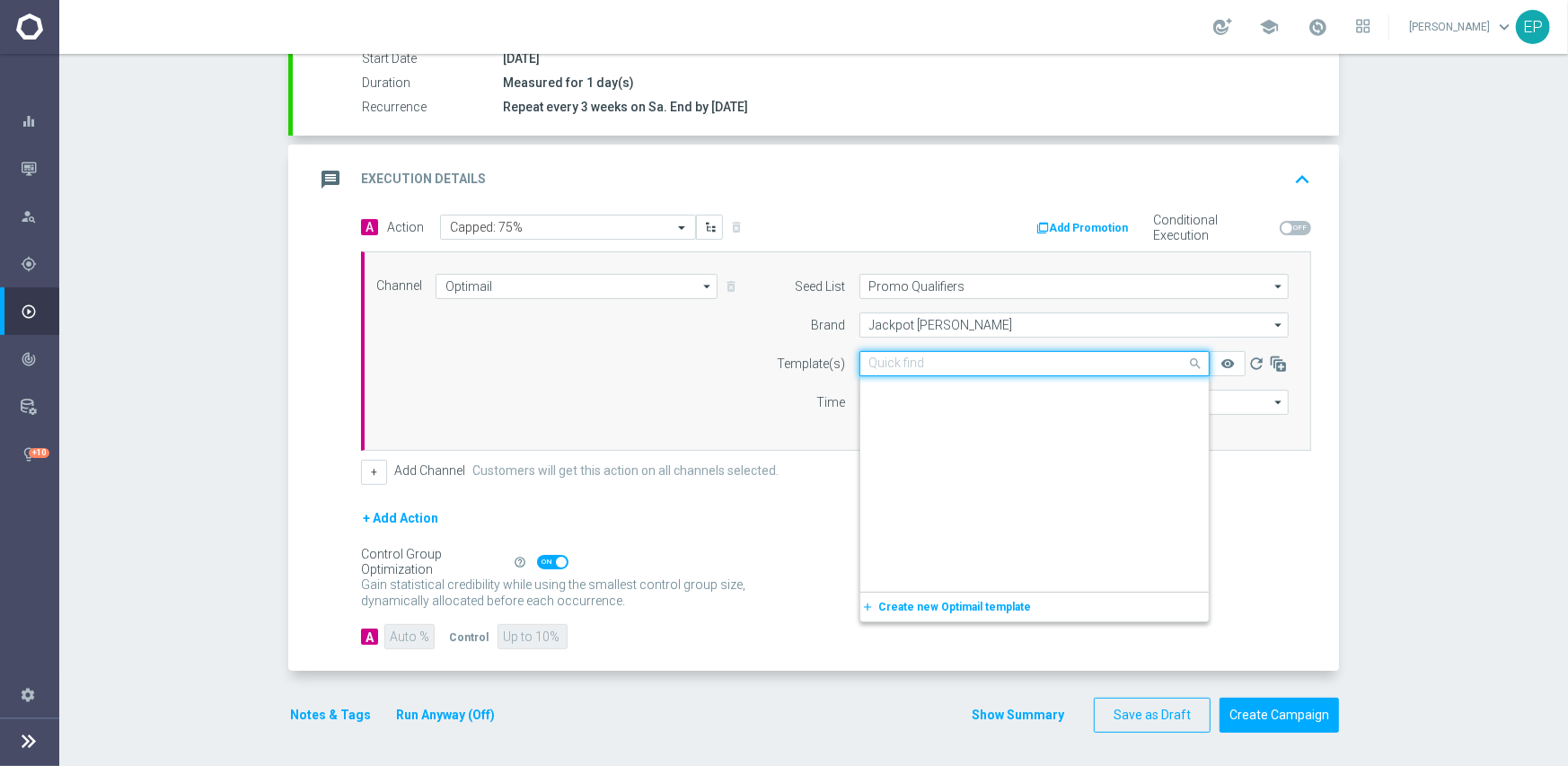
scroll to position [13333, 0]
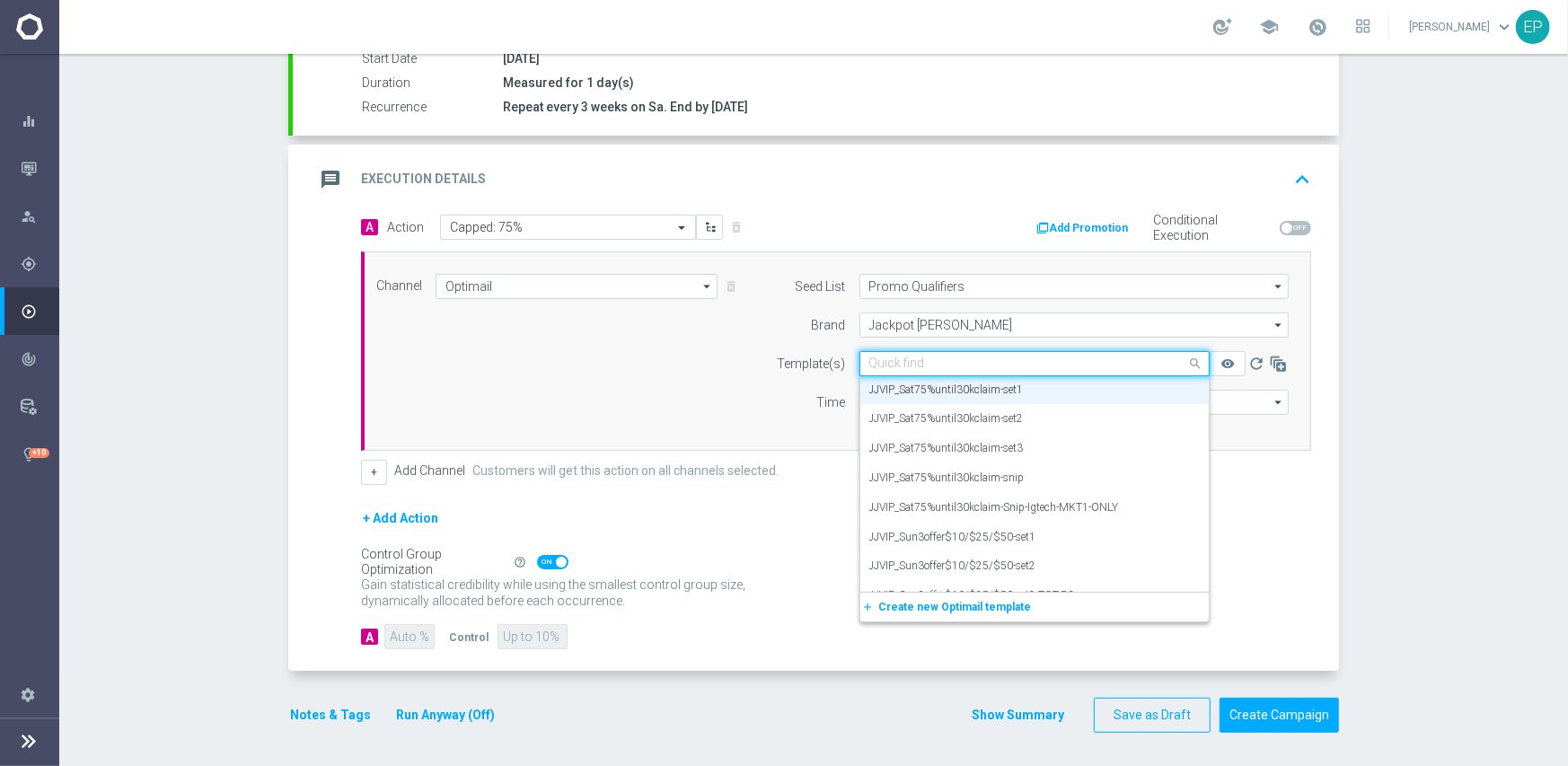
paste input "JVIP_Sat75%until3"
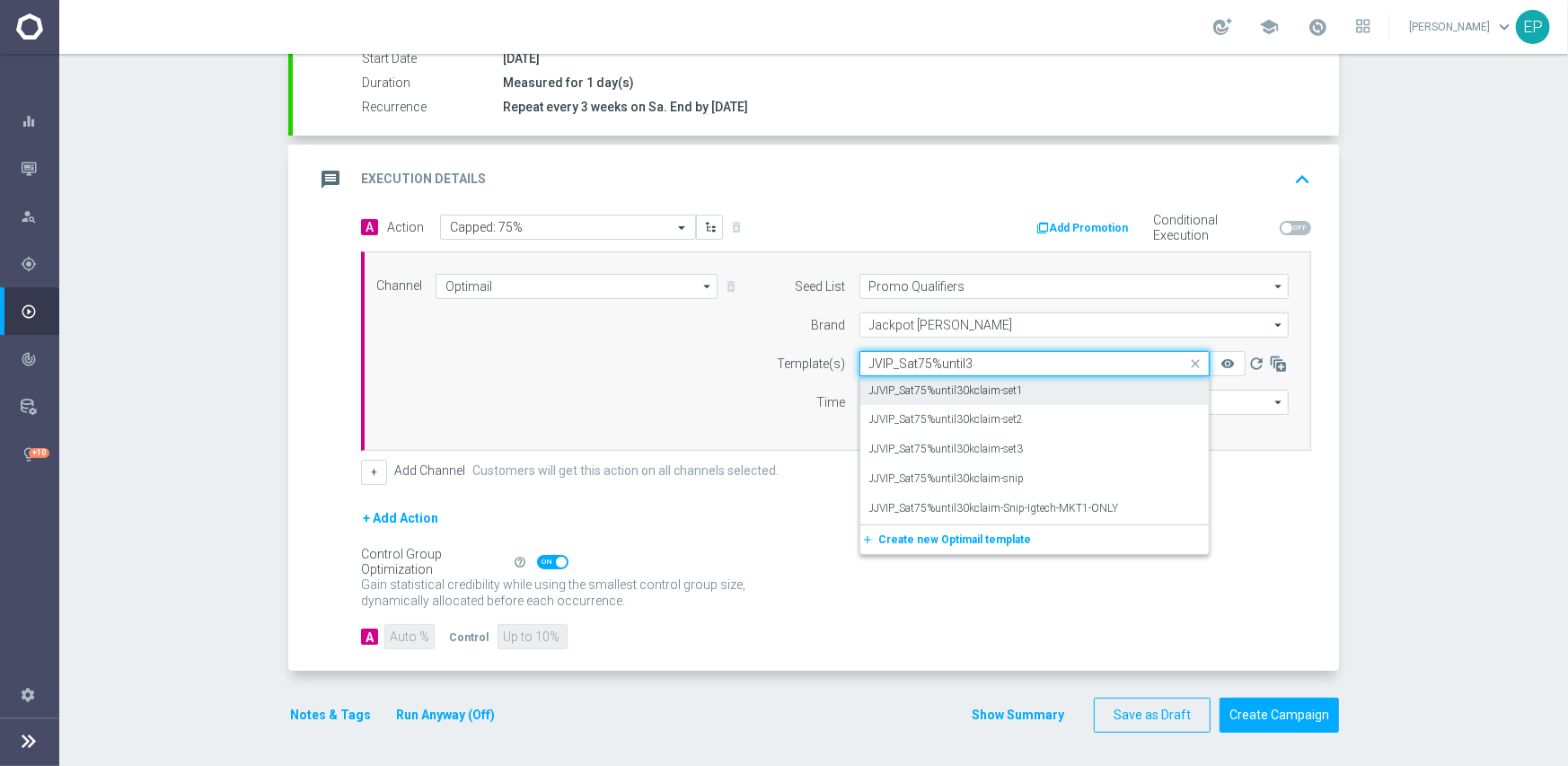
scroll to position [0, 0]
click at [1003, 478] on label "JJVIP_Sat75%until30kclaim-snip" at bounding box center [947, 478] width 156 height 15
type input "JVIP_Sat75%until3"
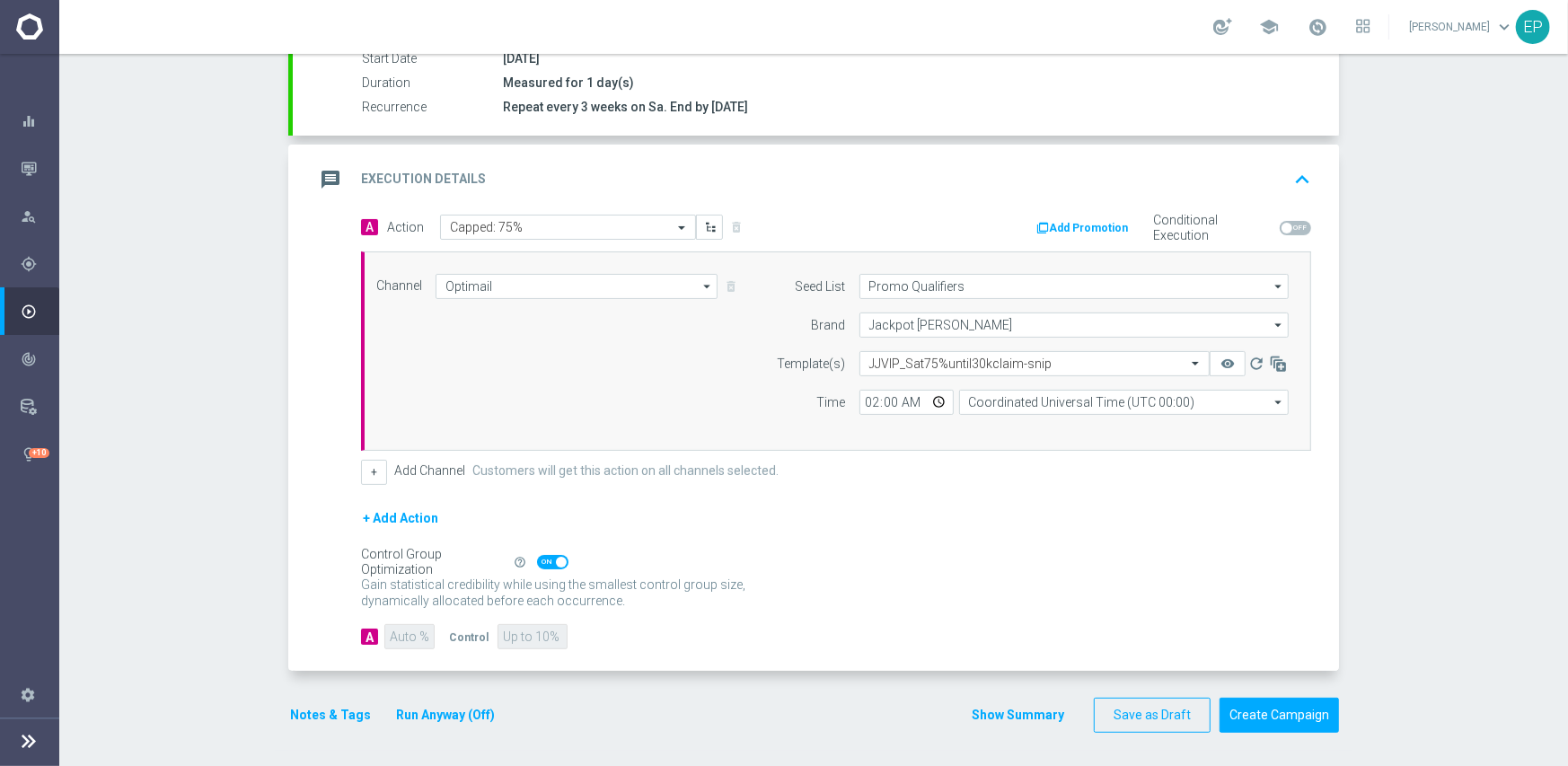
click at [988, 532] on div "+ Add Action" at bounding box center [836, 530] width 950 height 45
click at [1285, 712] on button "Create Campaign" at bounding box center [1279, 714] width 119 height 35
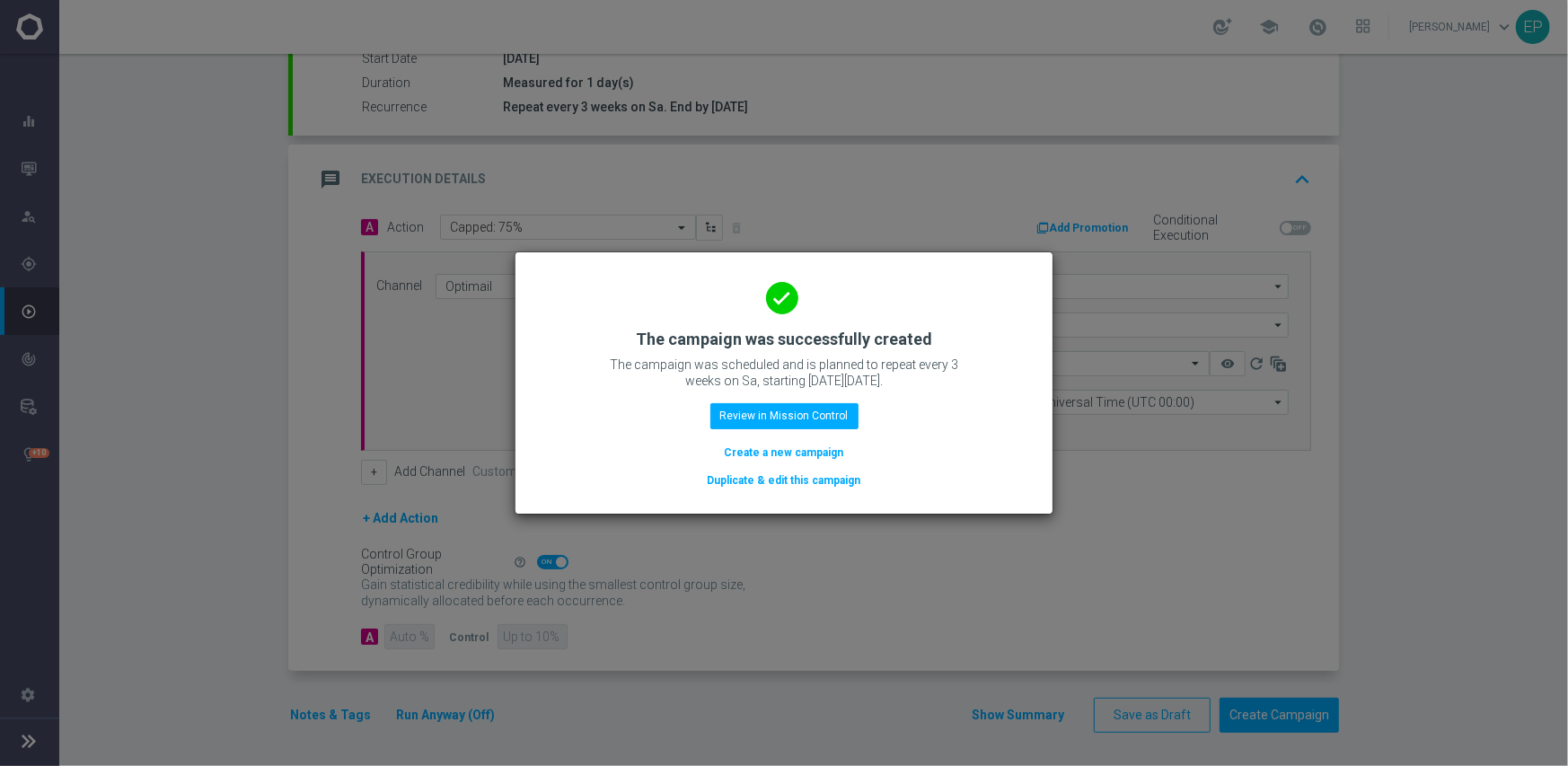
click at [761, 479] on button "Duplicate & edit this campaign" at bounding box center [784, 480] width 157 height 20
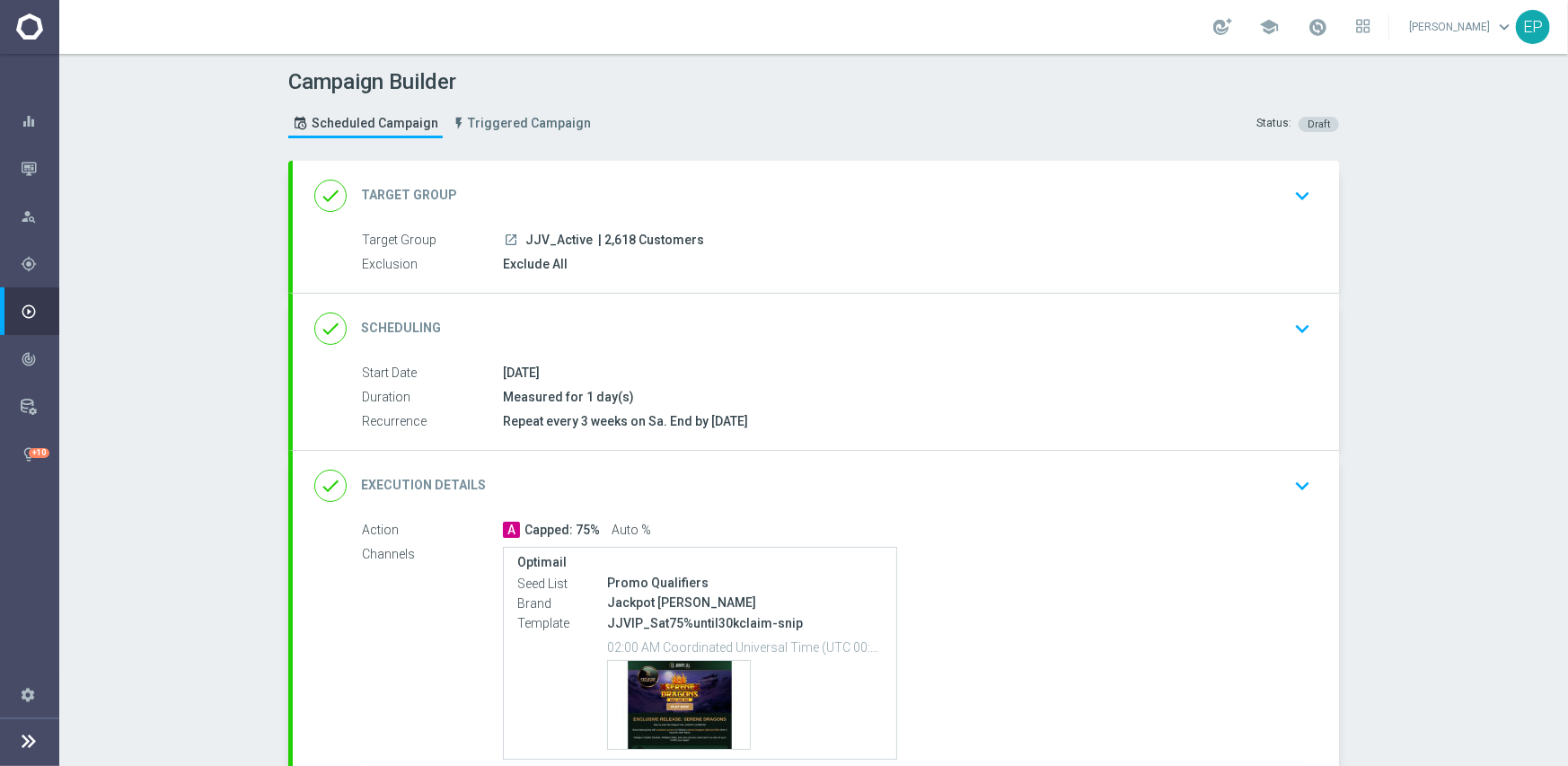
drag, startPoint x: 520, startPoint y: 238, endPoint x: 545, endPoint y: 241, distance: 25.2
click at [545, 241] on span "JJV_Active" at bounding box center [559, 241] width 67 height 16
copy span "JJV_"
click at [614, 197] on div "done Target Group keyboard_arrow_down" at bounding box center [815, 196] width 1003 height 34
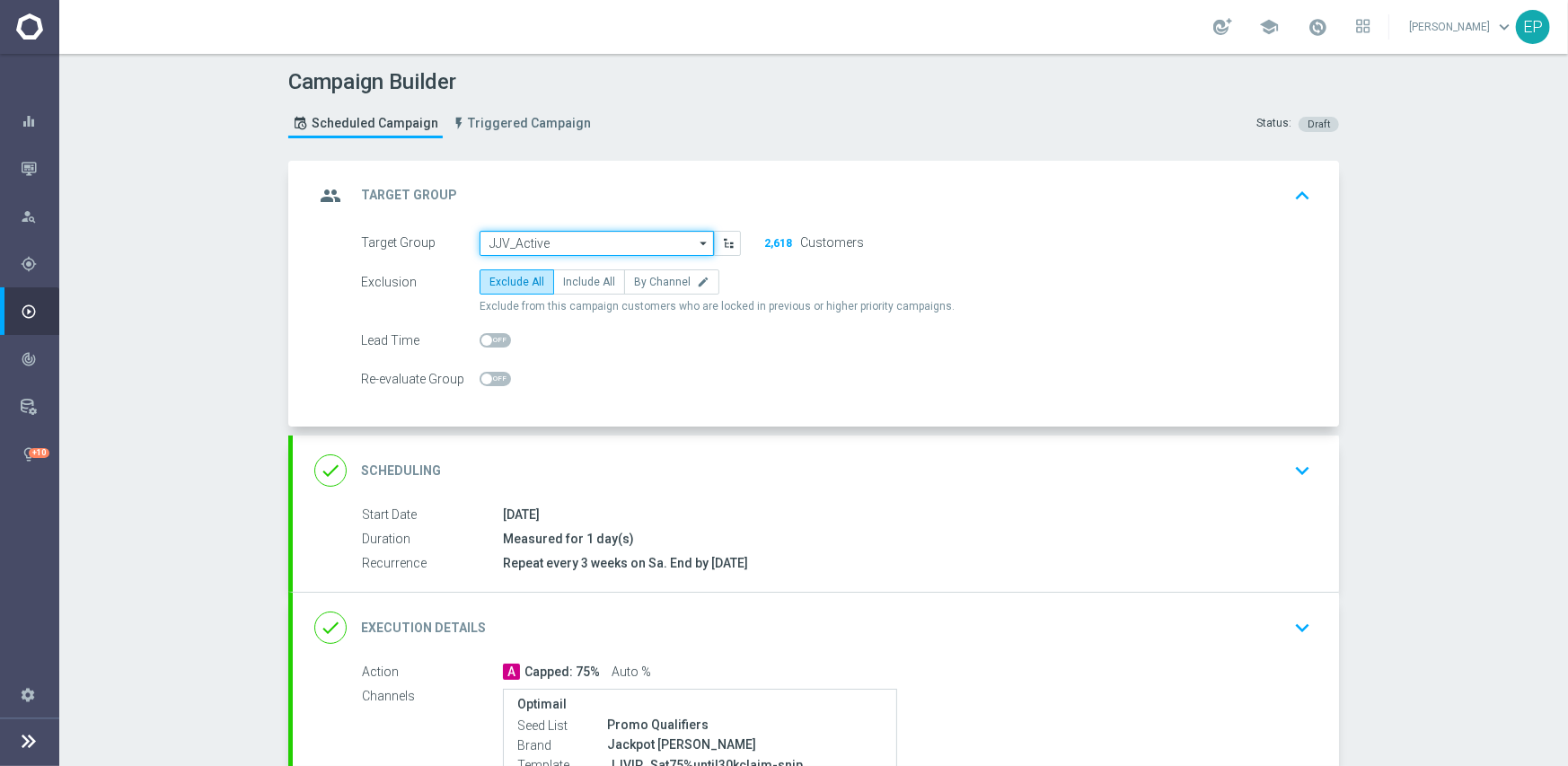
click at [596, 238] on input "JJV_Active" at bounding box center [596, 243] width 234 height 25
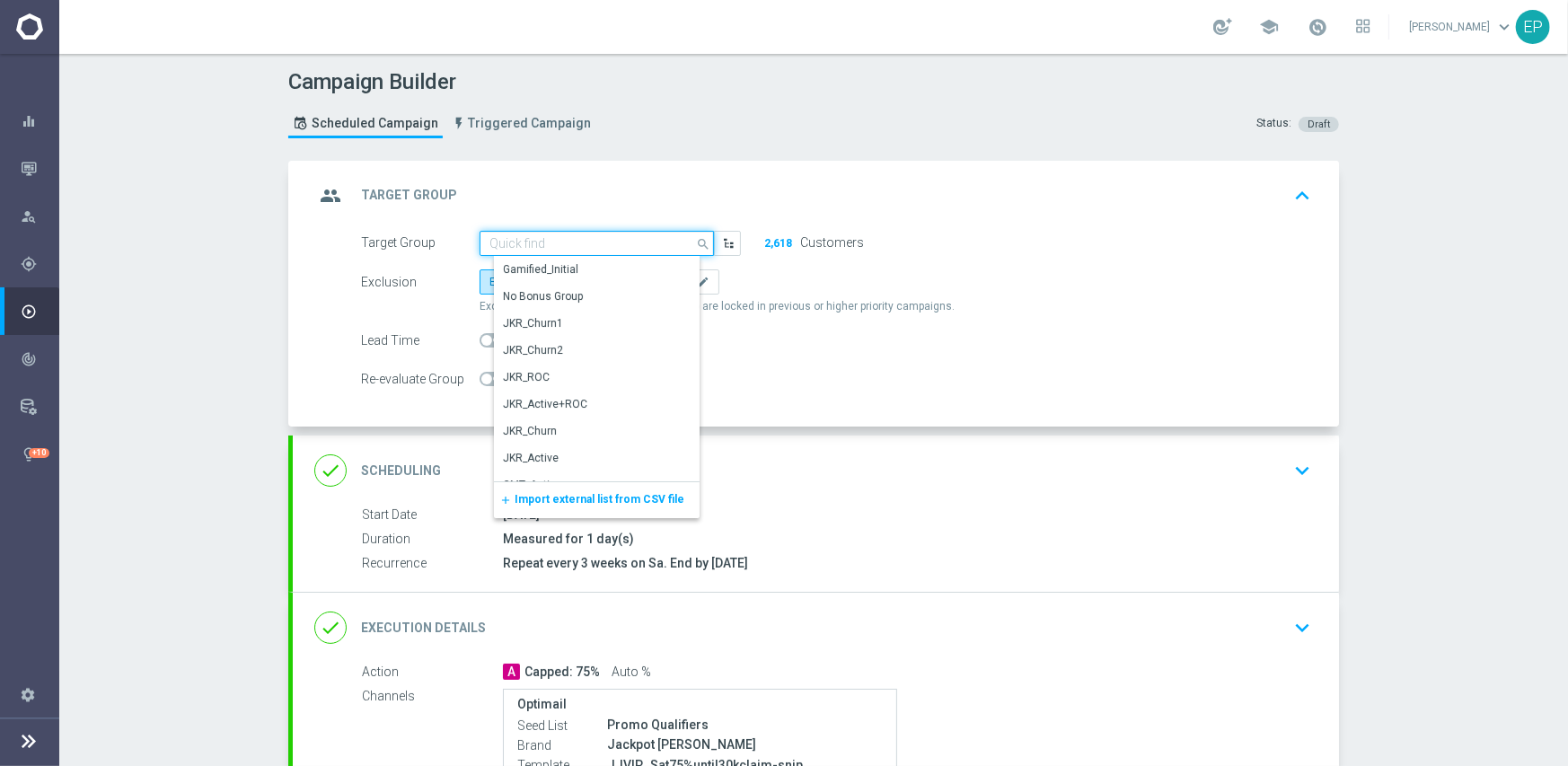
paste input "JJV_"
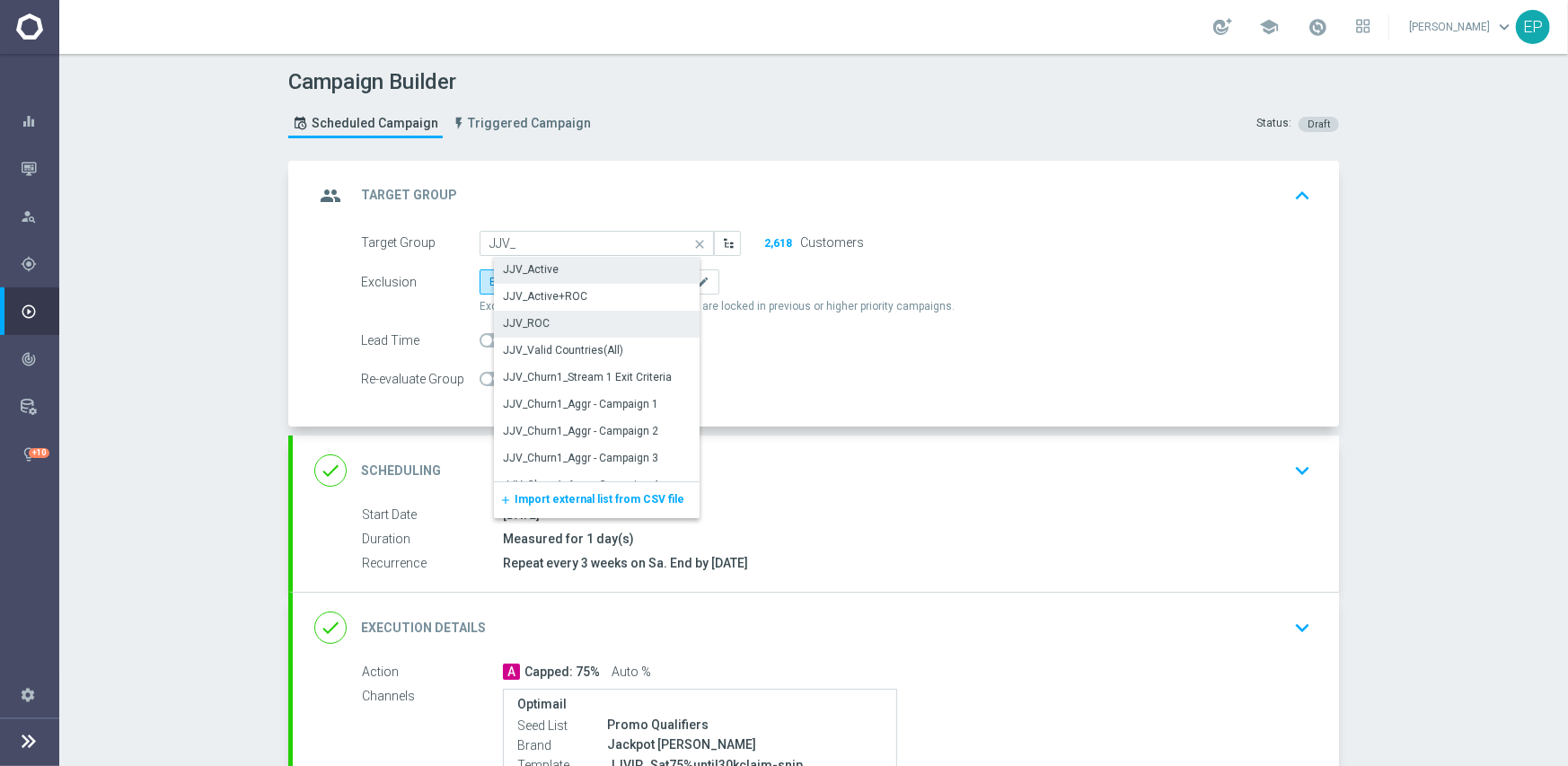
click at [532, 317] on div "JJV_ROC" at bounding box center [527, 323] width 47 height 16
type input "JJV_ROC"
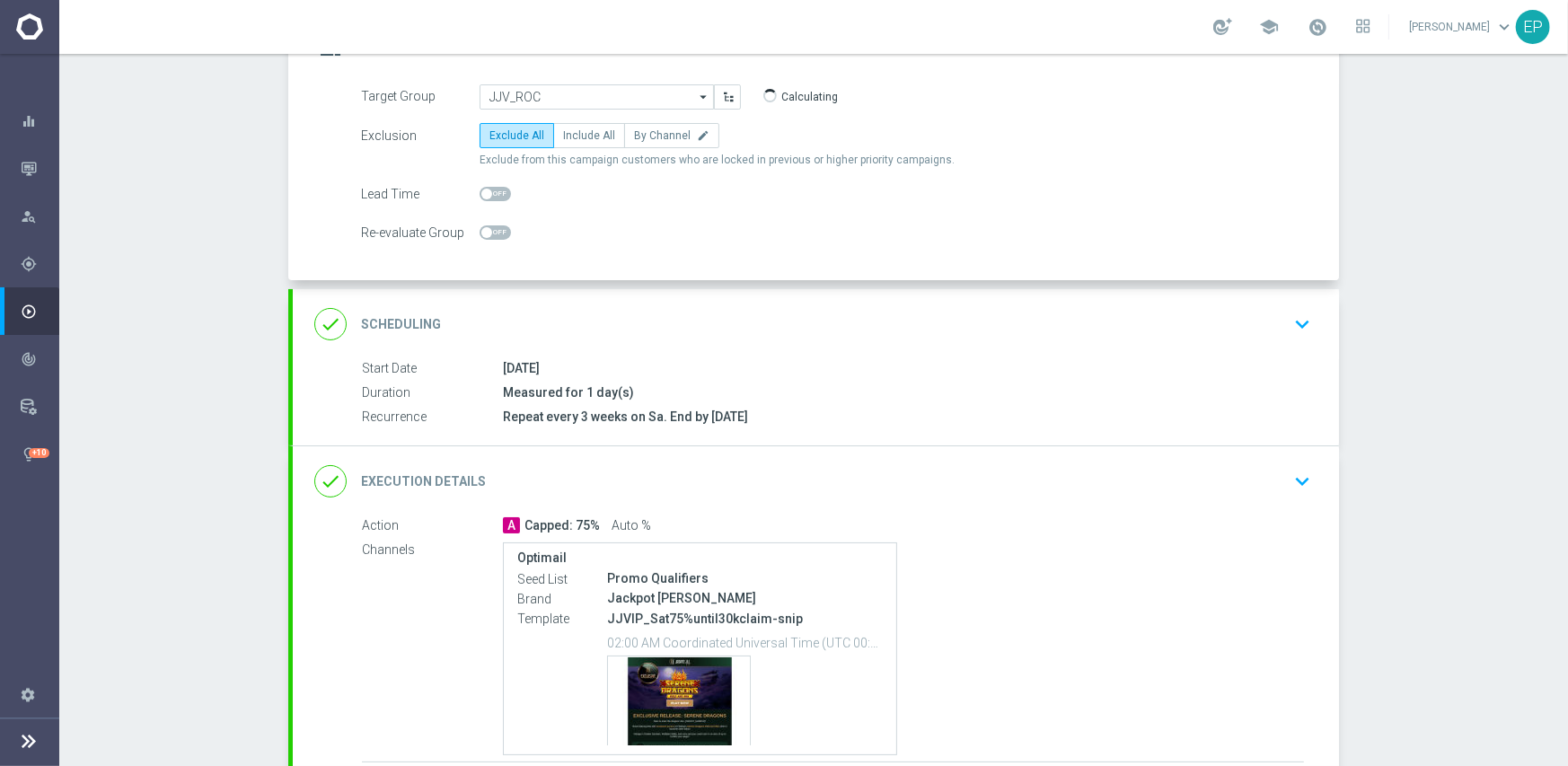
scroll to position [180, 0]
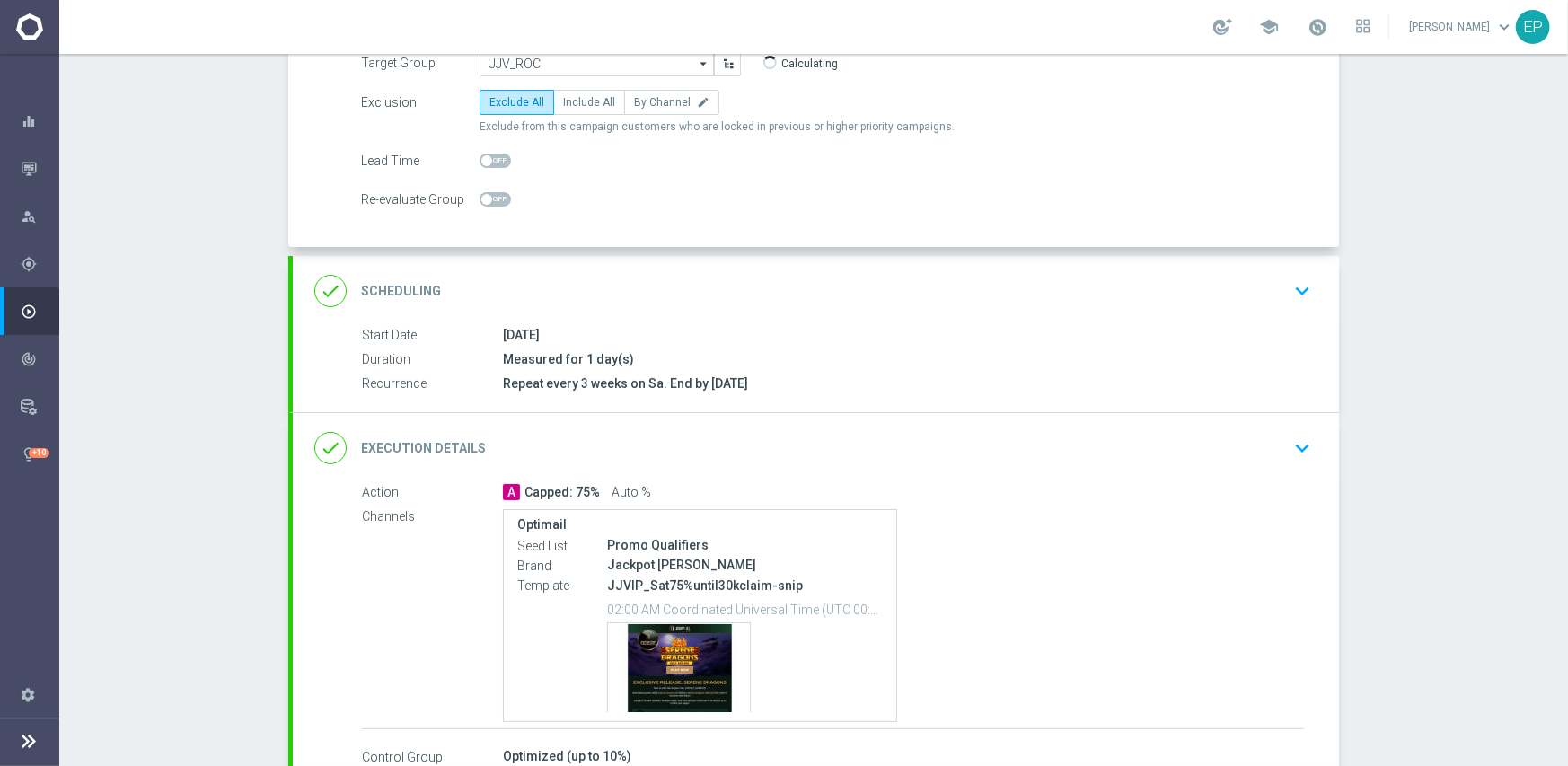
click at [825, 274] on div "done Scheduling keyboard_arrow_down" at bounding box center [815, 291] width 1003 height 34
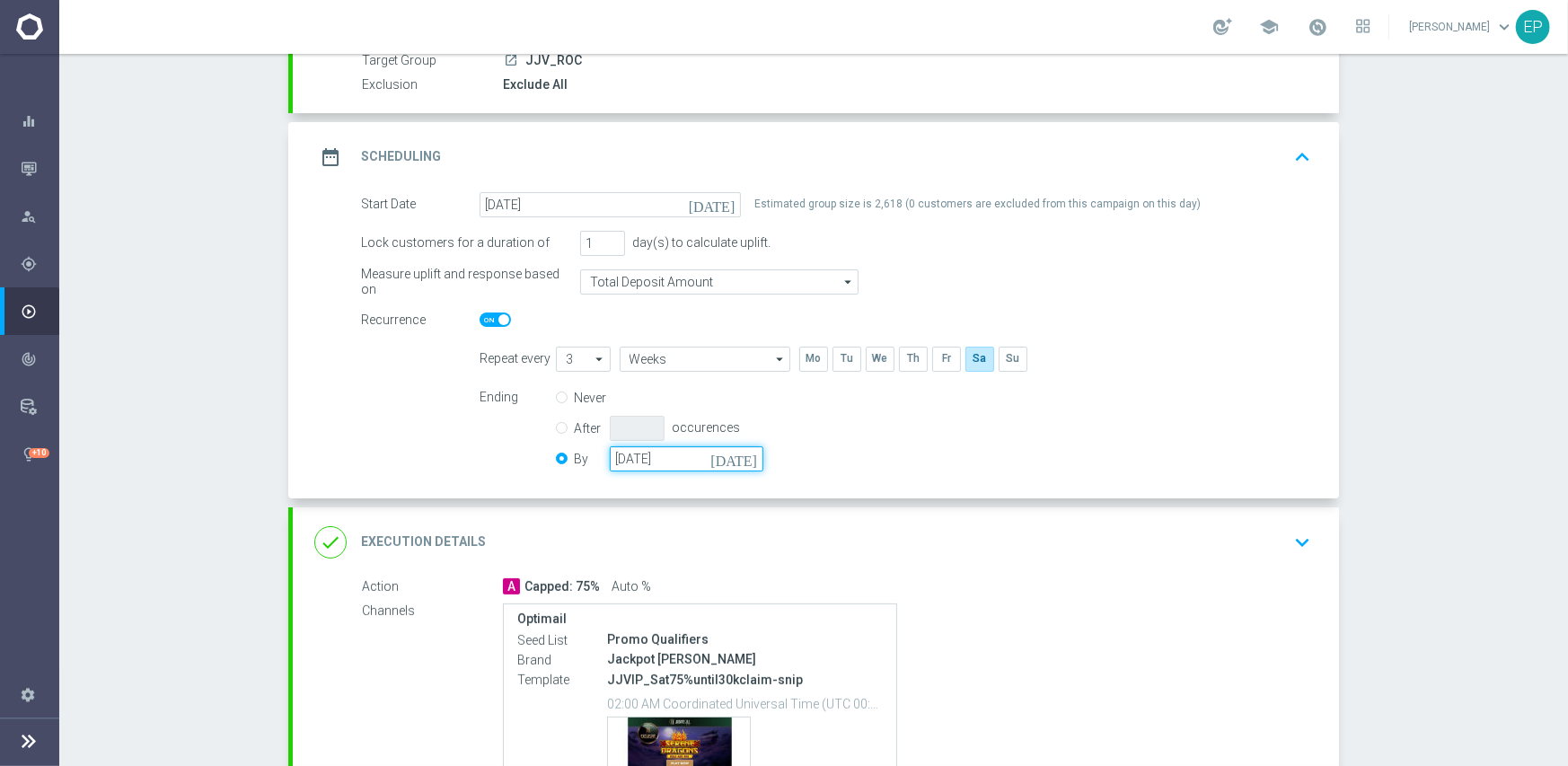
click at [677, 468] on input "[DATE]" at bounding box center [687, 459] width 154 height 25
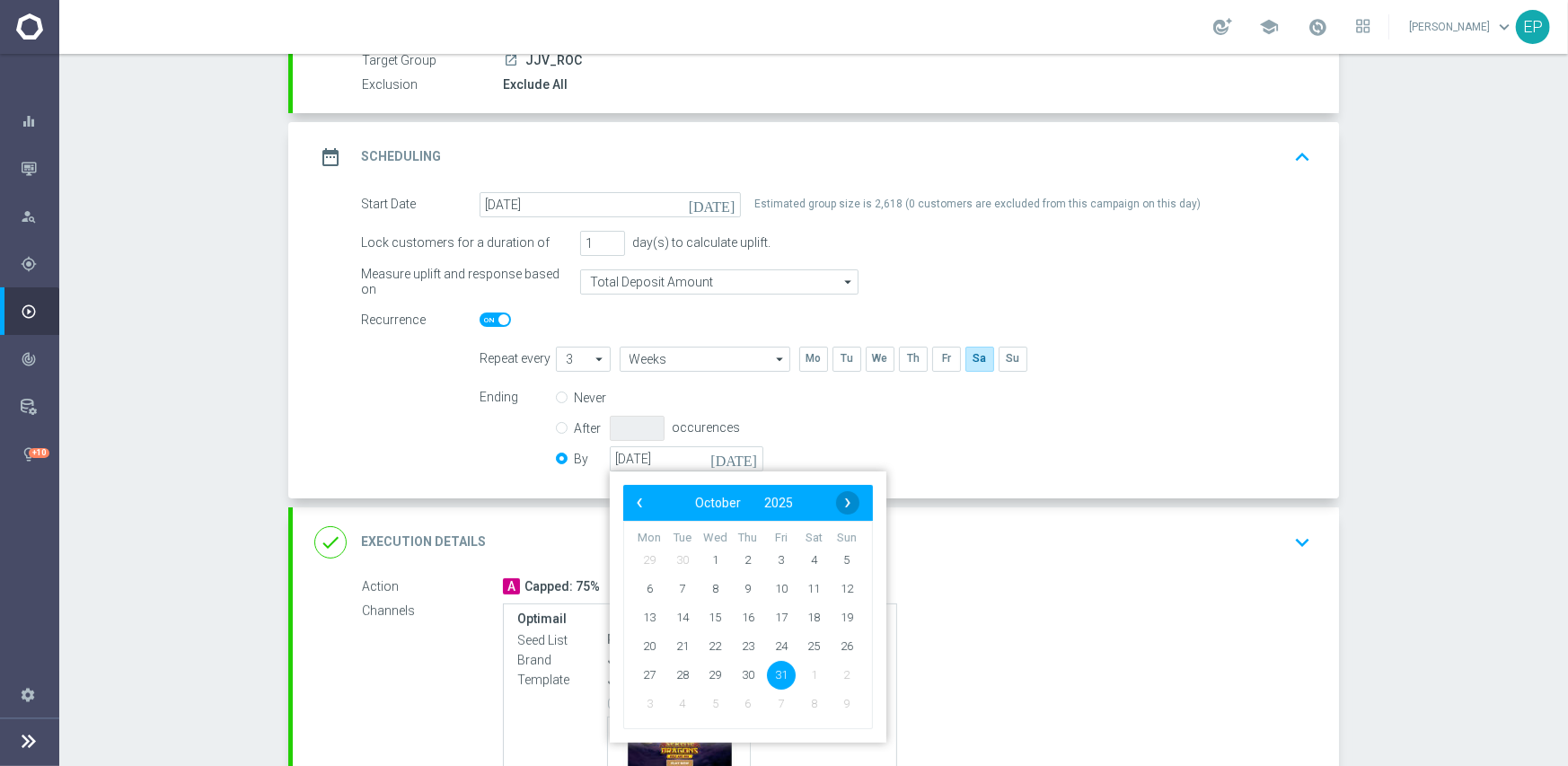
click at [836, 502] on span "›" at bounding box center [848, 503] width 24 height 24
click at [839, 676] on span "30" at bounding box center [847, 675] width 29 height 29
type input "[DATE]"
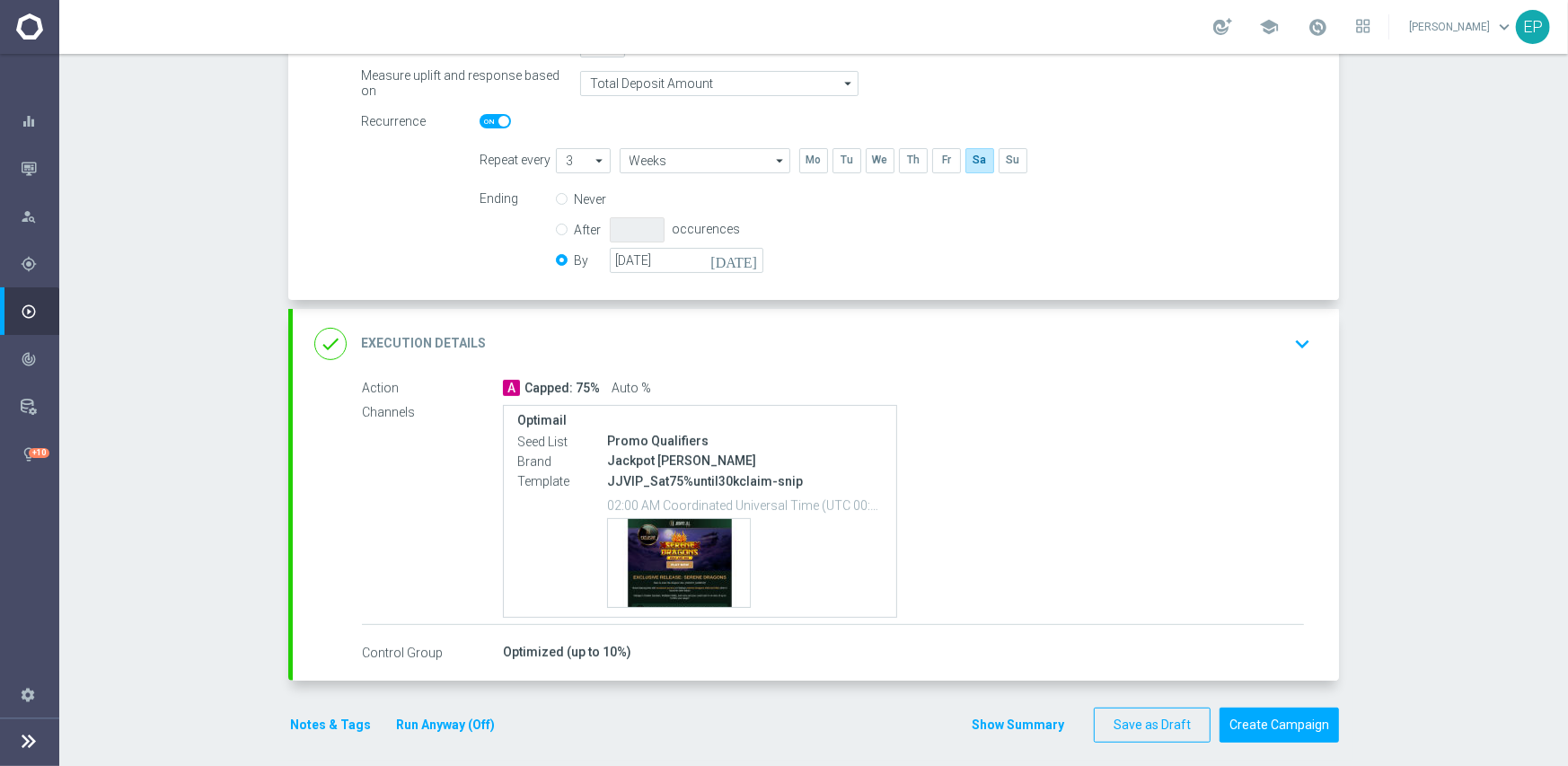
scroll to position [389, 0]
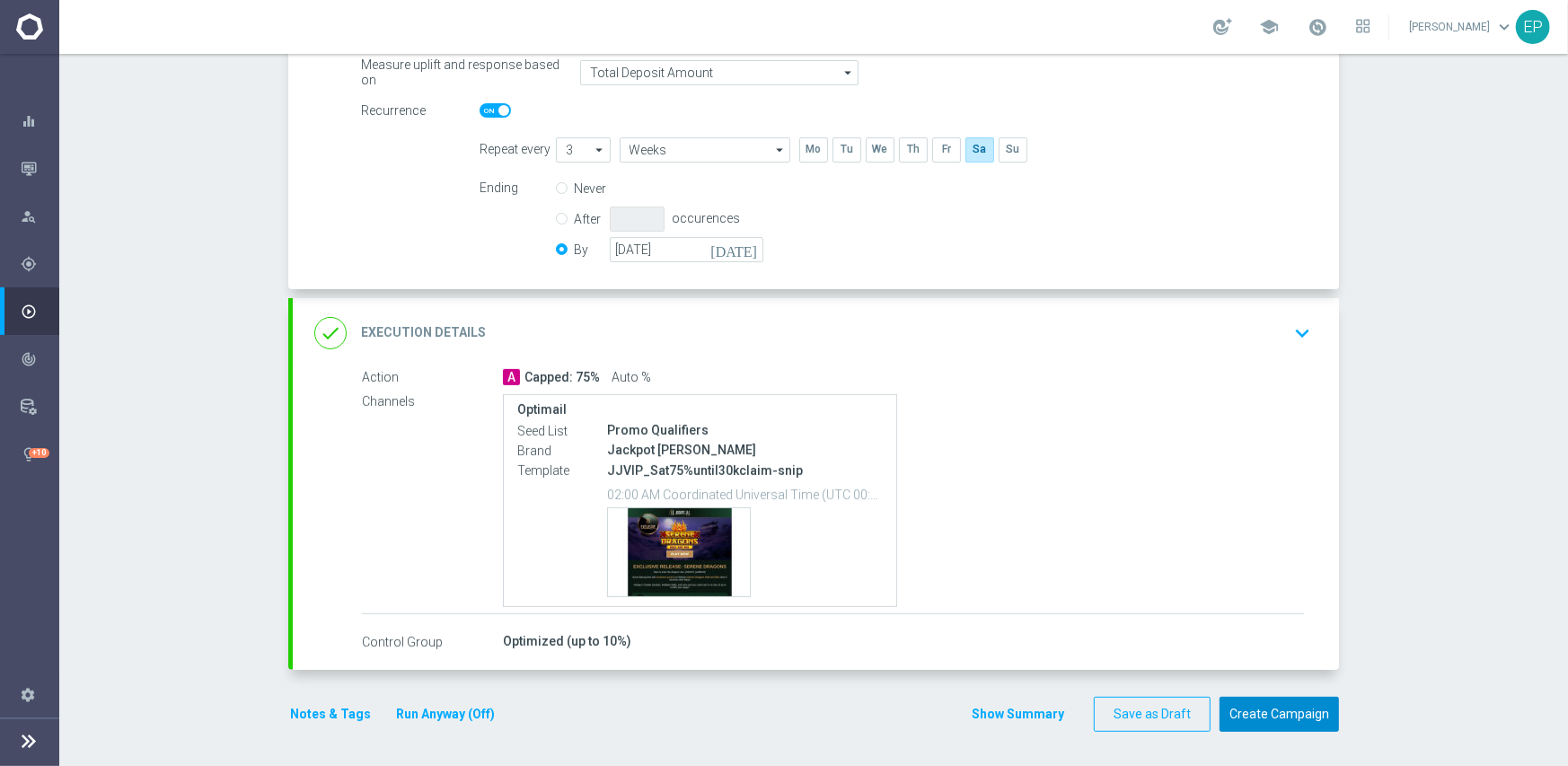
click at [1251, 714] on button "Create Campaign" at bounding box center [1279, 714] width 119 height 35
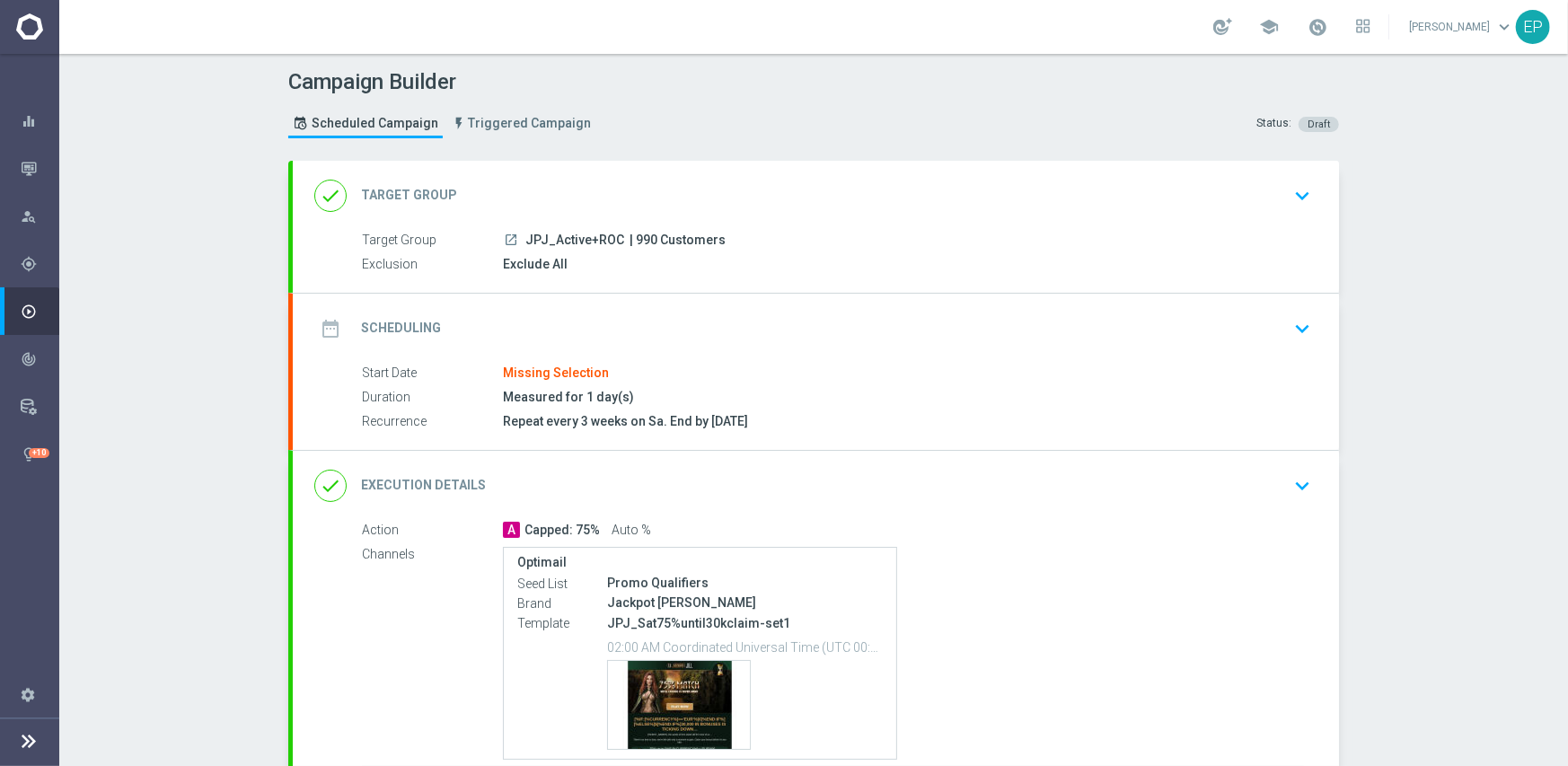
drag, startPoint x: 514, startPoint y: 233, endPoint x: 559, endPoint y: 236, distance: 45.1
click at [559, 236] on div "launch JPJ_Active+ROC | 990 Customers" at bounding box center [904, 240] width 802 height 18
copy div "JPJ_Ac"
click at [599, 192] on div "done Target Group keyboard_arrow_down" at bounding box center [815, 196] width 1003 height 34
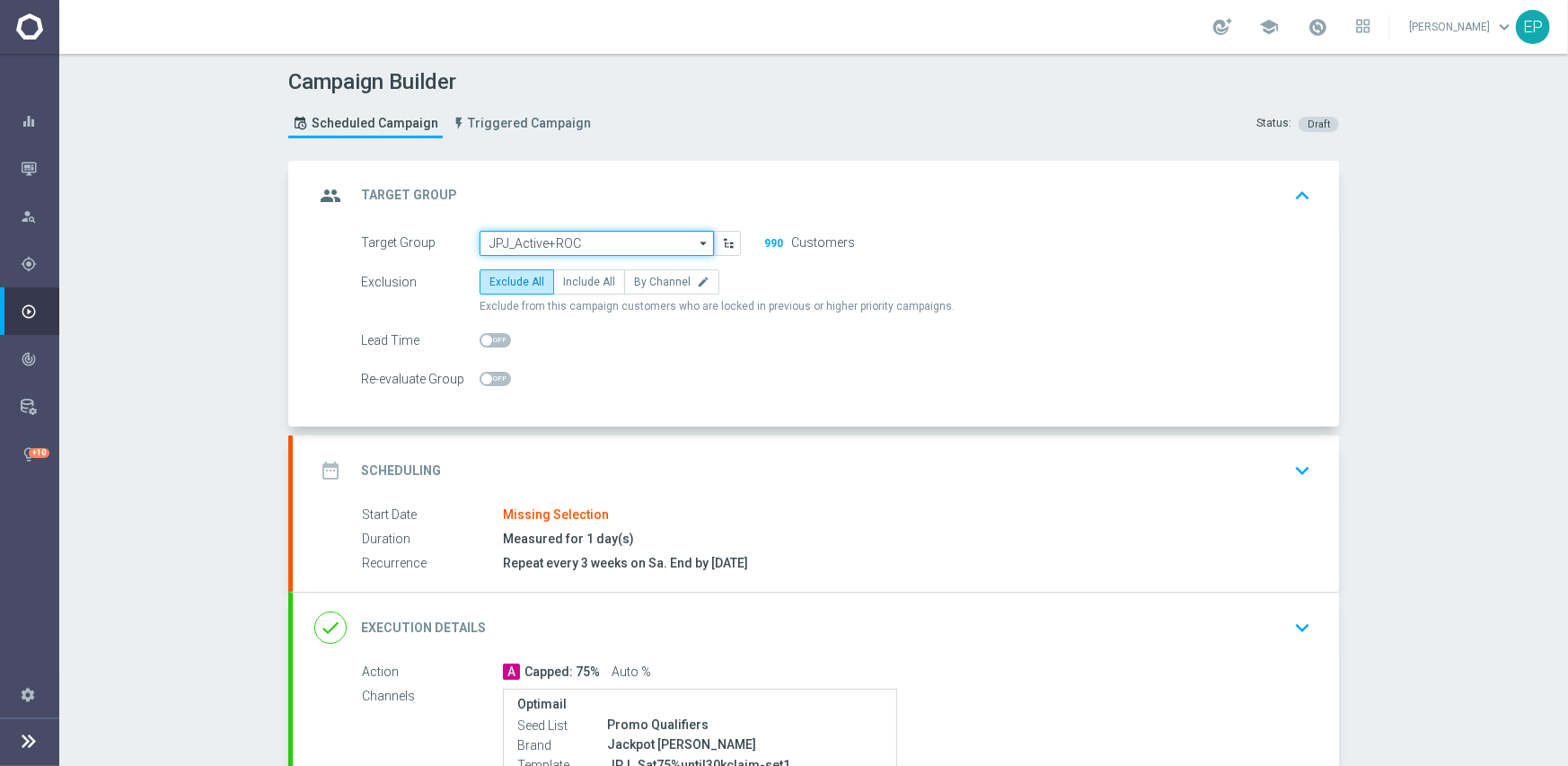
click at [594, 234] on input "JPJ_Active+ROC" at bounding box center [596, 243] width 234 height 25
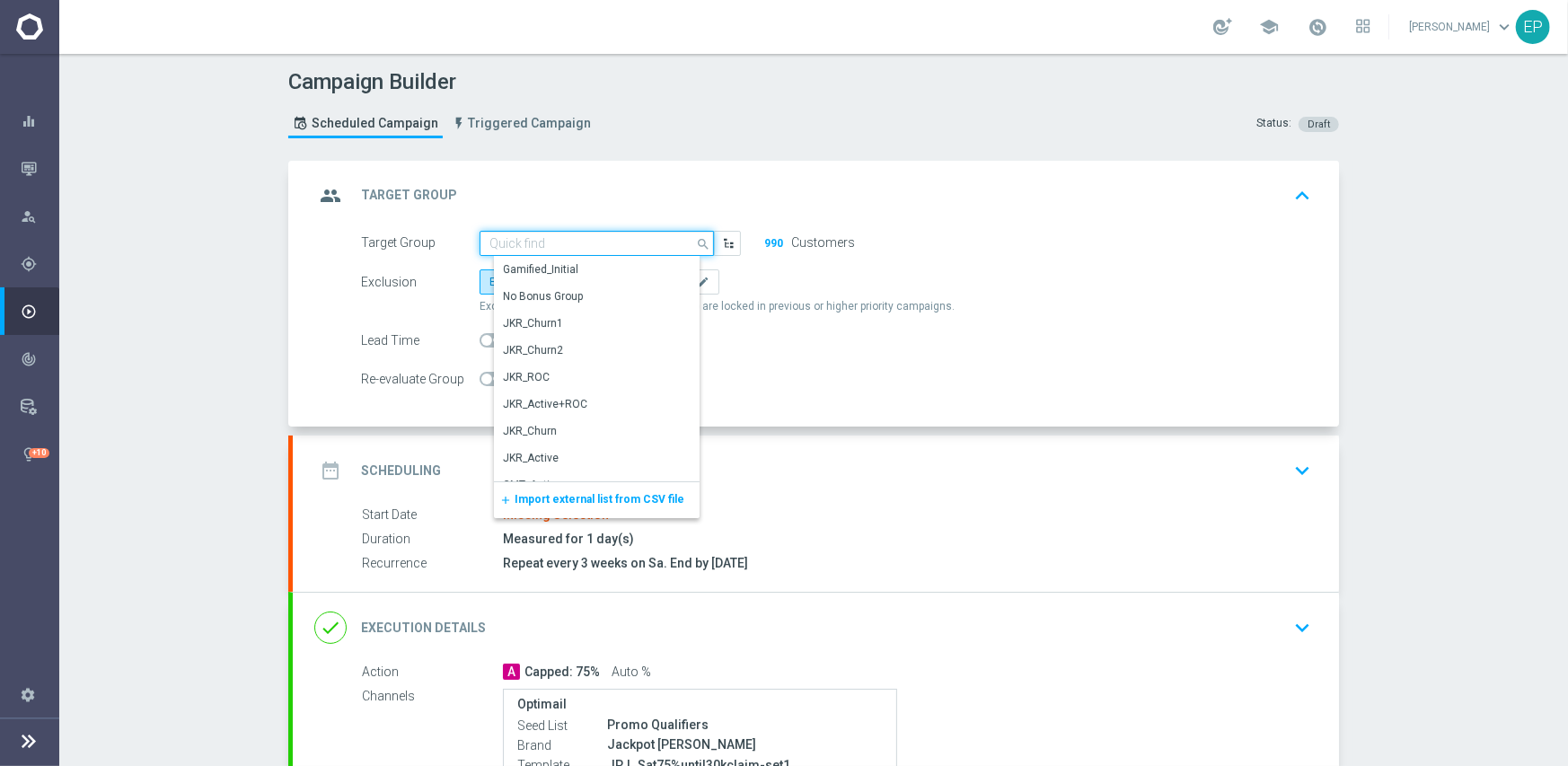
paste input "JPJ_Ac"
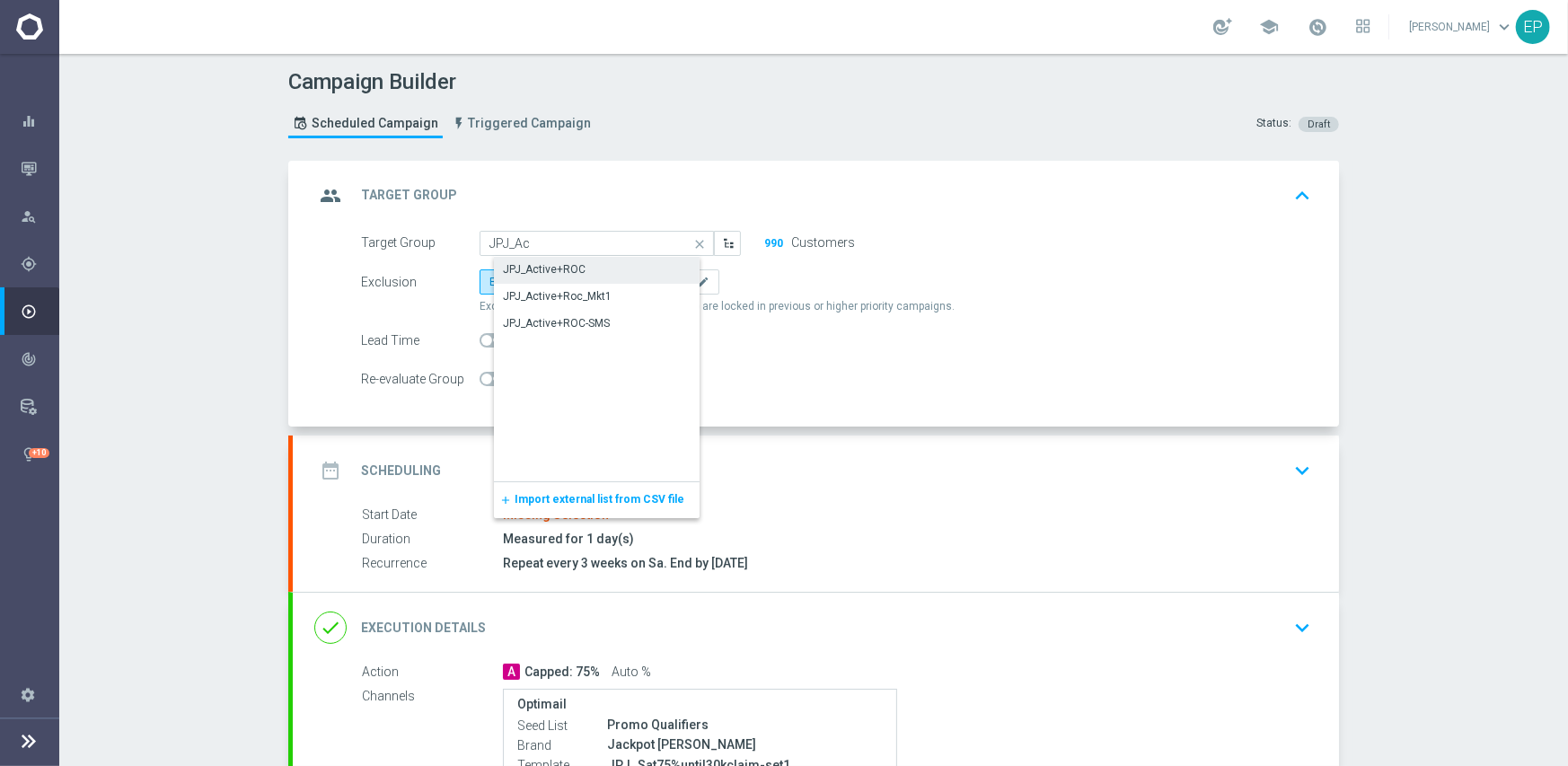
click at [569, 272] on div "JPJ_Active+ROC" at bounding box center [544, 270] width 82 height 16
type input "JPJ_Active+ROC"
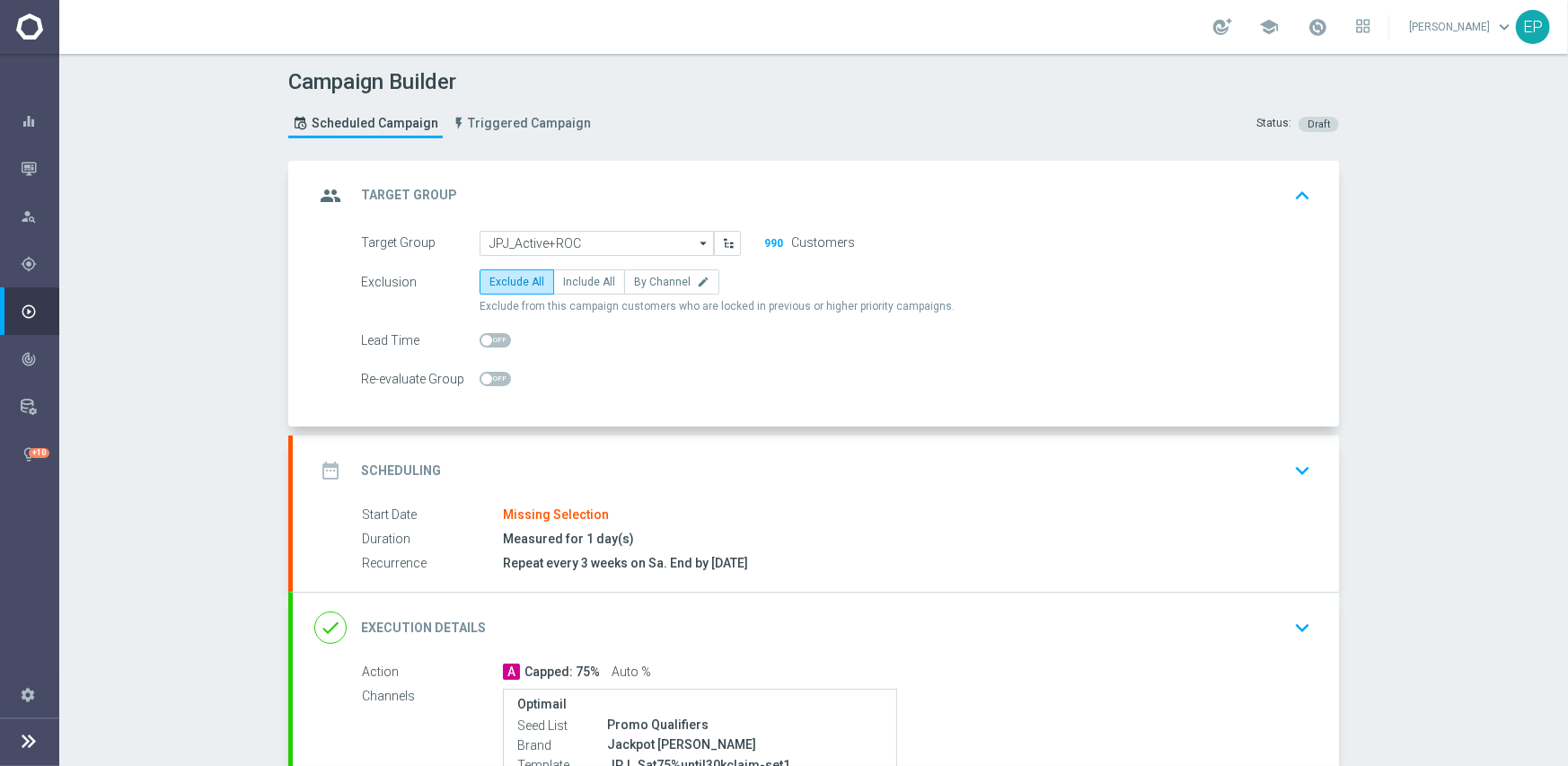
click at [569, 272] on label "Include All" at bounding box center [589, 282] width 71 height 25
click at [569, 279] on input "Include All" at bounding box center [568, 285] width 12 height 12
radio input "true"
click at [512, 280] on span "Exclude All" at bounding box center [517, 282] width 55 height 13
click at [501, 280] on input "Exclude All" at bounding box center [495, 285] width 12 height 12
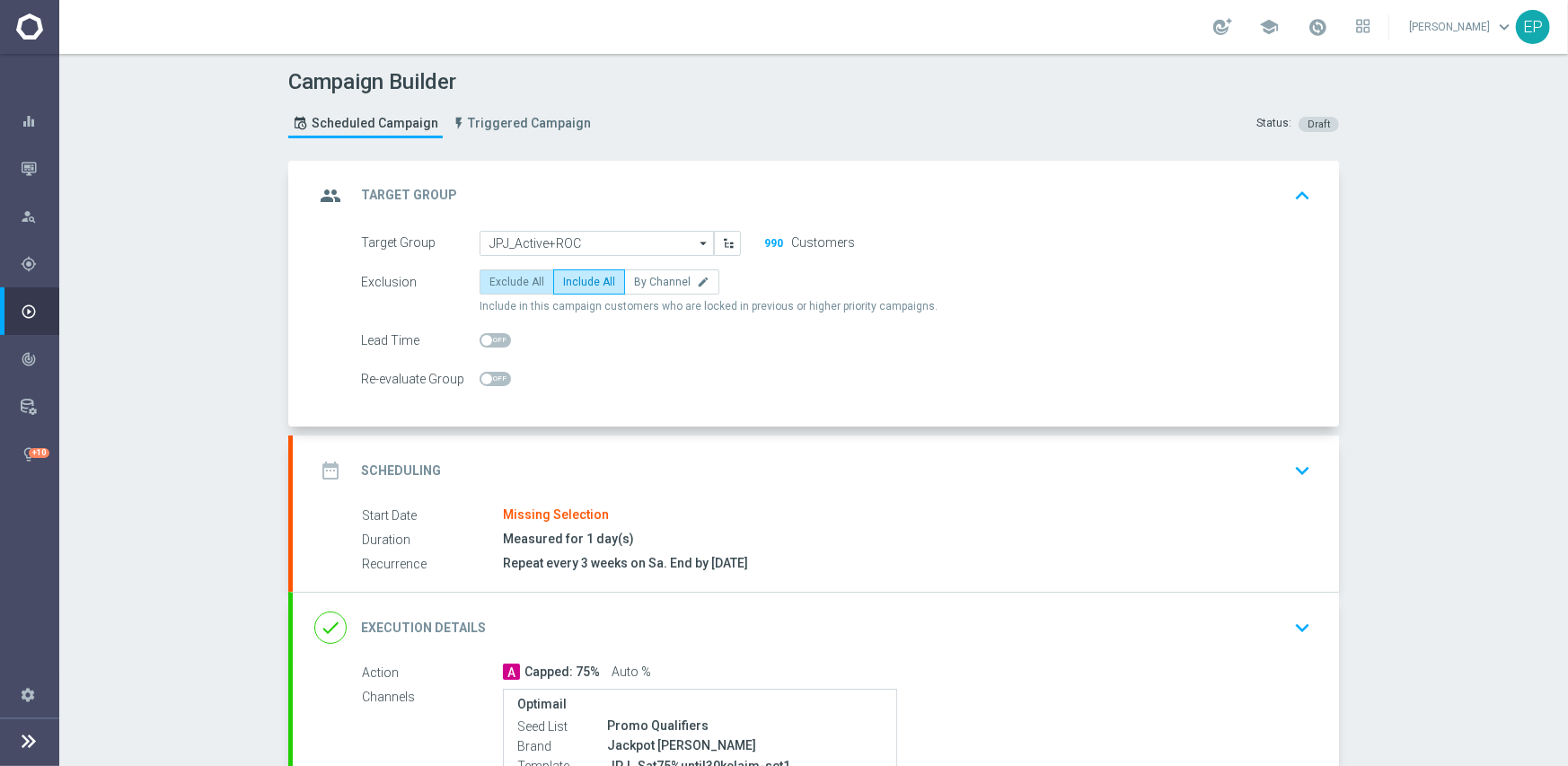
radio input "true"
click at [575, 243] on input "JPJ_Active+ROC" at bounding box center [596, 243] width 234 height 25
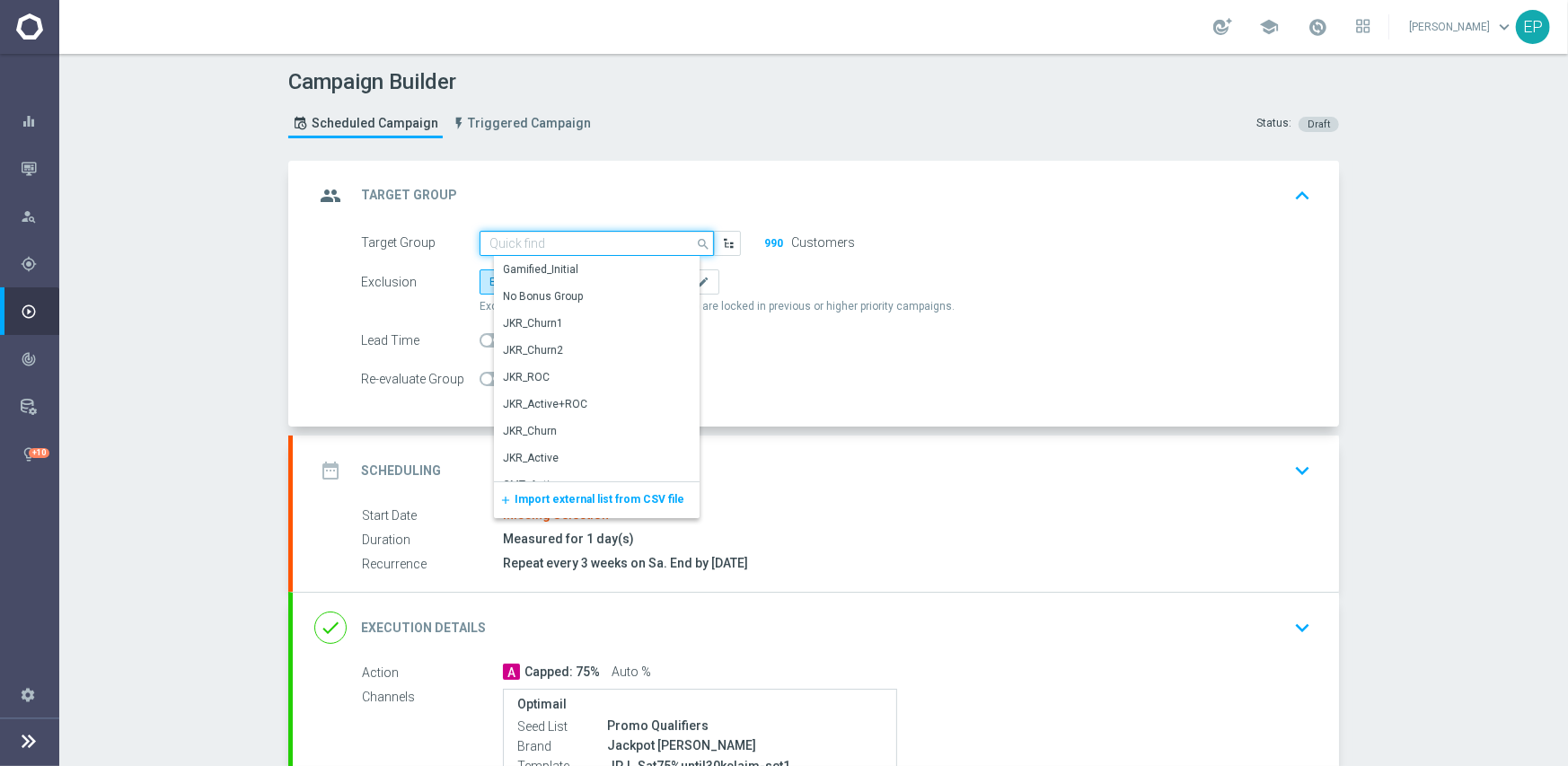
paste input "JPJ_Ac"
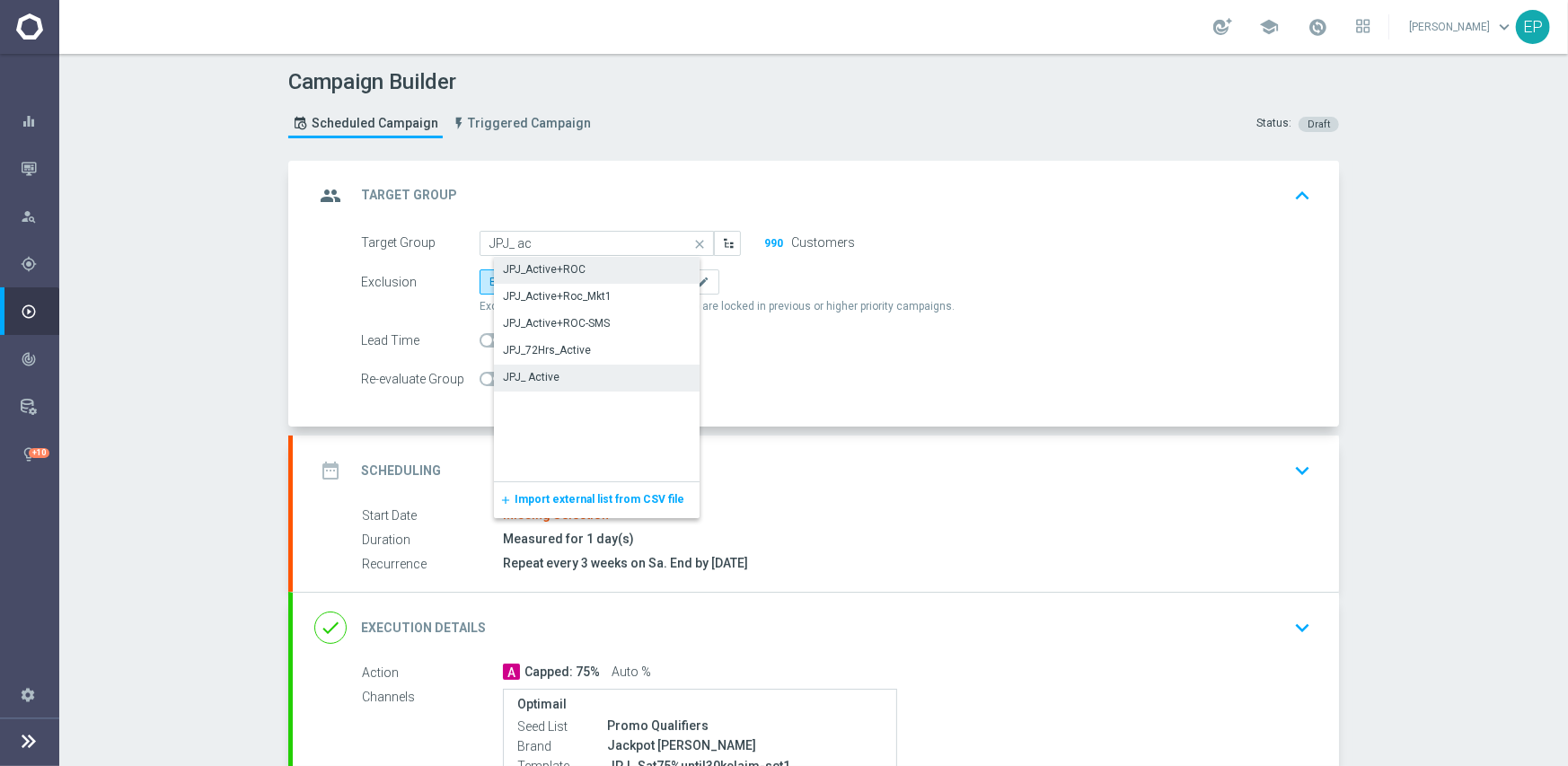
click at [557, 379] on div "JPJ_ Active" at bounding box center [612, 377] width 235 height 25
type input "JPJ_ Active"
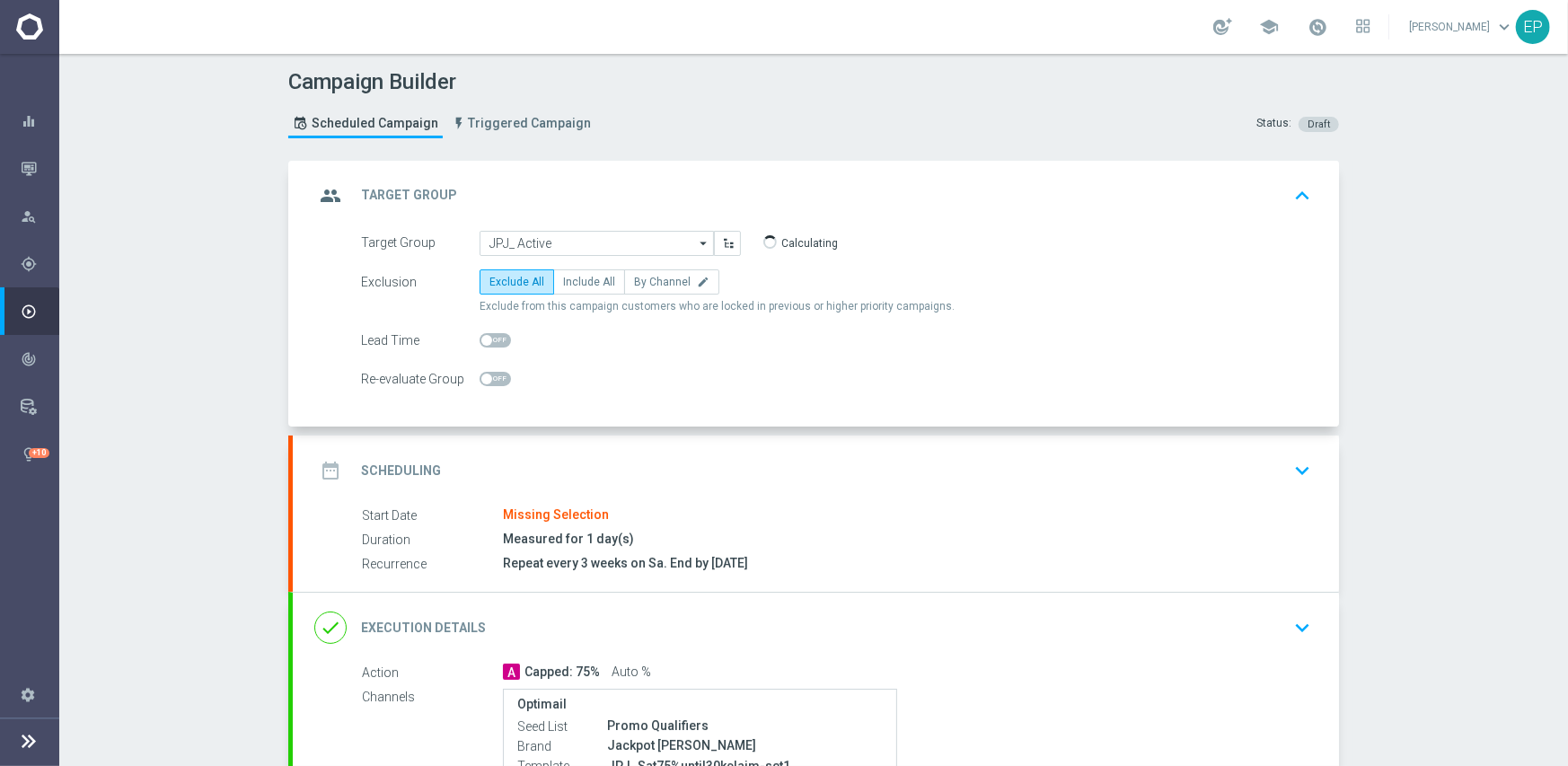
click at [624, 466] on div "date_range Scheduling keyboard_arrow_down" at bounding box center [815, 470] width 1003 height 34
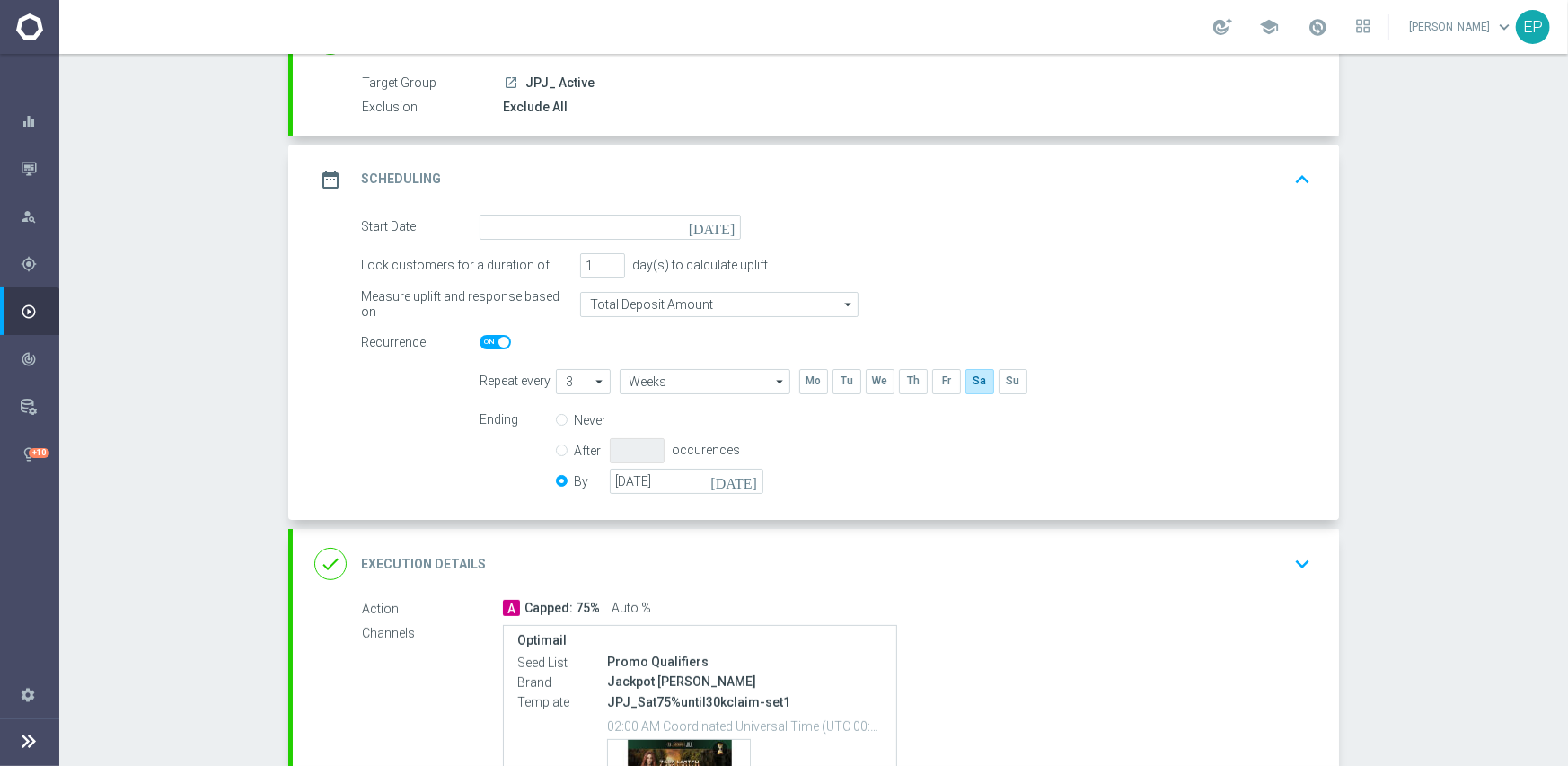
scroll to position [180, 0]
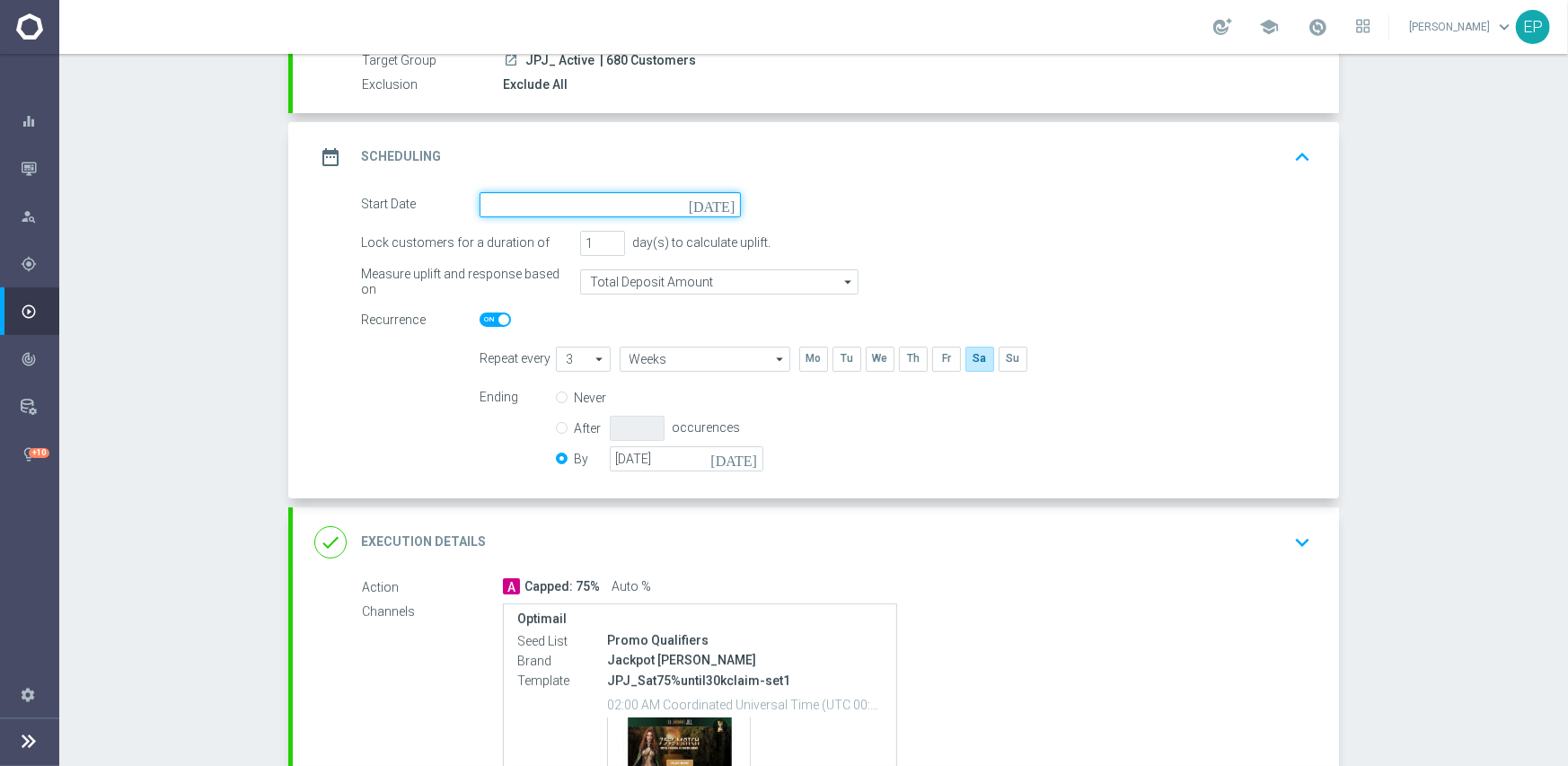
click at [611, 203] on input at bounding box center [610, 204] width 261 height 25
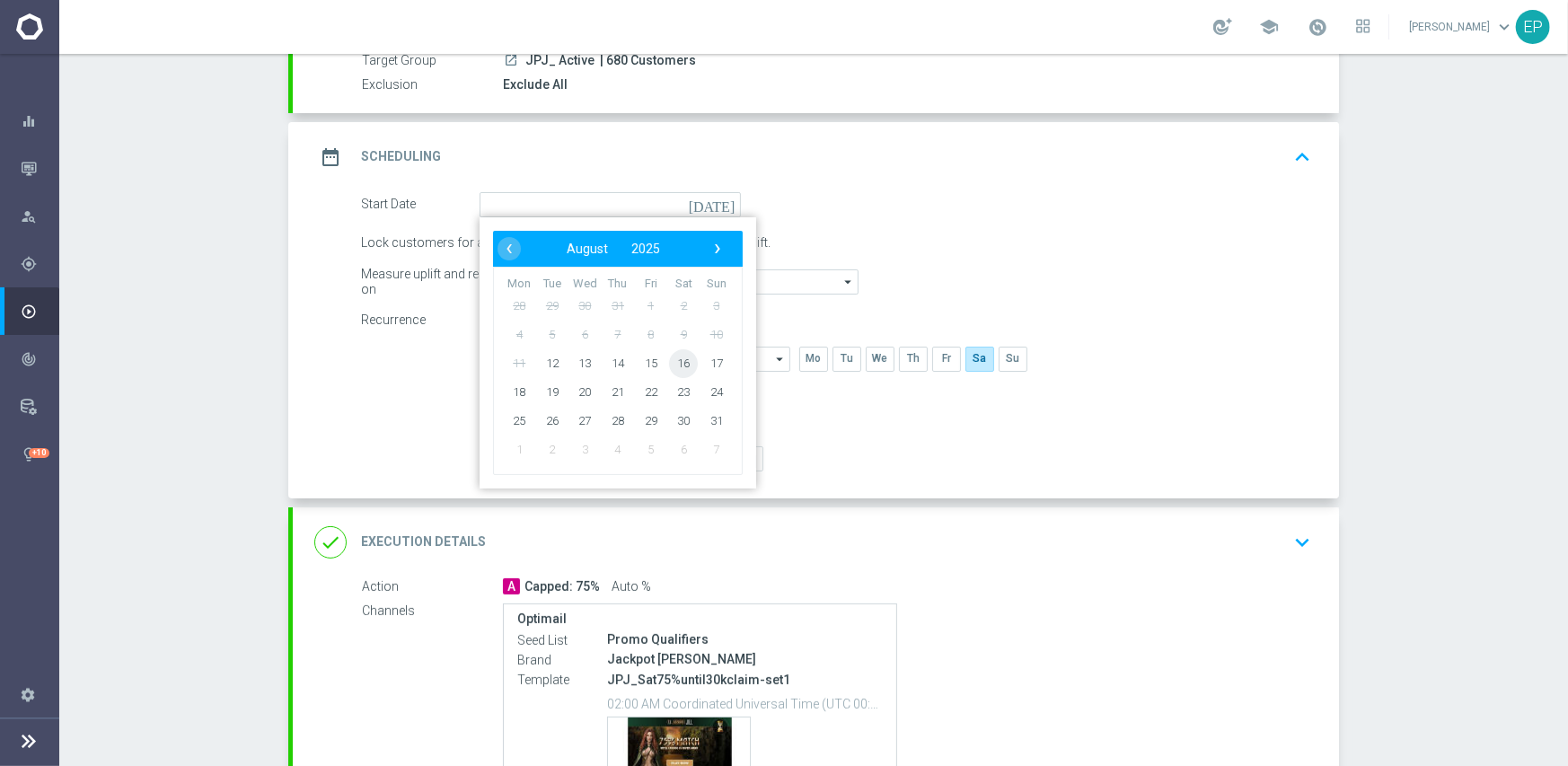
click at [672, 361] on span "16" at bounding box center [684, 363] width 29 height 29
type input "[DATE]"
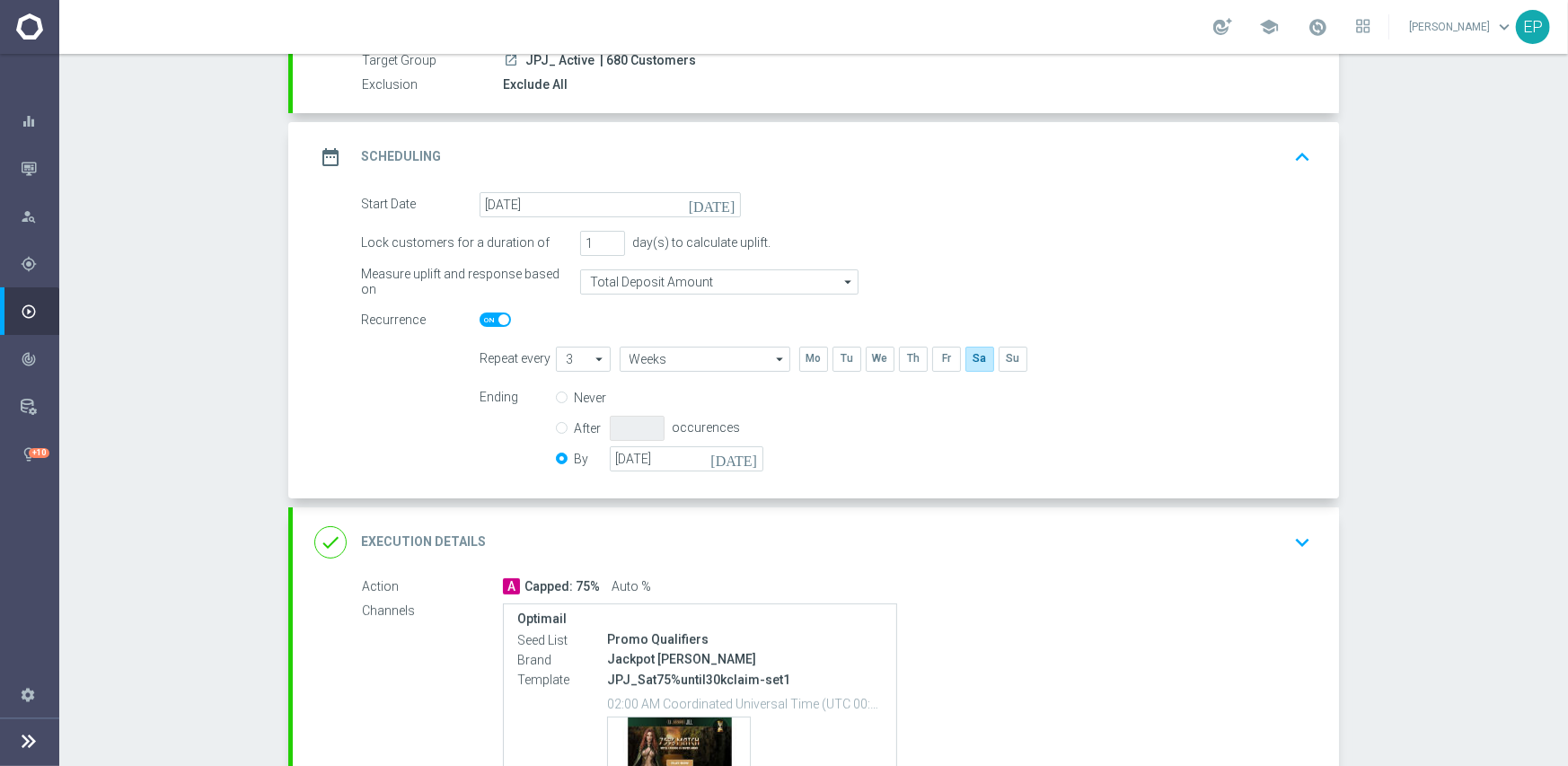
scroll to position [359, 0]
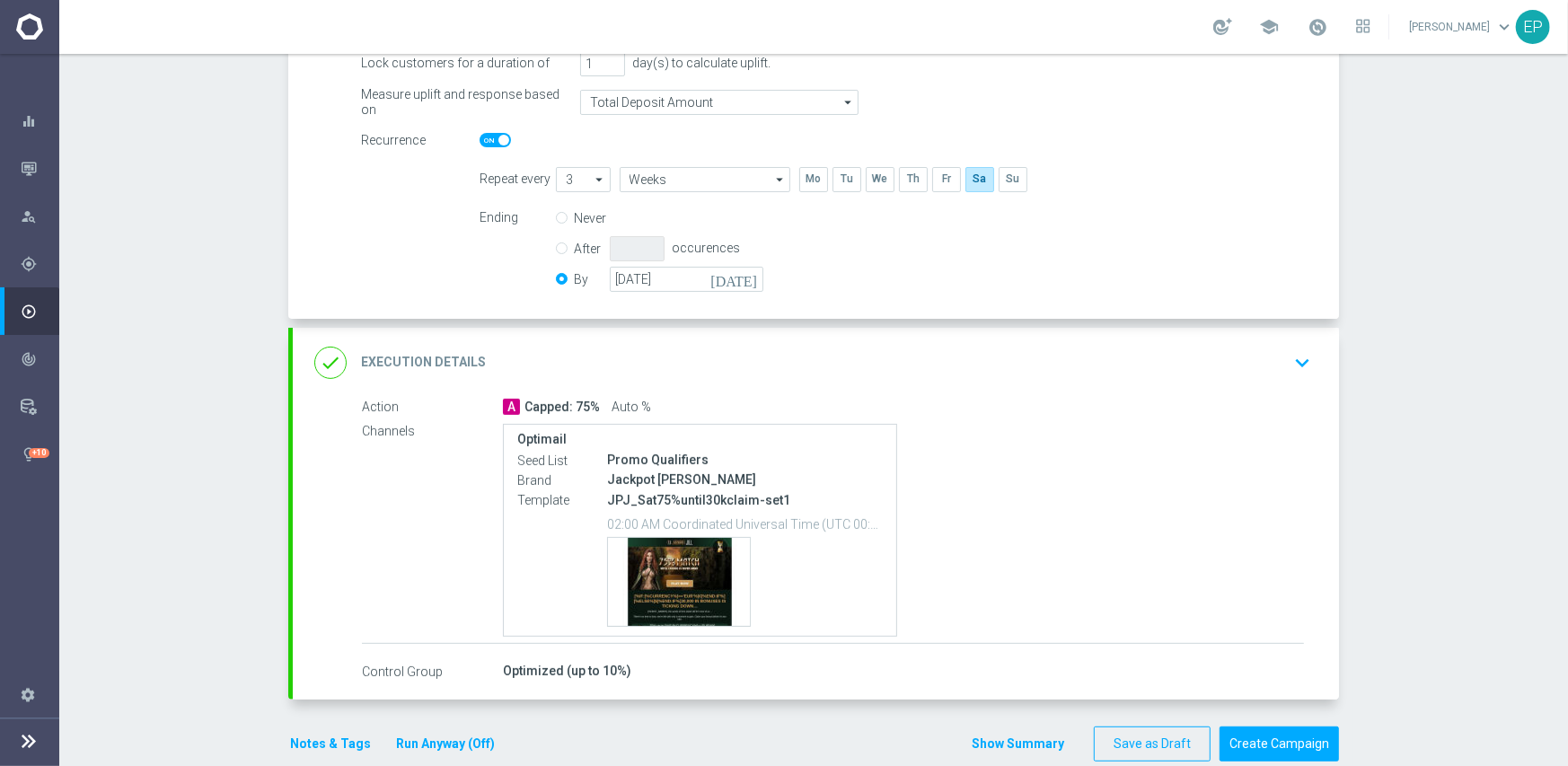
click at [632, 505] on p "JPJ_Sat75%until30kclaim-set1" at bounding box center [745, 500] width 276 height 16
drag, startPoint x: 612, startPoint y: 505, endPoint x: 708, endPoint y: 505, distance: 96.0
click at [708, 505] on p "JPJ_Sat75%until30kclaim-set1" at bounding box center [745, 500] width 276 height 16
copy p "J_Sat75%until30"
click at [761, 374] on div "done Execution Details keyboard_arrow_down" at bounding box center [815, 363] width 1003 height 34
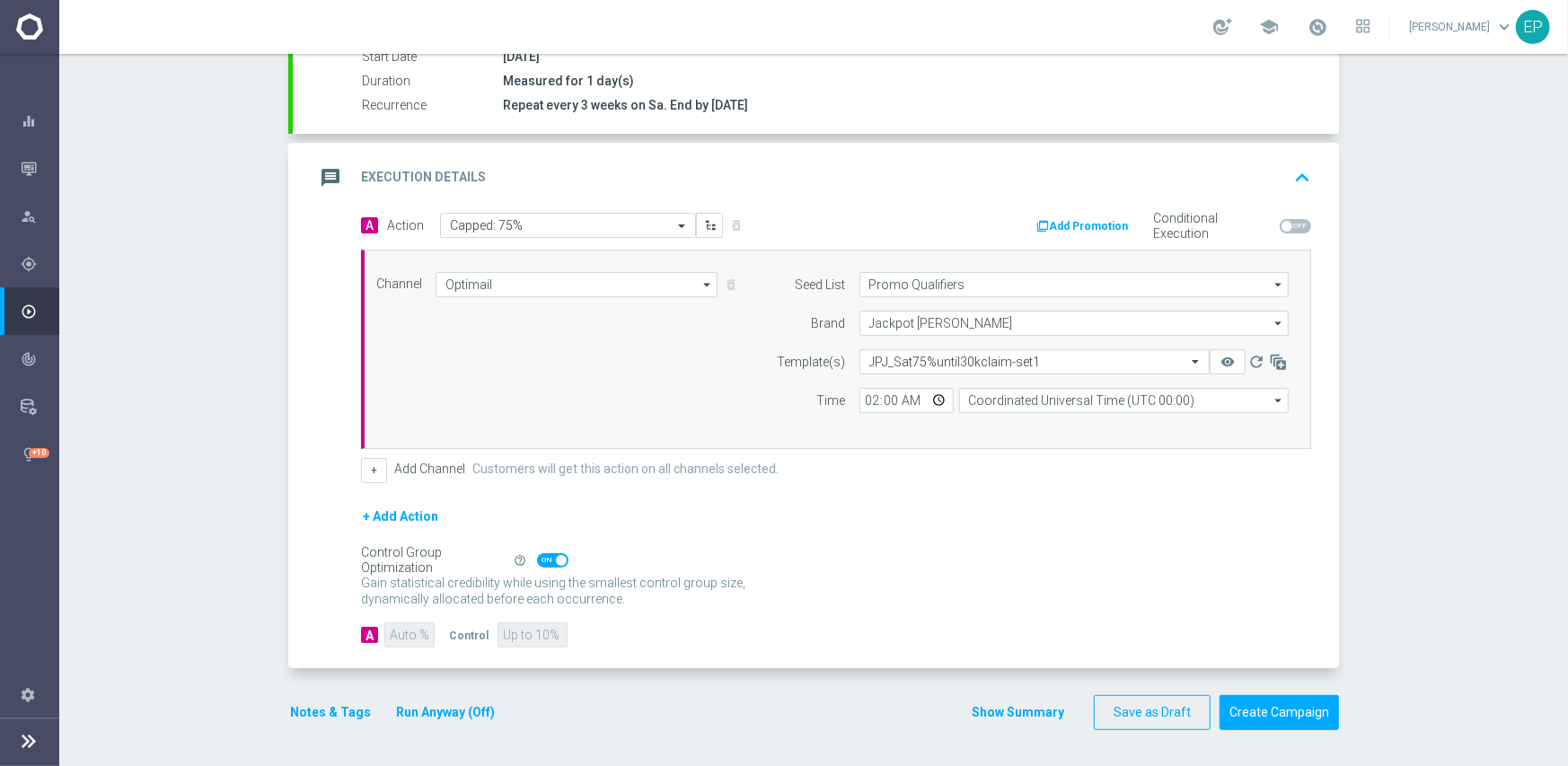
scroll to position [314, 0]
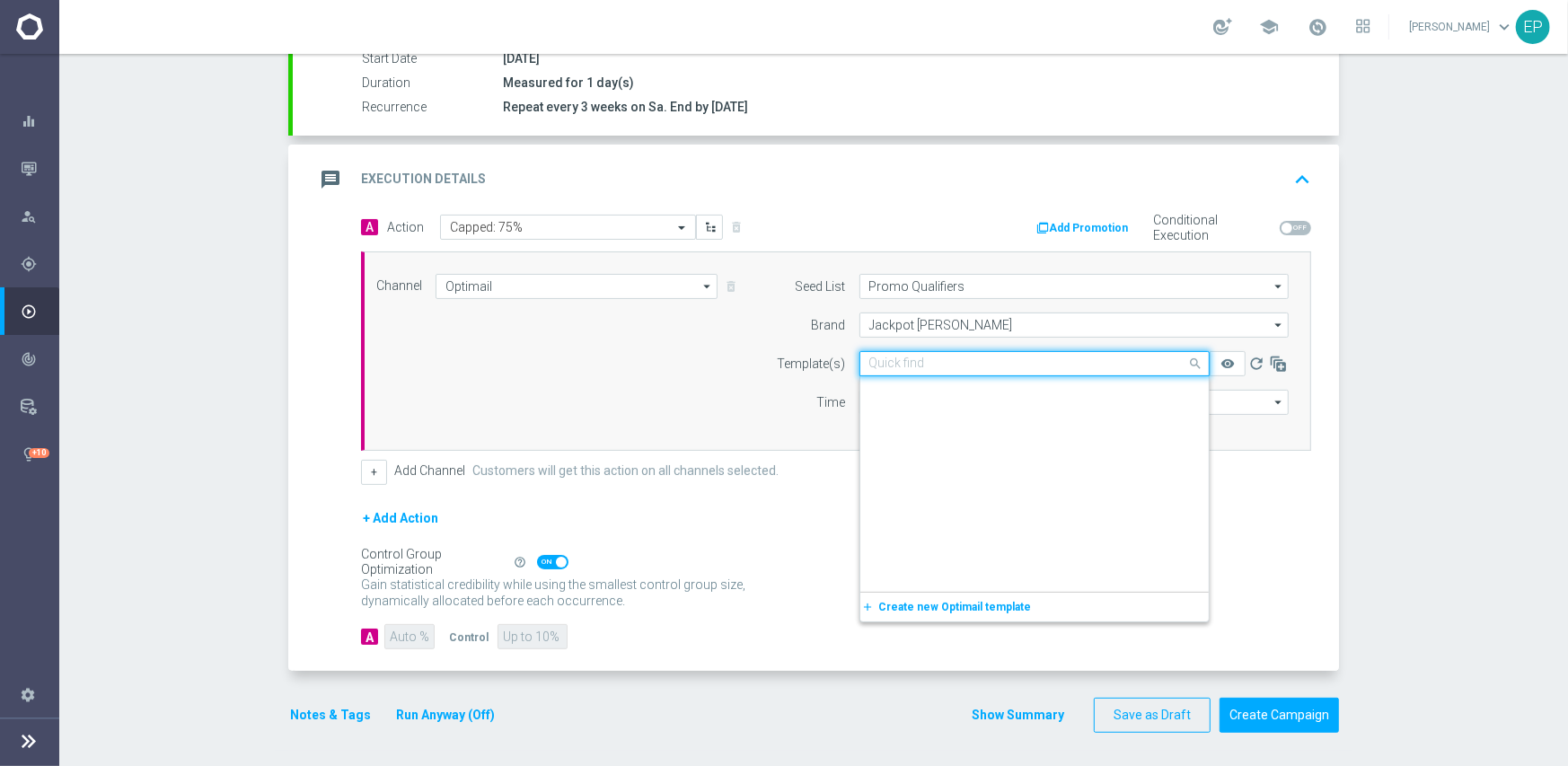
click at [936, 360] on input "text" at bounding box center [1017, 364] width 295 height 15
paste input "J_Sat75%until30"
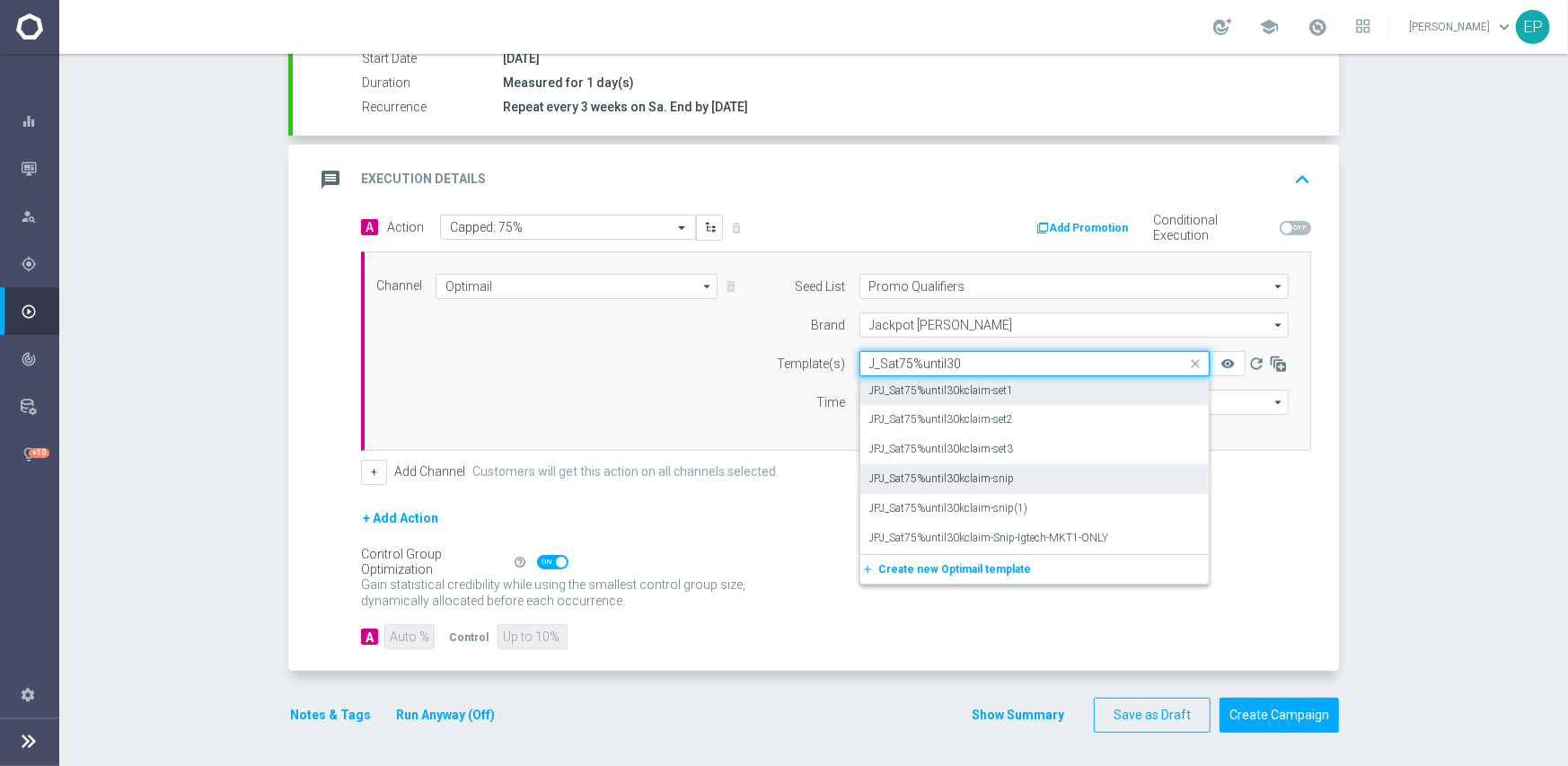
click at [987, 481] on label "JPJ_Sat75%until30kclaim-snip" at bounding box center [942, 478] width 146 height 15
type input "J_Sat75%until30"
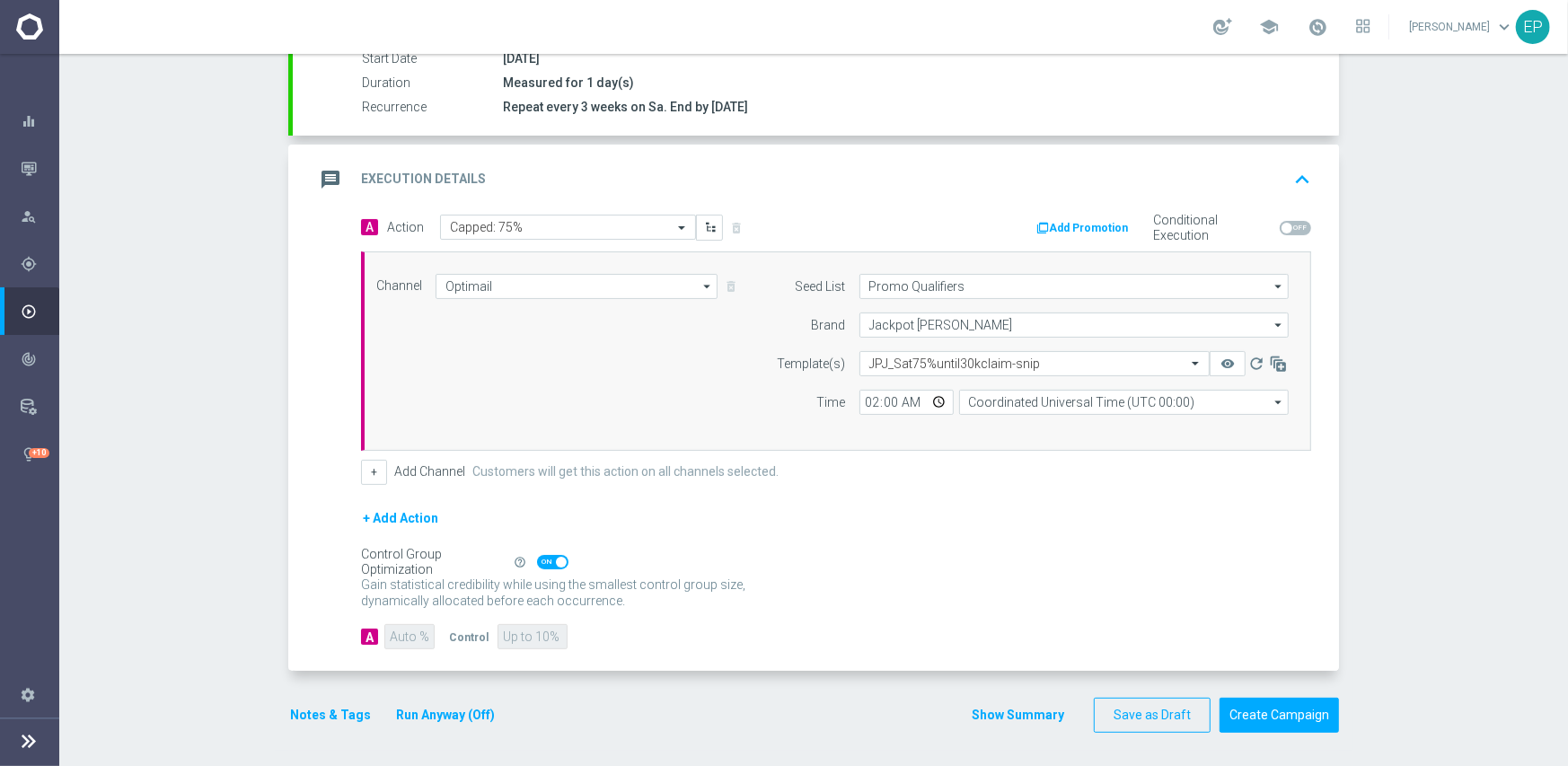
drag, startPoint x: 968, startPoint y: 532, endPoint x: 974, endPoint y: 549, distance: 18.0
click at [968, 533] on div "+ Add Action" at bounding box center [836, 530] width 950 height 45
click at [1278, 712] on button "Create Campaign" at bounding box center [1279, 714] width 119 height 35
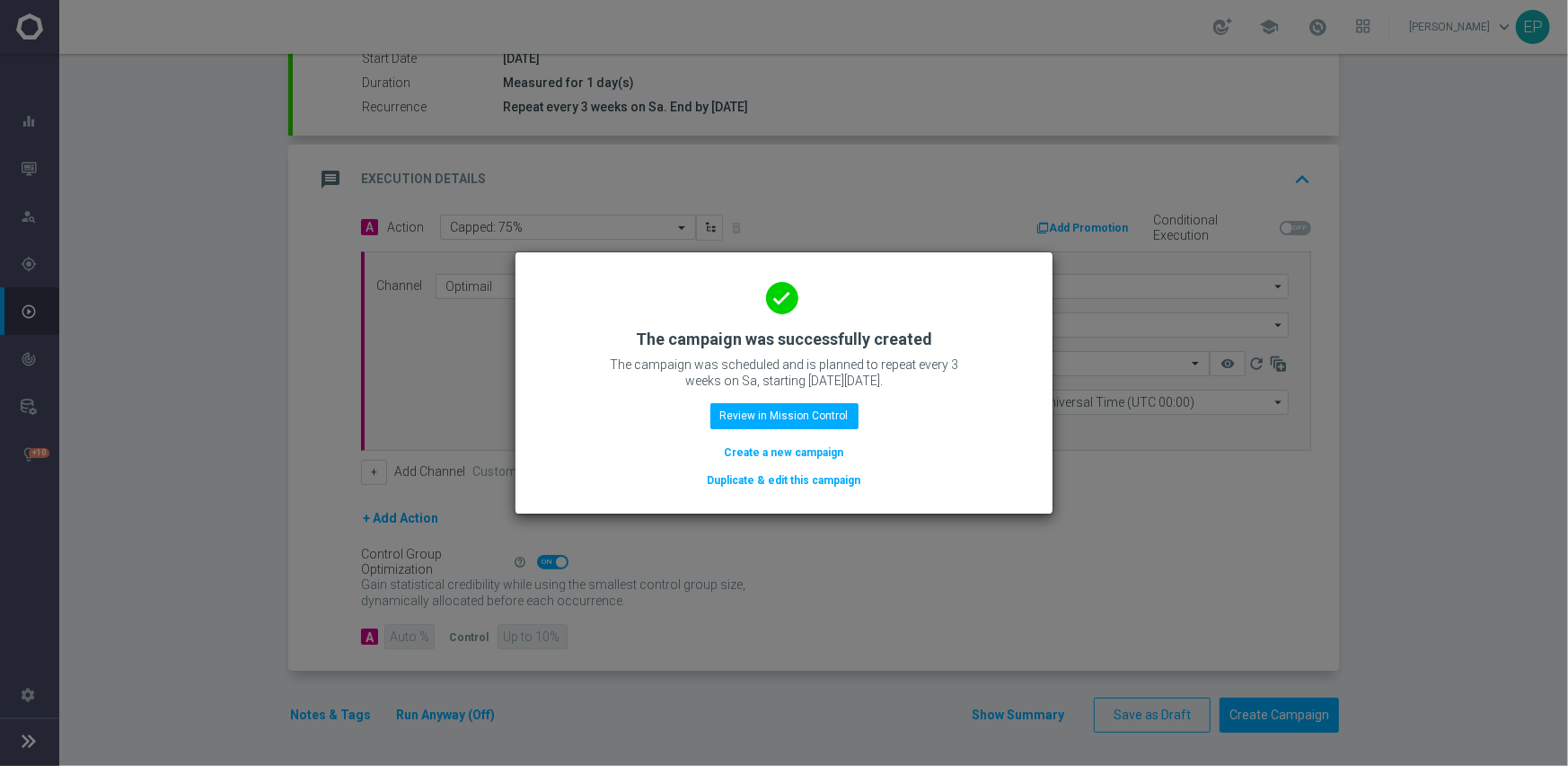
click at [784, 487] on button "Duplicate & edit this campaign" at bounding box center [784, 480] width 157 height 20
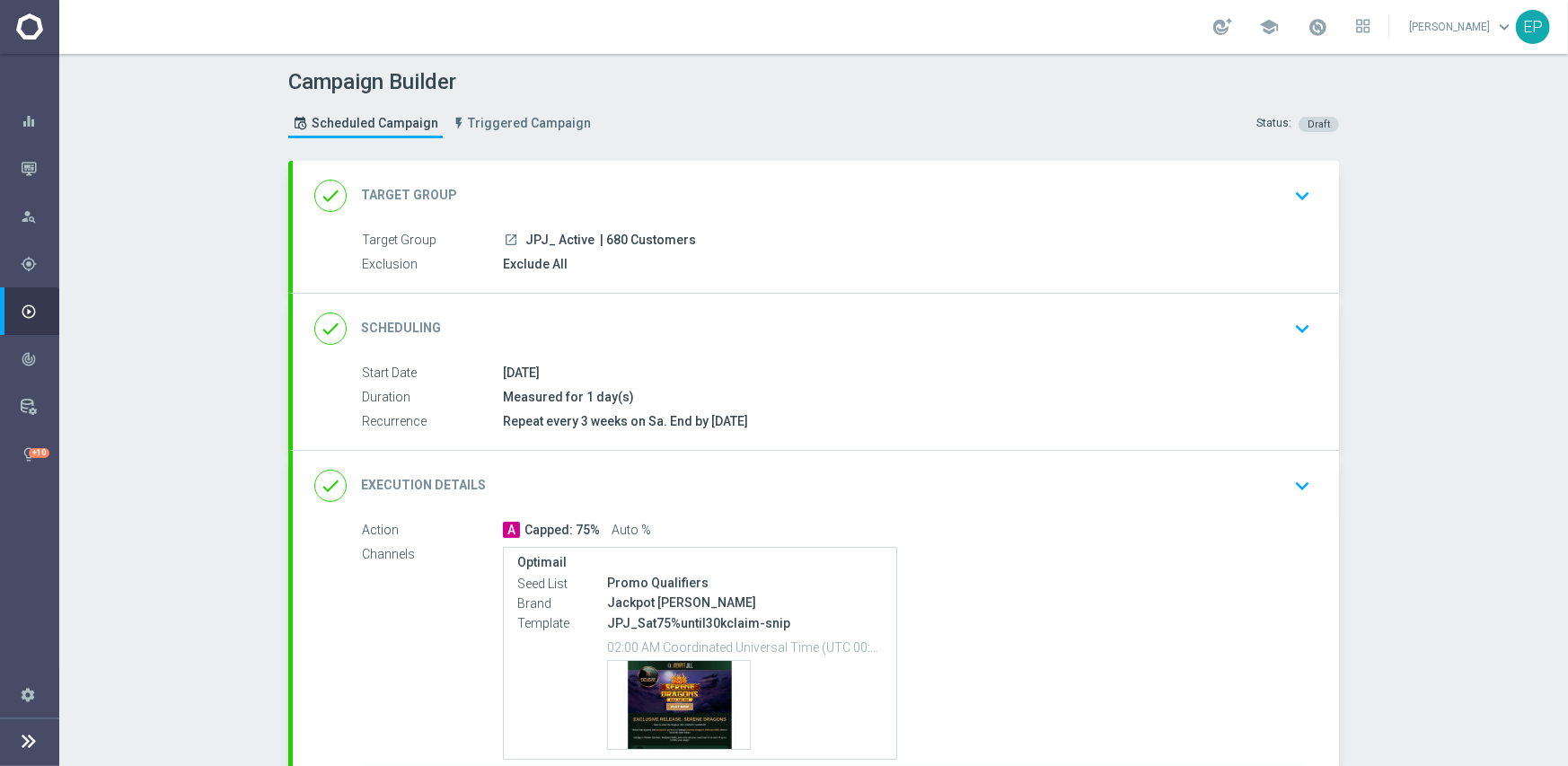
drag, startPoint x: 516, startPoint y: 234, endPoint x: 543, endPoint y: 241, distance: 27.9
click at [543, 241] on div "launch JPJ_ Active | 680 Customers" at bounding box center [904, 240] width 802 height 18
copy span "JPJ_"
drag, startPoint x: 566, startPoint y: 186, endPoint x: 569, endPoint y: 240, distance: 54.1
click at [567, 185] on div "done Target Group keyboard_arrow_down" at bounding box center [815, 196] width 1003 height 34
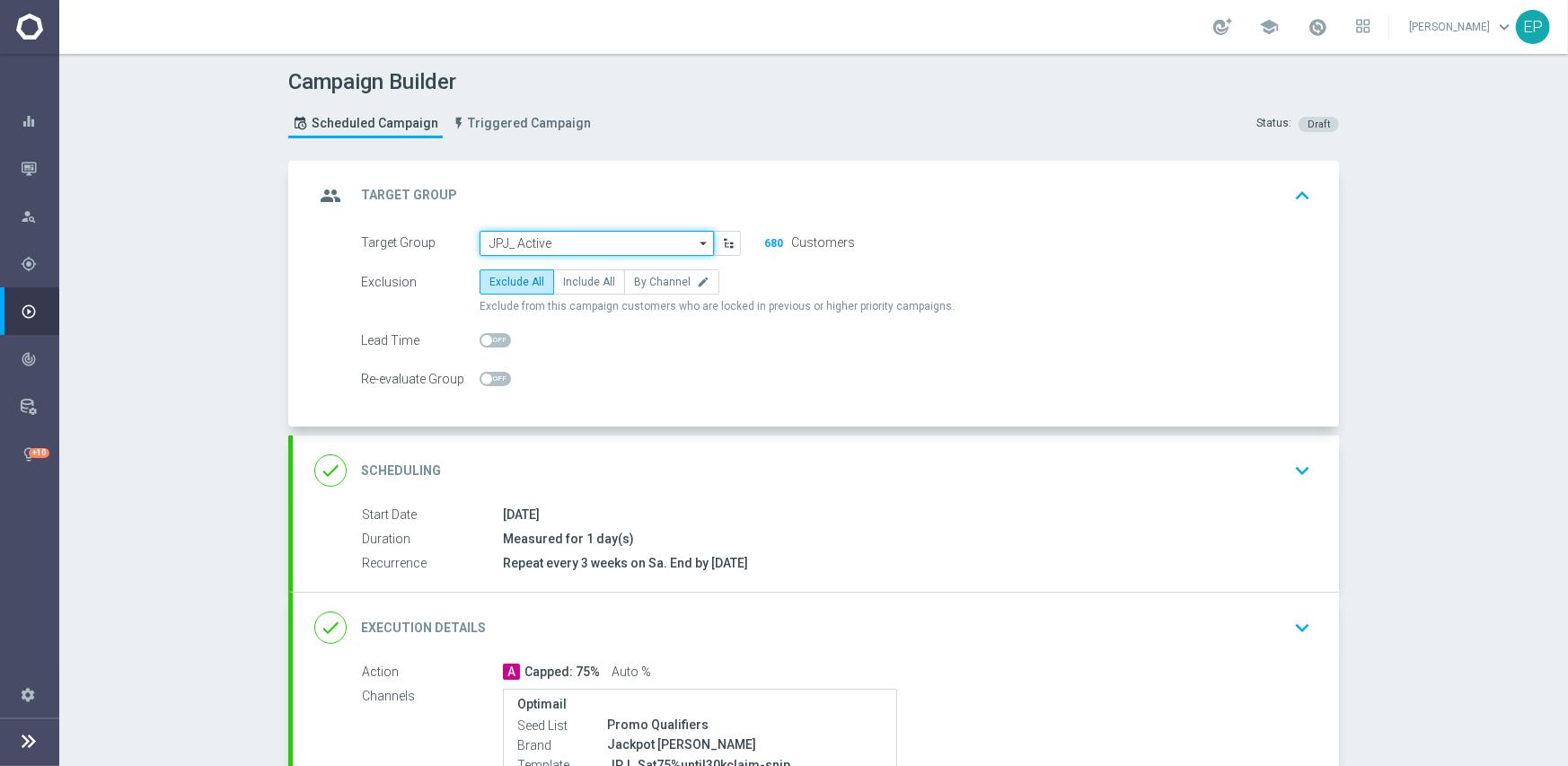
click at [569, 241] on input "JPJ_ Active" at bounding box center [596, 243] width 234 height 25
paste input "JPJ_"
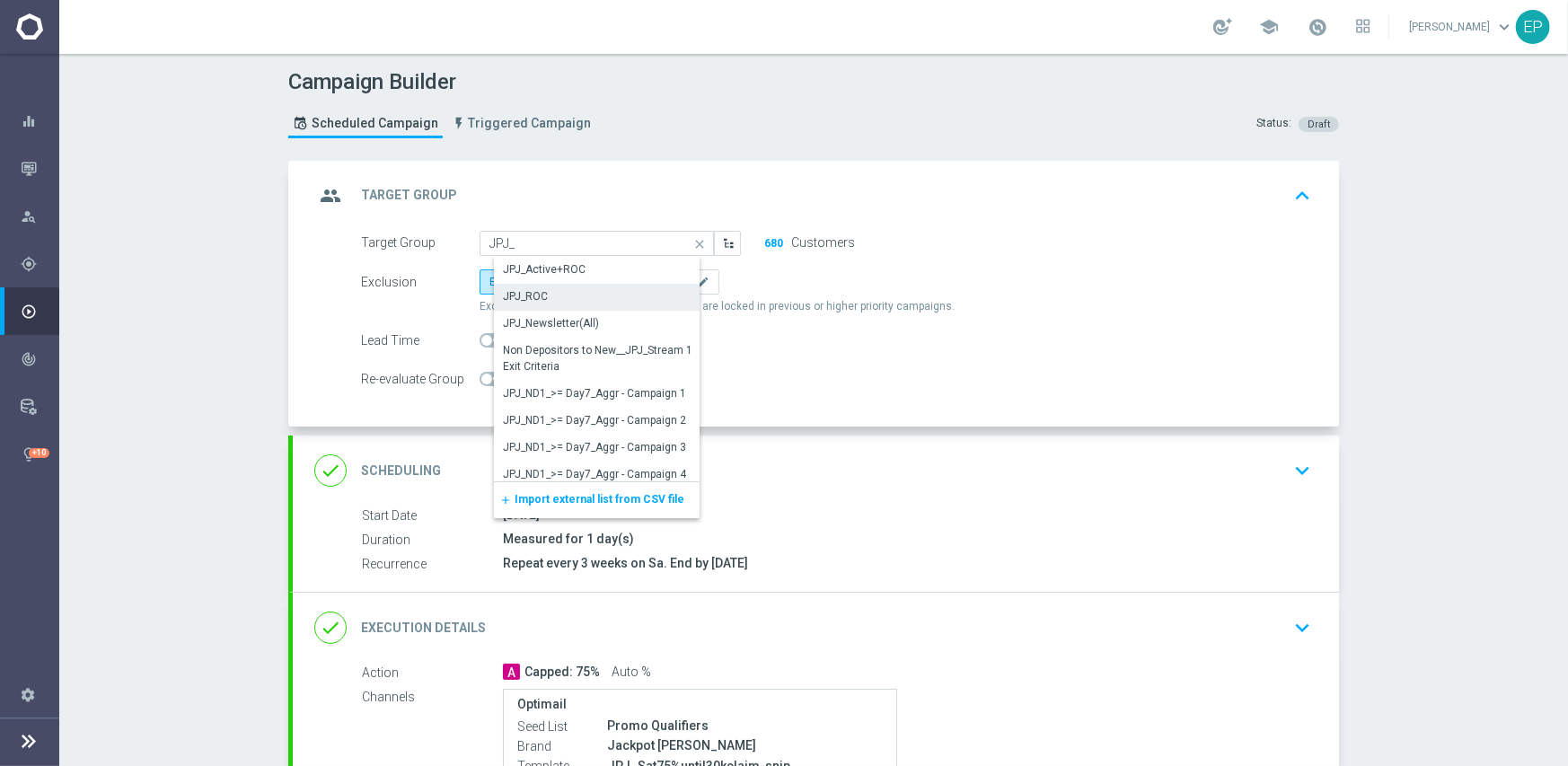
click at [532, 294] on div "JPJ_ROC" at bounding box center [526, 297] width 45 height 16
type input "JPJ_ROC"
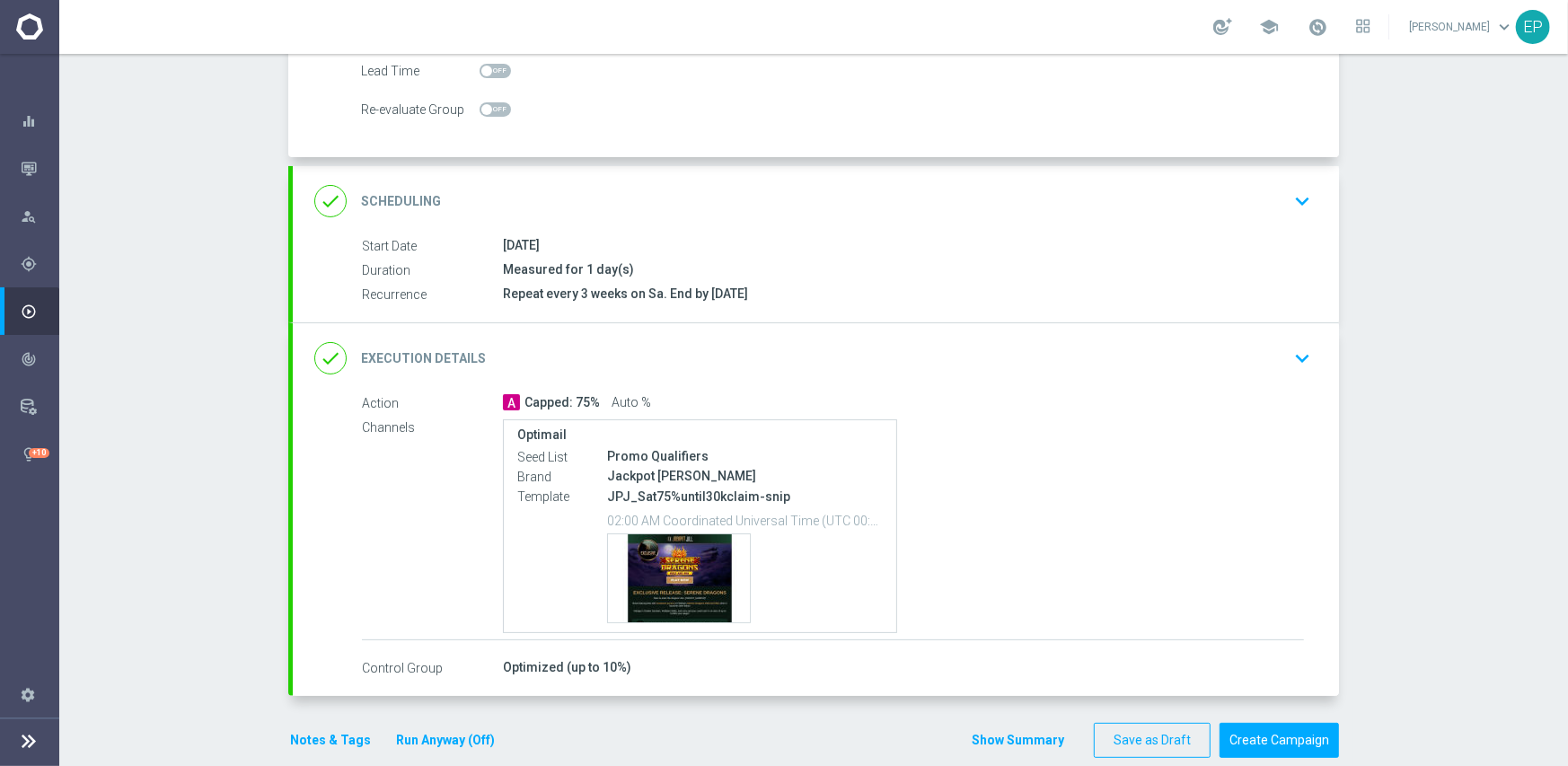
scroll to position [296, 0]
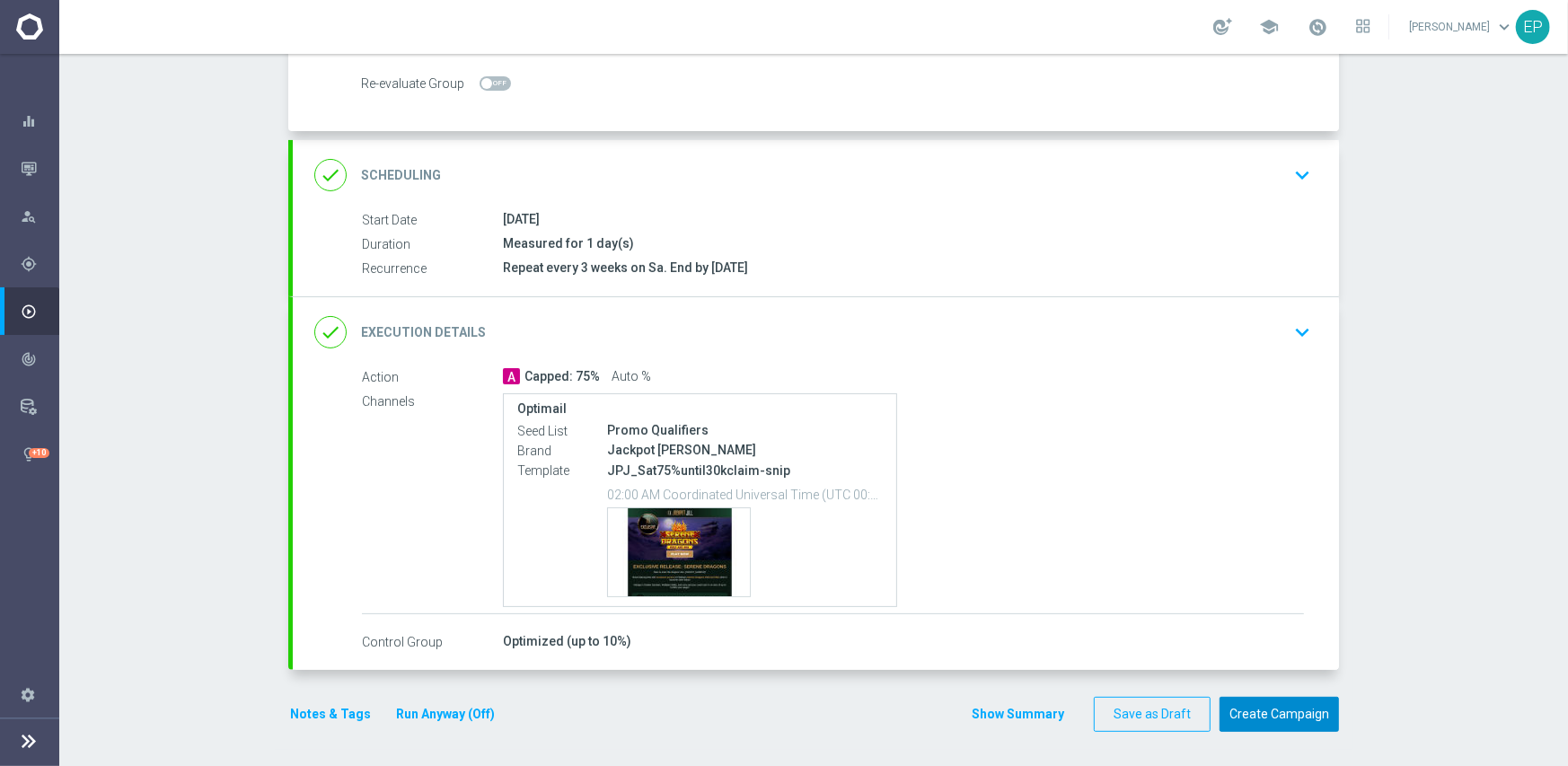
click at [1267, 707] on button "Create Campaign" at bounding box center [1279, 714] width 119 height 35
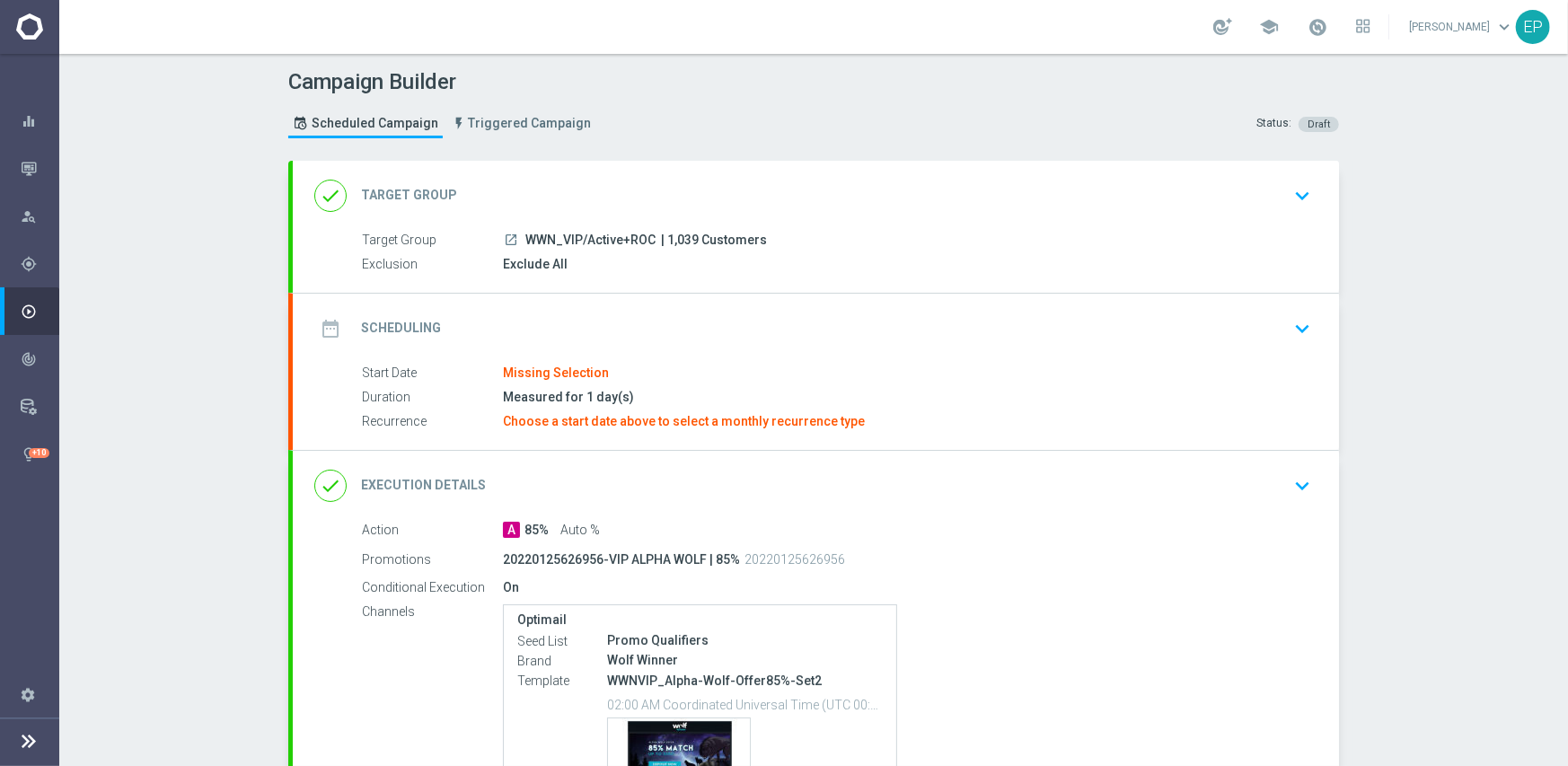
drag, startPoint x: 530, startPoint y: 233, endPoint x: 595, endPoint y: 232, distance: 65.0
click at [595, 232] on span "WWN_VIP/Active+ROC" at bounding box center [591, 241] width 130 height 16
copy span "WN_VIP/Ac"
click at [612, 165] on div "done Target Group keyboard_arrow_down" at bounding box center [816, 195] width 1047 height 70
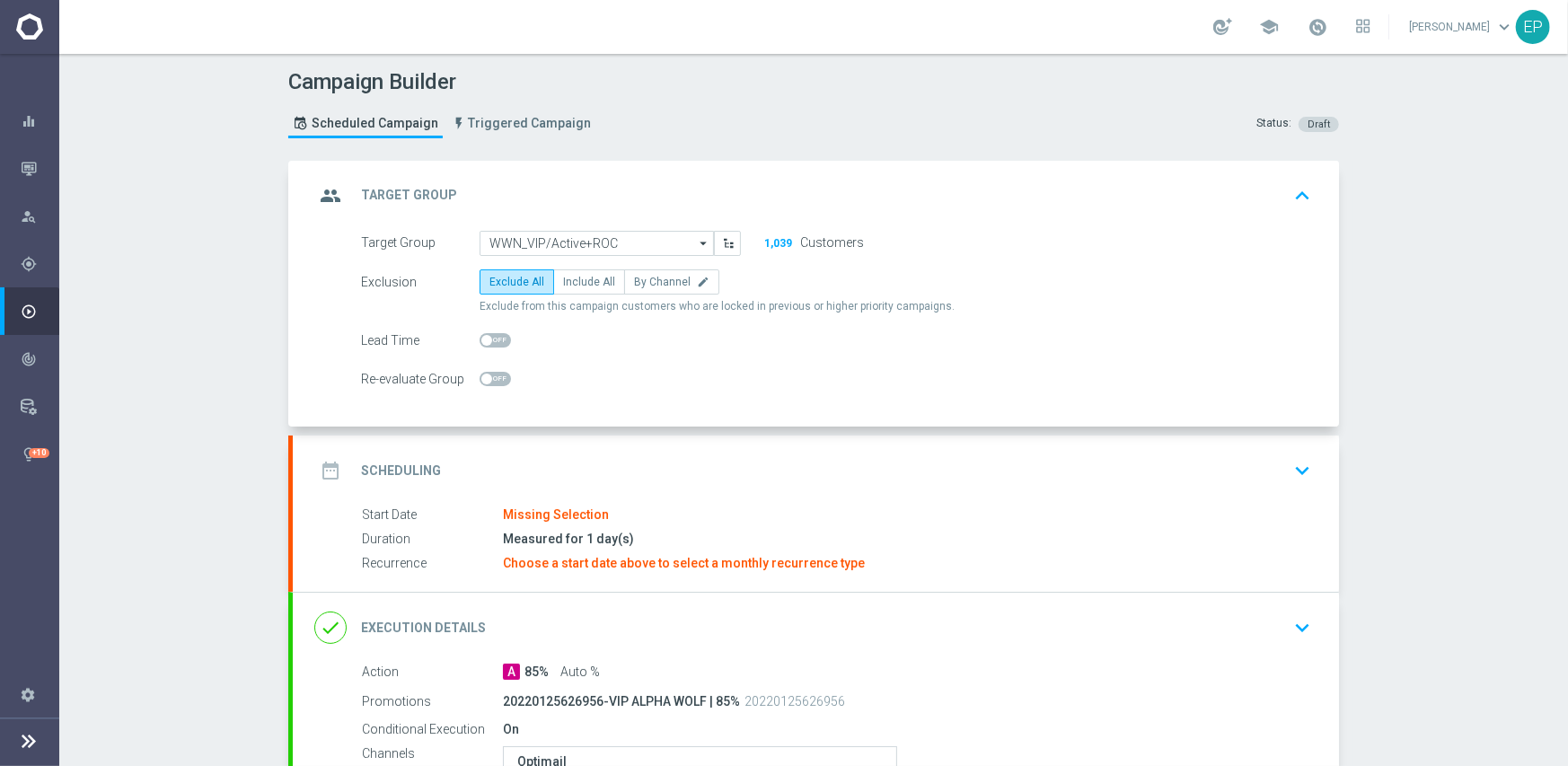
click at [612, 228] on div "group Target Group keyboard_arrow_up" at bounding box center [816, 195] width 1047 height 70
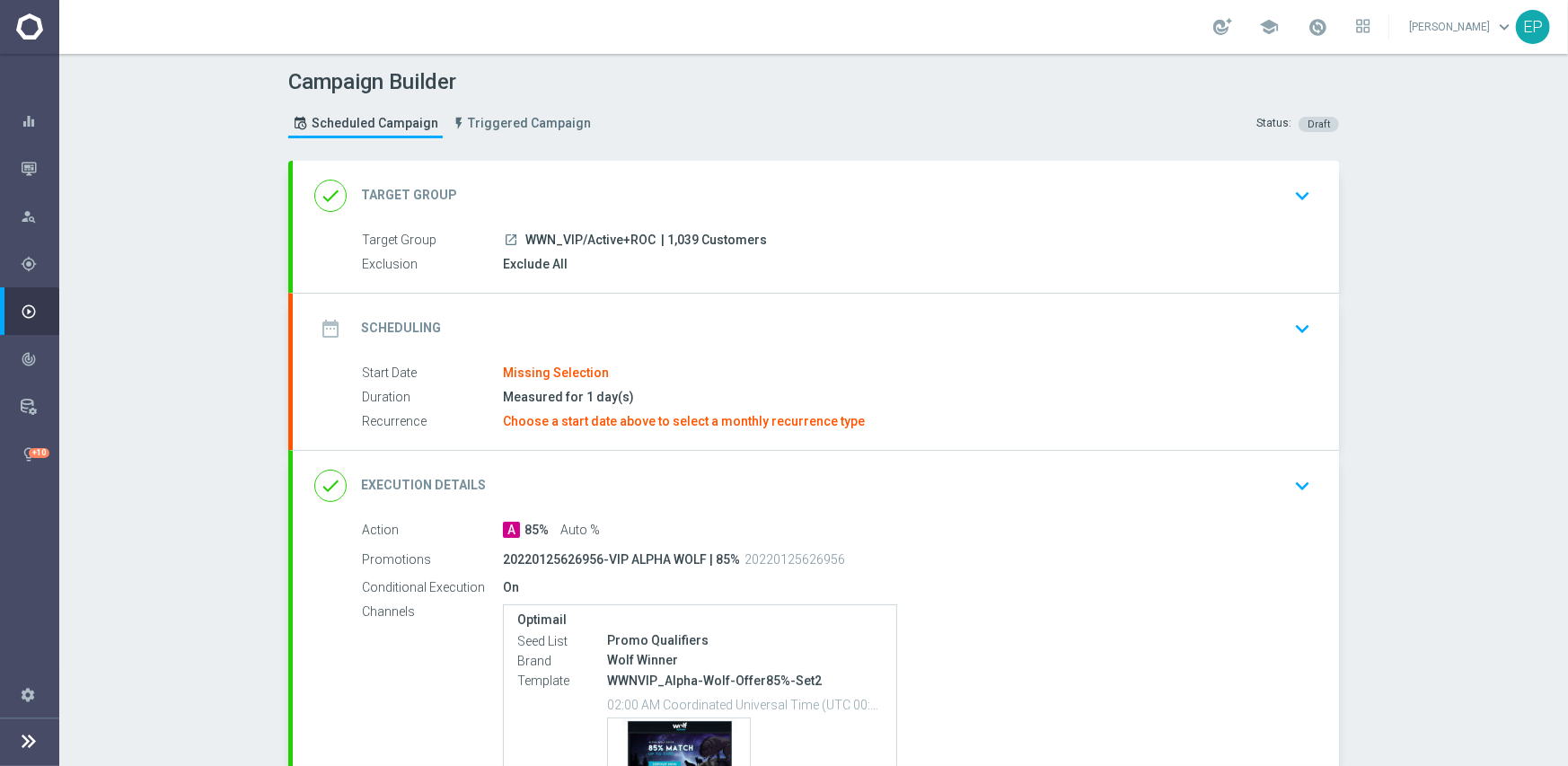
click at [605, 183] on div "done Target Group keyboard_arrow_down" at bounding box center [815, 196] width 1003 height 34
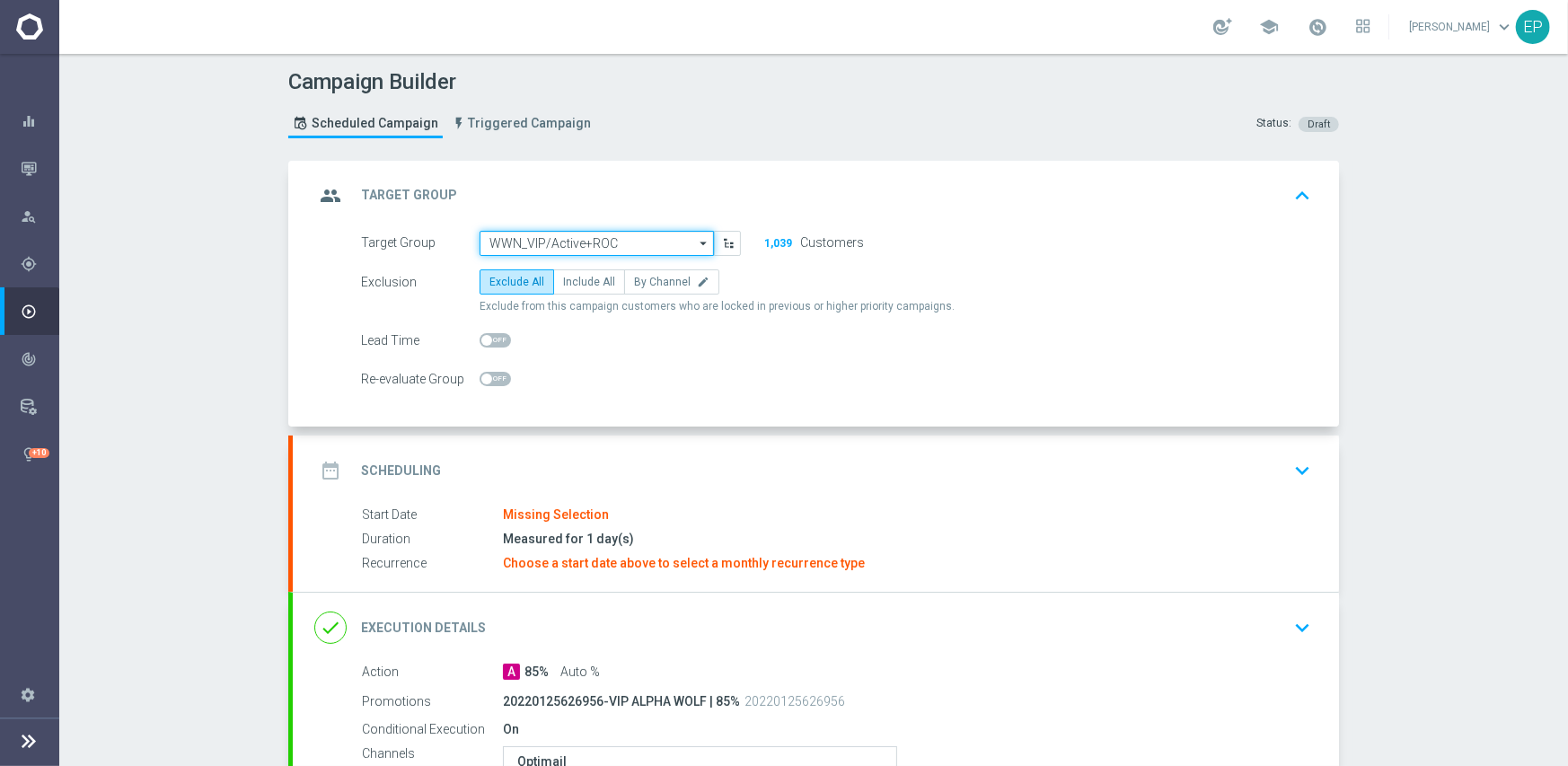
click at [601, 237] on input "WWN_VIP/Active+ROC" at bounding box center [596, 243] width 234 height 25
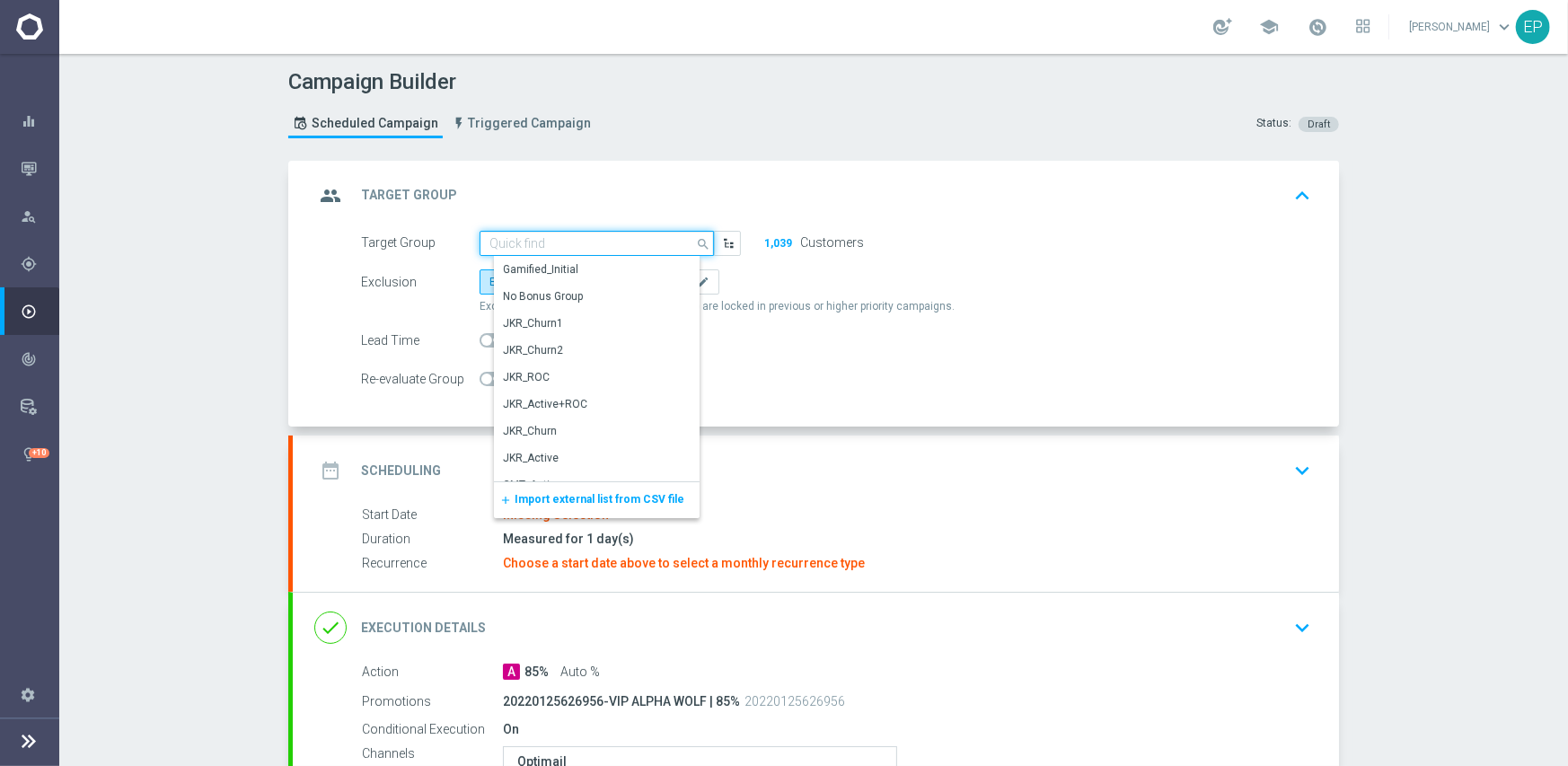
paste input "WN_VIP/Ac"
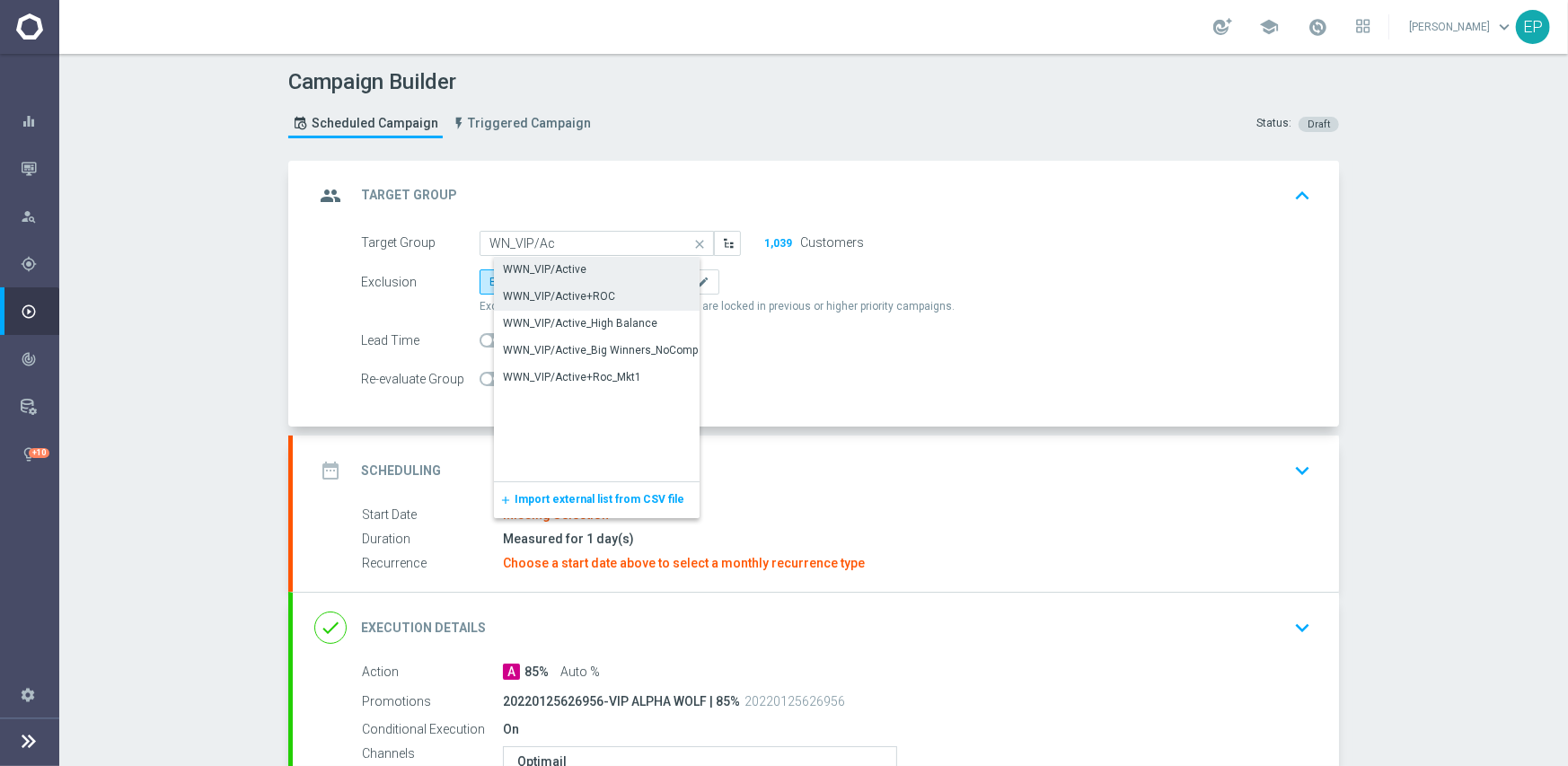
click at [583, 267] on div "WWN_VIP/Active" at bounding box center [612, 270] width 235 height 25
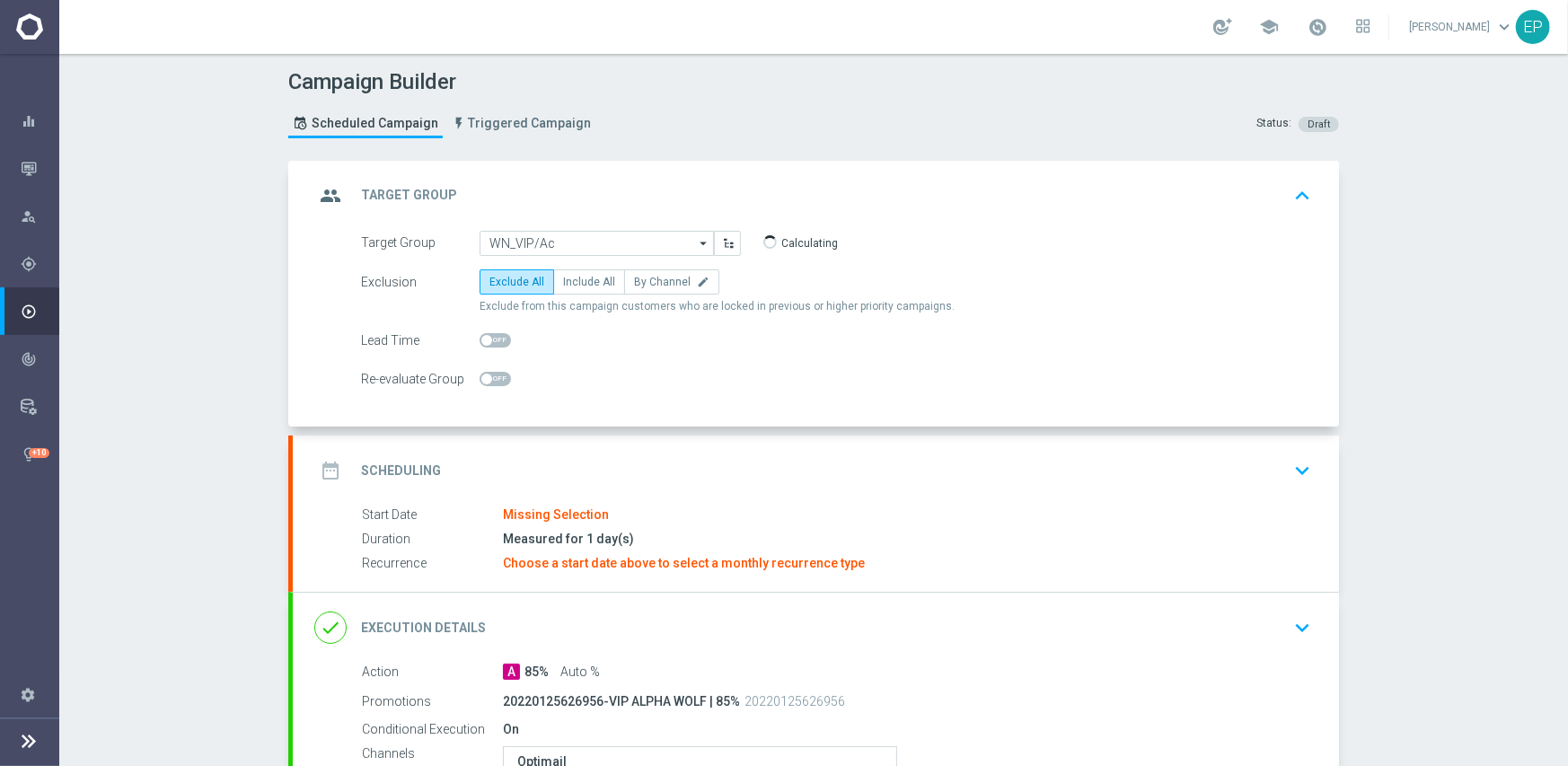
type input "WWN_VIP/Active"
click at [674, 455] on div "date_range Scheduling keyboard_arrow_down" at bounding box center [815, 470] width 1003 height 34
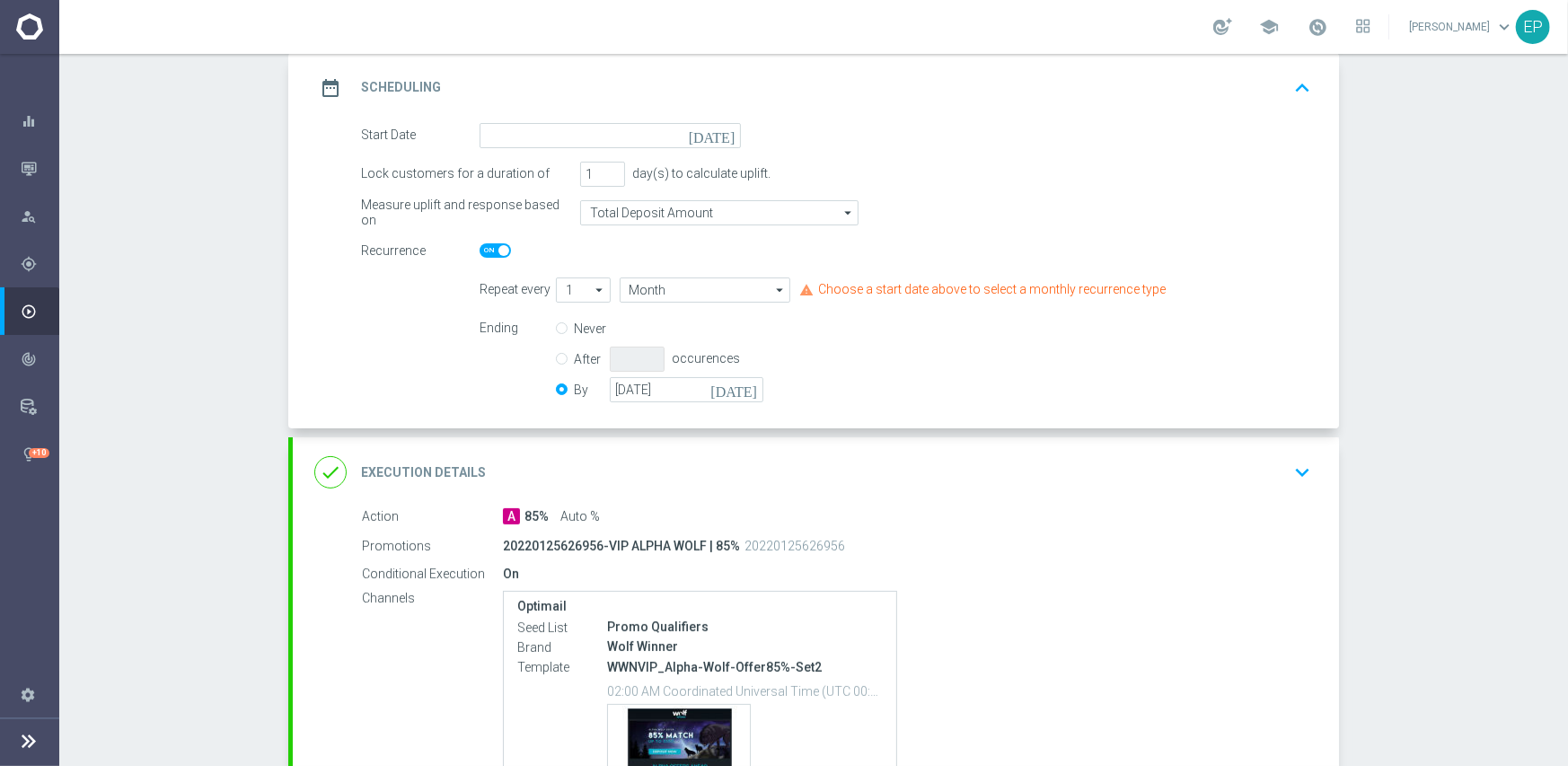
scroll to position [270, 0]
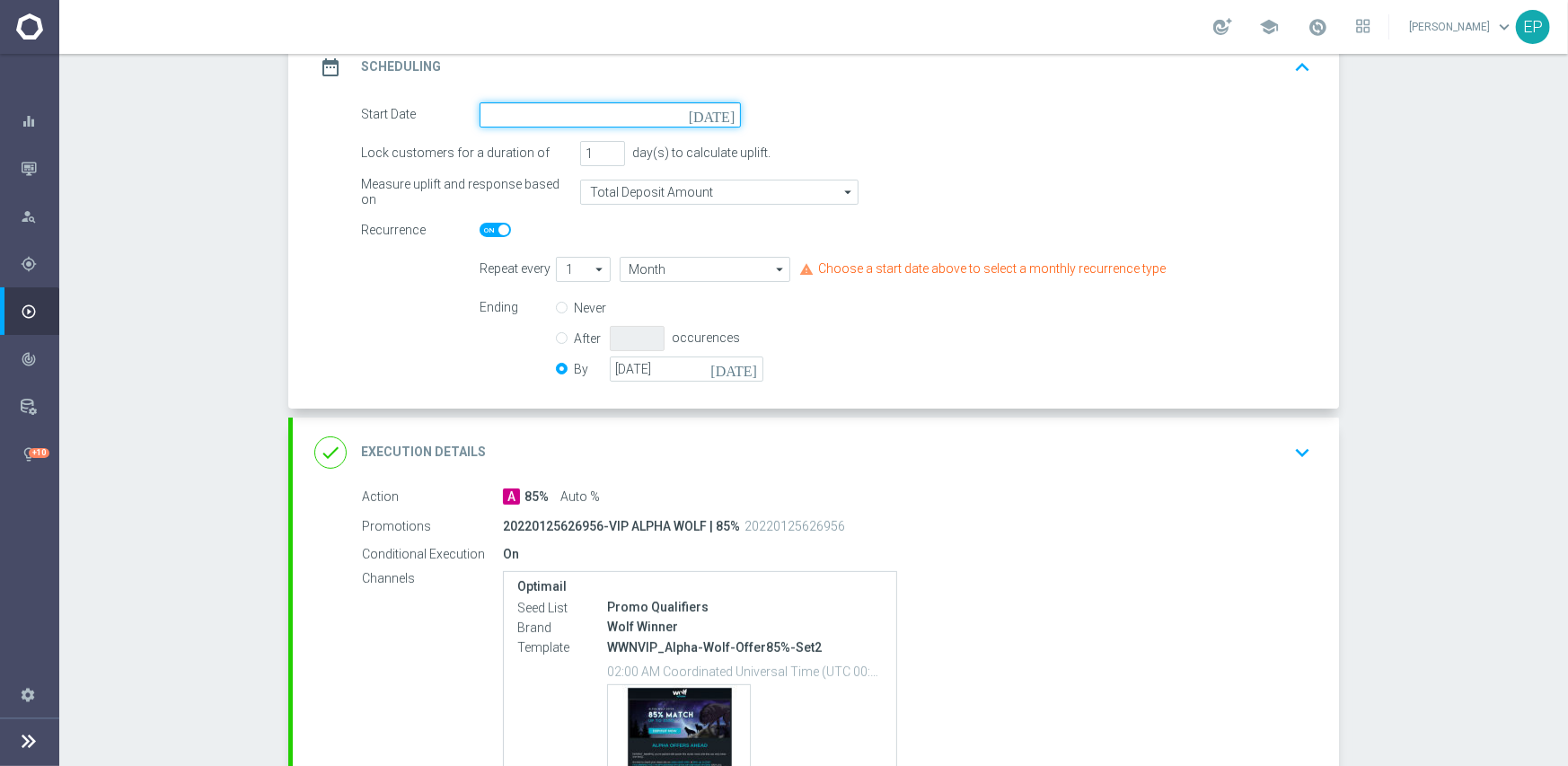
click at [601, 118] on input at bounding box center [610, 115] width 261 height 25
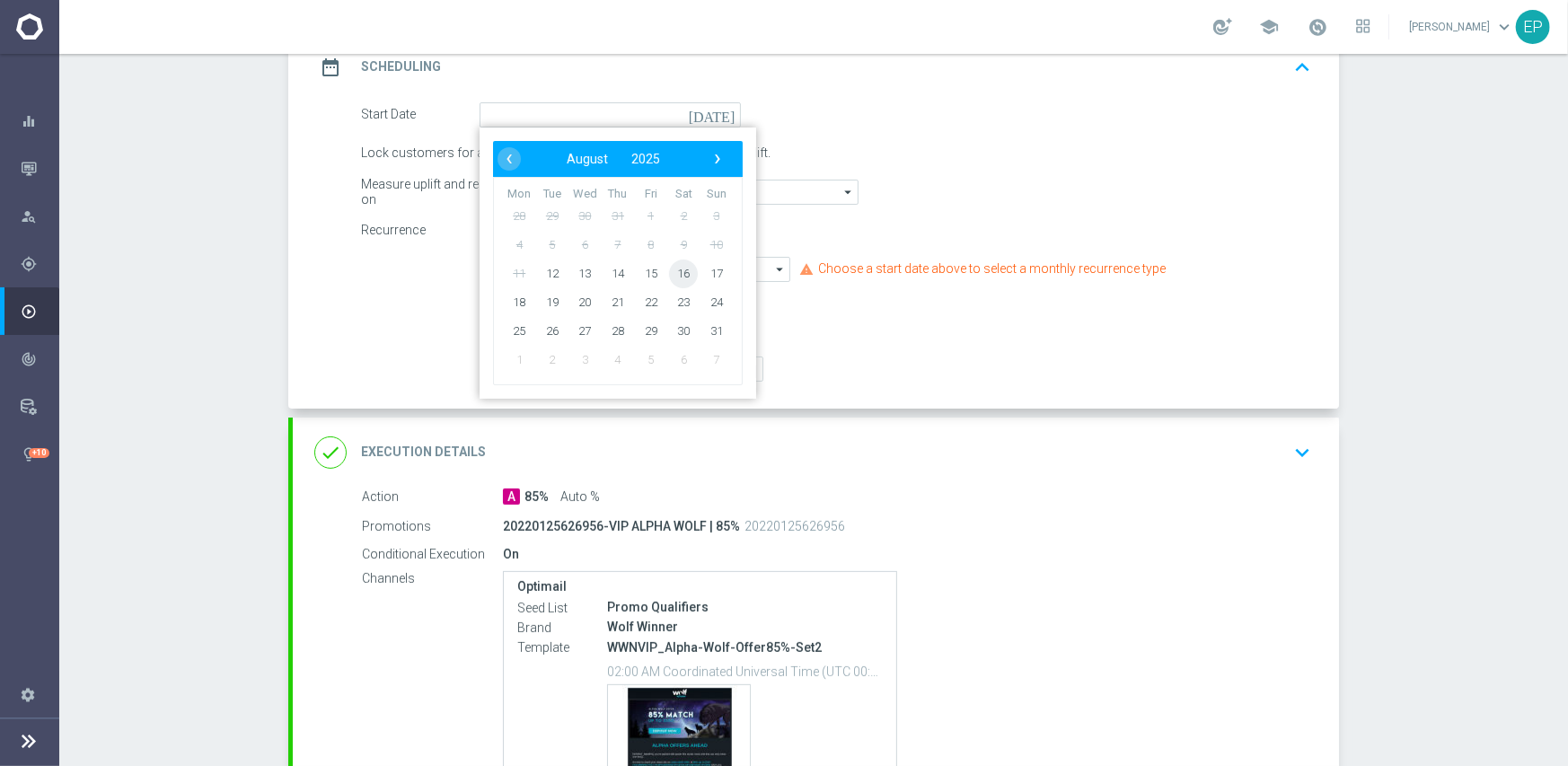
click at [673, 275] on span "16" at bounding box center [684, 273] width 29 height 29
type input "[DATE]"
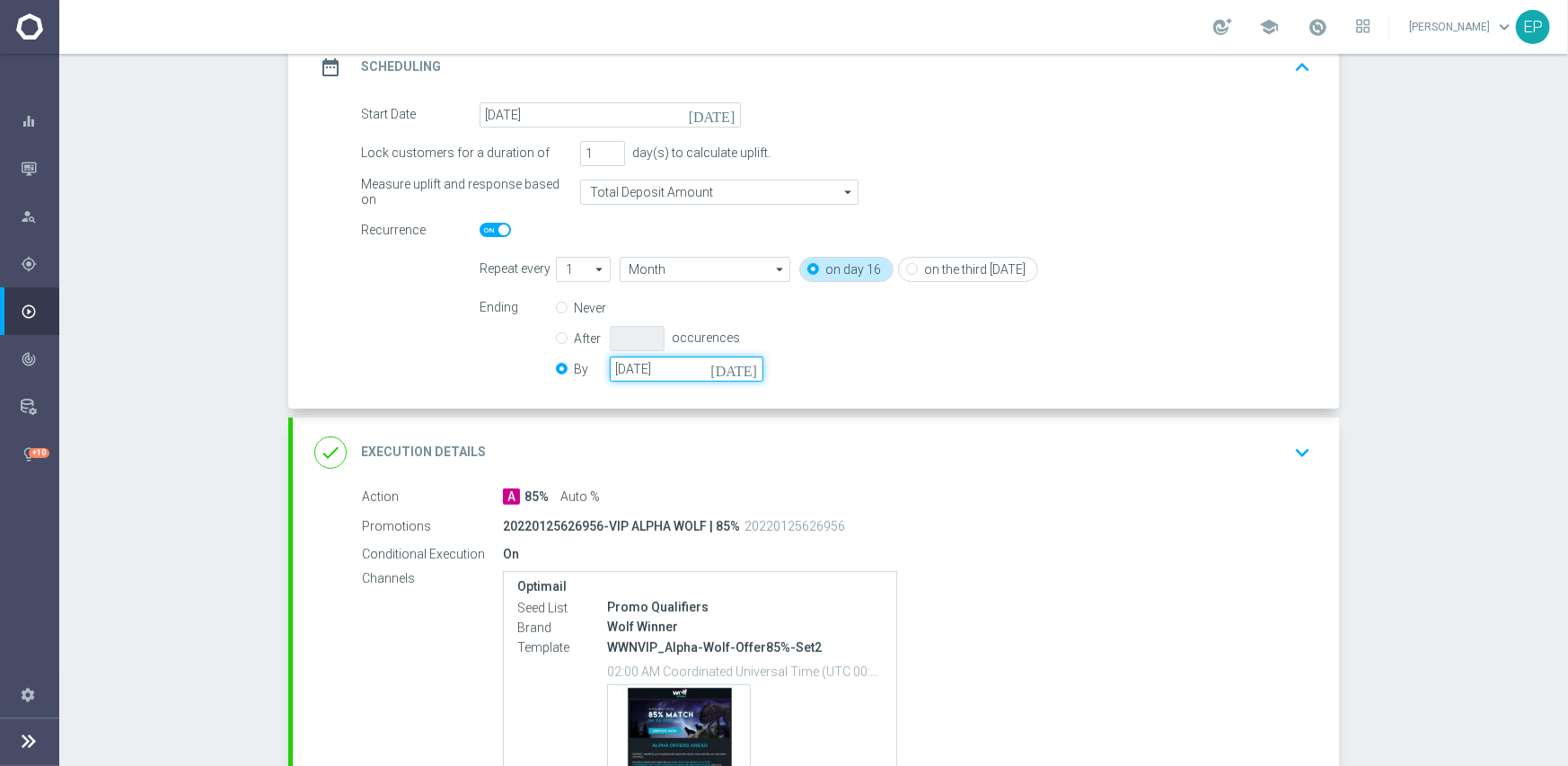
click at [636, 373] on input "[DATE]" at bounding box center [687, 369] width 154 height 25
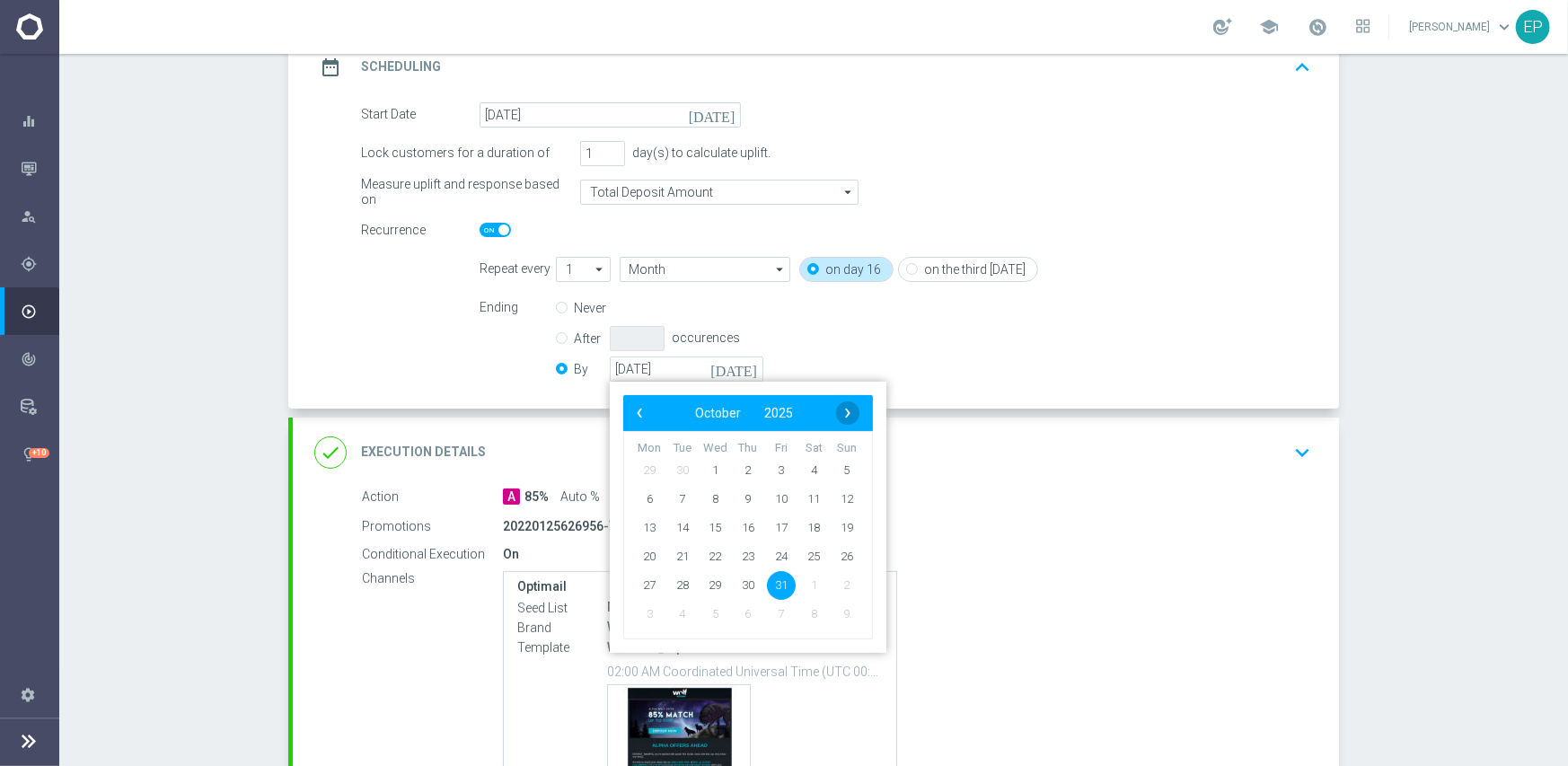
click at [841, 416] on span "›" at bounding box center [848, 413] width 24 height 24
click at [843, 579] on span "30" at bounding box center [847, 584] width 29 height 29
type input "[DATE]"
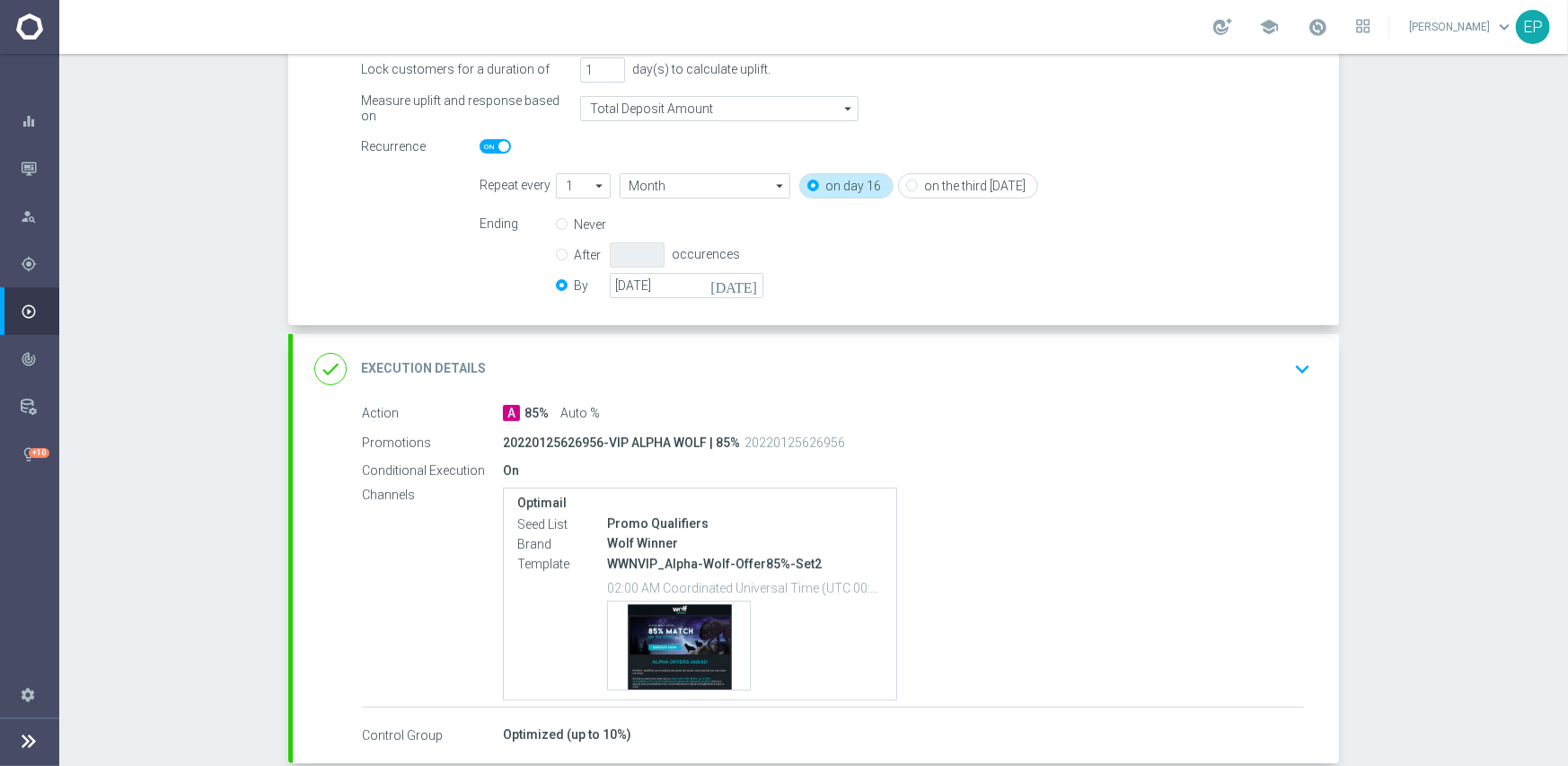
scroll to position [446, 0]
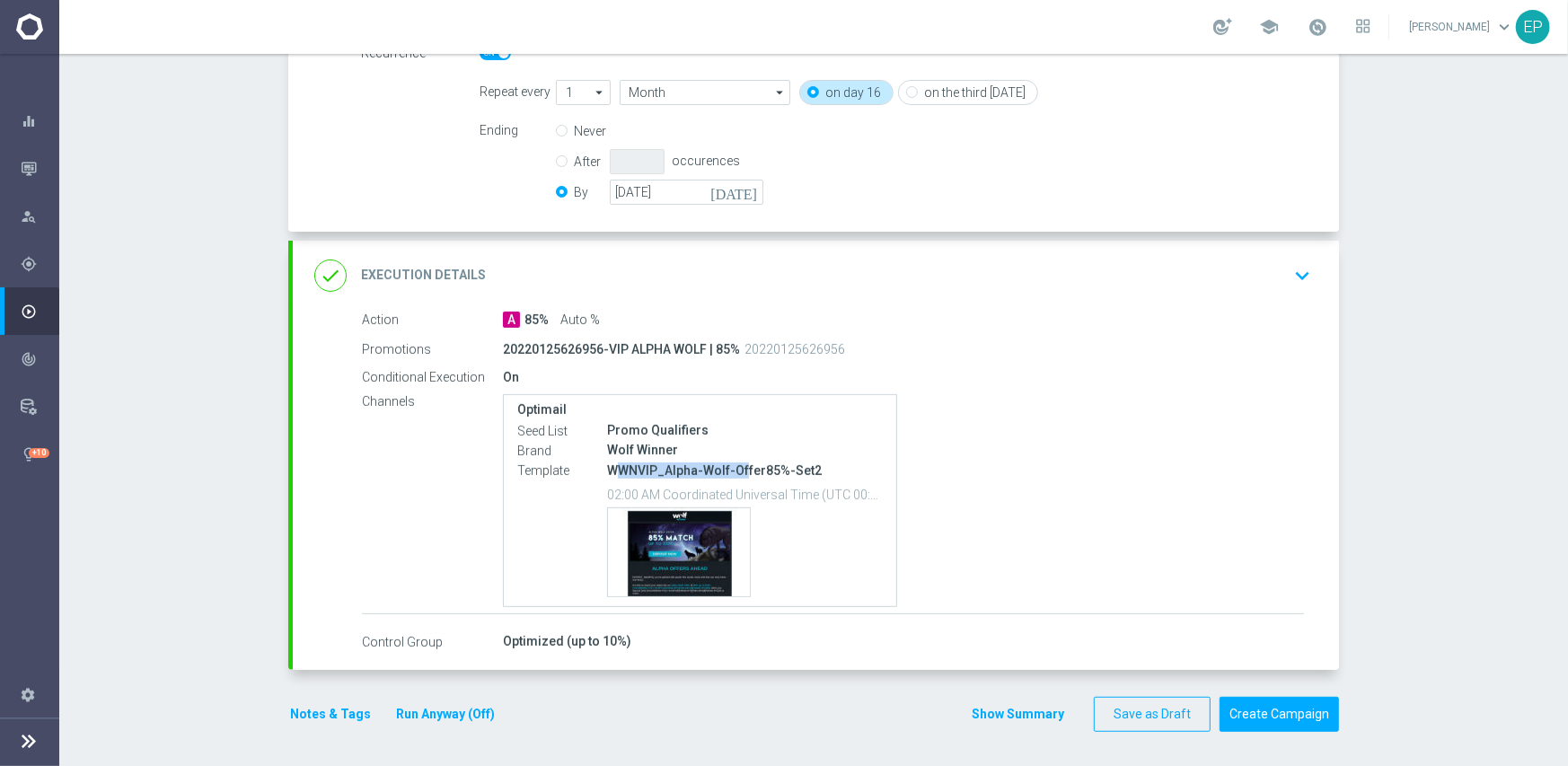
drag, startPoint x: 612, startPoint y: 468, endPoint x: 736, endPoint y: 465, distance: 124.0
click at [736, 465] on p "WWNVIP_Alpha-Wolf-Offer85%-Set2" at bounding box center [745, 470] width 276 height 16
copy p "WNVIP_Alpha-Wolf-Of"
click at [638, 473] on p "WWNVIP_Alpha-Wolf-Offer85%-Set2" at bounding box center [745, 470] width 276 height 16
drag, startPoint x: 615, startPoint y: 476, endPoint x: 761, endPoint y: 471, distance: 146.1
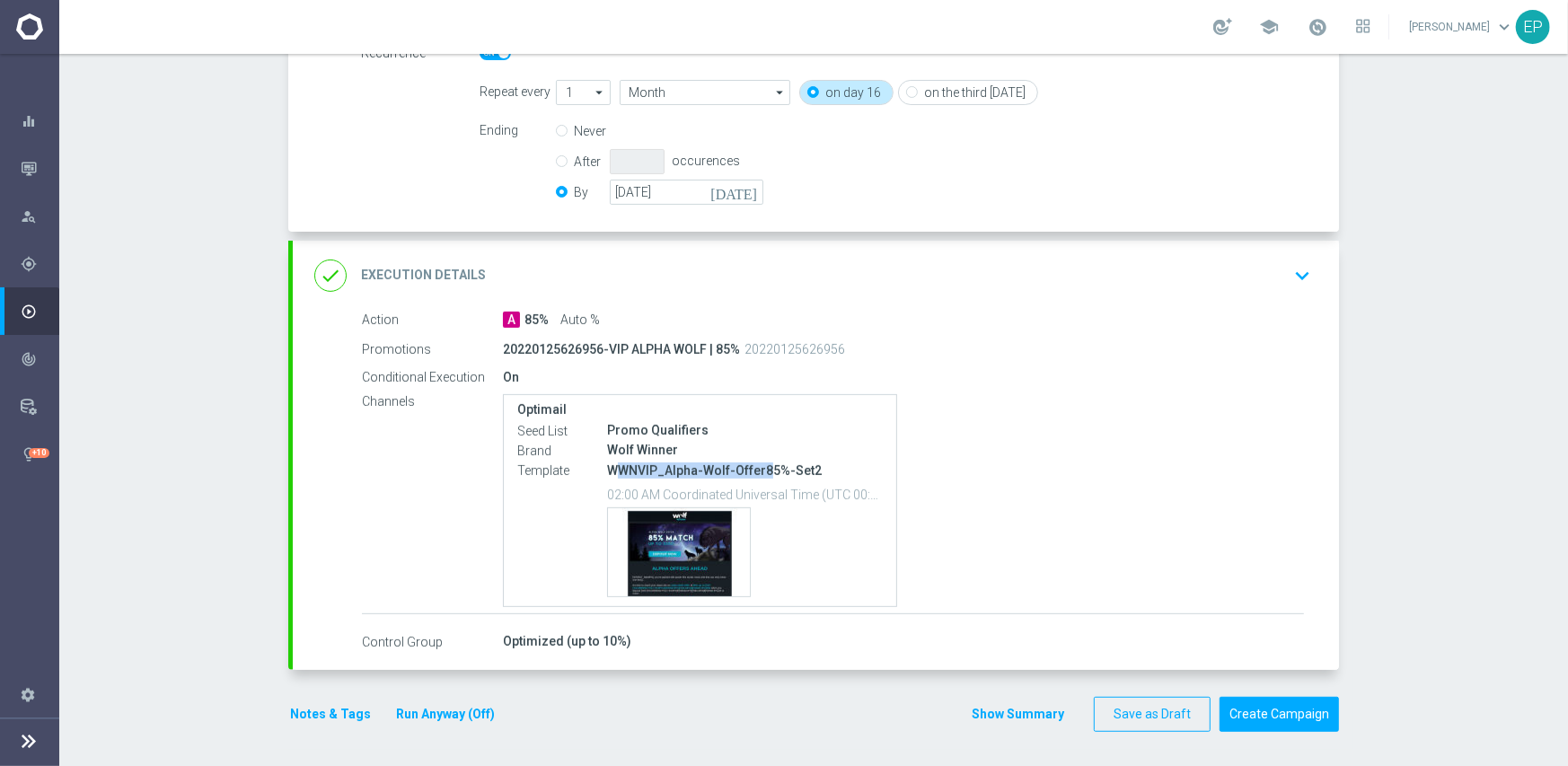
click at [761, 471] on p "WWNVIP_Alpha-Wolf-Offer85%-Set2" at bounding box center [745, 470] width 276 height 16
copy p "WNVIP_Alpha-Wolf-Offer8"
click at [757, 251] on div "done Execution Details keyboard_arrow_down" at bounding box center [816, 275] width 1047 height 70
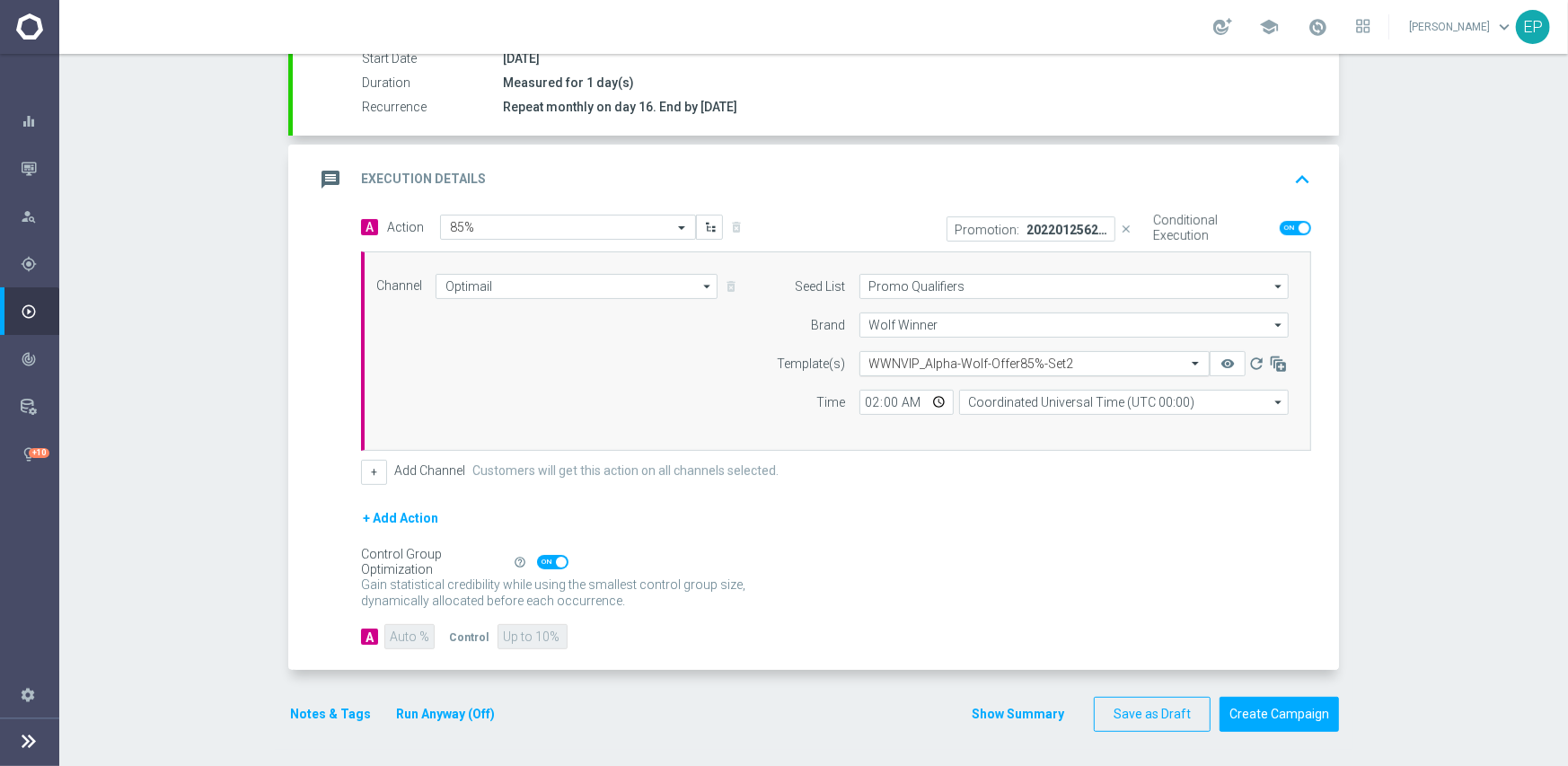
scroll to position [314, 0]
click at [935, 363] on input "text" at bounding box center [1017, 364] width 295 height 15
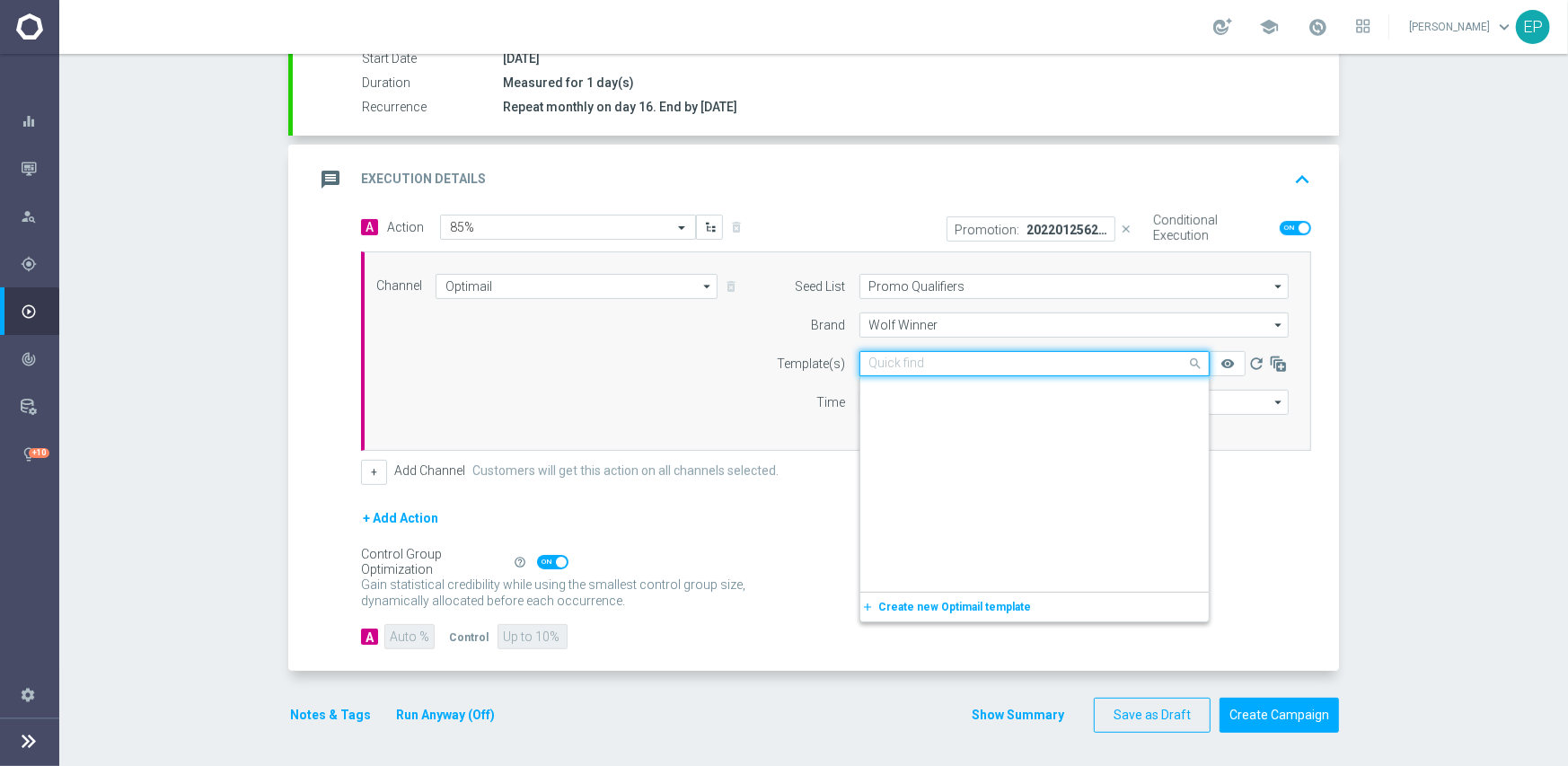
scroll to position [17274, 0]
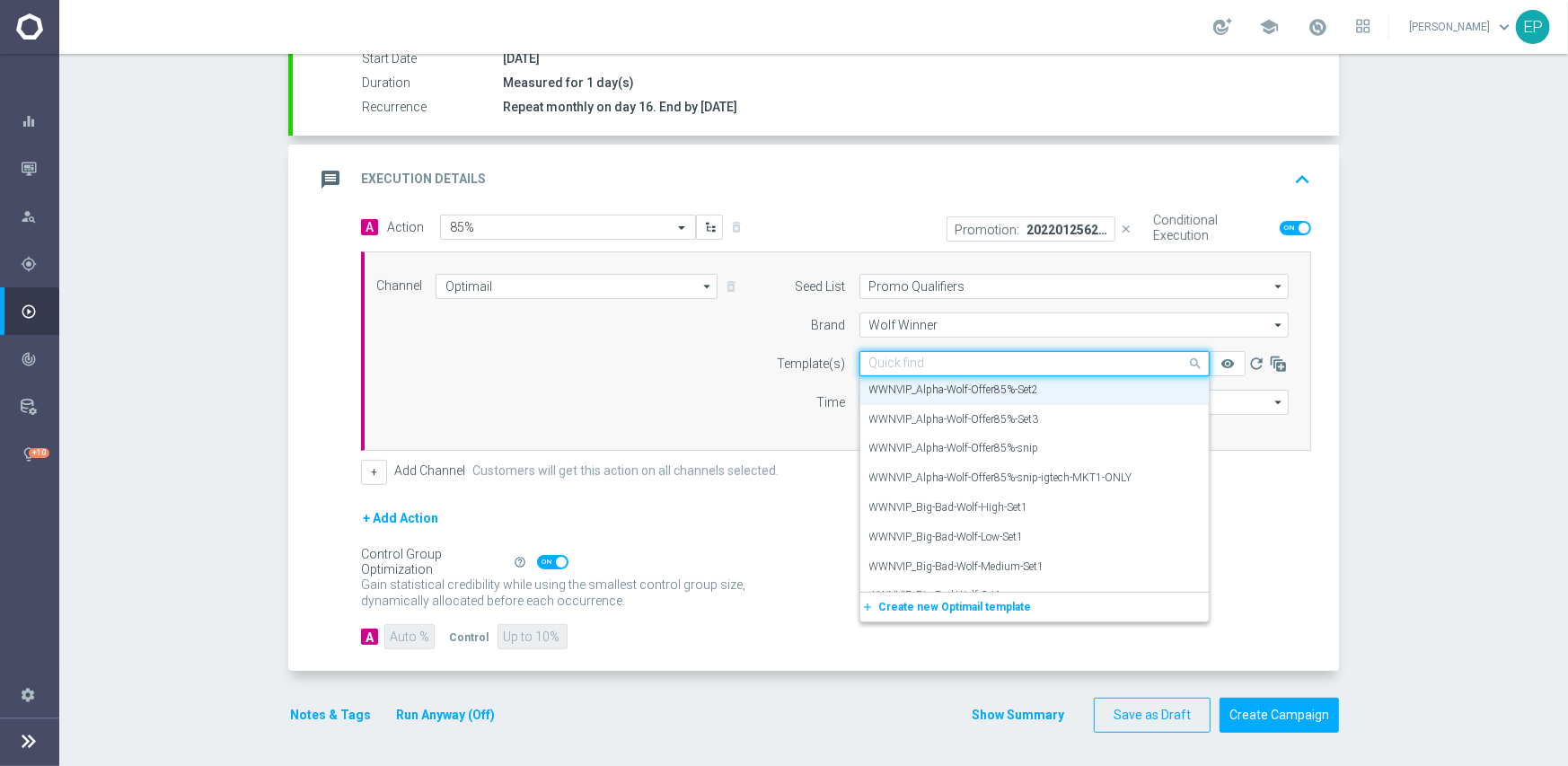
paste input "WNVIP_Alpha-Wolf-Offer8"
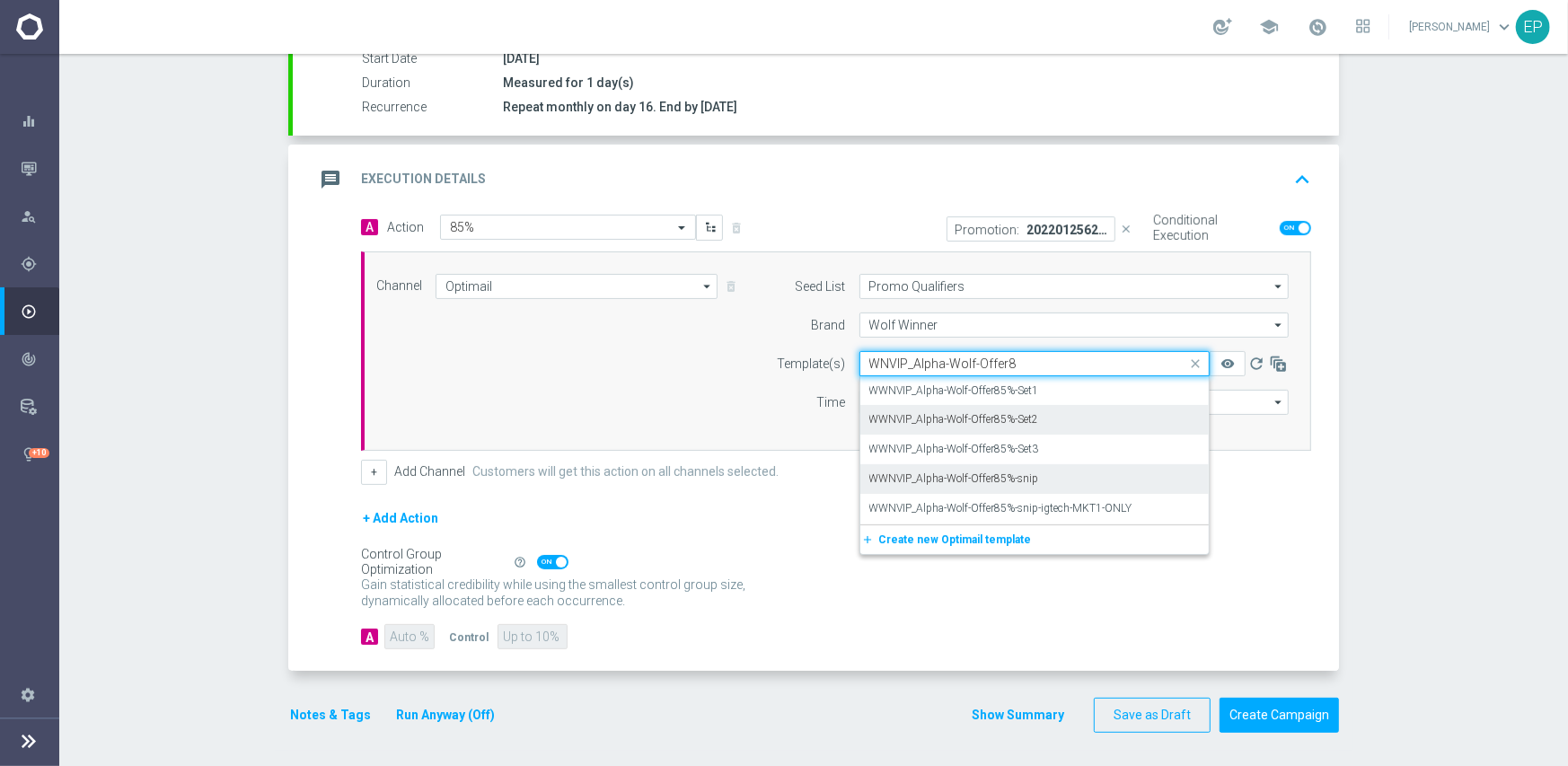
click at [1006, 475] on label "WWNVIP_Alpha-Wolf-Offer85%-snip" at bounding box center [955, 478] width 170 height 15
type input "WNVIP_Alpha-Wolf-Offer8"
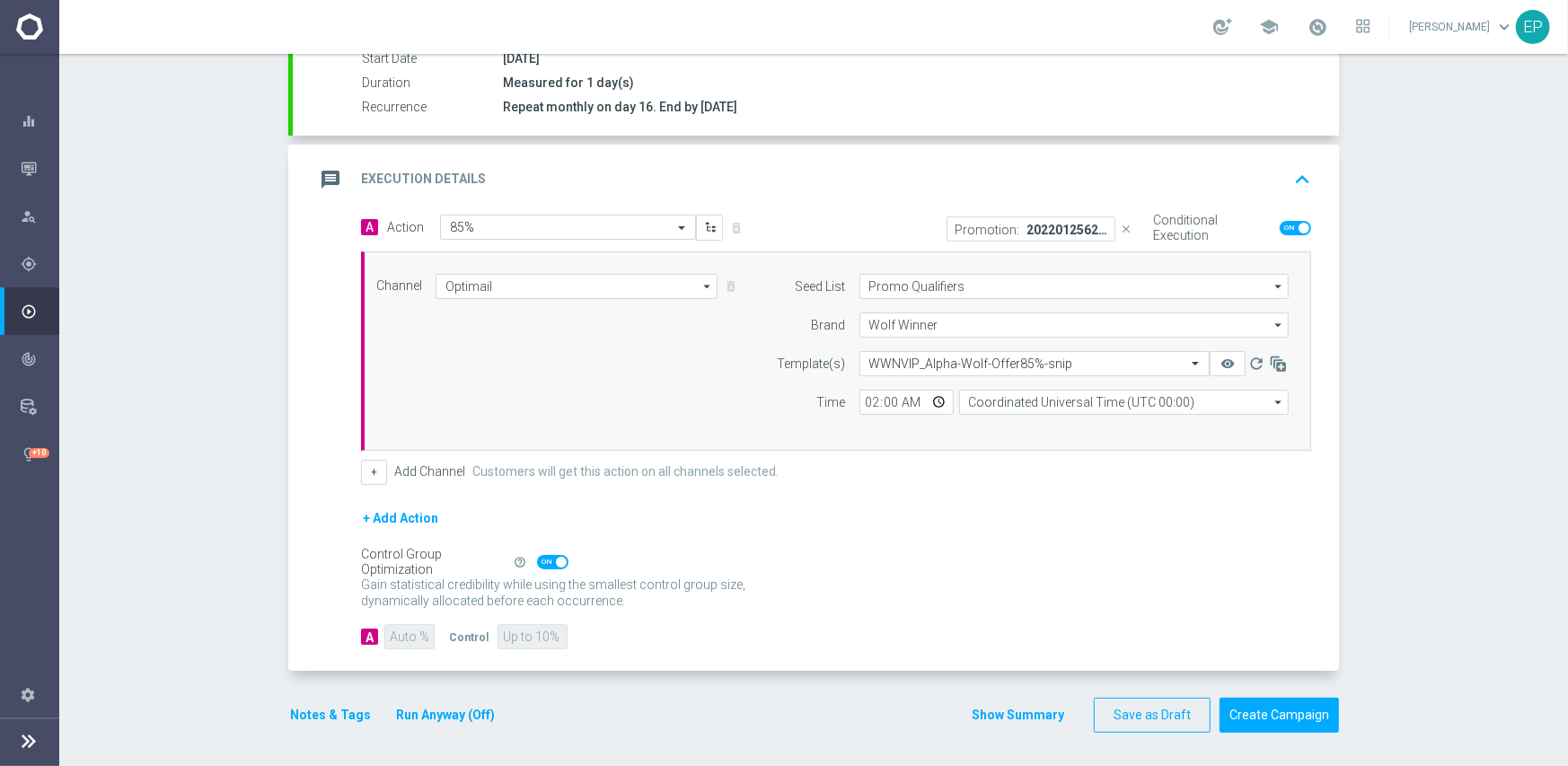
click at [991, 535] on div "+ Add Action" at bounding box center [836, 530] width 950 height 45
click at [1295, 724] on button "Create Campaign" at bounding box center [1279, 714] width 119 height 35
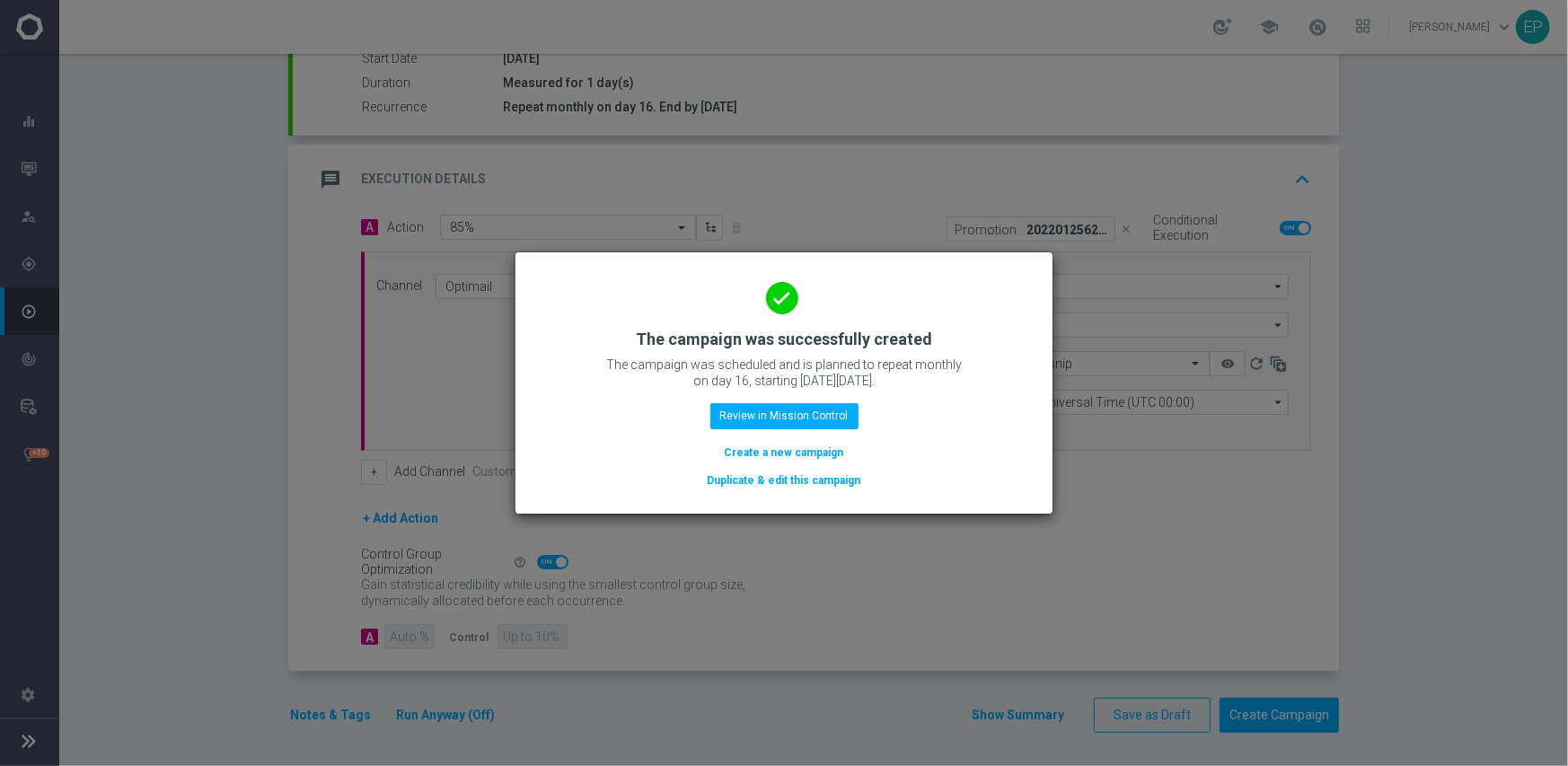
click at [790, 479] on button "Duplicate & edit this campaign" at bounding box center [784, 480] width 157 height 20
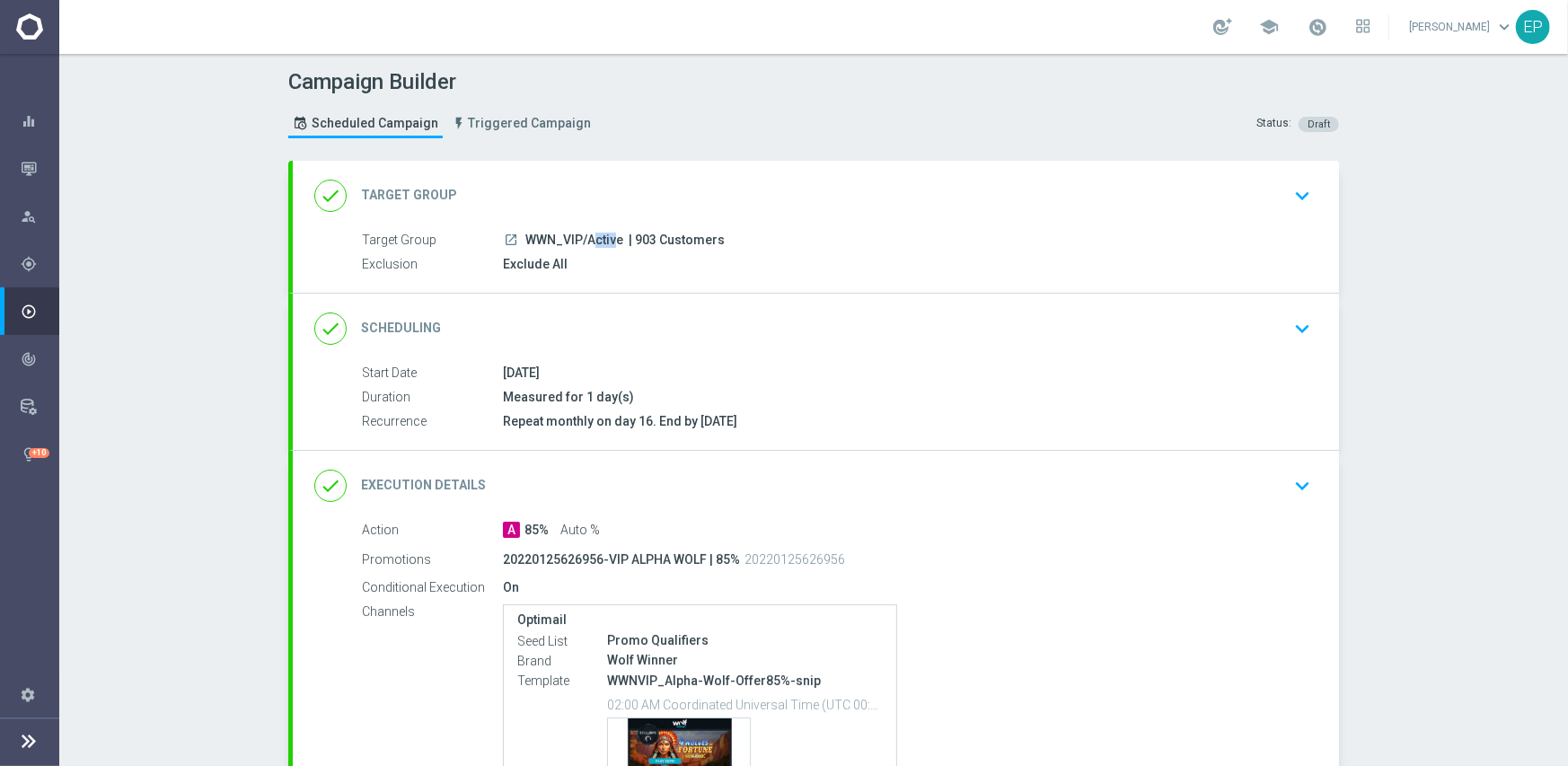
drag, startPoint x: 516, startPoint y: 242, endPoint x: 555, endPoint y: 245, distance: 39.1
click at [555, 245] on div "launch WWN_VIP/Active | 903 Customers" at bounding box center [904, 240] width 802 height 18
copy span "WWN_"
click at [526, 235] on span "WWN_VIP/Active" at bounding box center [575, 241] width 98 height 16
drag, startPoint x: 518, startPoint y: 235, endPoint x: 577, endPoint y: 239, distance: 59.1
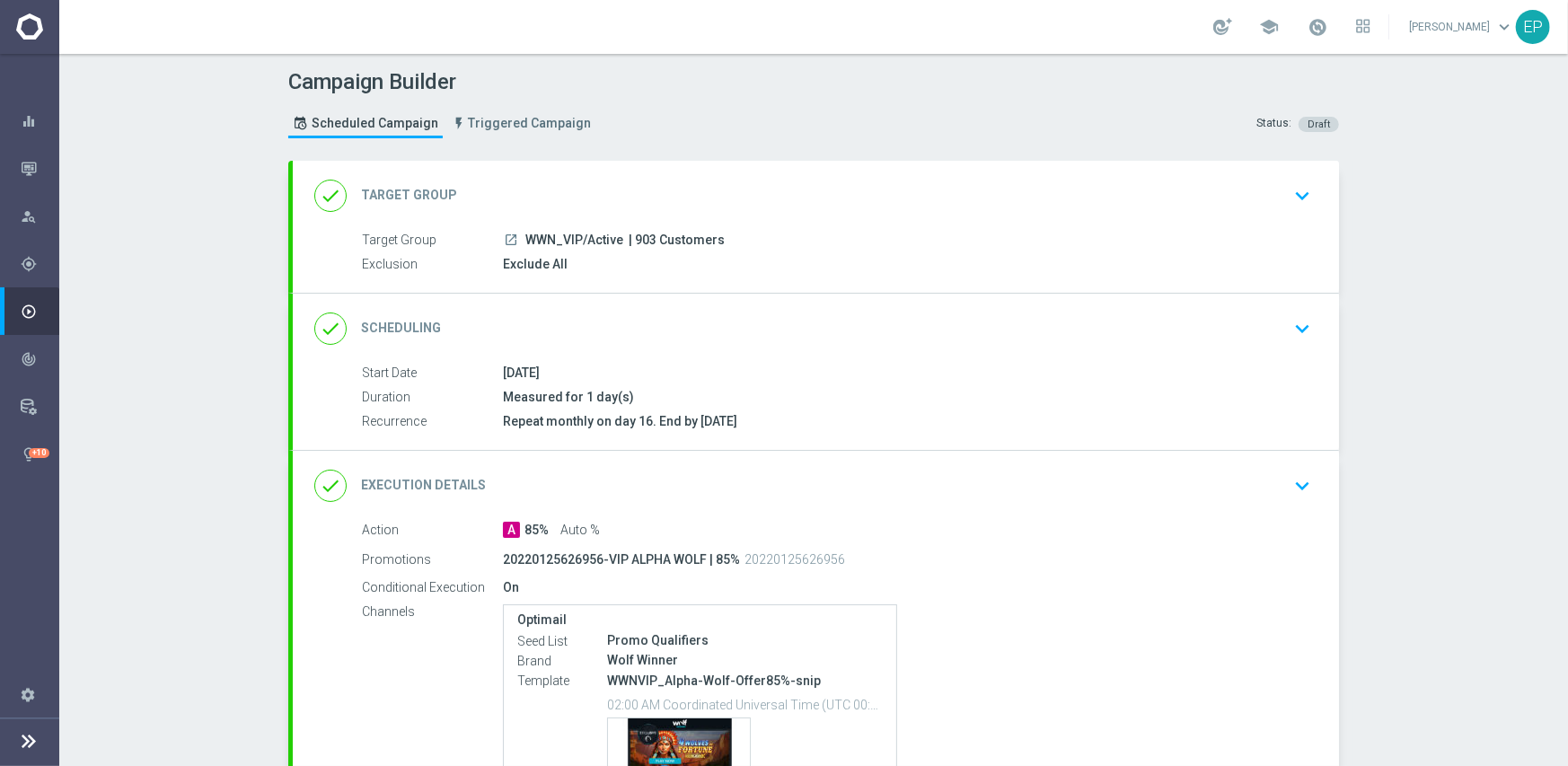
click at [577, 239] on span "WWN_VIP/Active" at bounding box center [575, 241] width 98 height 16
copy span "WWN_VIP/"
click at [578, 179] on div "done Target Group keyboard_arrow_down" at bounding box center [815, 196] width 1003 height 34
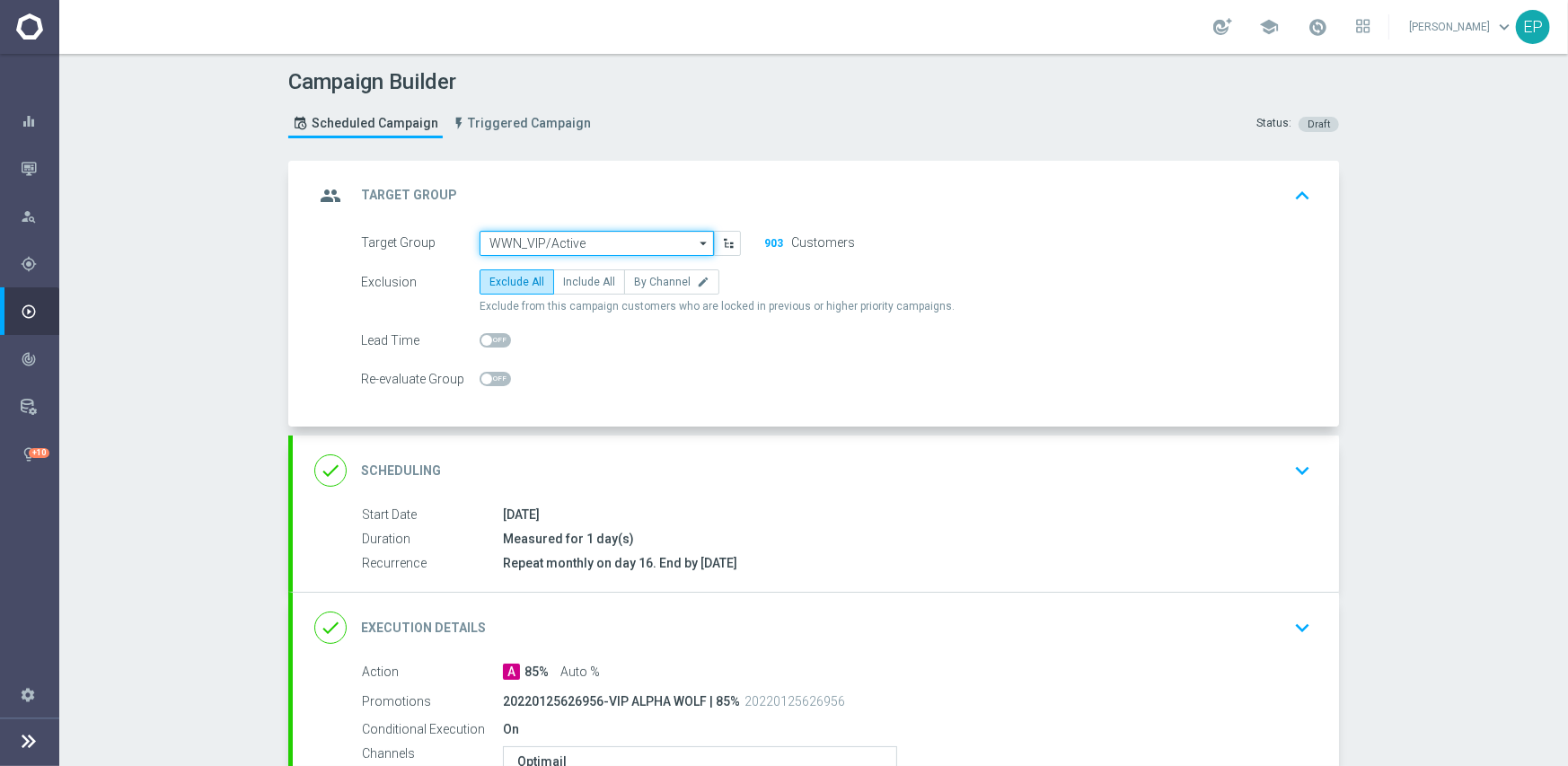
click at [618, 235] on input "WWN_VIP/Active" at bounding box center [596, 243] width 234 height 25
paste input "WWN_VIP/"
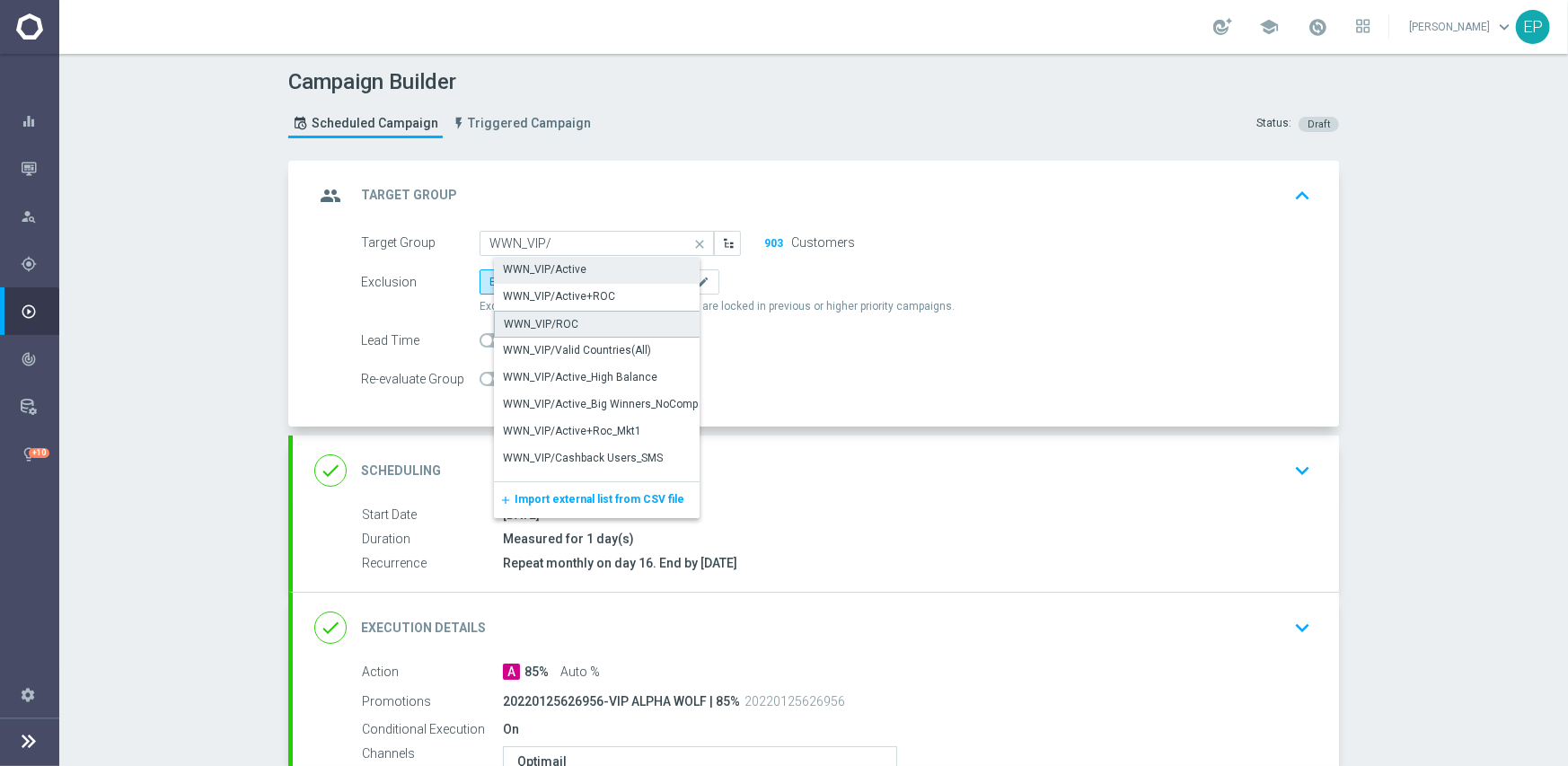
click at [563, 319] on div "WWN_VIP/ROC" at bounding box center [541, 324] width 74 height 16
type input "WWN_VIP/ROC"
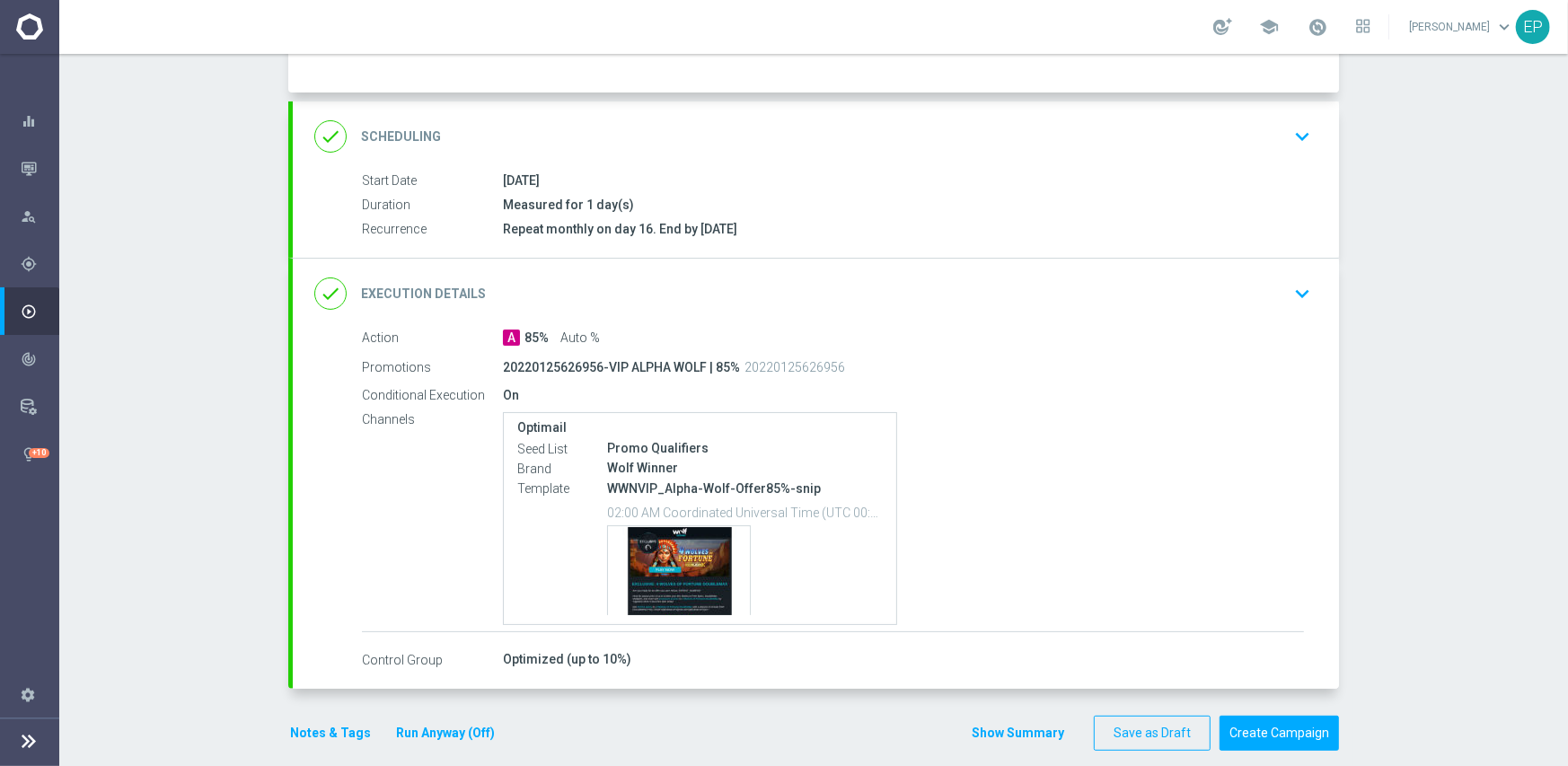
scroll to position [352, 0]
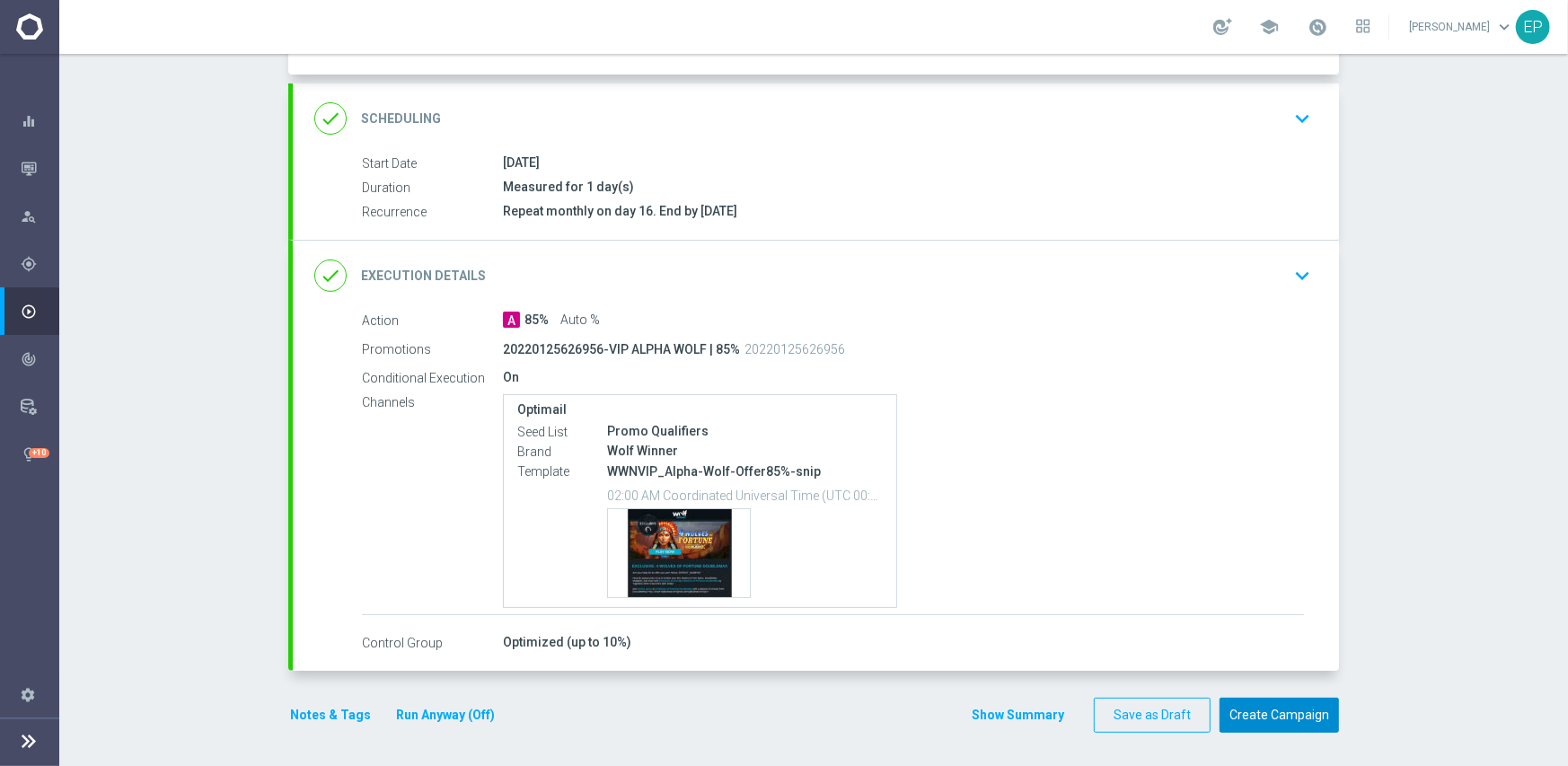
click at [1278, 707] on button "Create Campaign" at bounding box center [1279, 714] width 119 height 35
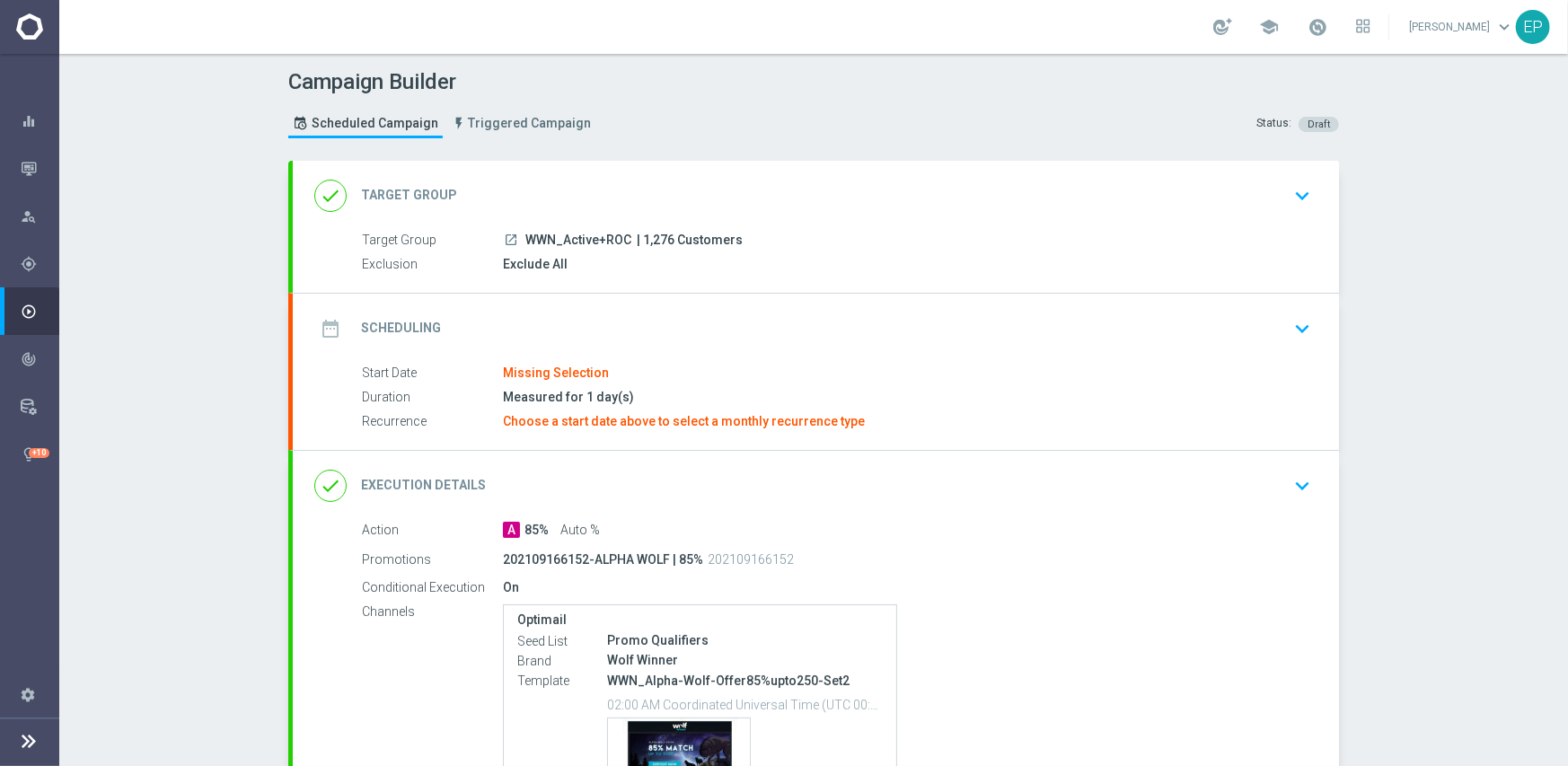
drag, startPoint x: 530, startPoint y: 236, endPoint x: 584, endPoint y: 238, distance: 54.0
click at [584, 238] on span "WWN_Active+ROC" at bounding box center [578, 241] width 106 height 16
copy span "WN_Activ"
click at [629, 179] on div "done Target Group keyboard_arrow_down" at bounding box center [815, 196] width 1003 height 34
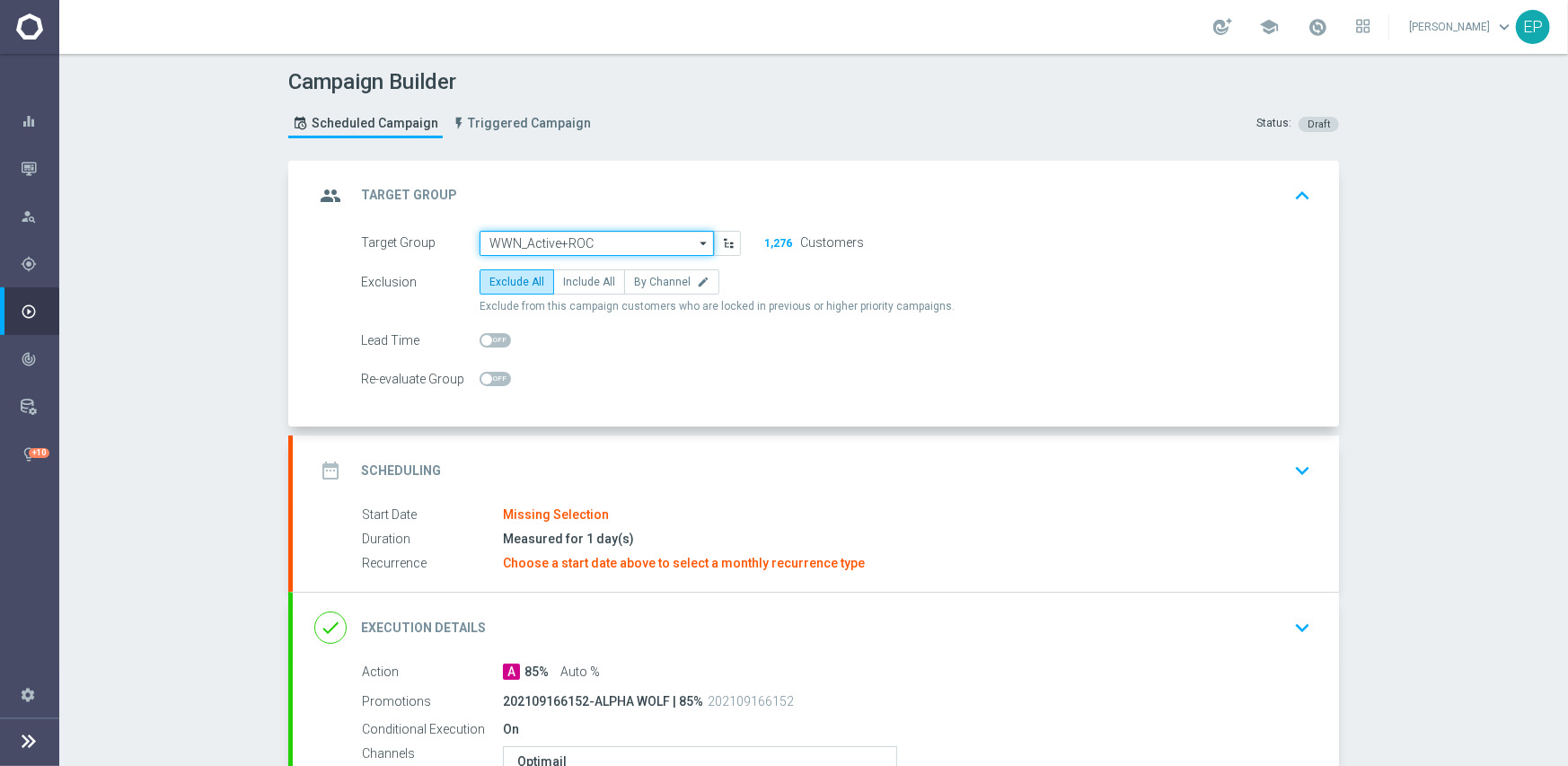
click at [622, 239] on input "WWN_Active+ROC" at bounding box center [596, 243] width 234 height 25
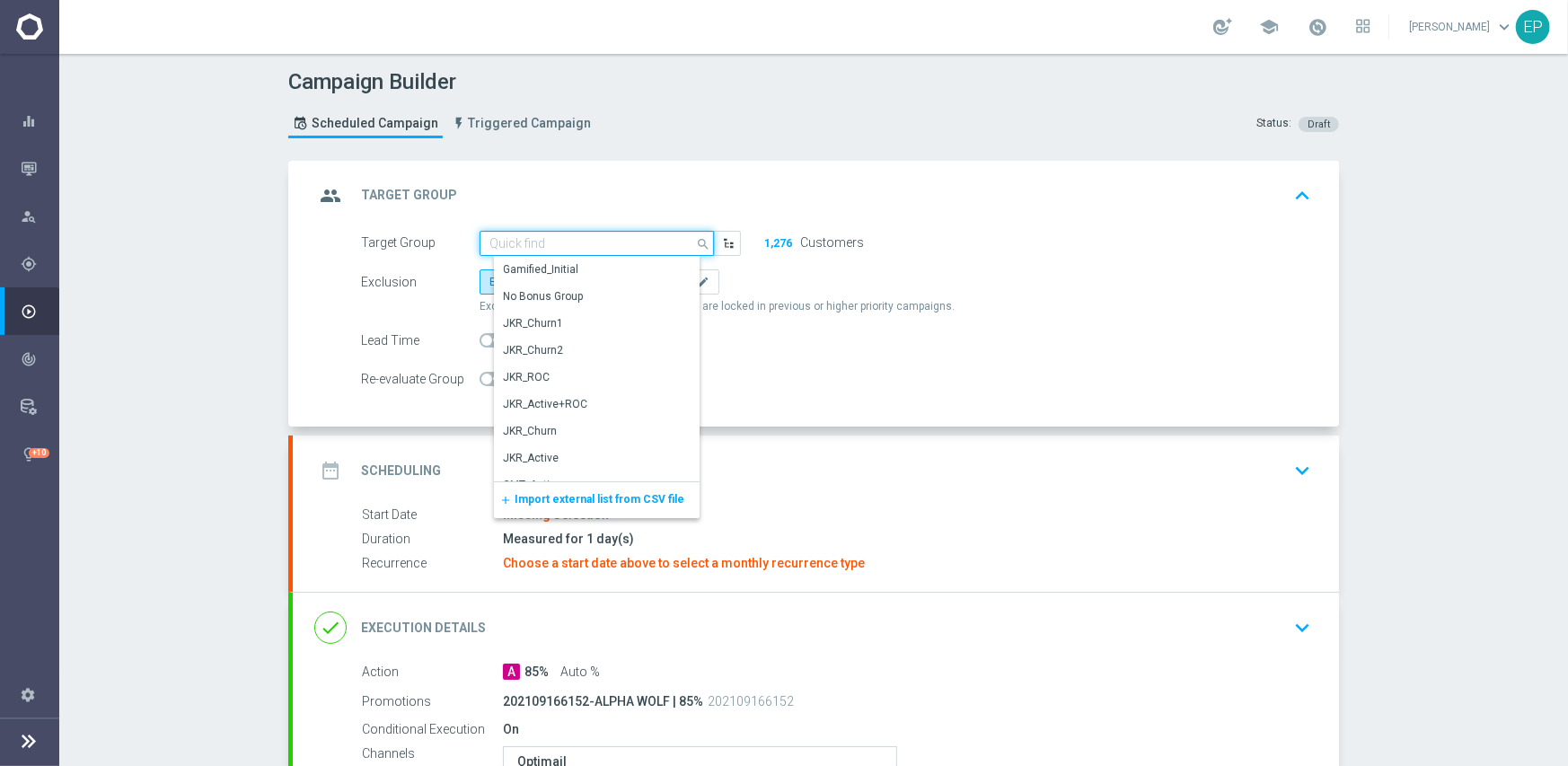
paste input "WN_Activ"
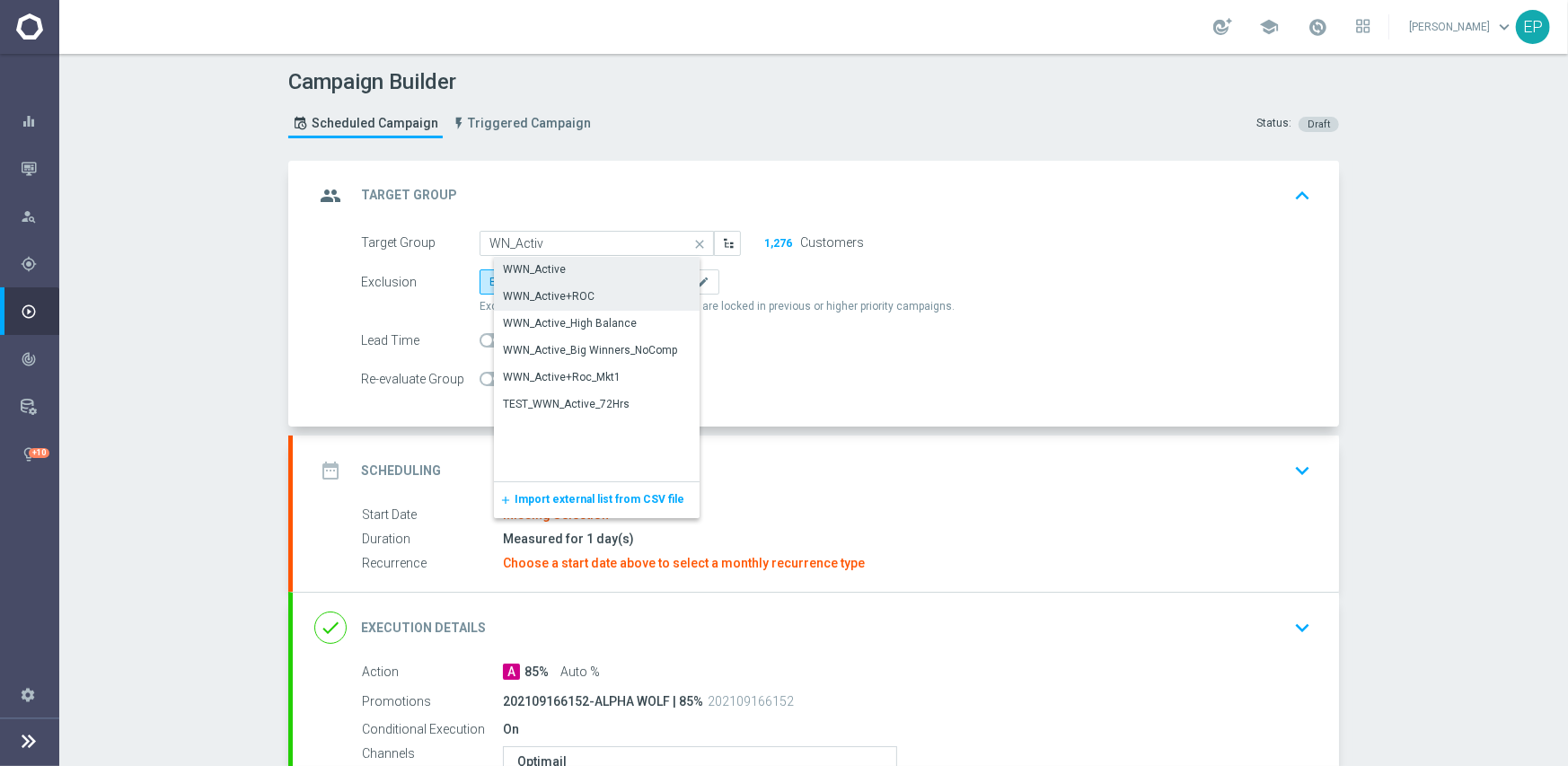
click at [576, 271] on div "WWN_Active" at bounding box center [612, 270] width 235 height 25
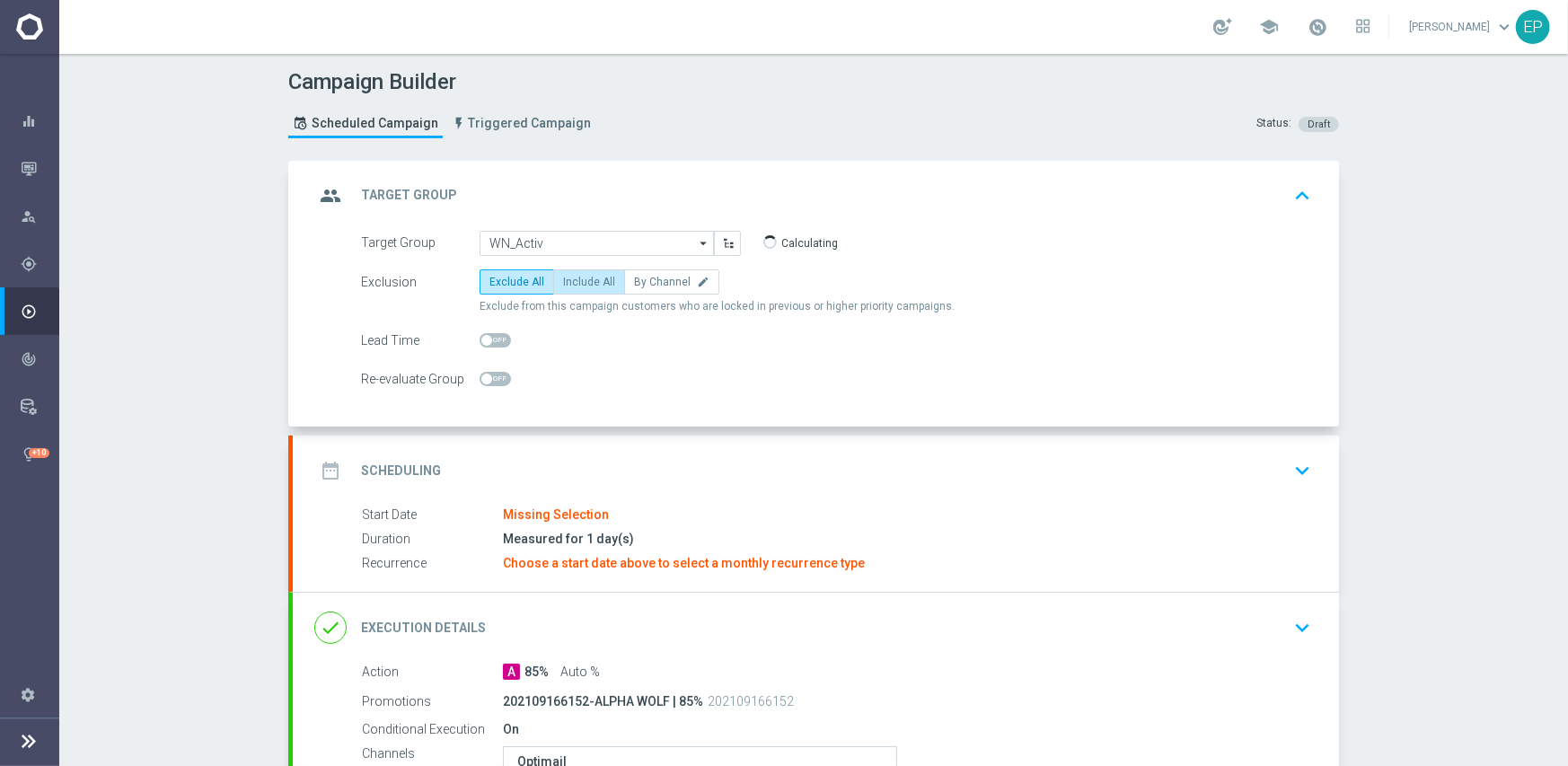
type input "WWN_Active"
click at [630, 430] on accordion "group Target Group keyboard_arrow_up Target Group launch WWN_Active+ROC Exclusi…" at bounding box center [814, 591] width 1051 height 862
click at [632, 447] on div "date_range Scheduling keyboard_arrow_down" at bounding box center [816, 470] width 1047 height 70
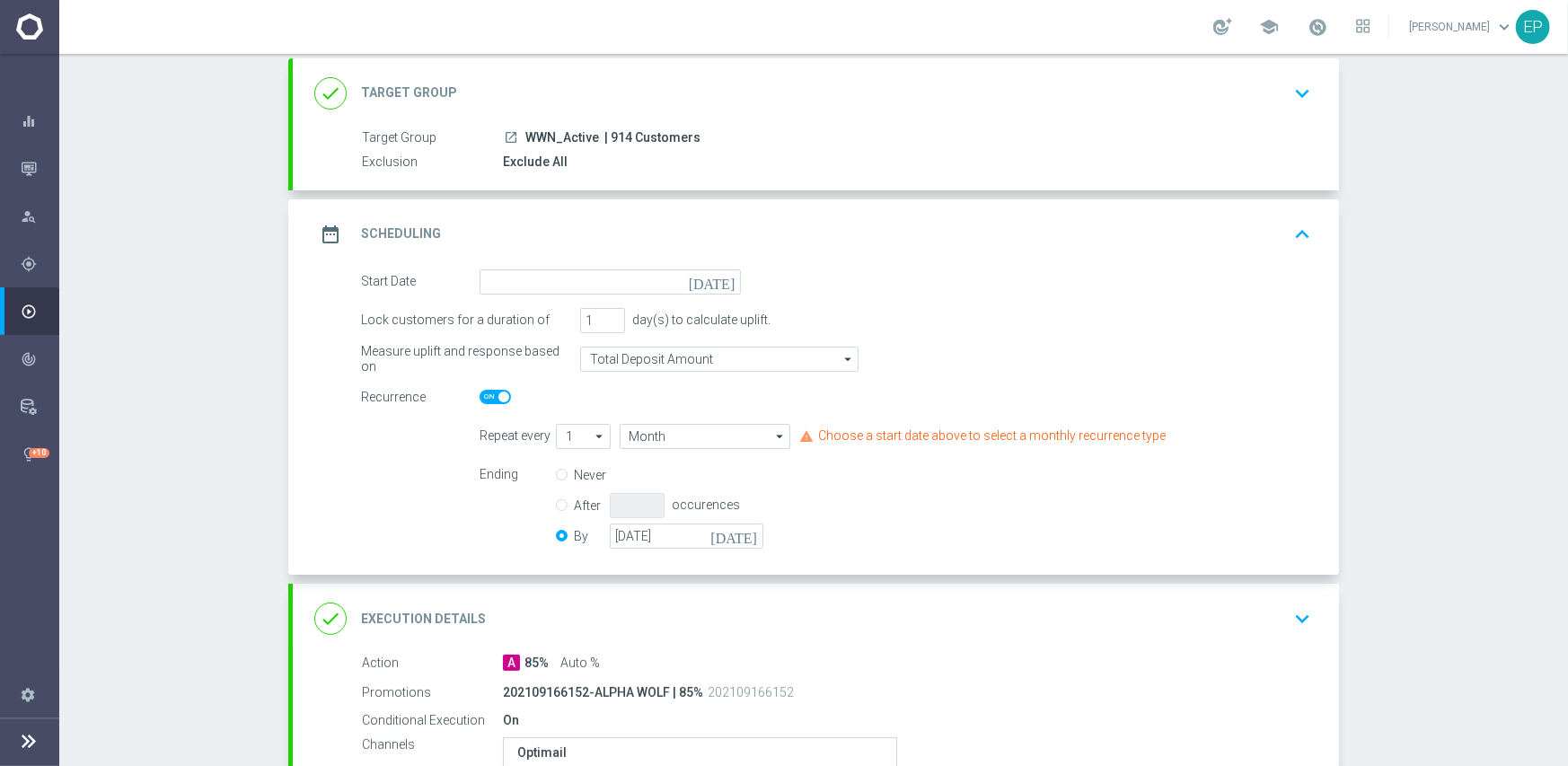
scroll to position [180, 0]
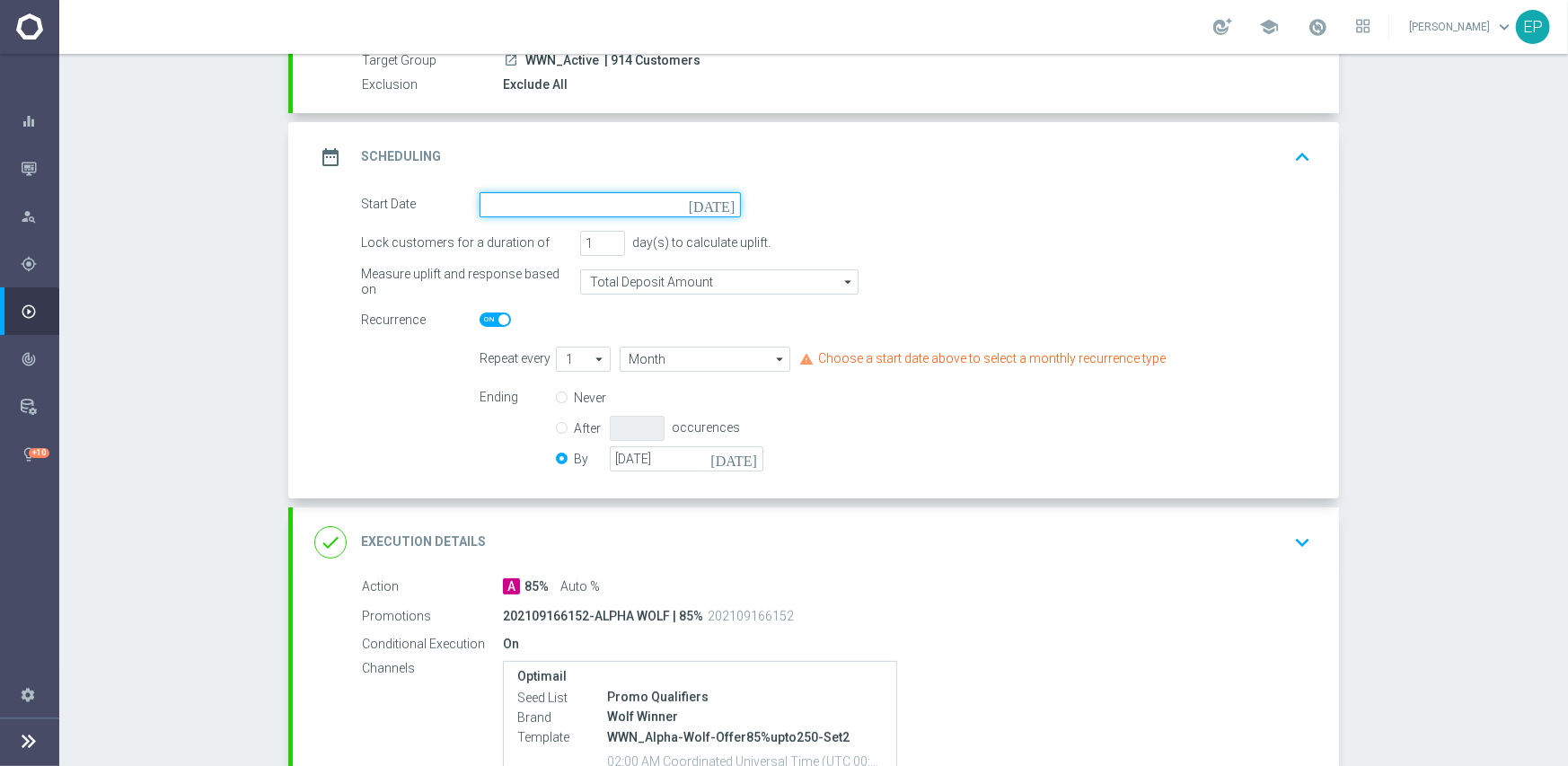
click at [624, 194] on input at bounding box center [610, 204] width 261 height 25
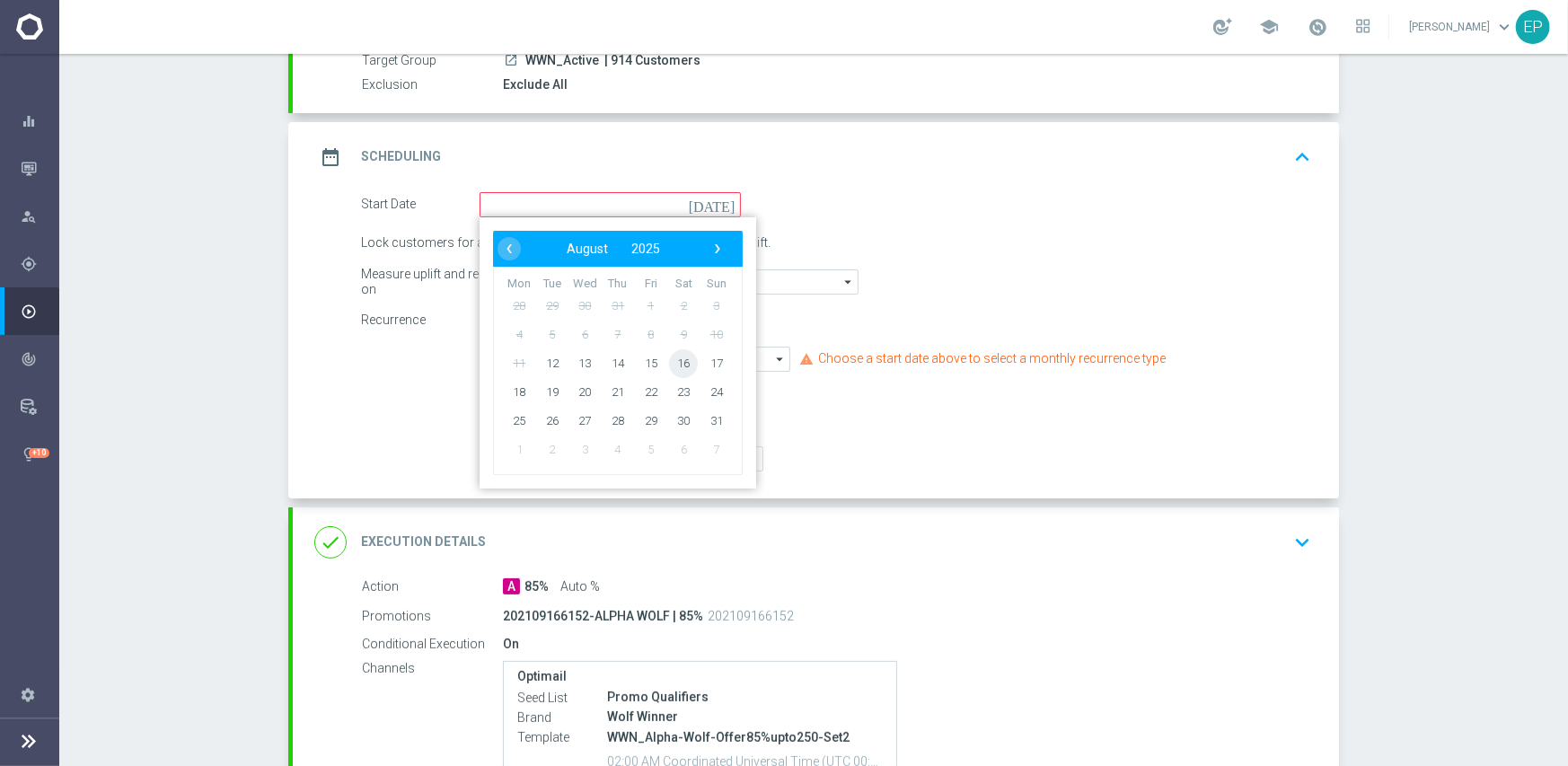
click at [671, 369] on span "16" at bounding box center [684, 363] width 29 height 29
type input "[DATE]"
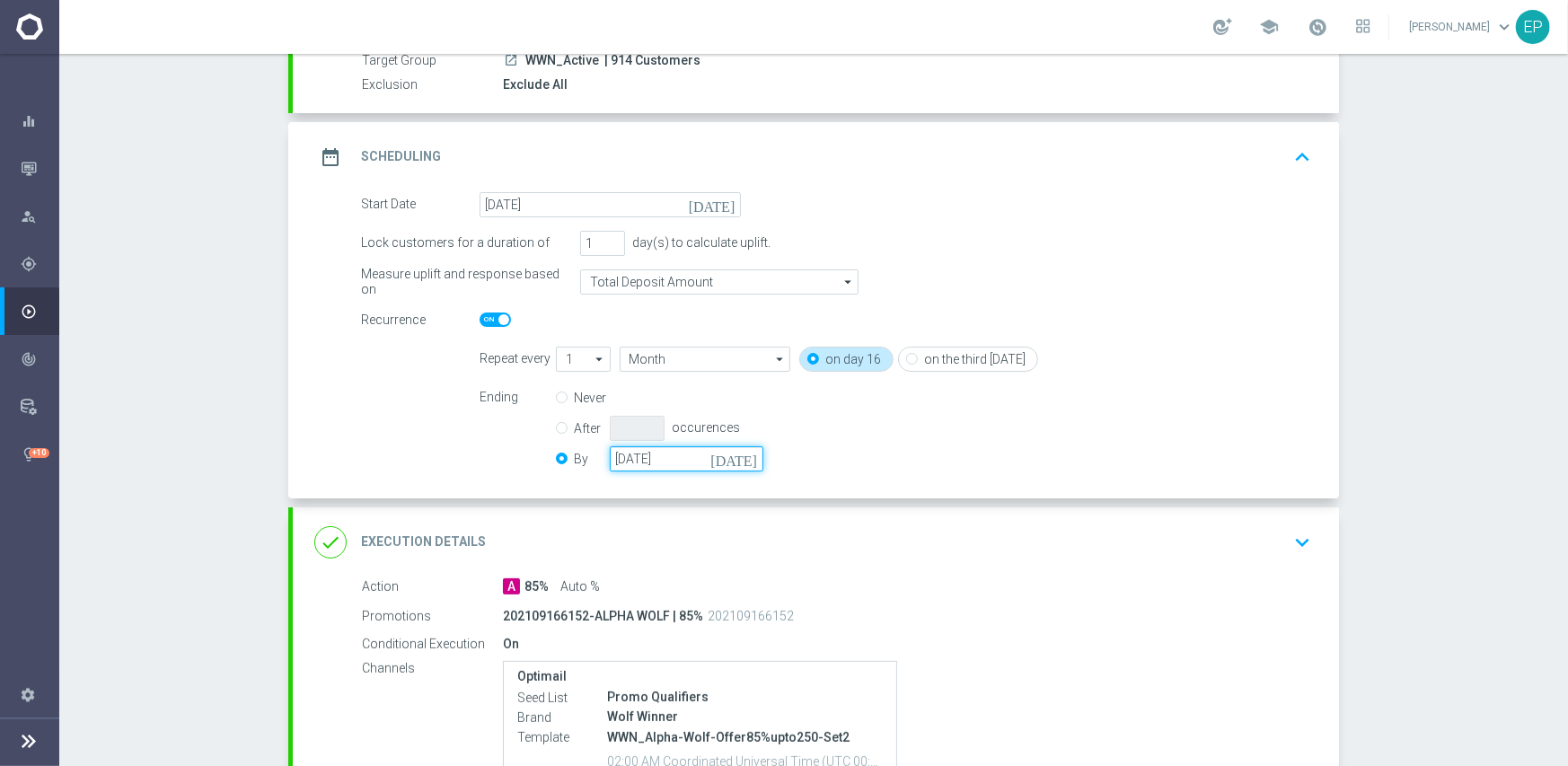
click at [649, 449] on input "[DATE]" at bounding box center [687, 459] width 154 height 25
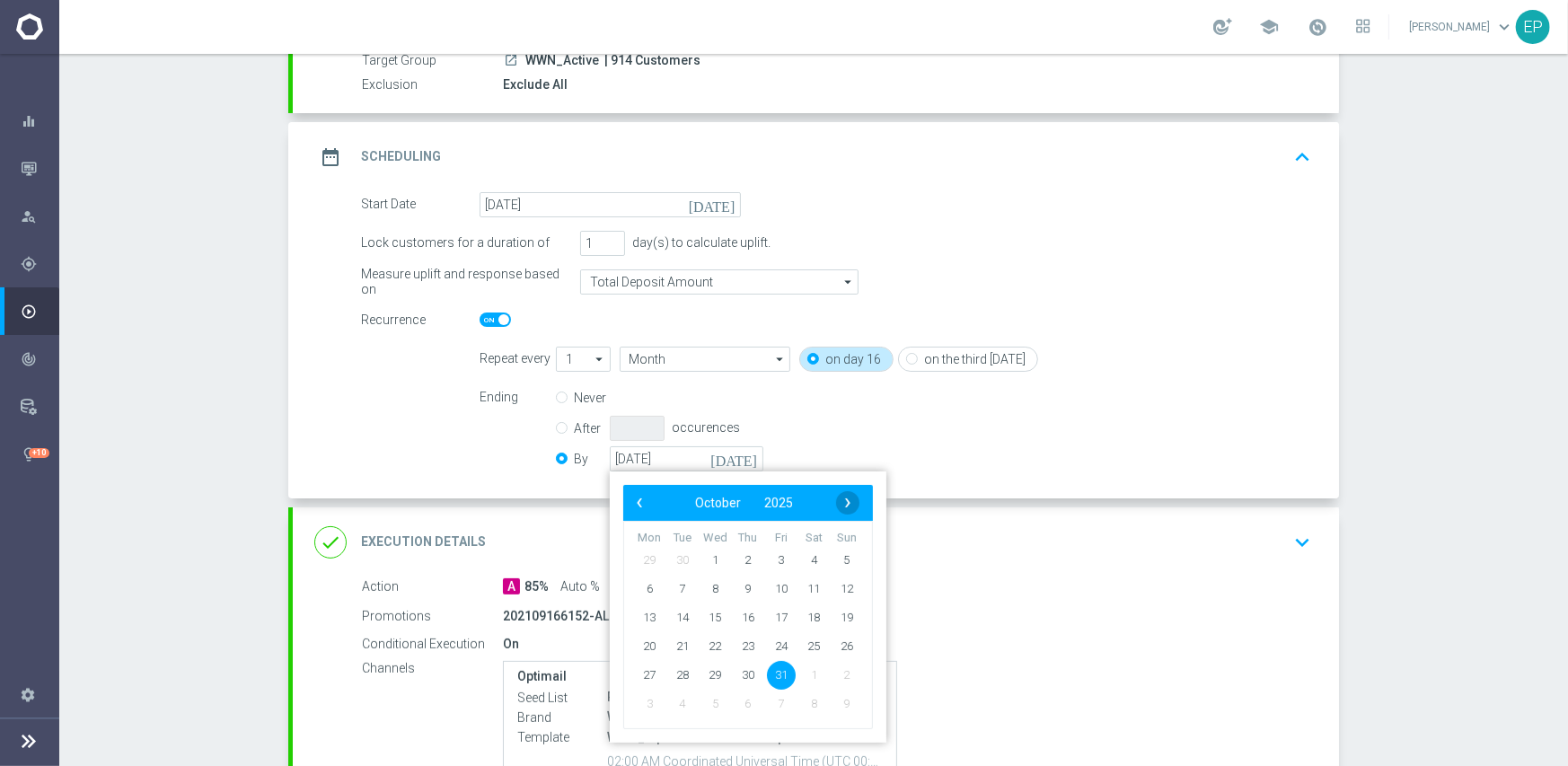
click at [846, 496] on span "›" at bounding box center [848, 503] width 24 height 24
click at [839, 676] on span "30" at bounding box center [847, 675] width 29 height 29
type input "[DATE]"
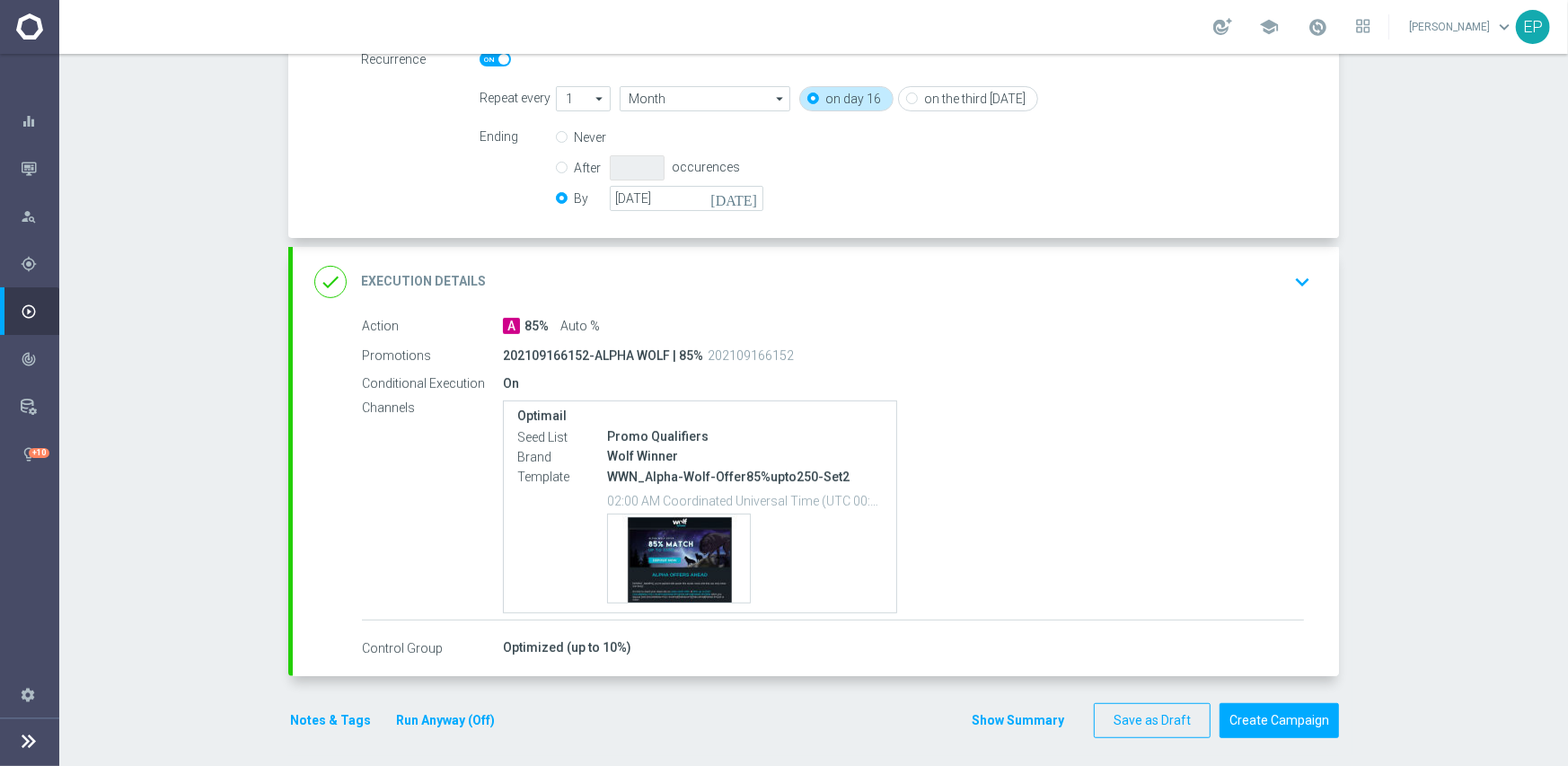
scroll to position [446, 0]
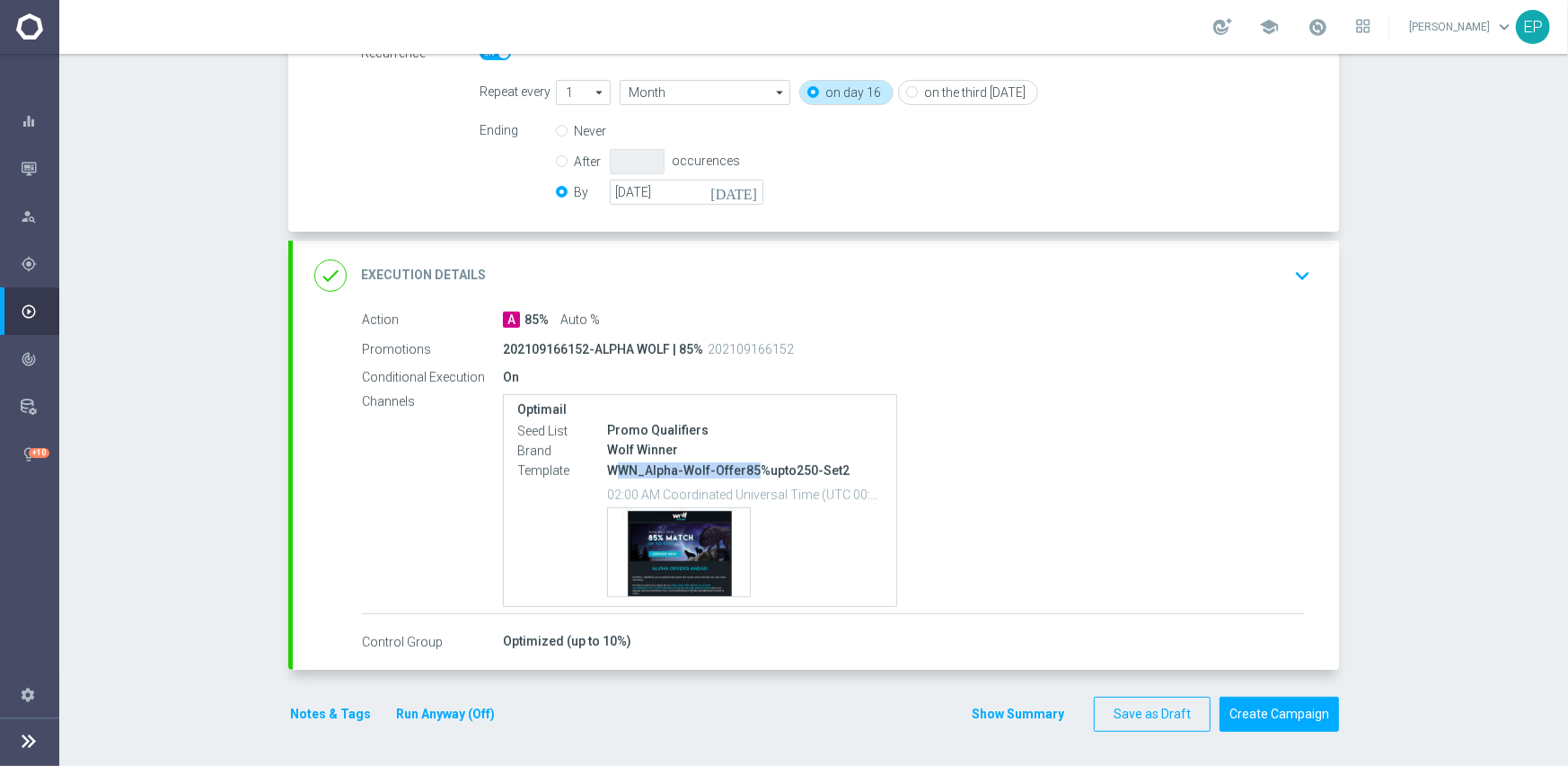
drag, startPoint x: 615, startPoint y: 469, endPoint x: 751, endPoint y: 470, distance: 136.0
click at [751, 470] on p "WWN_Alpha-Wolf-Offer85%upto250-Set2" at bounding box center [745, 470] width 276 height 16
copy p "WN_Alpha-Wolf-Offer85"
click at [819, 290] on div "done Execution Details keyboard_arrow_down" at bounding box center [815, 276] width 1003 height 34
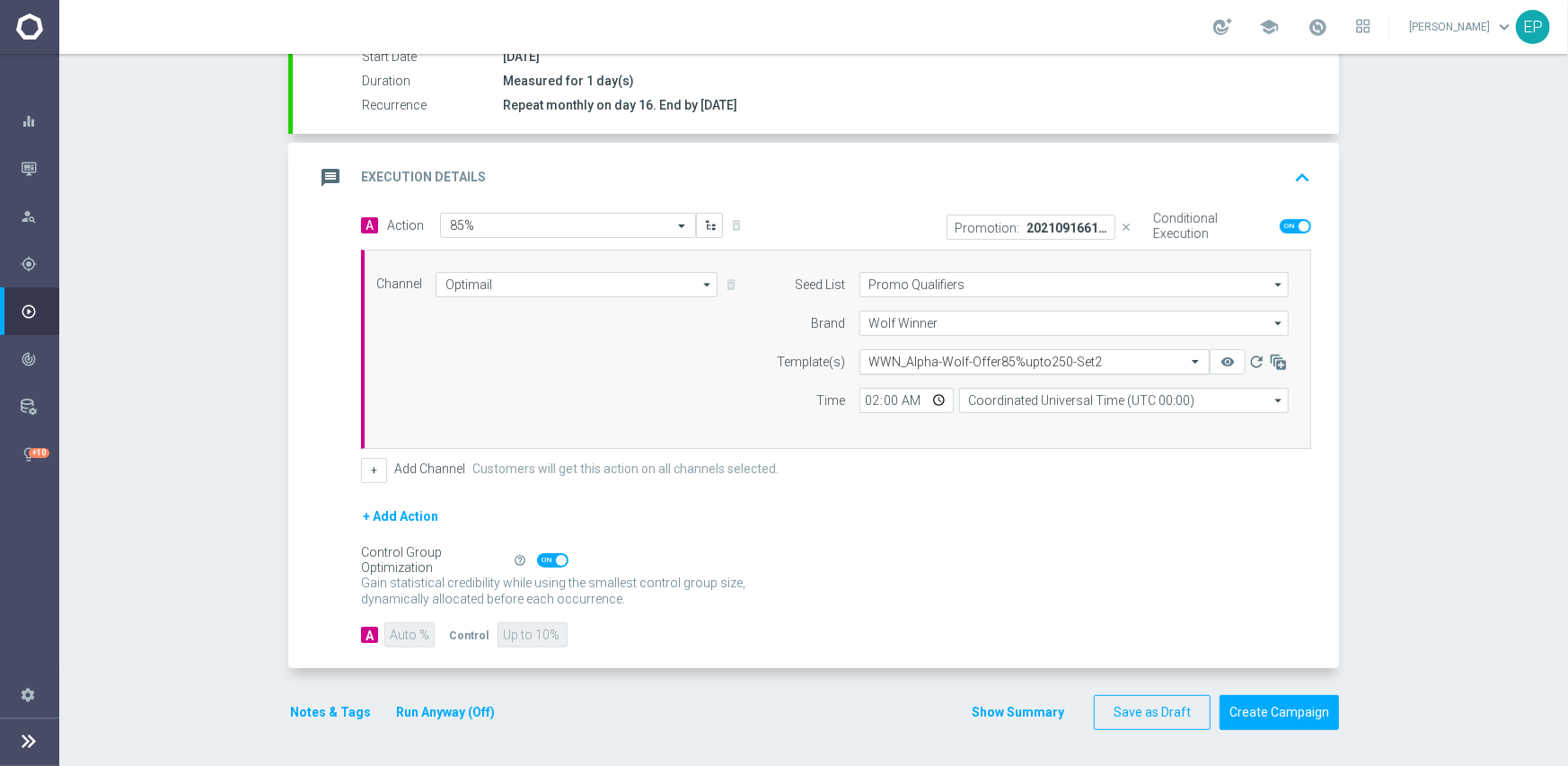
scroll to position [314, 0]
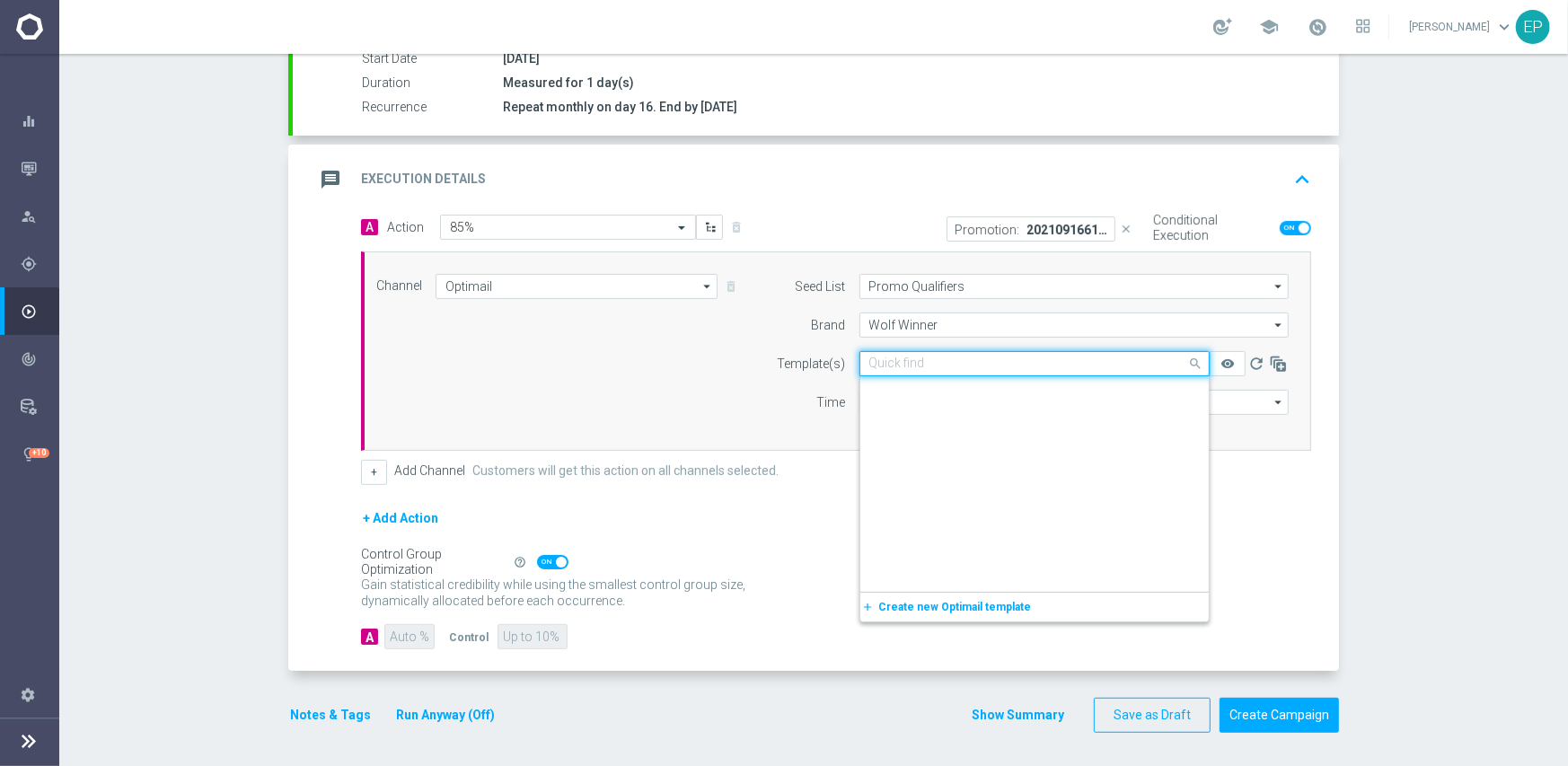
click at [912, 356] on input "text" at bounding box center [1017, 364] width 295 height 15
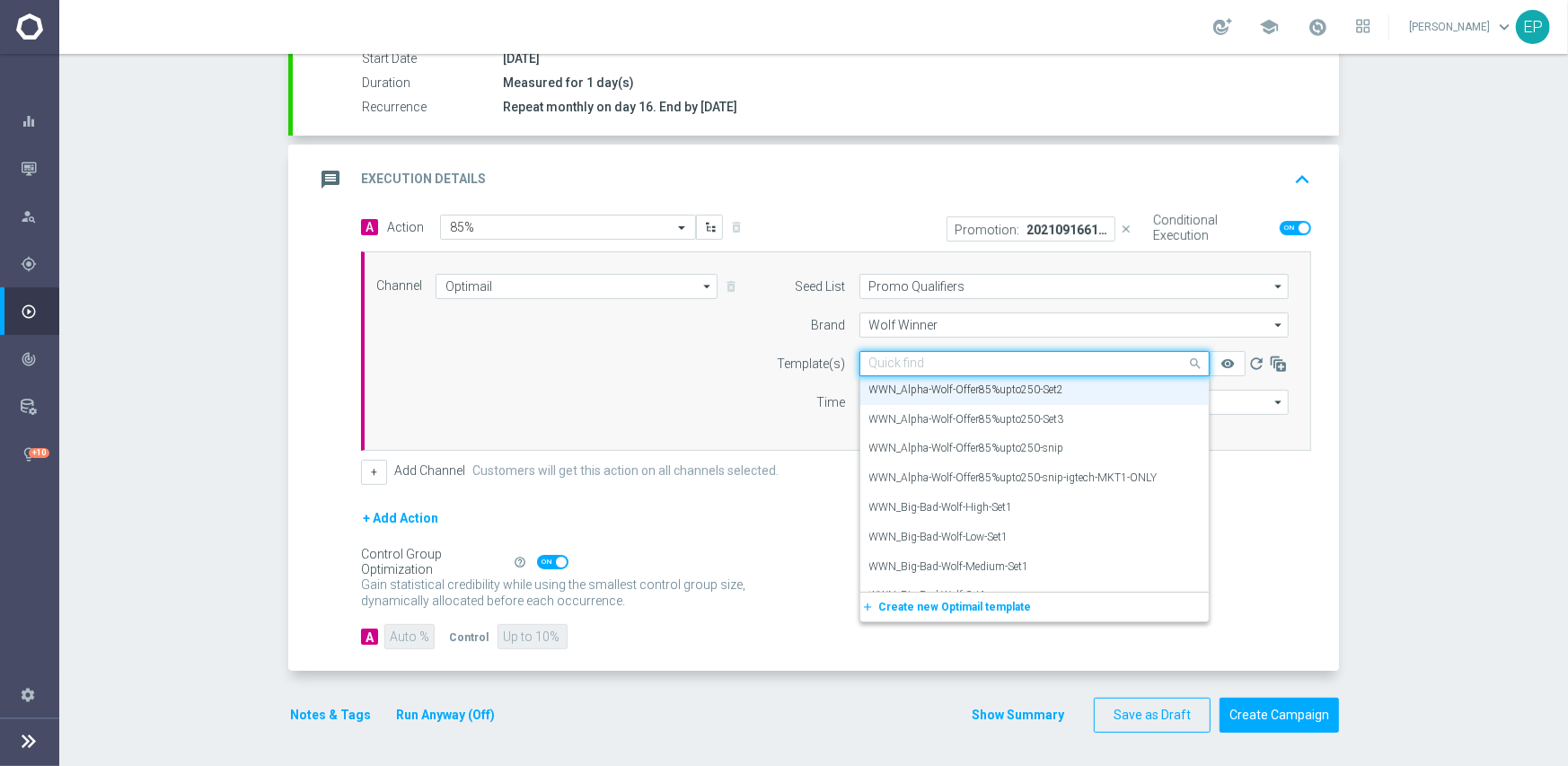
paste input "WN_Alpha-Wolf-Offer85"
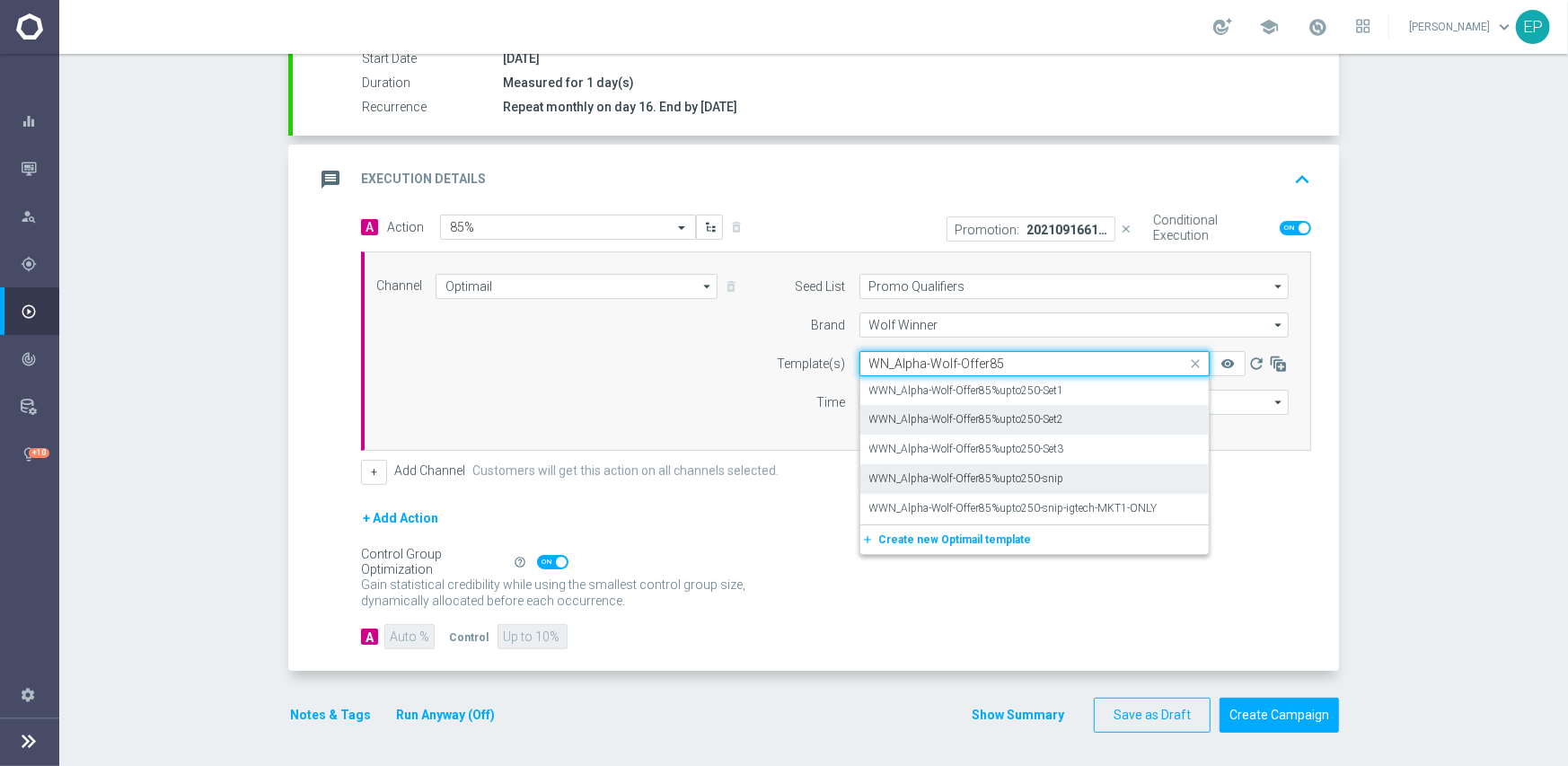
click at [980, 474] on label "WWN_Alpha-Wolf-Offer85%upto250-snip" at bounding box center [966, 478] width 195 height 15
type input "WN_Alpha-Wolf-Offer85"
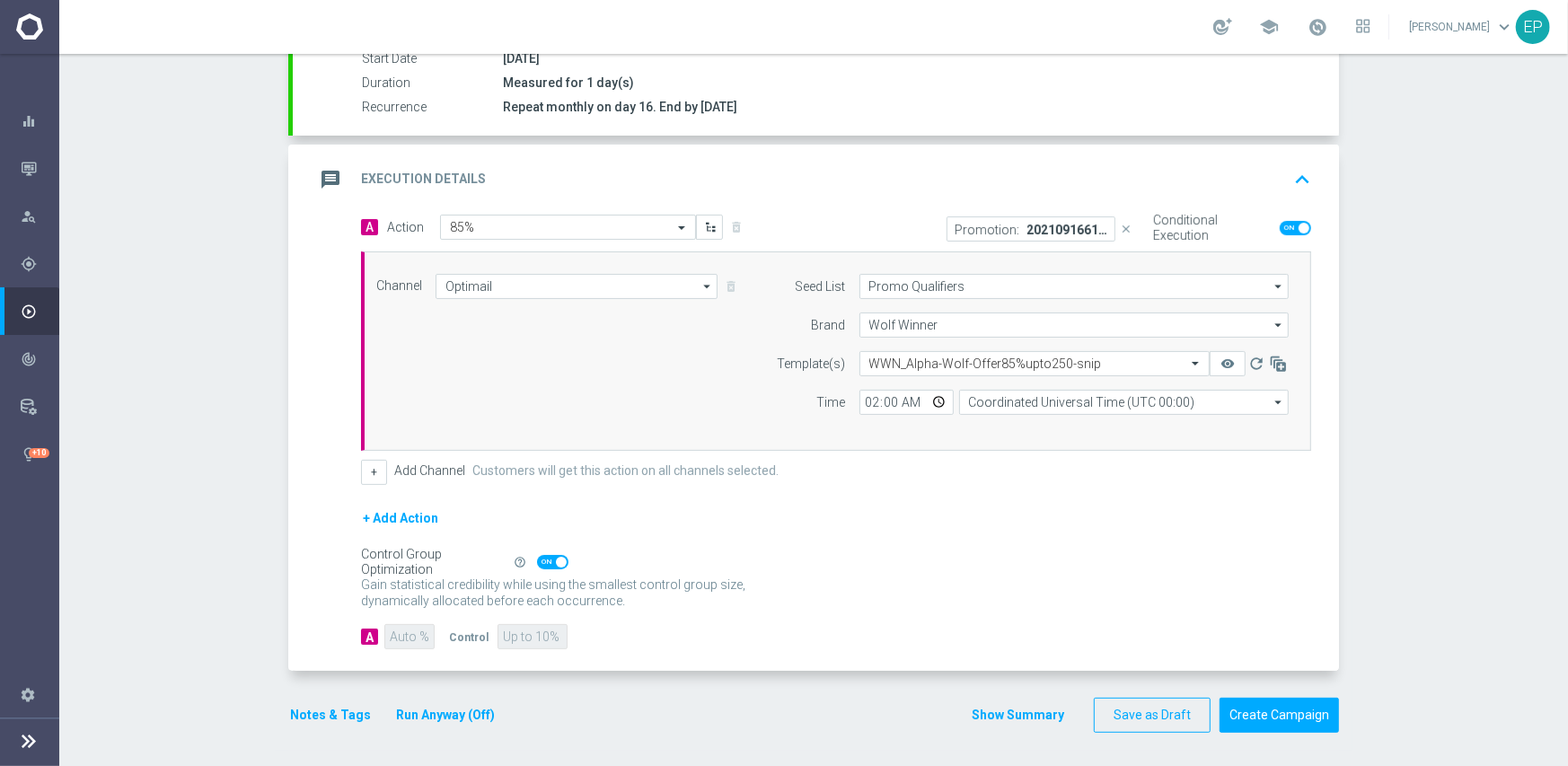
click at [975, 548] on div "+ Add Action" at bounding box center [836, 530] width 950 height 45
drag, startPoint x: 1293, startPoint y: 707, endPoint x: 1316, endPoint y: 676, distance: 38.6
click at [1294, 707] on button "Create Campaign" at bounding box center [1279, 714] width 119 height 35
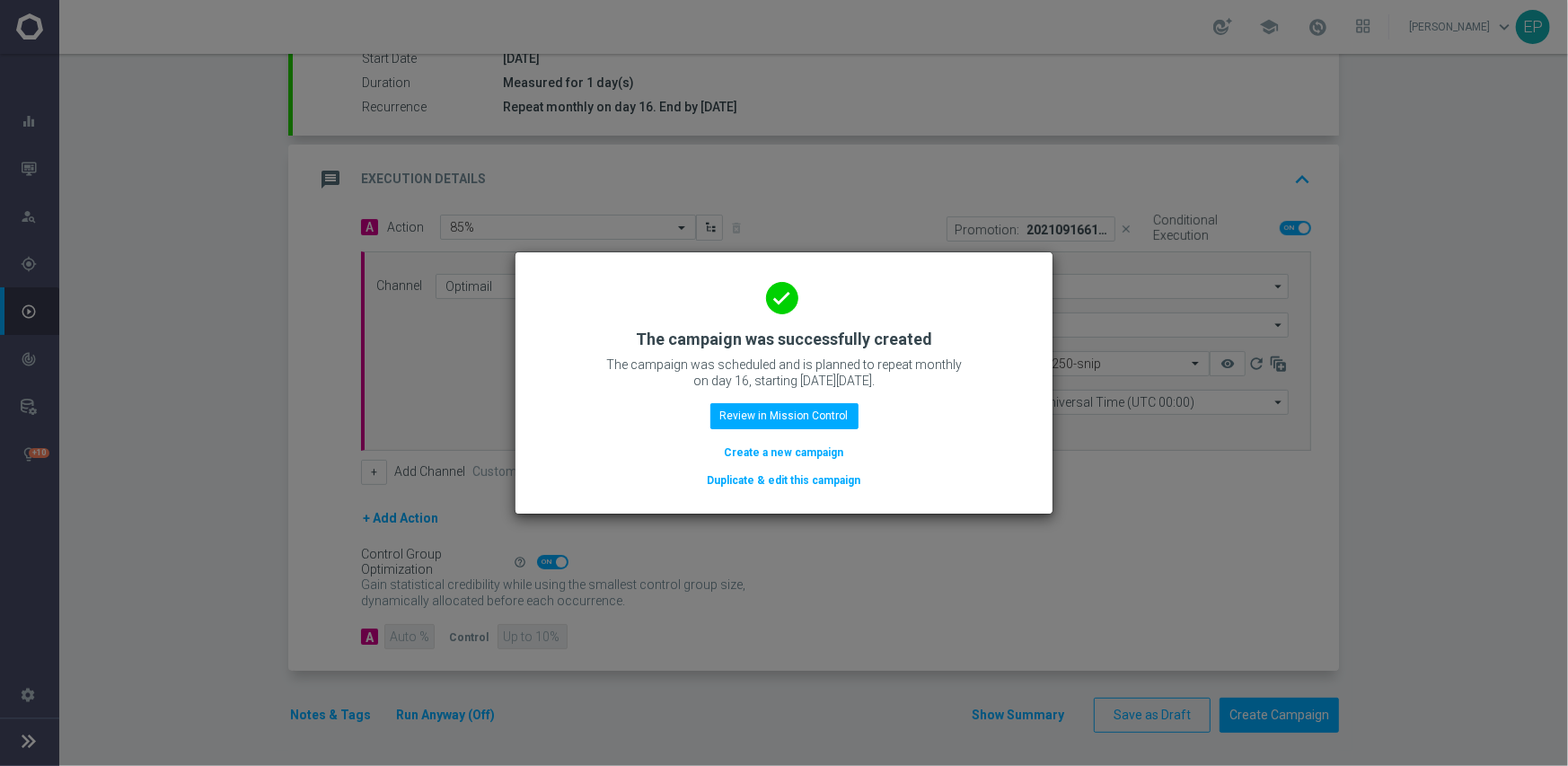
click at [796, 472] on button "Duplicate & edit this campaign" at bounding box center [784, 480] width 157 height 20
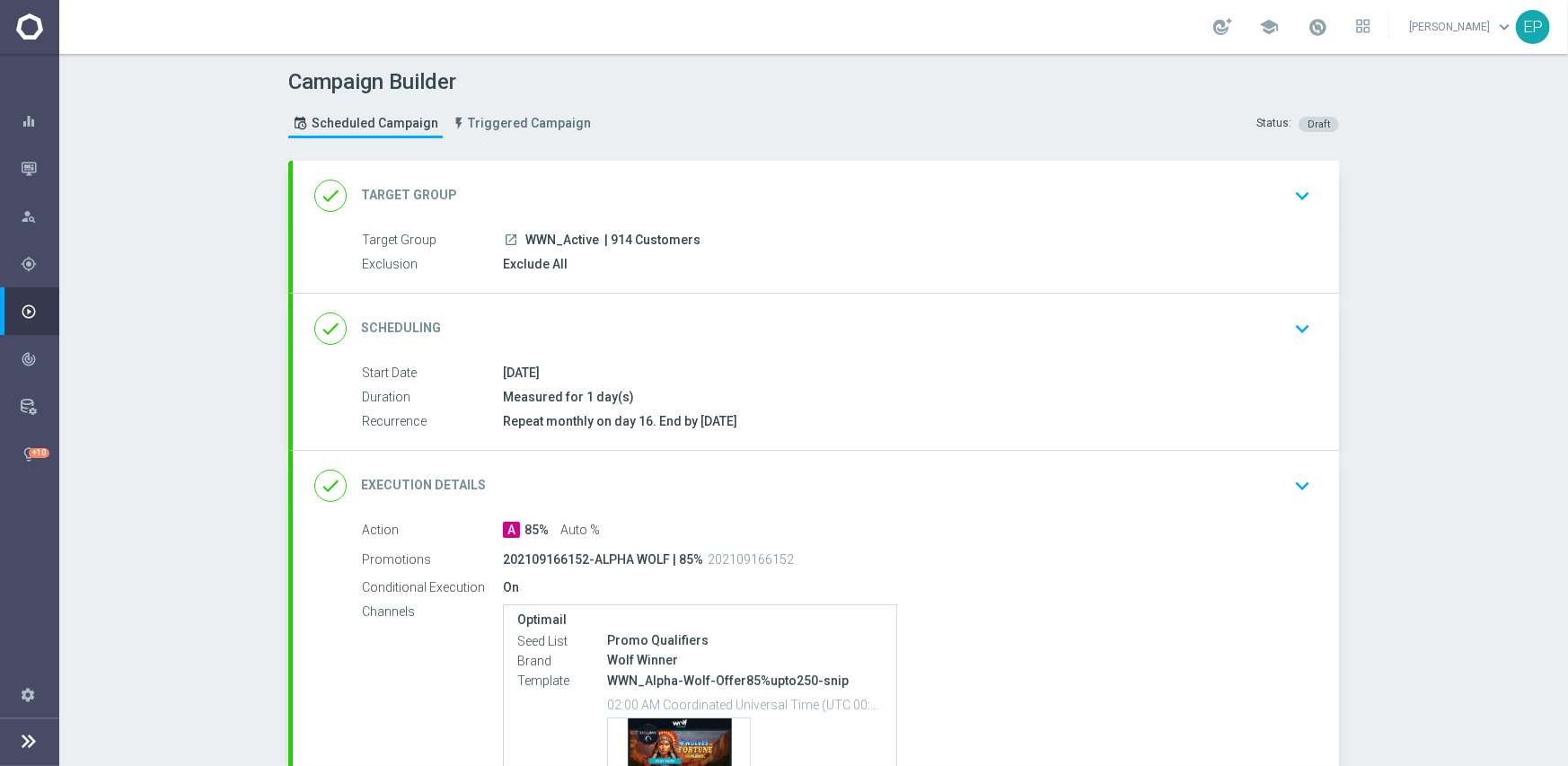
drag, startPoint x: 519, startPoint y: 231, endPoint x: 554, endPoint y: 235, distance: 35.2
click at [554, 235] on span "WWN_Active" at bounding box center [562, 241] width 73 height 16
copy span "WWN_"
click at [602, 184] on div "done Target Group keyboard_arrow_down" at bounding box center [815, 196] width 1003 height 34
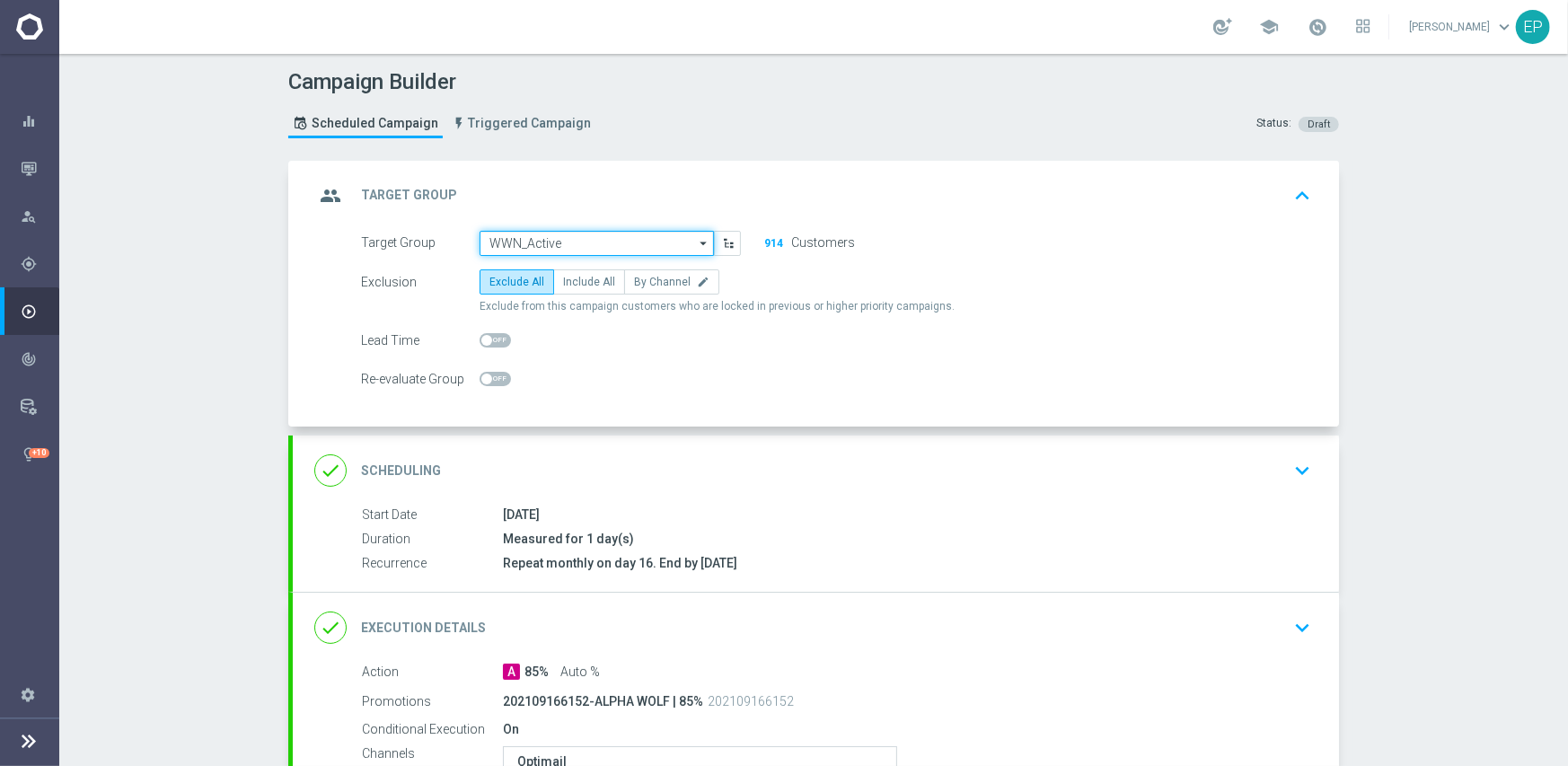
click at [594, 241] on input "WWN_Active" at bounding box center [596, 243] width 234 height 25
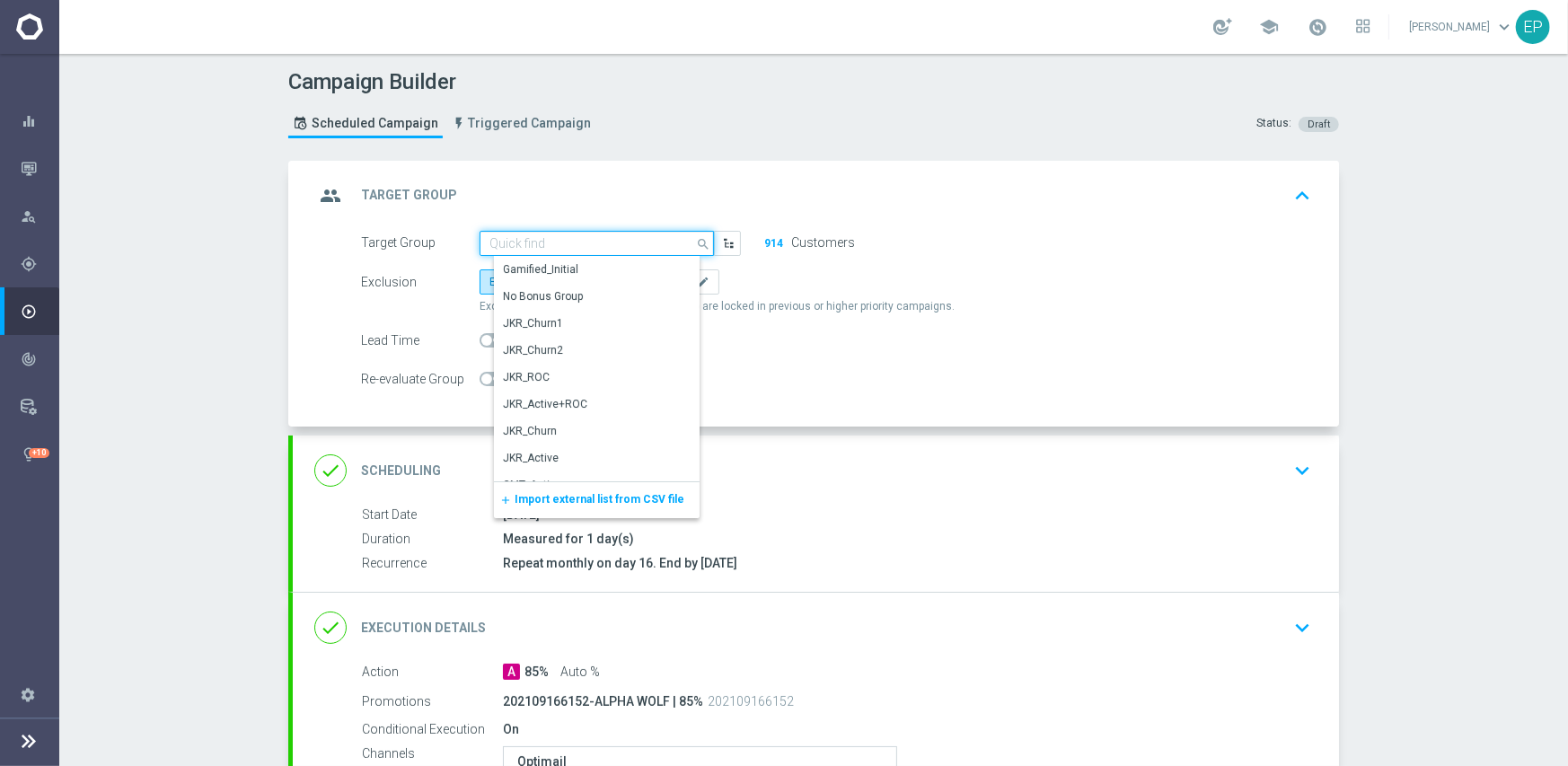
paste input "WWN_"
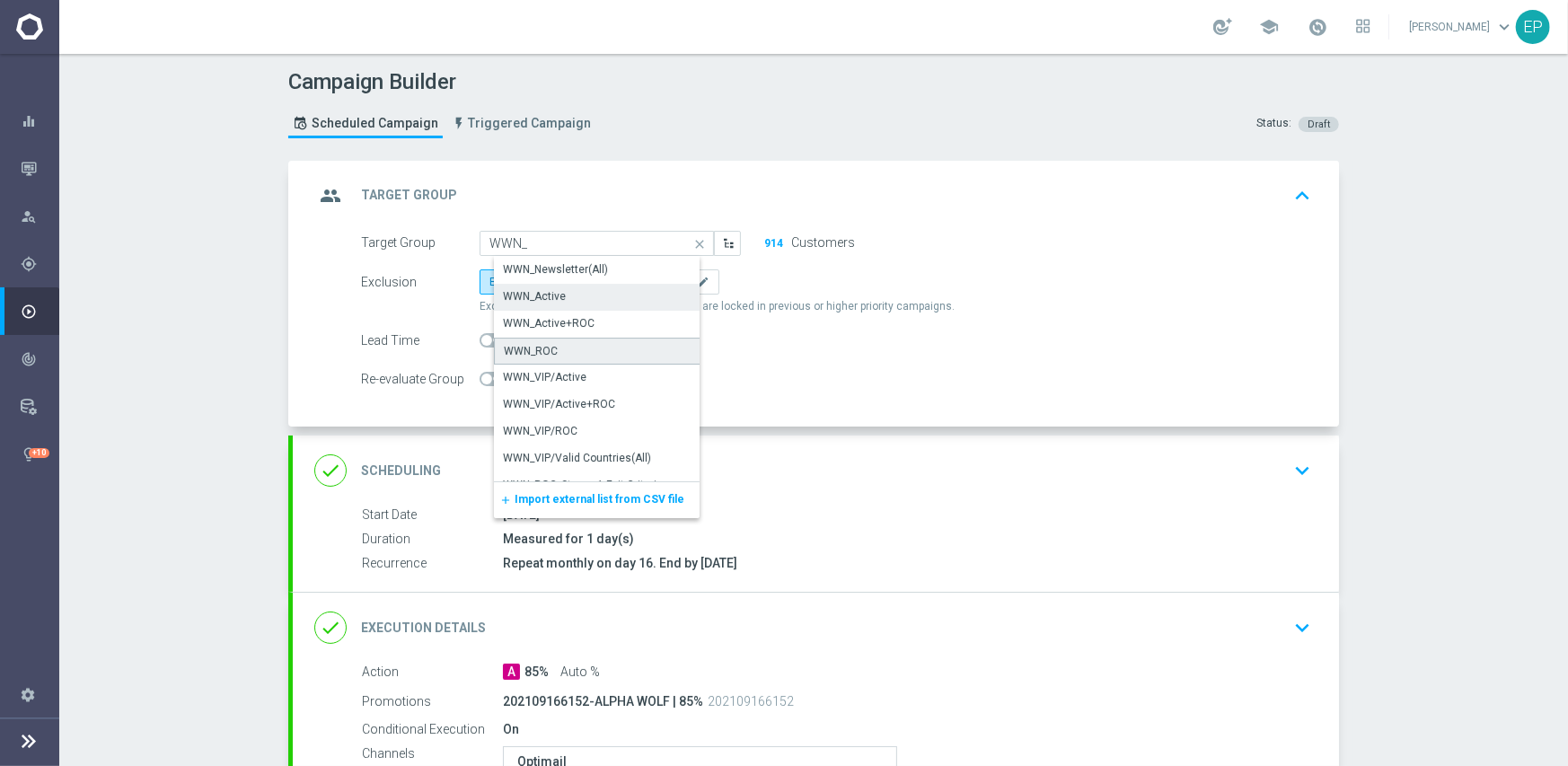
click at [569, 344] on div "WWN_ROC" at bounding box center [603, 351] width 220 height 27
type input "WWN_ROC"
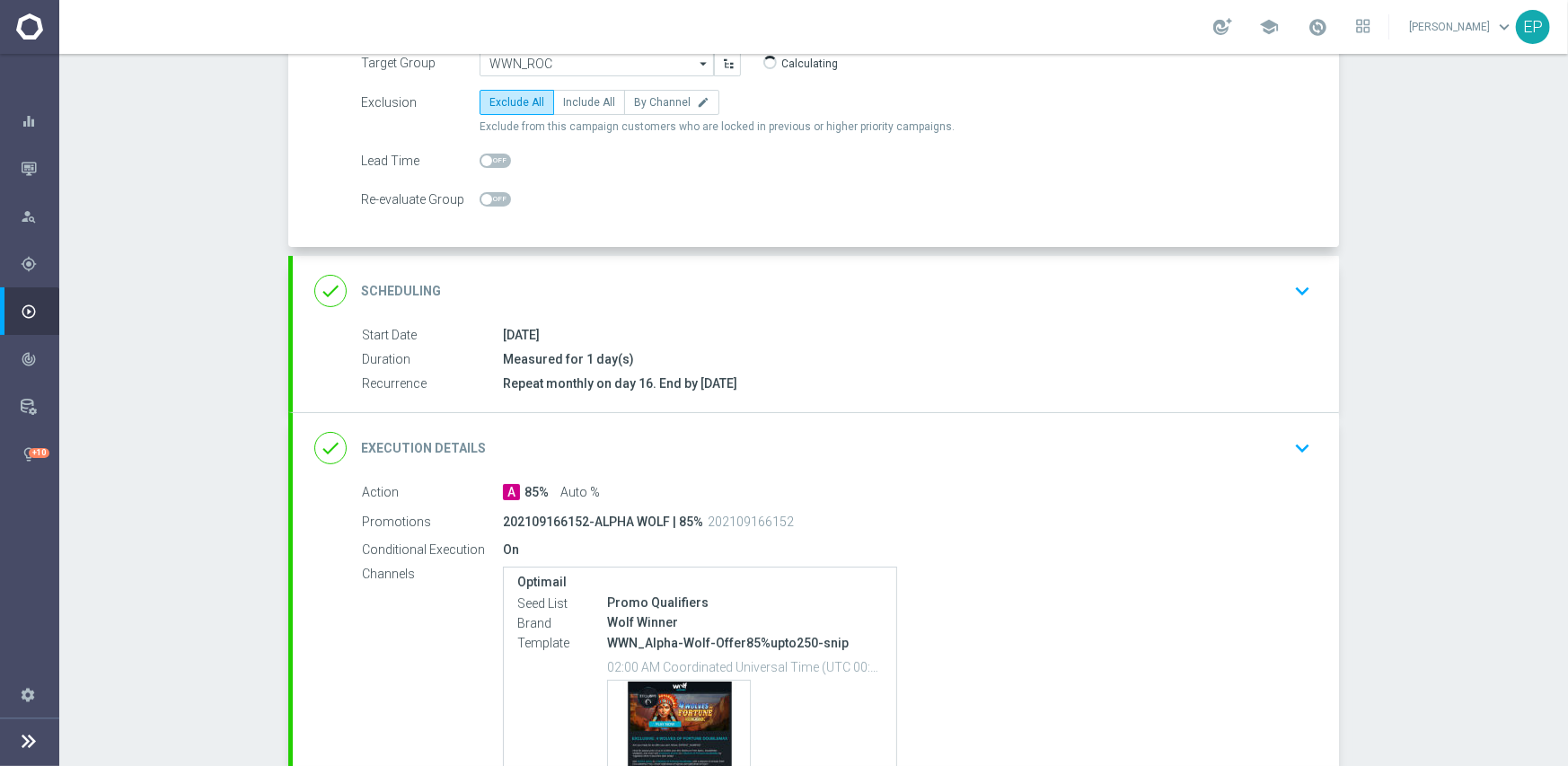
scroll to position [352, 0]
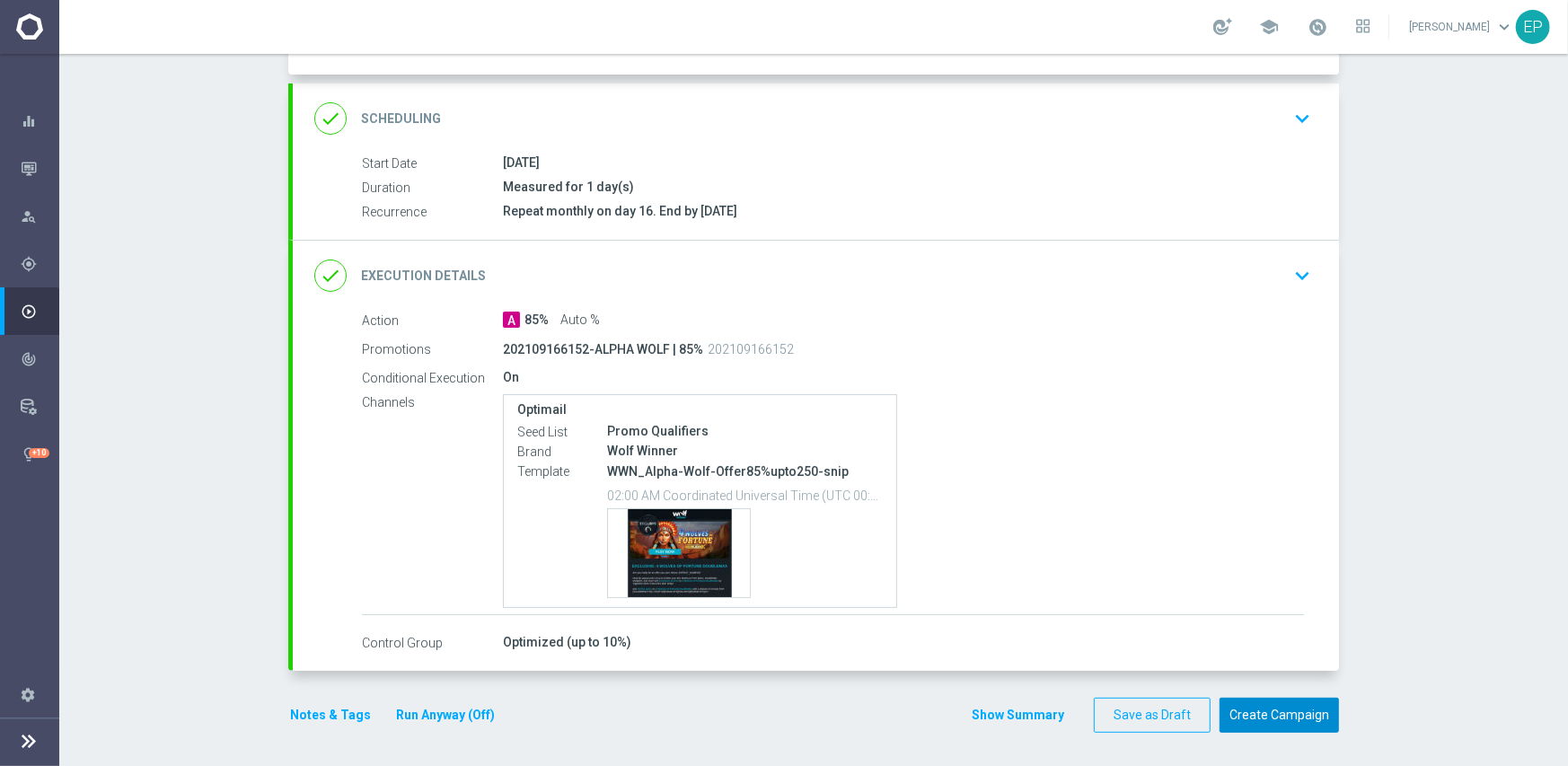
click at [1282, 706] on button "Create Campaign" at bounding box center [1279, 714] width 119 height 35
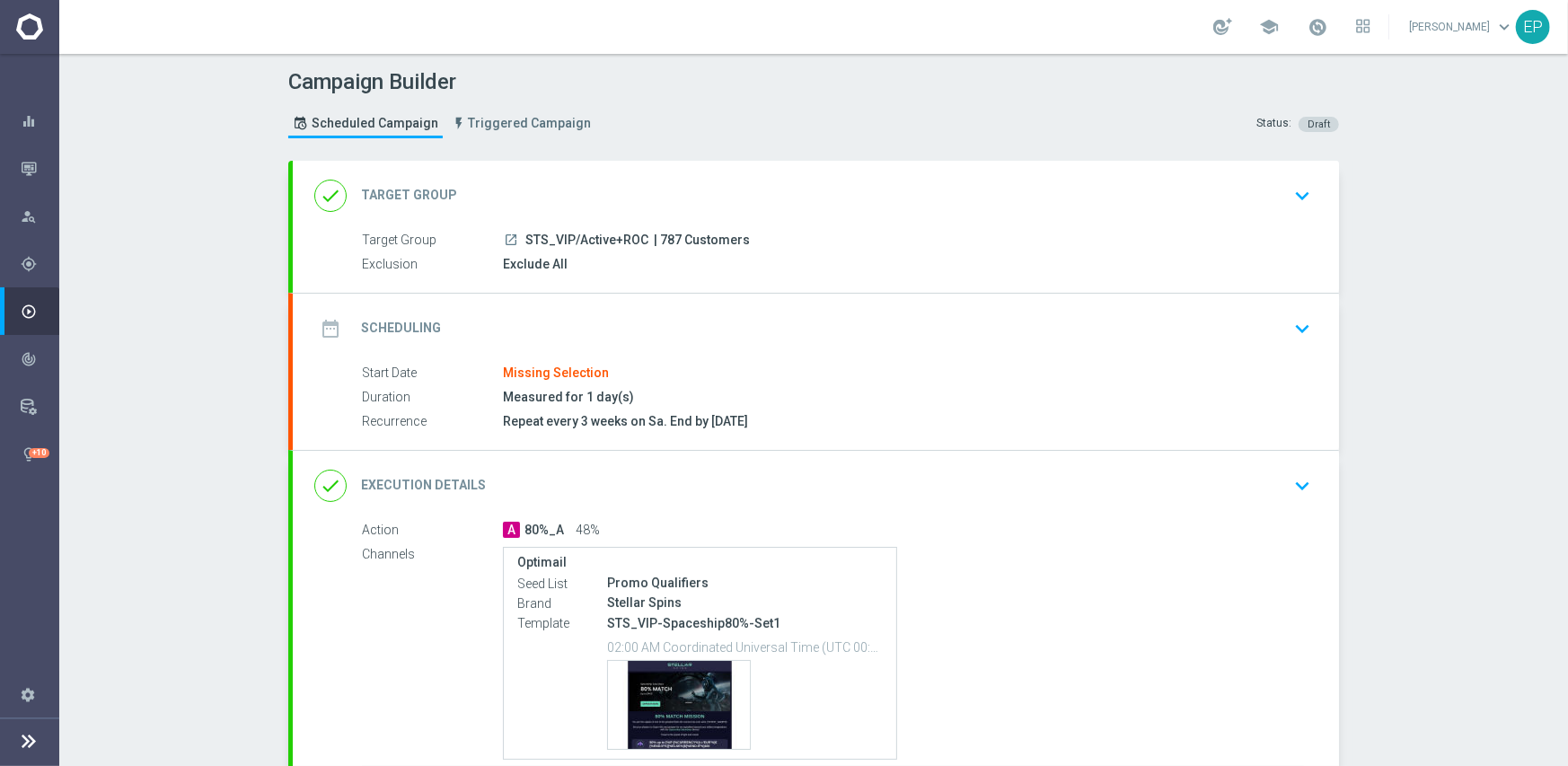
drag, startPoint x: 521, startPoint y: 236, endPoint x: 584, endPoint y: 236, distance: 63.0
click at [584, 236] on span "STS_VIP/Active+ROC" at bounding box center [587, 241] width 123 height 16
copy span "STS_VIP/Ac"
click at [623, 171] on div "done Target Group keyboard_arrow_down" at bounding box center [816, 195] width 1047 height 70
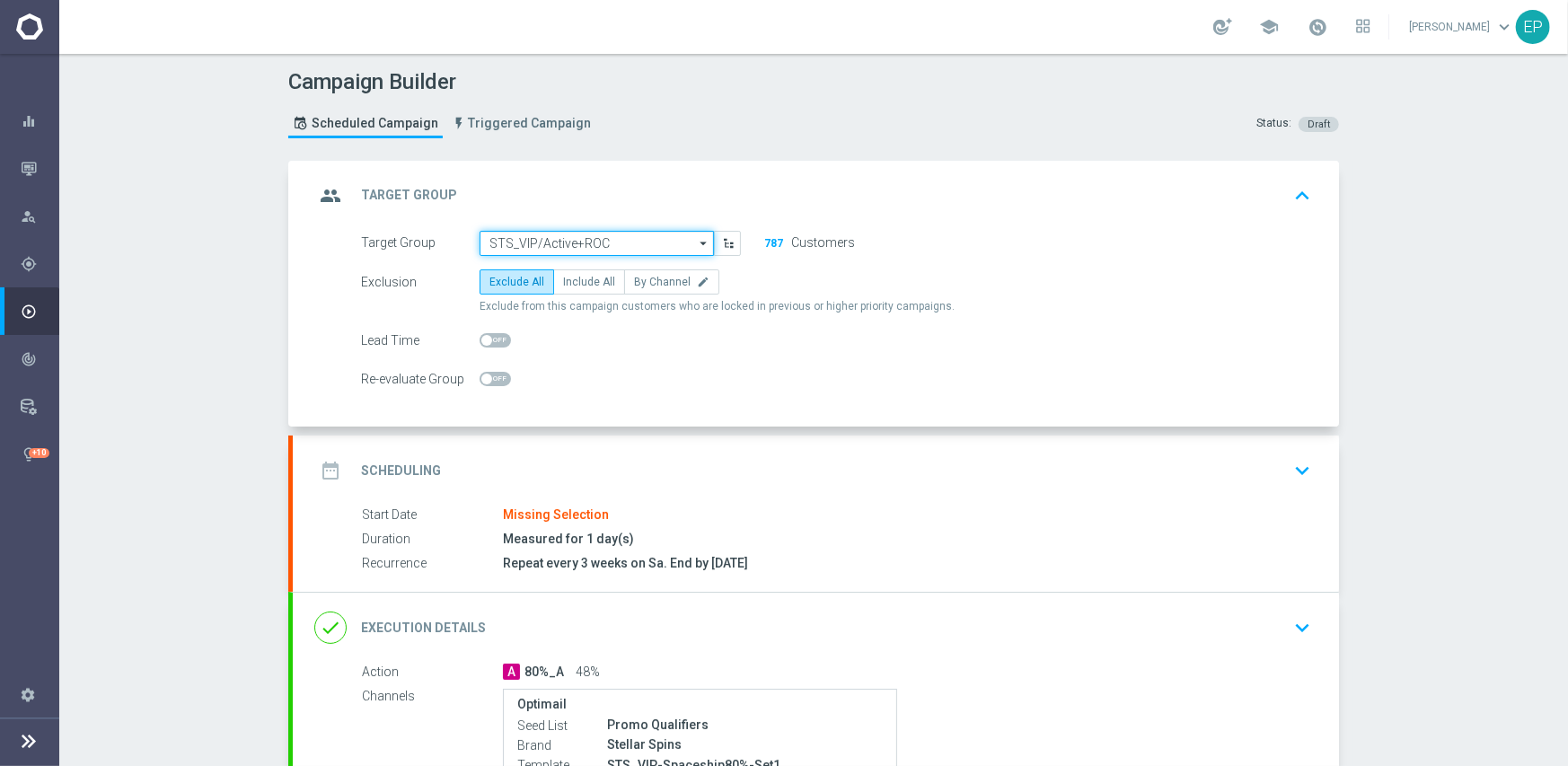
click at [583, 239] on input "STS_VIP/Active+ROC" at bounding box center [596, 243] width 234 height 25
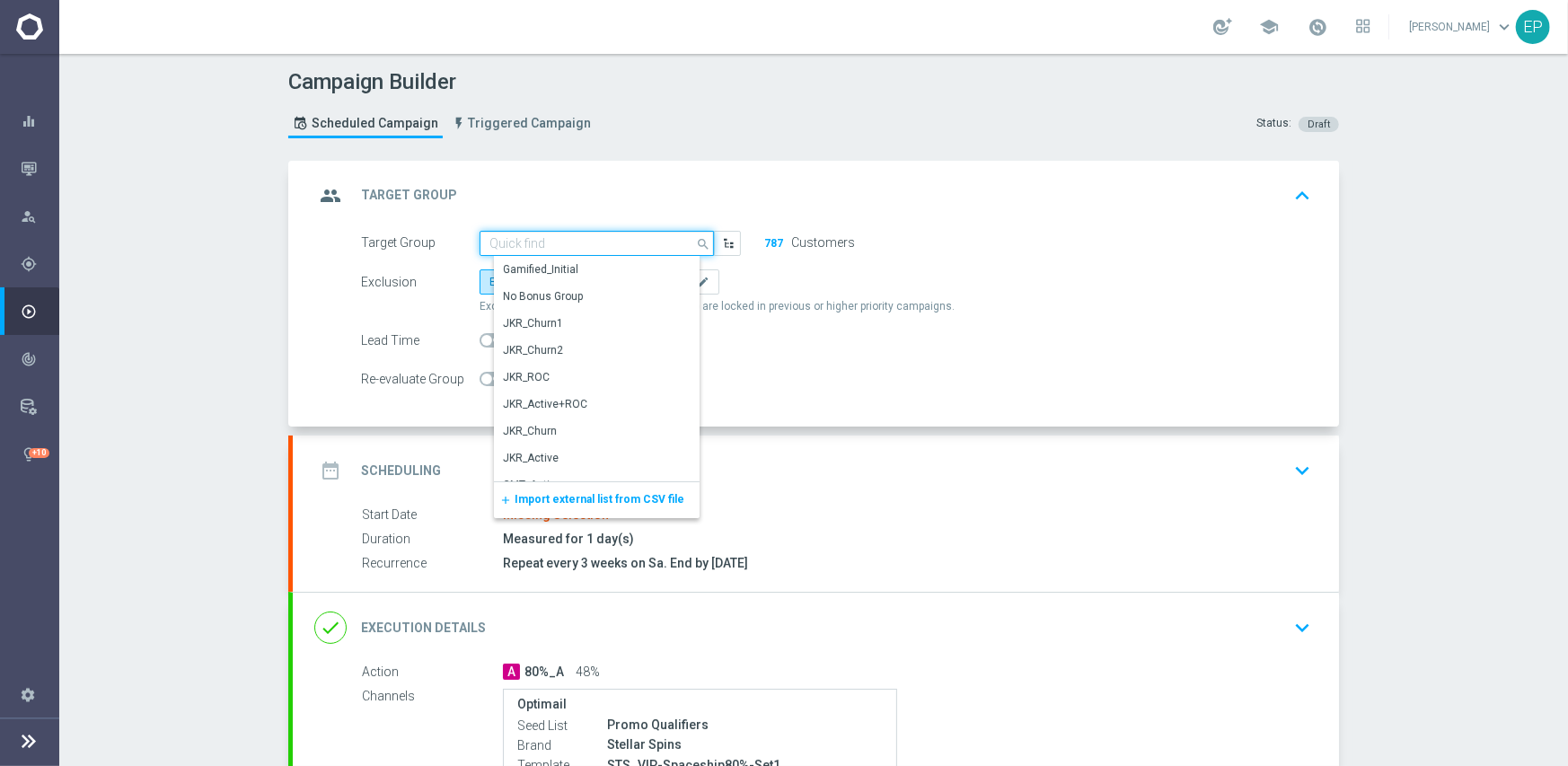
paste input "STS_VIP/Ac"
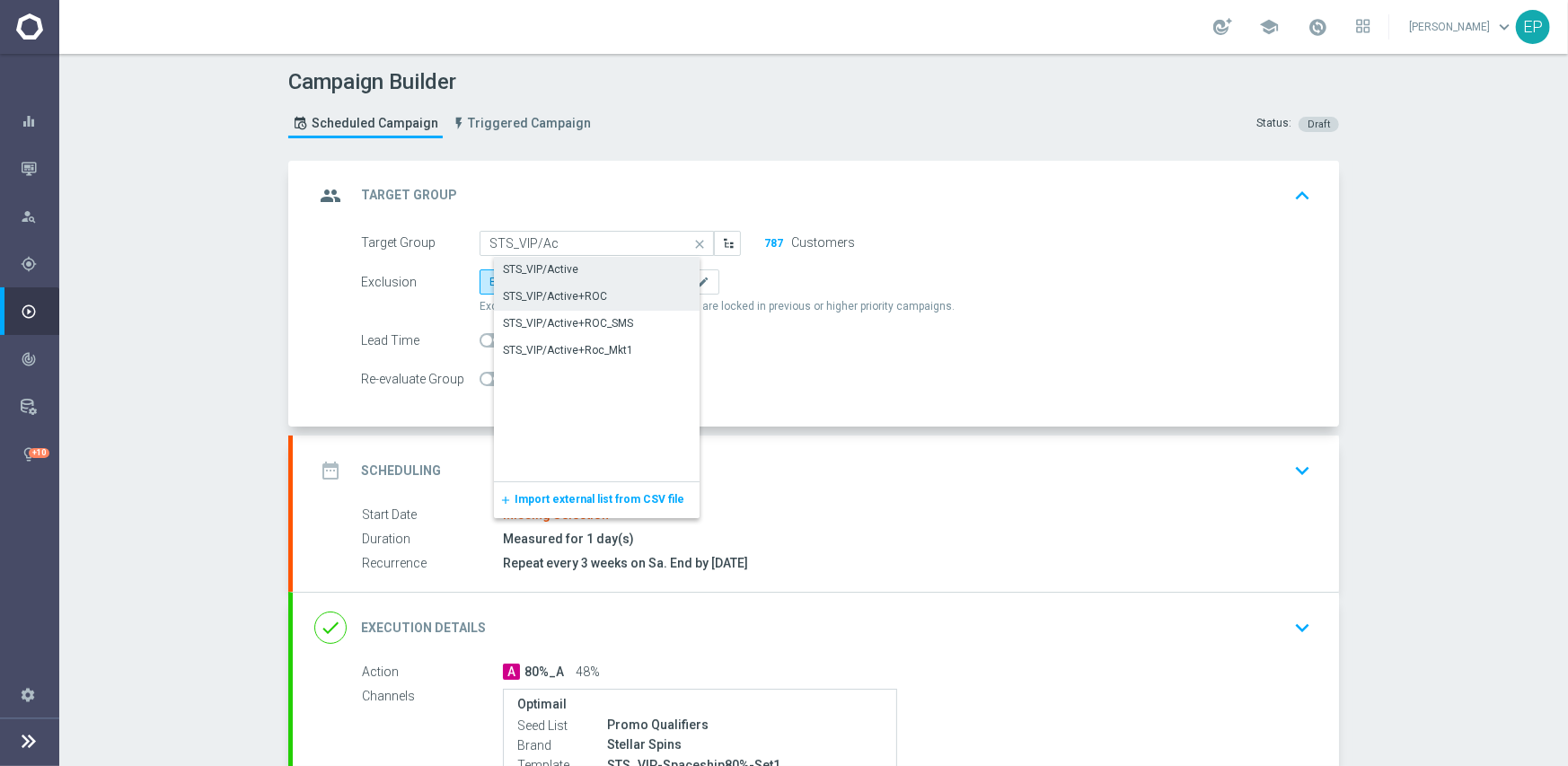
click at [556, 262] on div "STS_VIP/Active" at bounding box center [540, 270] width 75 height 16
type input "STS_VIP/Active"
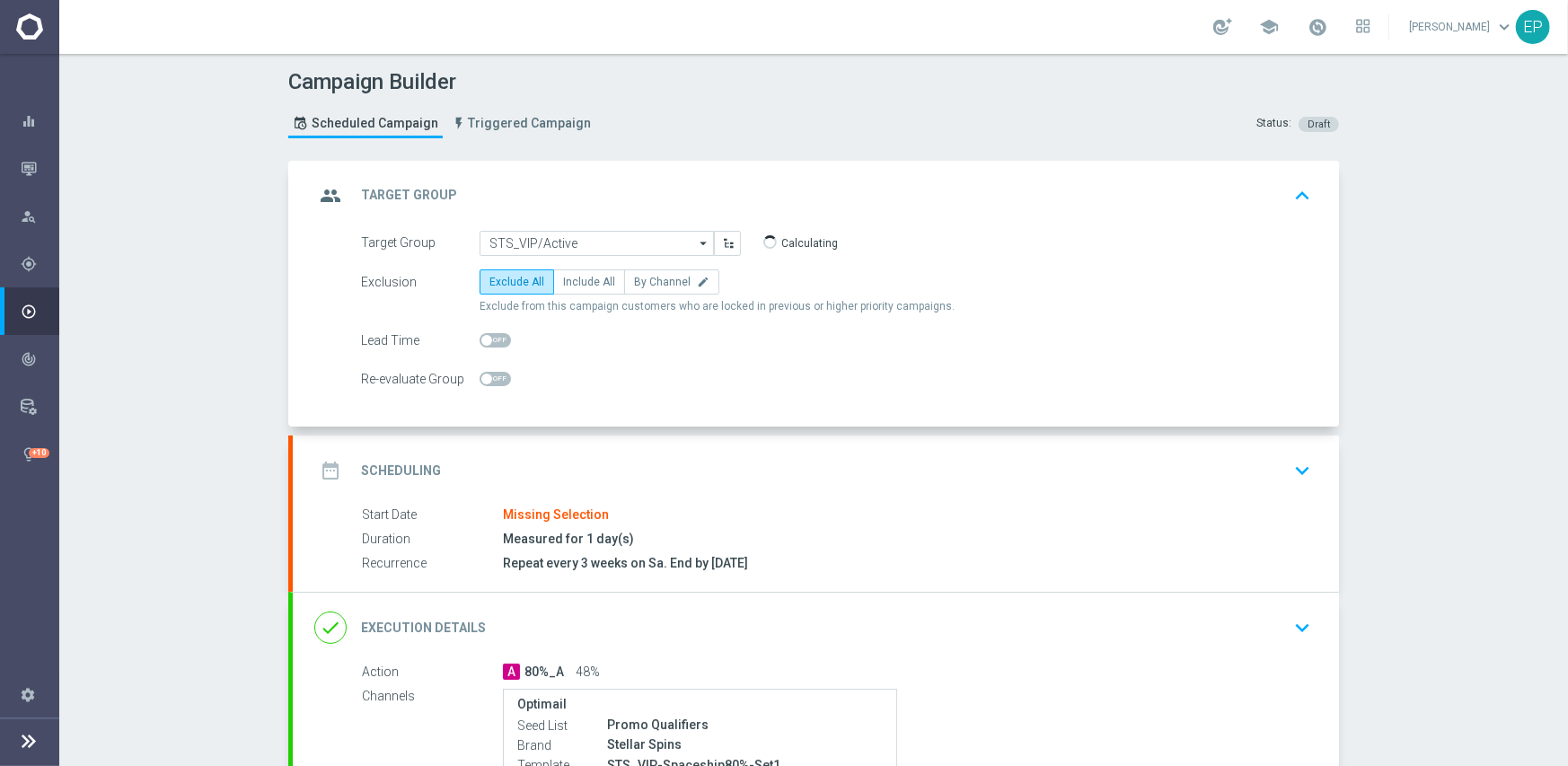
click at [605, 441] on div "date_range Scheduling keyboard_arrow_down" at bounding box center [816, 470] width 1047 height 70
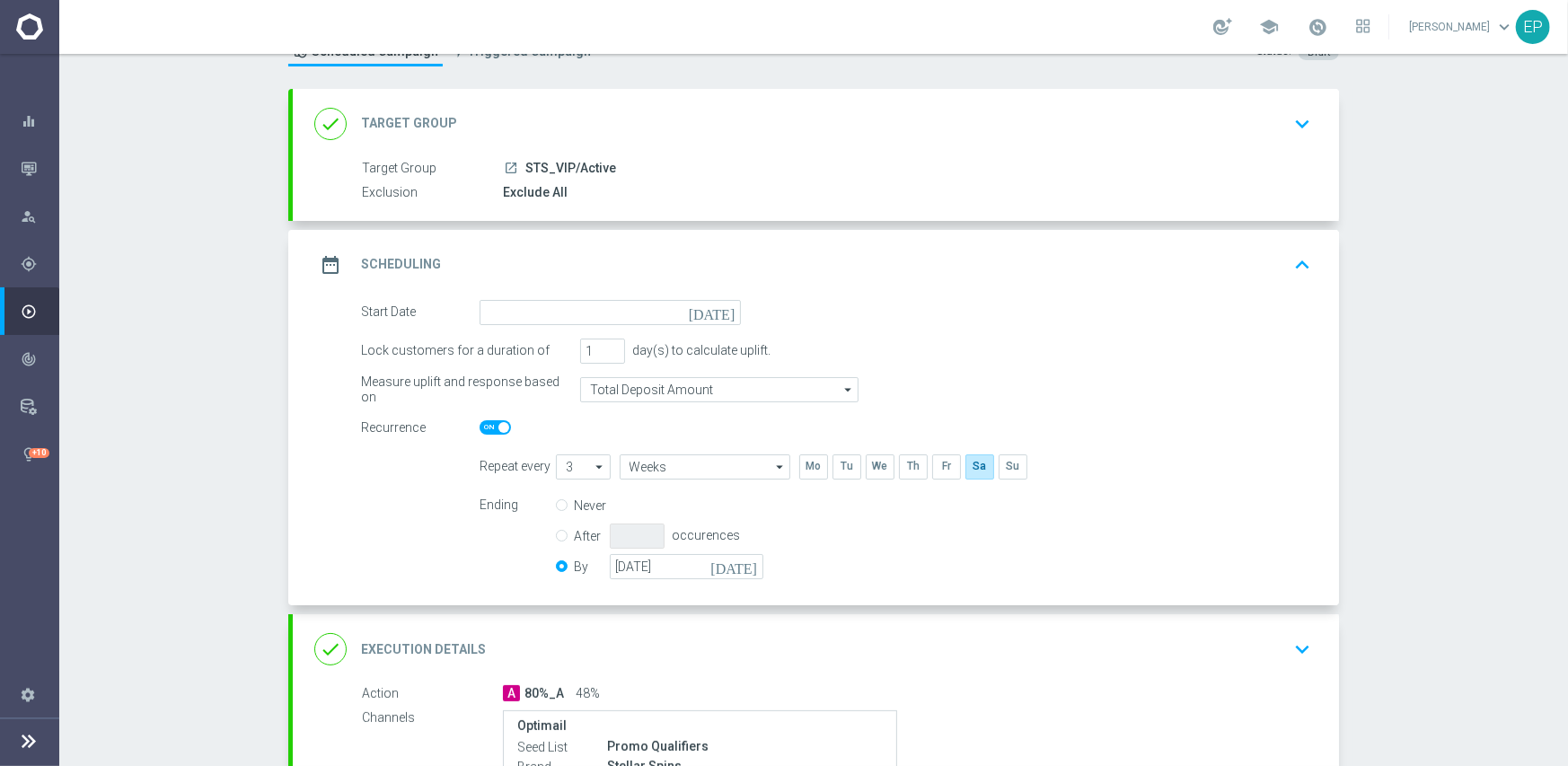
scroll to position [180, 0]
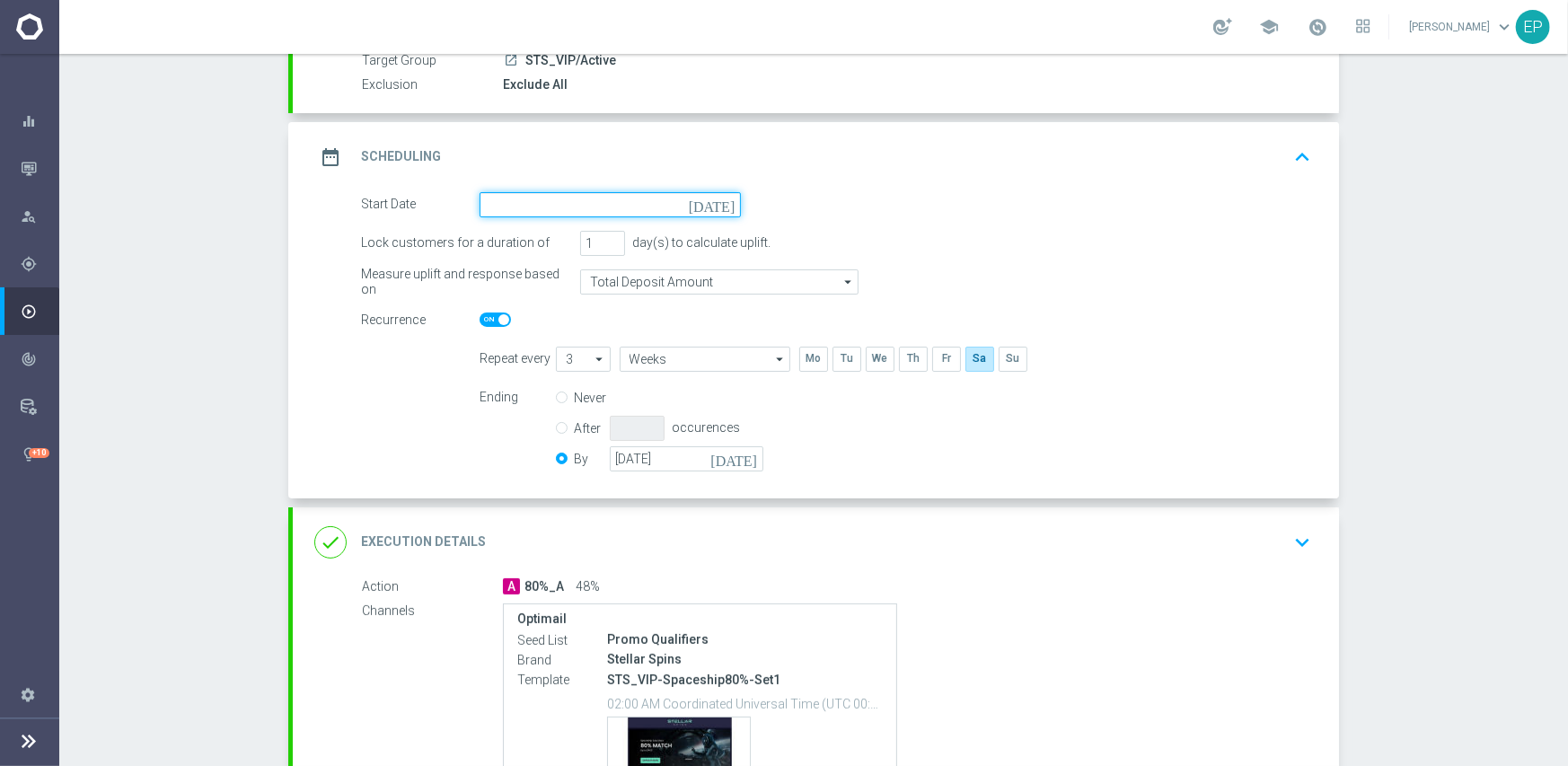
click at [637, 205] on input at bounding box center [610, 204] width 261 height 25
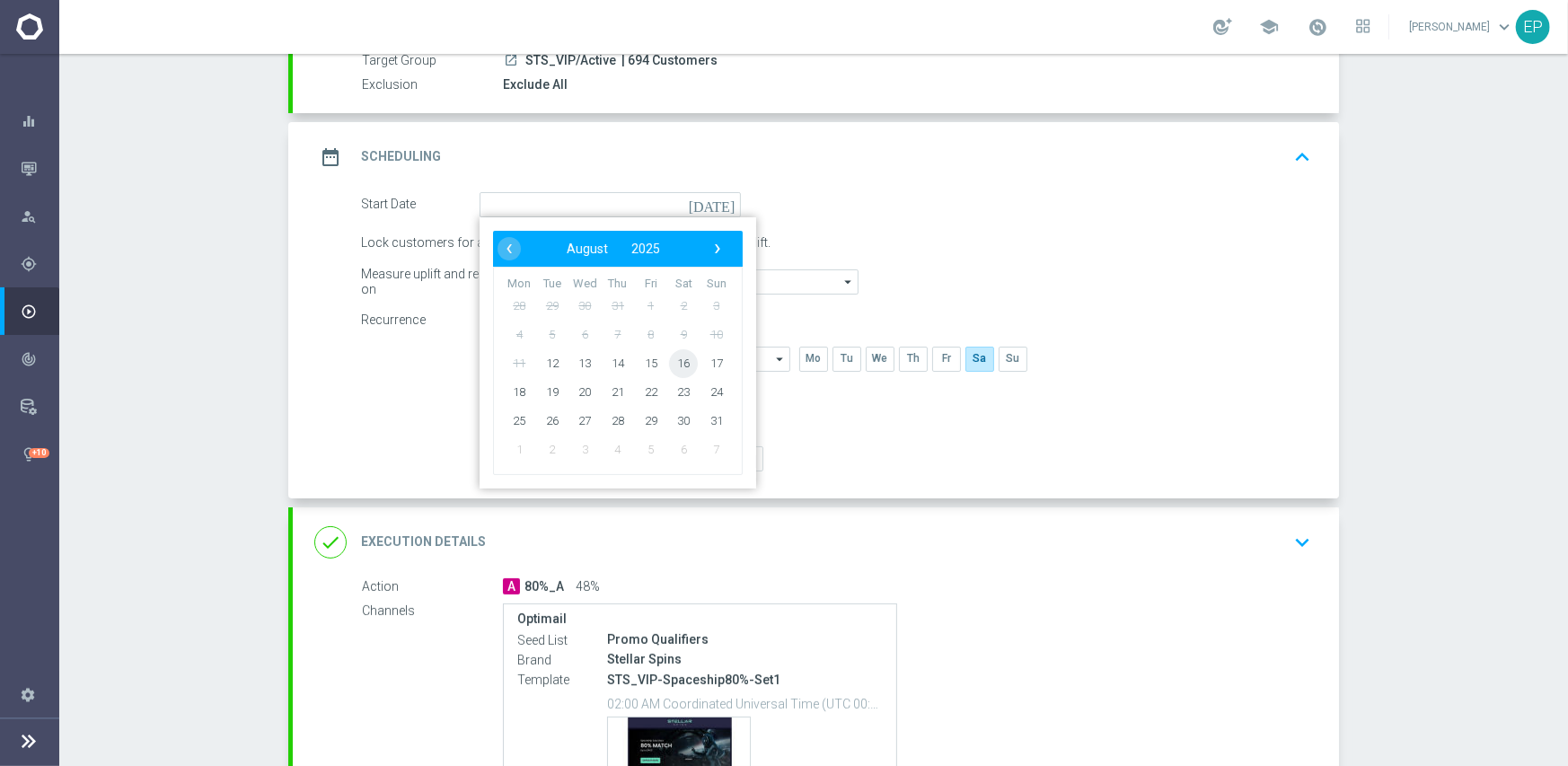
click at [676, 360] on span "16" at bounding box center [684, 363] width 29 height 29
type input "[DATE]"
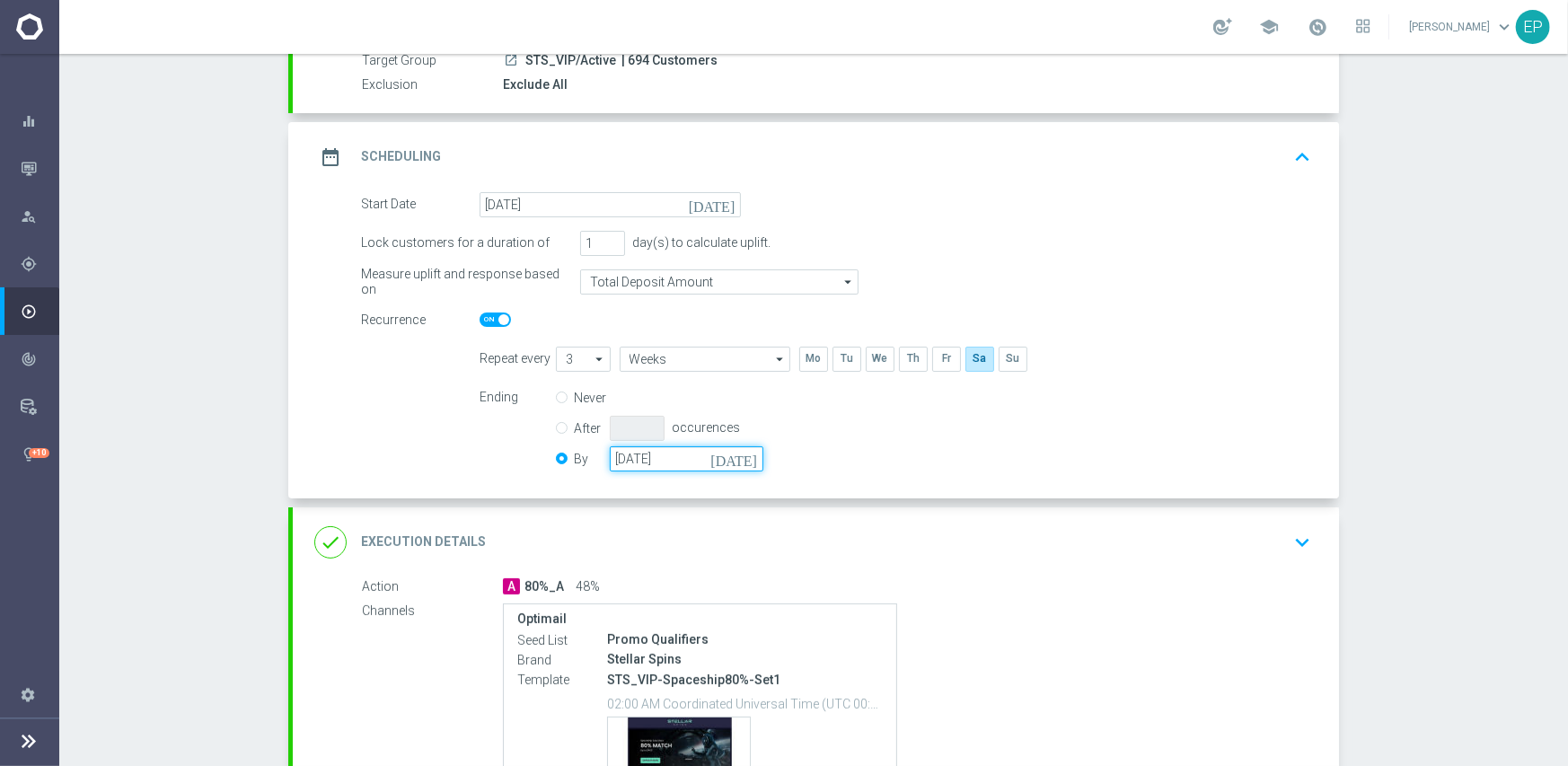
click at [664, 457] on input "[DATE]" at bounding box center [687, 459] width 154 height 25
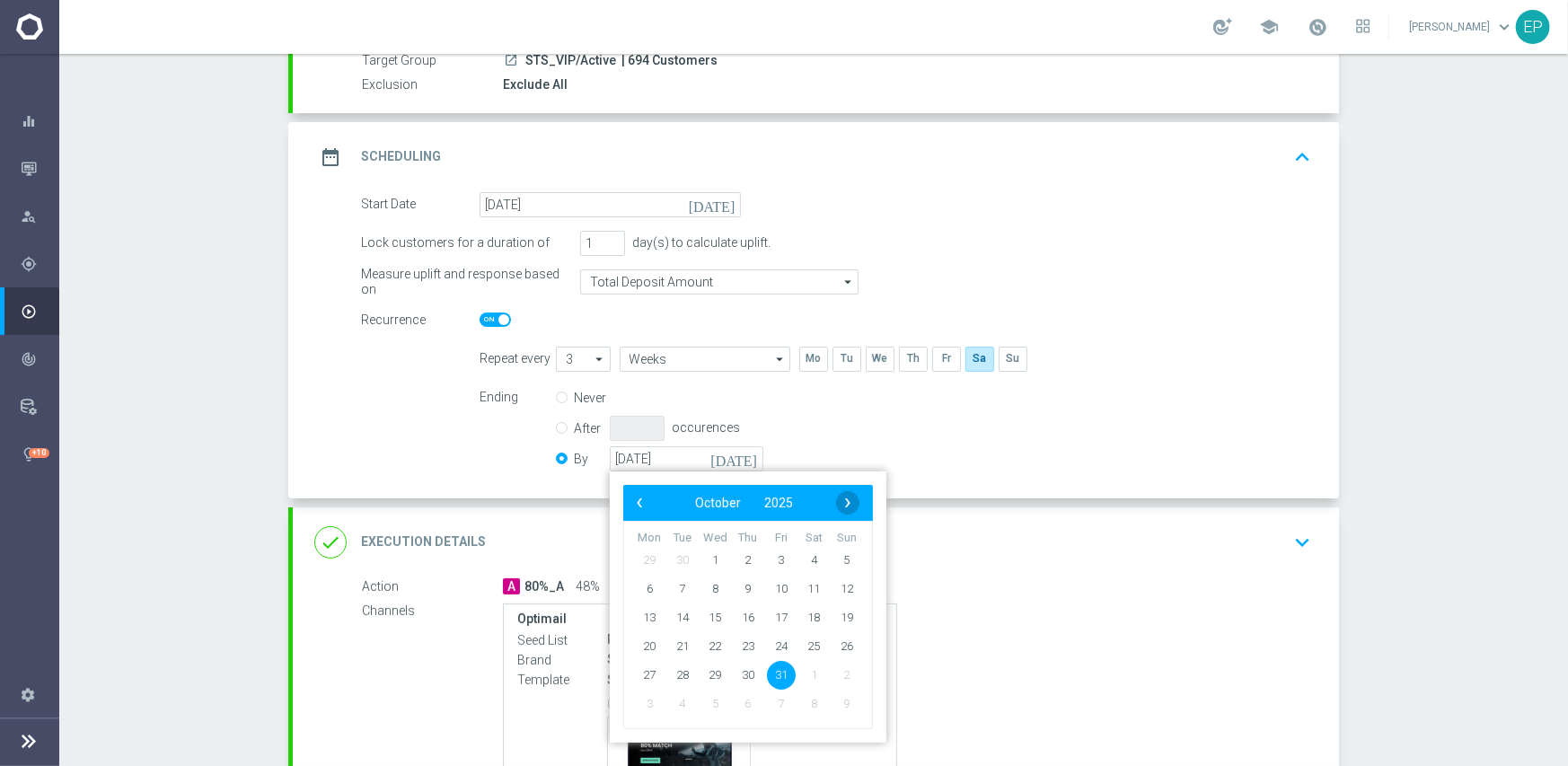
click at [837, 498] on span "›" at bounding box center [848, 503] width 24 height 24
click at [835, 673] on span "30" at bounding box center [847, 675] width 29 height 29
type input "[DATE]"
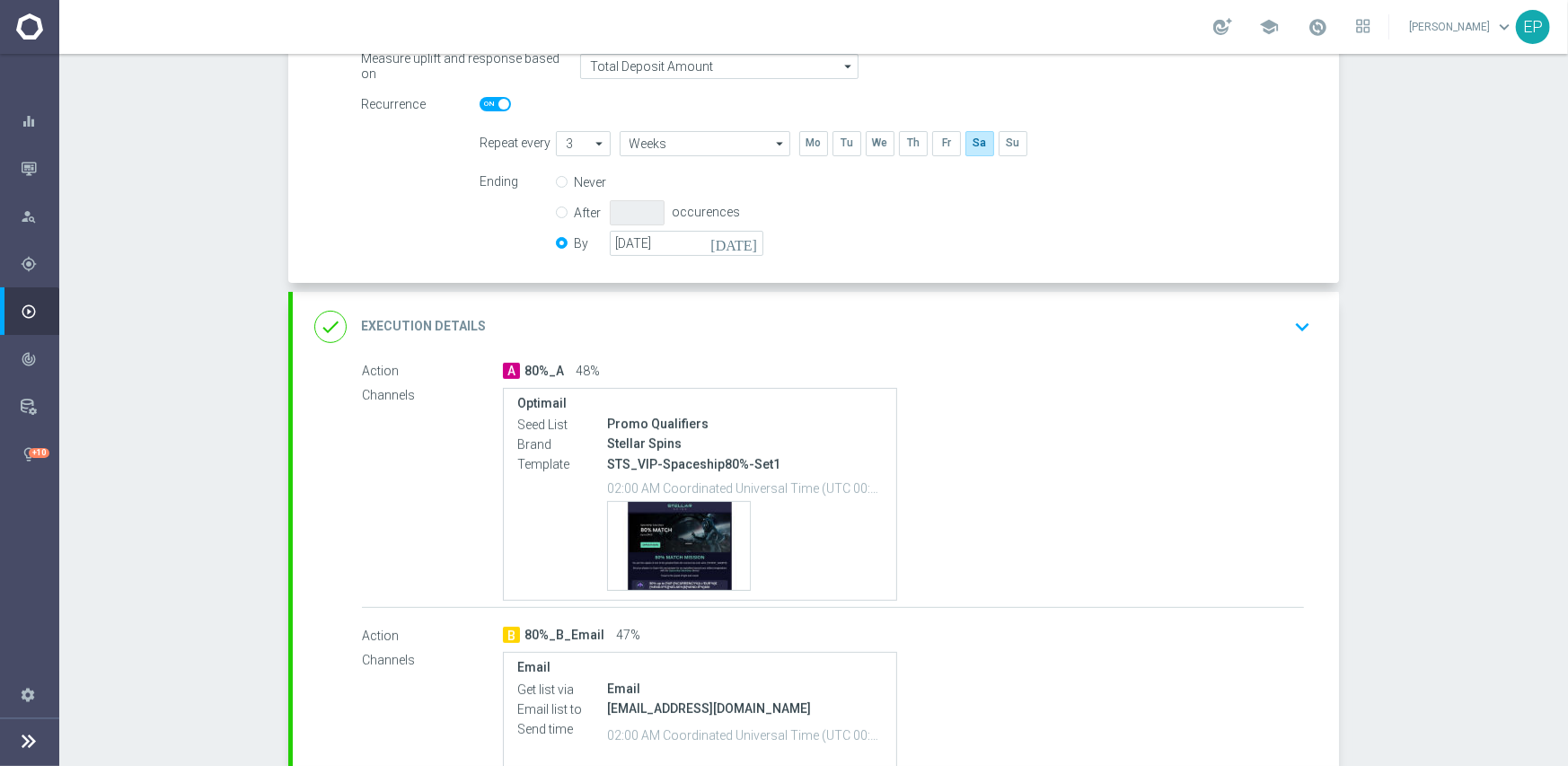
scroll to position [449, 0]
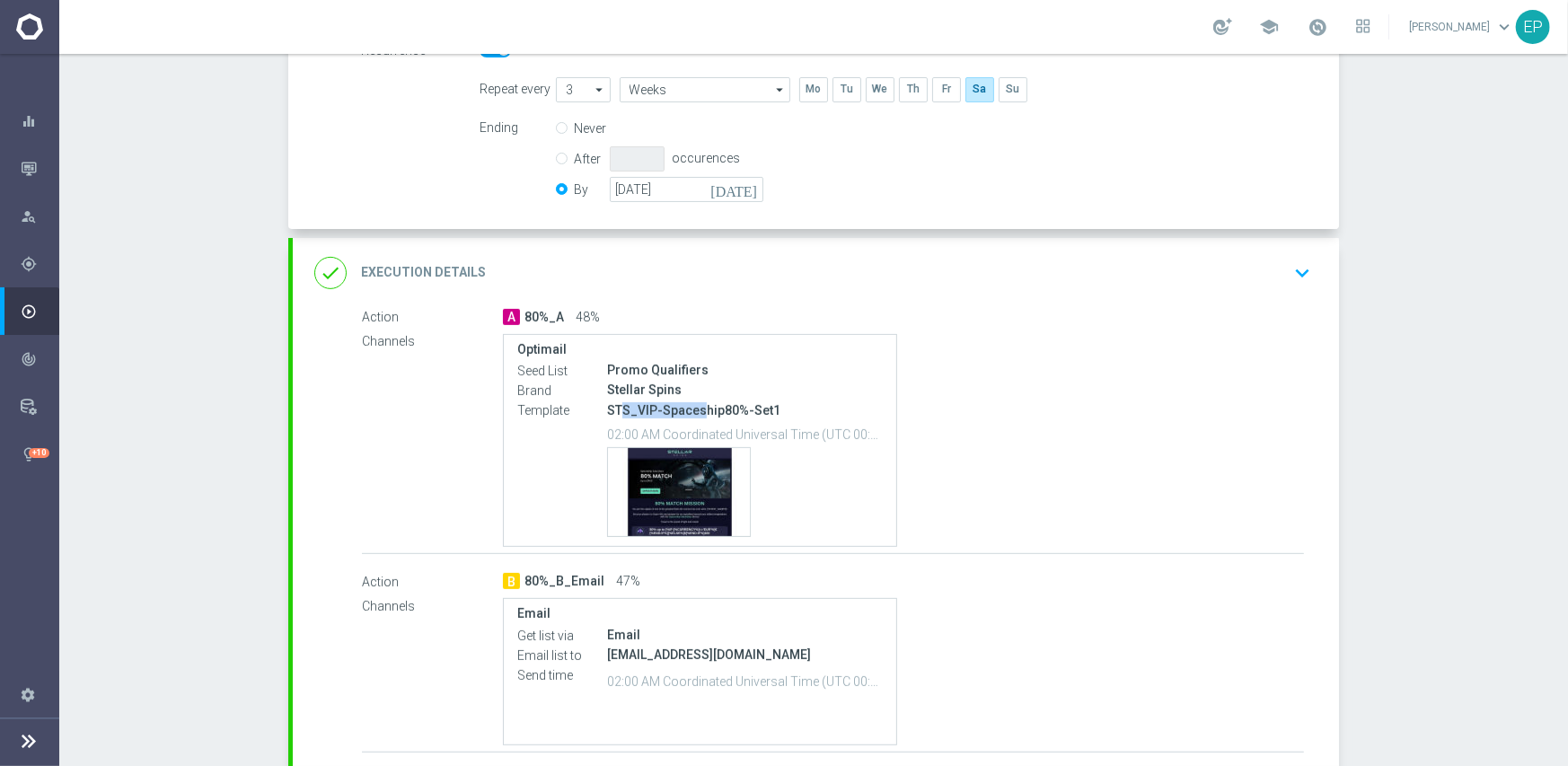
drag, startPoint x: 632, startPoint y: 407, endPoint x: 686, endPoint y: 414, distance: 54.5
click at [691, 409] on p "STS_VIP-Spaceship80%-Set1" at bounding box center [745, 411] width 276 height 16
copy p "S_VIP-Spaces"
drag, startPoint x: 806, startPoint y: 271, endPoint x: 873, endPoint y: 290, distance: 69.6
click at [808, 271] on div "done Execution Details keyboard_arrow_down" at bounding box center [815, 273] width 1003 height 34
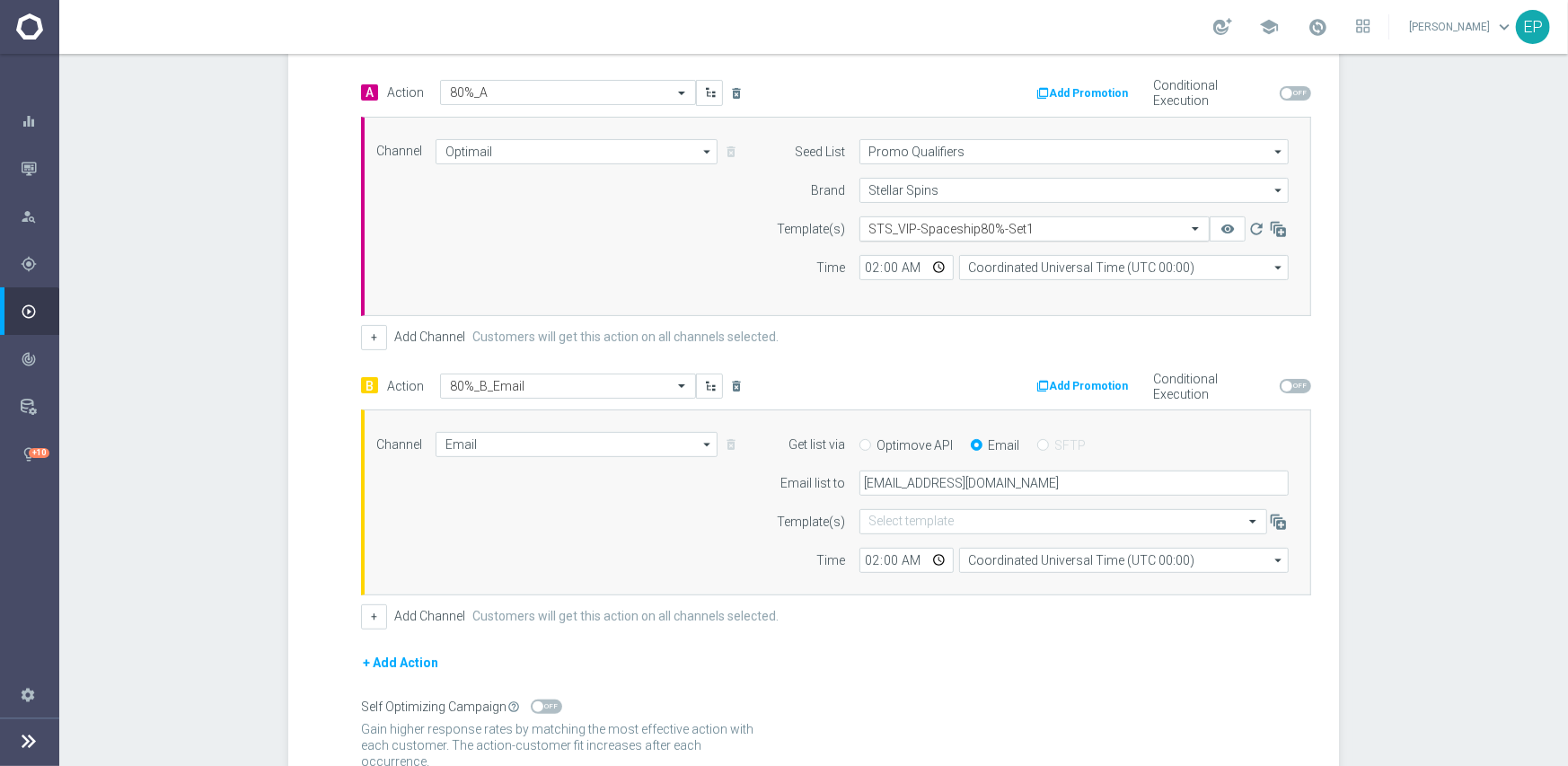
click at [949, 223] on input "text" at bounding box center [1017, 229] width 295 height 15
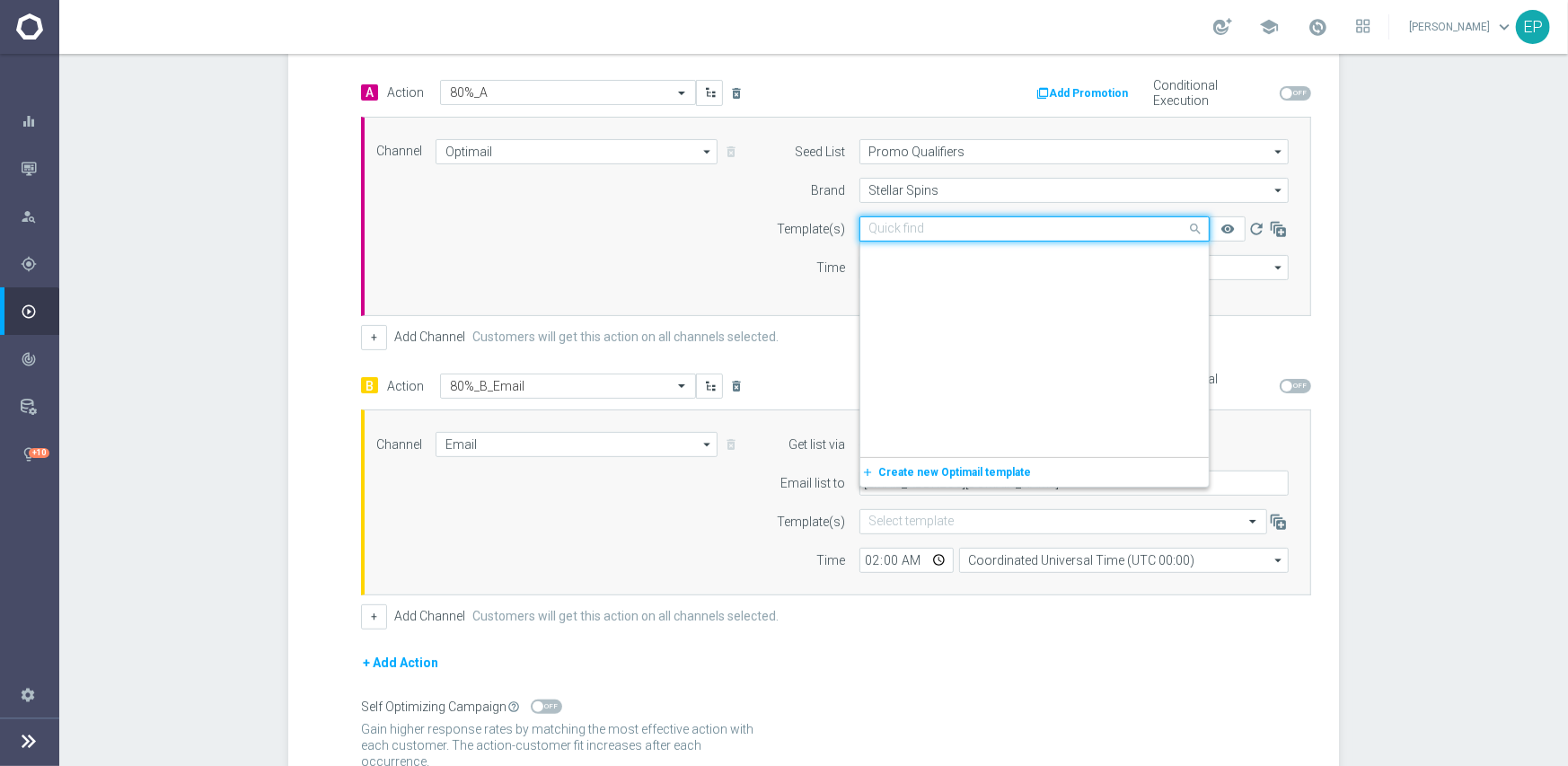
scroll to position [14578, 0]
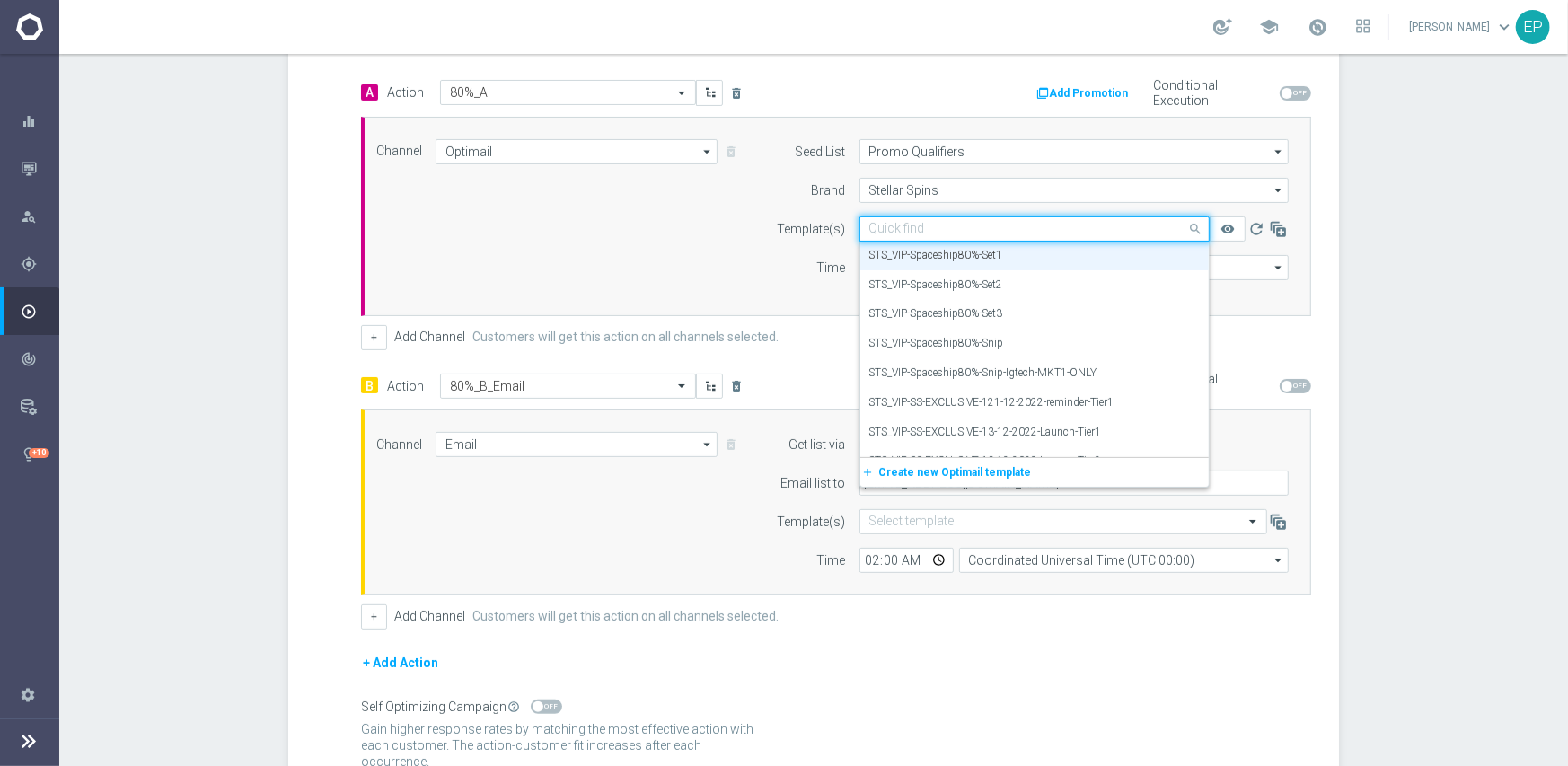
paste input "S_VIP-Spaces"
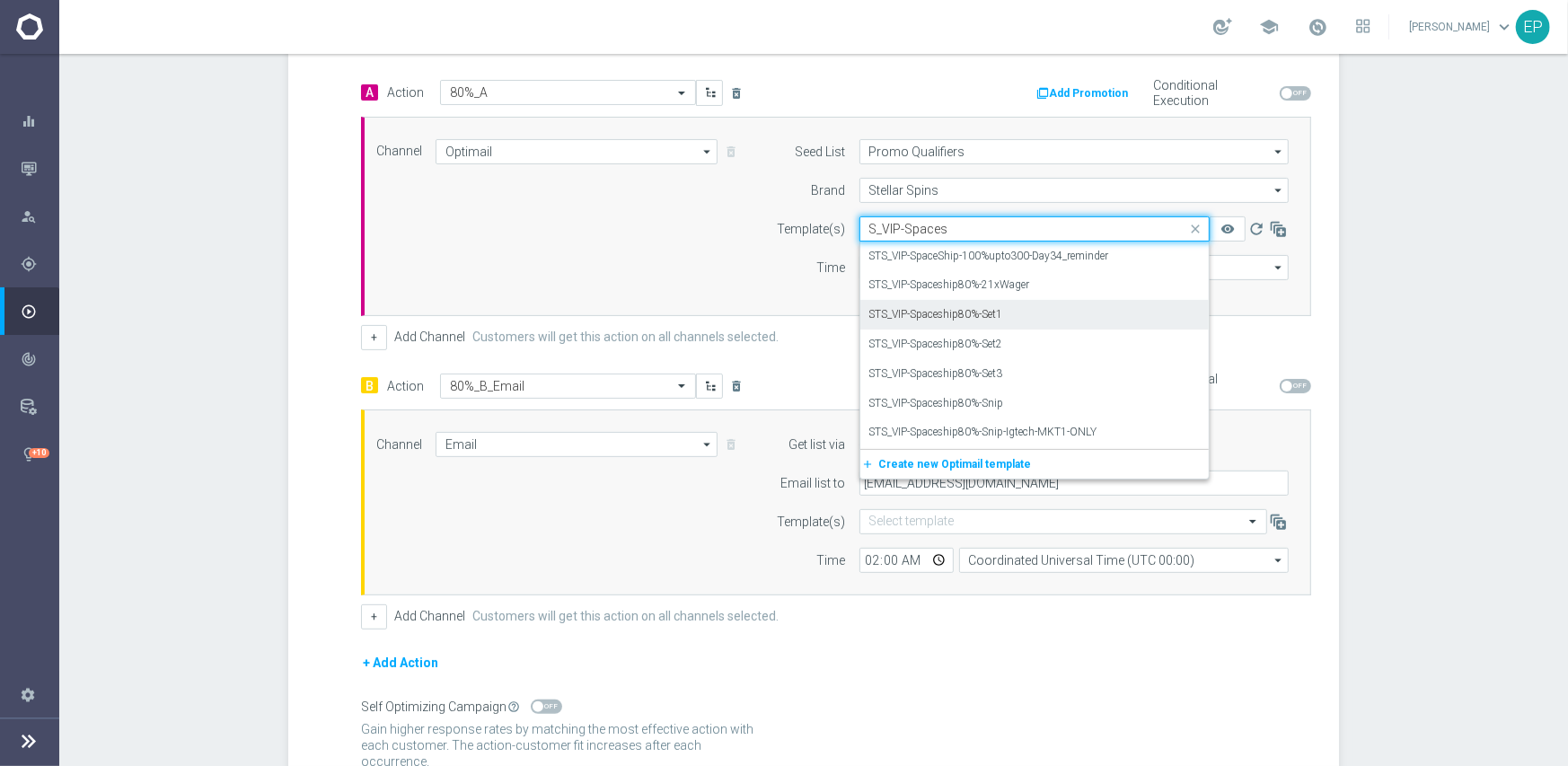
scroll to position [0, 0]
click at [961, 405] on label "STS_VIP-Spaceship80%-Snip" at bounding box center [936, 403] width 135 height 15
type input "S_VIP-Spaces"
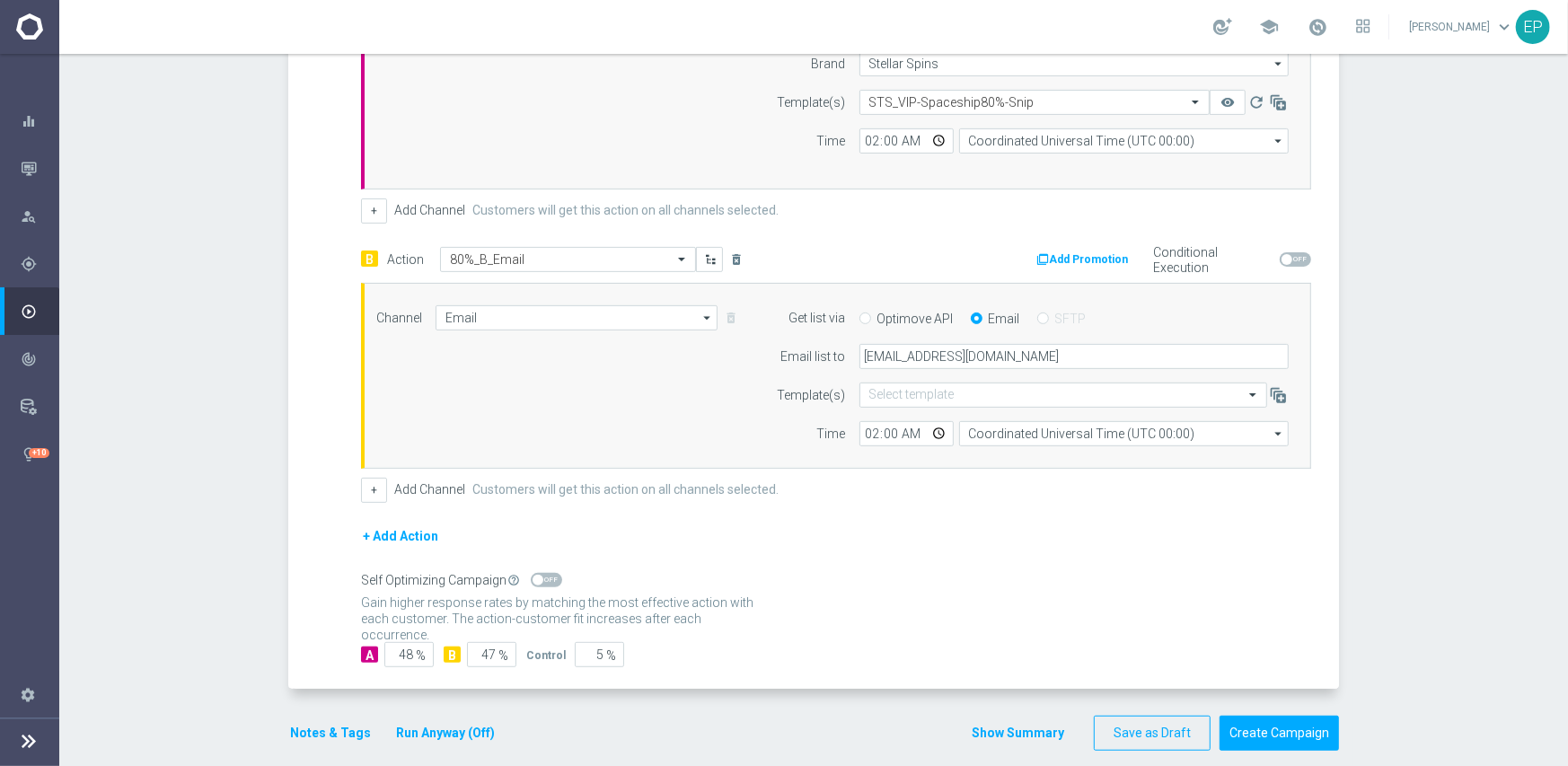
scroll to position [593, 0]
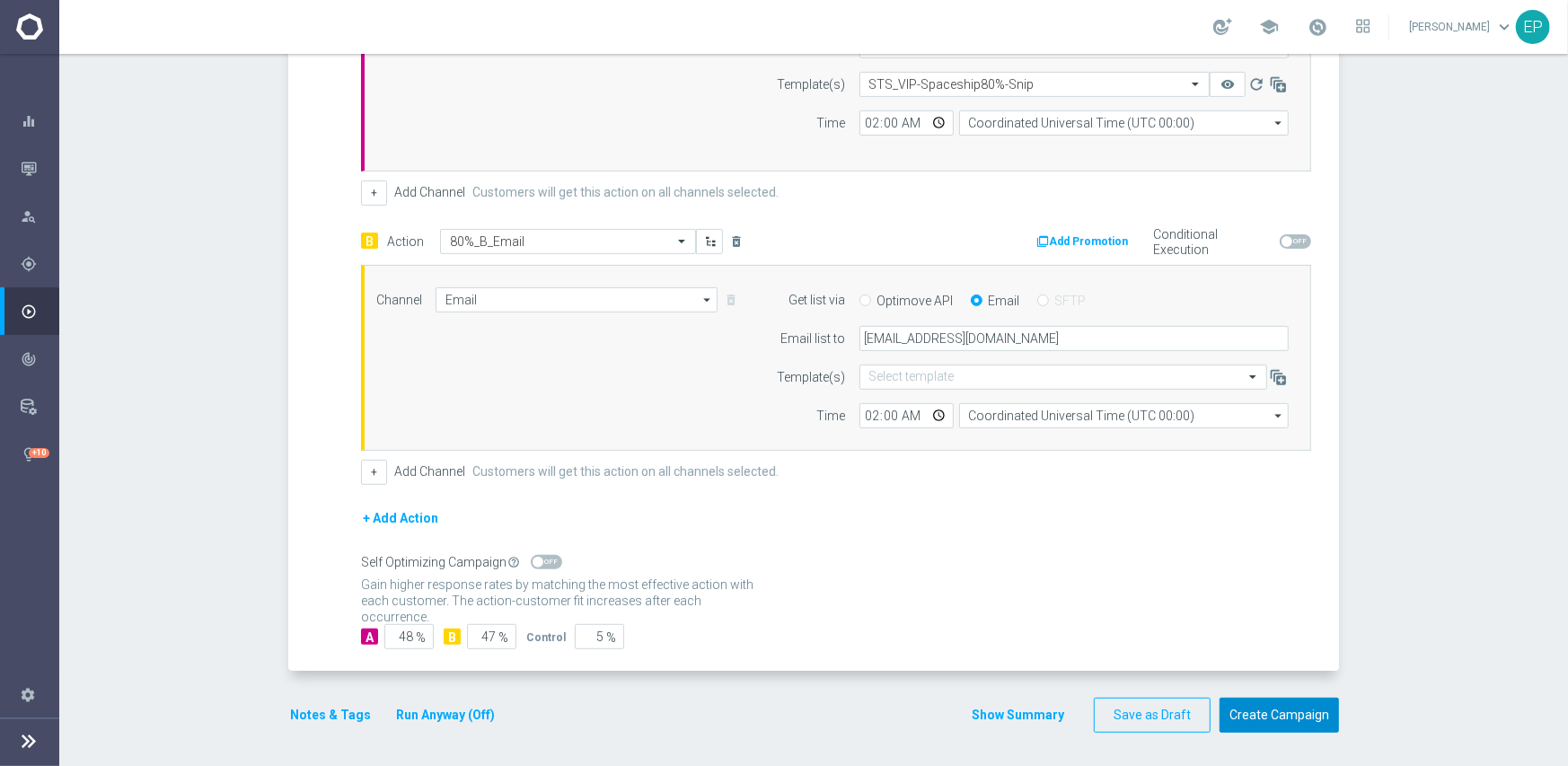
click at [1275, 712] on button "Create Campaign" at bounding box center [1279, 714] width 119 height 35
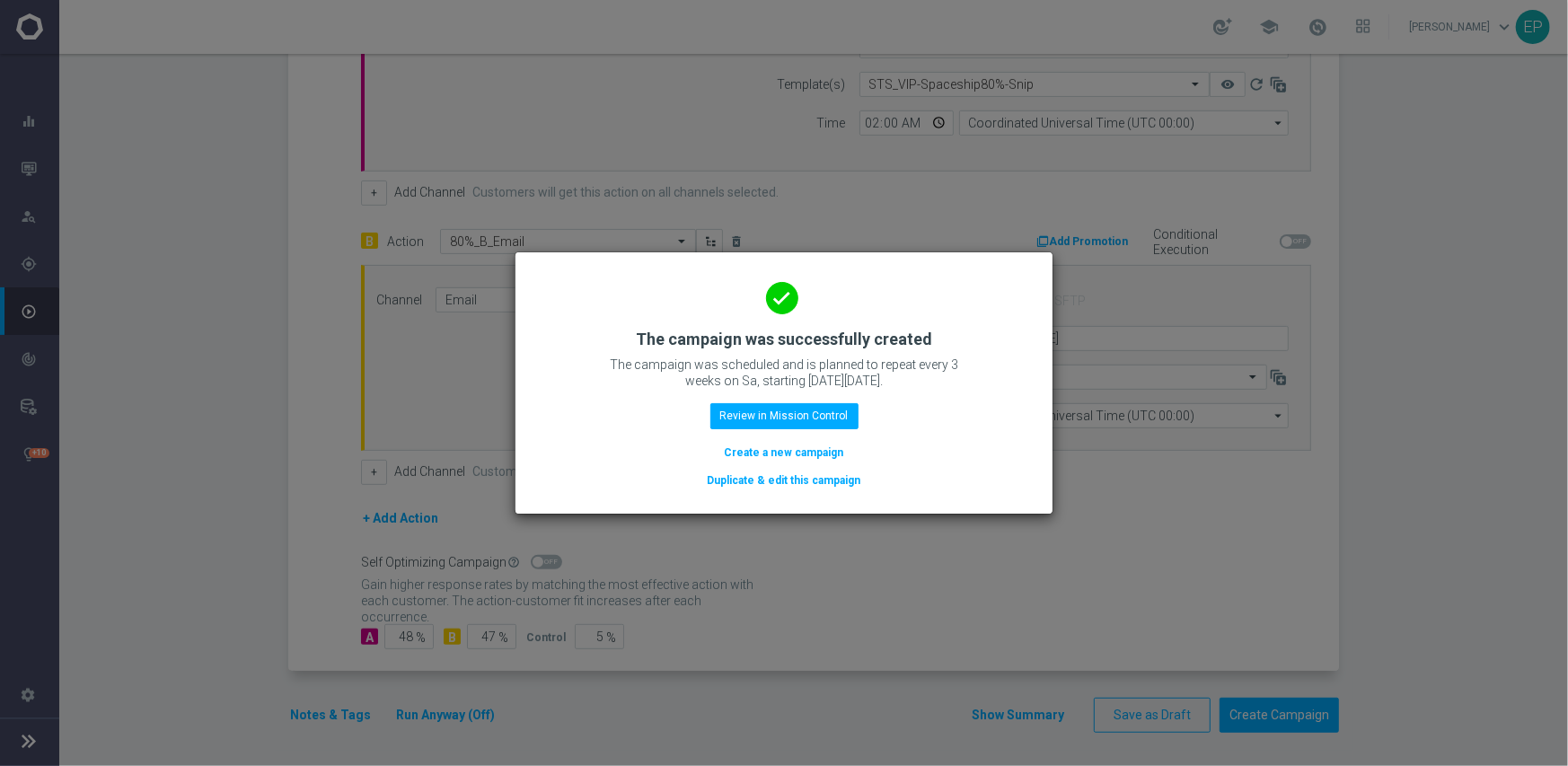
click at [810, 478] on button "Duplicate & edit this campaign" at bounding box center [784, 480] width 157 height 20
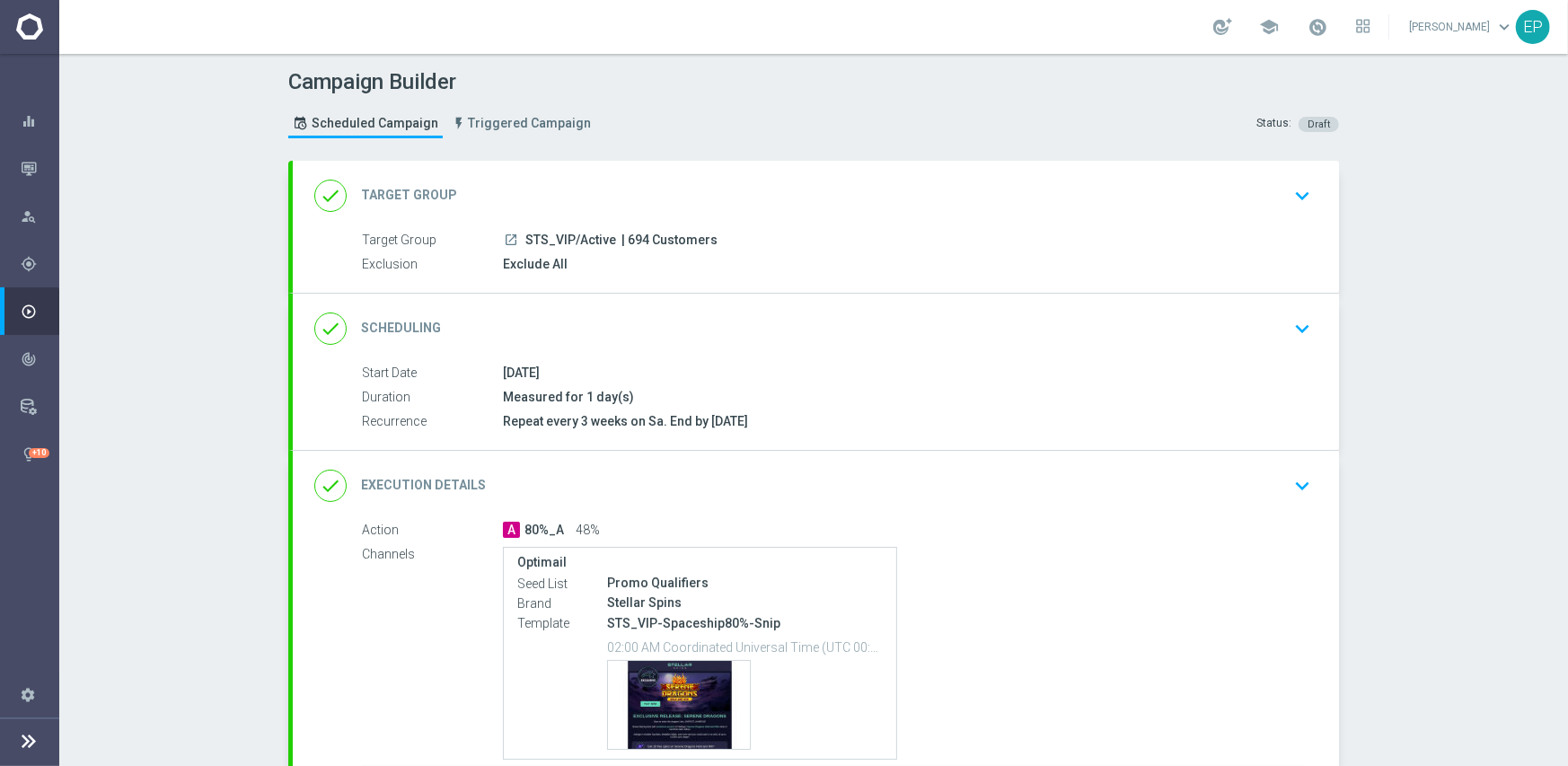
drag, startPoint x: 521, startPoint y: 235, endPoint x: 573, endPoint y: 235, distance: 52.0
click at [573, 235] on span "STS_VIP/Active" at bounding box center [571, 241] width 90 height 16
copy span "STS_VIP/"
drag, startPoint x: 606, startPoint y: 190, endPoint x: 602, endPoint y: 212, distance: 22.4
click at [606, 189] on div "done Target Group keyboard_arrow_down" at bounding box center [815, 196] width 1003 height 34
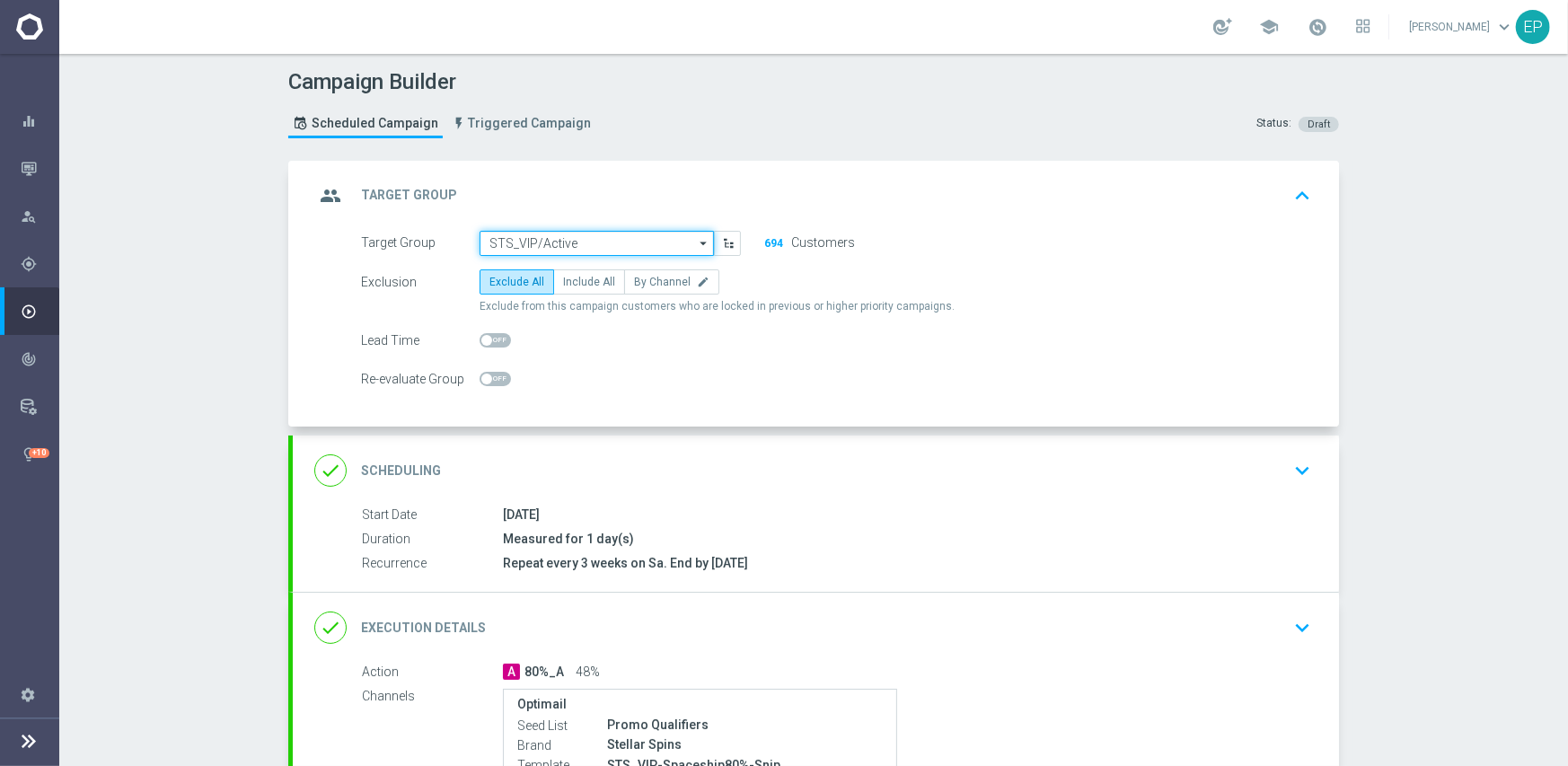
click at [587, 235] on input "STS_VIP/Active" at bounding box center [596, 243] width 234 height 25
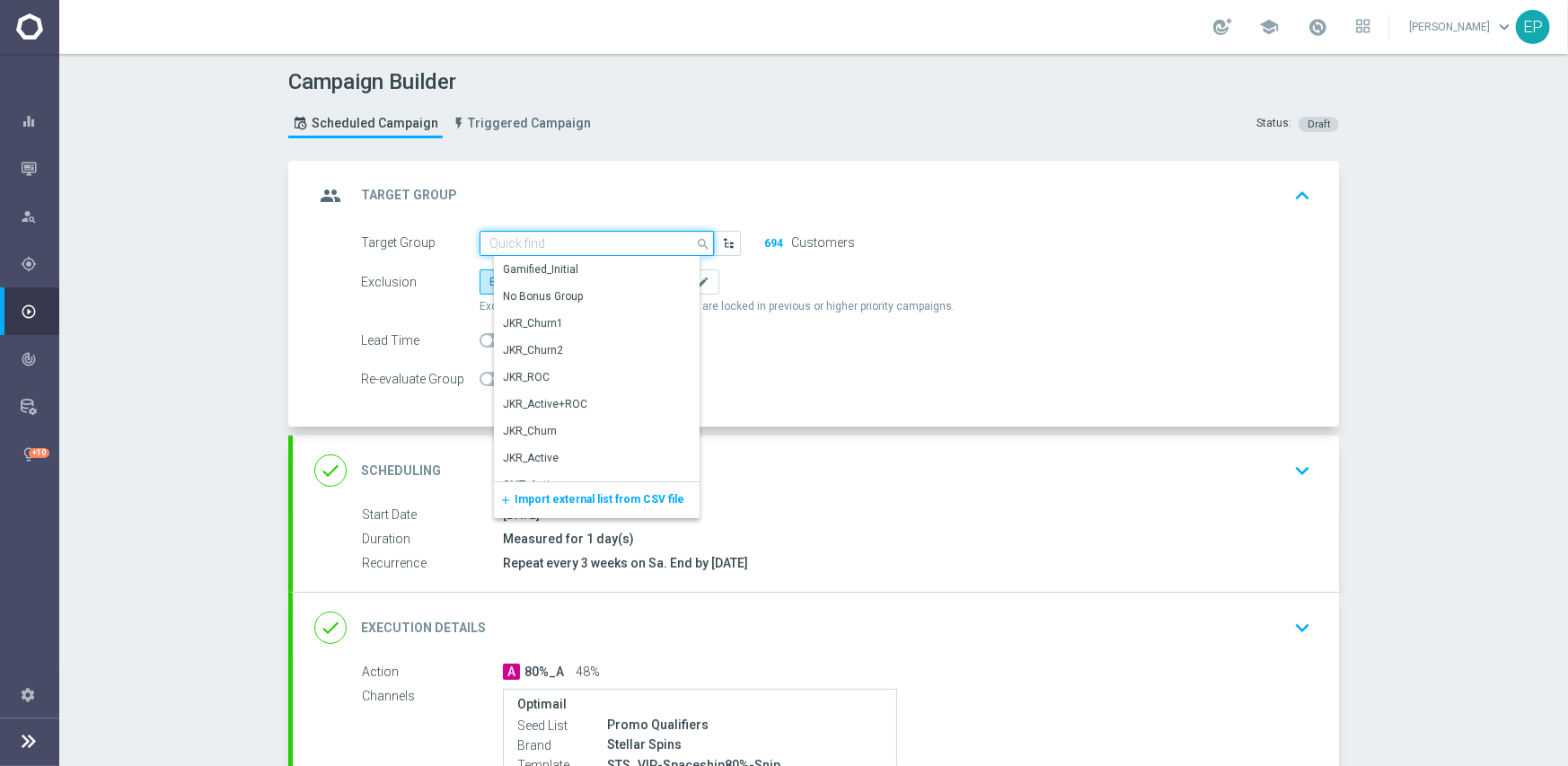
paste input "STS_VIP/"
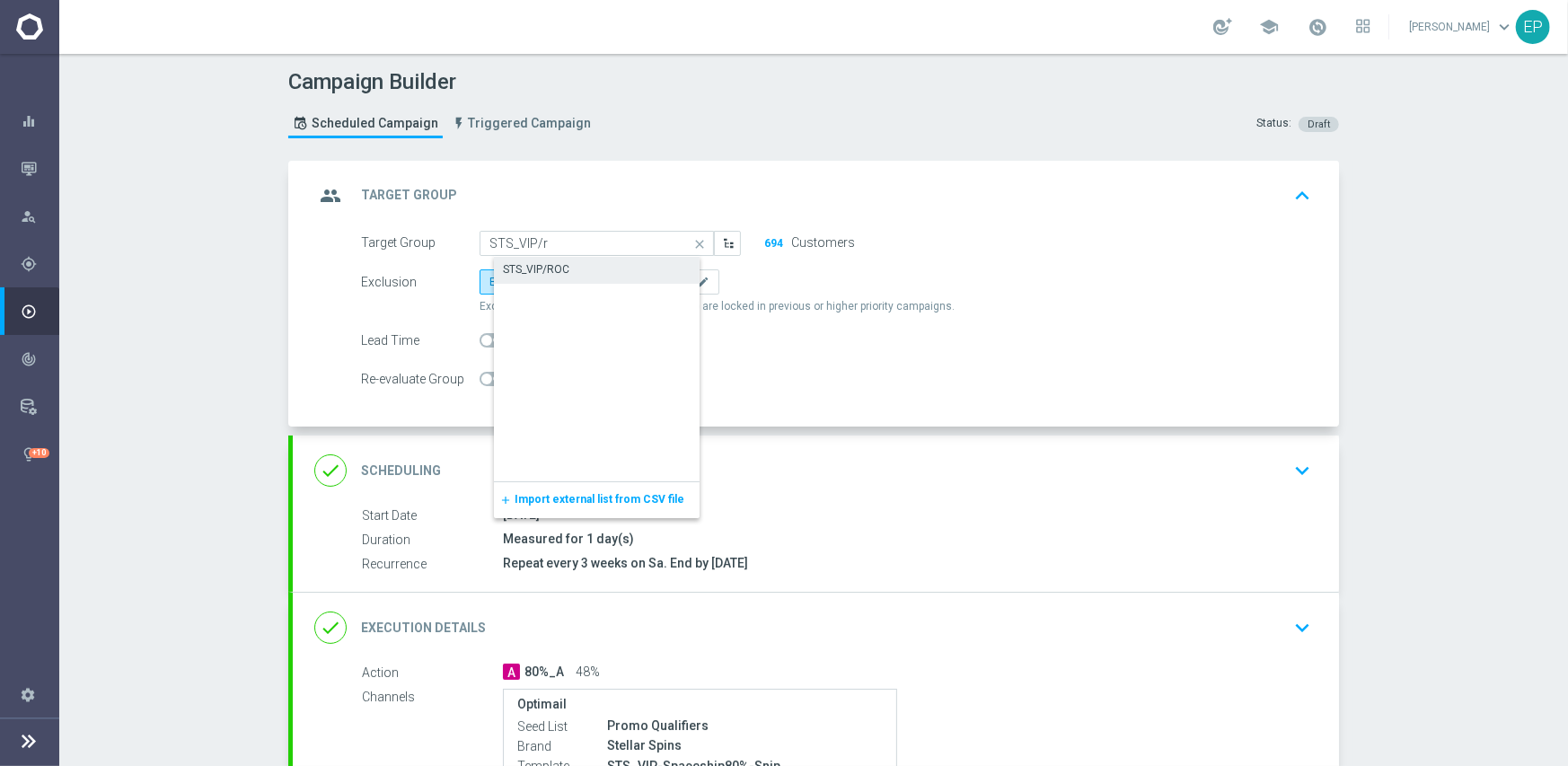
click at [552, 264] on div "STS_VIP/ROC" at bounding box center [536, 270] width 66 height 16
type input "STS_VIP/ROC"
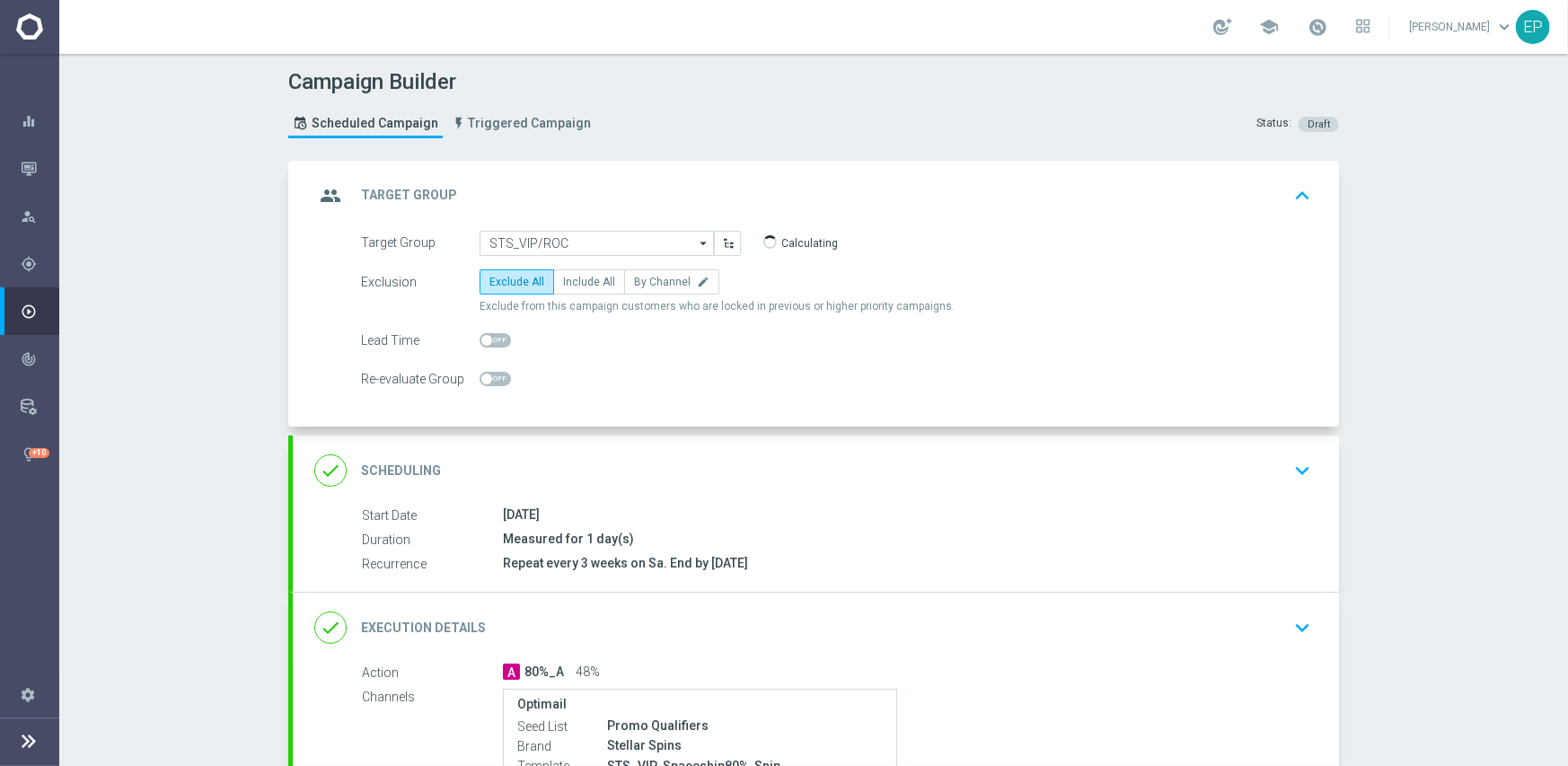
click at [689, 468] on div "done Scheduling keyboard_arrow_down" at bounding box center [815, 470] width 1003 height 34
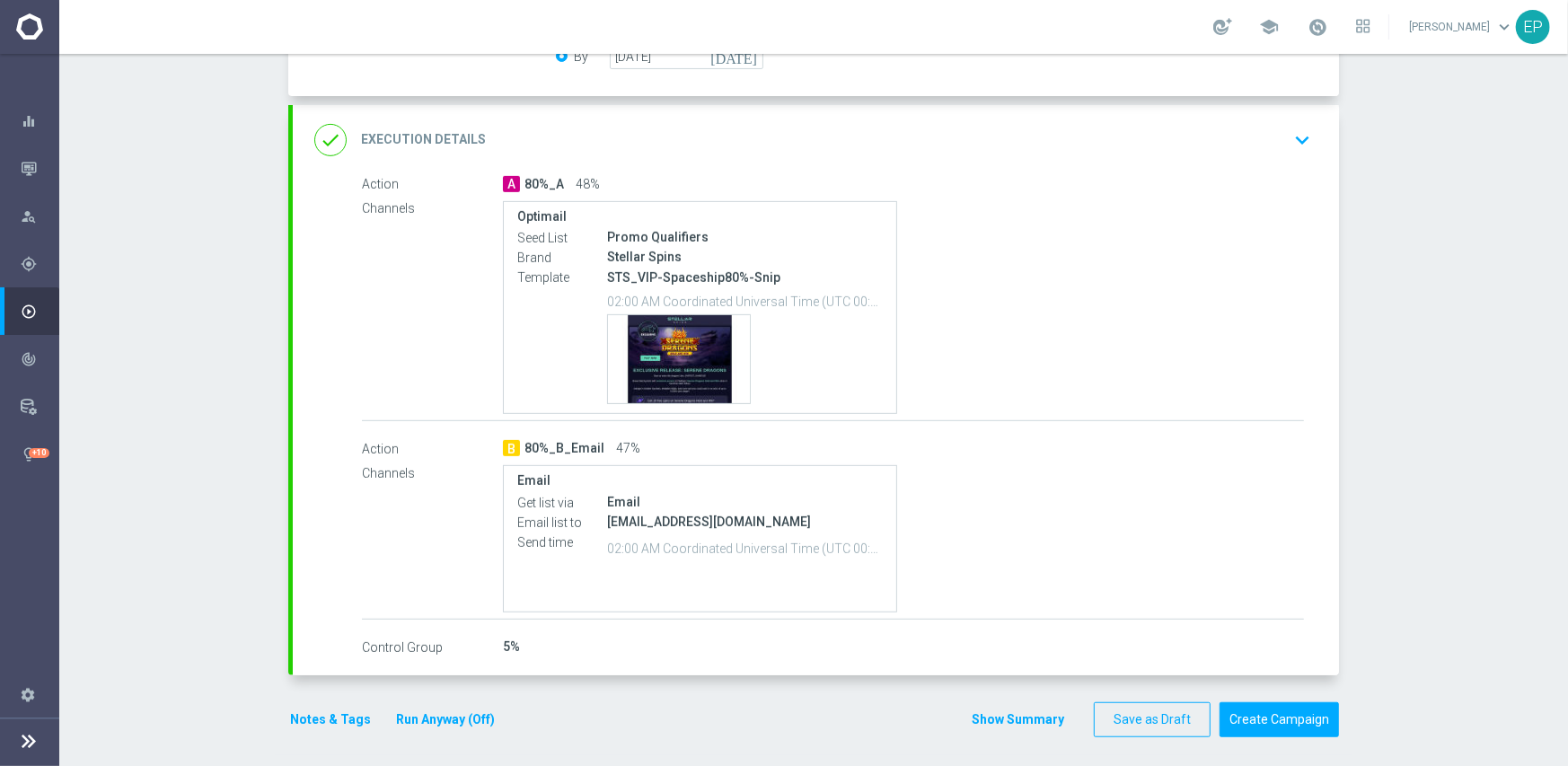
scroll to position [587, 0]
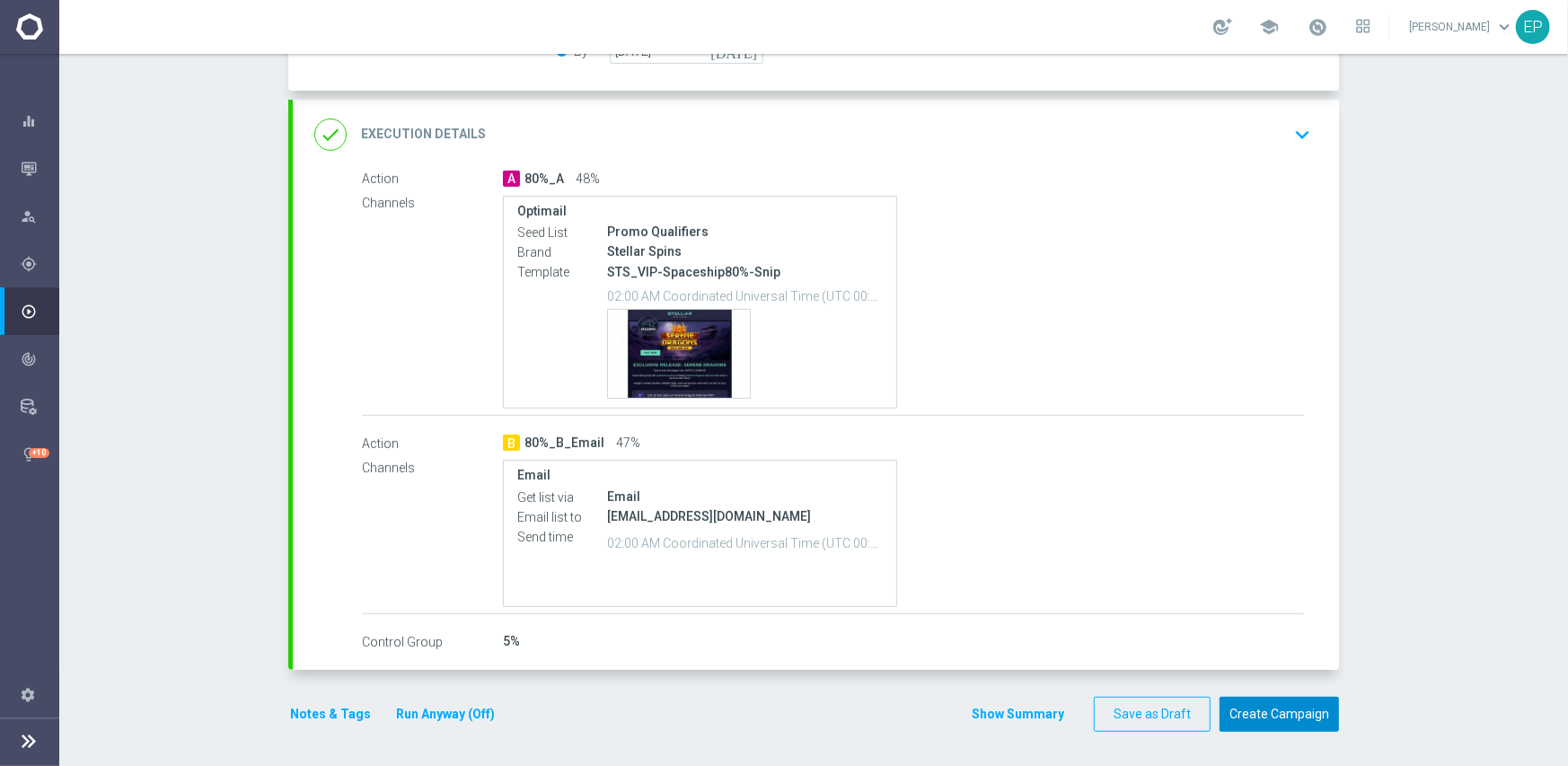
click at [1278, 714] on button "Create Campaign" at bounding box center [1279, 714] width 119 height 35
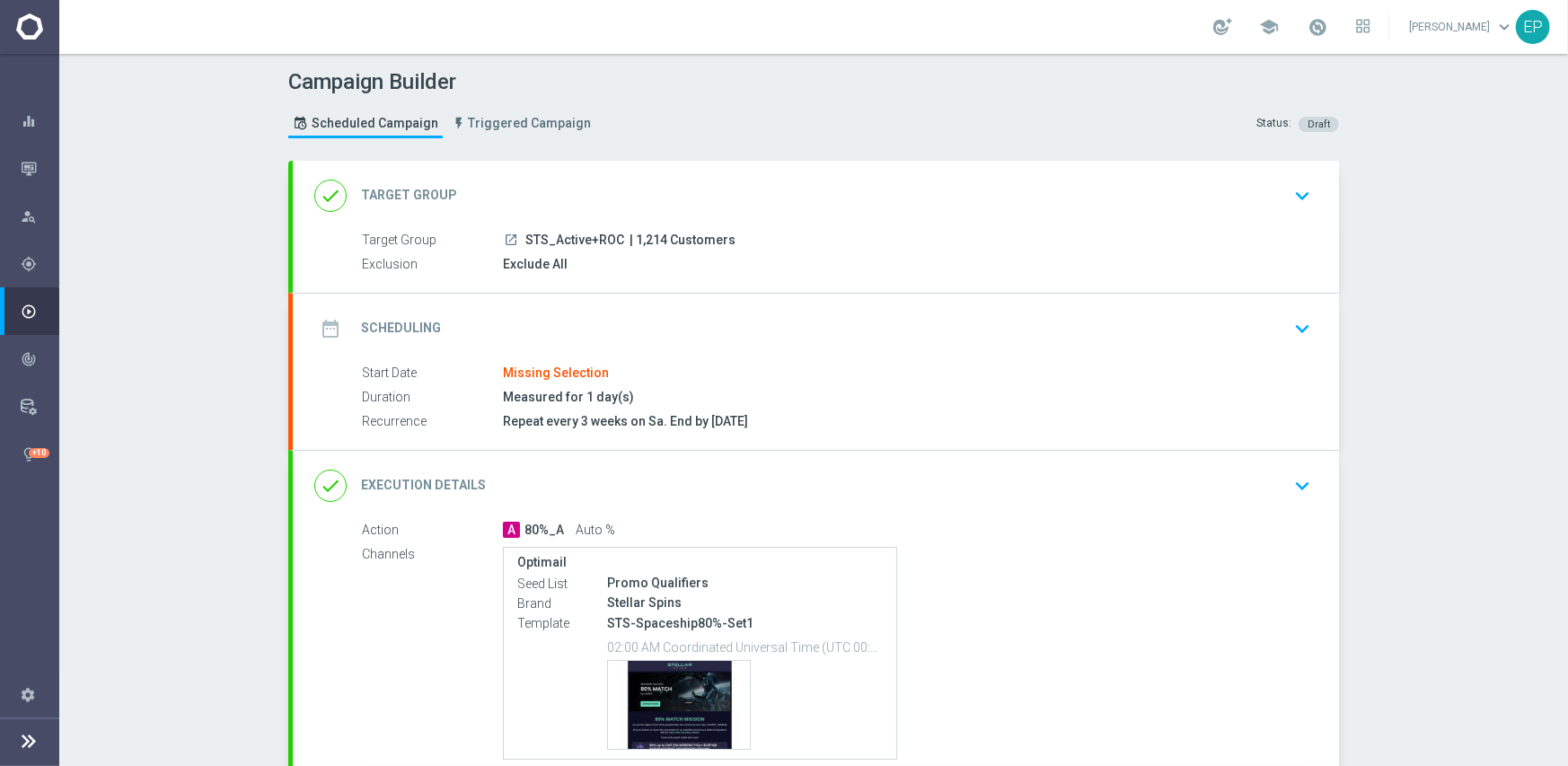
drag, startPoint x: 526, startPoint y: 236, endPoint x: 567, endPoint y: 236, distance: 41.0
click at [567, 236] on span "STS_Active+ROC" at bounding box center [575, 241] width 99 height 16
copy span "TS_Acti"
click at [609, 175] on div "done Target Group keyboard_arrow_down" at bounding box center [816, 195] width 1047 height 70
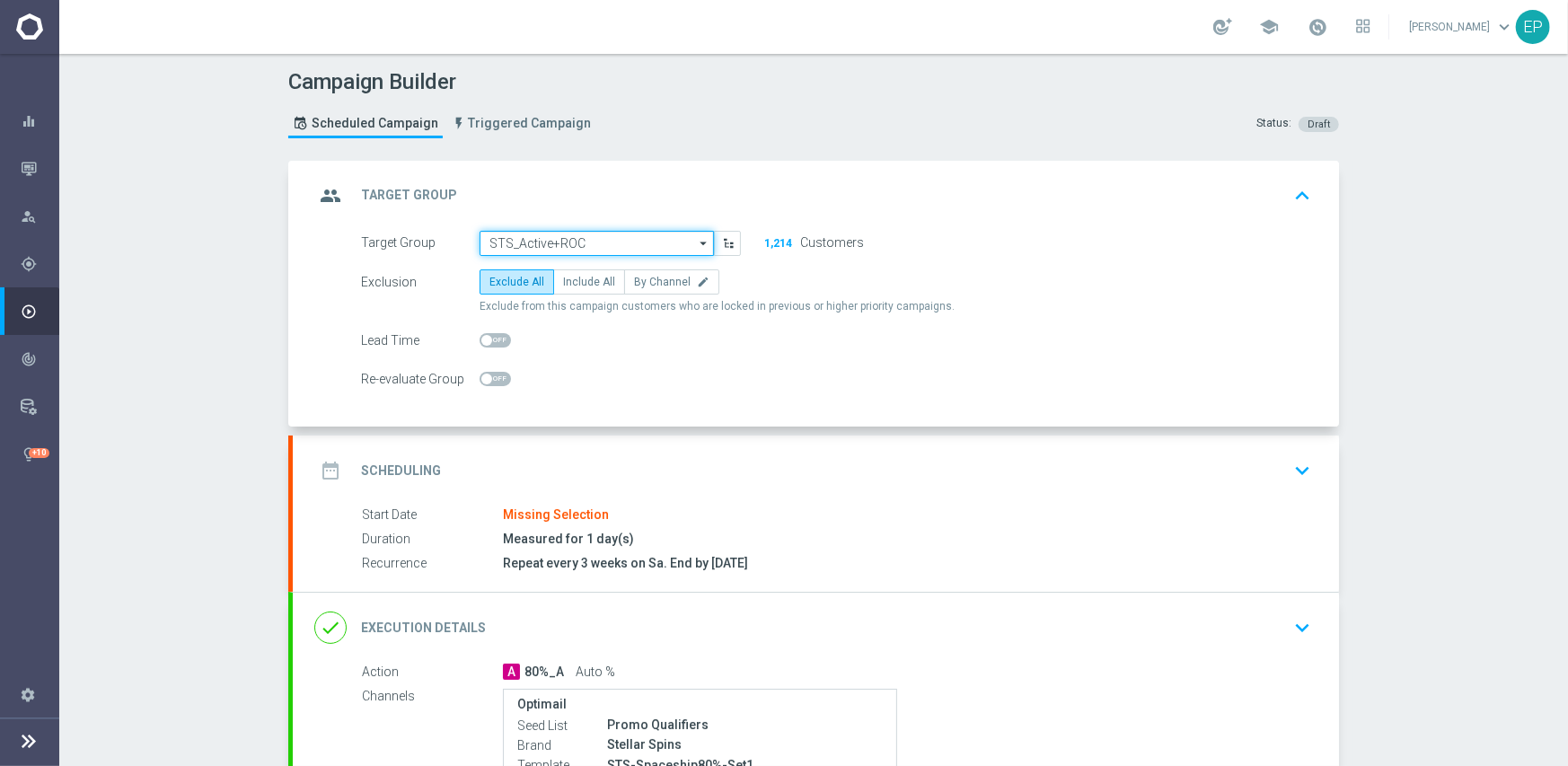
click at [644, 232] on input "STS_Active+ROC" at bounding box center [596, 243] width 234 height 25
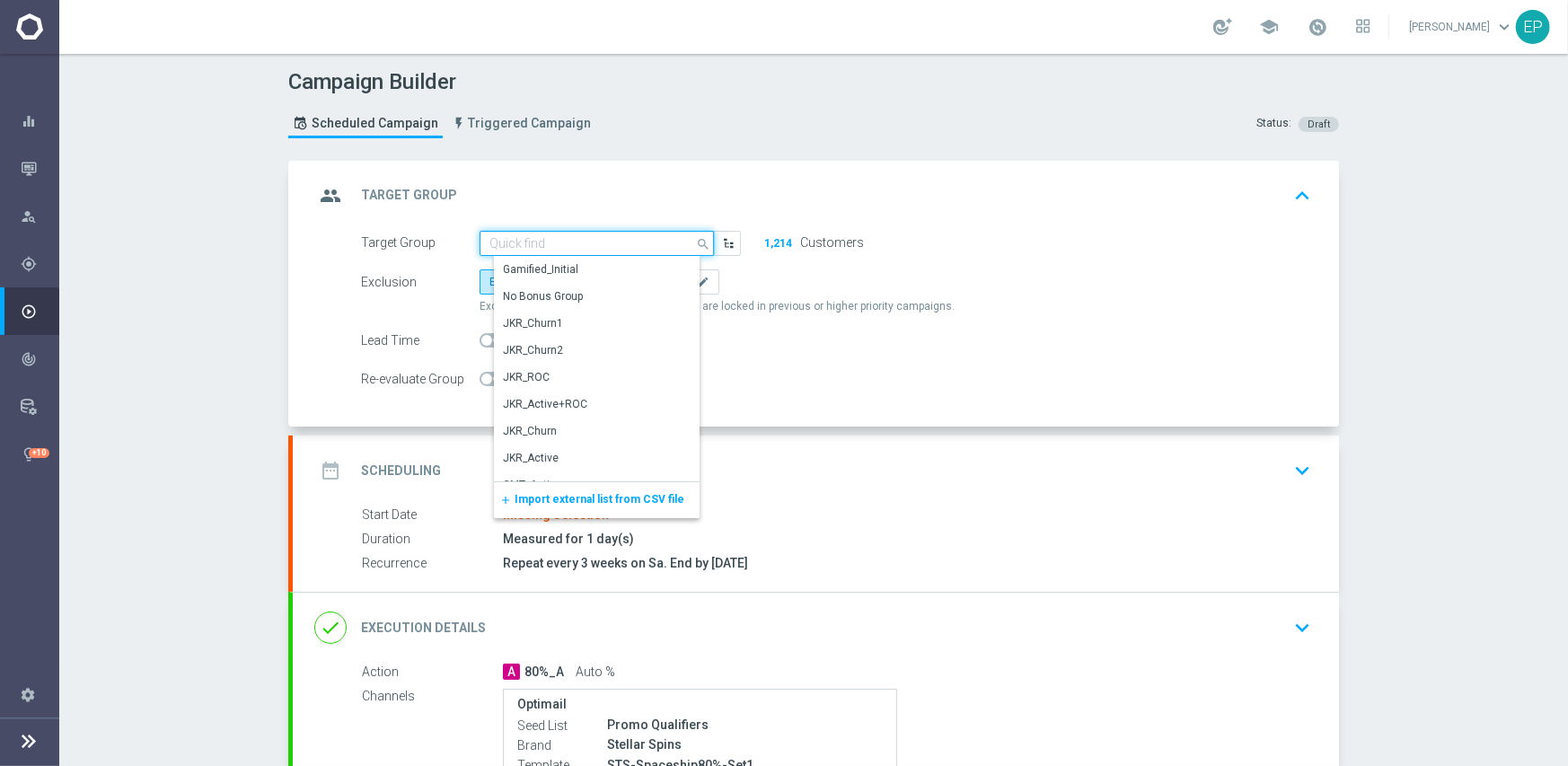
paste input "TS_Acti"
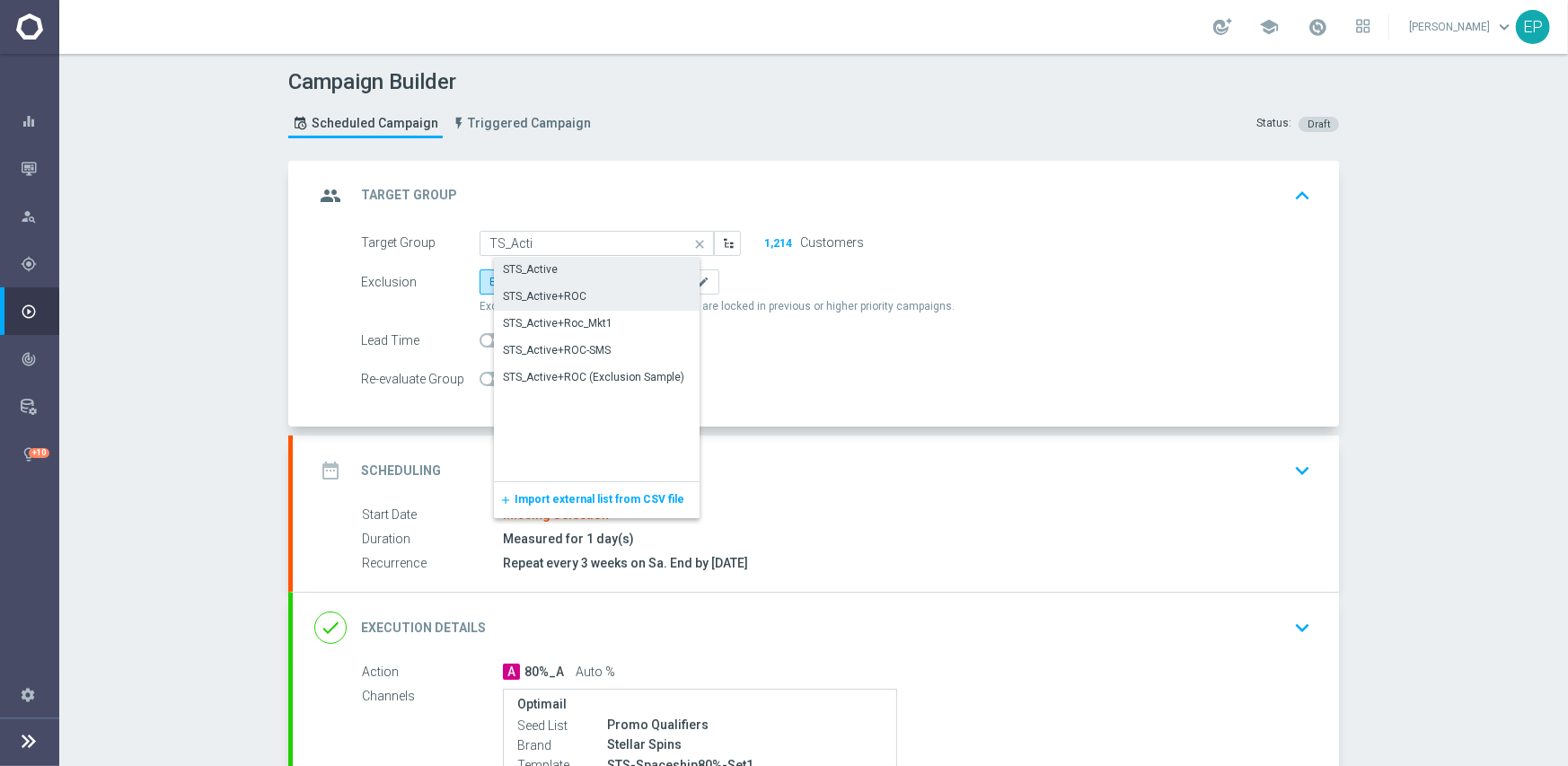
click at [563, 264] on div "STS_Active" at bounding box center [612, 270] width 235 height 25
type input "STS_Active"
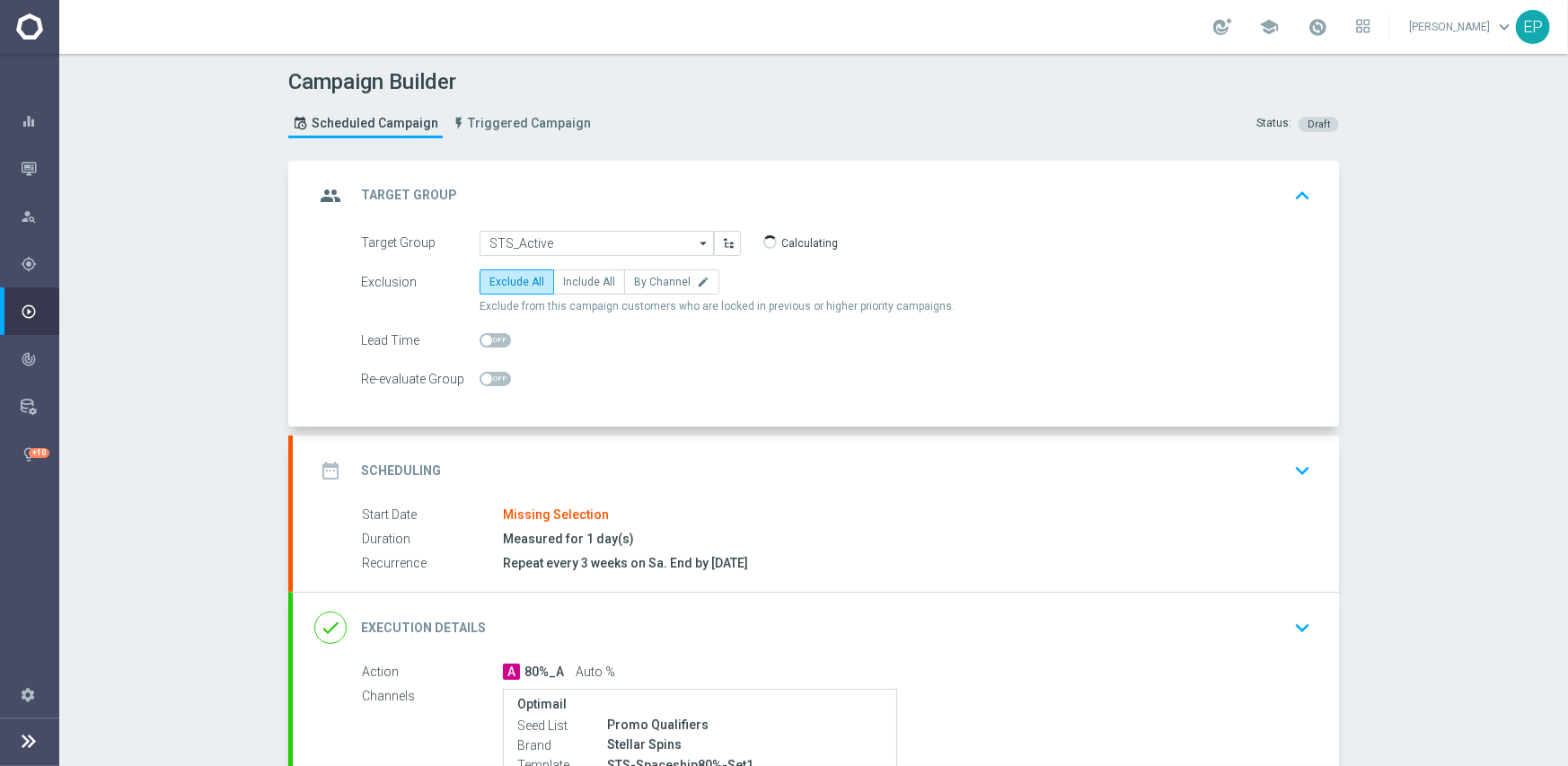
click at [609, 472] on div "date_range Scheduling keyboard_arrow_down" at bounding box center [815, 470] width 1003 height 34
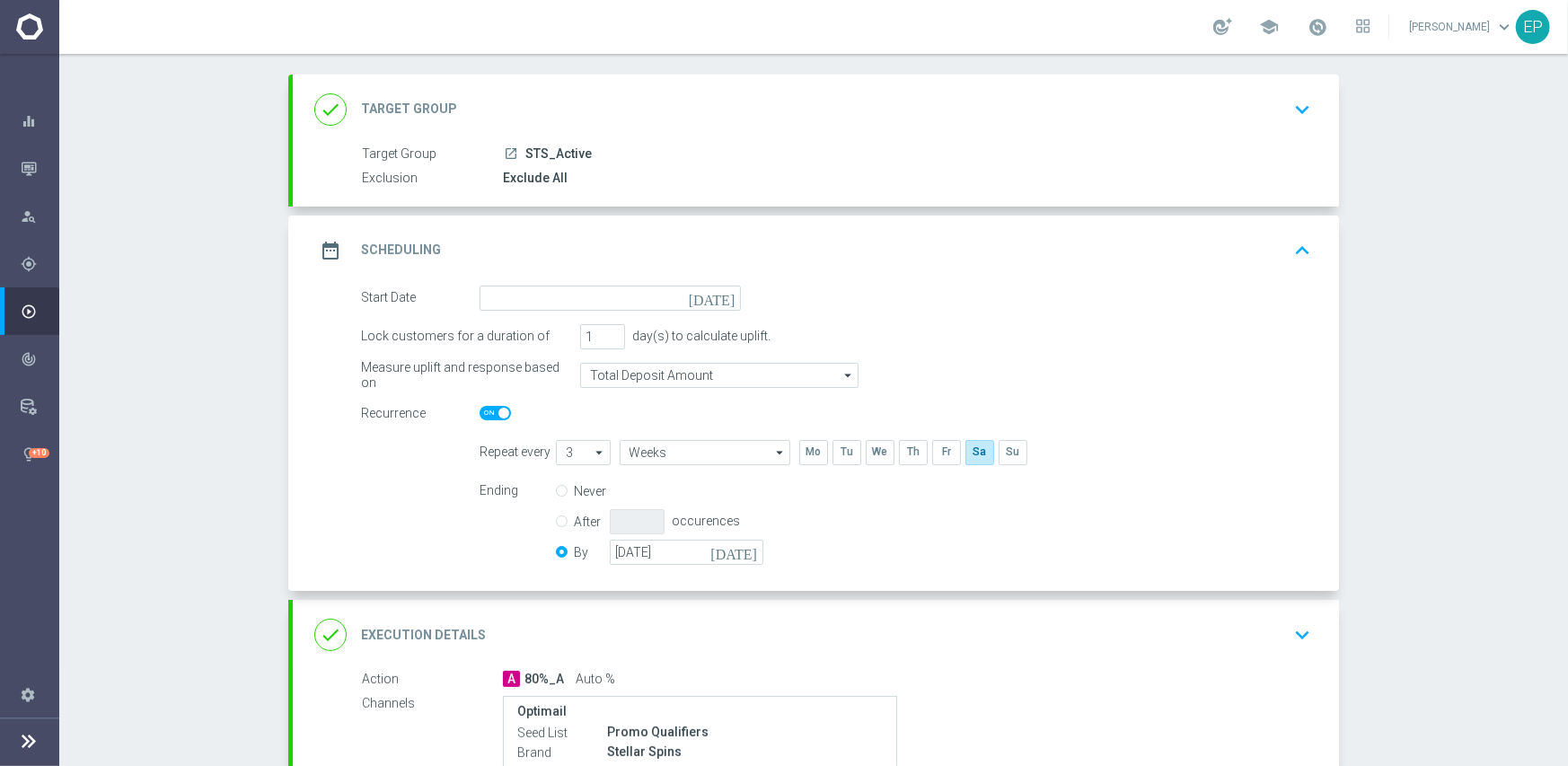
scroll to position [180, 0]
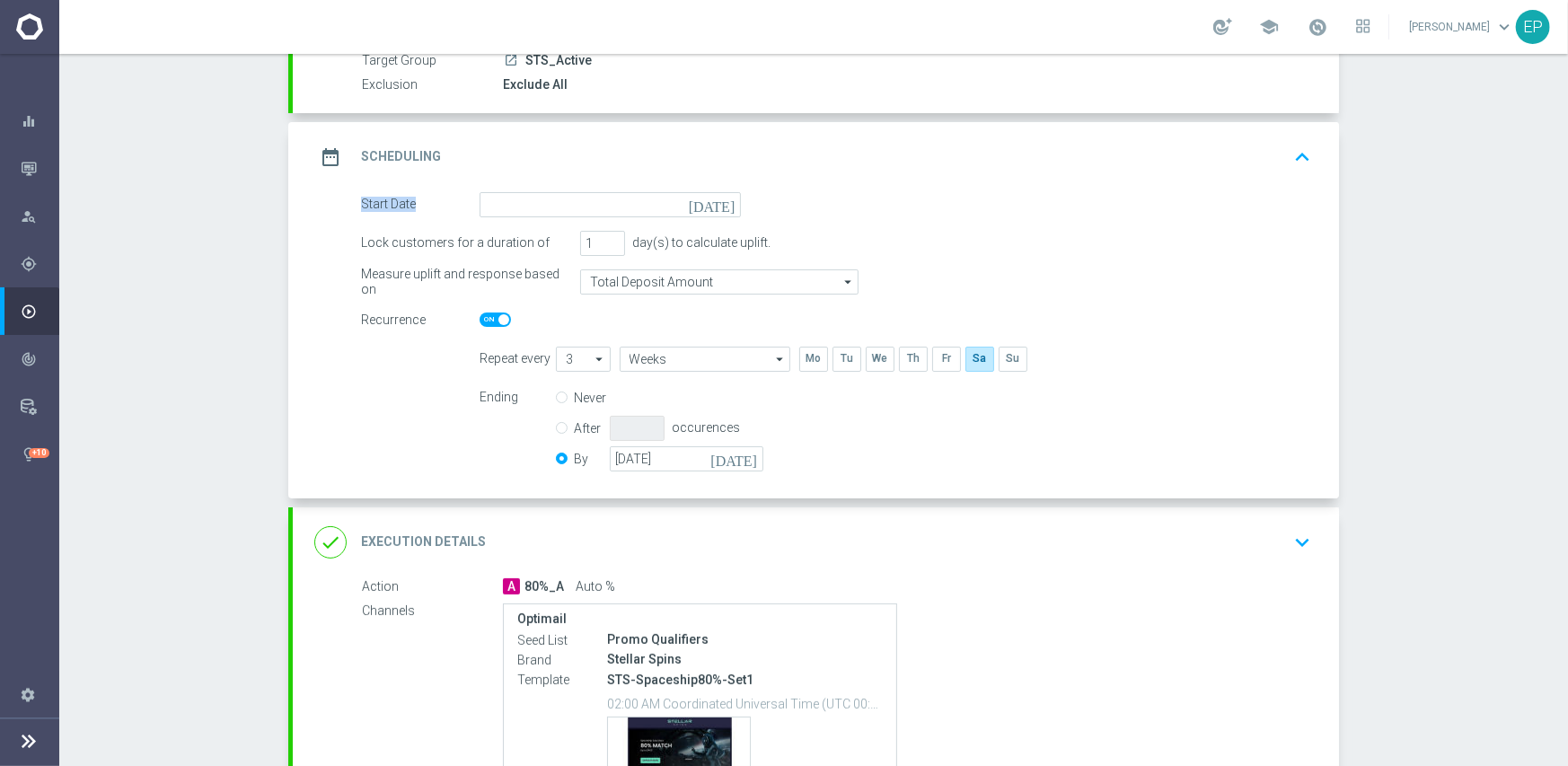
click at [577, 192] on div "date_range Scheduling keyboard_arrow_up Start Date Missing Selection Duration M…" at bounding box center [816, 310] width 1047 height 376
click at [612, 209] on input at bounding box center [610, 204] width 261 height 25
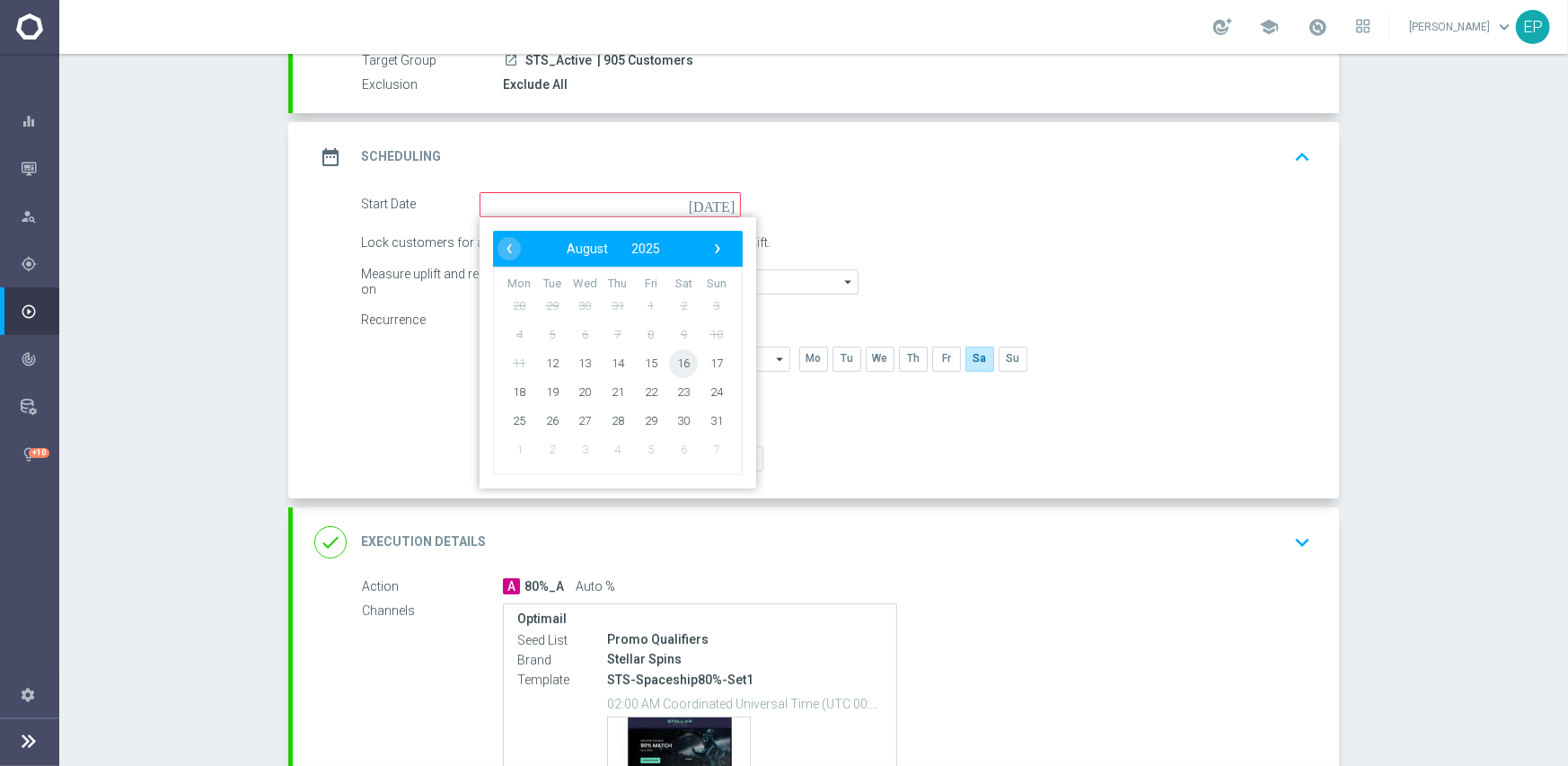
click at [673, 368] on span "16" at bounding box center [684, 363] width 29 height 29
type input "[DATE]"
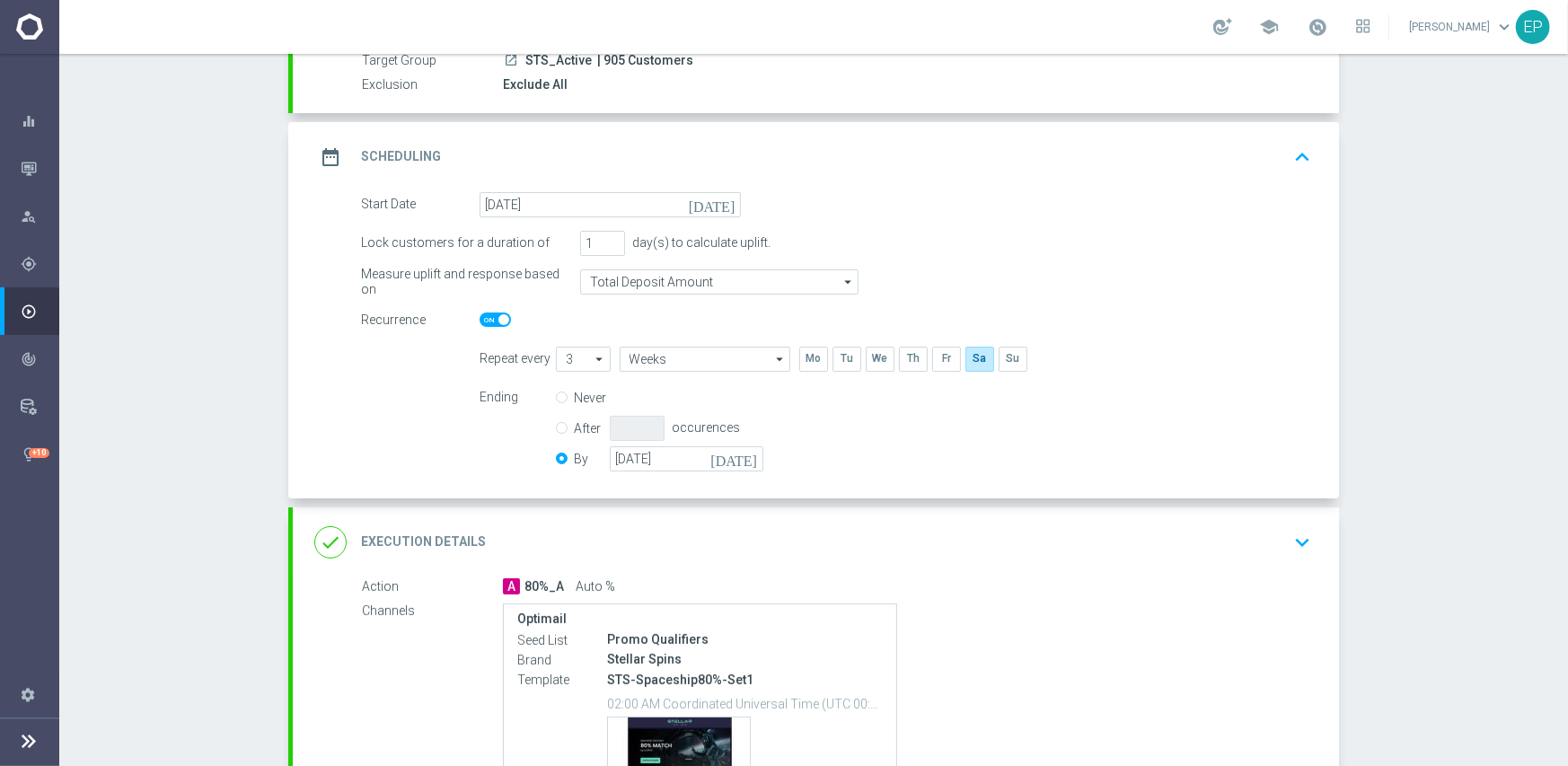
click at [764, 522] on div "done Execution Details keyboard_arrow_down" at bounding box center [816, 542] width 1047 height 70
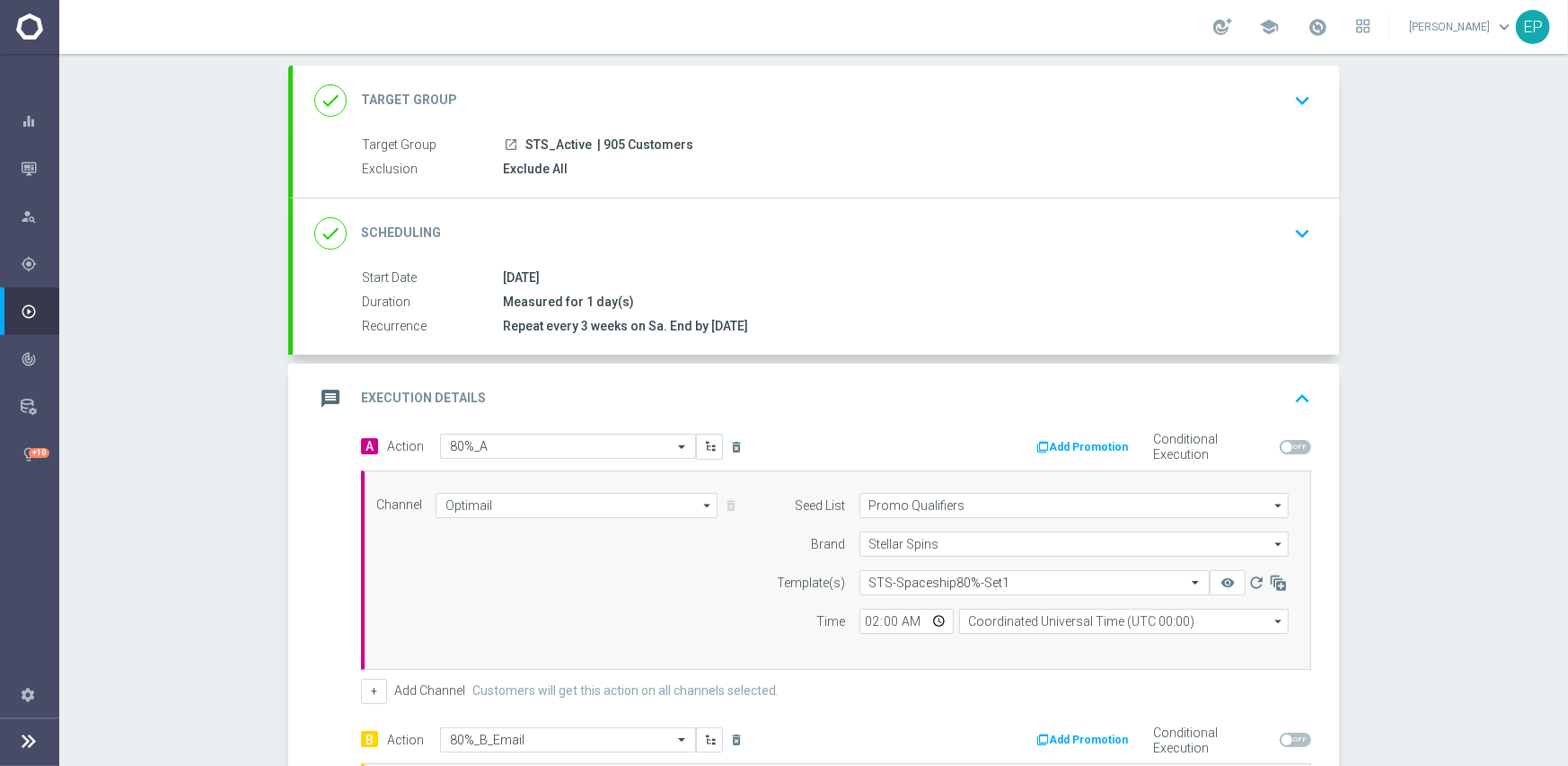
scroll to position [0, 0]
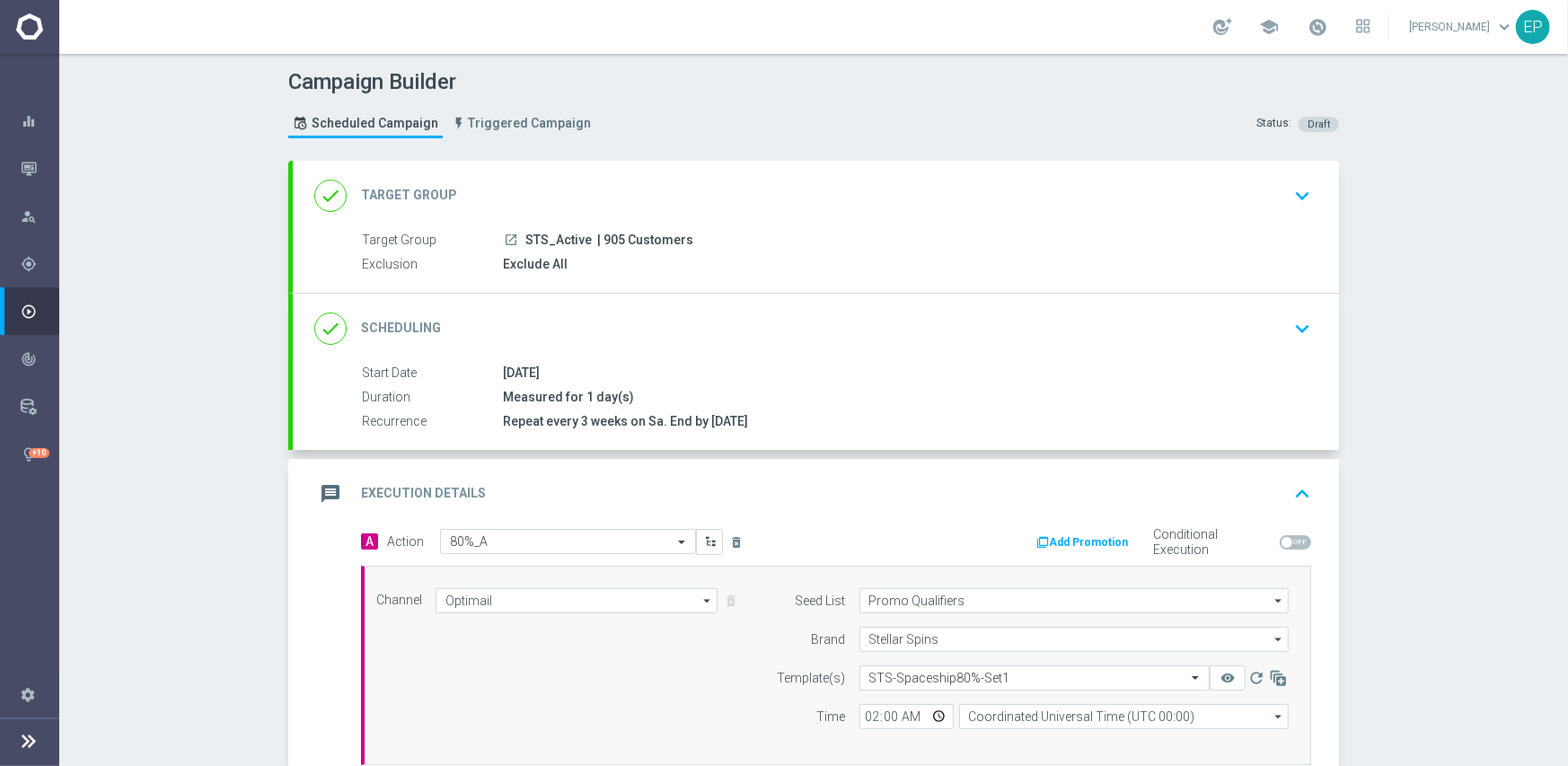
click at [805, 304] on div "done Scheduling keyboard_arrow_down" at bounding box center [816, 328] width 1047 height 70
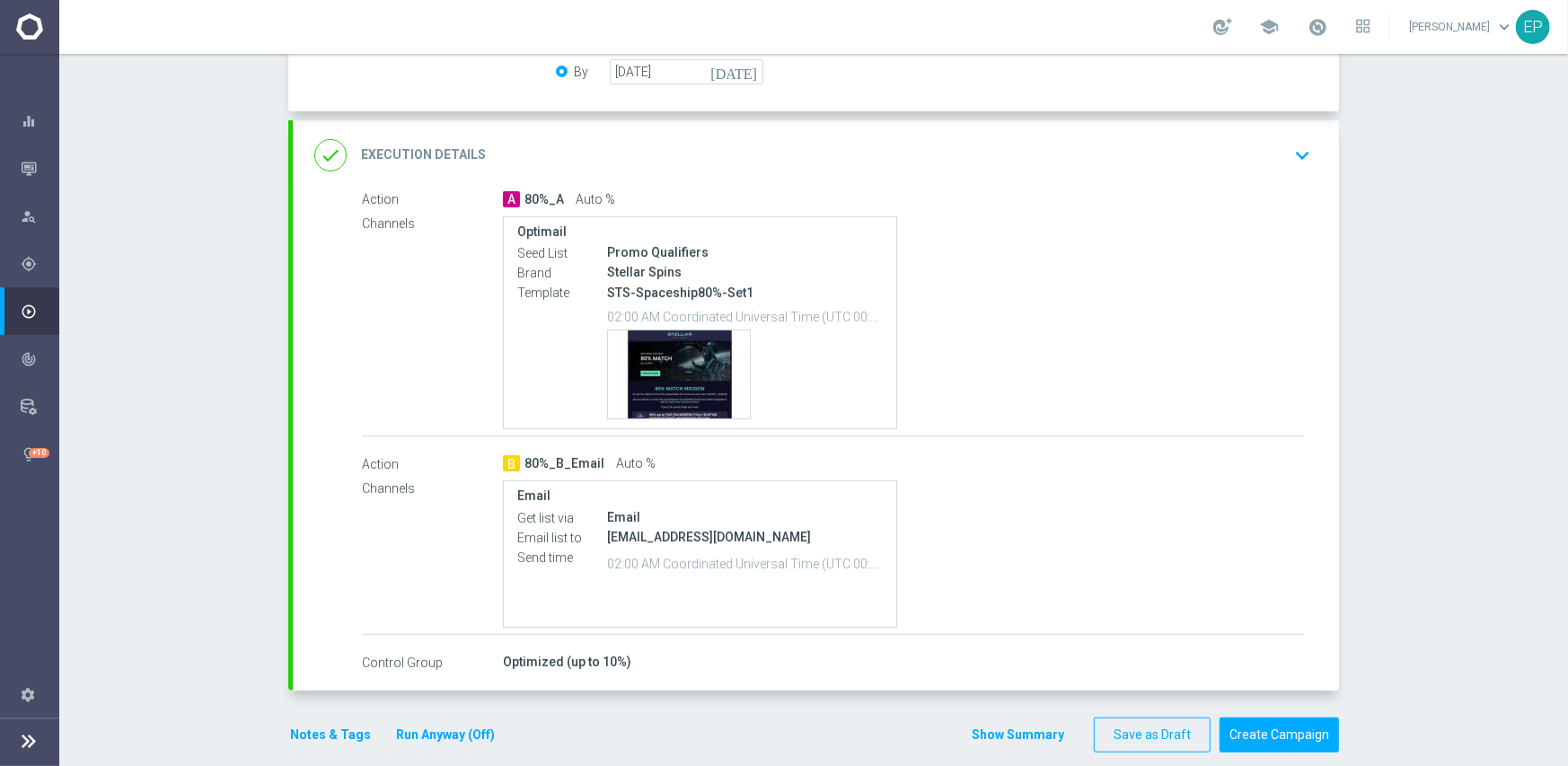
scroll to position [587, 0]
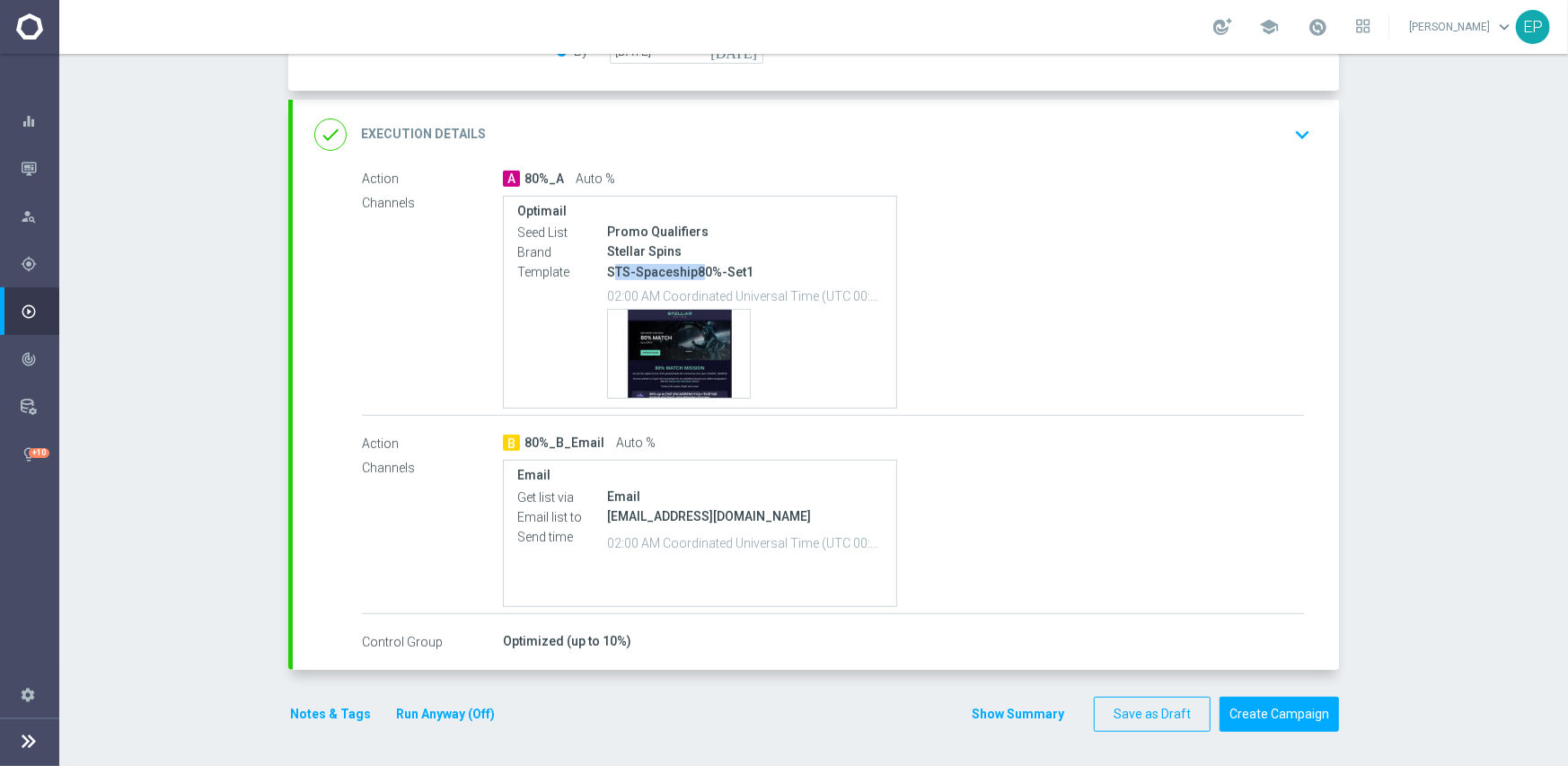
drag, startPoint x: 605, startPoint y: 270, endPoint x: 689, endPoint y: 273, distance: 84.1
click at [689, 273] on p "STS-Spaceship80%-Set1" at bounding box center [745, 272] width 276 height 16
copy p "TS-Spaceship8"
click at [744, 122] on div "done Execution Details keyboard_arrow_down" at bounding box center [815, 135] width 1003 height 34
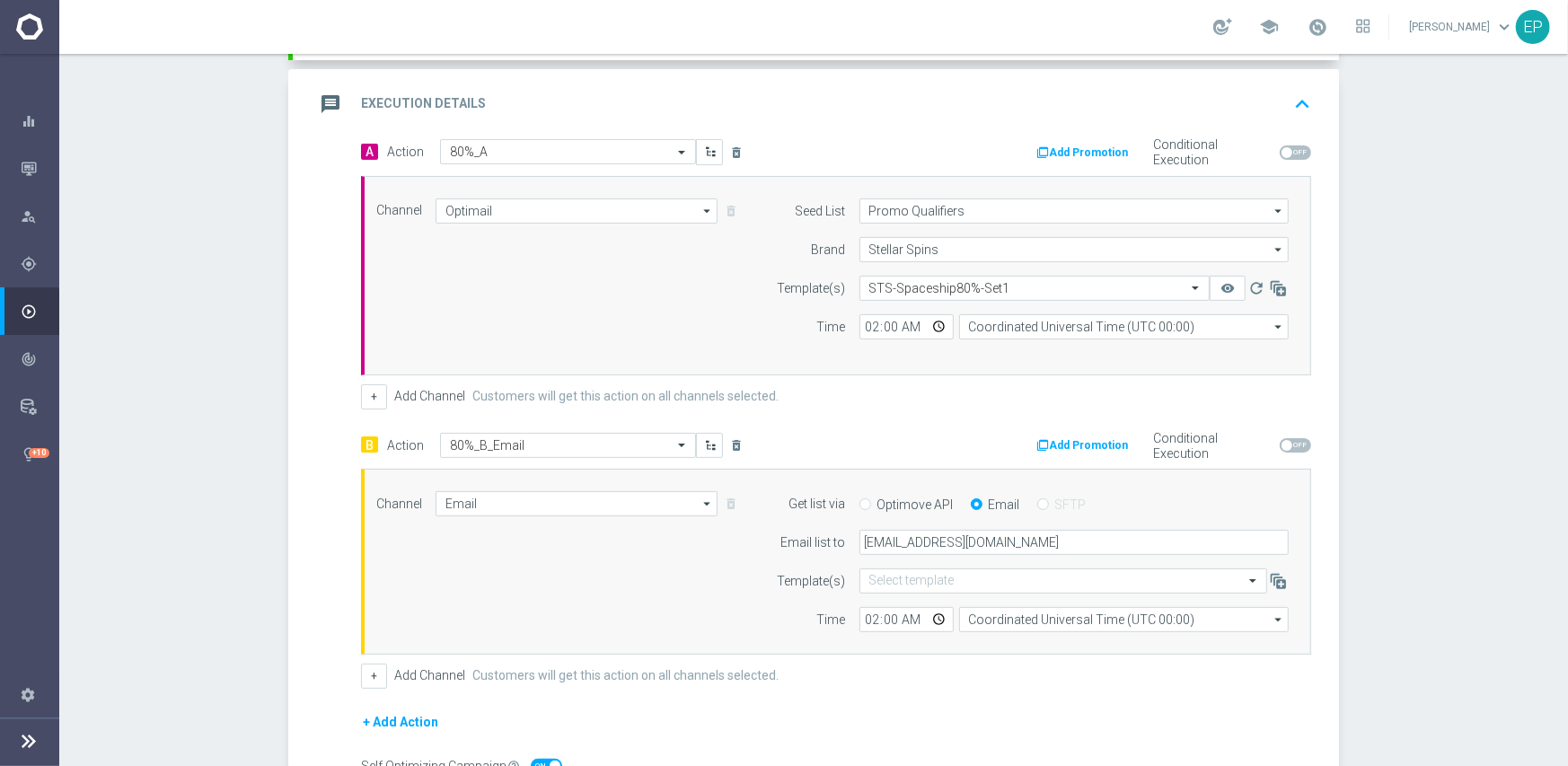
scroll to position [387, 0]
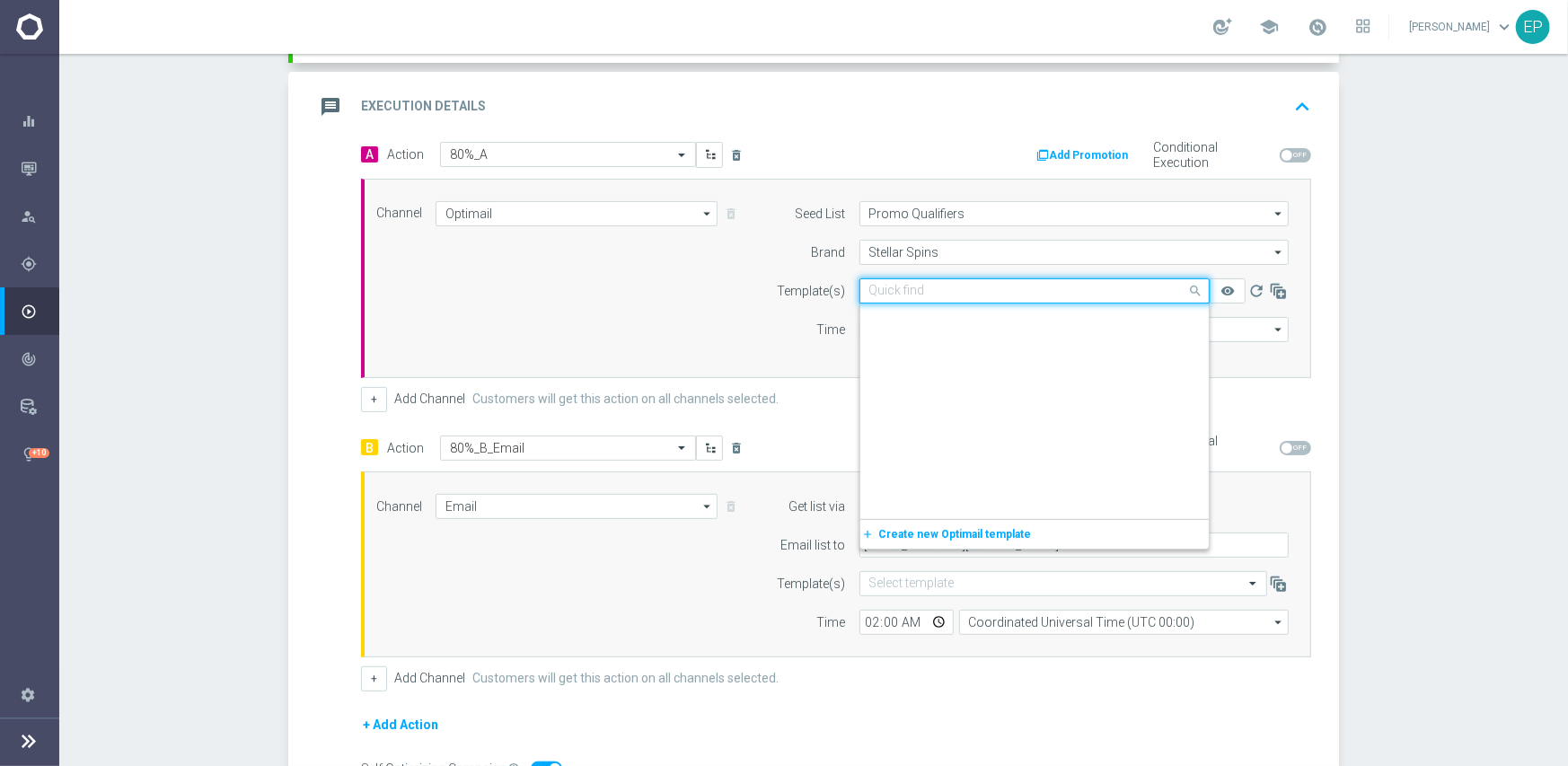
click at [1001, 285] on input "text" at bounding box center [1017, 291] width 295 height 15
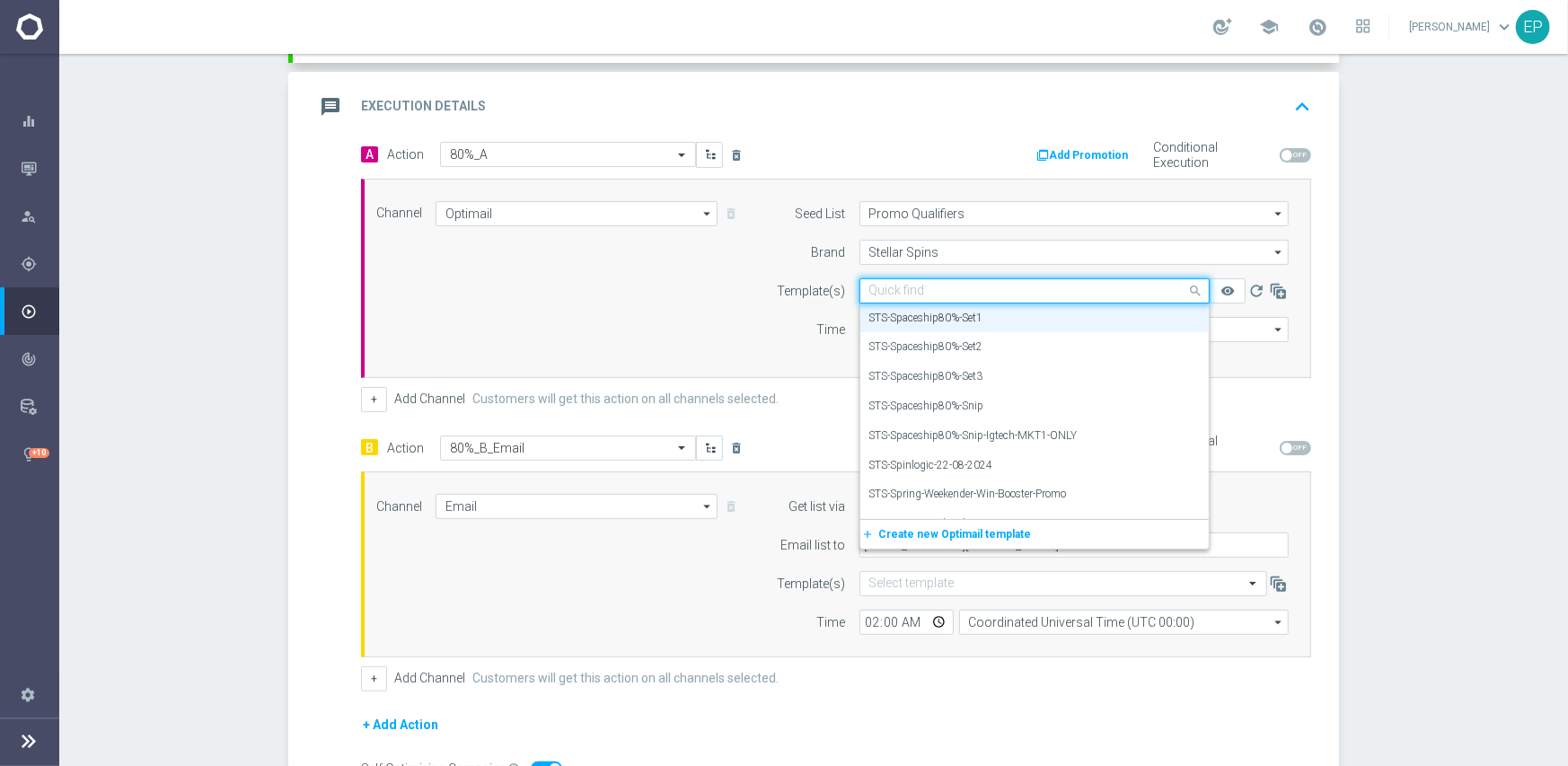
paste input "TS-Spaceship8"
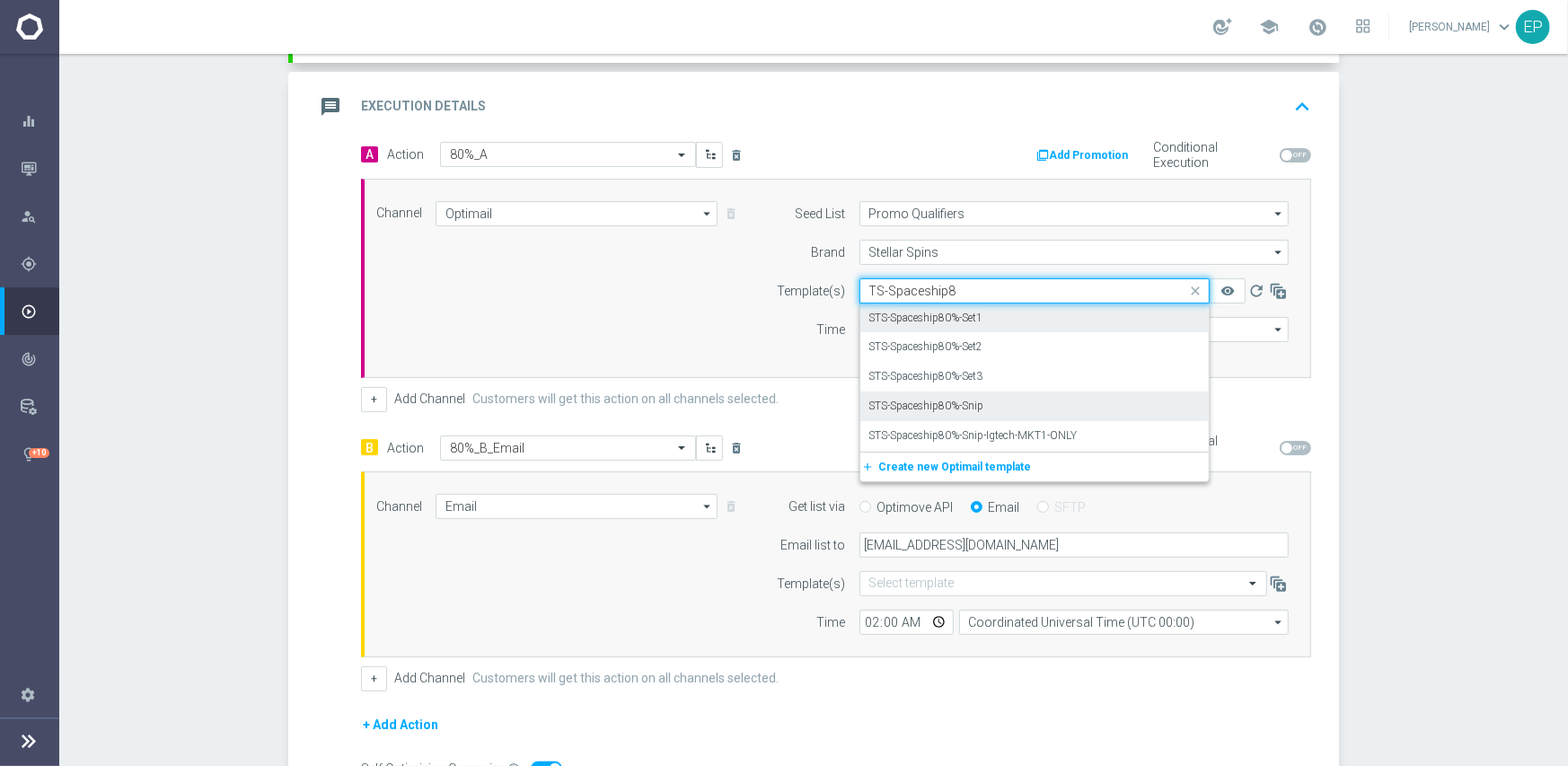
click at [976, 409] on label "STS-Spaceship80%-Snip" at bounding box center [927, 406] width 115 height 15
type input "TS-Spaceship8"
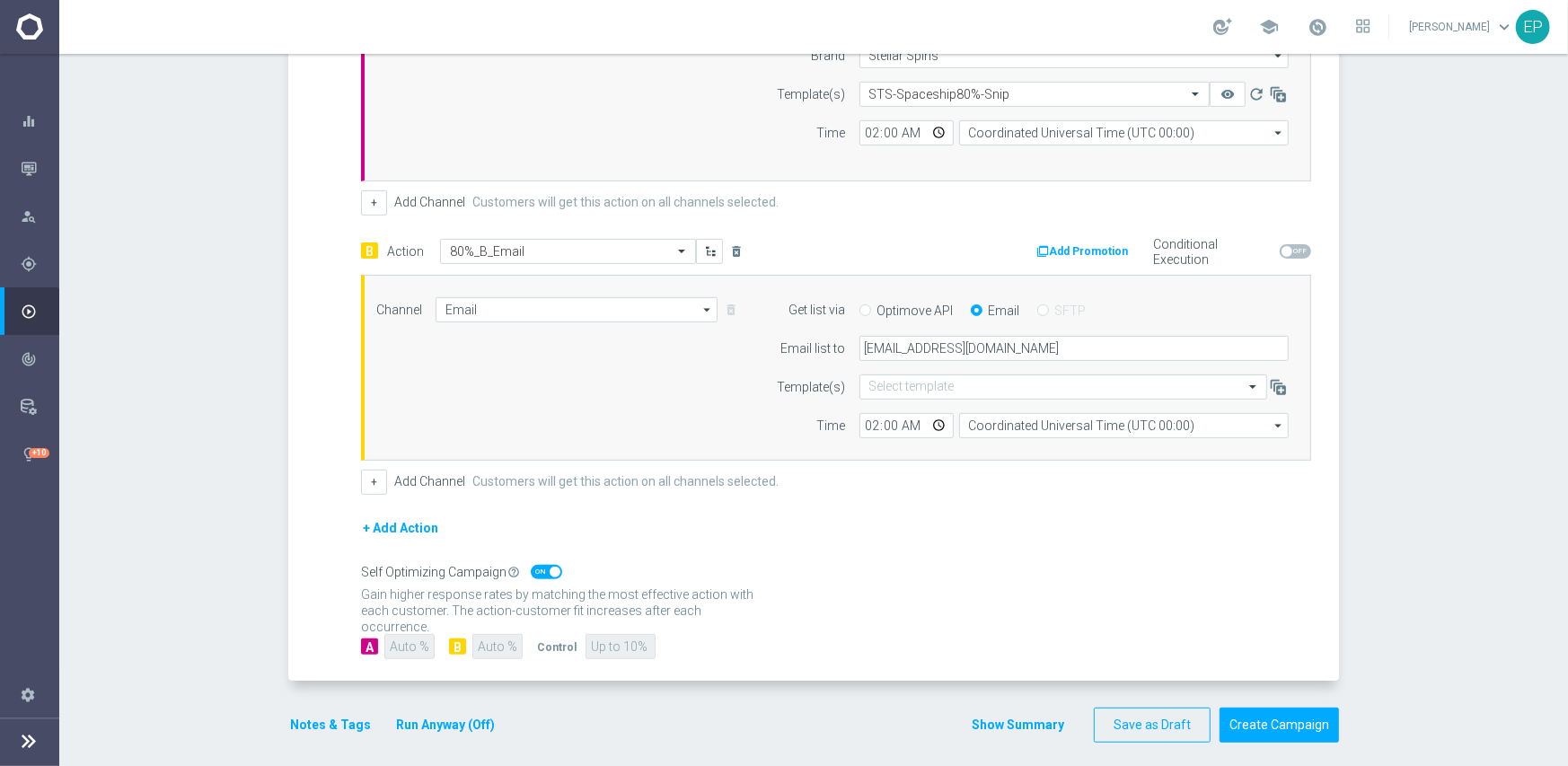
scroll to position [593, 0]
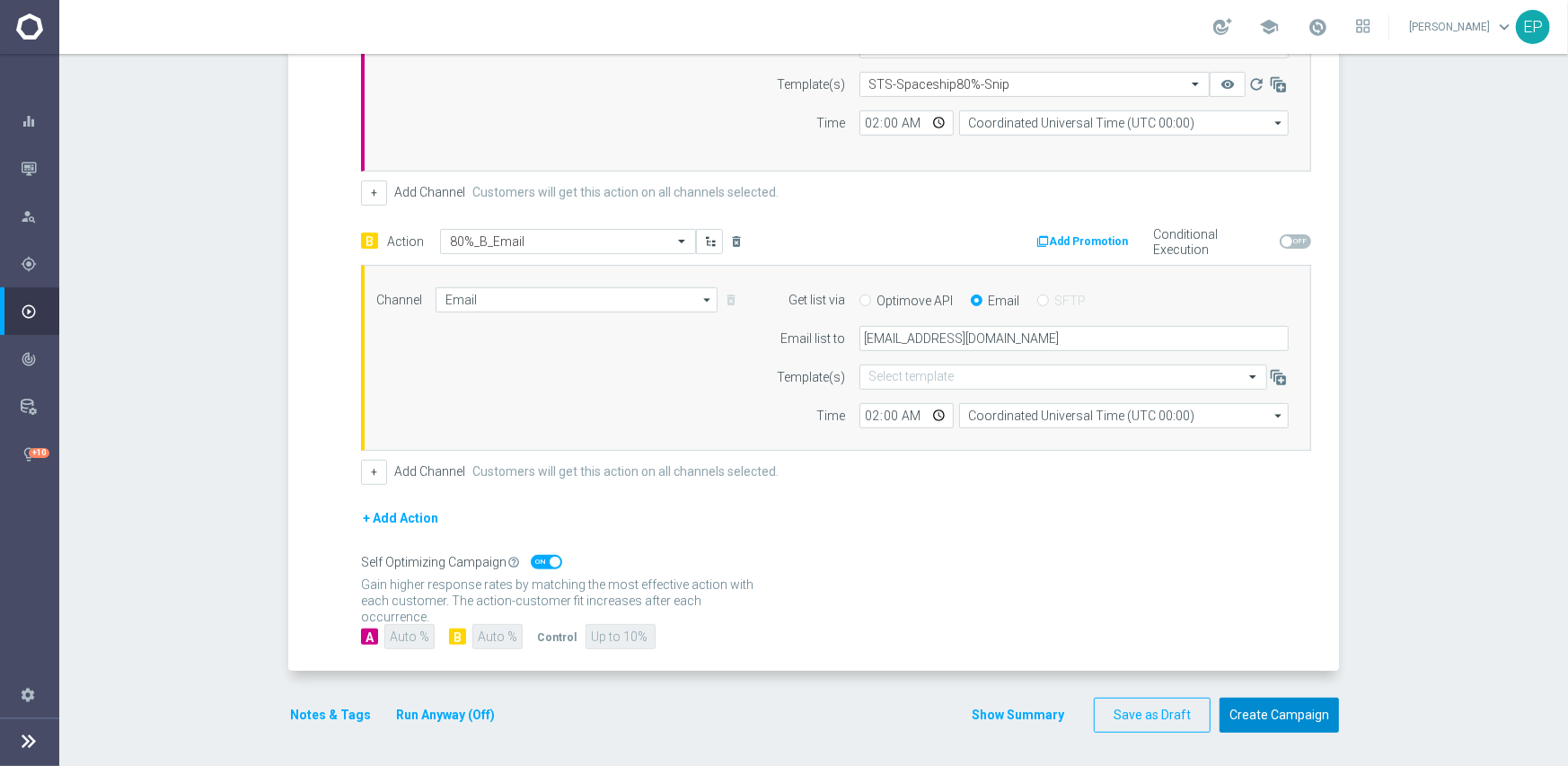
click at [1270, 711] on button "Create Campaign" at bounding box center [1279, 714] width 119 height 35
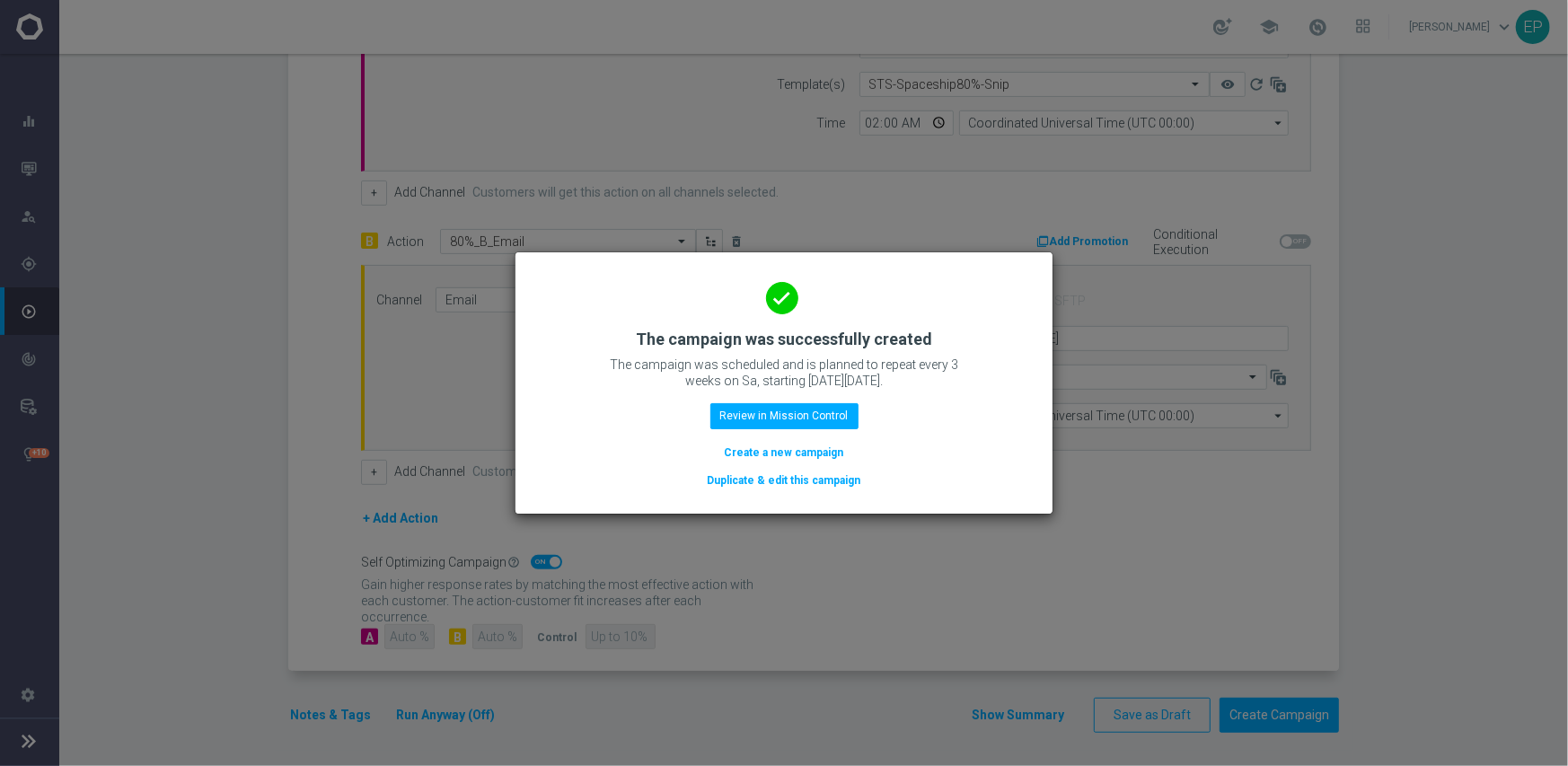
click at [803, 481] on button "Duplicate & edit this campaign" at bounding box center [784, 480] width 157 height 20
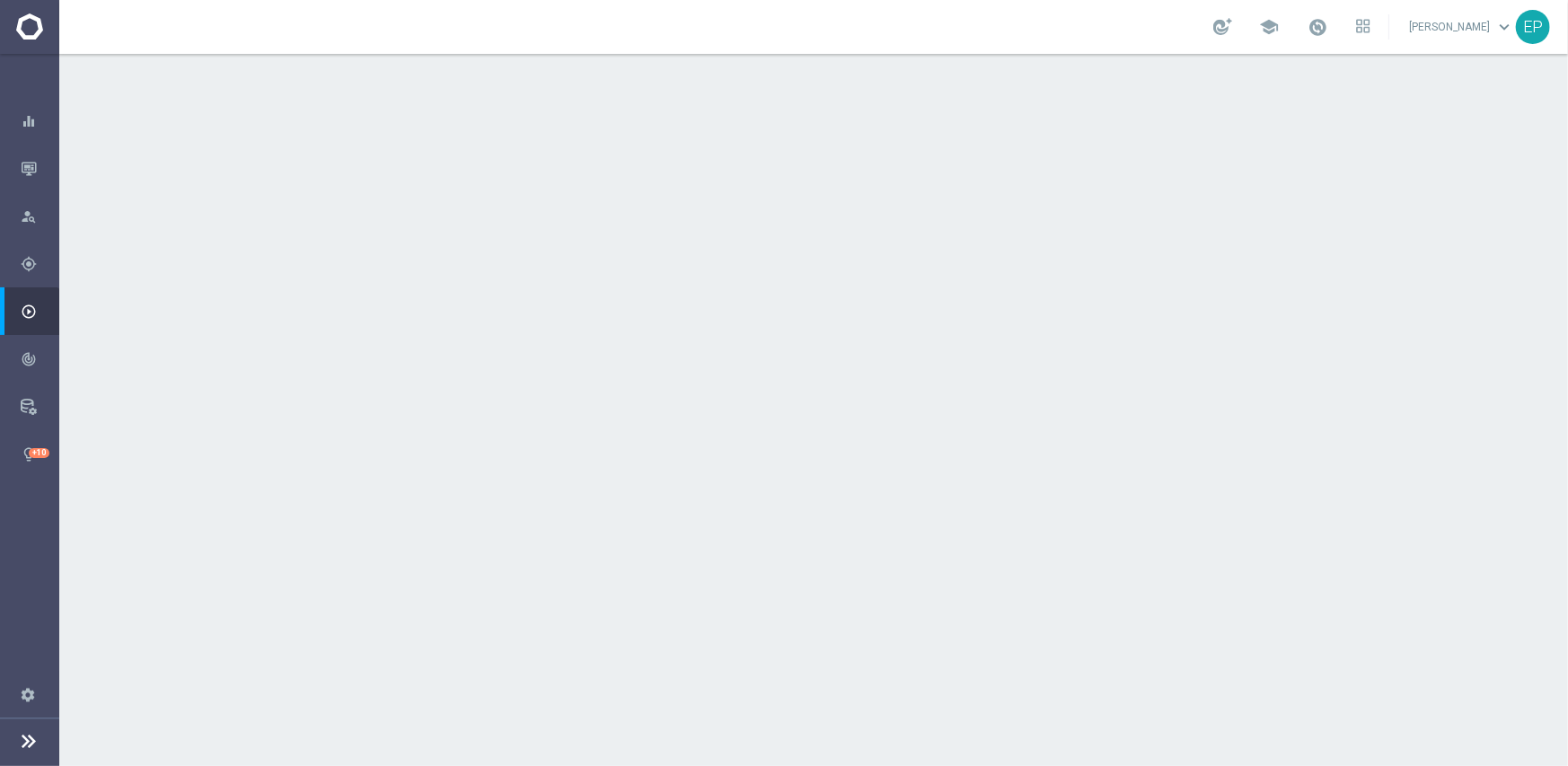
drag, startPoint x: 520, startPoint y: 239, endPoint x: 546, endPoint y: 238, distance: 26.0
click at [546, 238] on span "STS_Active" at bounding box center [558, 241] width 66 height 16
copy span "STS_"
click at [584, 187] on div "done Target Group keyboard_arrow_down" at bounding box center [815, 196] width 1003 height 34
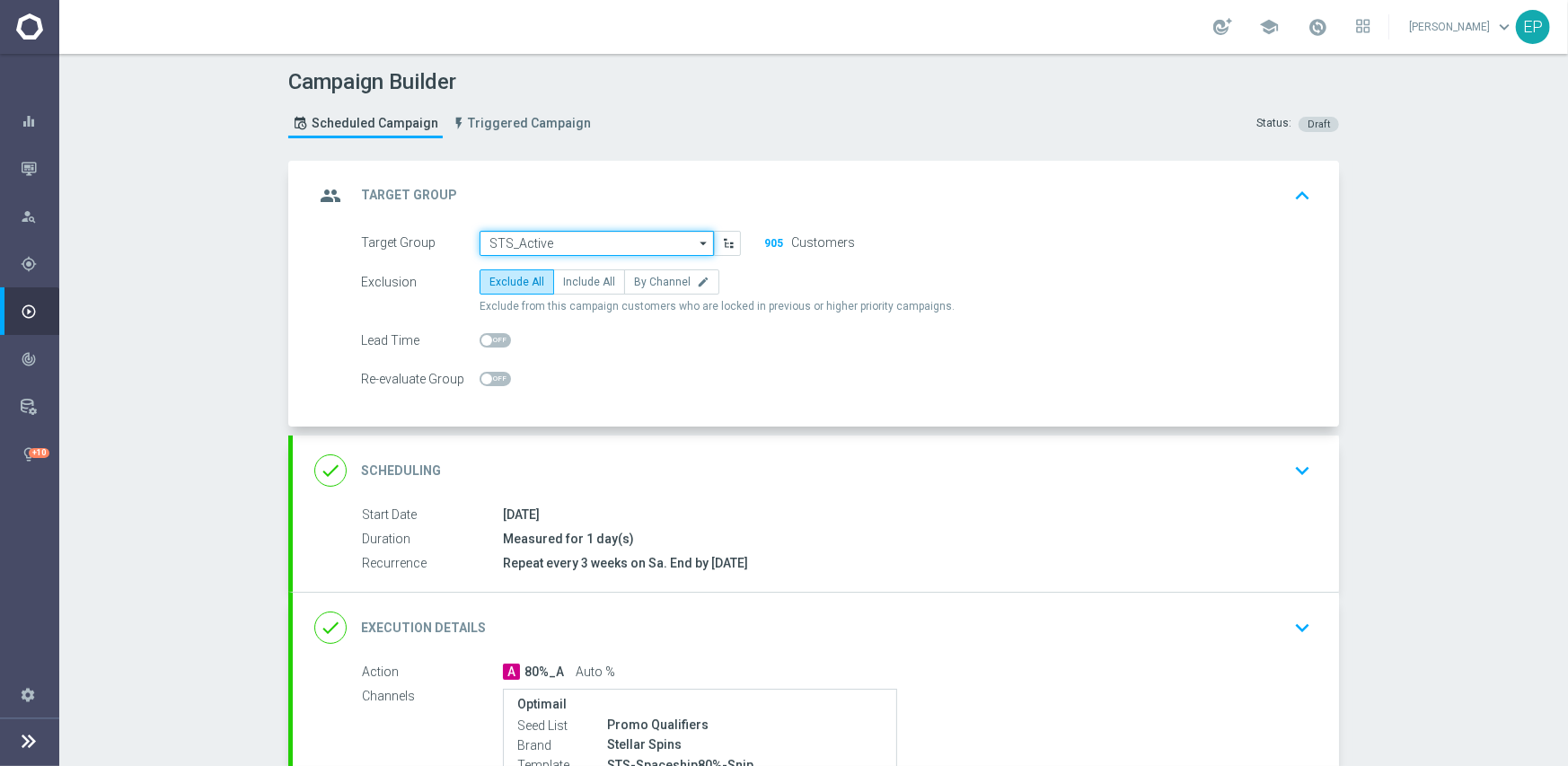
click at [575, 237] on input "STS_Active" at bounding box center [596, 243] width 234 height 25
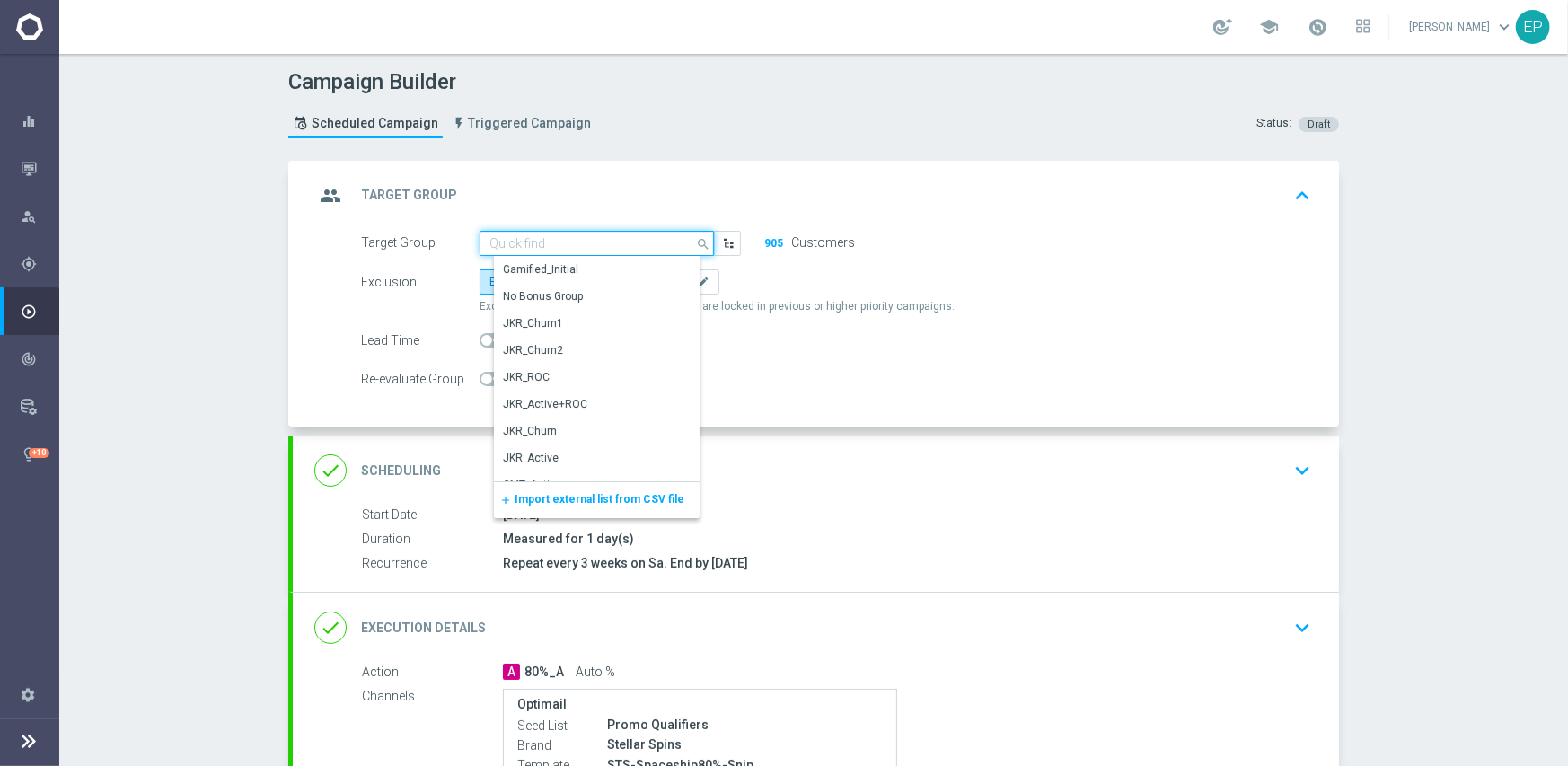
paste input "STS_"
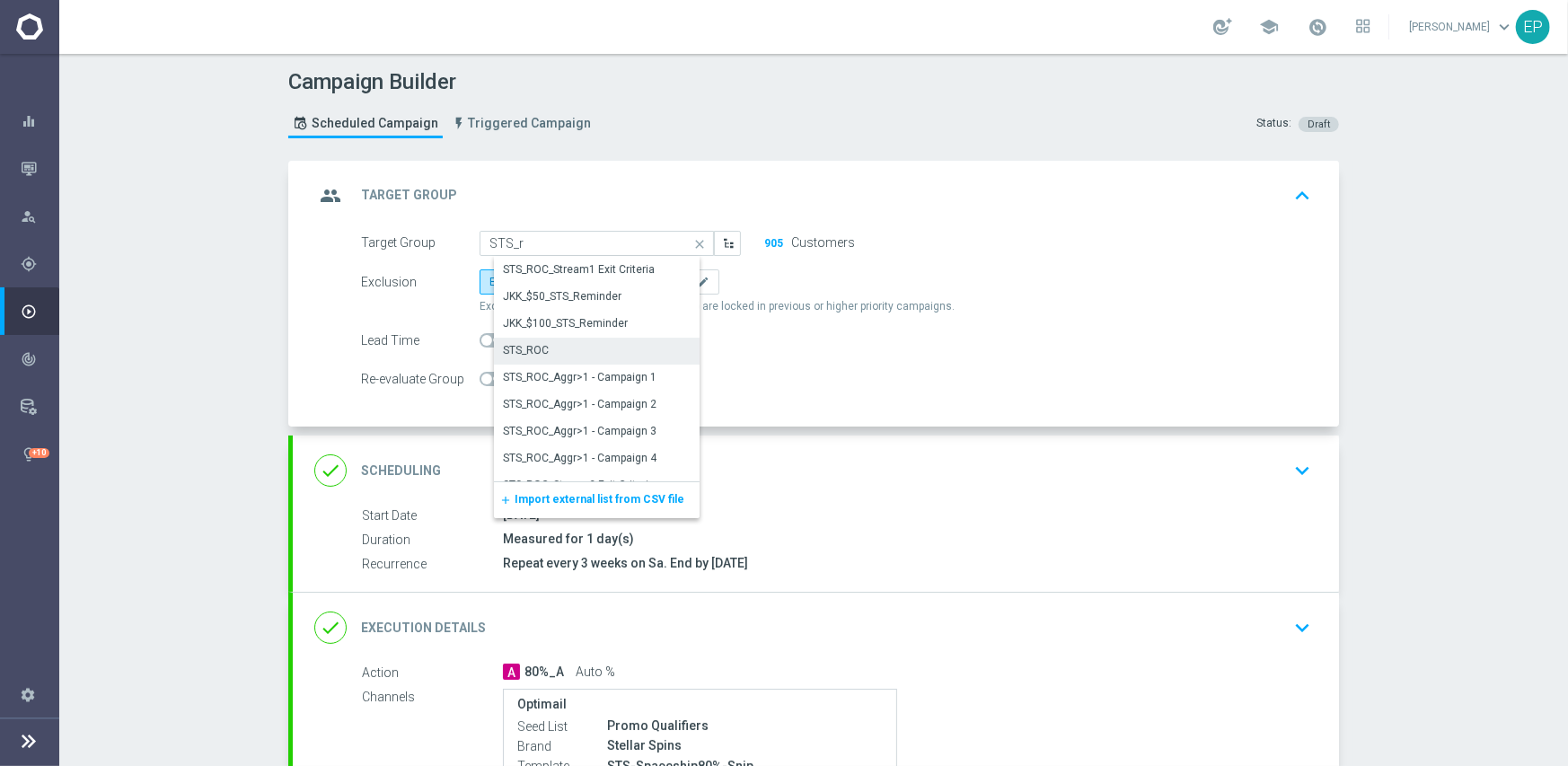
click at [576, 341] on div "STS_ROC" at bounding box center [603, 350] width 220 height 25
type input "STS_ROC"
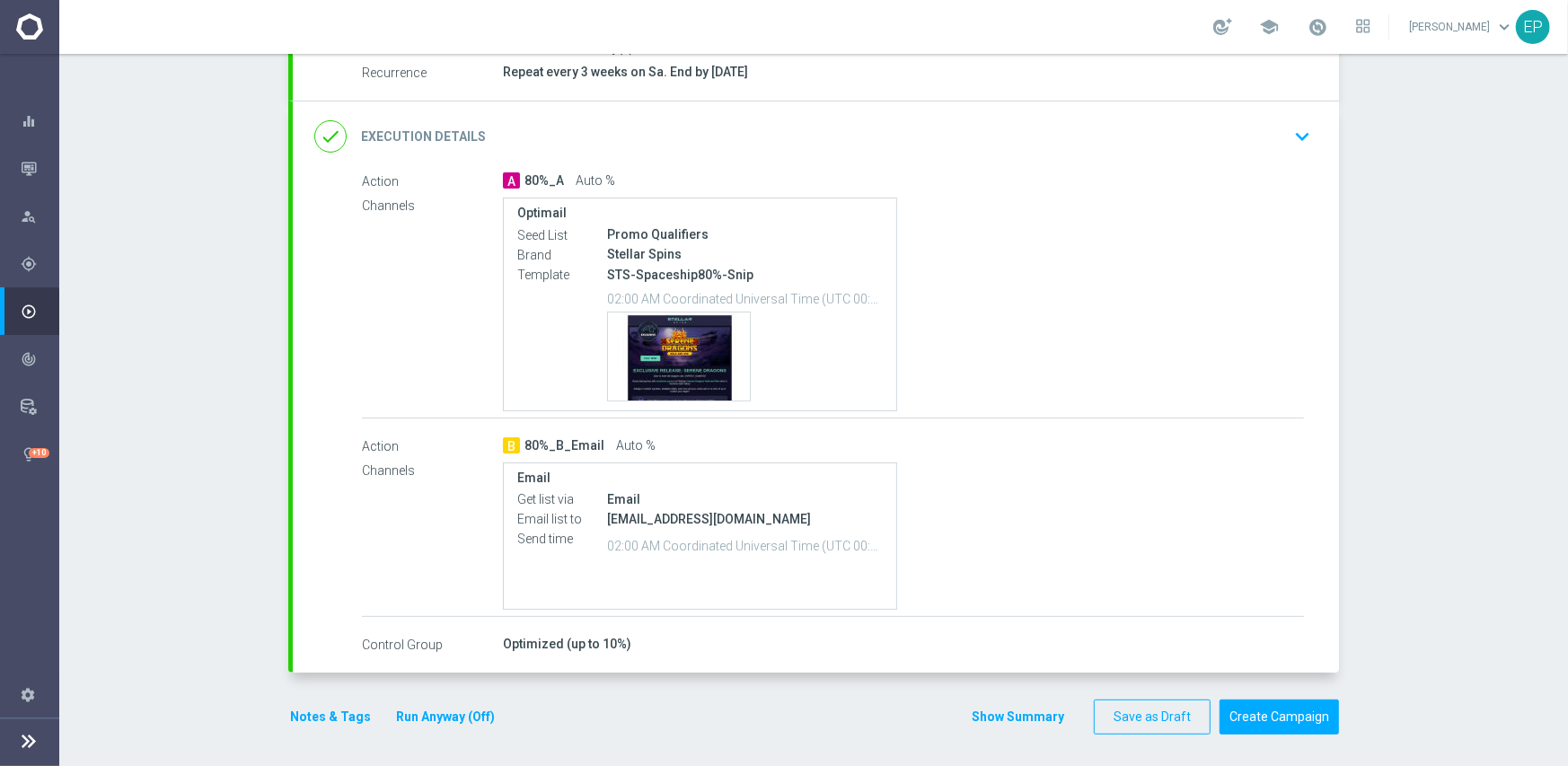
scroll to position [494, 0]
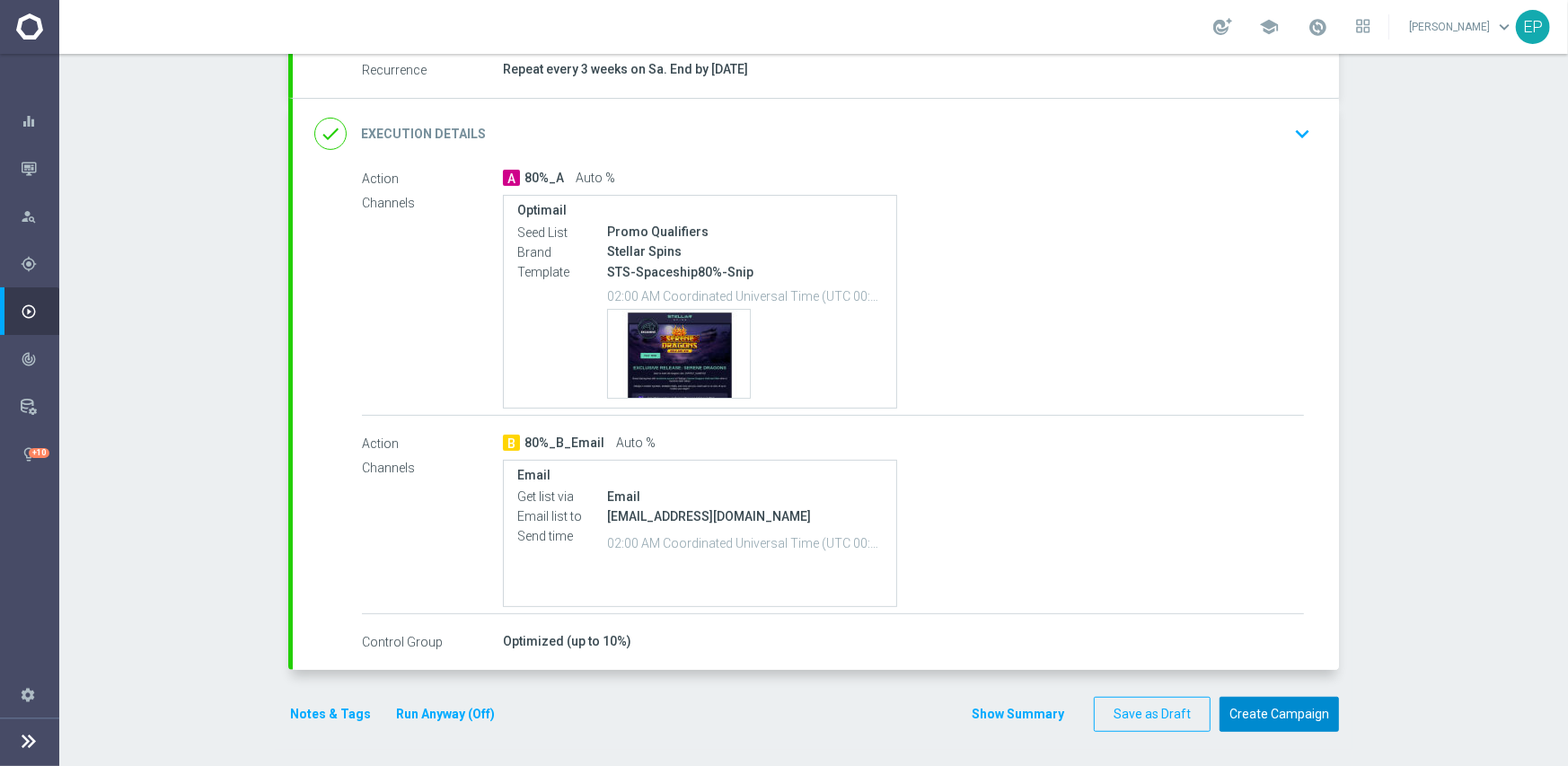
click at [1287, 706] on button "Create Campaign" at bounding box center [1279, 714] width 119 height 35
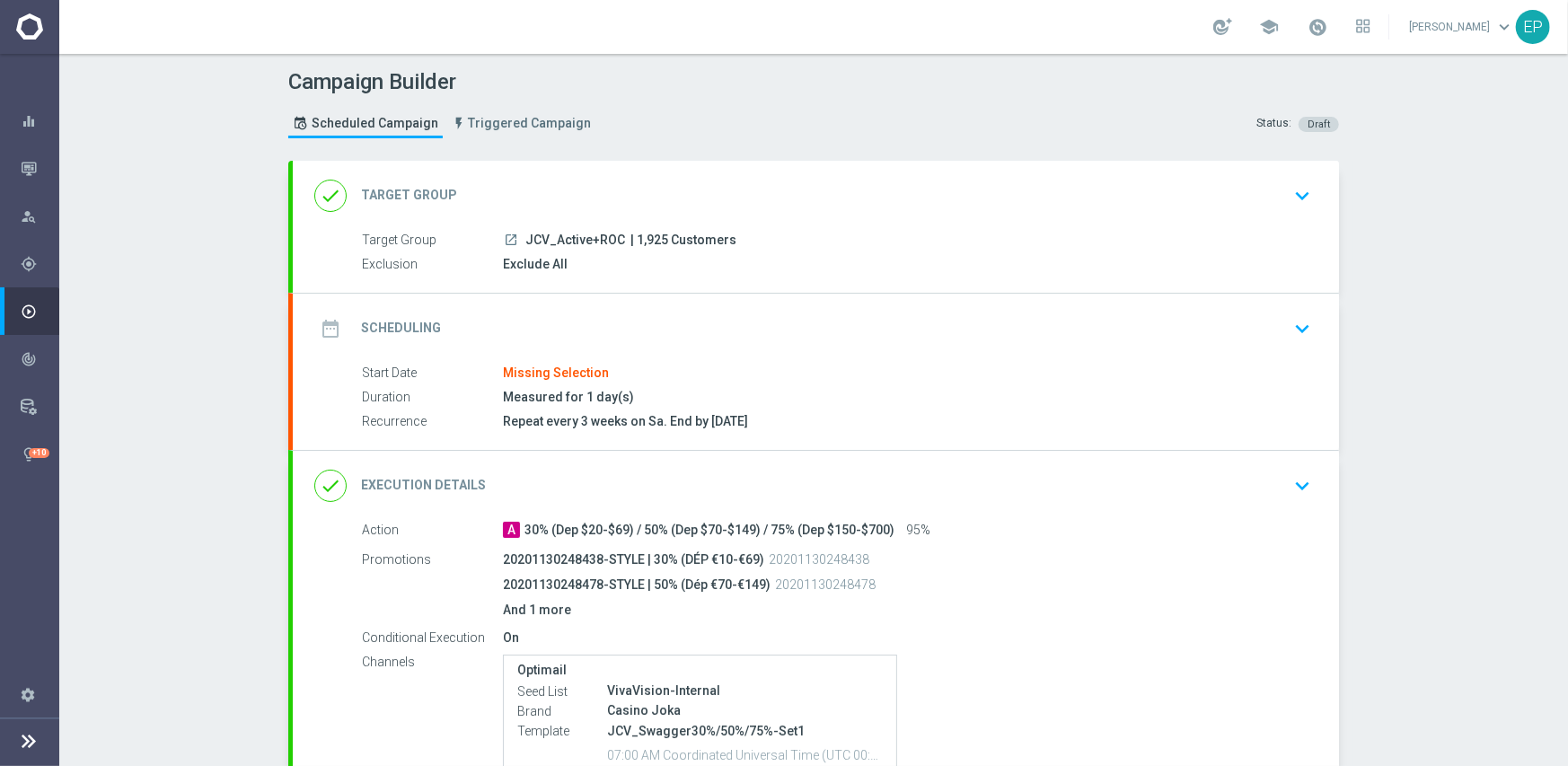
drag, startPoint x: 517, startPoint y: 238, endPoint x: 568, endPoint y: 244, distance: 51.4
click at [568, 244] on div "launch JCV_Active+ROC | 1,925 Customers" at bounding box center [904, 240] width 802 height 18
copy span "JCV_Acti"
click at [610, 180] on div "done Target Group keyboard_arrow_down" at bounding box center [815, 196] width 1003 height 34
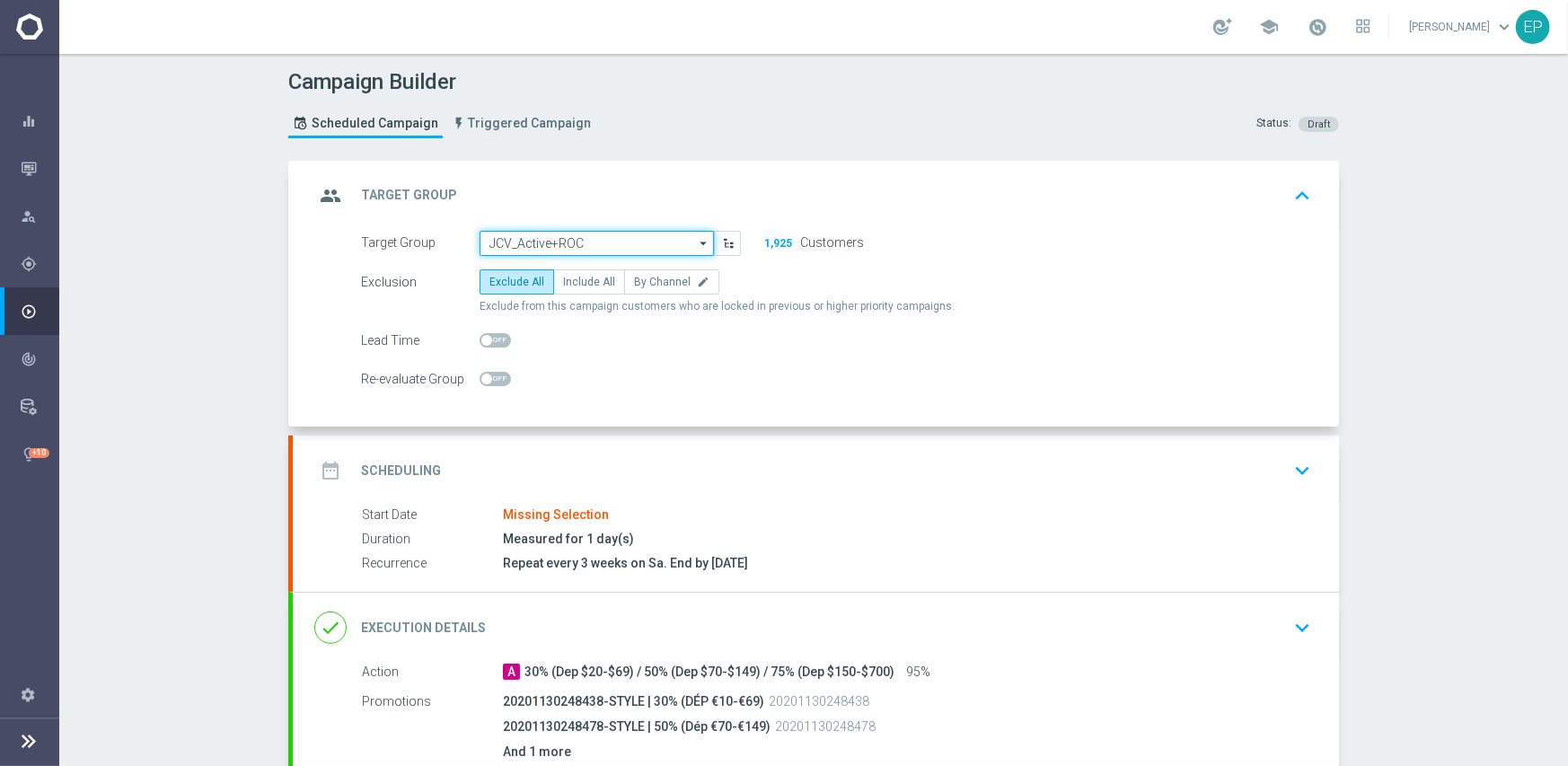
click at [580, 245] on input "JCV_Active+ROC" at bounding box center [596, 243] width 234 height 25
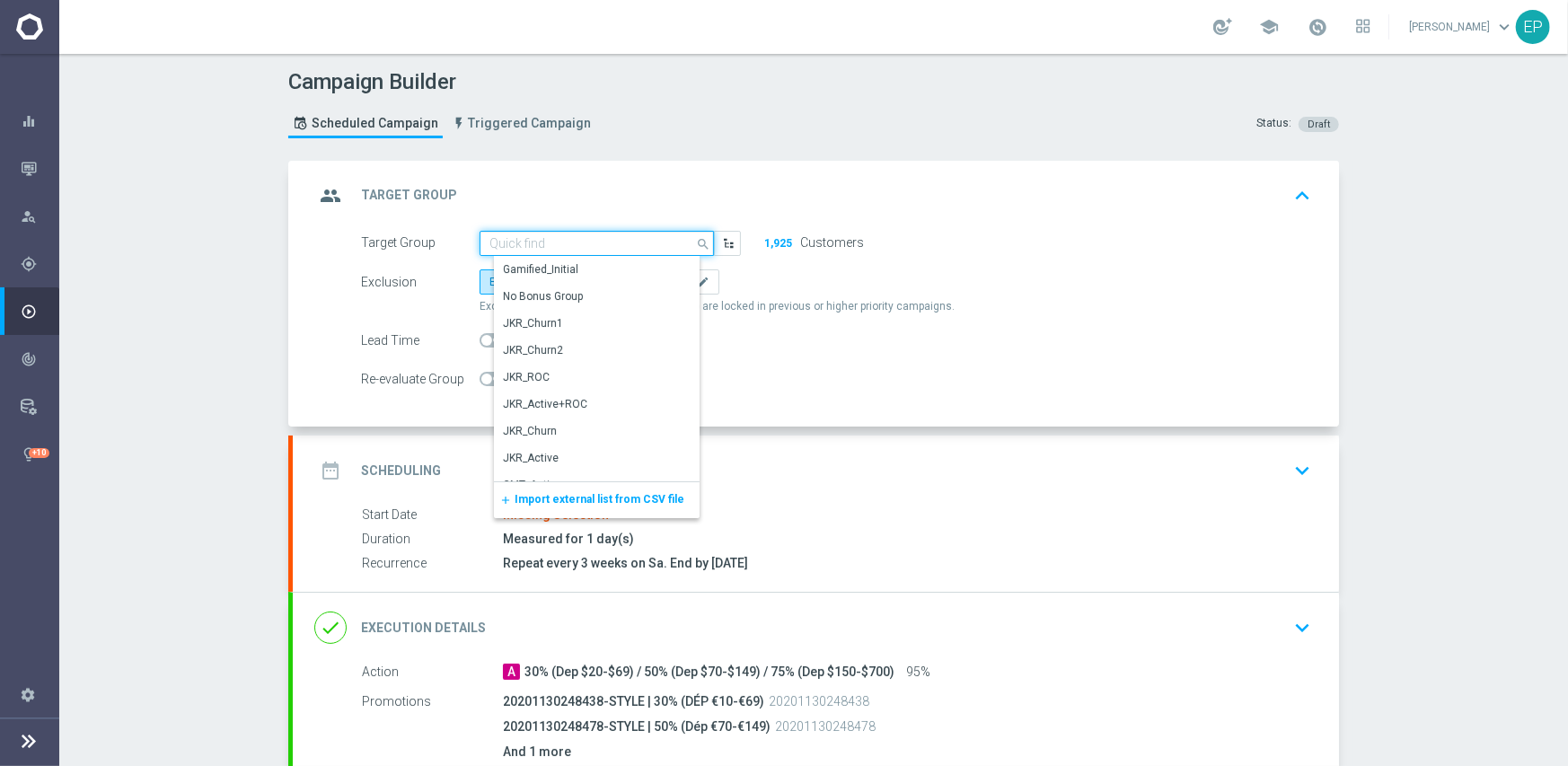
paste input "JCV_Acti"
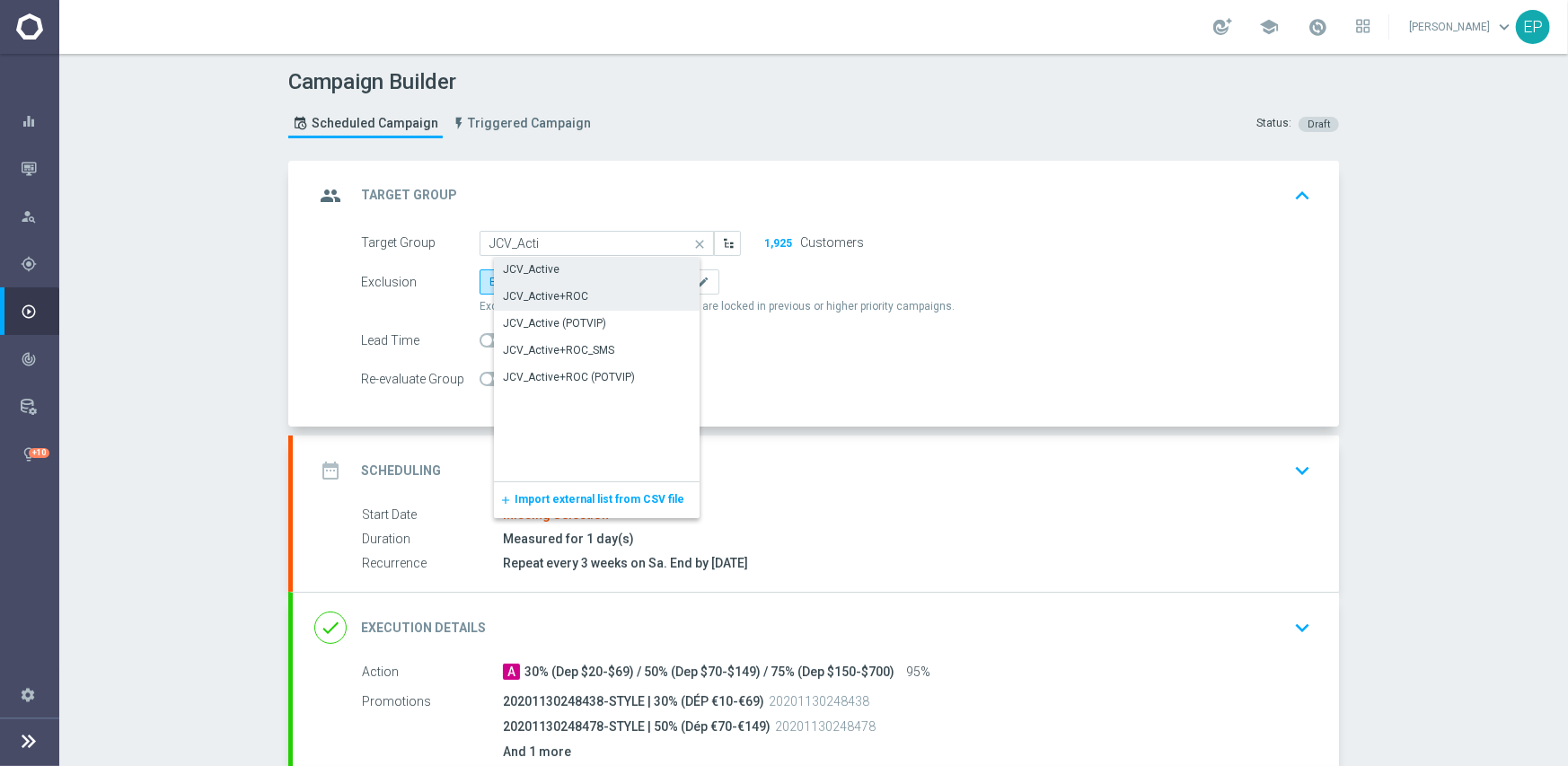
click at [573, 263] on div "JCV_Active" at bounding box center [612, 270] width 235 height 25
type input "JCV_Active"
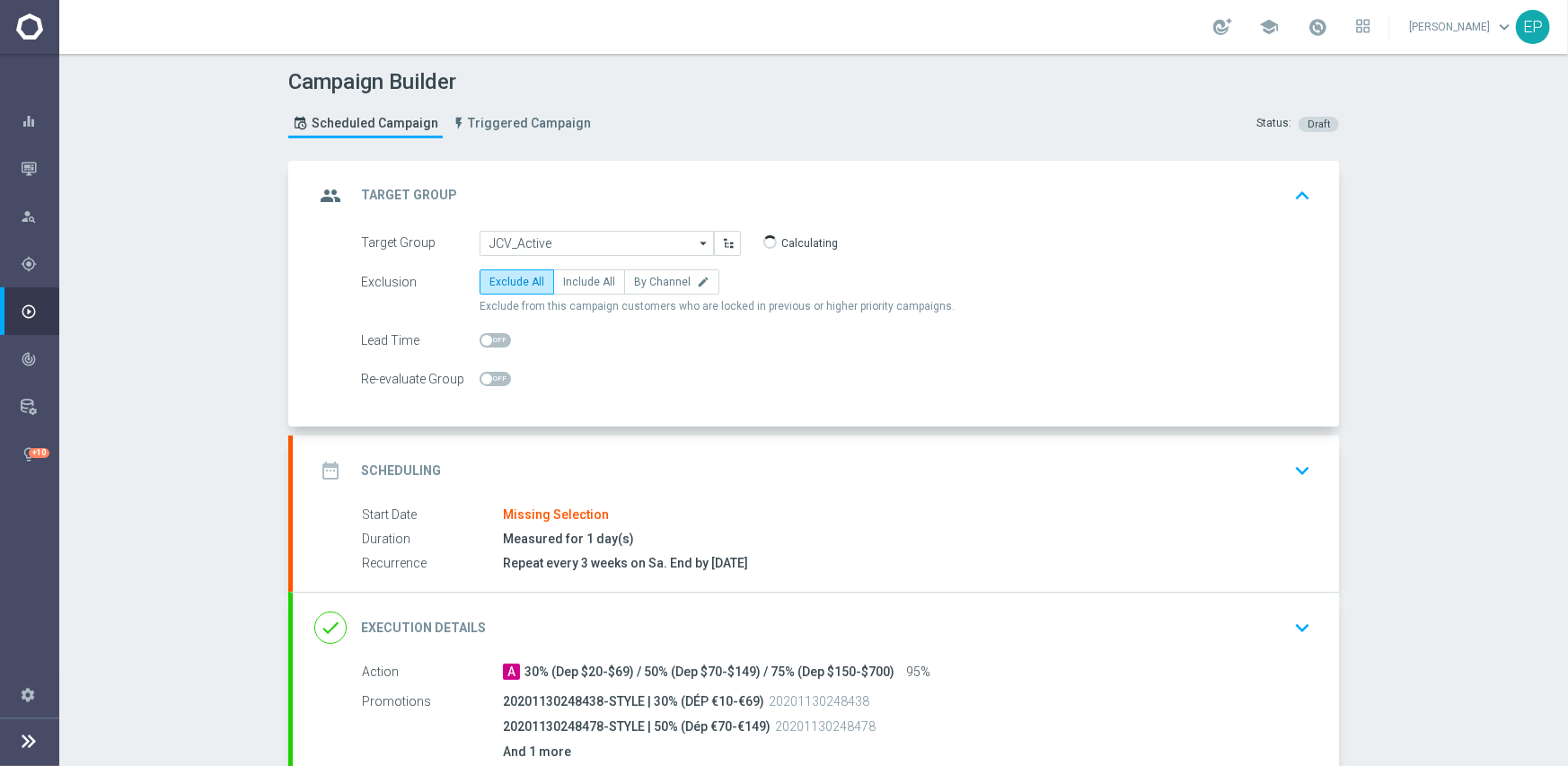
click at [622, 444] on div "date_range Scheduling keyboard_arrow_down" at bounding box center [816, 470] width 1047 height 70
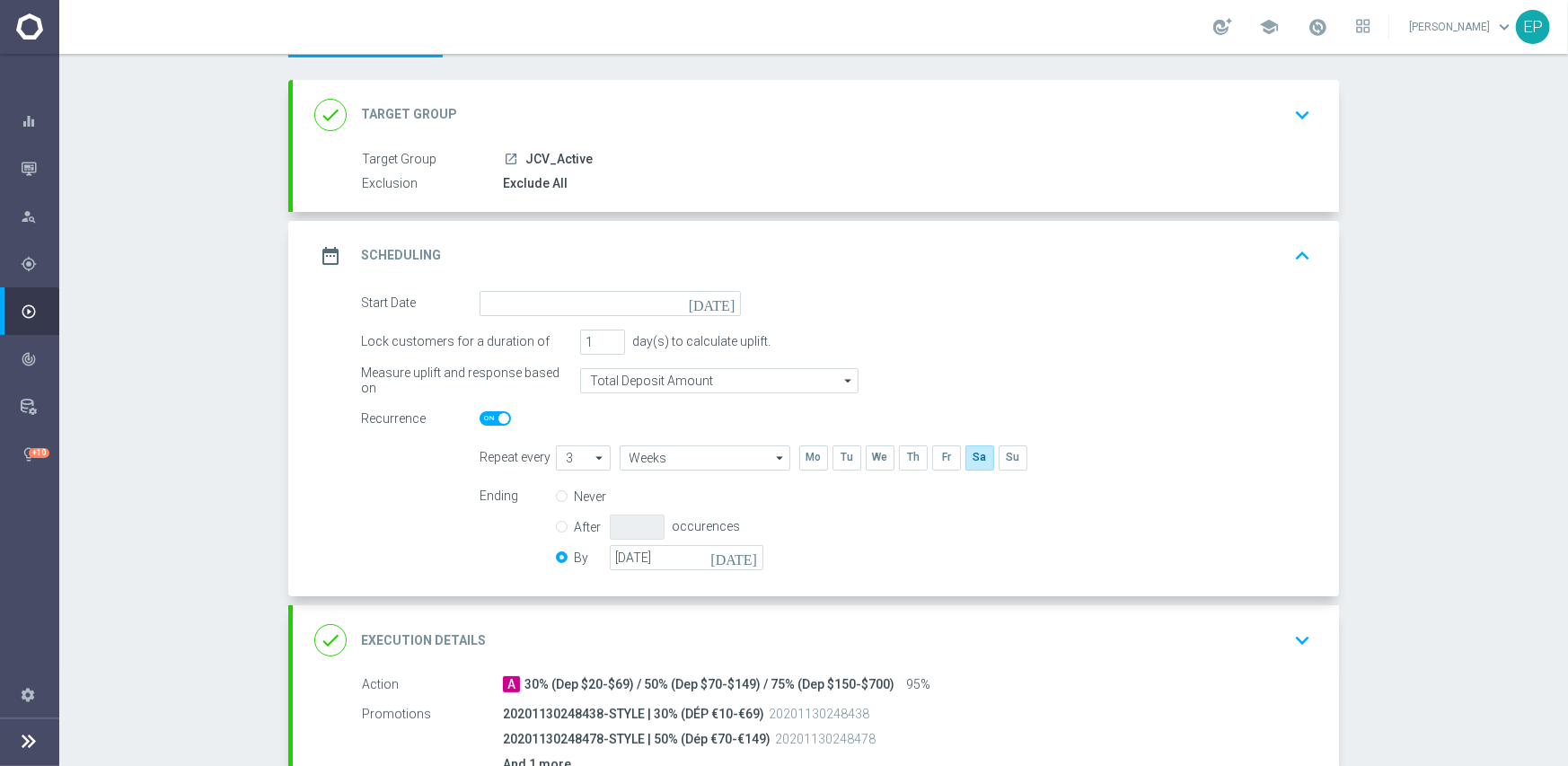
scroll to position [180, 0]
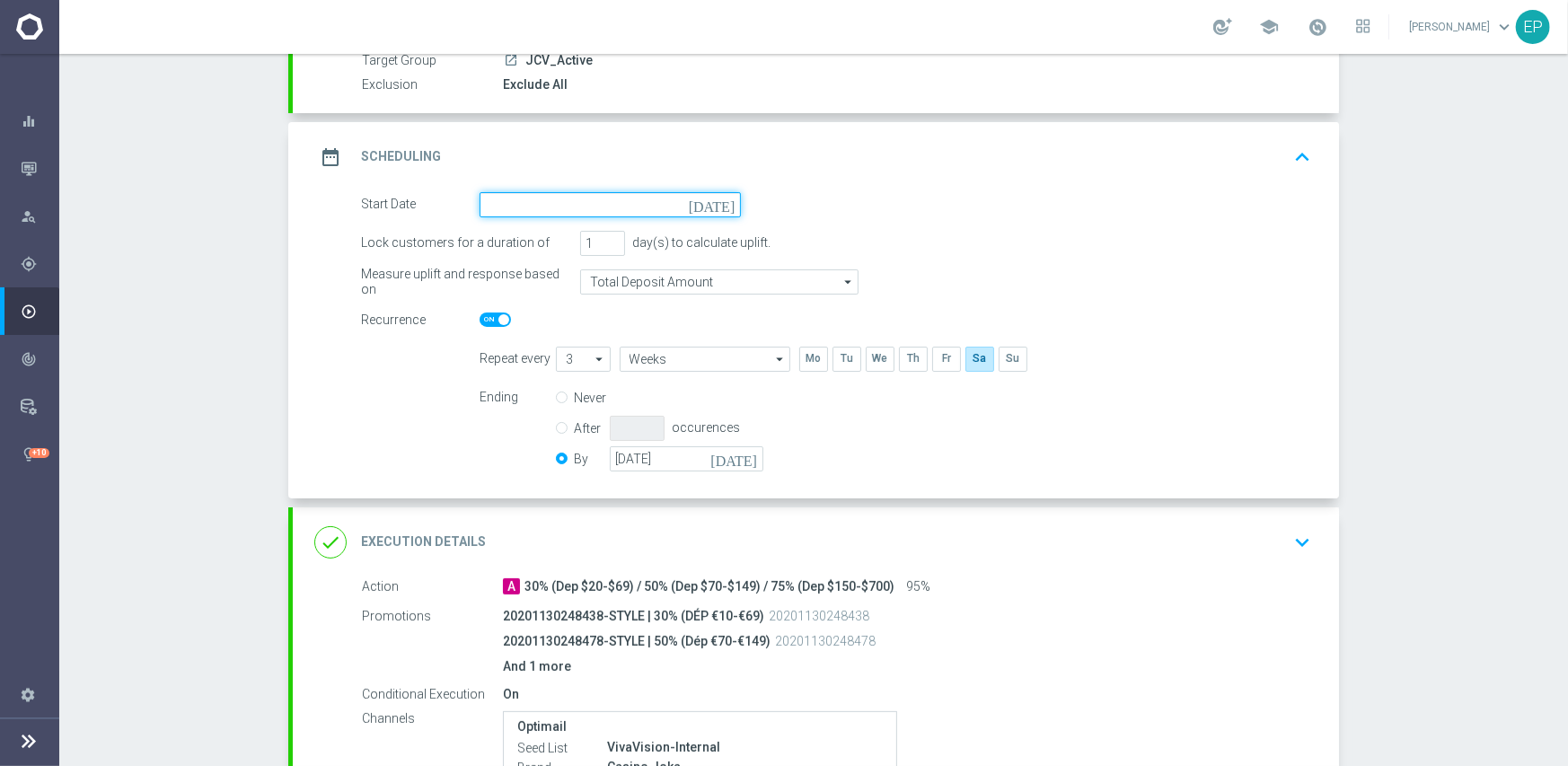
click at [602, 201] on input at bounding box center [610, 204] width 261 height 25
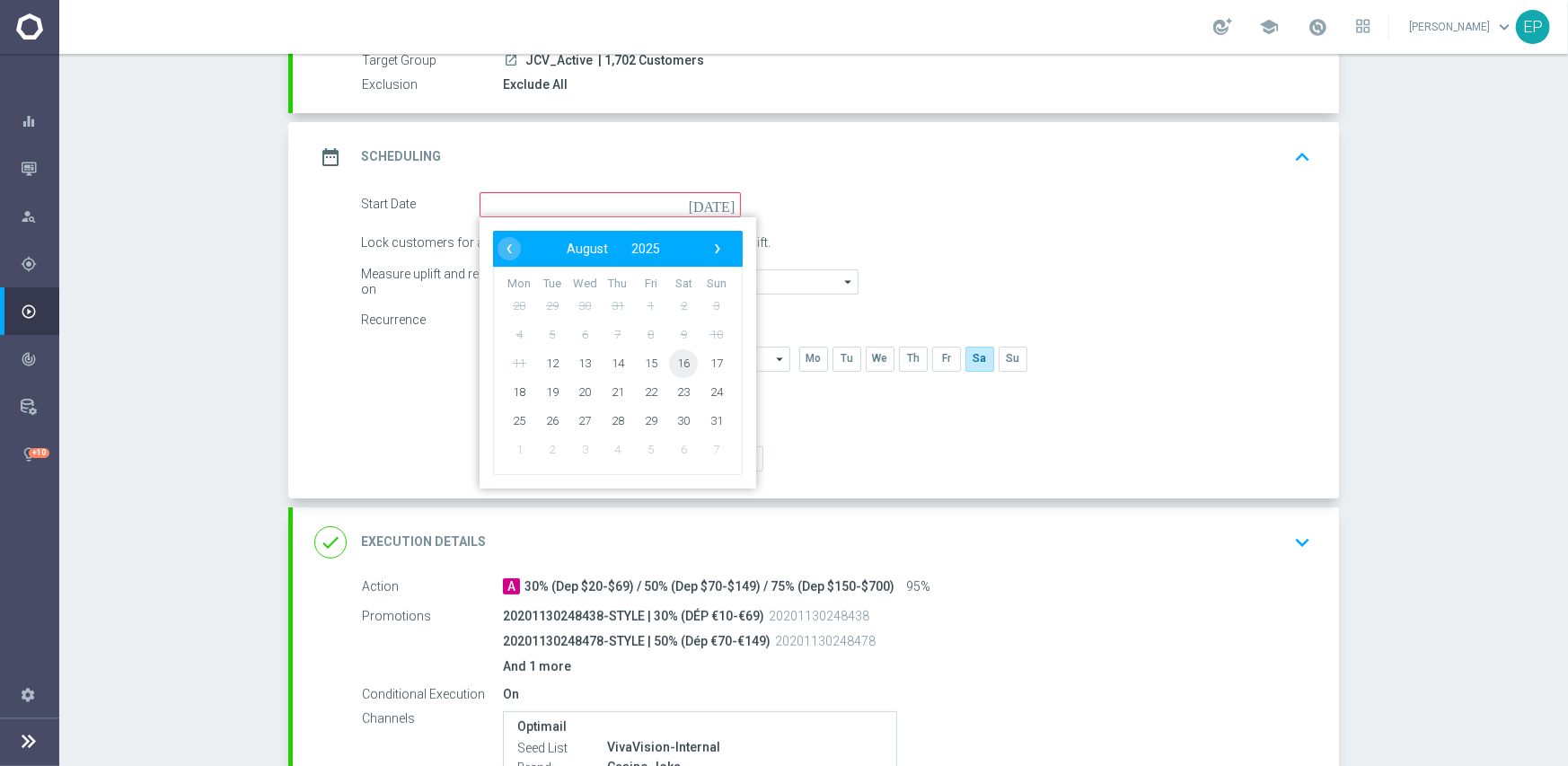
click at [678, 361] on span "16" at bounding box center [684, 363] width 29 height 29
type input "[DATE]"
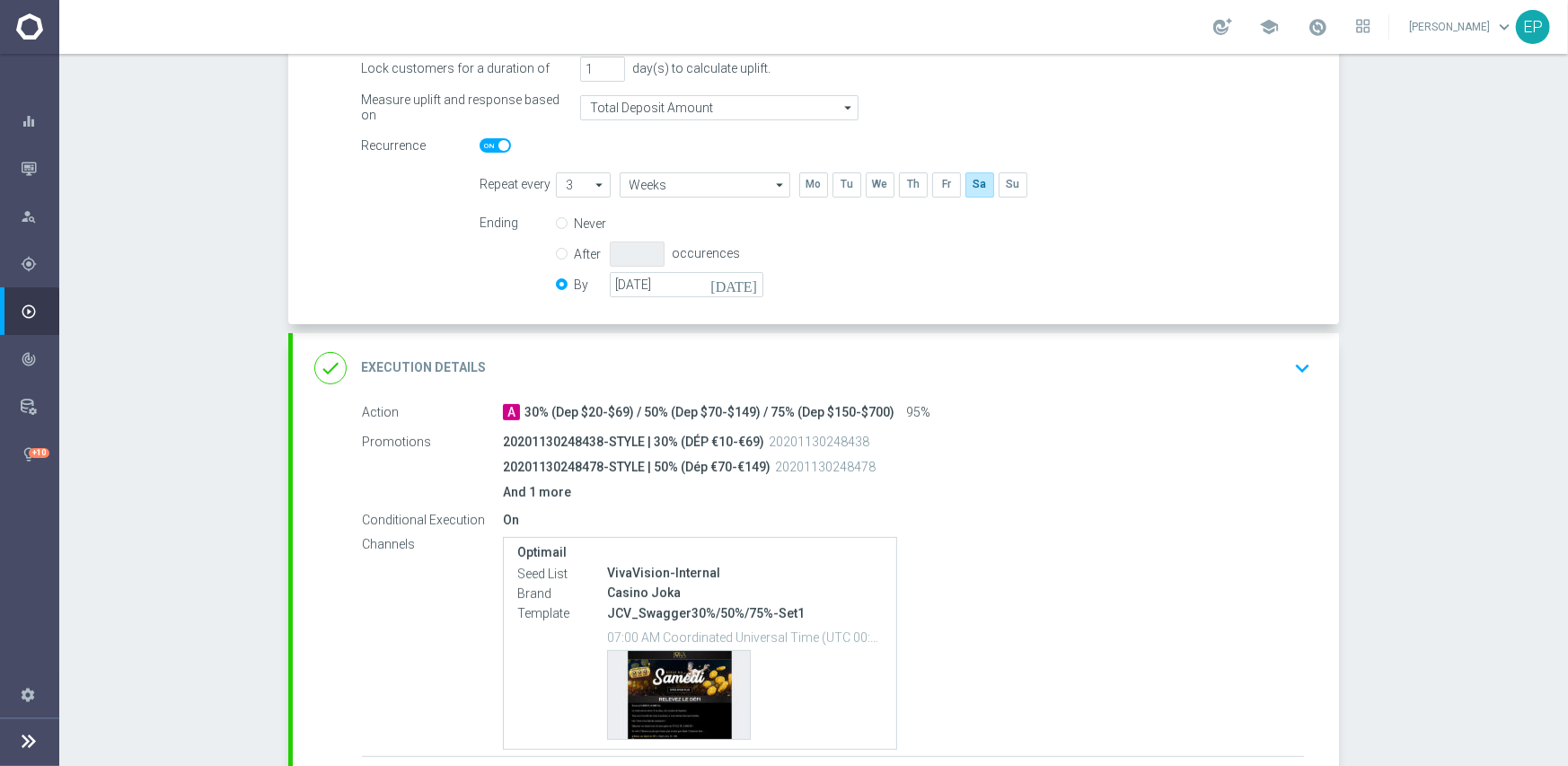
scroll to position [359, 0]
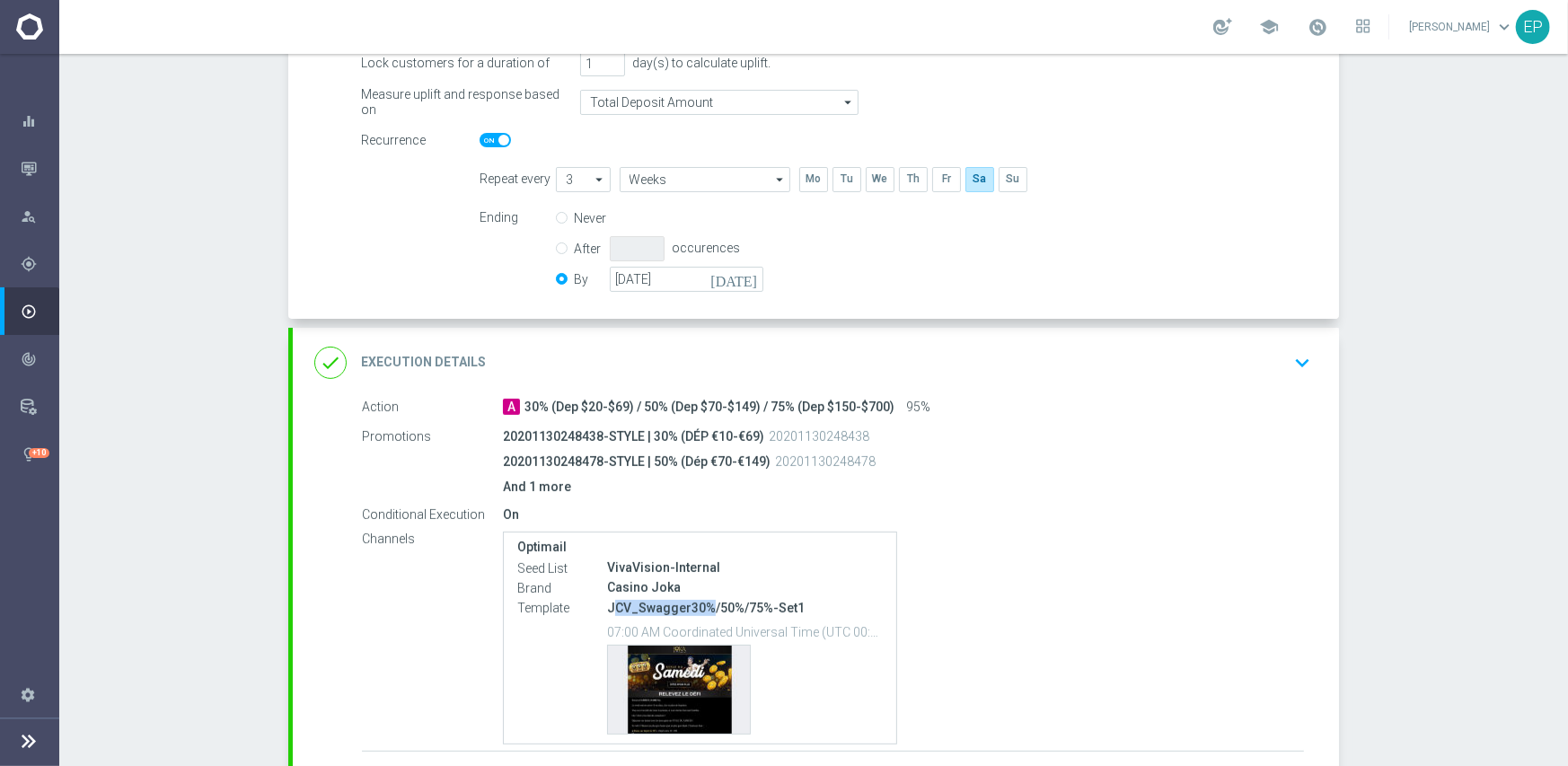
drag, startPoint x: 604, startPoint y: 609, endPoint x: 698, endPoint y: 610, distance: 94.0
click at [698, 610] on p "JCV_Swagger30%/50%/75%-Set1" at bounding box center [745, 608] width 276 height 16
copy p "CV_Swagger30%"
click at [879, 371] on div "done Execution Details keyboard_arrow_down" at bounding box center [815, 363] width 1003 height 34
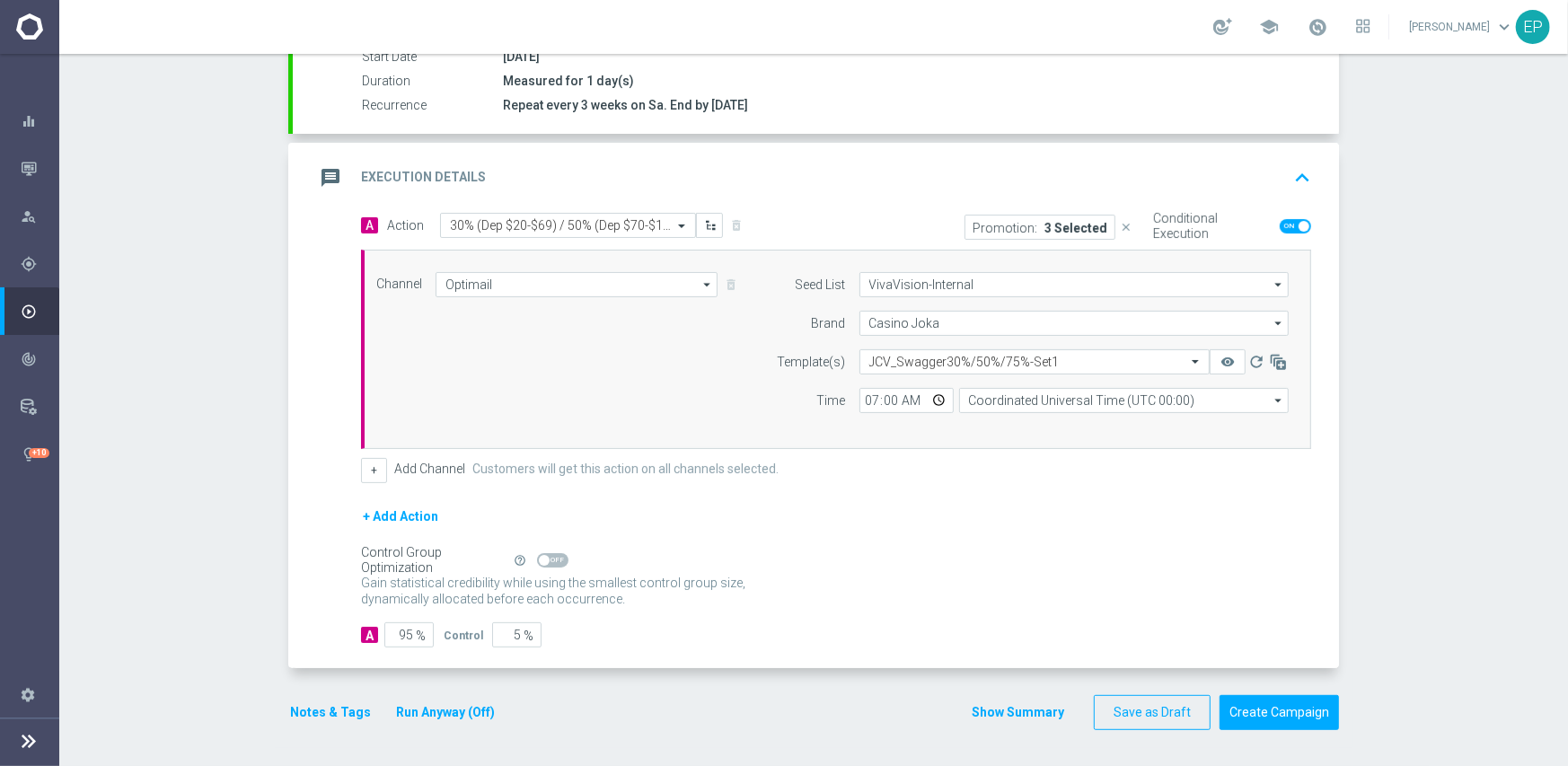
scroll to position [314, 0]
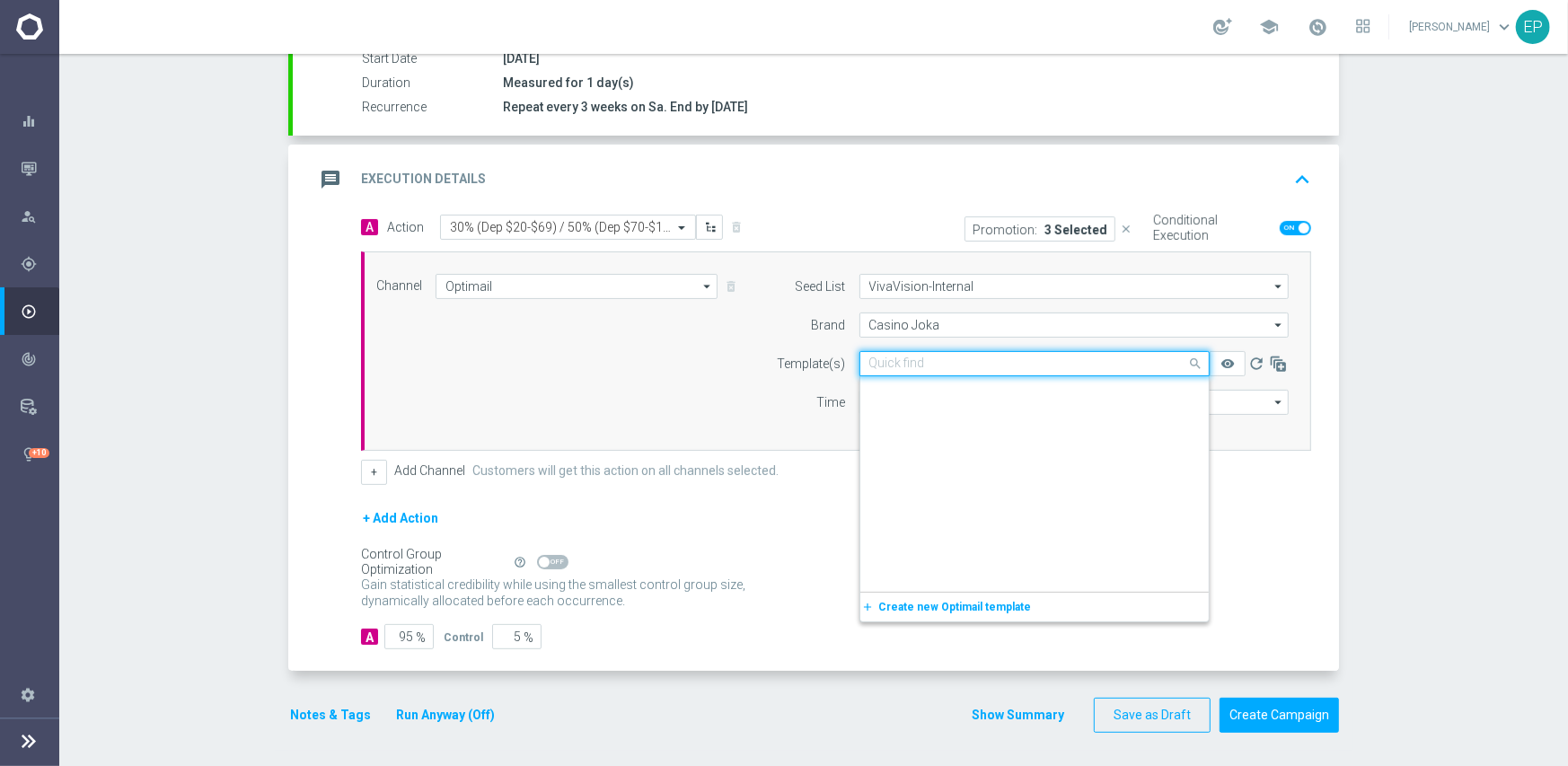
click at [931, 362] on input "text" at bounding box center [1017, 364] width 295 height 15
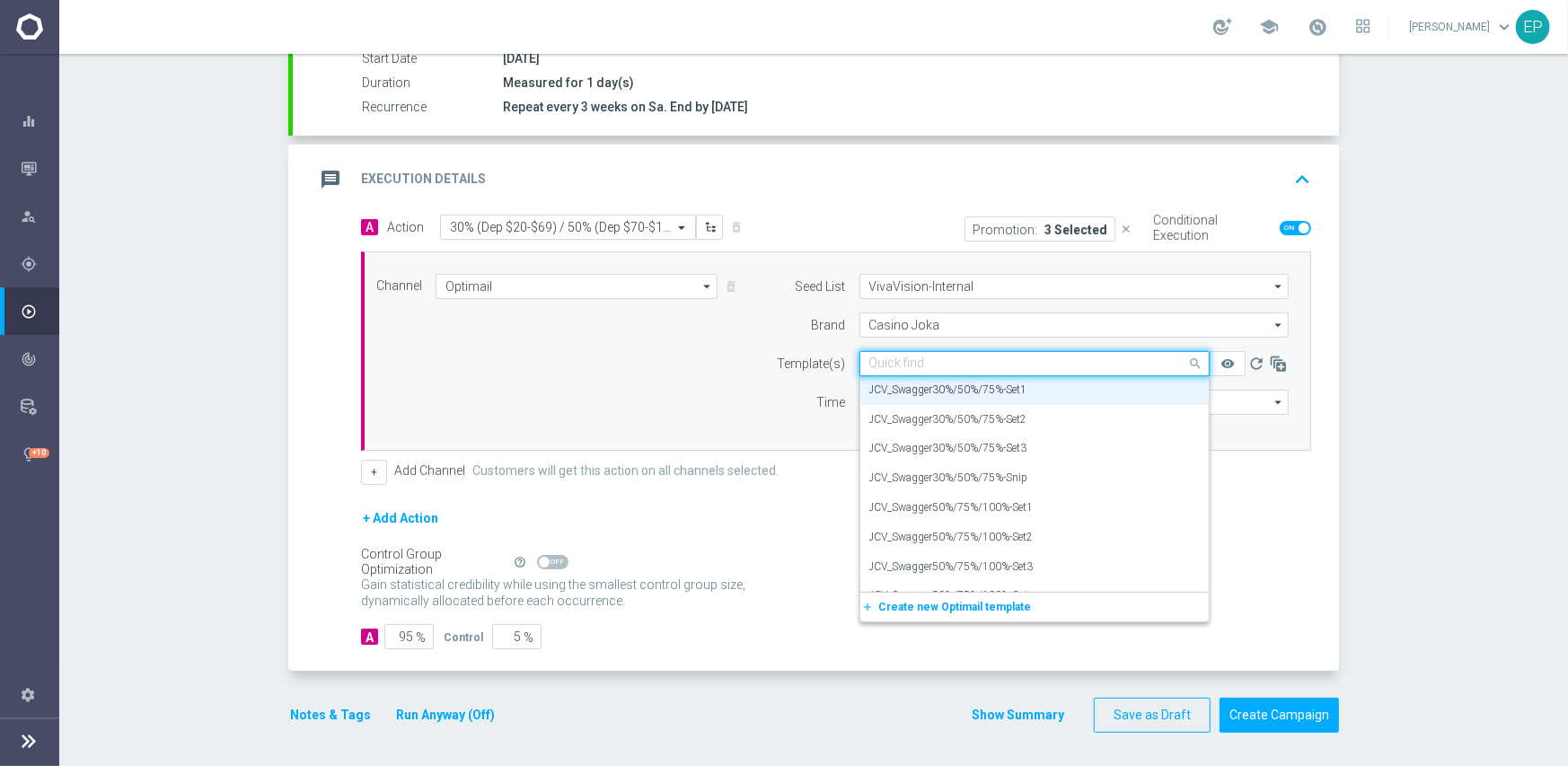
paste input "CV_Swagger30%"
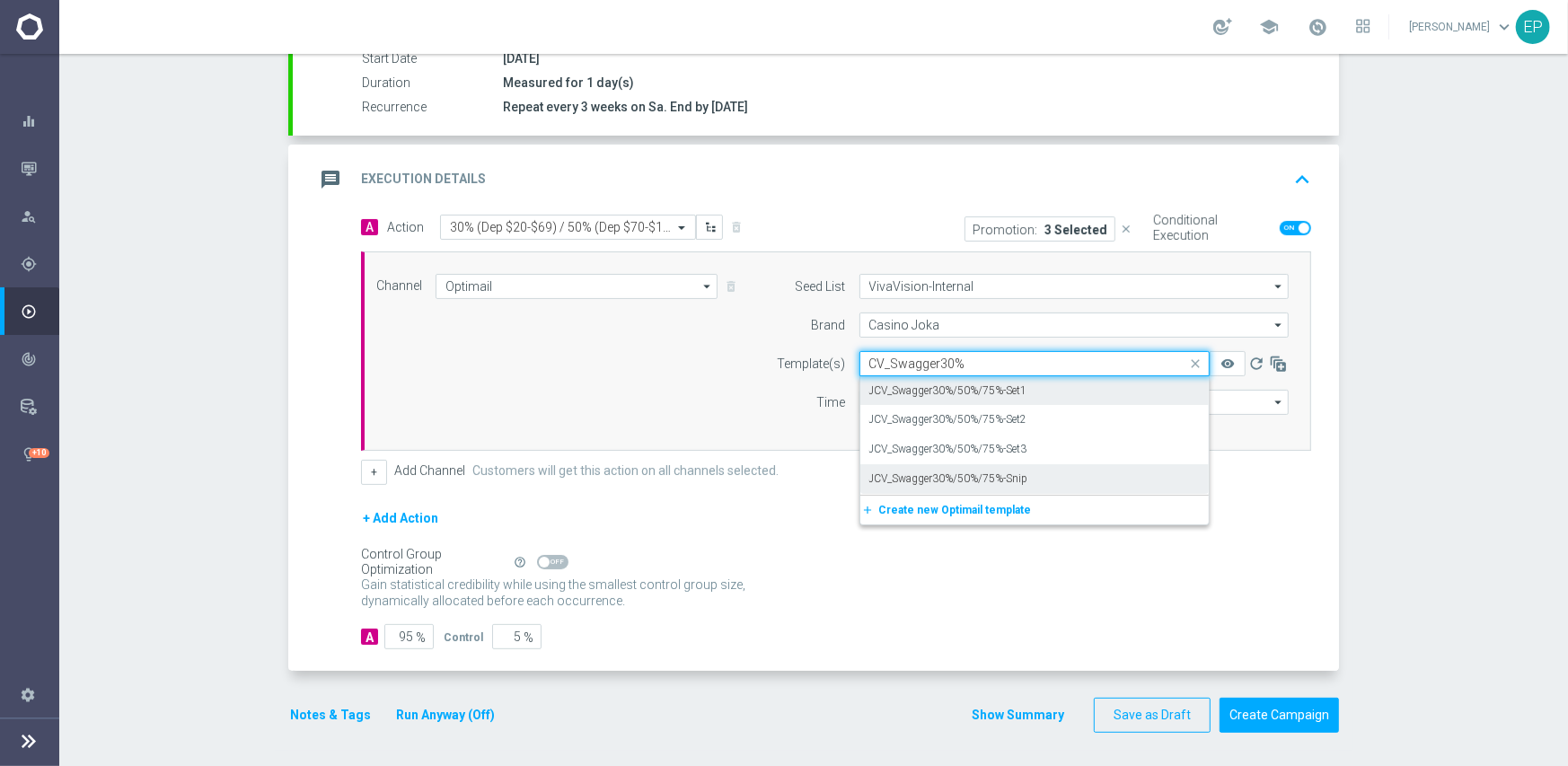
click at [964, 484] on label "JCV_Swagger30%/50%/75%-Snip" at bounding box center [949, 478] width 159 height 15
type input "CV_Swagger30%"
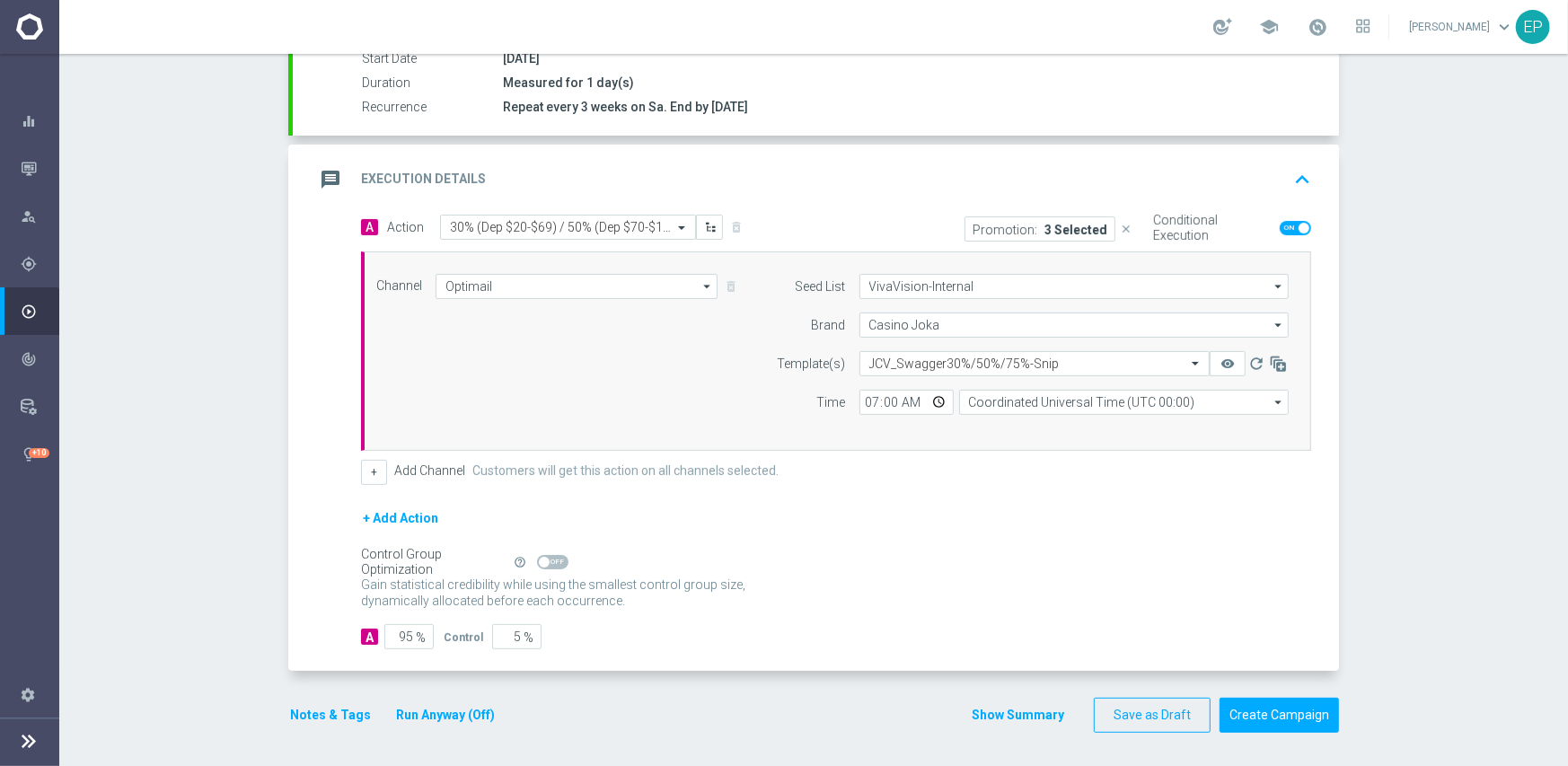
click at [926, 586] on div "Gain statistical credibility while using the smallest control group size, dynam…" at bounding box center [836, 593] width 950 height 43
drag, startPoint x: 1277, startPoint y: 717, endPoint x: 1248, endPoint y: 578, distance: 142.0
click at [1253, 588] on form "done Target Group keyboard_arrow_down Target Group launch JCV_Active | 1,702 Cu…" at bounding box center [814, 289] width 1051 height 886
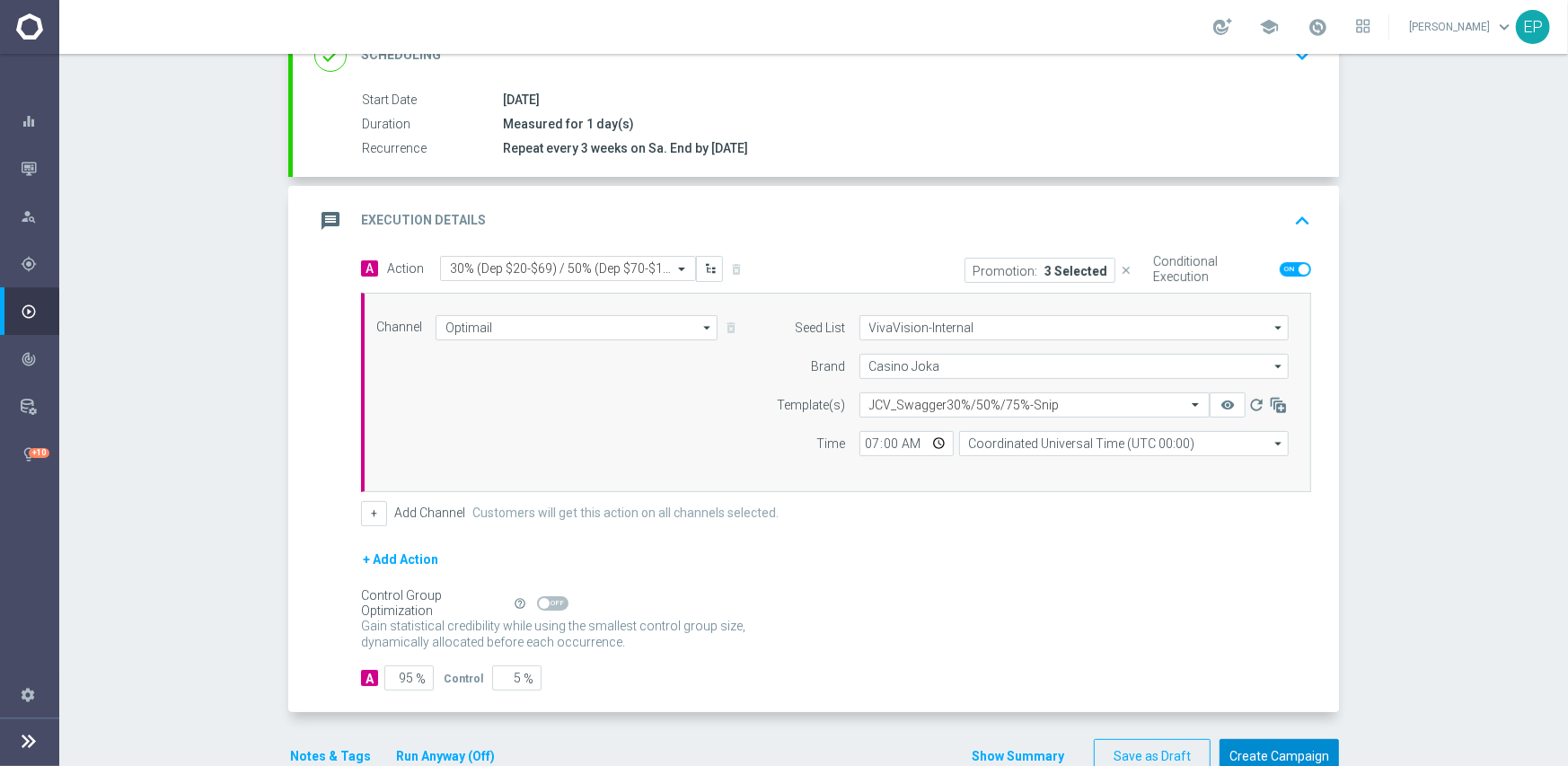
scroll to position [314, 0]
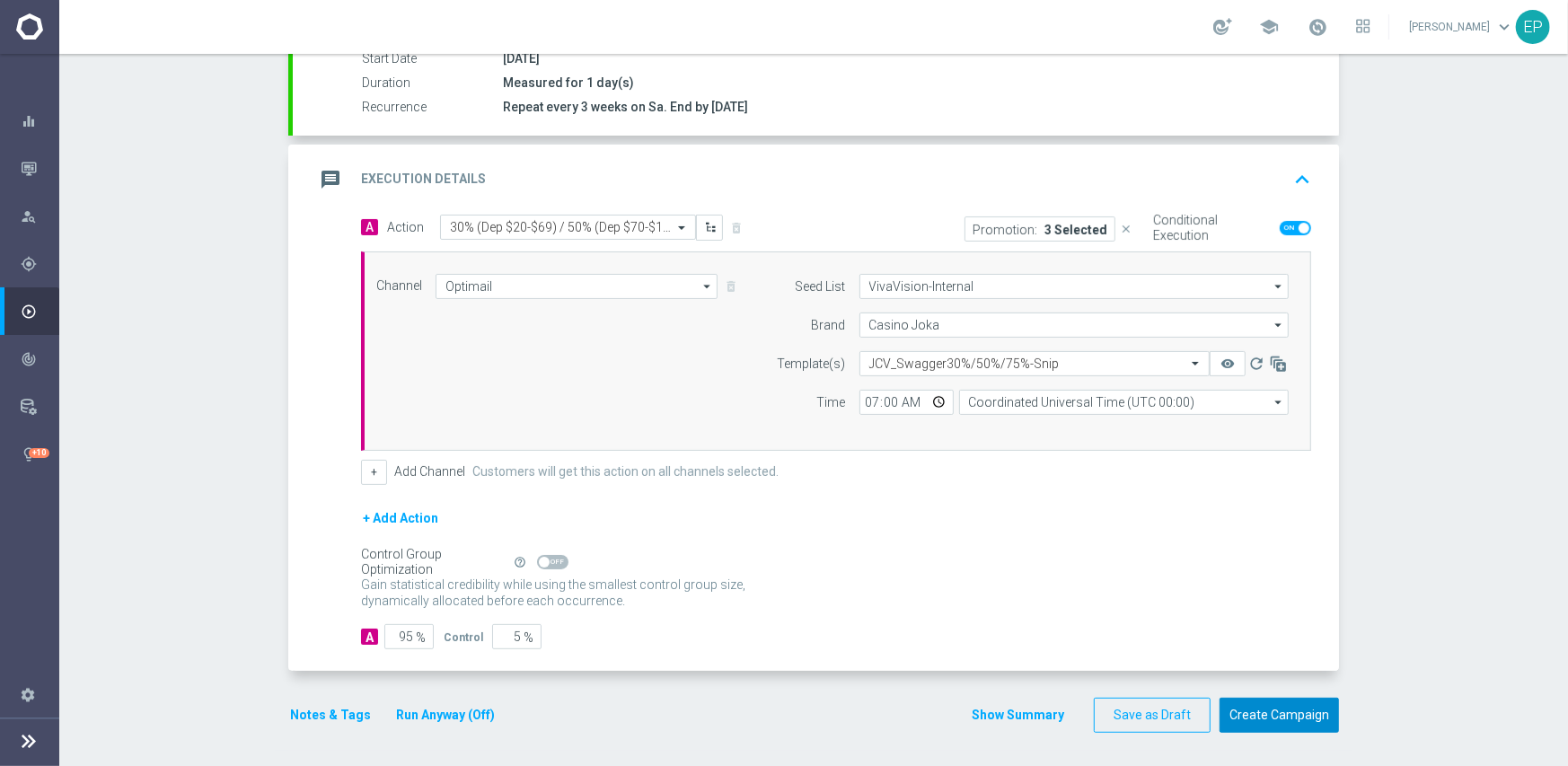
click at [1259, 715] on button "Create Campaign" at bounding box center [1279, 714] width 119 height 35
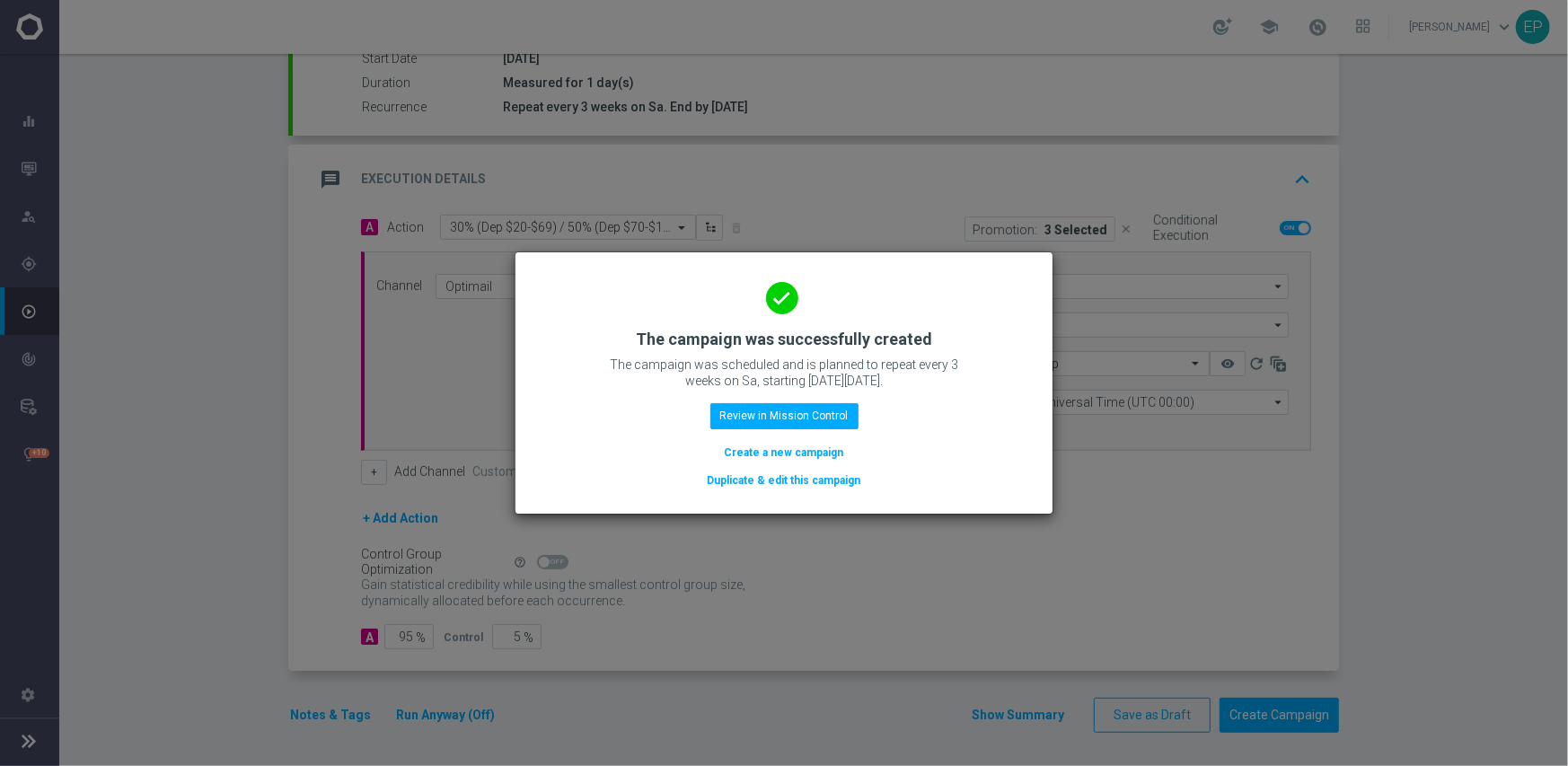
click at [788, 478] on button "Duplicate & edit this campaign" at bounding box center [784, 480] width 157 height 20
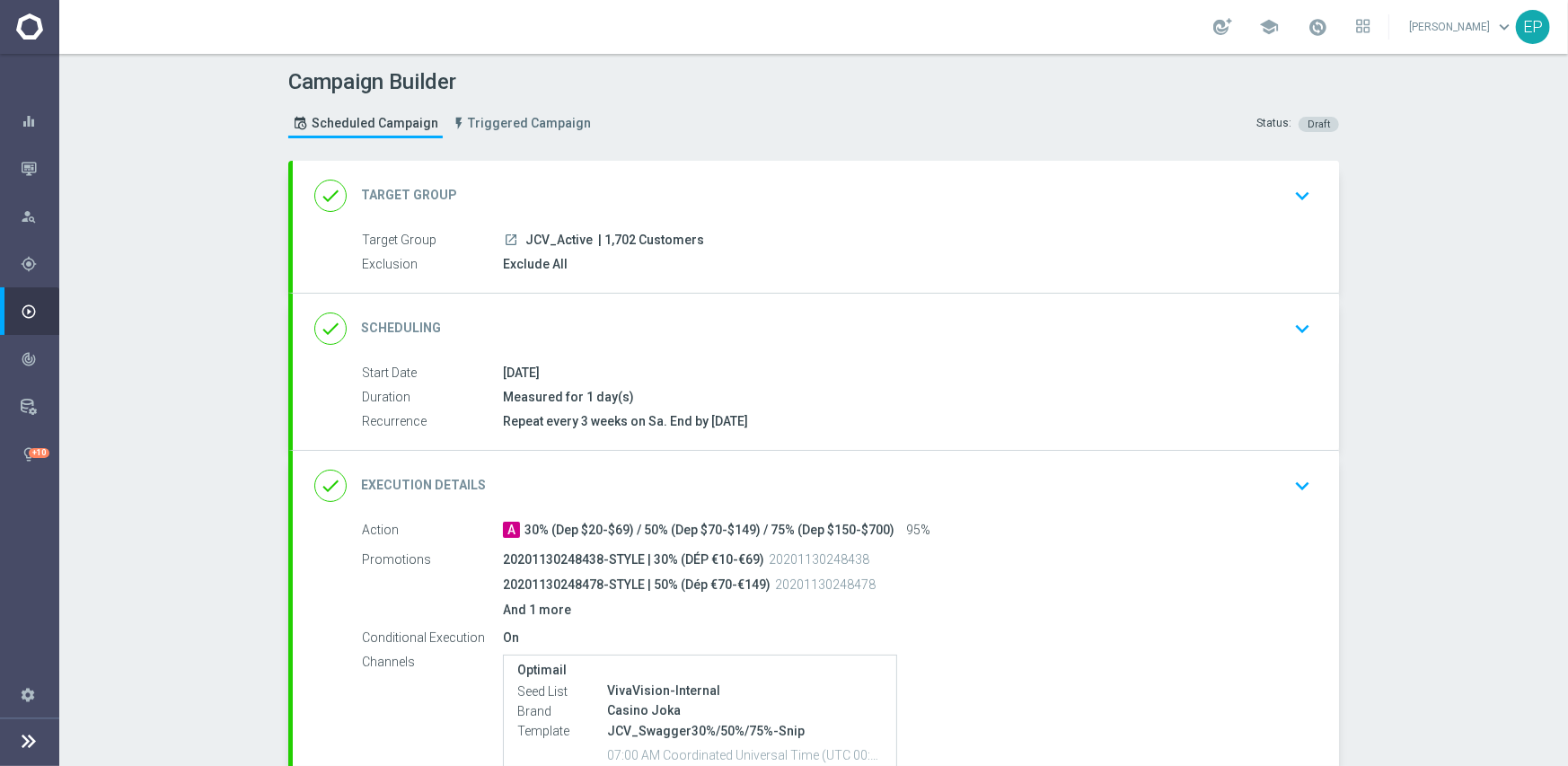
drag, startPoint x: 517, startPoint y: 241, endPoint x: 546, endPoint y: 248, distance: 29.8
click at [546, 248] on div "Target Group launch JCV_Active | 1,702 Customers" at bounding box center [832, 241] width 942 height 20
copy span "JCV_"
click at [630, 189] on div "done Target Group keyboard_arrow_down" at bounding box center [815, 196] width 1003 height 34
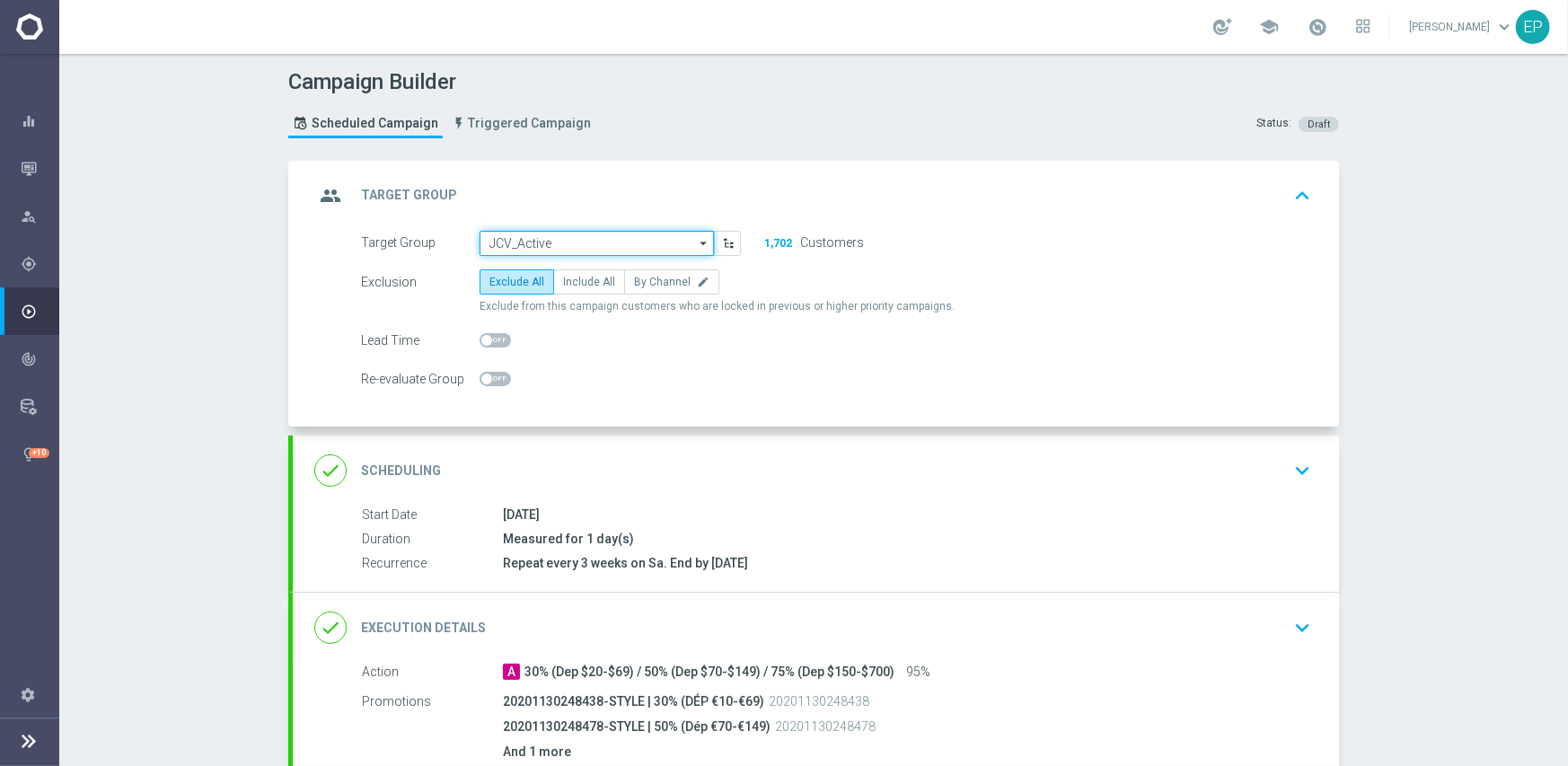
click at [613, 240] on input "JCV_Active" at bounding box center [596, 243] width 234 height 25
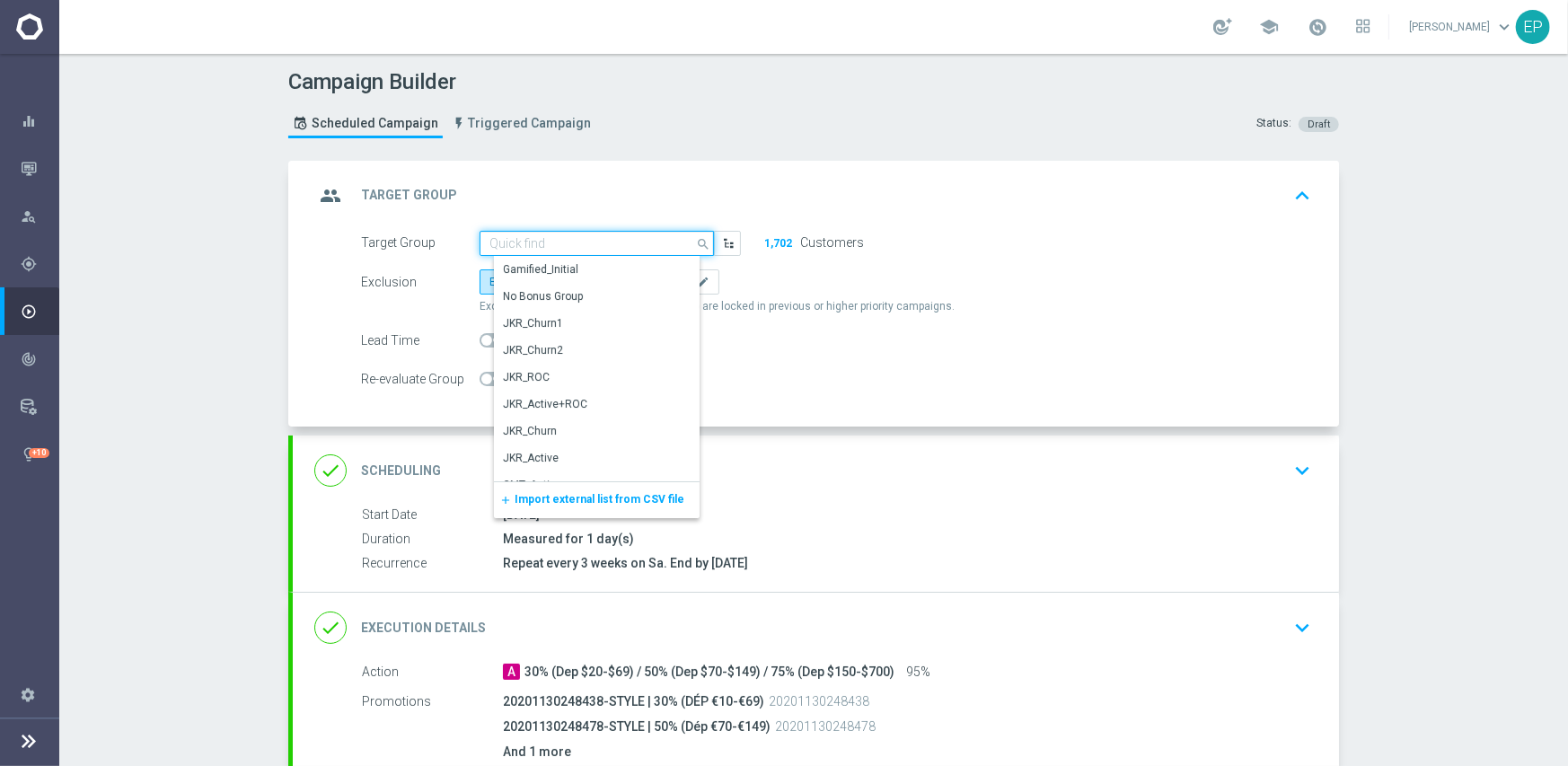
paste input "JCV_"
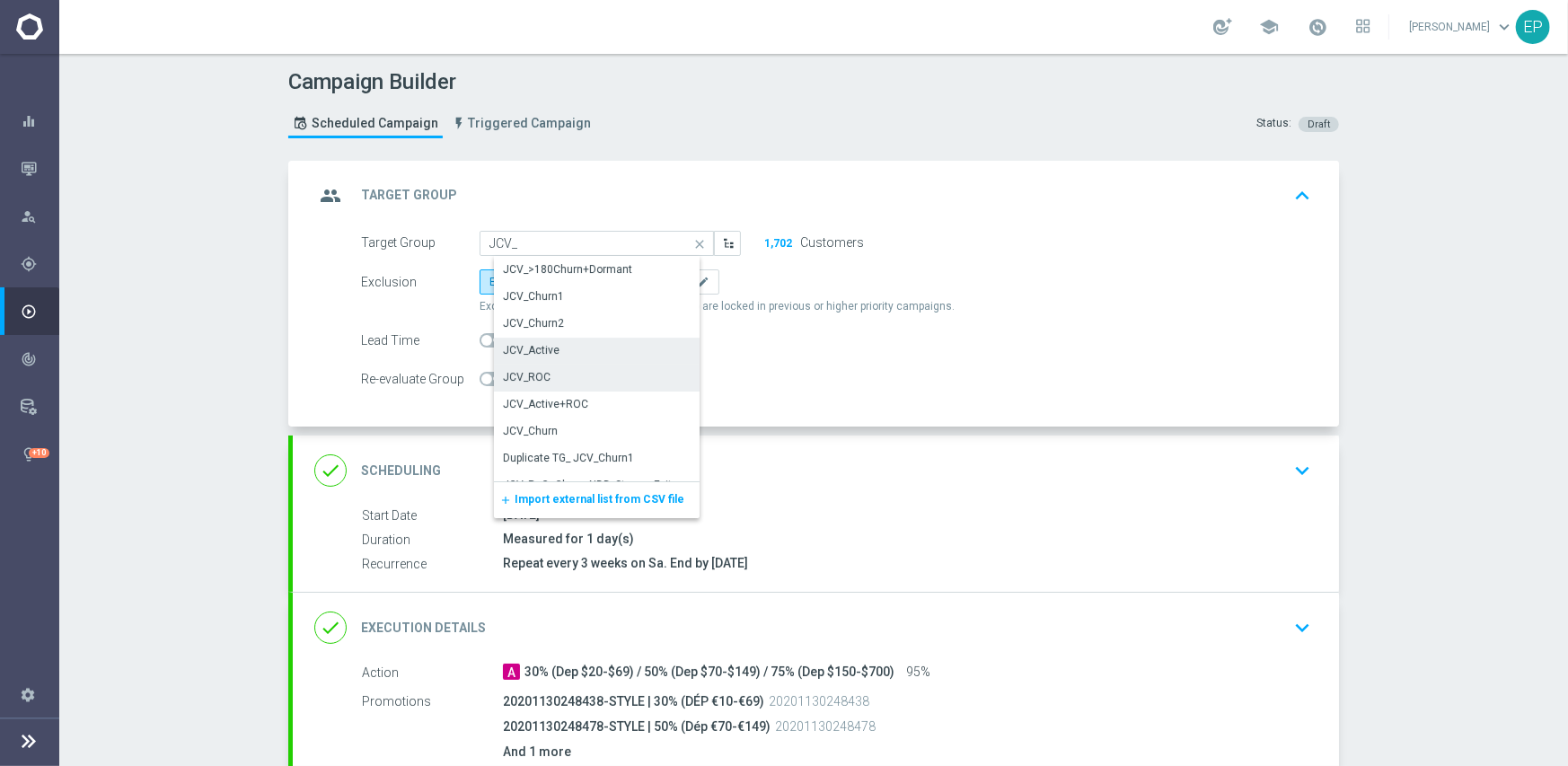
click at [537, 375] on div "JCV_ROC" at bounding box center [527, 377] width 48 height 16
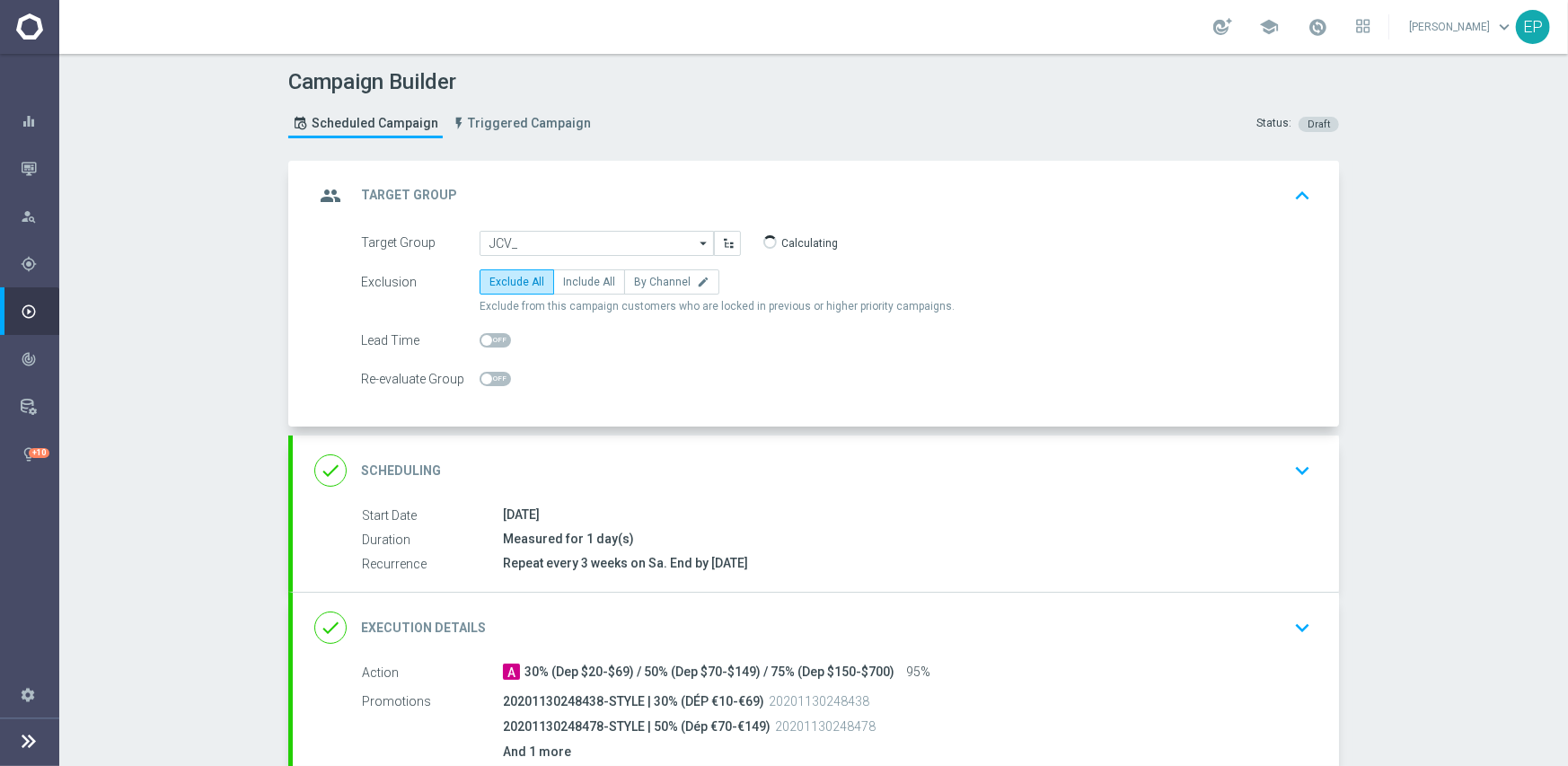
type input "JCV_ROC"
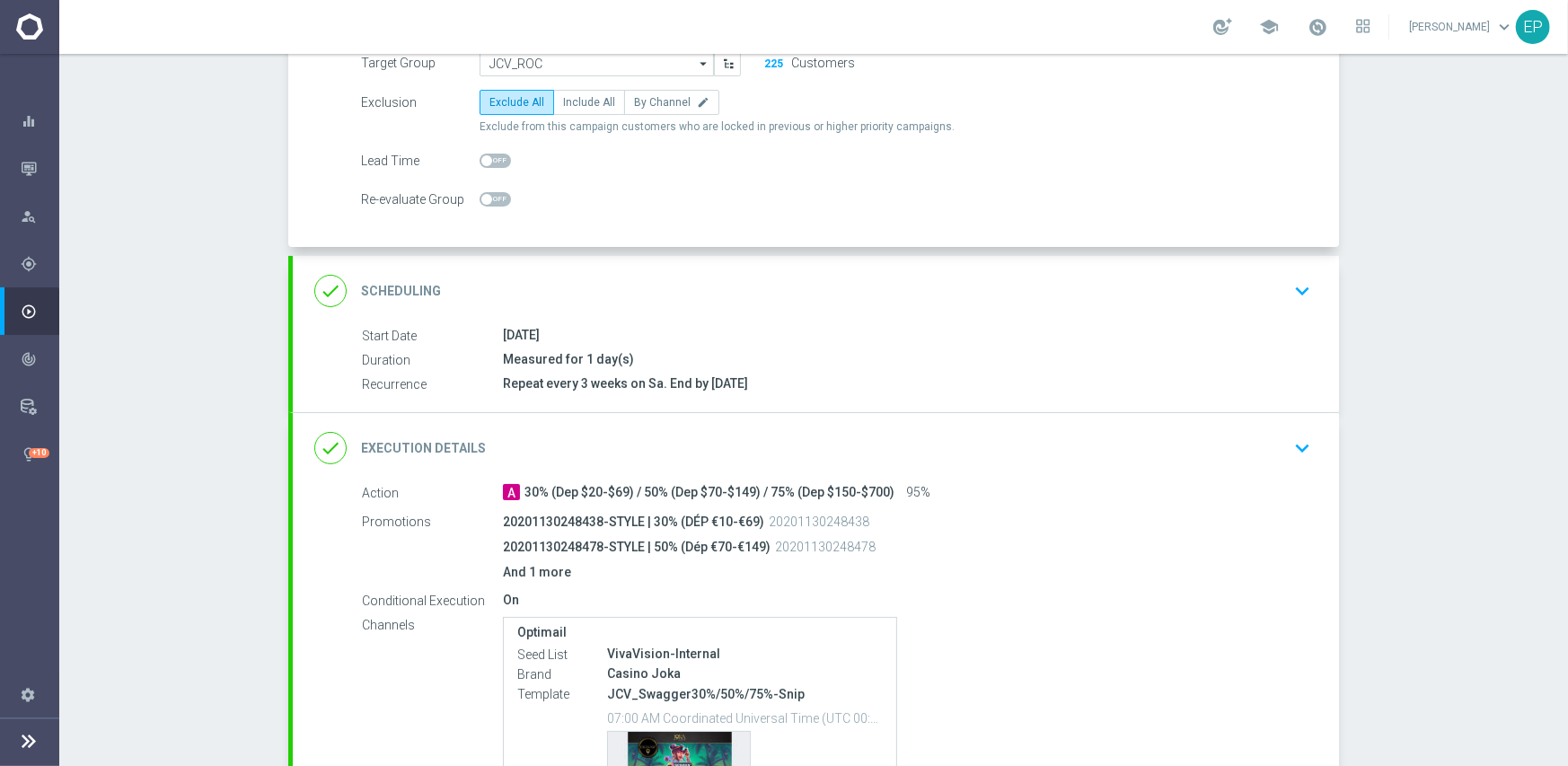
click at [746, 441] on div "done Execution Details keyboard_arrow_down" at bounding box center [815, 449] width 1003 height 34
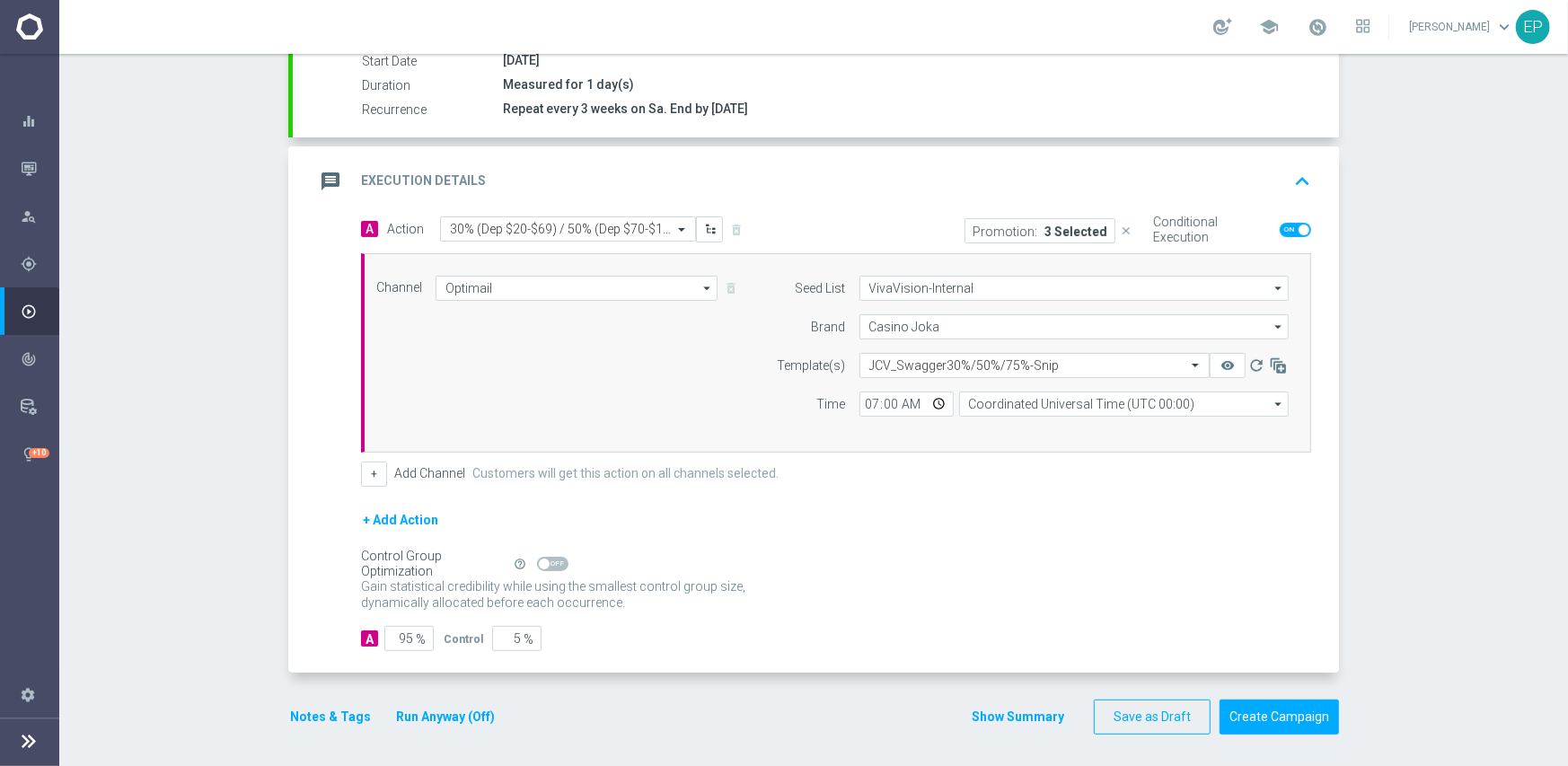
scroll to position [314, 0]
click at [554, 555] on span at bounding box center [553, 563] width 32 height 14
click at [554, 555] on input "checkbox" at bounding box center [553, 563] width 32 height 14
checkbox input "true"
drag, startPoint x: 1294, startPoint y: 703, endPoint x: 1266, endPoint y: 693, distance: 29.7
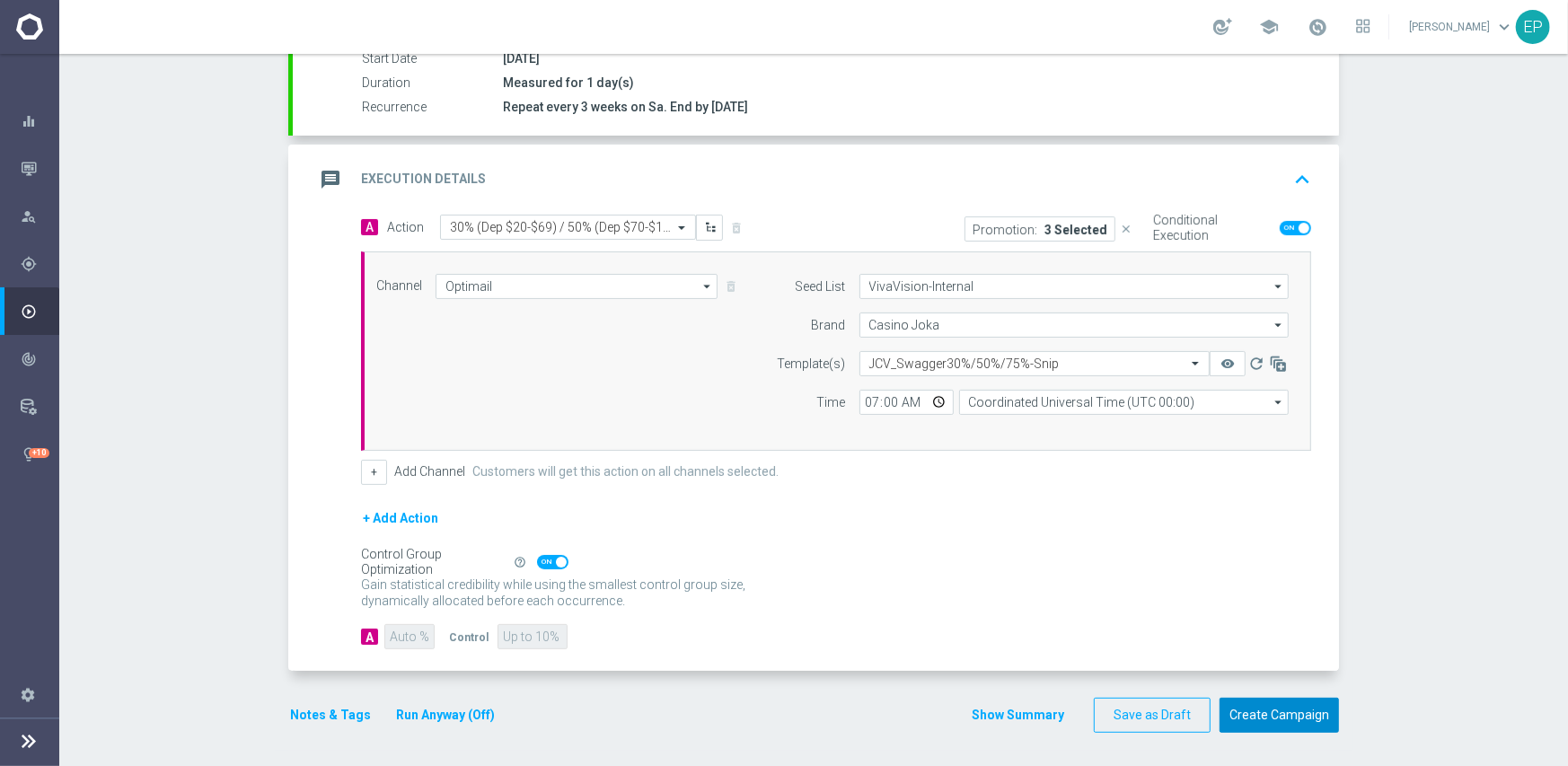
click at [1295, 703] on button "Create Campaign" at bounding box center [1279, 714] width 119 height 35
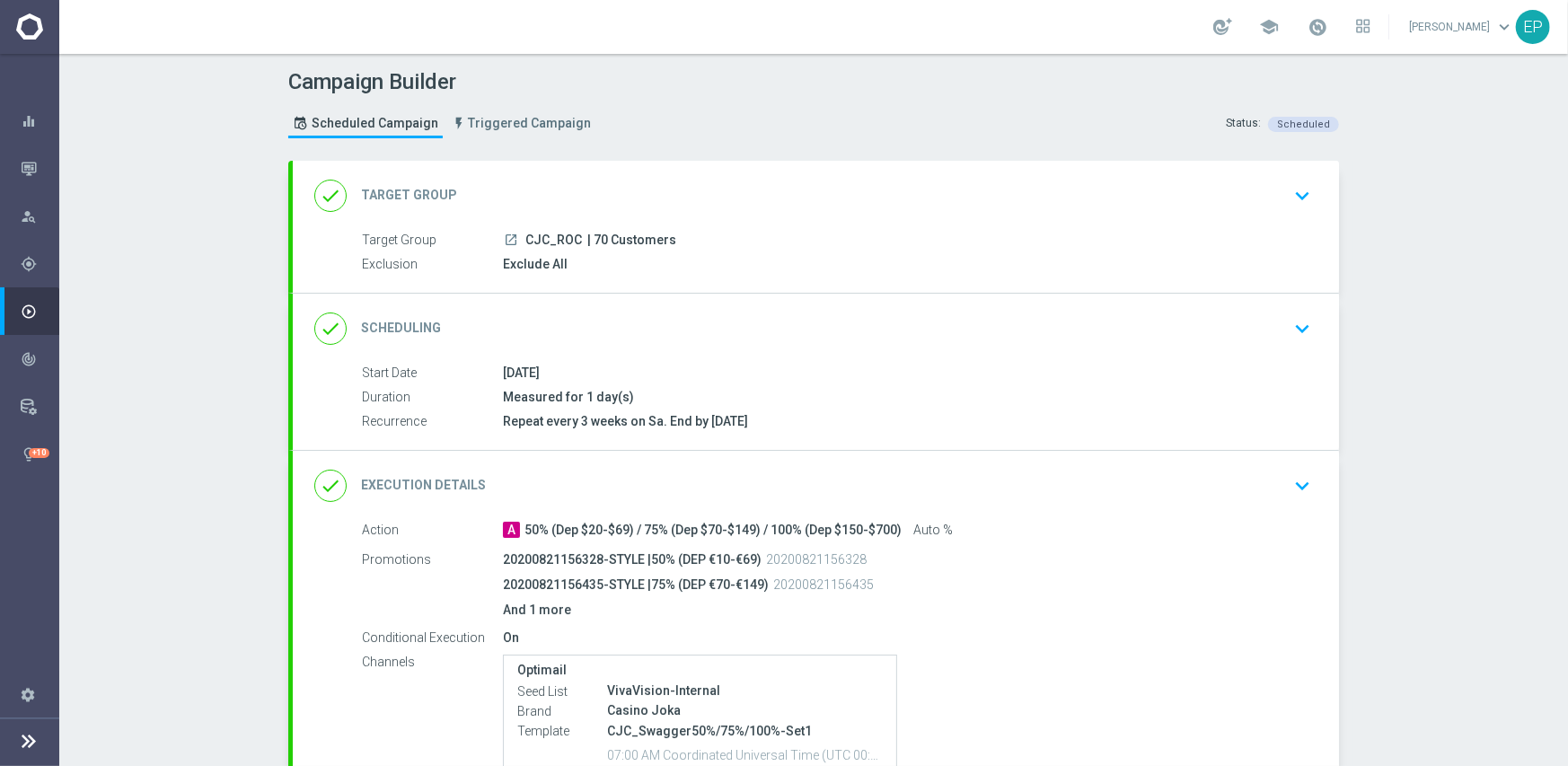
click at [725, 318] on div "done Scheduling keyboard_arrow_down" at bounding box center [815, 329] width 1003 height 34
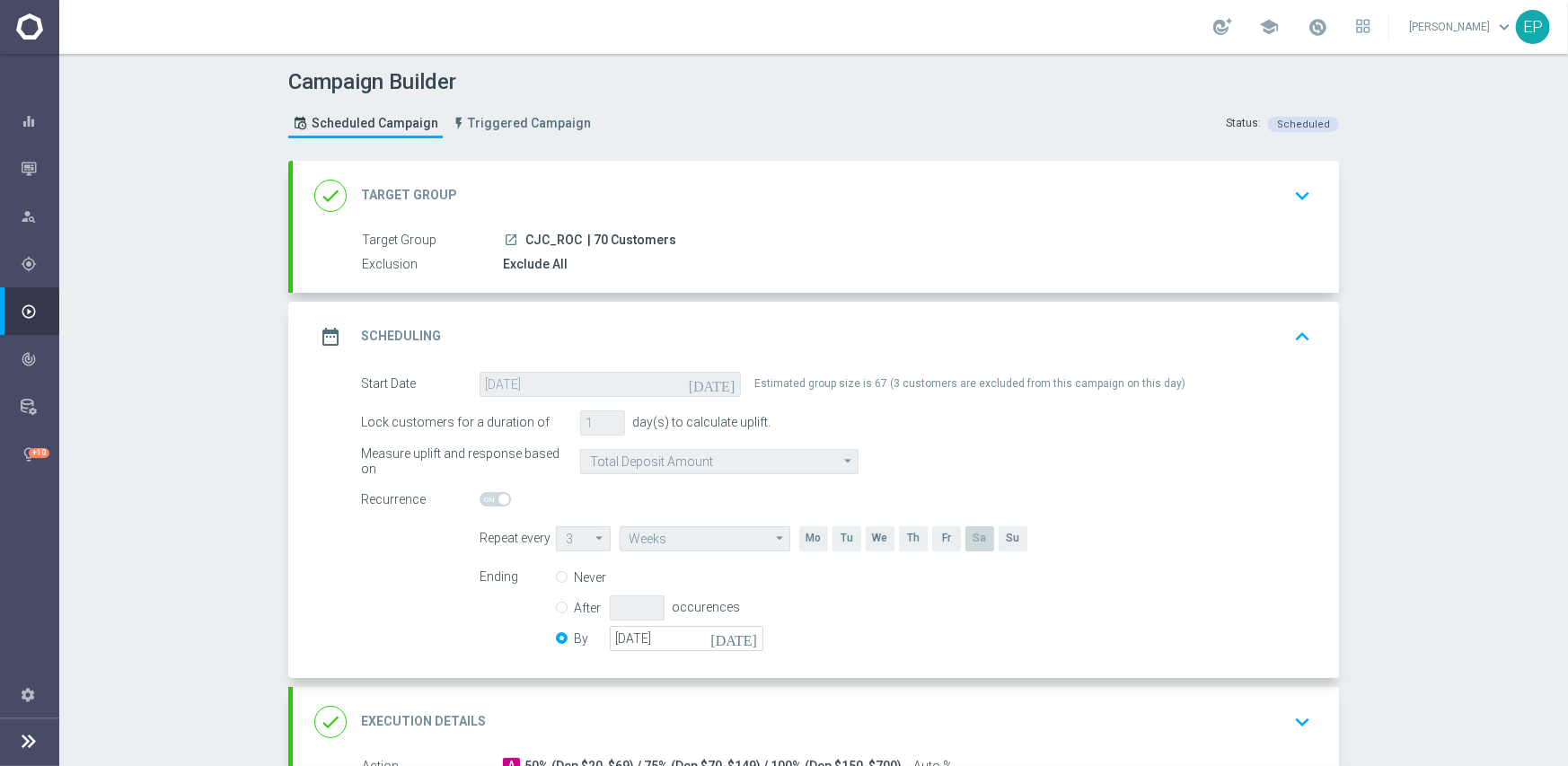
scroll to position [270, 0]
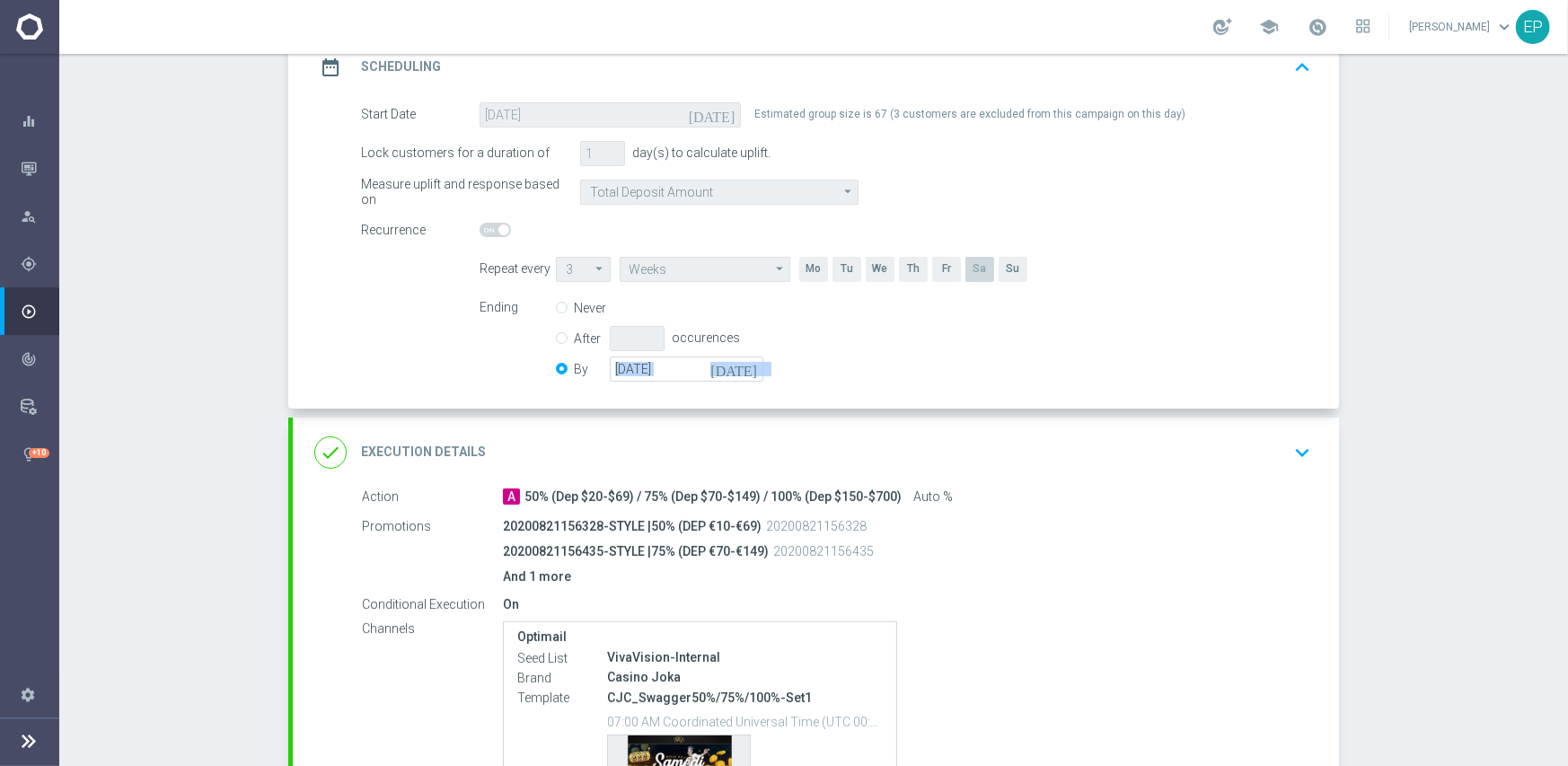
click at [655, 385] on div "Start Date 30 Oct 2021 today Estimated group size is 67 (3 customers are exclud…" at bounding box center [816, 255] width 1047 height 307
drag, startPoint x: 667, startPoint y: 374, endPoint x: 709, endPoint y: 370, distance: 42.2
click at [668, 374] on input "[DATE]" at bounding box center [687, 369] width 154 height 25
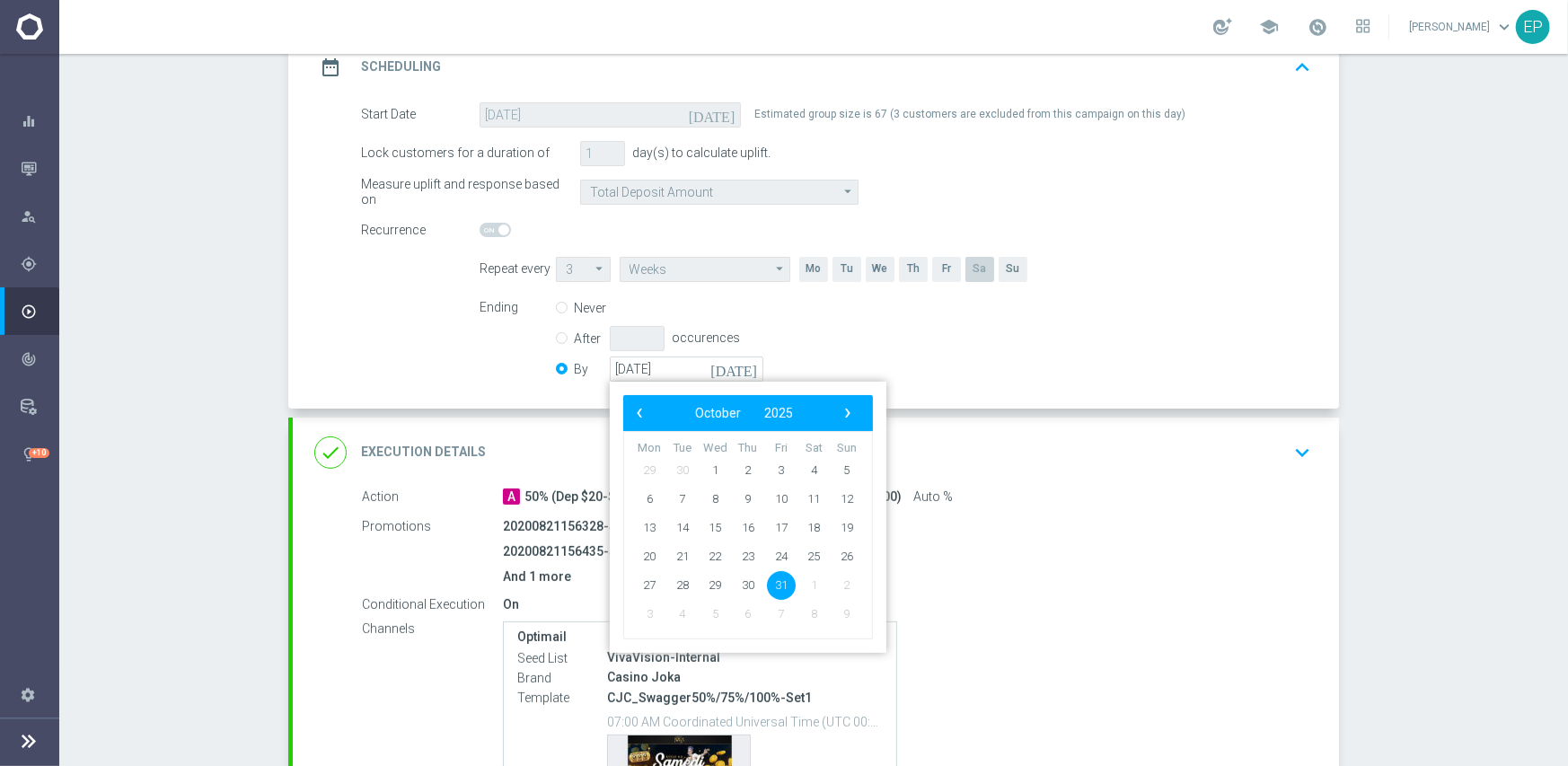
click at [1235, 631] on div "Optimail Seed List VivaVision-Internal Brand Casino Joka Template CJC_Swagger50…" at bounding box center [904, 728] width 802 height 213
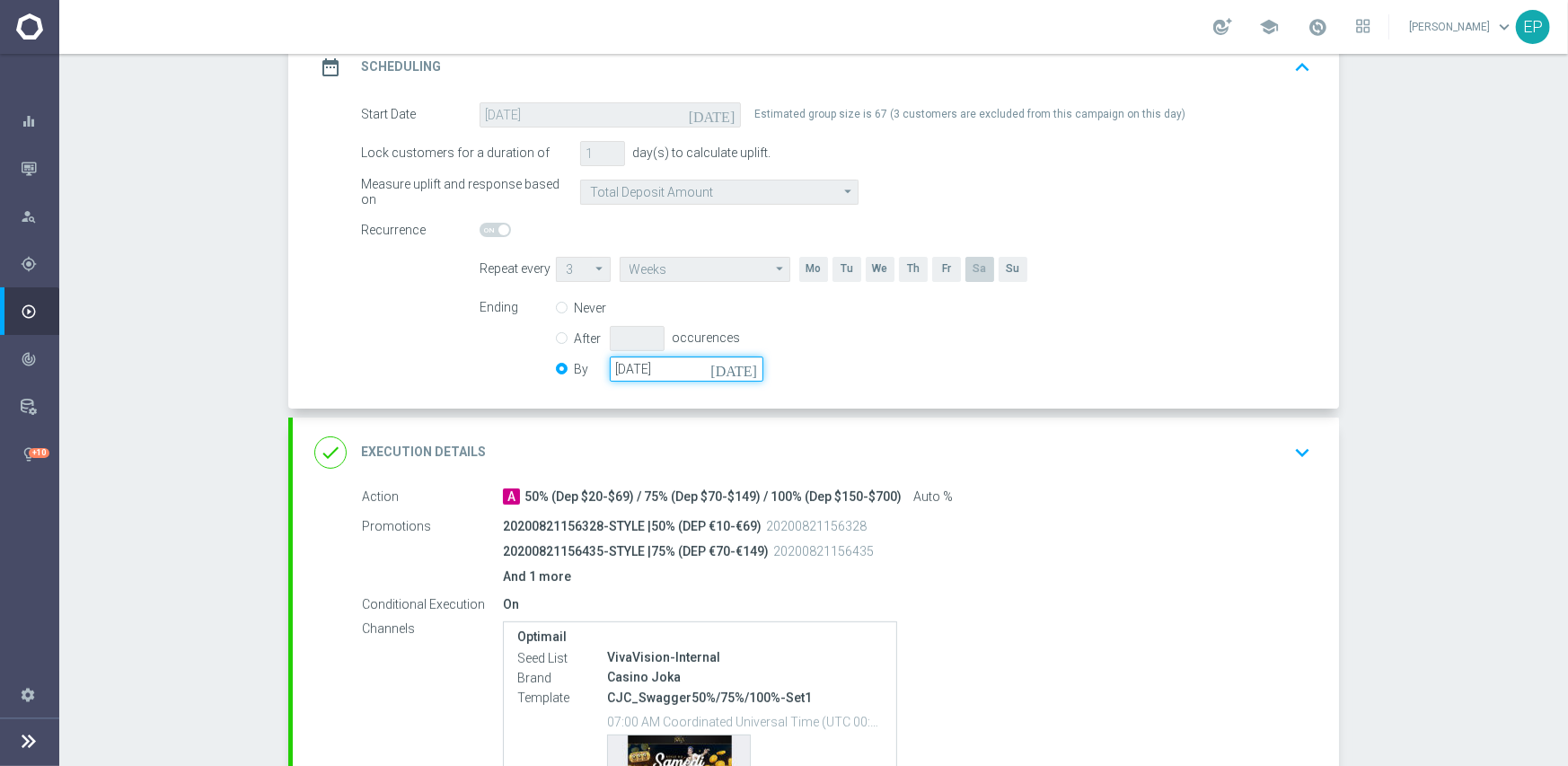
click at [687, 367] on input "[DATE]" at bounding box center [687, 369] width 154 height 25
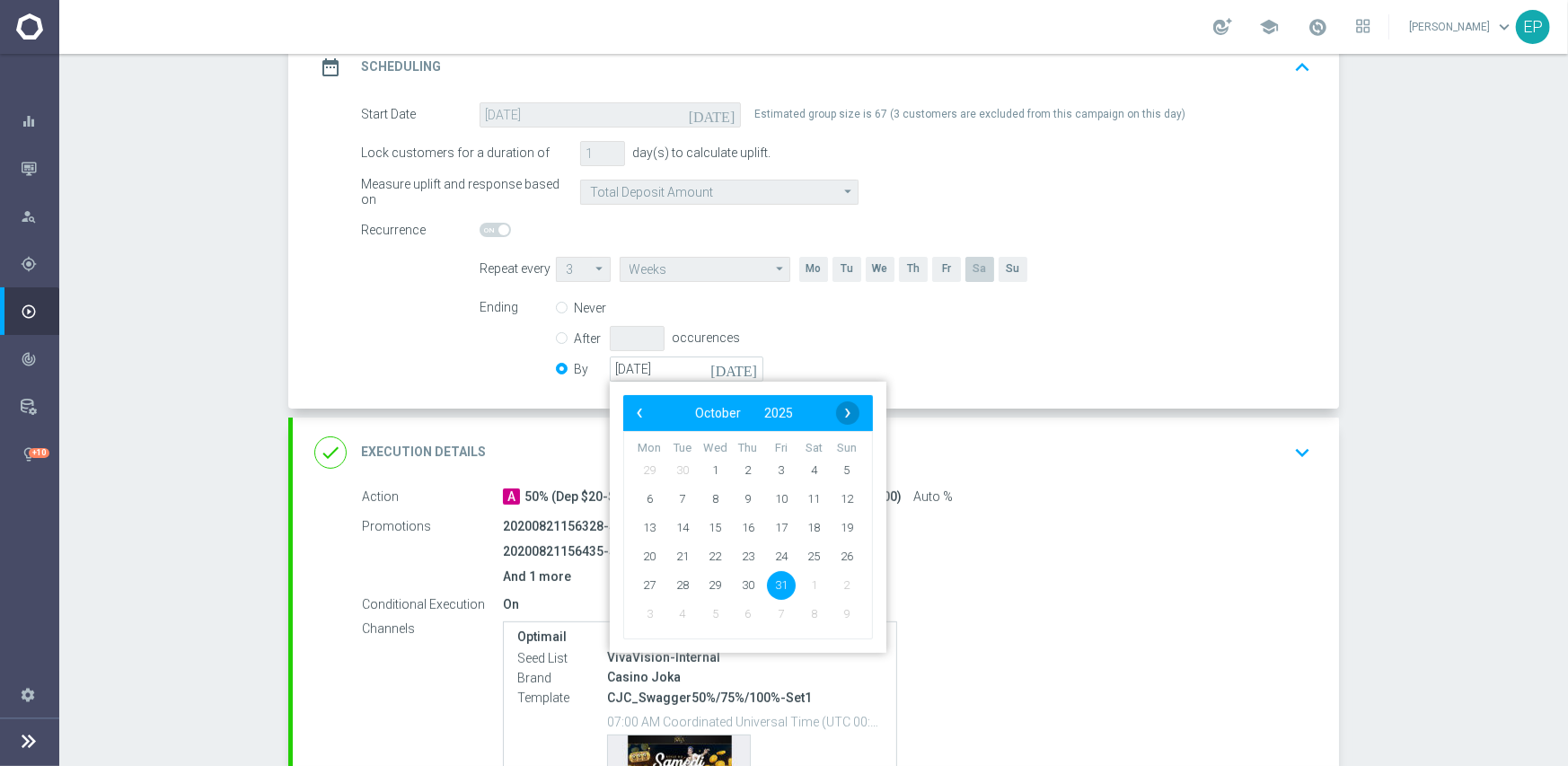
click at [836, 411] on span "›" at bounding box center [848, 413] width 24 height 24
click at [835, 581] on span "30" at bounding box center [847, 584] width 29 height 29
type input "30 Nov 2025"
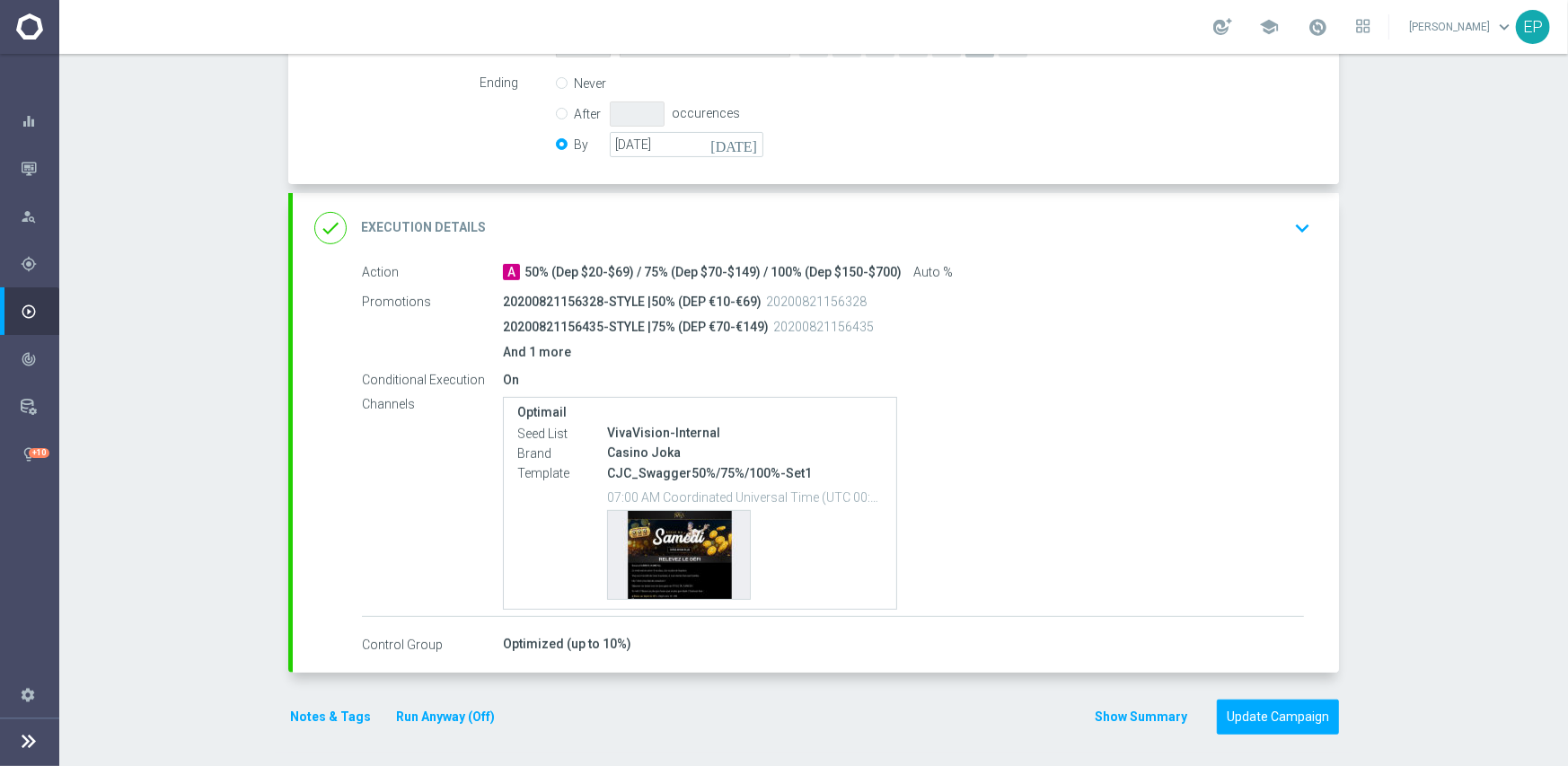
scroll to position [496, 0]
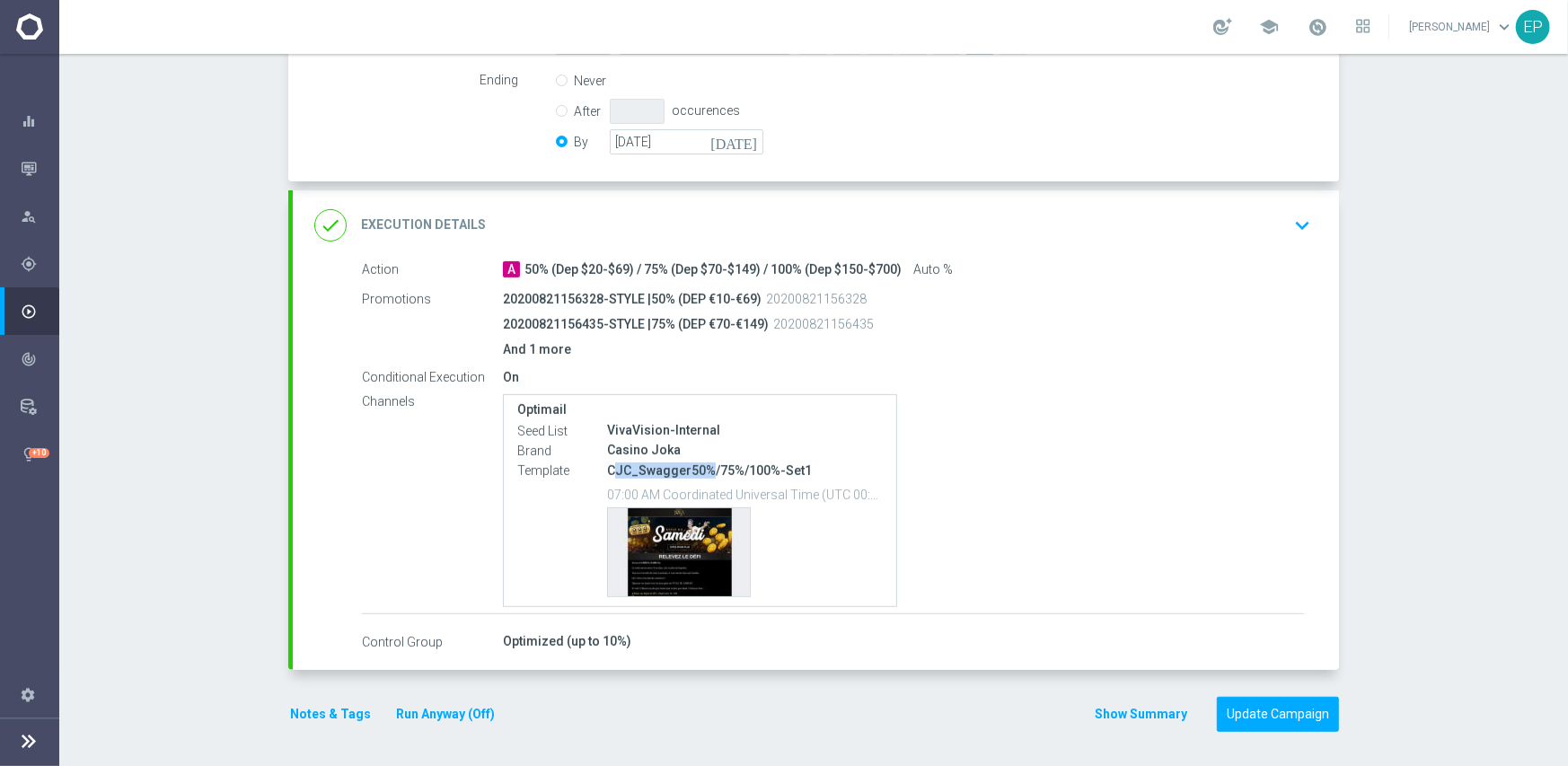
drag, startPoint x: 606, startPoint y: 468, endPoint x: 699, endPoint y: 470, distance: 93.0
click at [699, 470] on p "CJC_Swagger50%/75%/100%-Set1" at bounding box center [745, 470] width 276 height 16
copy p "JC_Swagger50%"
click at [827, 221] on div "done Execution Details keyboard_arrow_down" at bounding box center [815, 225] width 1003 height 34
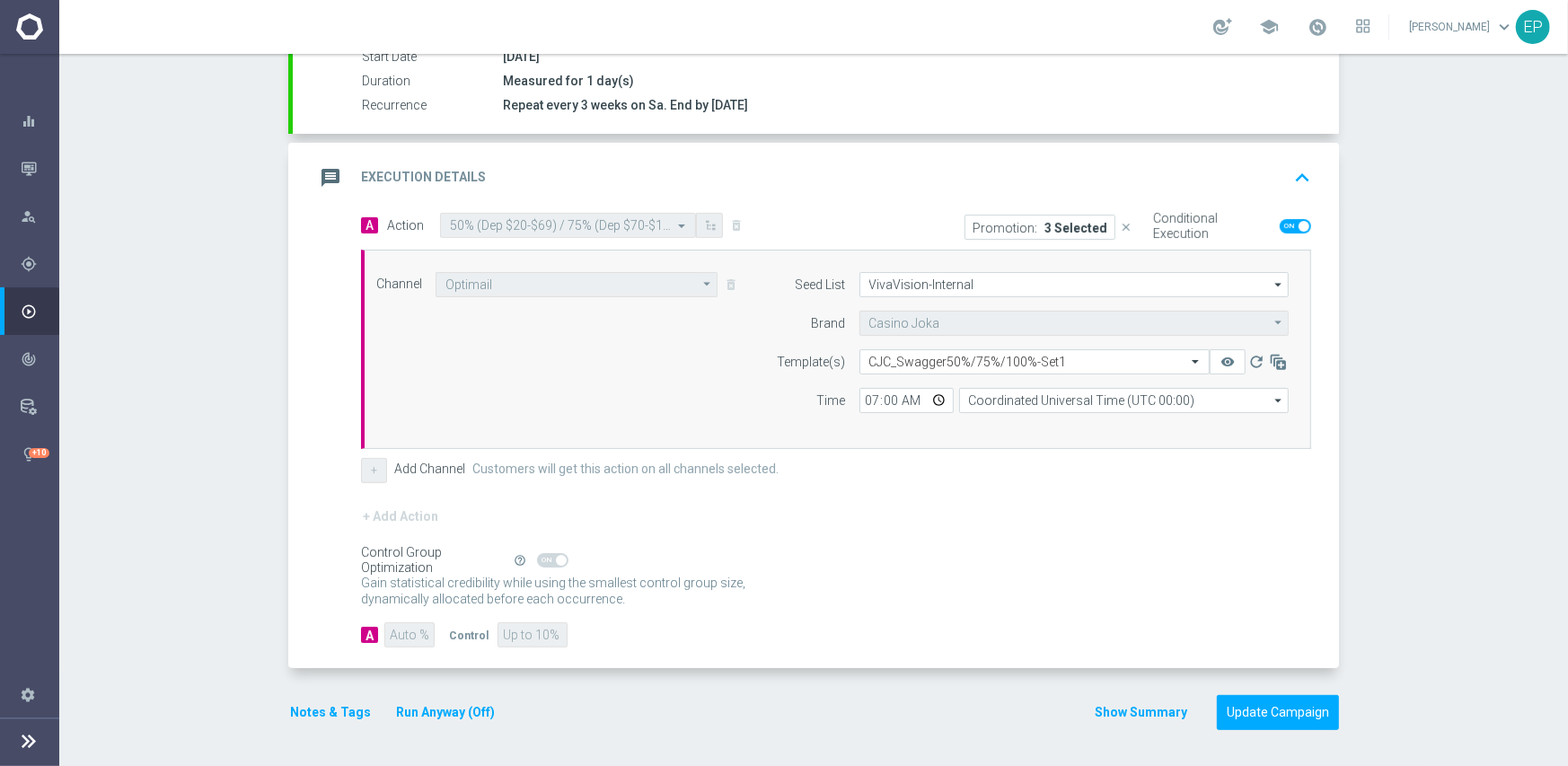
scroll to position [314, 0]
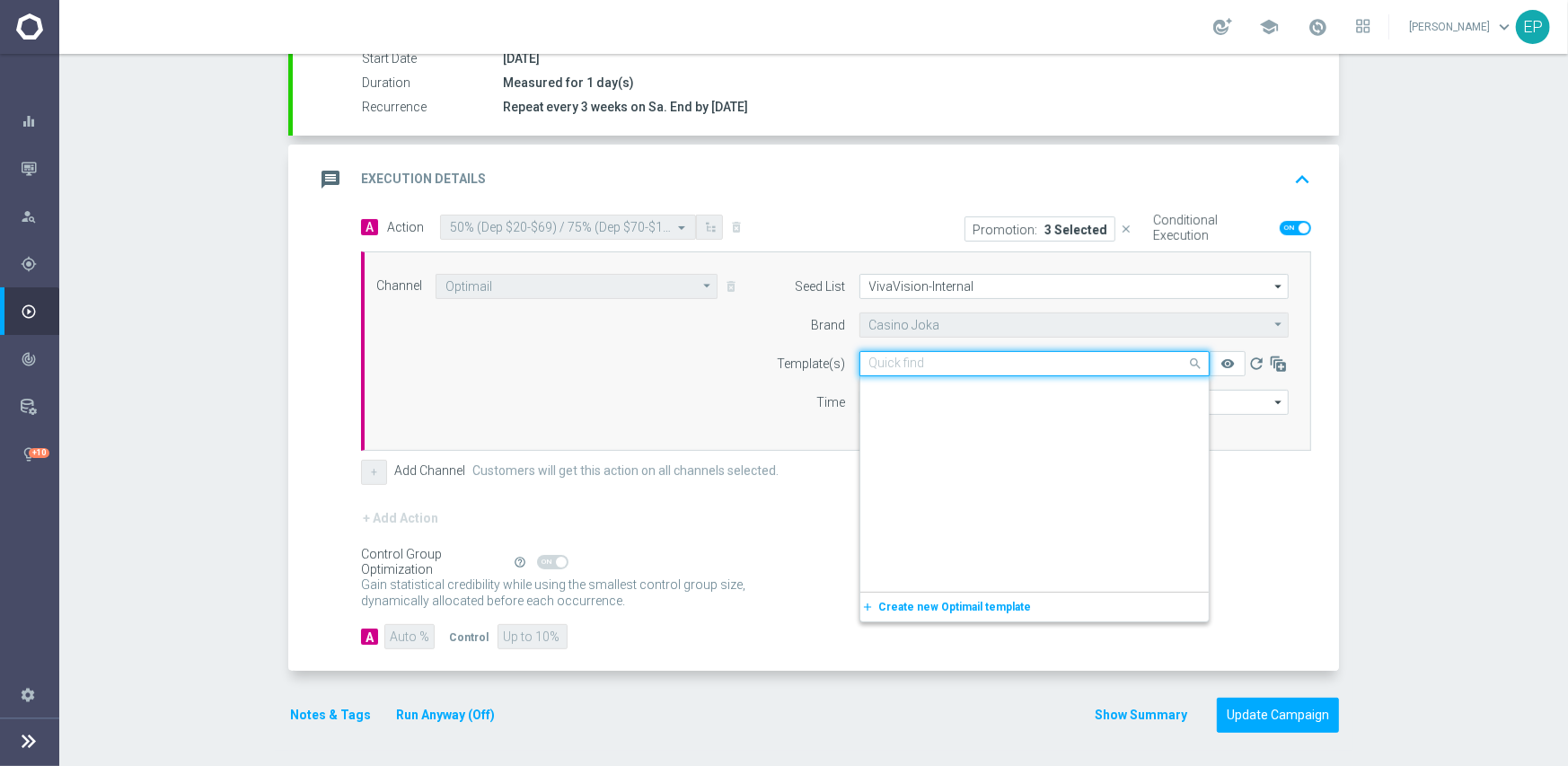
click at [936, 358] on input "text" at bounding box center [1017, 364] width 295 height 15
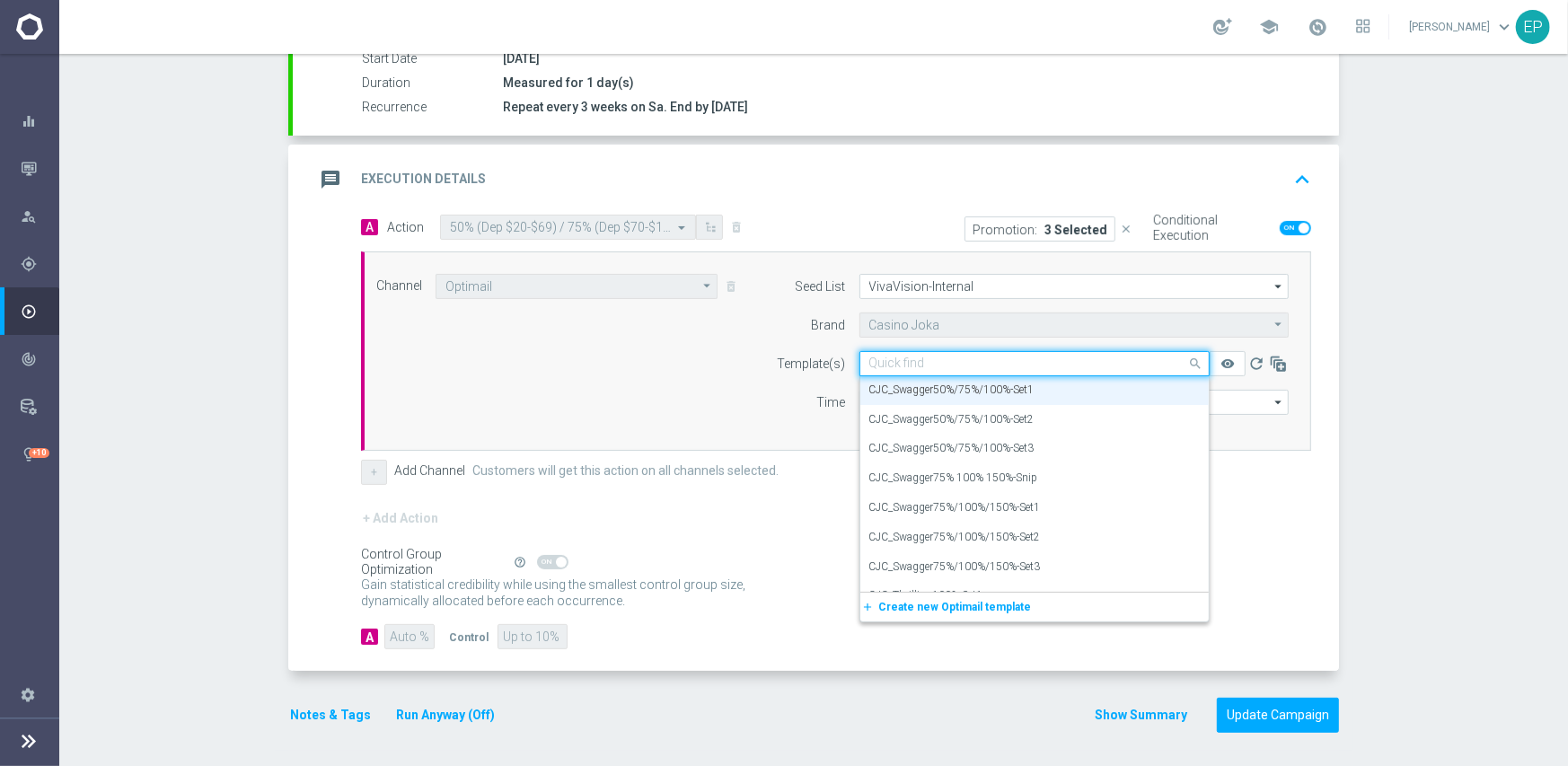
paste input "JC_Swagger50%"
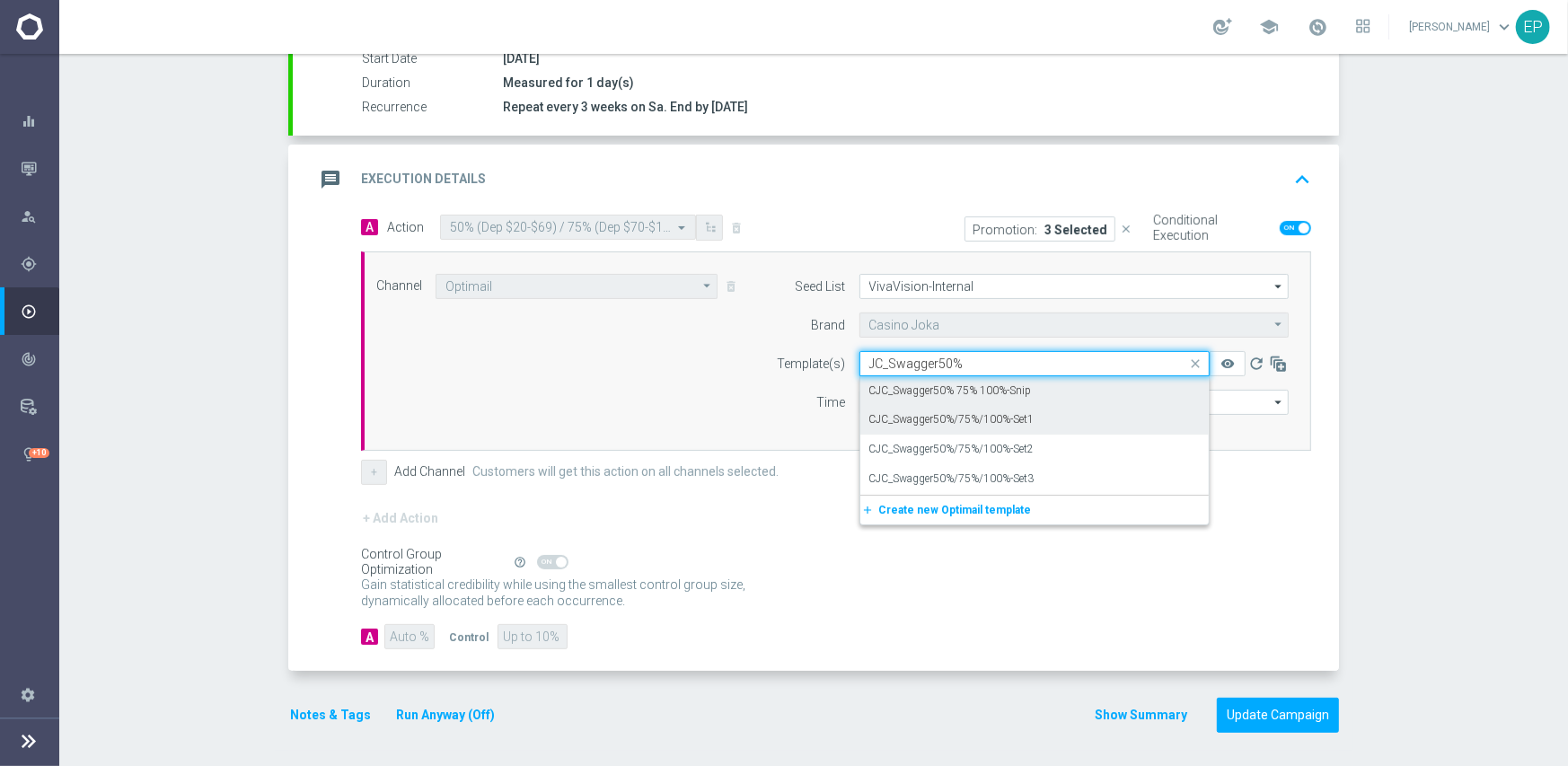
click at [967, 392] on label "CJC_Swagger50% 75% 100%-Snip" at bounding box center [951, 391] width 163 height 15
type input "JC_Swagger50%"
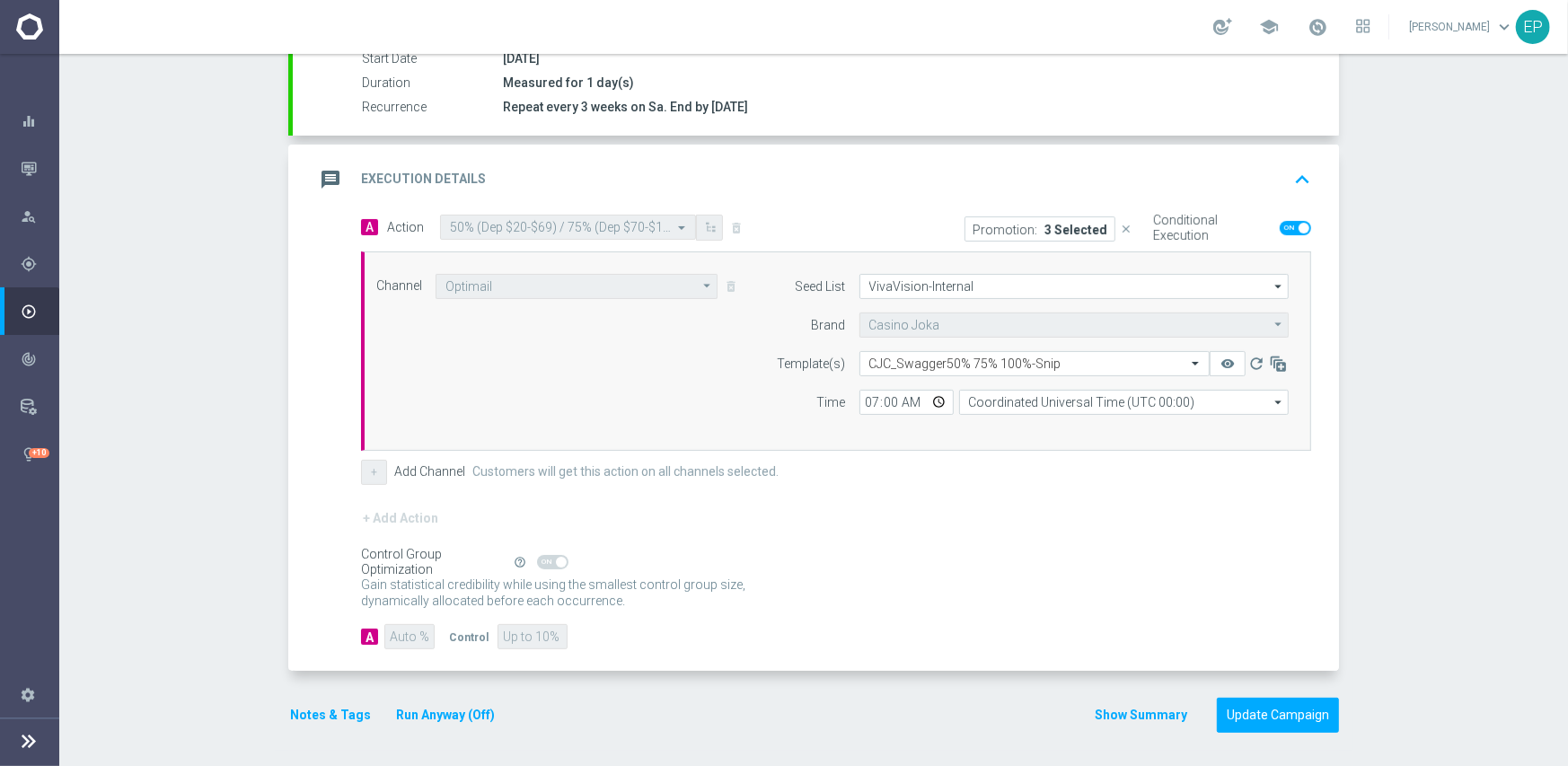
click at [828, 589] on div "Gain statistical credibility while using the smallest control group size, dynam…" at bounding box center [836, 593] width 950 height 43
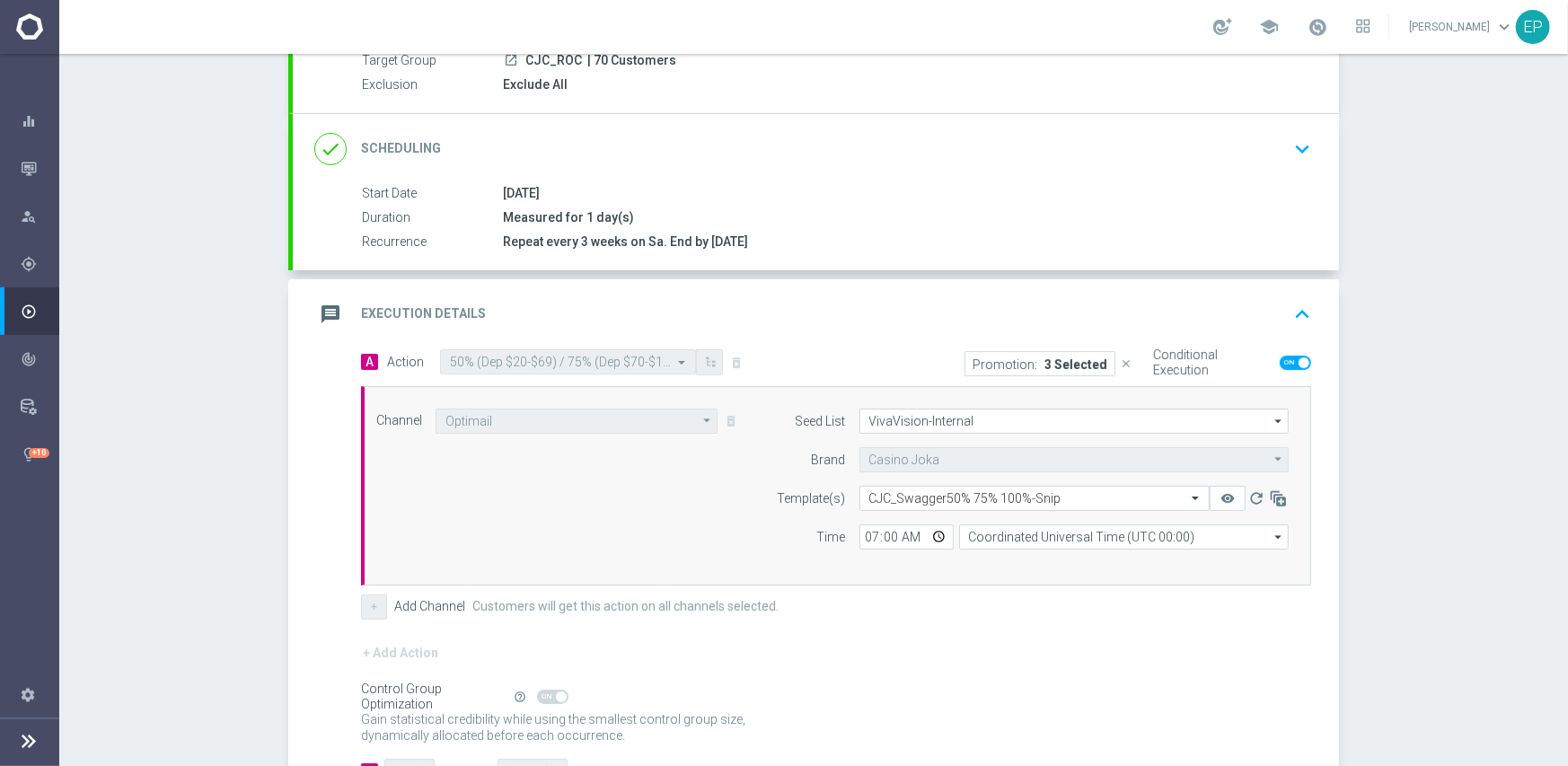
scroll to position [314, 0]
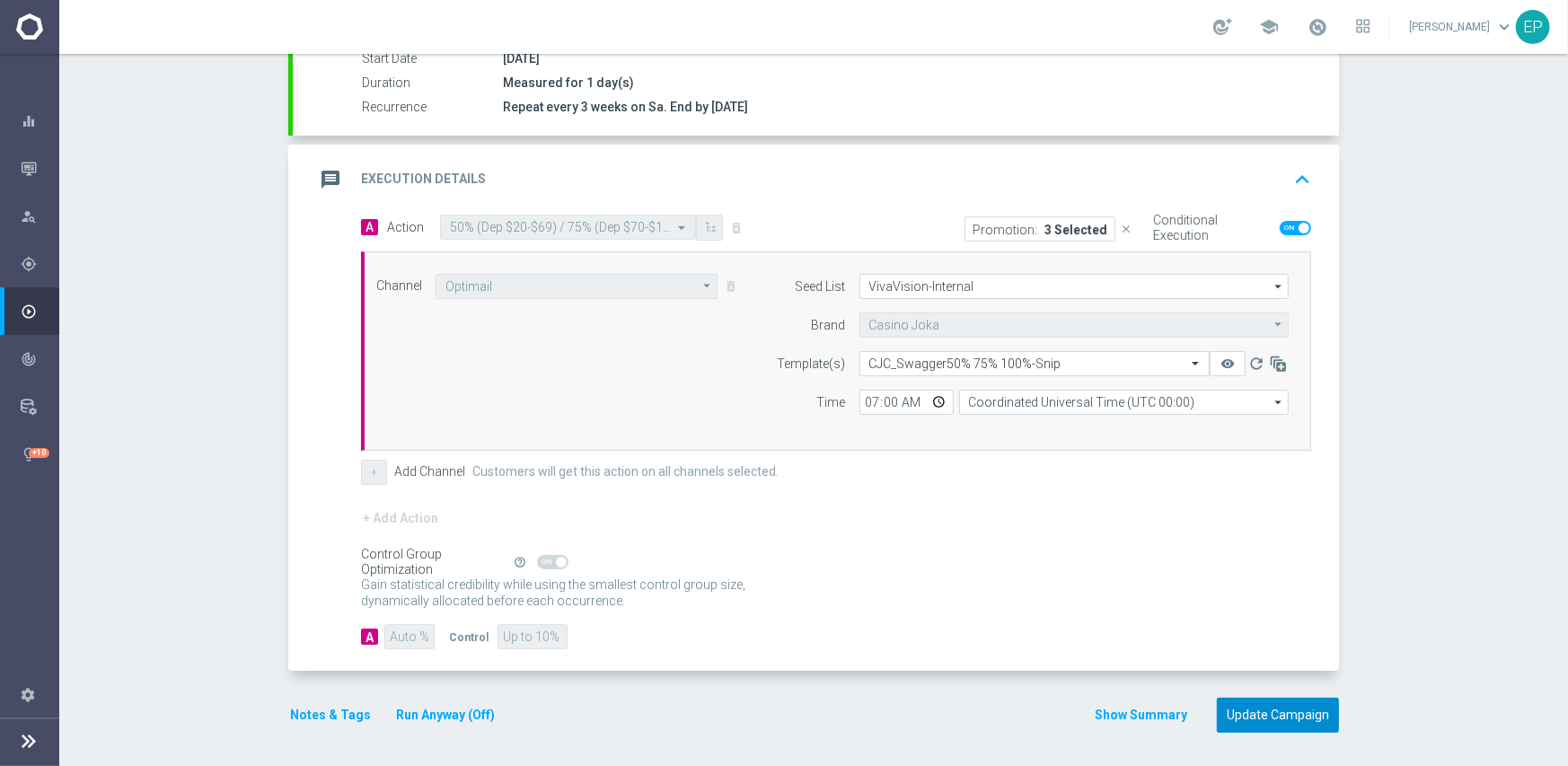
click at [1272, 716] on button "Update Campaign" at bounding box center [1278, 714] width 122 height 35
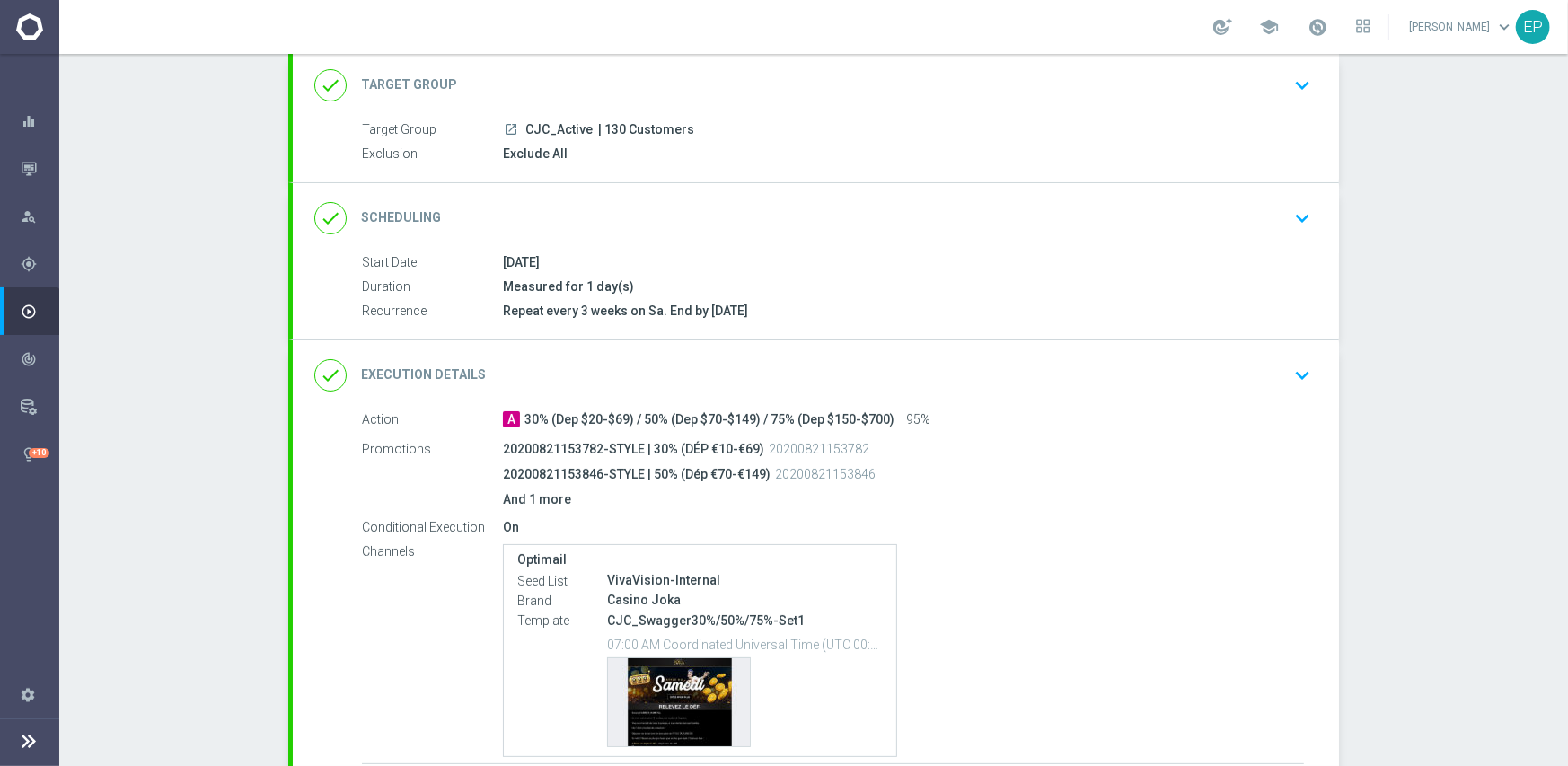
scroll to position [260, 0]
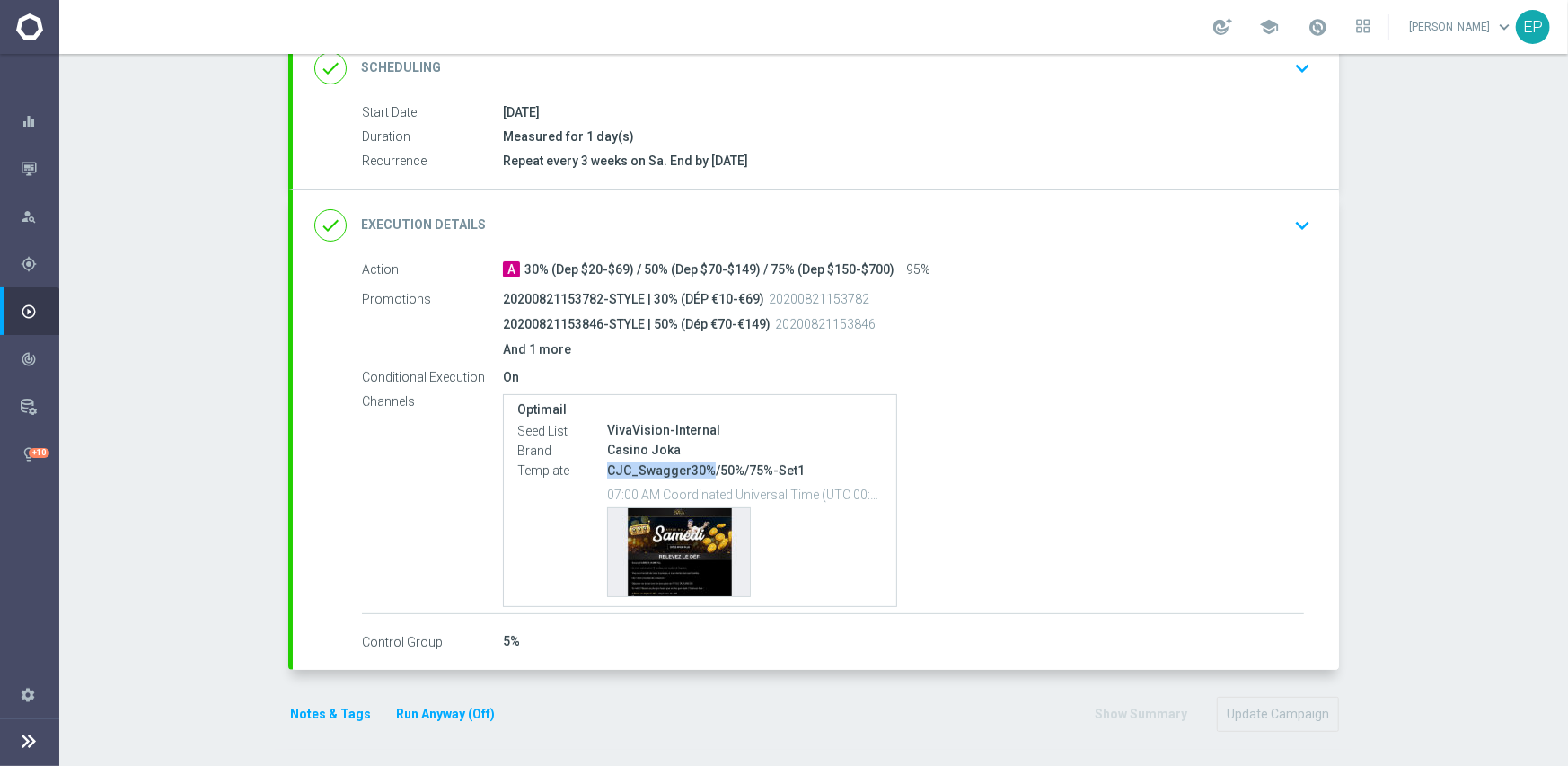
drag, startPoint x: 602, startPoint y: 469, endPoint x: 698, endPoint y: 470, distance: 96.0
click at [698, 470] on p "CJC_Swagger30%/50%/75%-Set1" at bounding box center [745, 470] width 276 height 16
copy p "CJC_Swagger30%"
click at [780, 208] on div "done Execution Details keyboard_arrow_down" at bounding box center [815, 225] width 1003 height 34
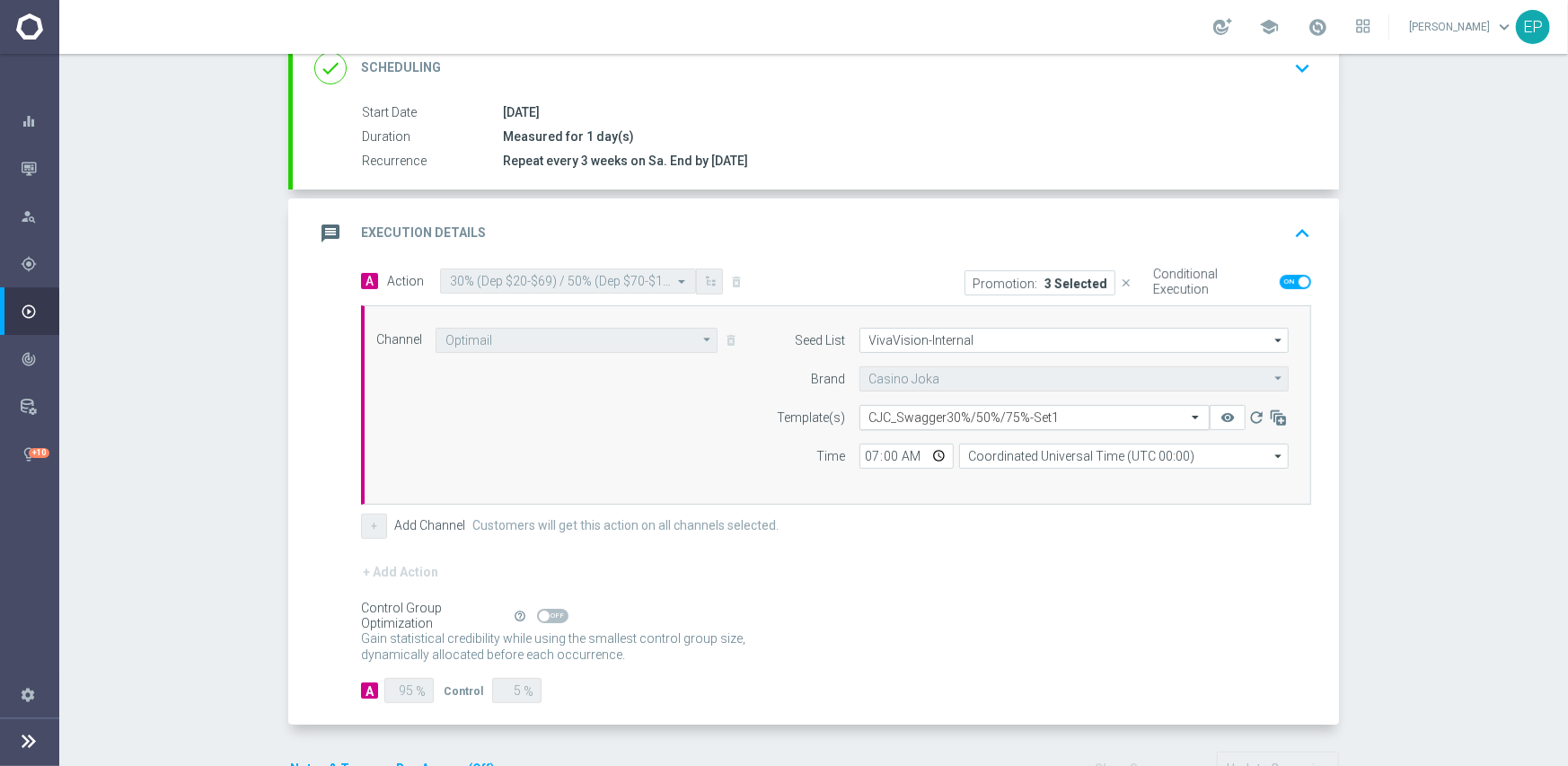
click at [982, 421] on input "text" at bounding box center [1017, 418] width 295 height 15
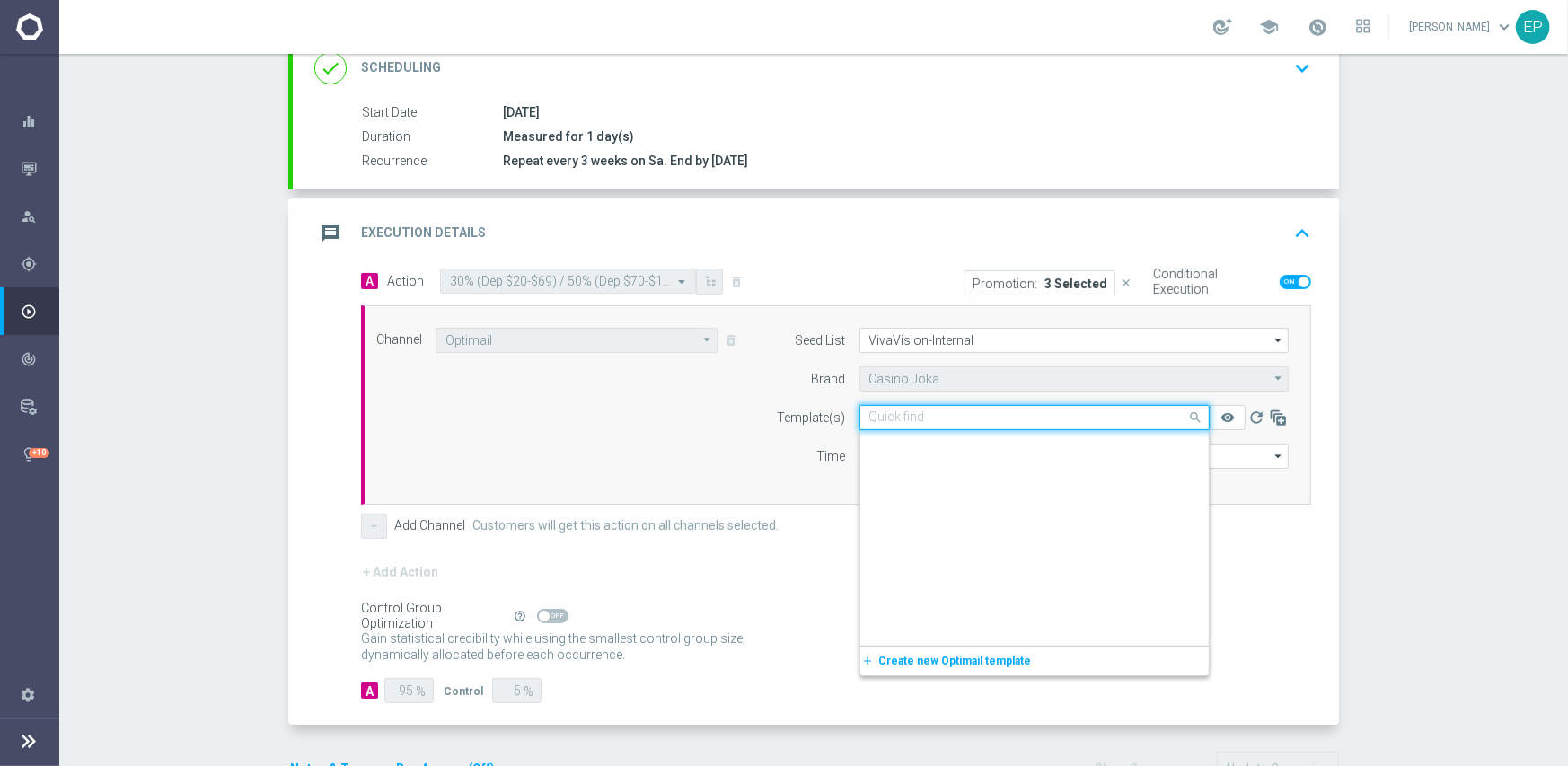
scroll to position [1837, 0]
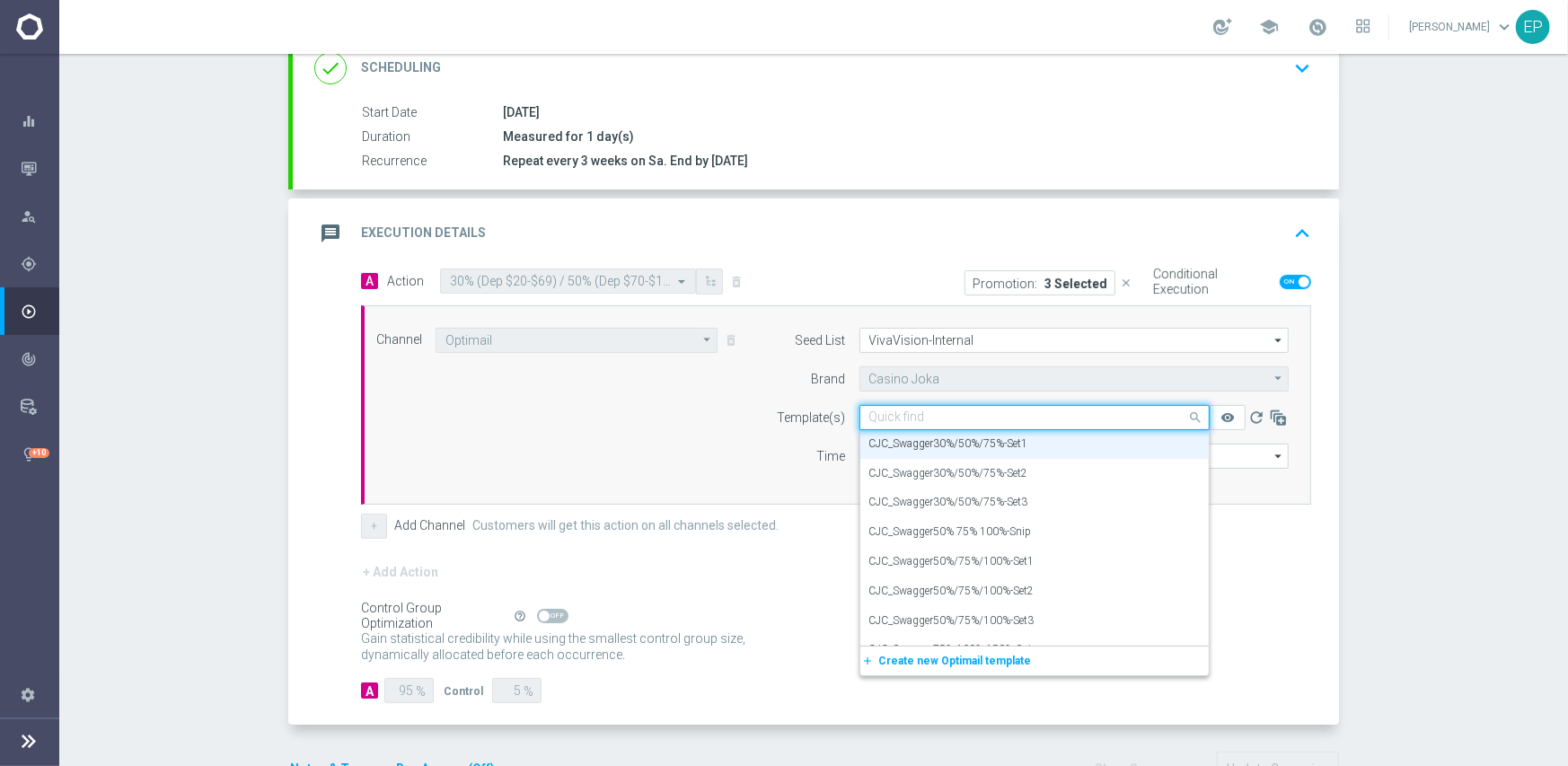
paste input "CJC_Swagger30%"
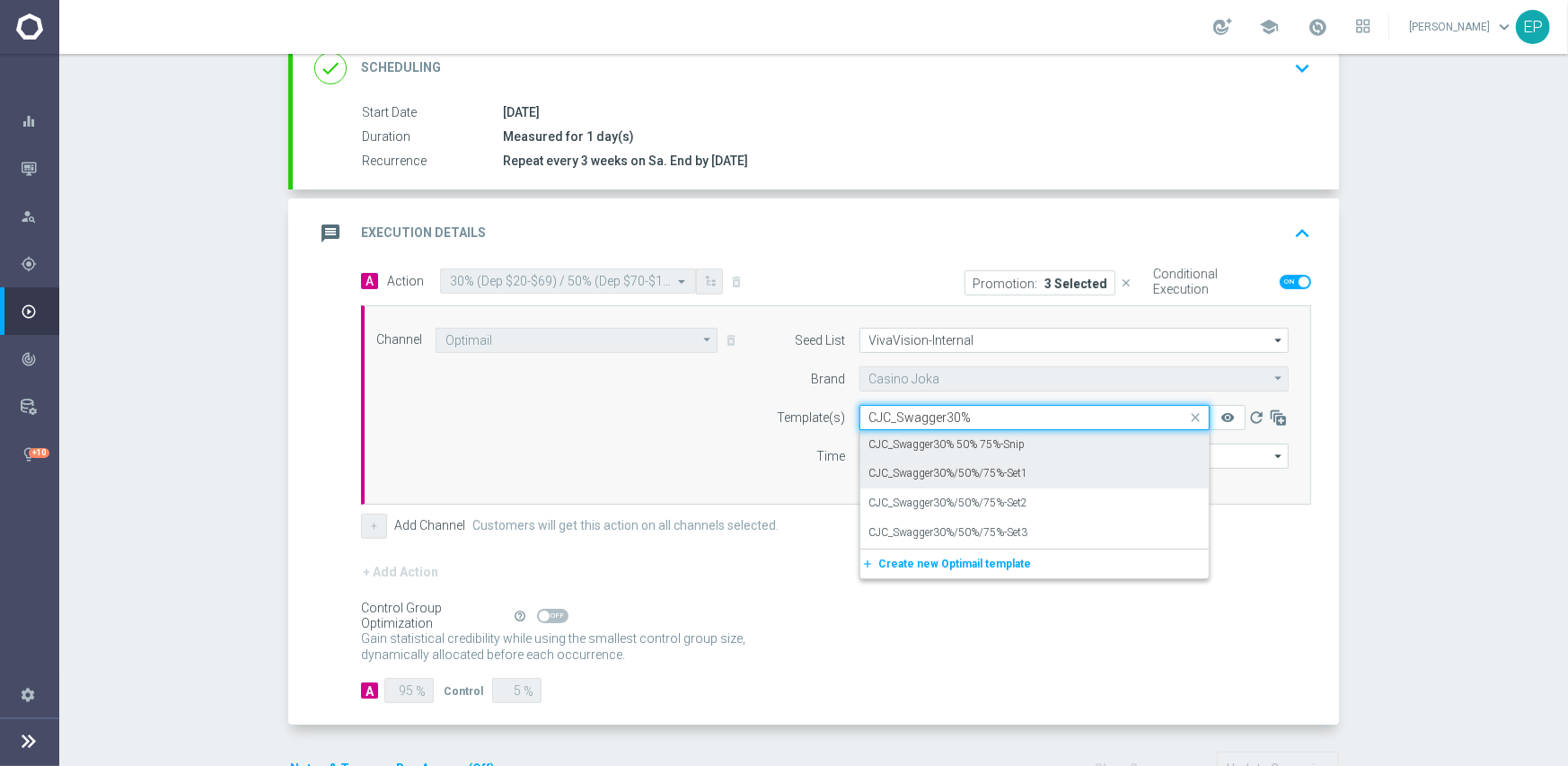
drag, startPoint x: 987, startPoint y: 445, endPoint x: 988, endPoint y: 461, distance: 16.0
click at [987, 444] on label "CJC_Swagger30% 50% 75%-Snip" at bounding box center [947, 445] width 157 height 15
type input "CJC_Swagger30%"
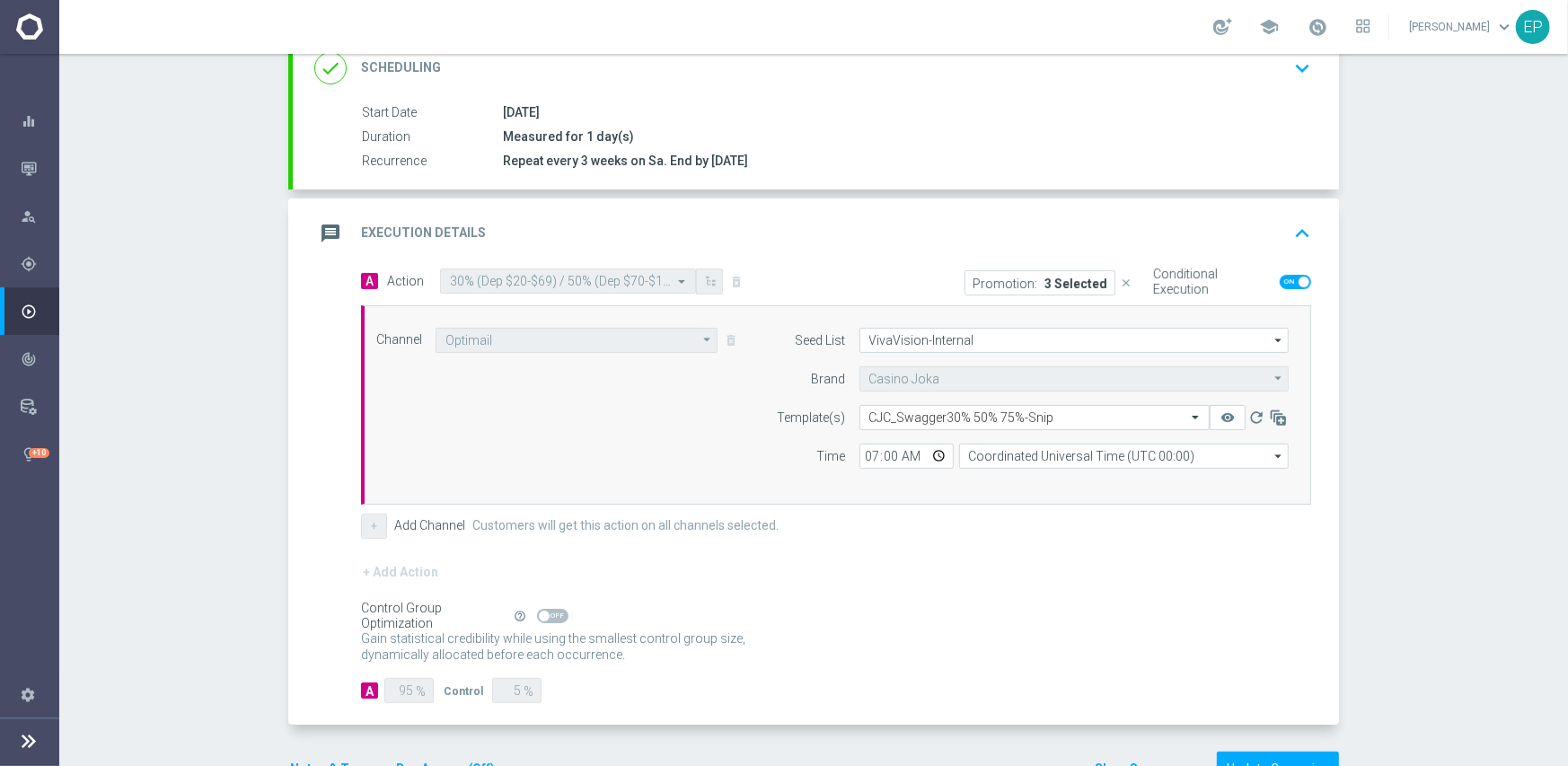
click at [1001, 582] on div "+ Add Action" at bounding box center [836, 584] width 950 height 45
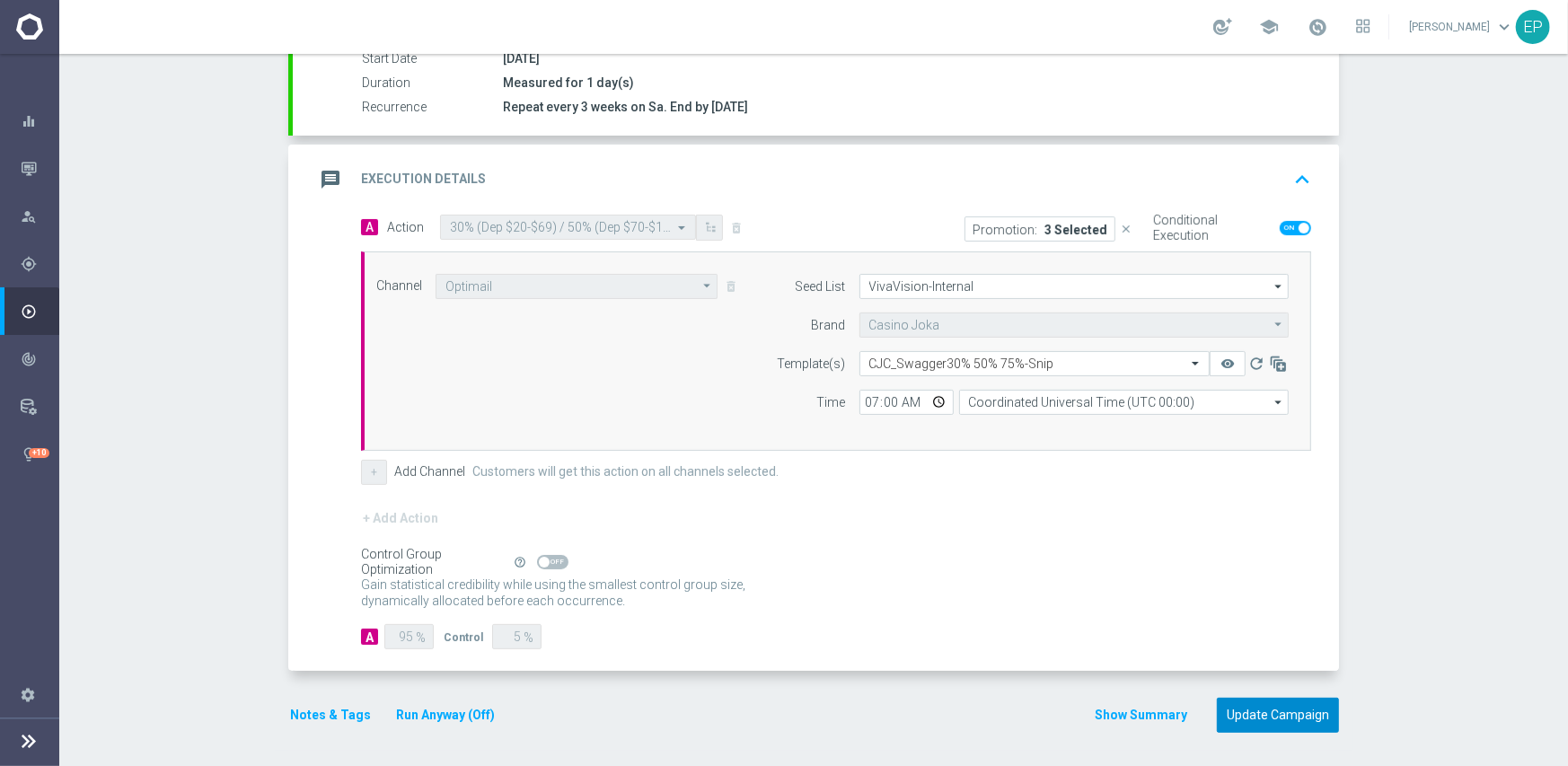
click at [1259, 709] on button "Update Campaign" at bounding box center [1278, 714] width 122 height 35
